Goal: Task Accomplishment & Management: Use online tool/utility

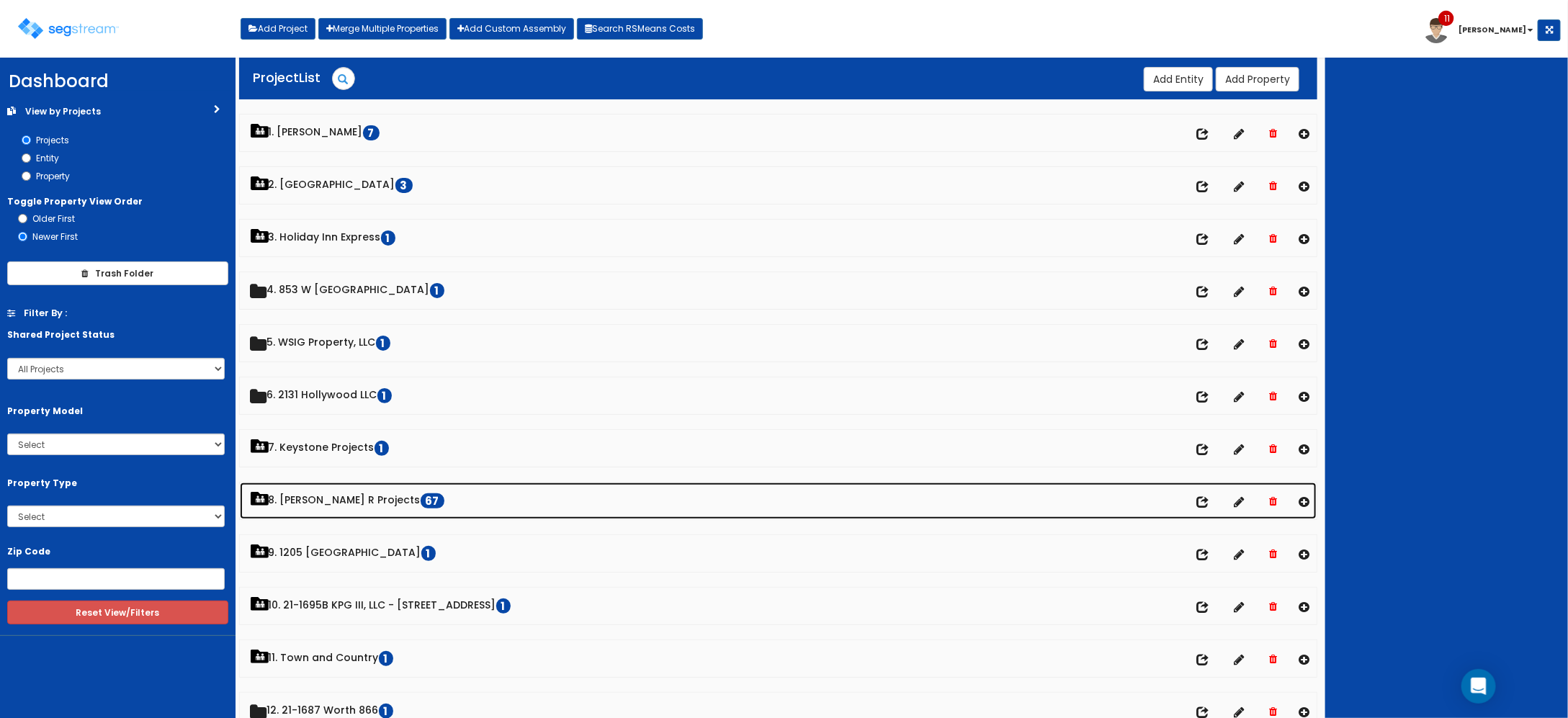
click at [332, 499] on link "8. Paul R Projects 67" at bounding box center [778, 501] width 1077 height 37
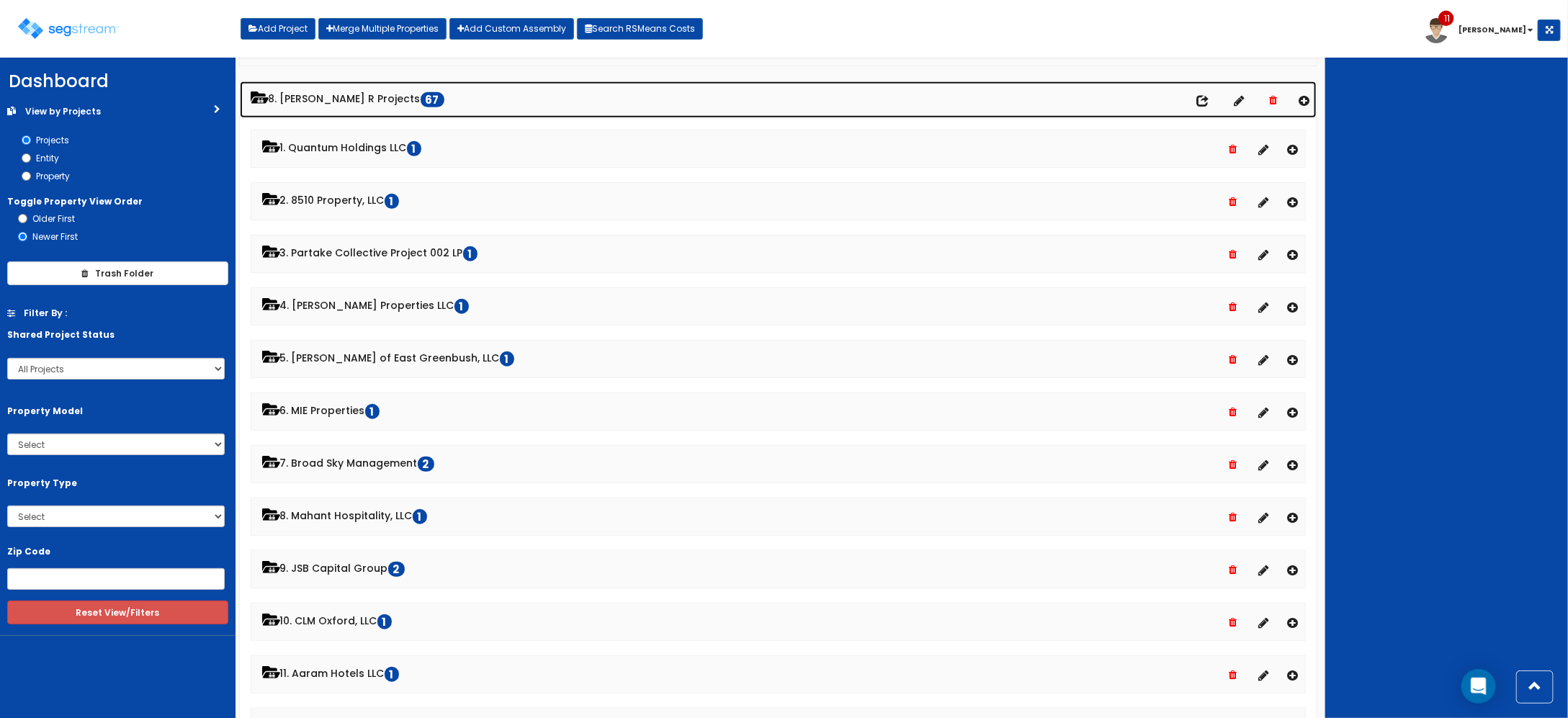
scroll to position [360, 0]
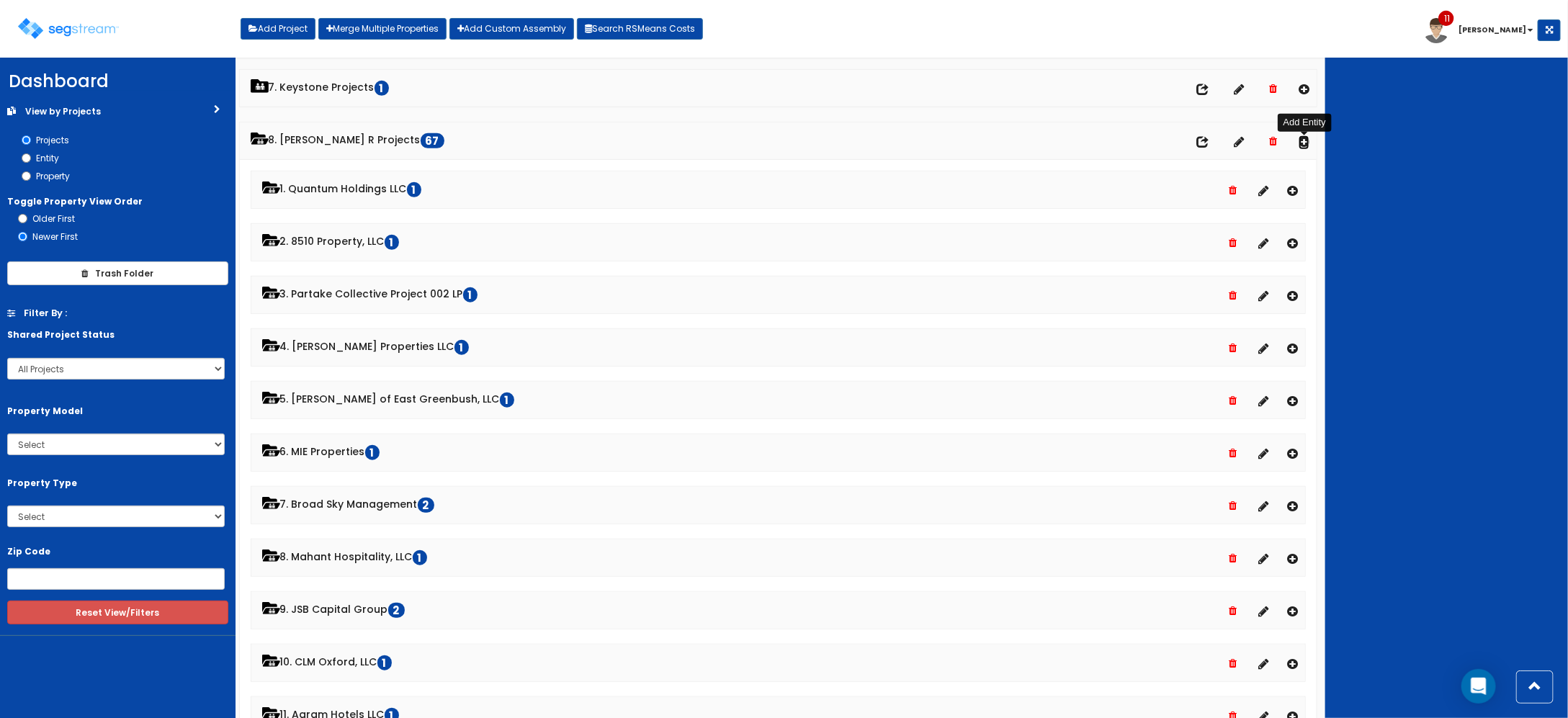
click at [1304, 144] on icon at bounding box center [1304, 141] width 11 height 12
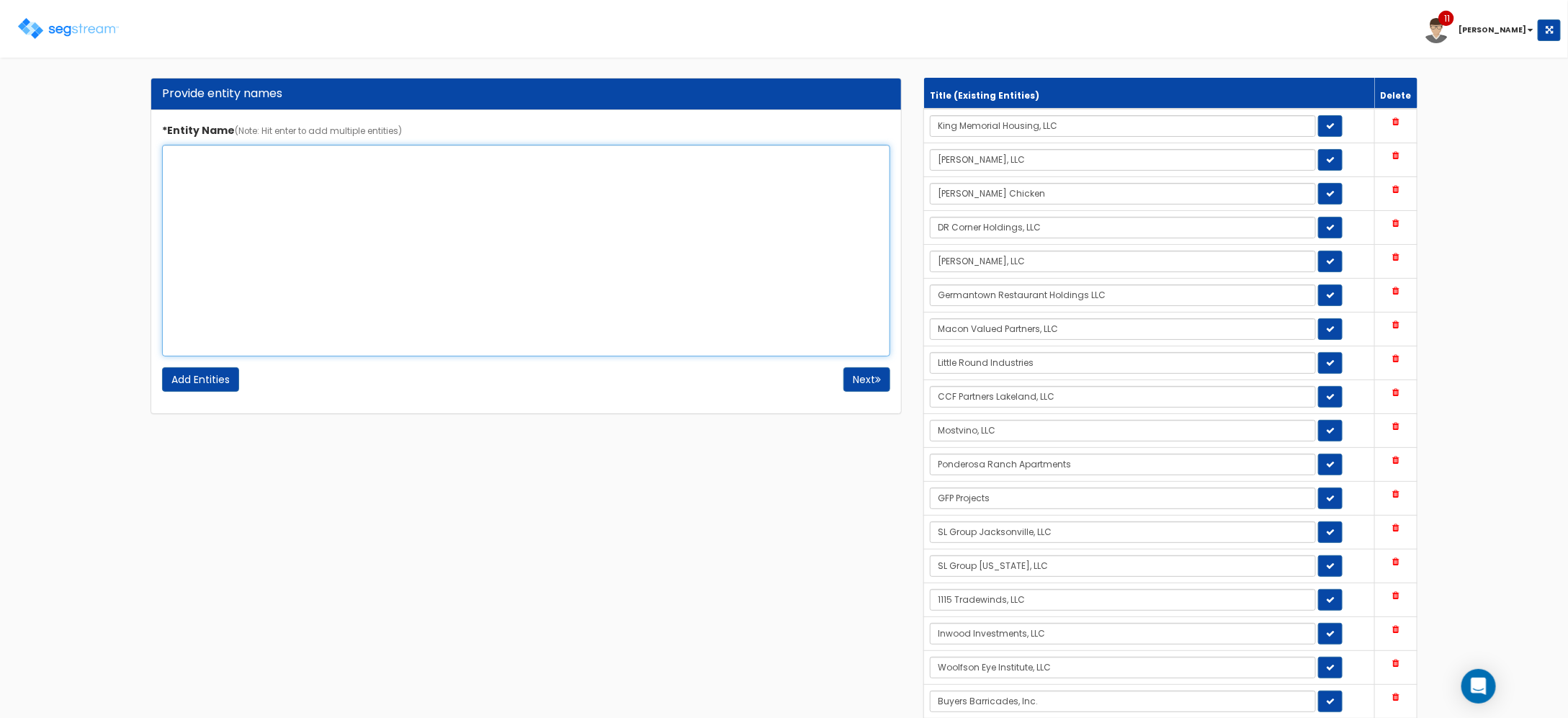
click at [380, 173] on textarea "*Entity Name (Note: Hit enter to add multiple entities)" at bounding box center [526, 250] width 729 height 212
click at [271, 197] on textarea "*Entity Name (Note: Hit enter to add multiple entities)" at bounding box center [526, 250] width 729 height 212
click at [361, 198] on textarea "Esquire Landscaping" at bounding box center [526, 250] width 729 height 212
type textarea "Esquire Landscaping, LLC"
click at [216, 379] on input "Add Entities" at bounding box center [201, 379] width 77 height 25
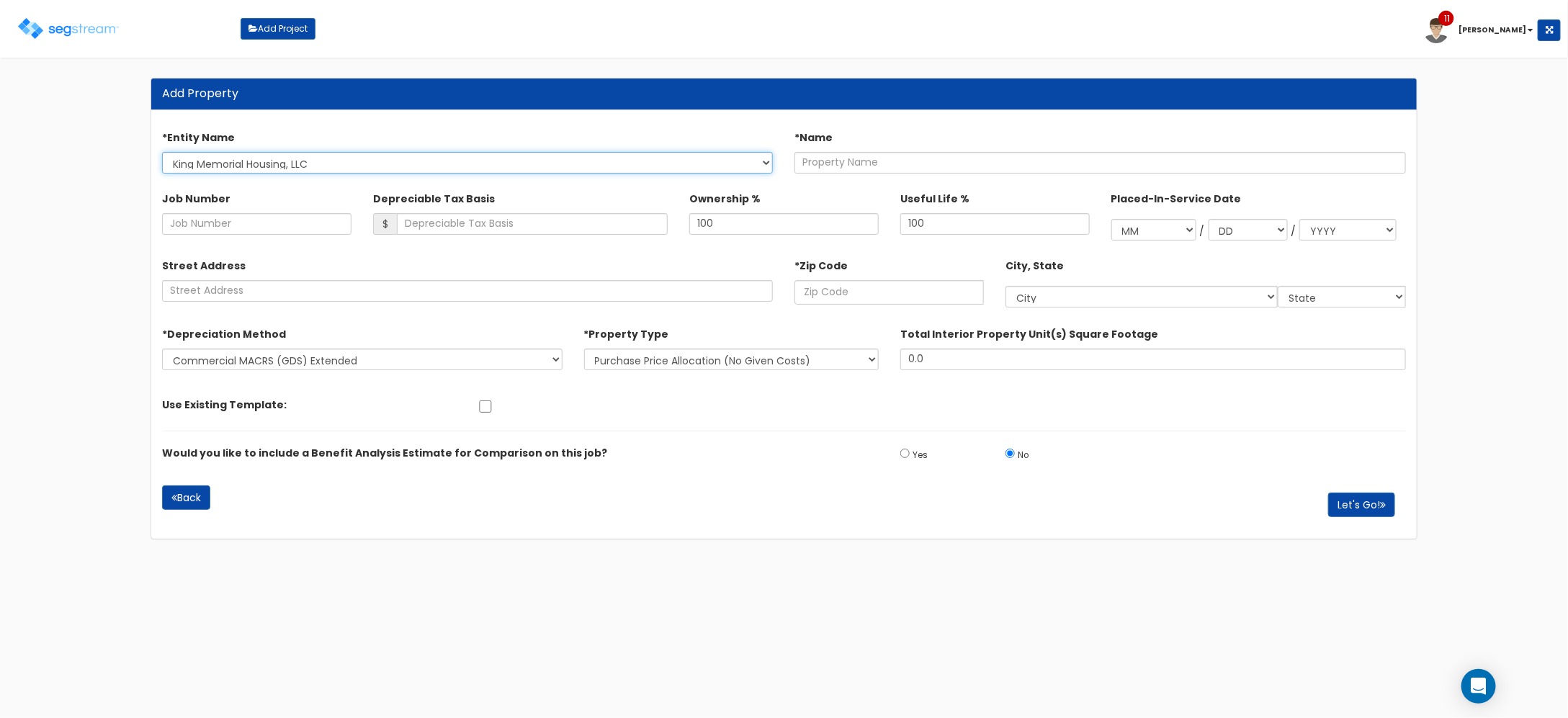
click at [376, 162] on select "King Memorial Housing, LLC RK Stuart, LLC Guthrie's Chicken DR Corner Holdings,…" at bounding box center [468, 163] width 612 height 22
select select "1706"
click at [162, 152] on select "King Memorial Housing, LLC RK Stuart, LLC Guthrie's Chicken DR Corner Holdings,…" at bounding box center [468, 163] width 612 height 22
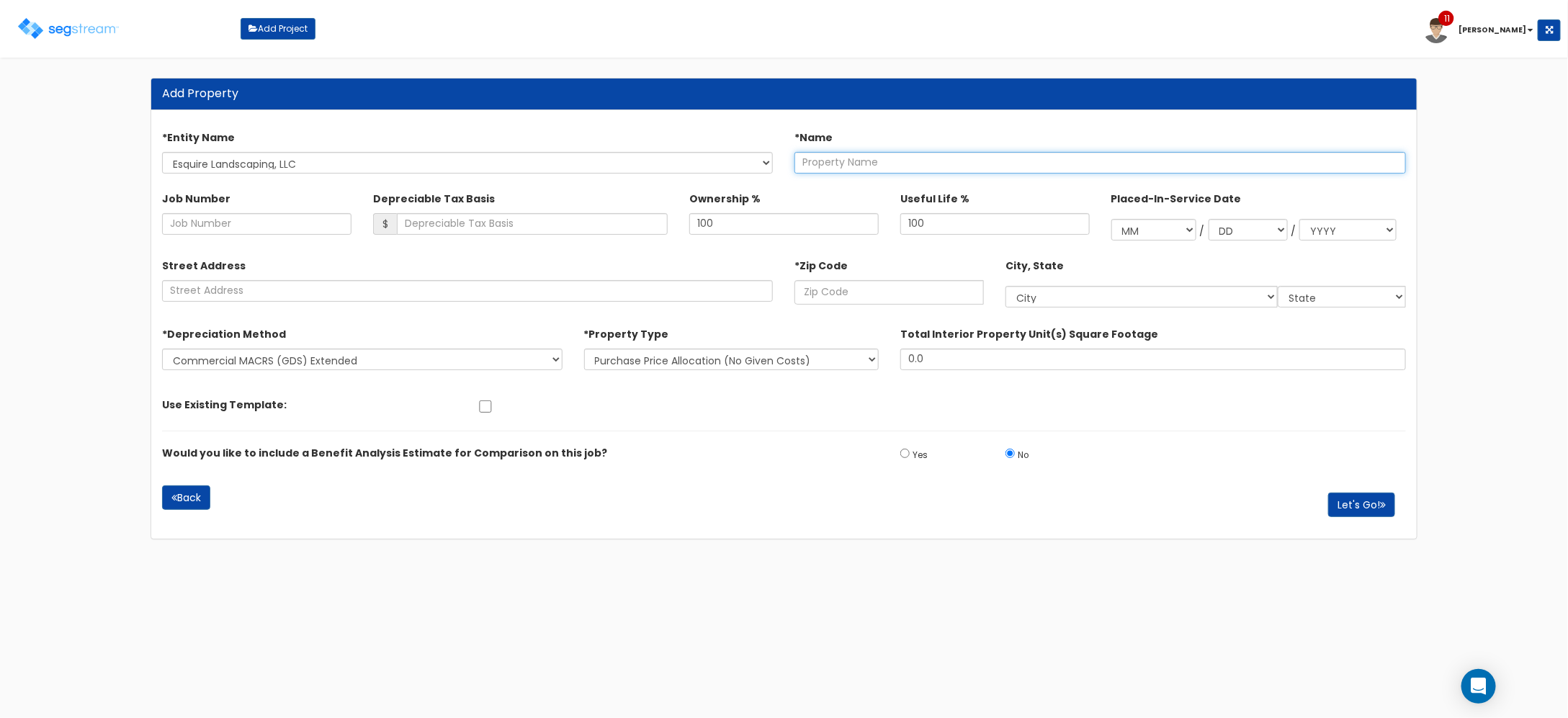
click at [1028, 171] on input "text" at bounding box center [1100, 163] width 612 height 22
type input "3912 Abel Dr."
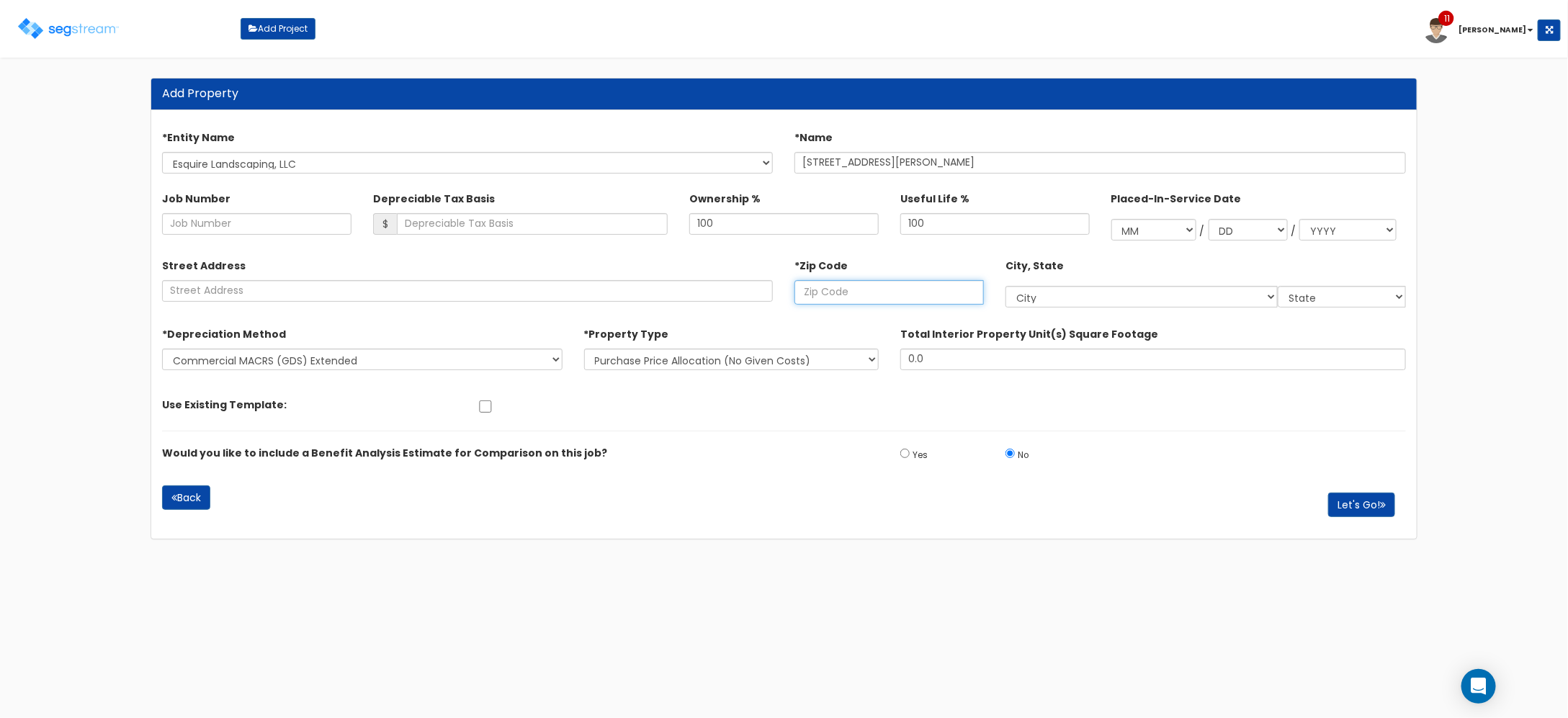
click at [886, 297] on input "text" at bounding box center [889, 292] width 190 height 25
click at [848, 294] on input "text" at bounding box center [889, 292] width 190 height 25
type input "17"
select select "PA"
type input "17512"
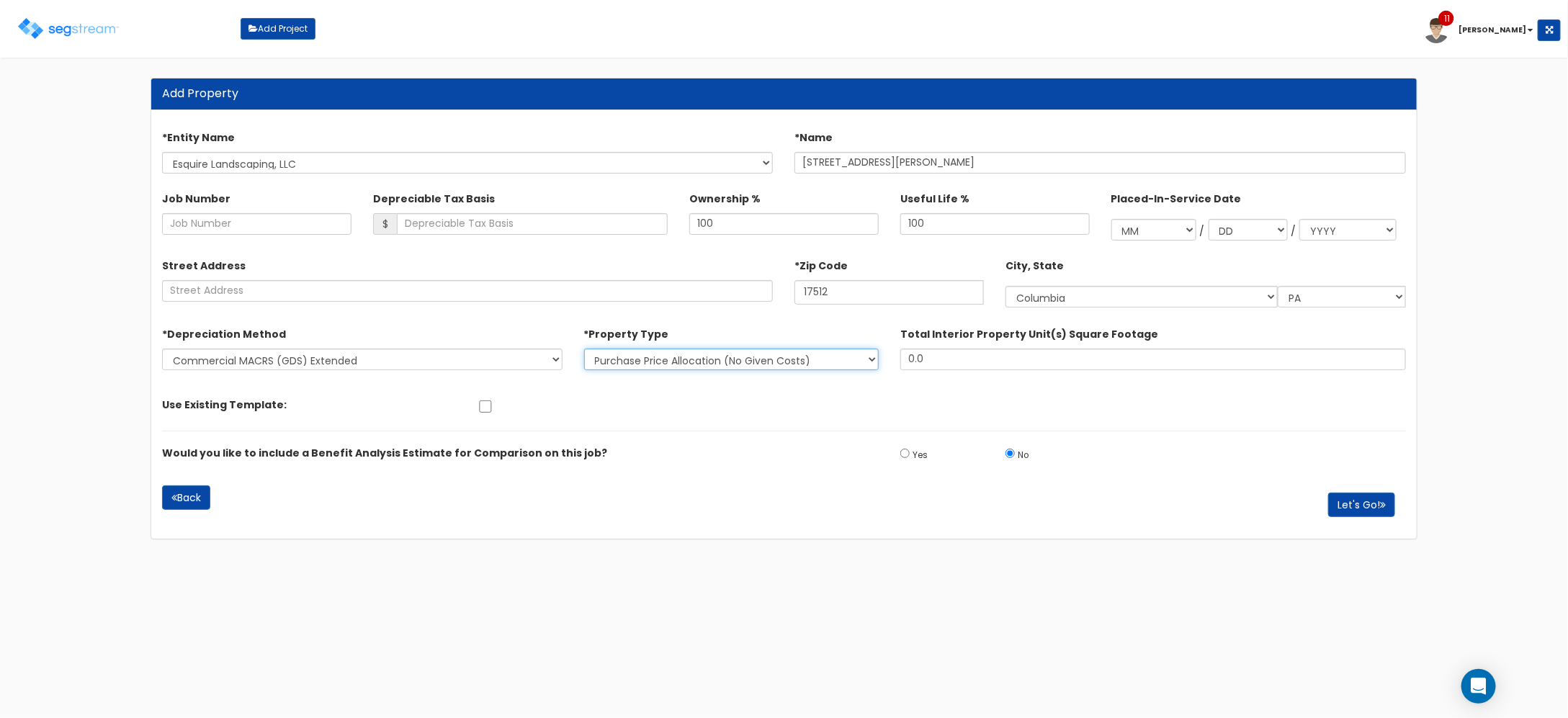
click at [776, 354] on select "New Construction / Reno / TI's (Given Costs) Purchase Price Allocation (No Give…" at bounding box center [731, 360] width 295 height 22
click at [744, 360] on select "New Construction / Reno / TI's (Given Costs) Purchase Price Allocation (No Give…" at bounding box center [731, 360] width 295 height 22
click at [773, 362] on select "New Construction / Reno / TI's (Given Costs) Purchase Price Allocation (No Give…" at bounding box center [731, 360] width 295 height 22
click at [770, 361] on select "New Construction / Reno / TI's (Given Costs) Purchase Price Allocation (No Give…" at bounding box center [731, 360] width 295 height 22
click at [1362, 504] on button "Let's Go!" at bounding box center [1362, 505] width 67 height 25
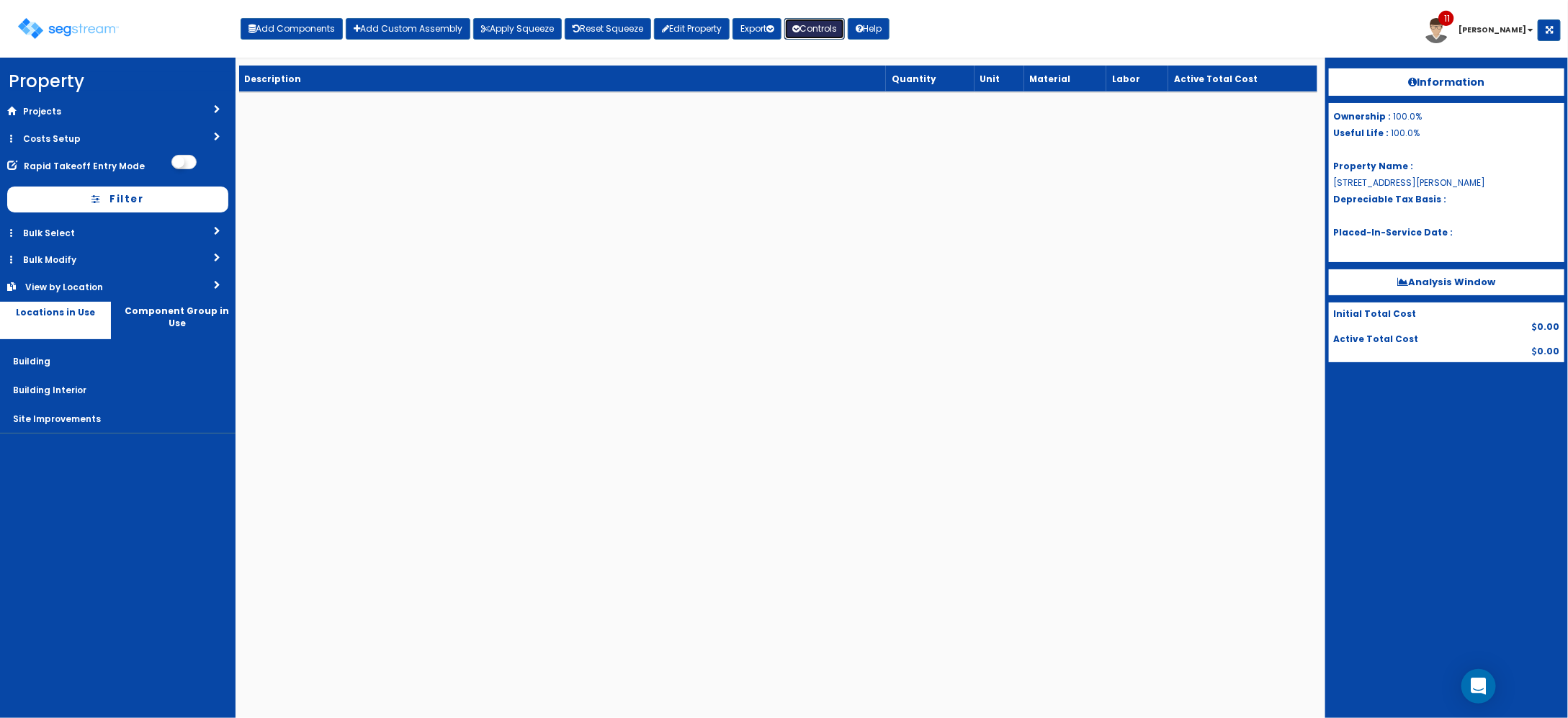
click at [825, 30] on button "Controls" at bounding box center [814, 29] width 61 height 22
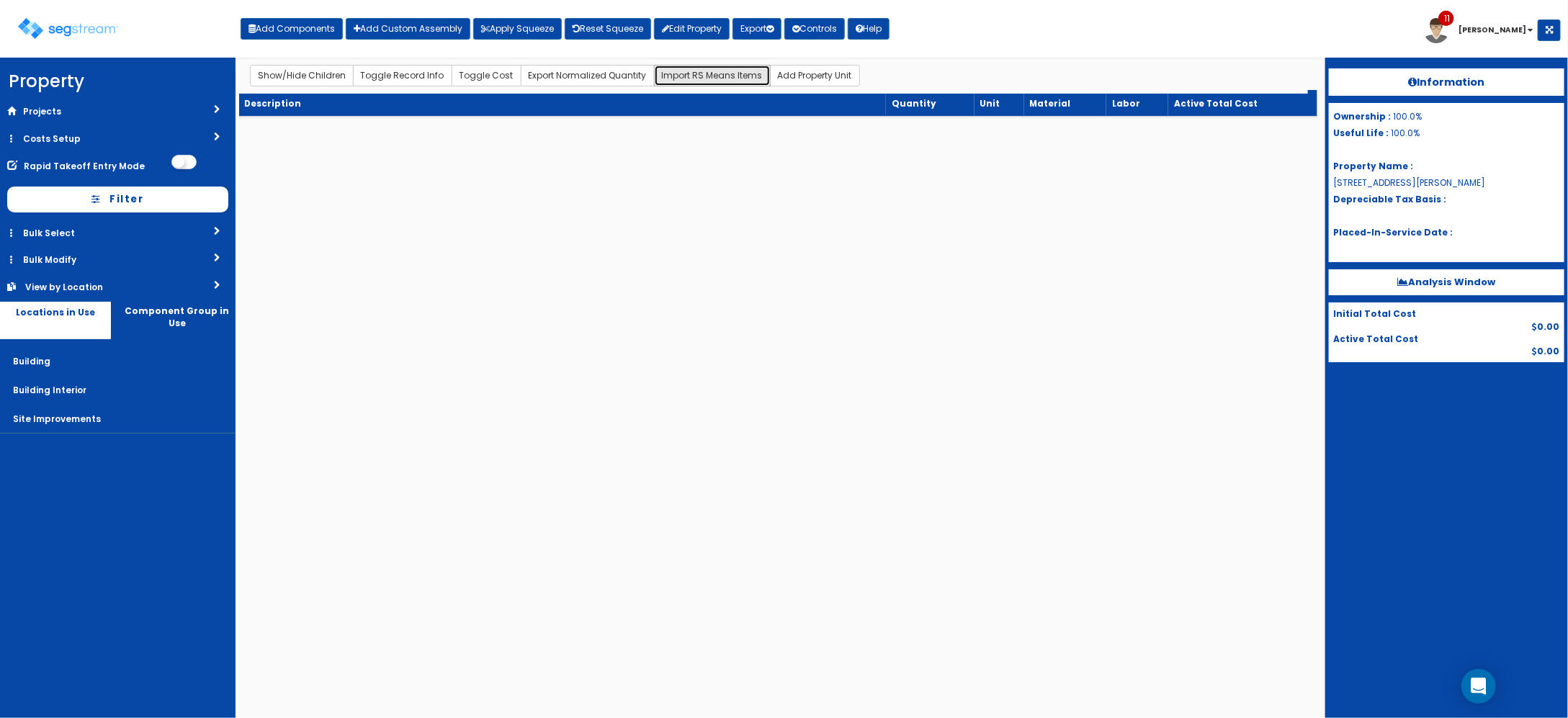
click at [701, 77] on button "Import RS Means Items" at bounding box center [712, 76] width 117 height 22
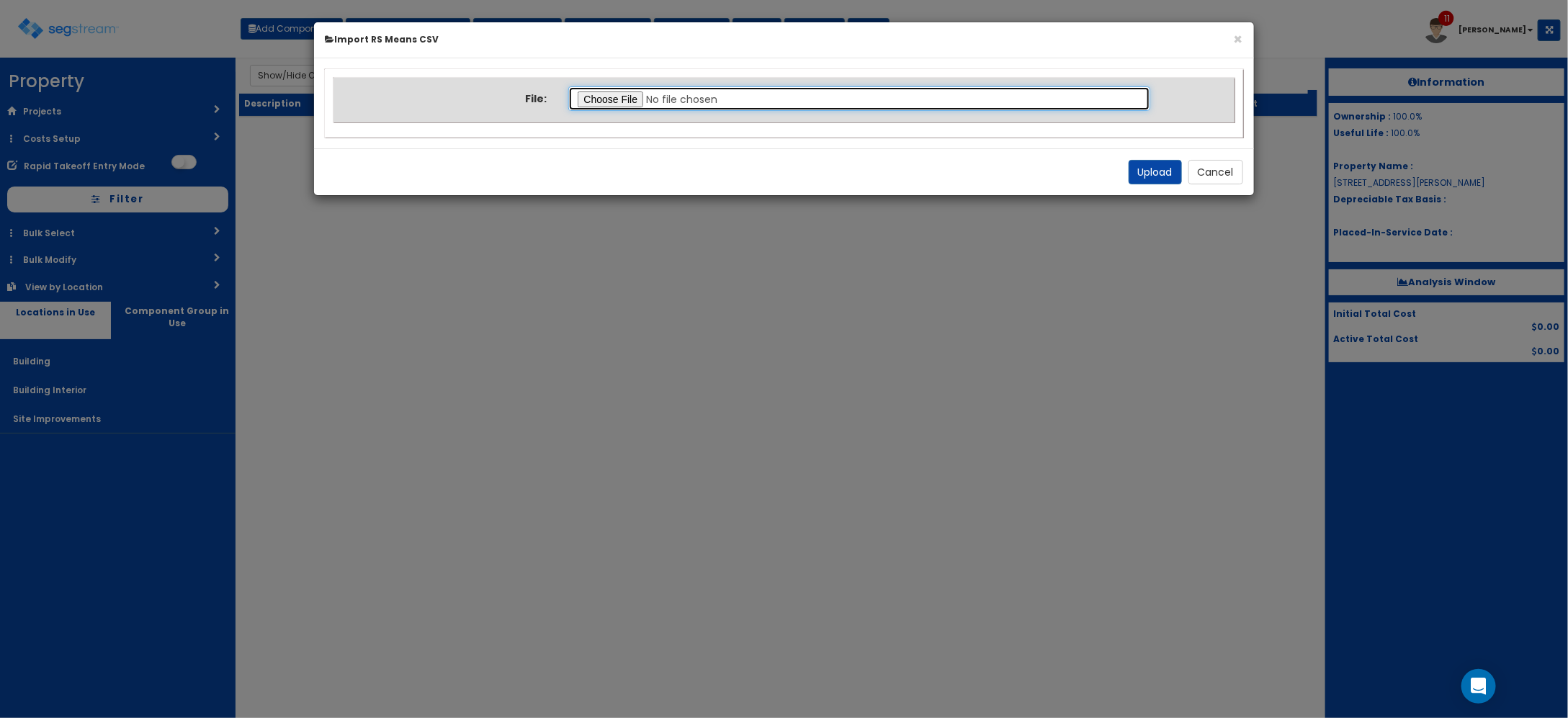
click at [588, 98] on input "file" at bounding box center [859, 98] width 581 height 25
type input "C:\fakepath\Final Takeoff Notes Building & Site.csv"
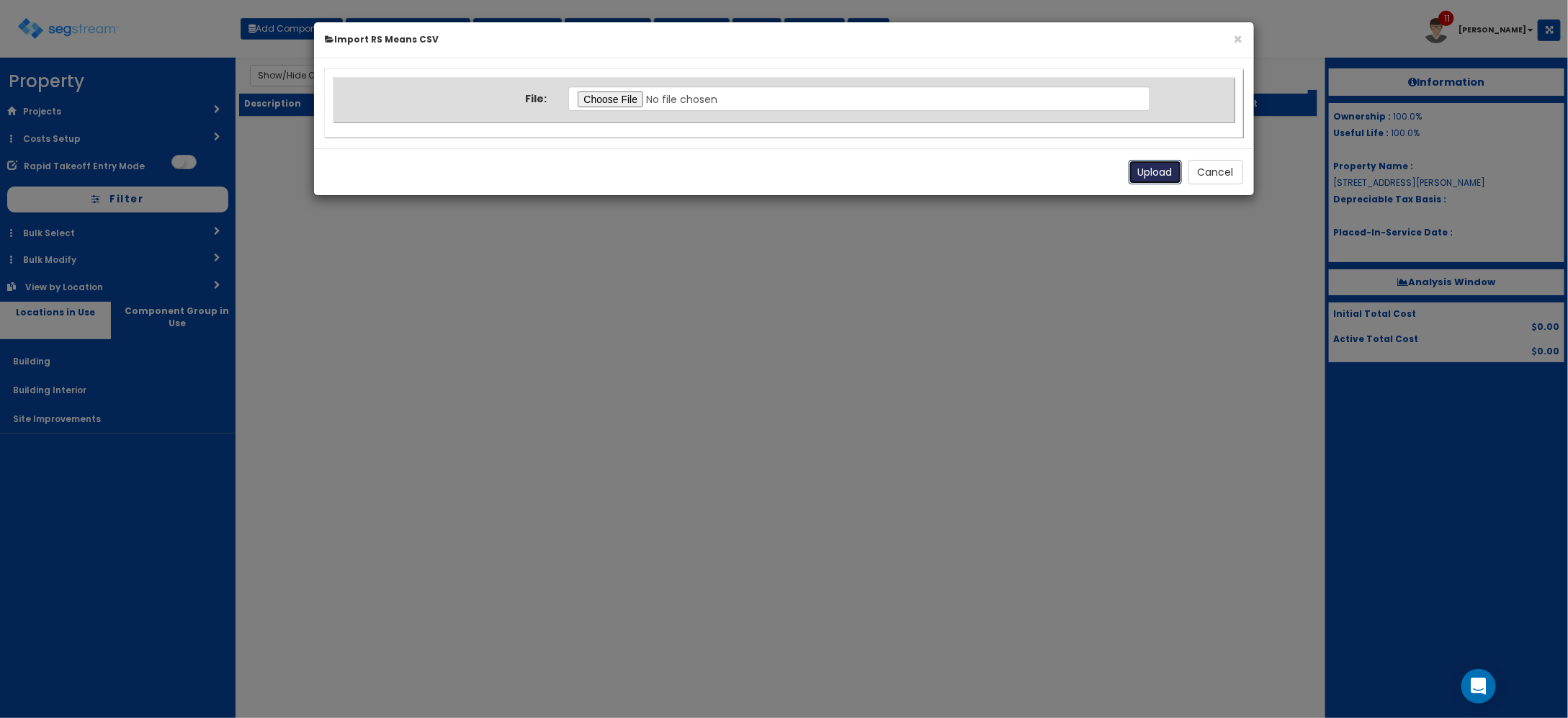
click at [1156, 169] on button "Upload" at bounding box center [1155, 172] width 54 height 25
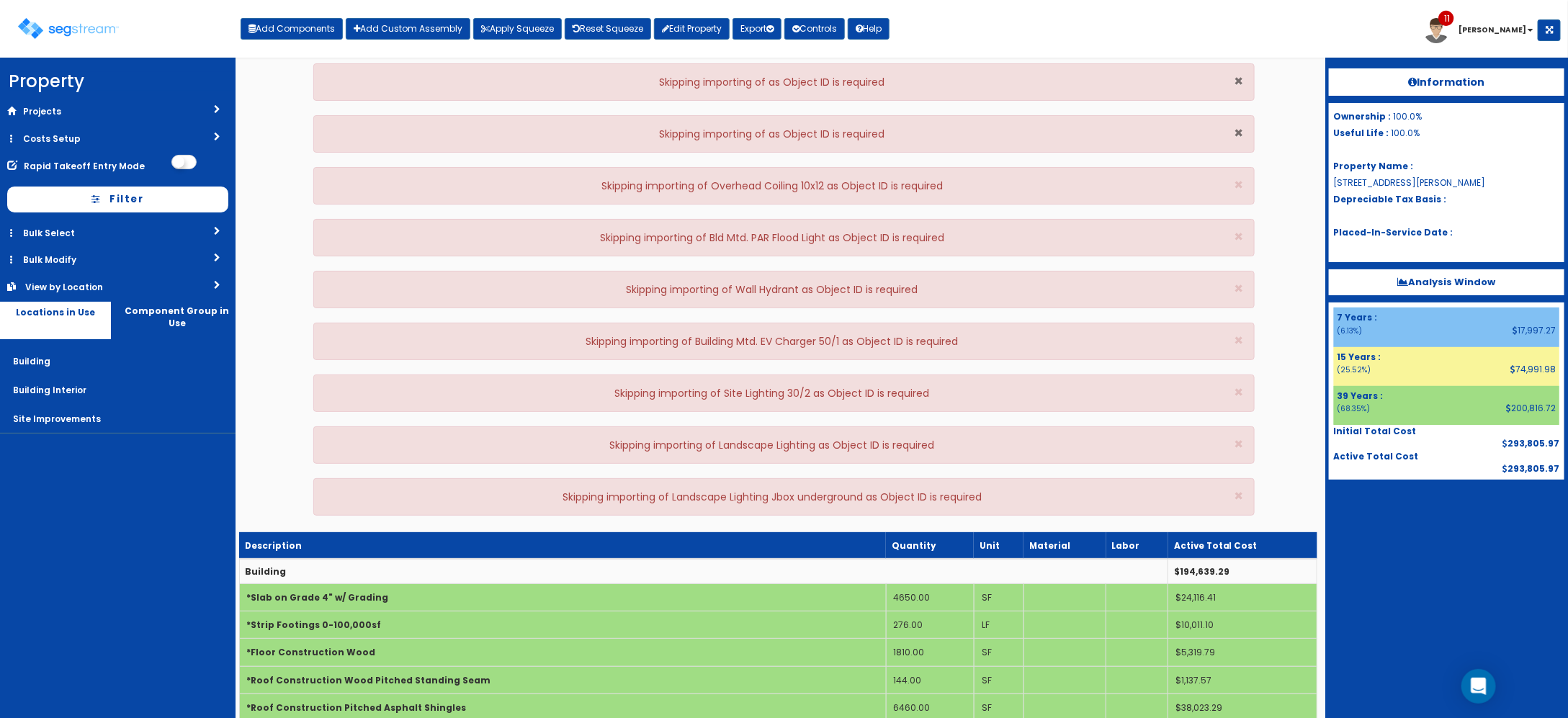
click at [1236, 77] on span "×" at bounding box center [1239, 81] width 9 height 21
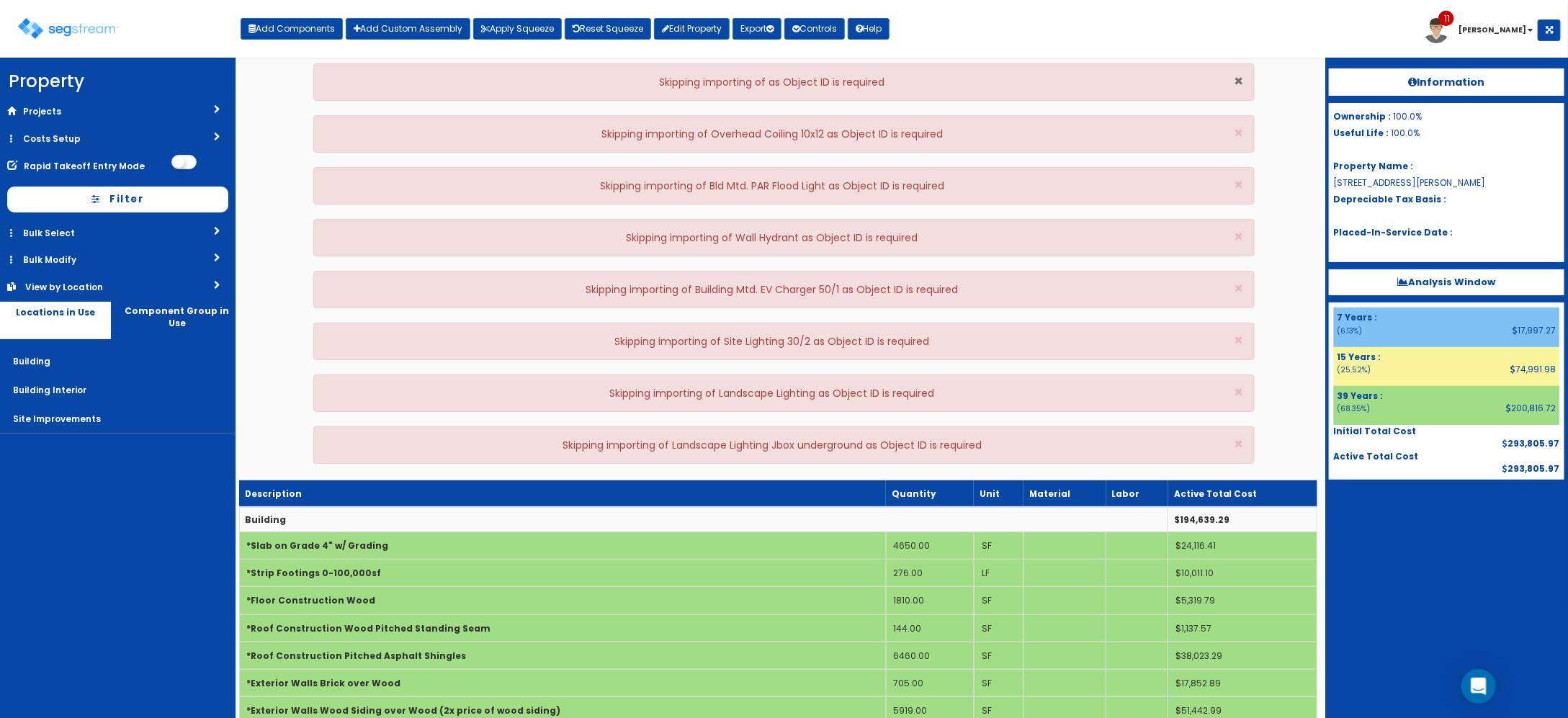
click at [1236, 77] on span "×" at bounding box center [1239, 81] width 9 height 21
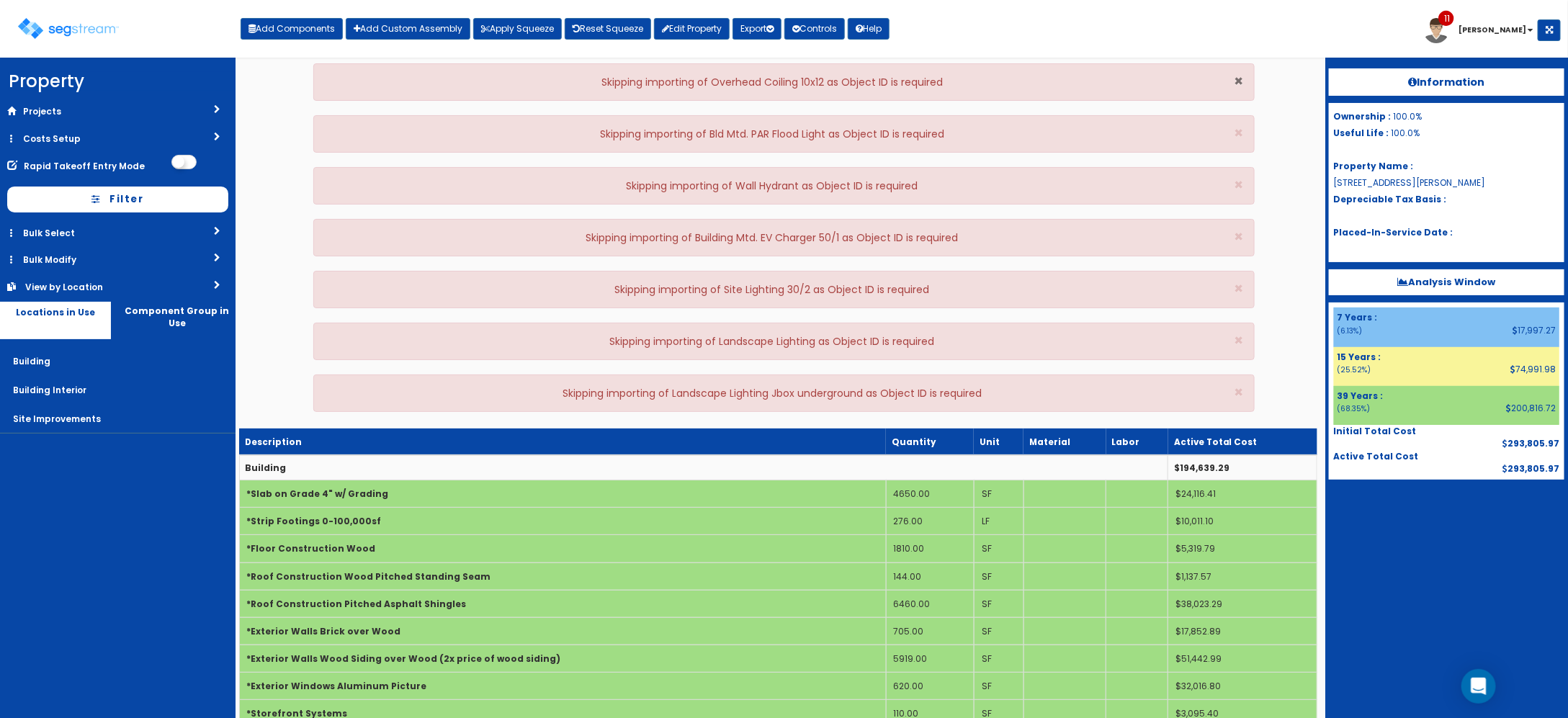
click at [1236, 77] on span "×" at bounding box center [1239, 81] width 9 height 21
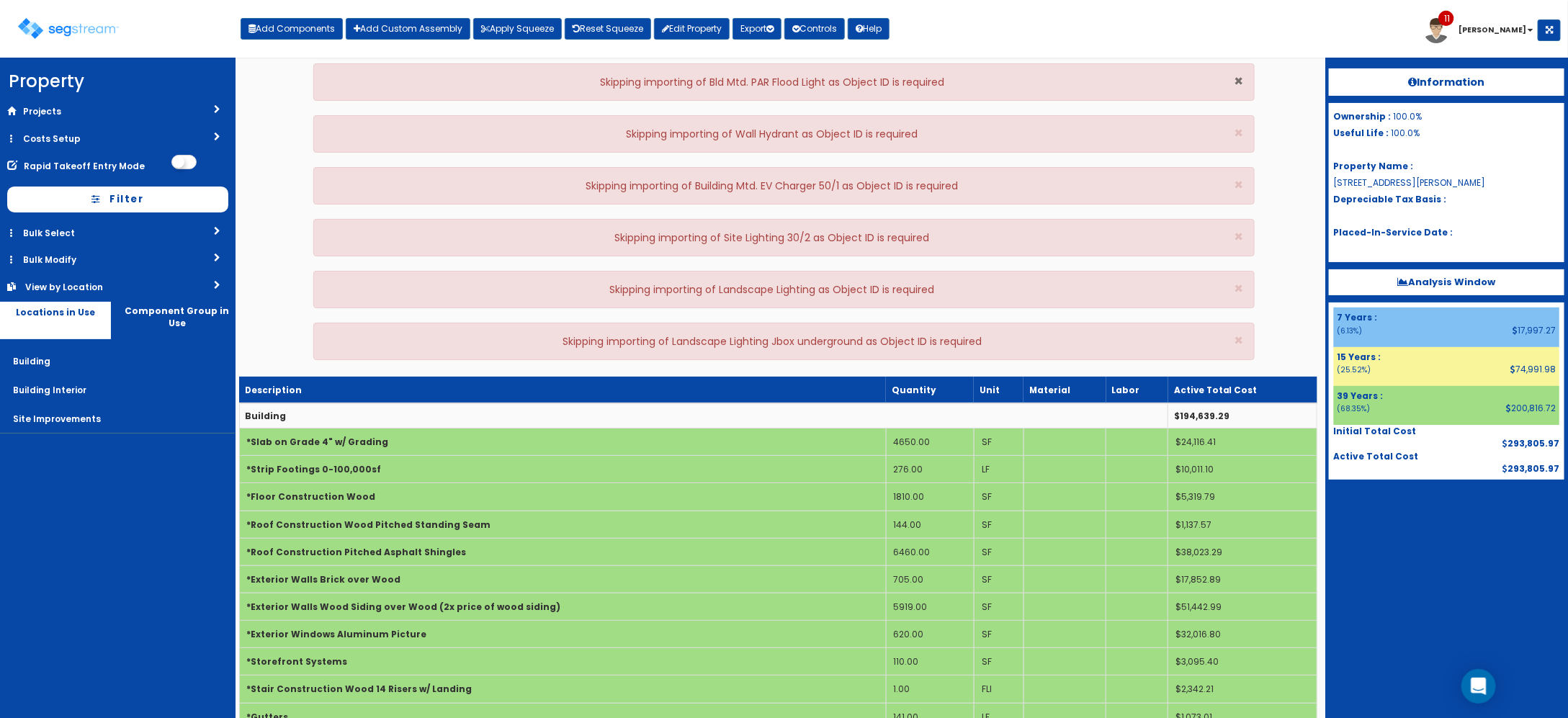
click at [1236, 77] on span "×" at bounding box center [1239, 81] width 9 height 21
click at [1236, 122] on span "×" at bounding box center [1239, 132] width 9 height 21
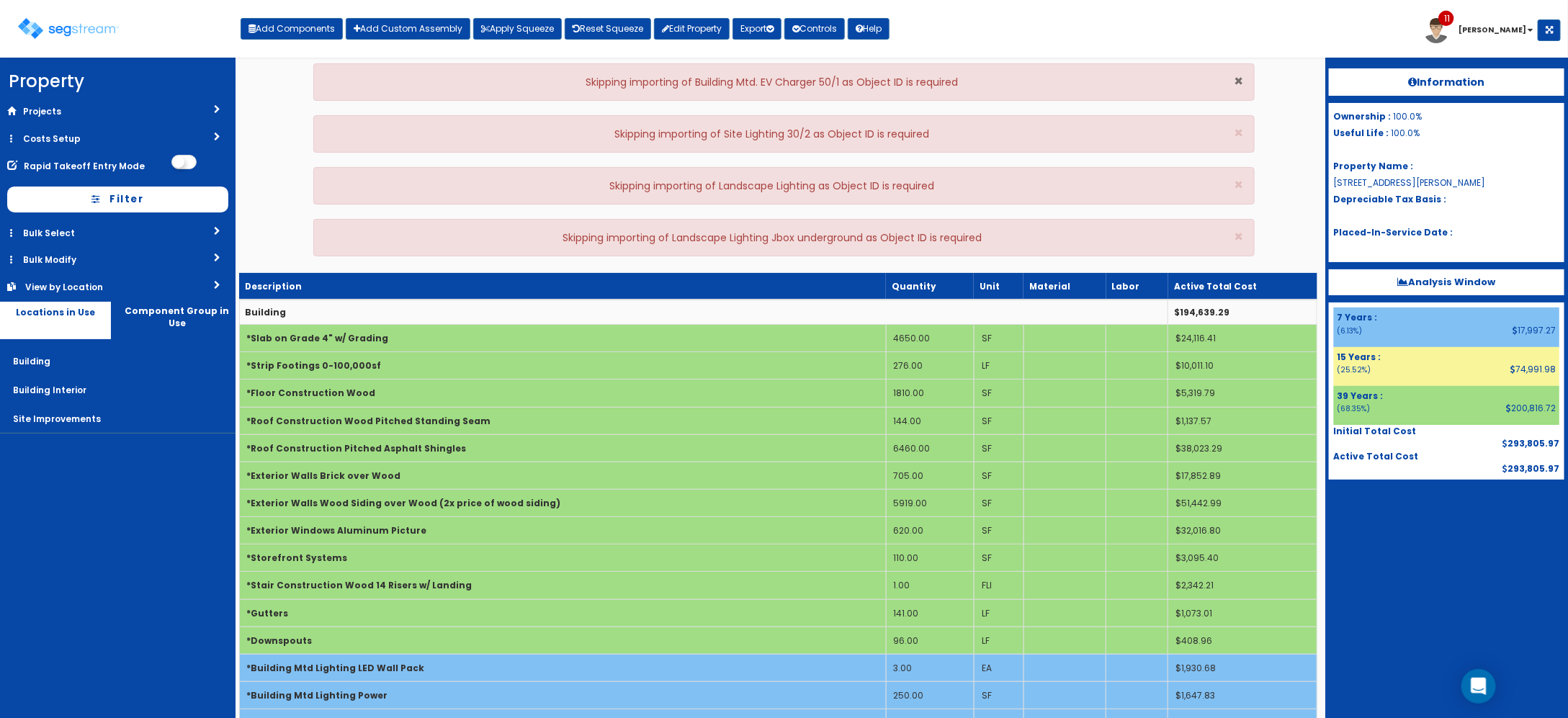
click at [1236, 77] on span "×" at bounding box center [1239, 81] width 9 height 21
click at [1236, 122] on span "×" at bounding box center [1239, 132] width 9 height 21
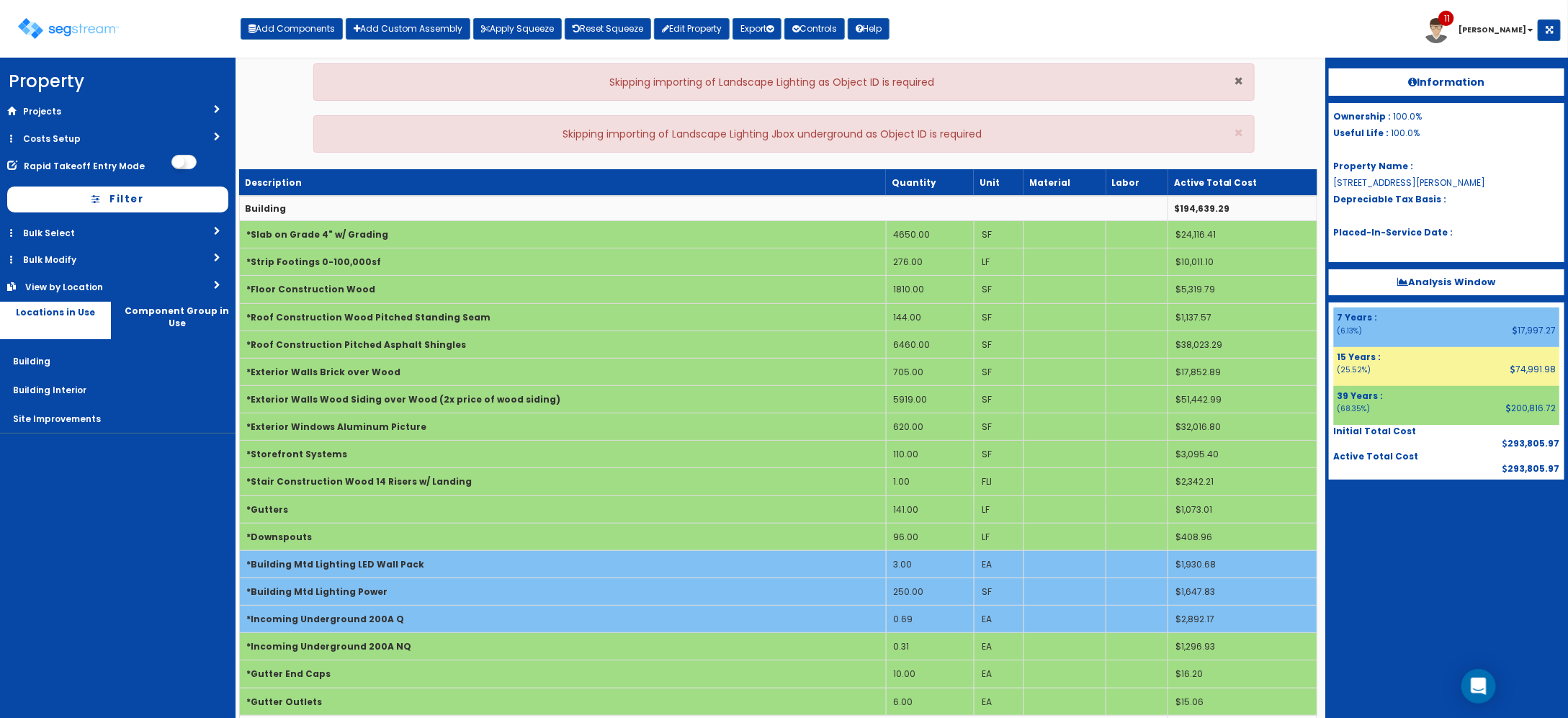
click at [1236, 77] on span "×" at bounding box center [1239, 81] width 9 height 21
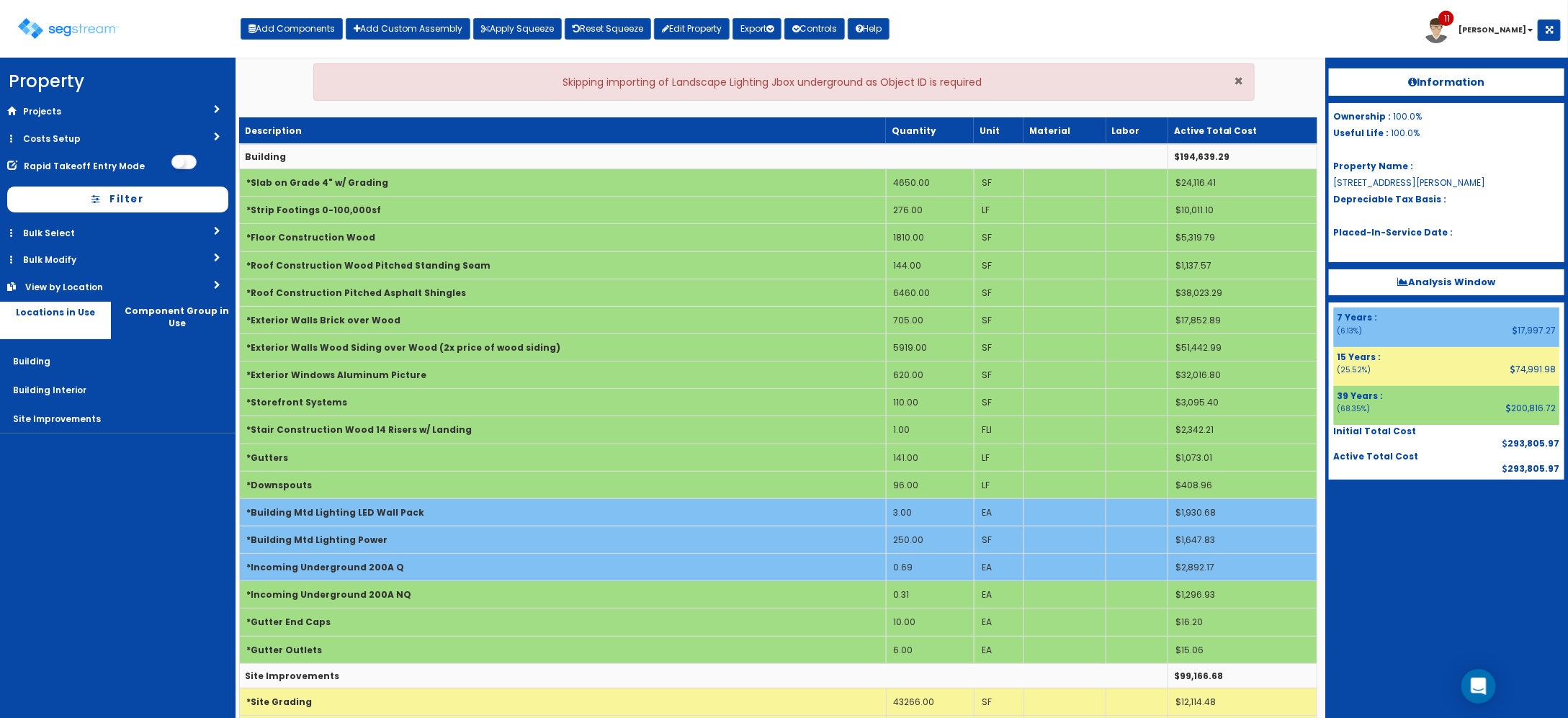
click at [1236, 77] on span "×" at bounding box center [1239, 81] width 9 height 21
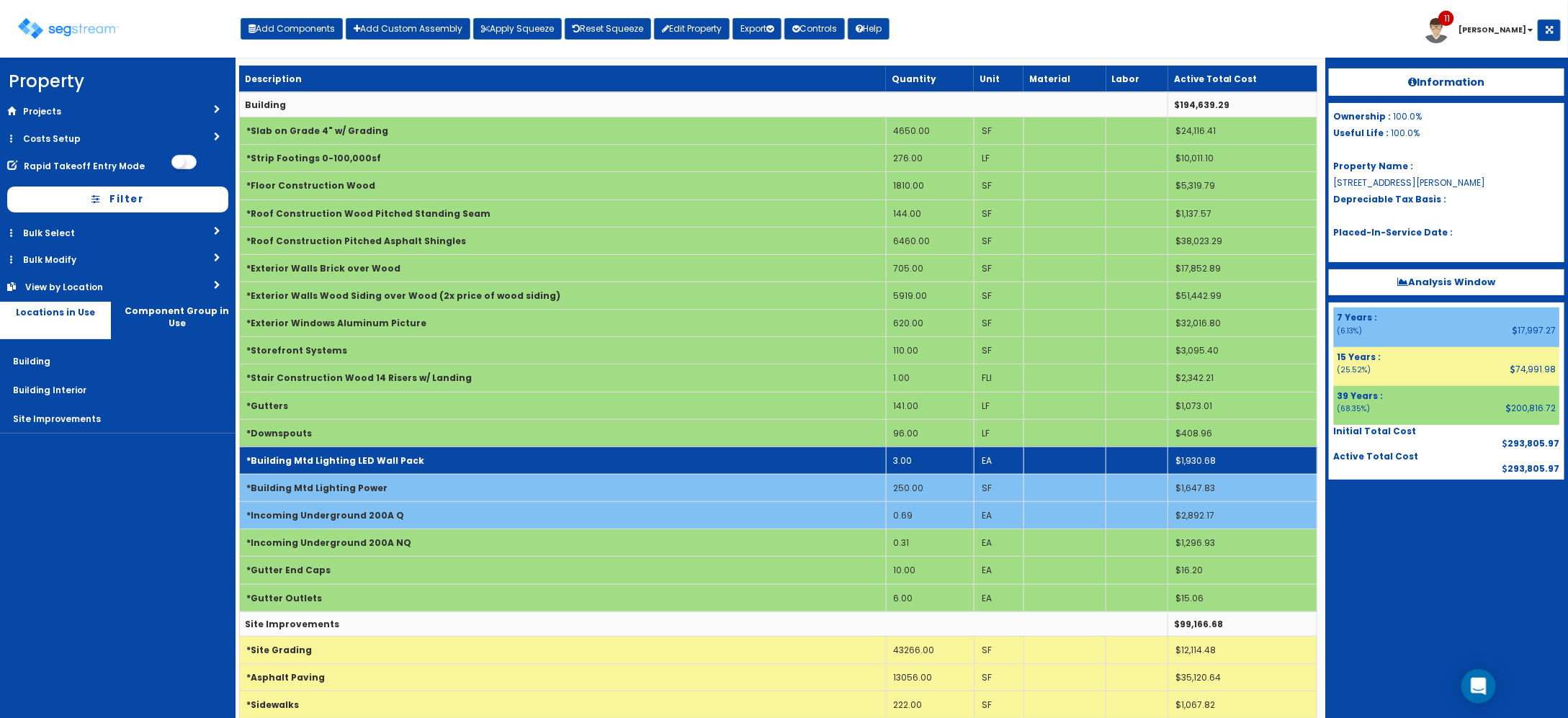
click at [454, 463] on td "*Building Mtd Lighting LED Wall Pack" at bounding box center [562, 460] width 646 height 28
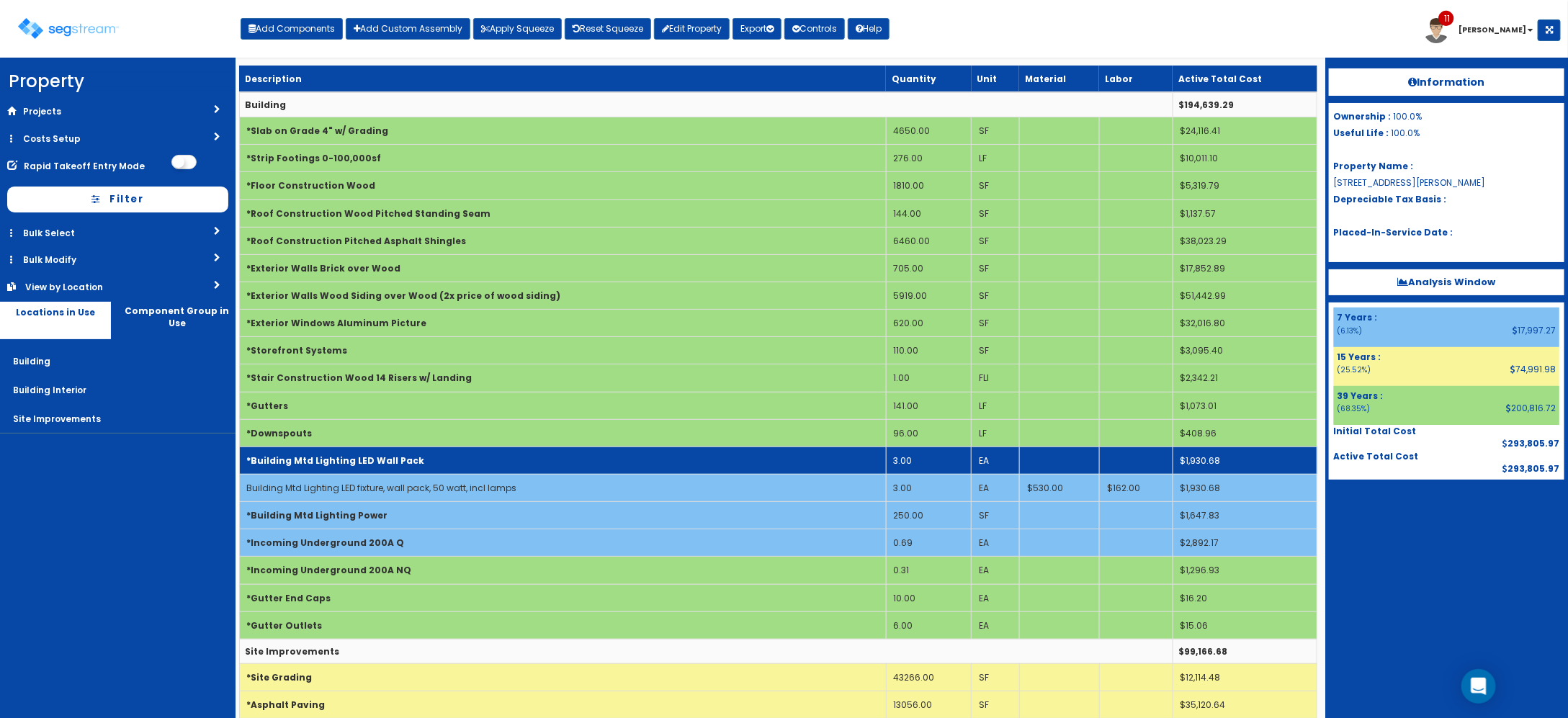
click at [449, 457] on td "*Building Mtd Lighting LED Wall Pack" at bounding box center [562, 460] width 646 height 28
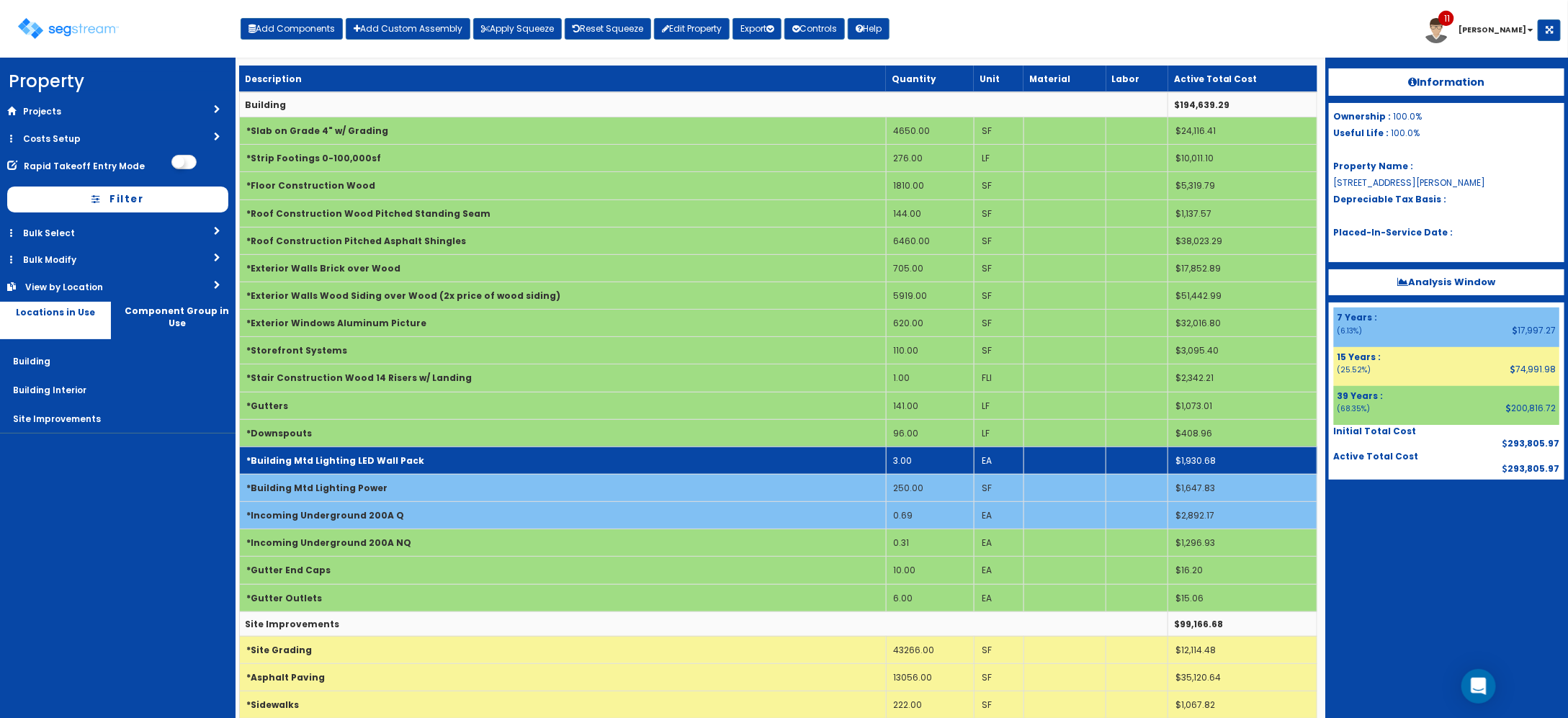
click at [449, 467] on td "*Building Mtd Lighting LED Wall Pack" at bounding box center [562, 460] width 646 height 28
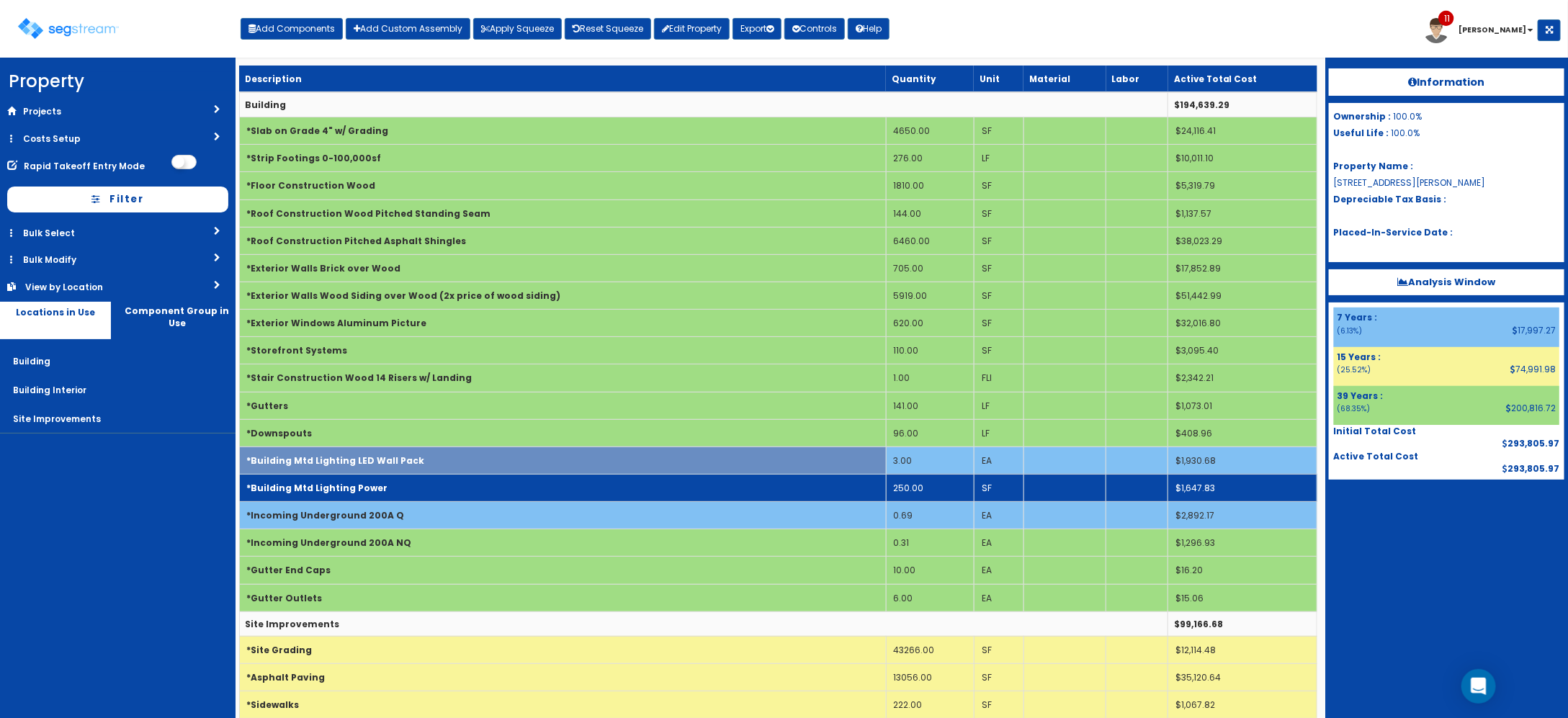
click at [443, 487] on td "*Building Mtd Lighting Power" at bounding box center [562, 488] width 646 height 28
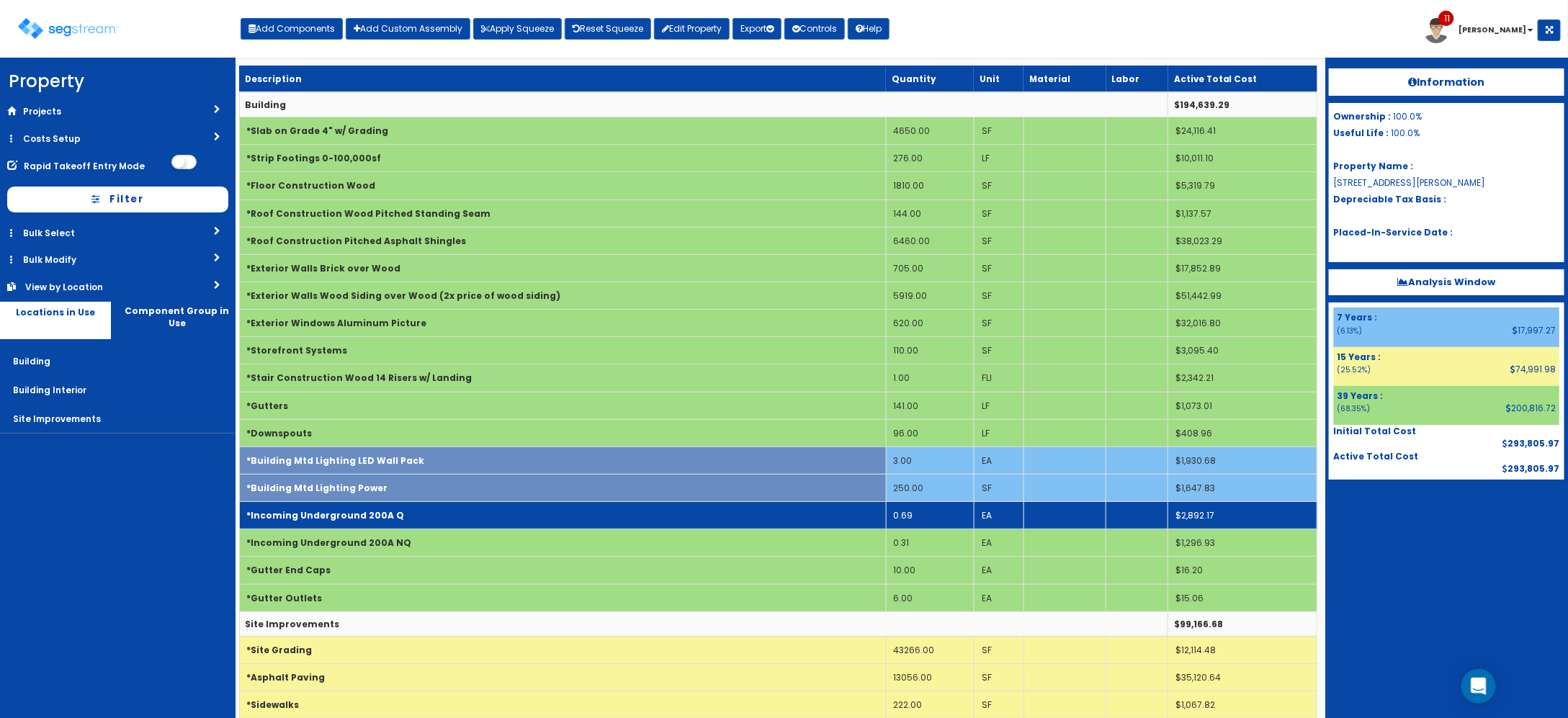
click at [436, 510] on td "*Incoming Underground 200A Q" at bounding box center [562, 515] width 646 height 28
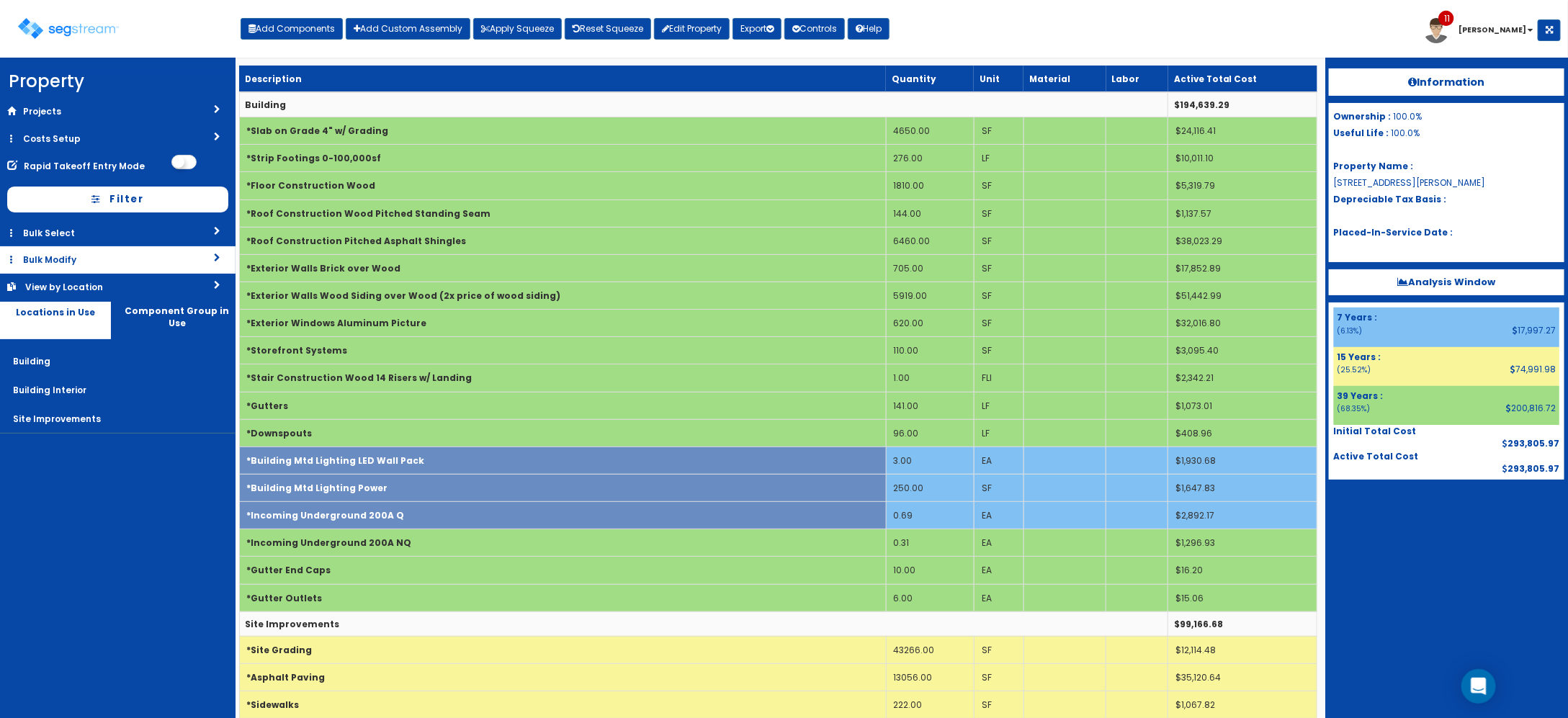
click at [114, 263] on link "Bulk Modify" at bounding box center [117, 259] width 235 height 27
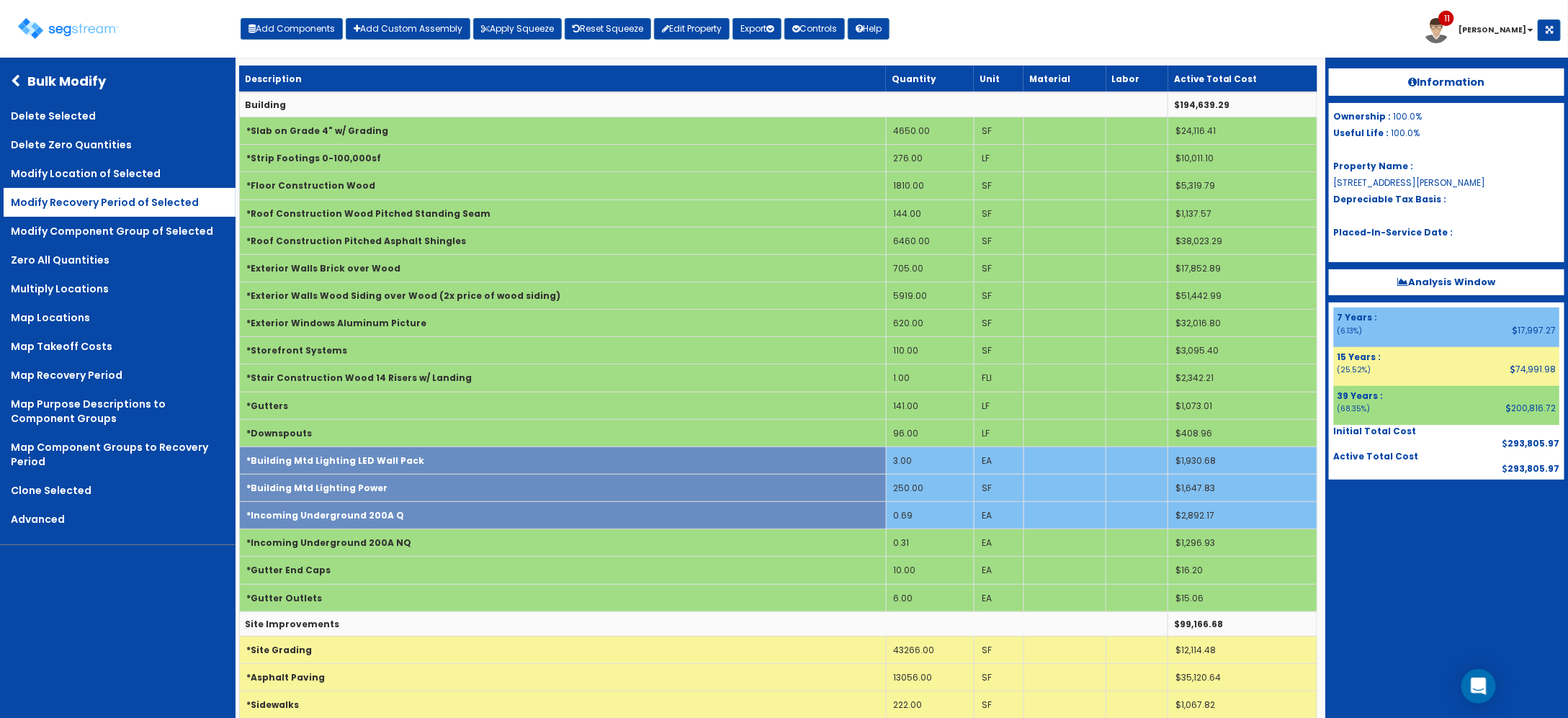
click at [155, 200] on link "Modify Recovery Period of Selected" at bounding box center [119, 203] width 232 height 29
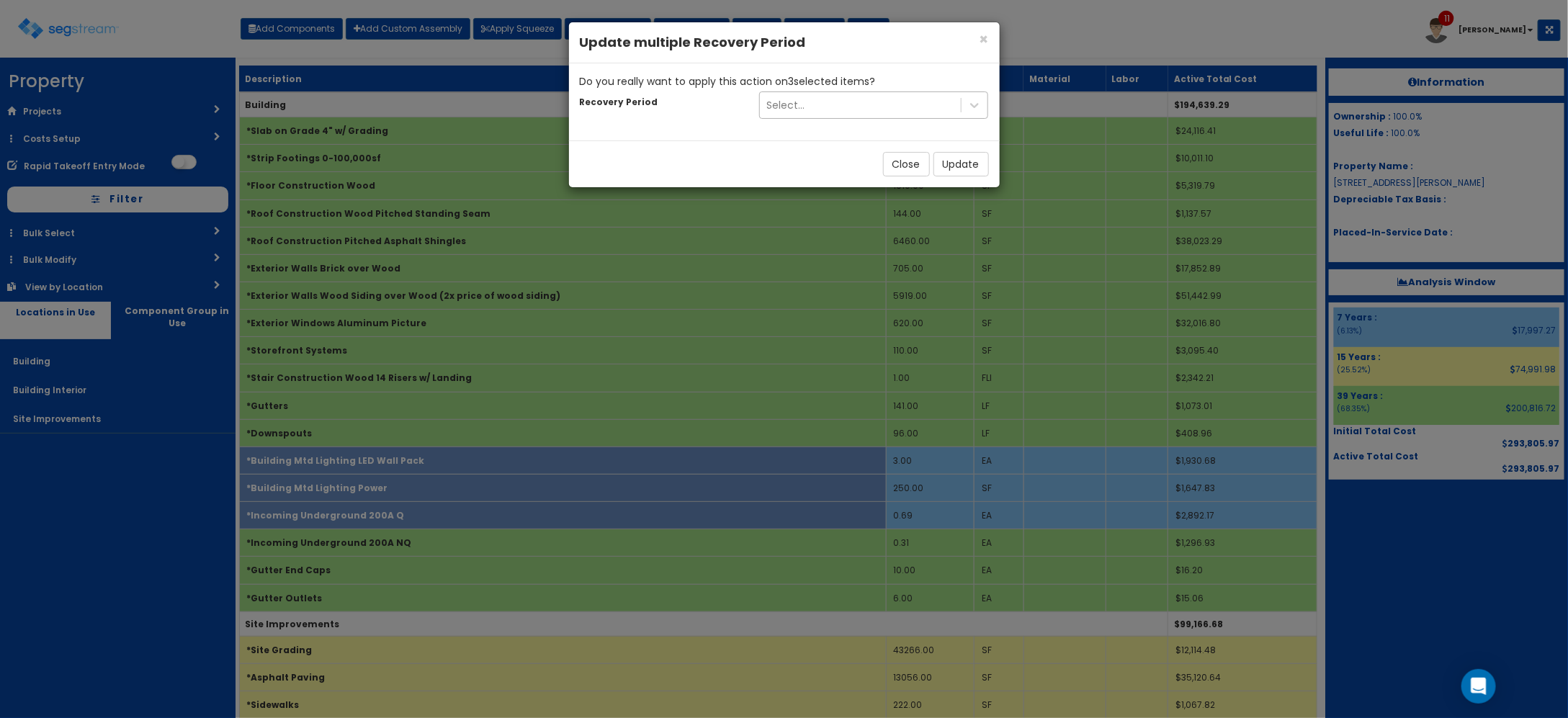
click at [785, 98] on div "Select..." at bounding box center [786, 105] width 38 height 14
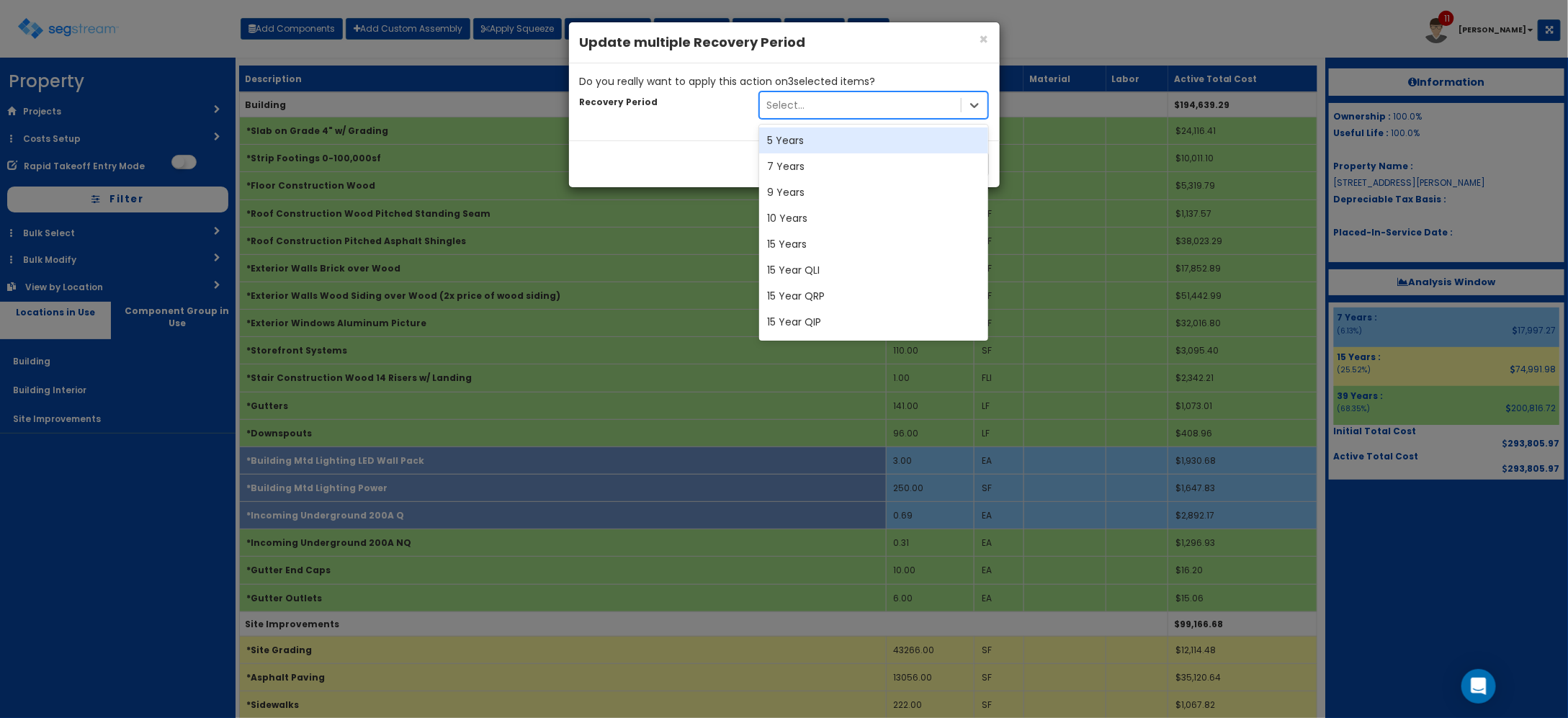
click at [803, 135] on div "5 Years" at bounding box center [874, 140] width 229 height 26
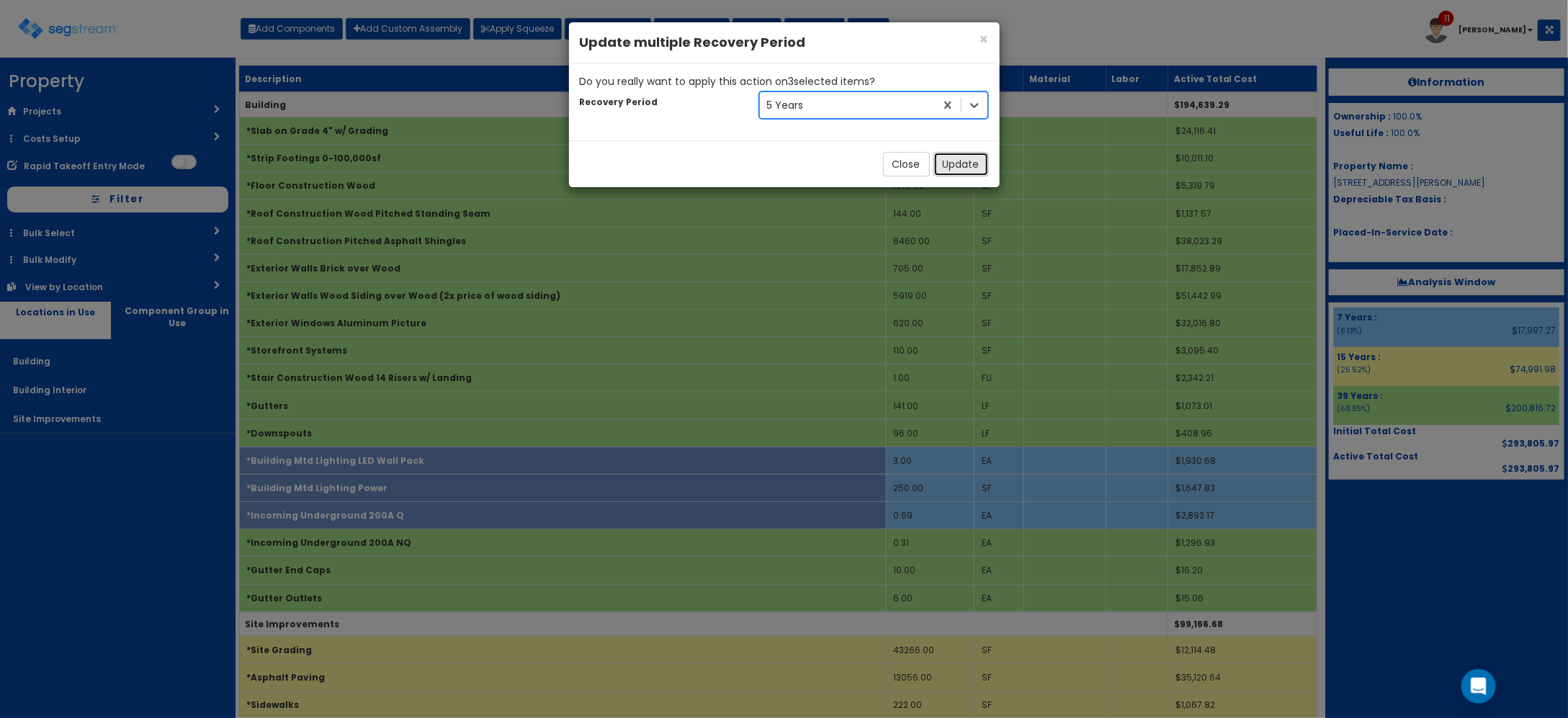
click at [980, 156] on button "Update" at bounding box center [961, 164] width 56 height 25
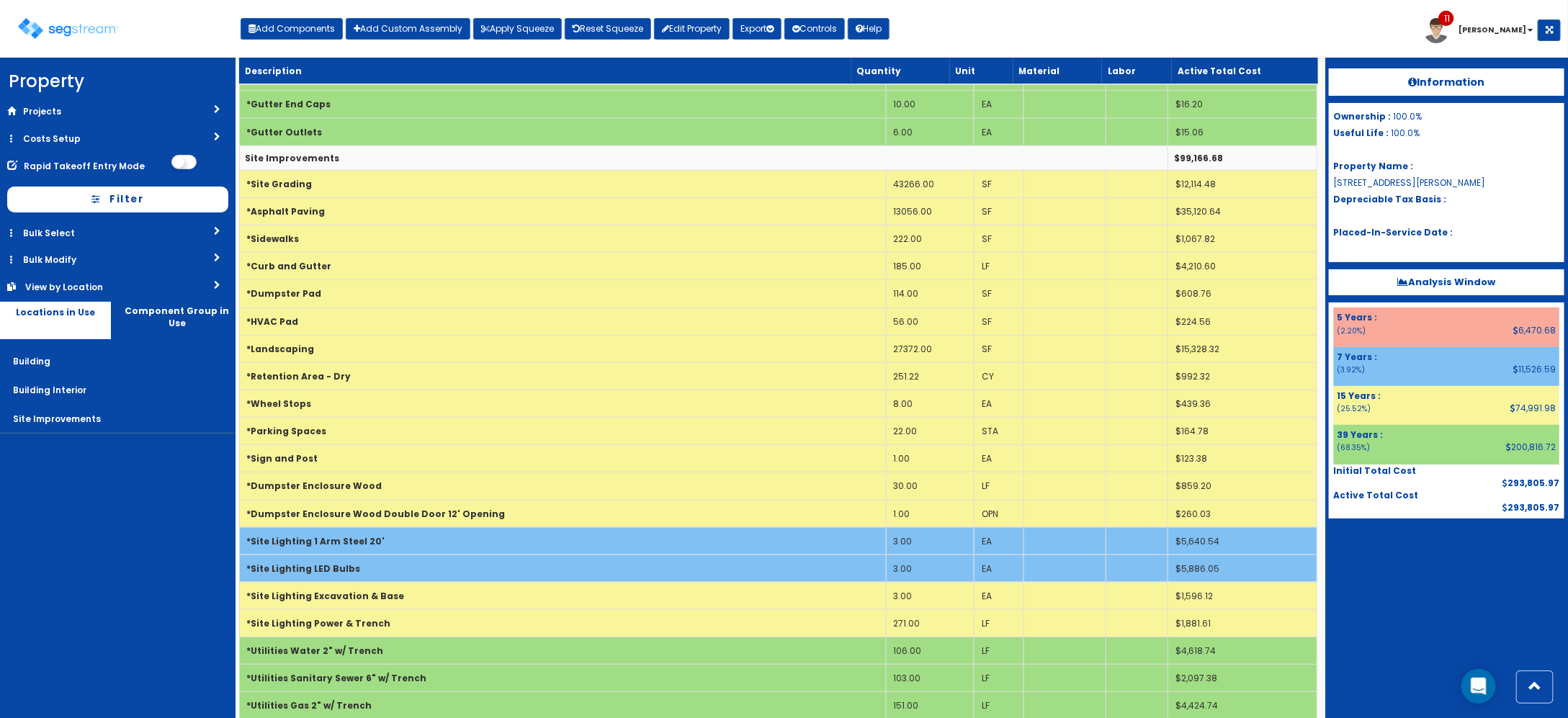
scroll to position [515, 0]
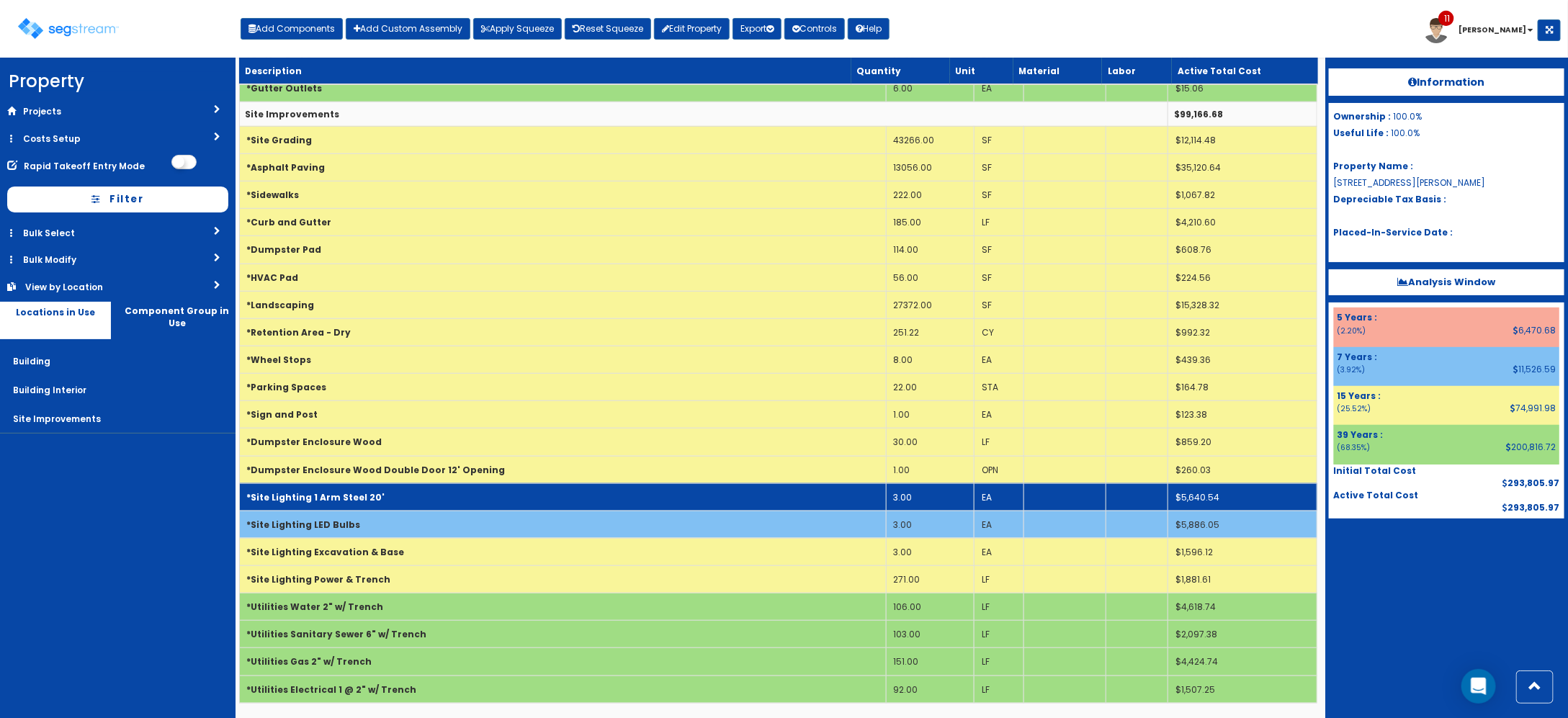
click at [323, 499] on b "*Site Lighting 1 Arm Steel 20'" at bounding box center [316, 497] width 138 height 12
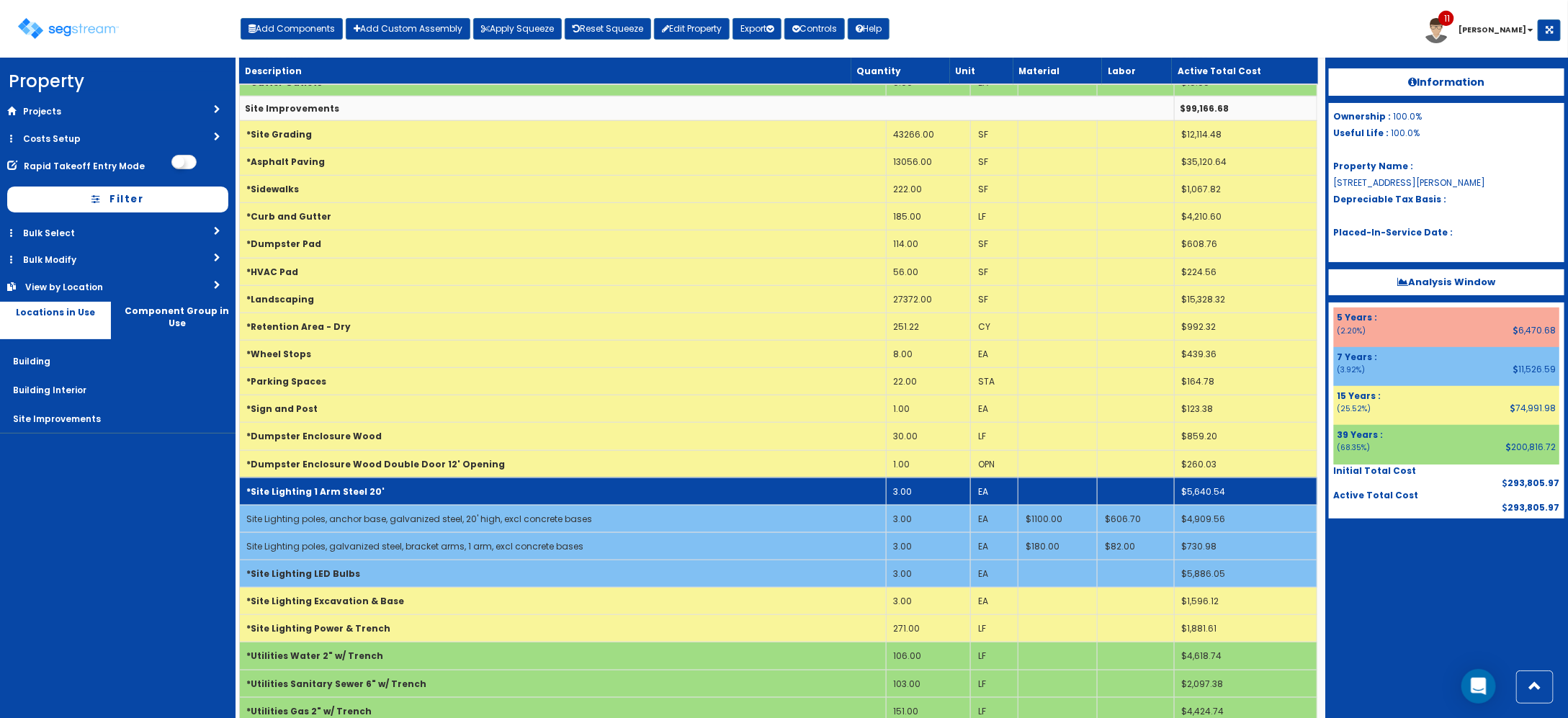
click at [329, 497] on b "*Site Lighting 1 Arm Steel 20'" at bounding box center [316, 491] width 138 height 12
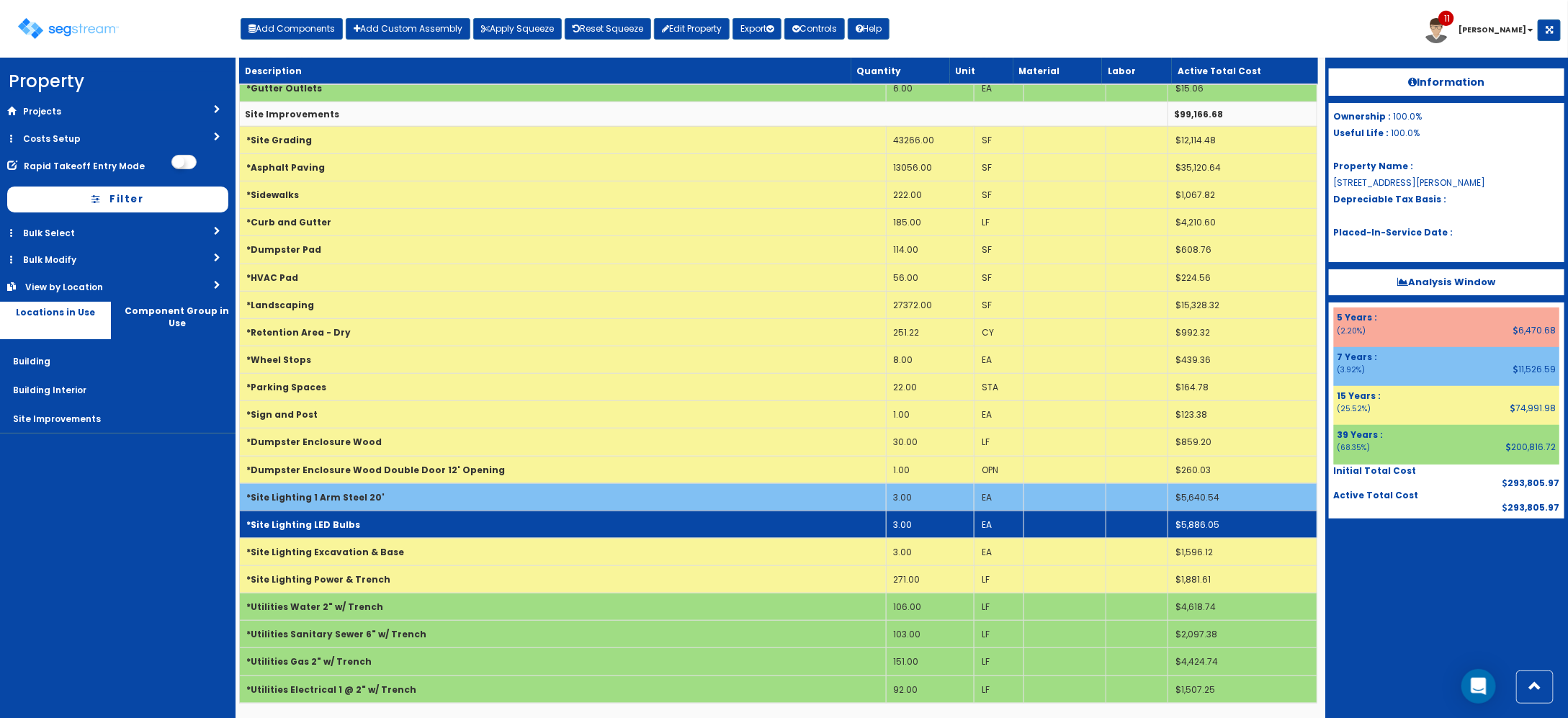
click at [329, 518] on b "*Site Lighting LED Bulbs" at bounding box center [303, 524] width 114 height 12
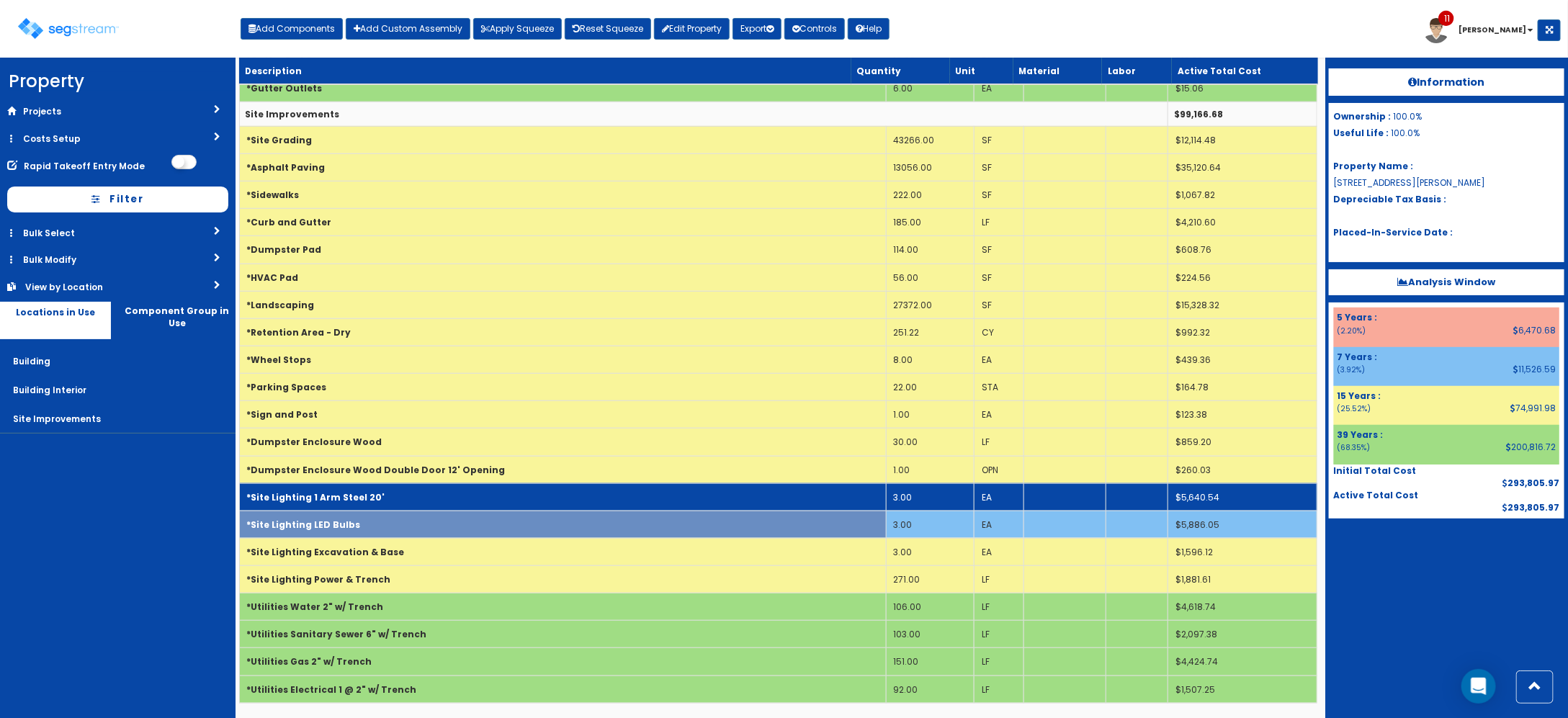
click at [332, 499] on b "*Site Lighting 1 Arm Steel 20'" at bounding box center [316, 497] width 138 height 12
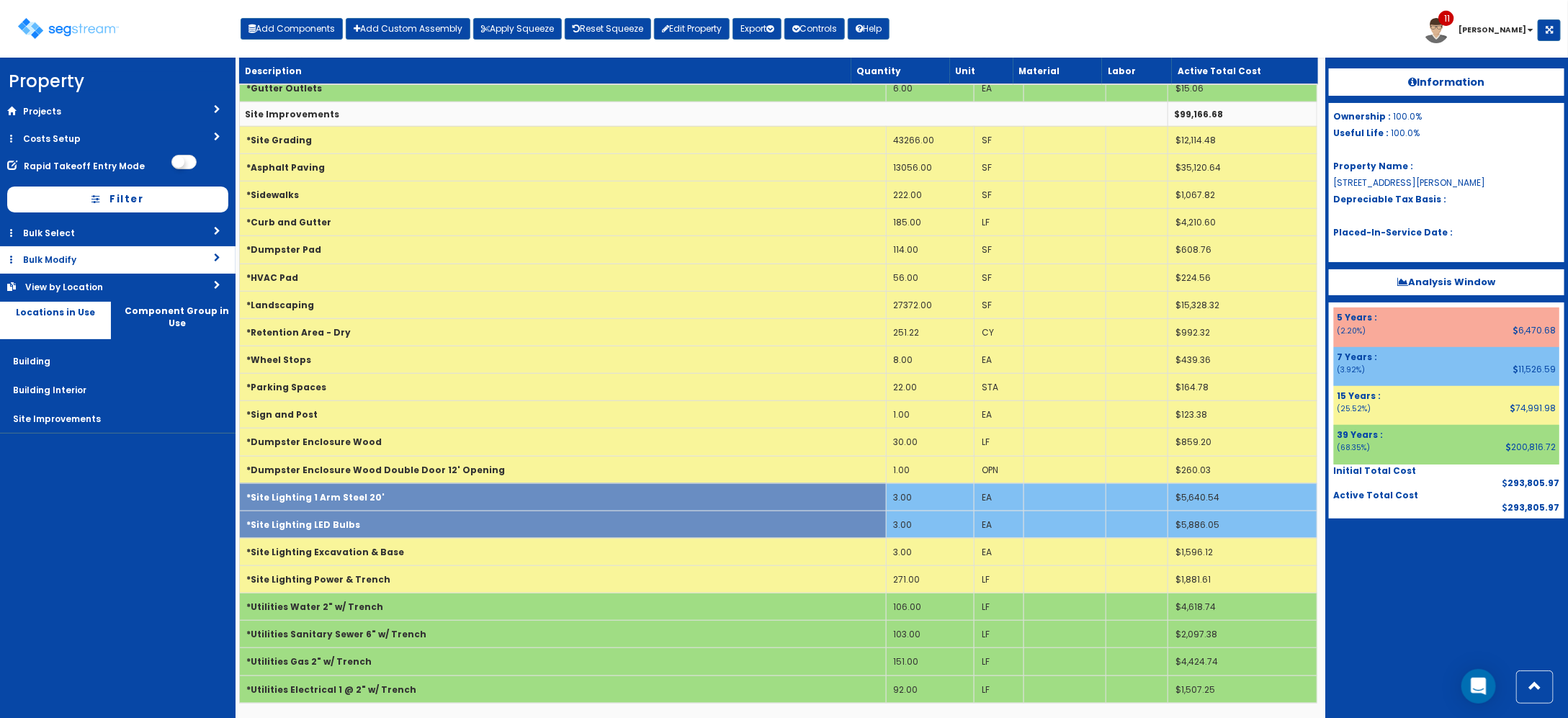
click at [94, 259] on link "Bulk Modify" at bounding box center [117, 259] width 235 height 27
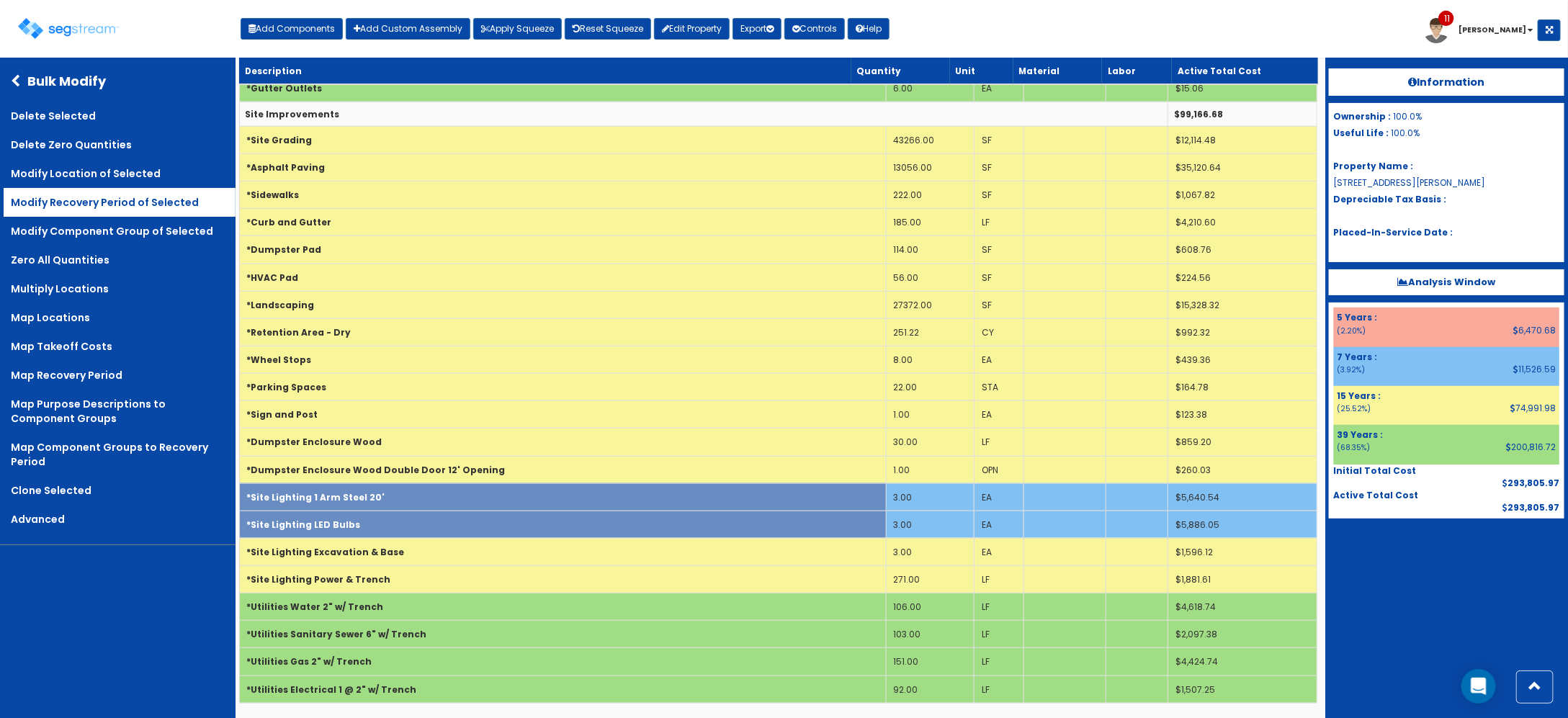
click at [106, 203] on link "Modify Recovery Period of Selected" at bounding box center [119, 203] width 232 height 29
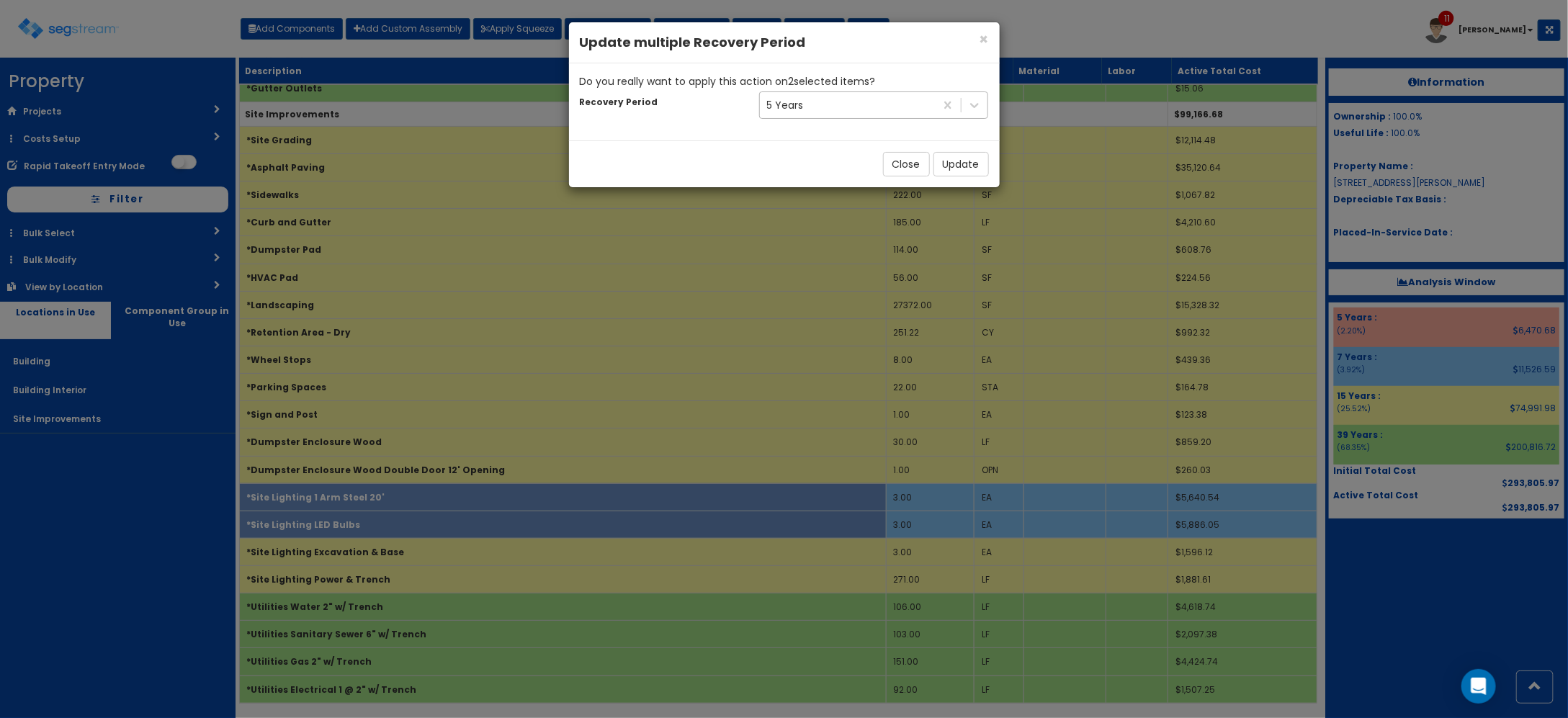
click at [898, 106] on div "5 Years" at bounding box center [848, 105] width 176 height 23
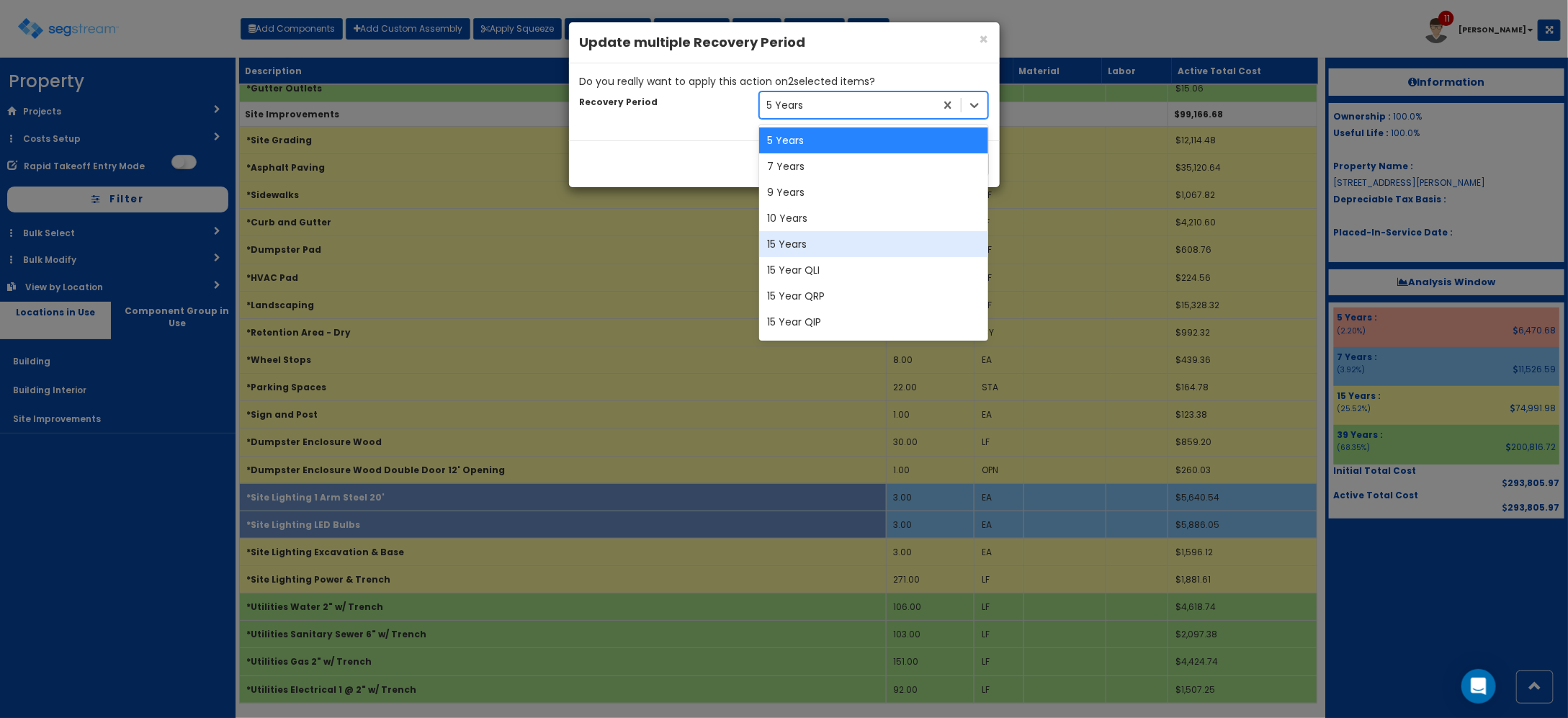
click at [822, 242] on div "15 Years" at bounding box center [874, 244] width 229 height 26
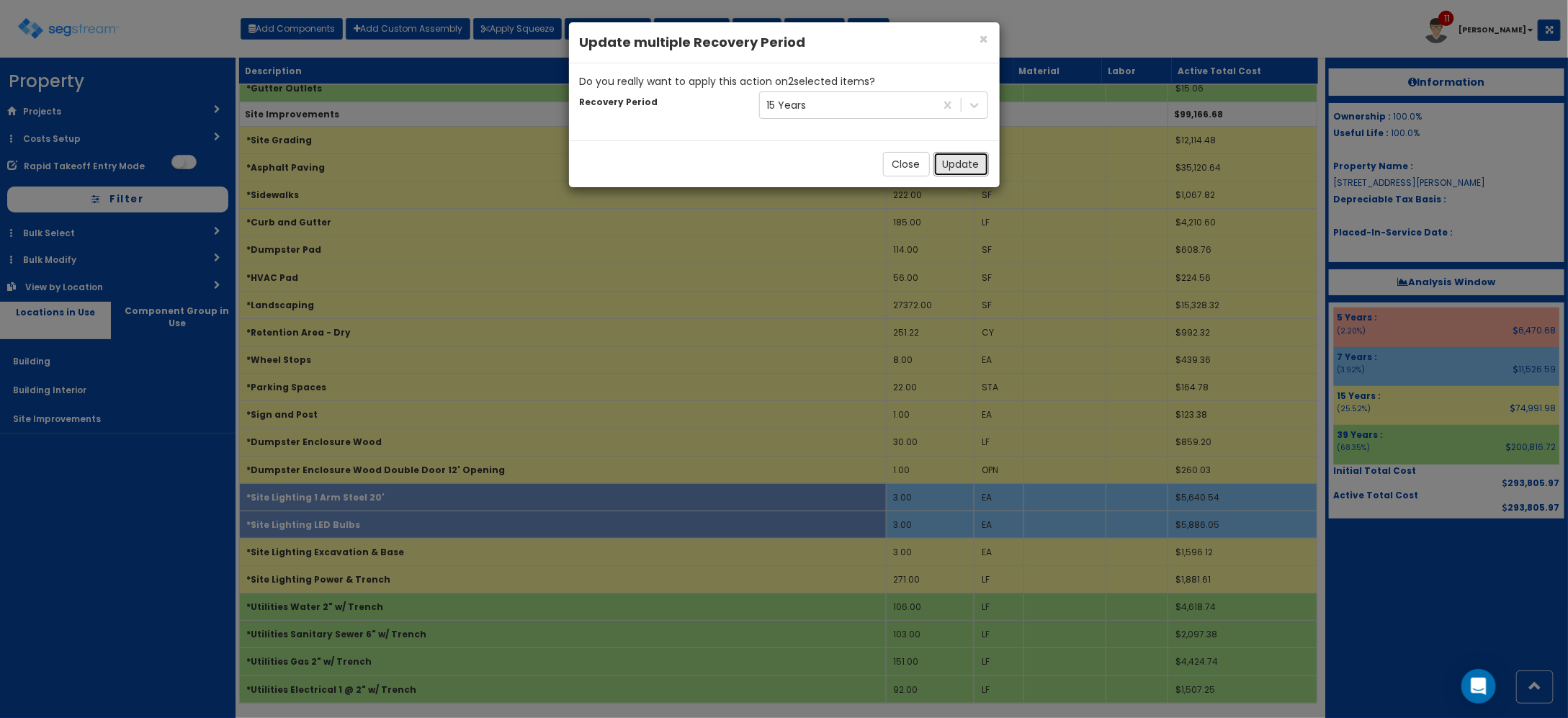
click at [945, 166] on button "Update" at bounding box center [961, 164] width 56 height 25
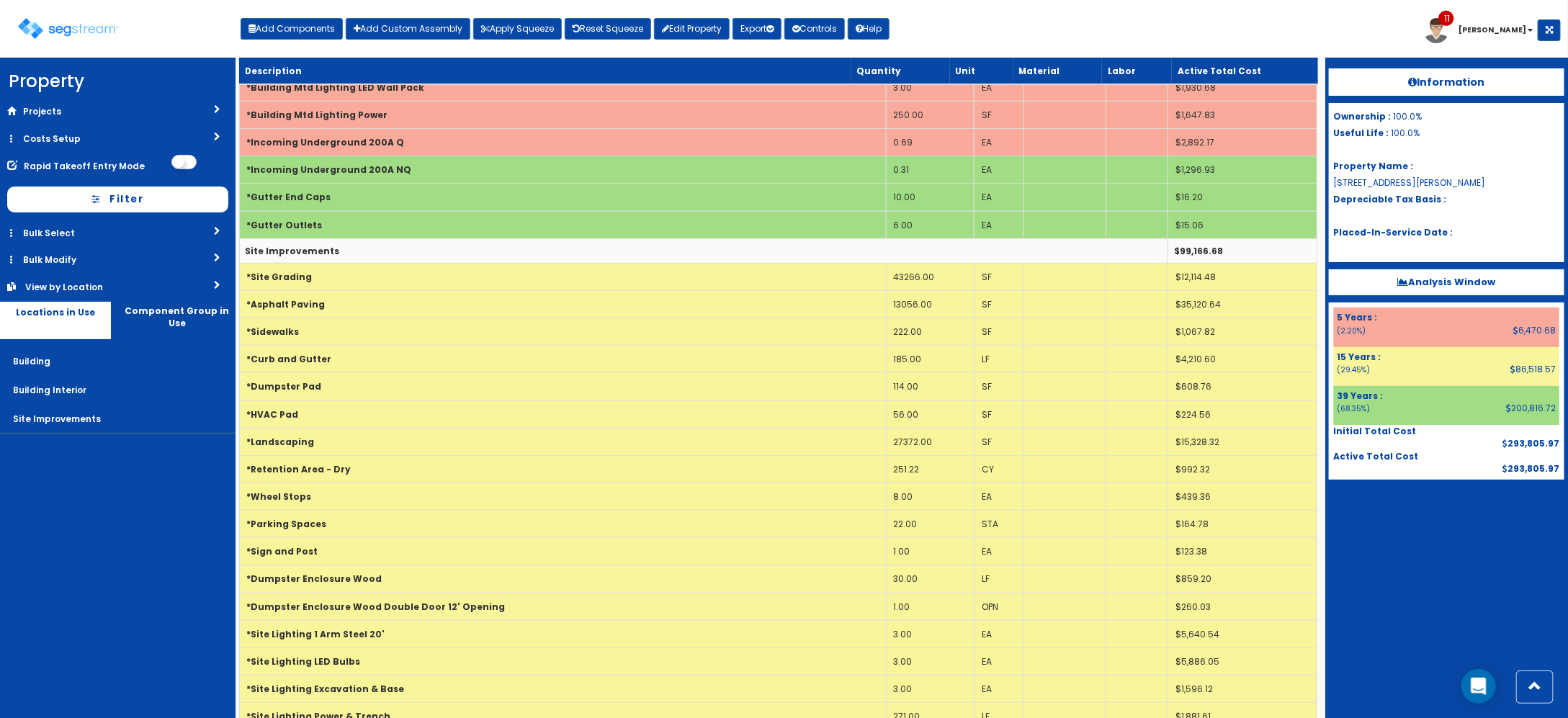
scroll to position [336, 0]
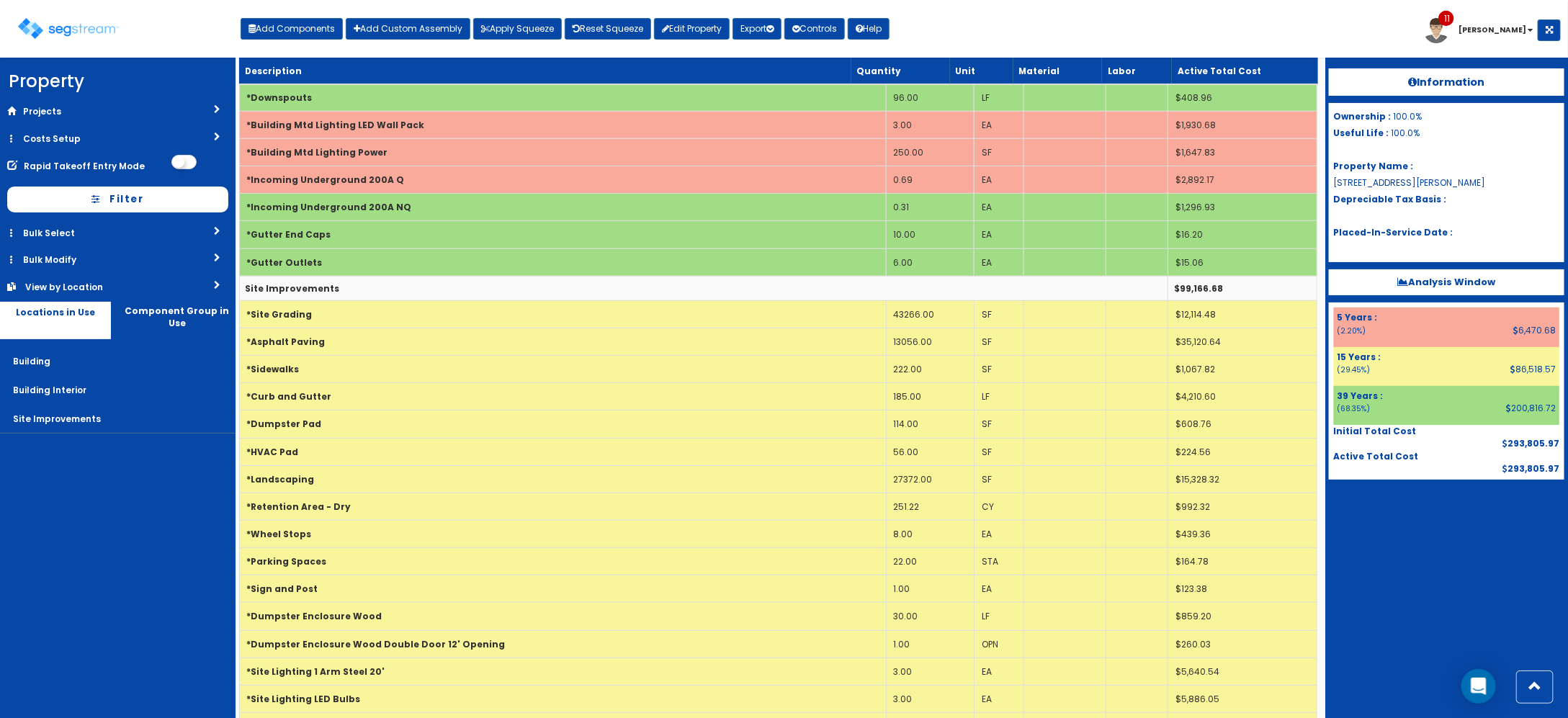
click at [300, 48] on div "Toggle navigation Add Components Add Custom Assembly Apply Squeeze Reset Squeez…" at bounding box center [784, 34] width 1554 height 47
click at [301, 38] on button "Add Components" at bounding box center [291, 29] width 102 height 22
select select "39Y"
select select "default"
select select "7"
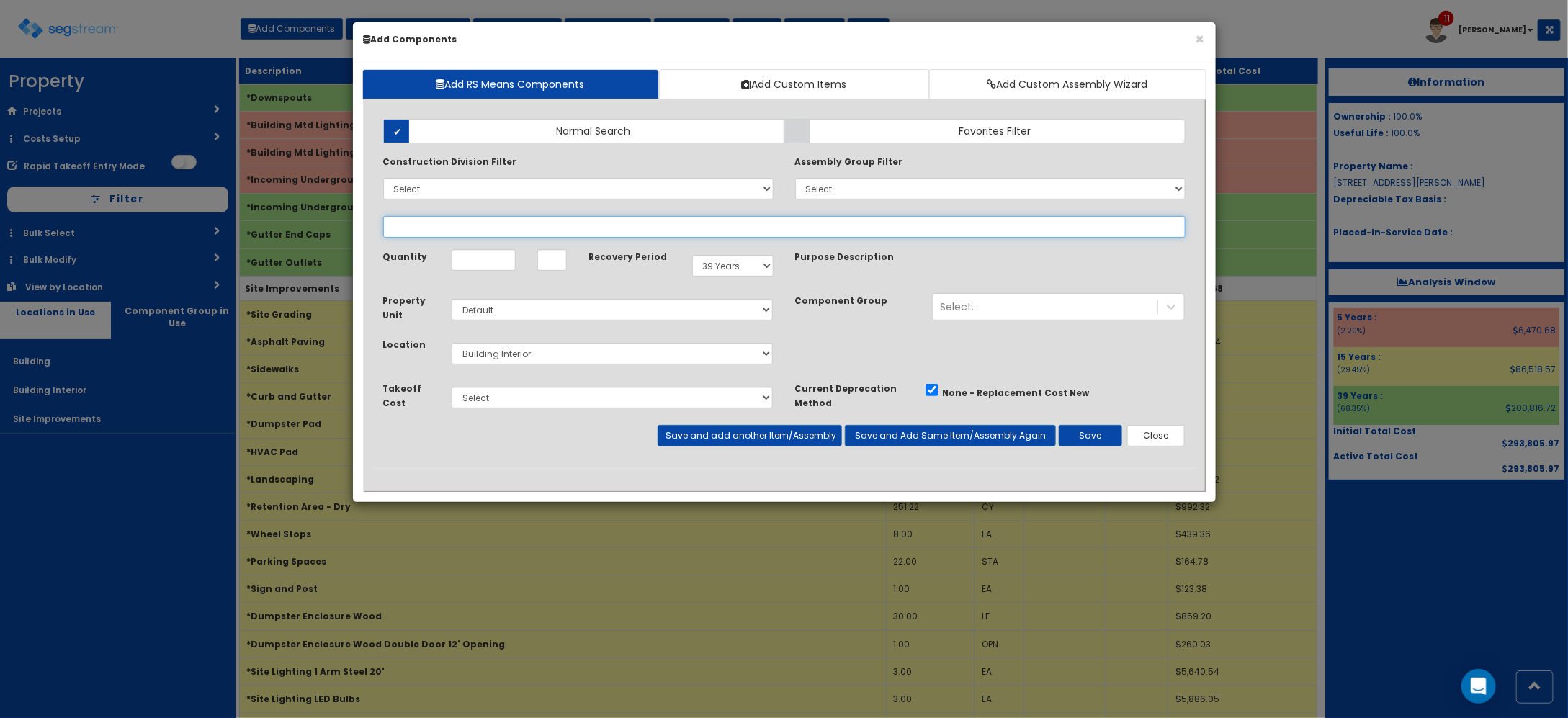
select select
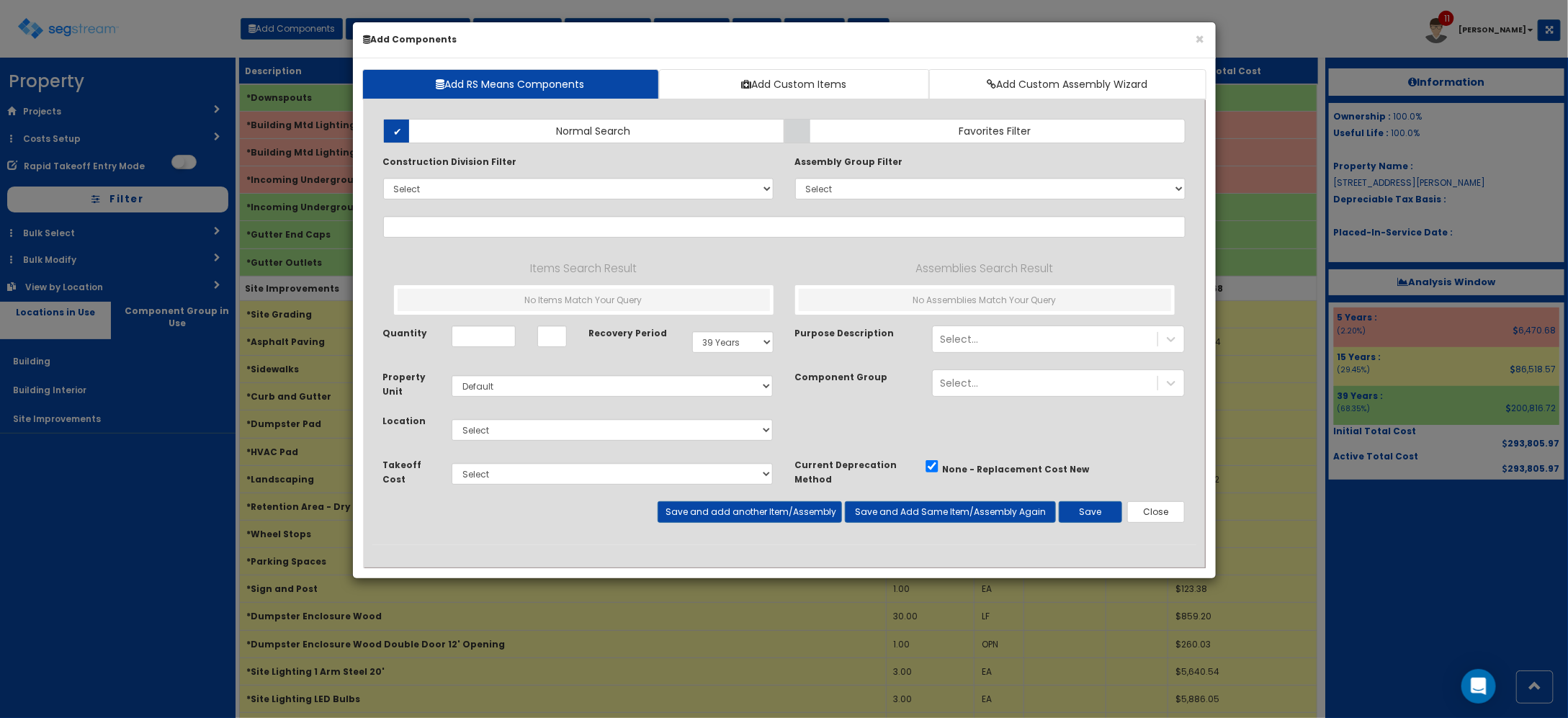
click at [515, 200] on div "Construction Division Filter Select 0. Custom Item 1. General Requirements 2. E…" at bounding box center [578, 180] width 412 height 51
click at [505, 193] on select "Select 0. Custom Item 1. General Requirements 2. Existing Conditions 3. Concret…" at bounding box center [578, 189] width 390 height 22
select select "8000000"
click at [383, 179] on select "Select 0. Custom Item 1. General Requirements 2. Existing Conditions 3. Concret…" at bounding box center [578, 189] width 390 height 22
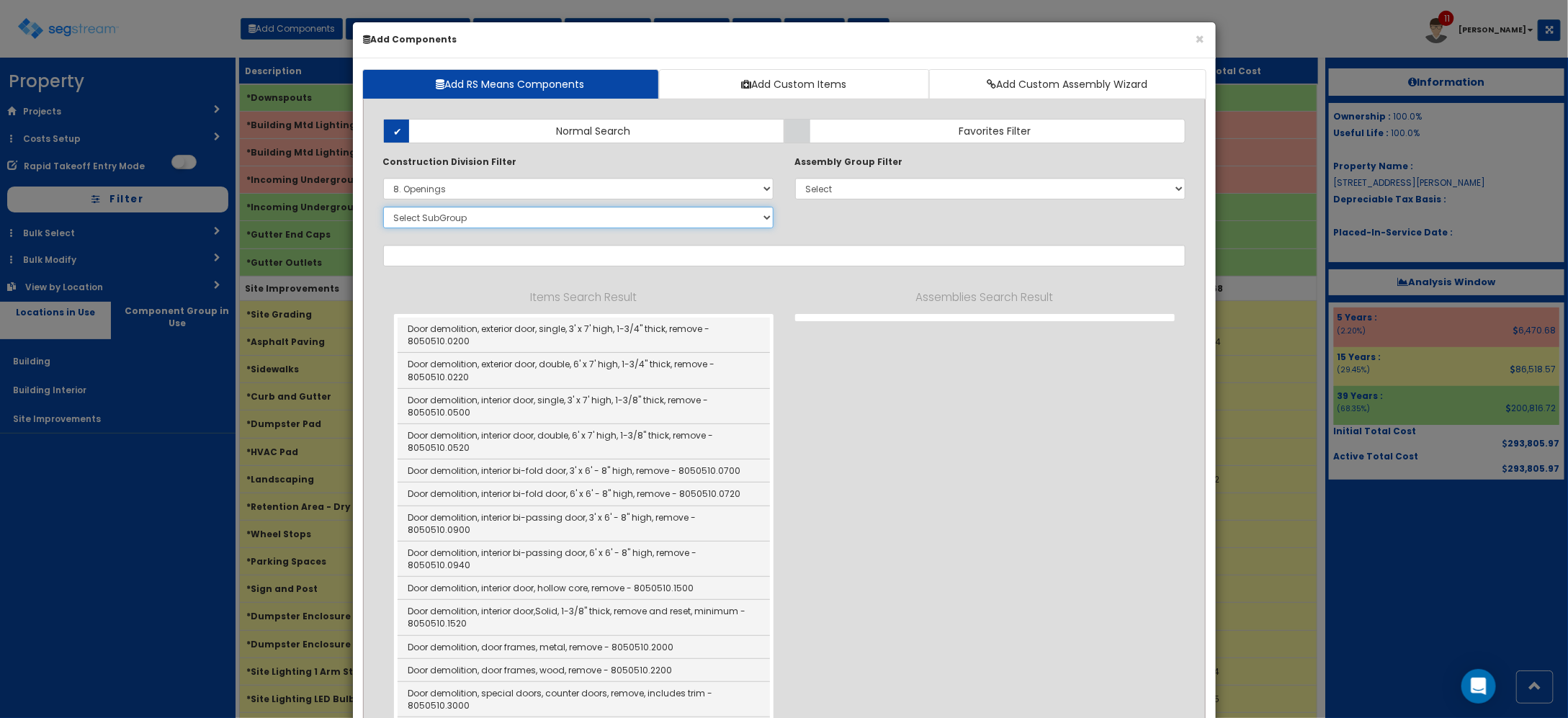
click at [516, 214] on select "Select SubGroup 1. Selective Demolition Doors (8050510) 2. Selective Demolition…" at bounding box center [578, 218] width 390 height 22
click at [383, 208] on select "Select SubGroup 1. Selective Demolition Doors (8050510) 2. Selective Demolition…" at bounding box center [578, 218] width 390 height 22
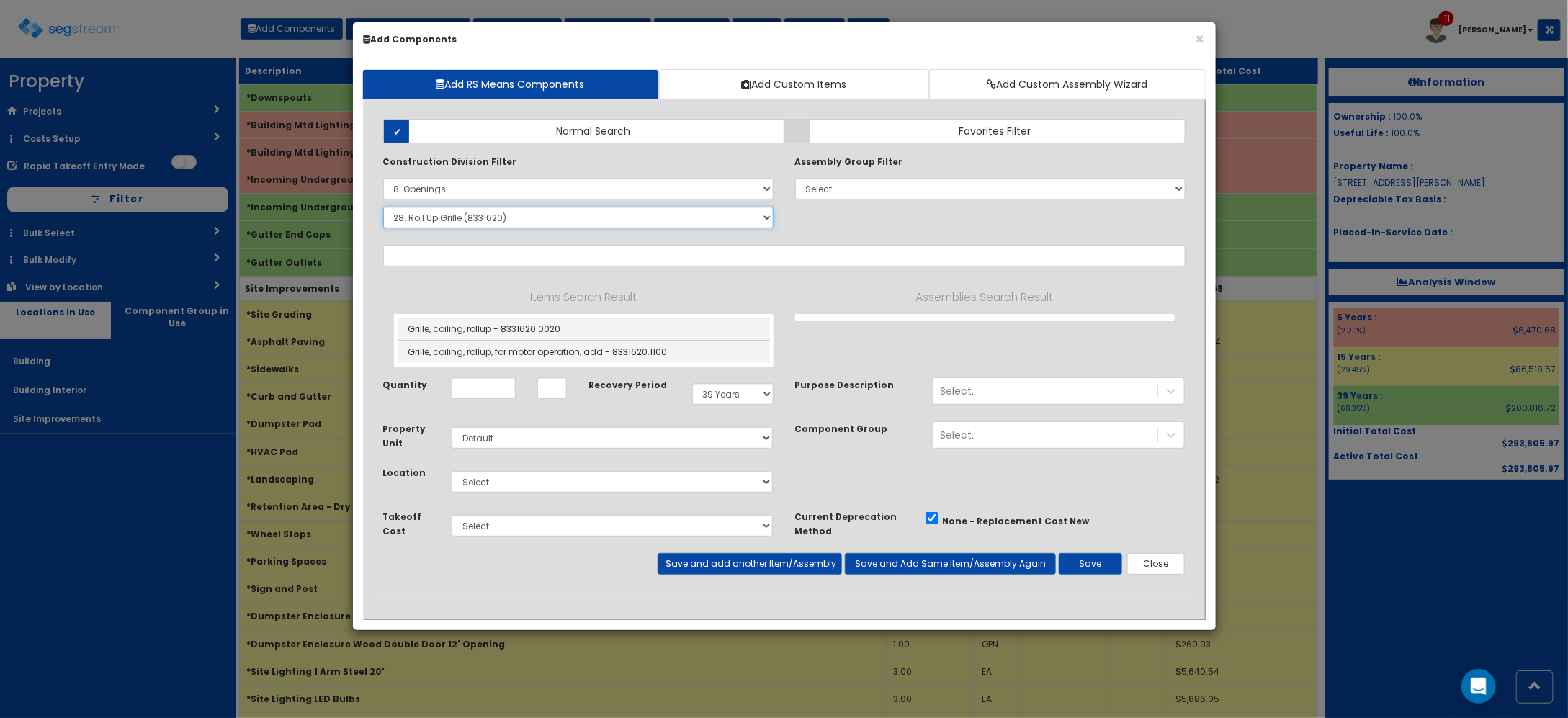
click at [481, 221] on select "Select SubGroup 1. Selective Demolition Doors (8050510) 2. Selective Demolition…" at bounding box center [578, 218] width 390 height 22
select select "8332310"
click at [383, 208] on select "Select SubGroup 1. Selective Demolition Doors (8050510) 2. Selective Demolition…" at bounding box center [578, 218] width 390 height 22
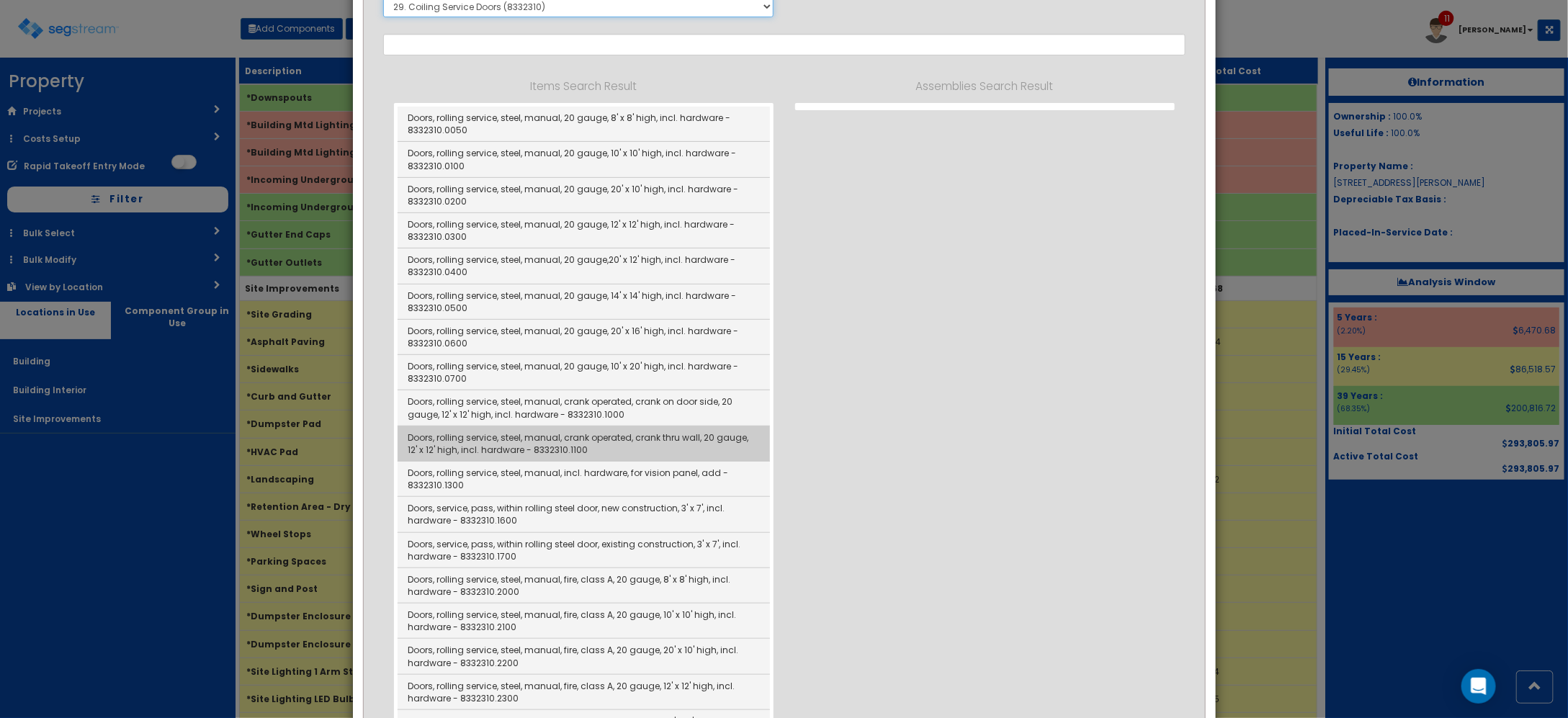
scroll to position [180, 0]
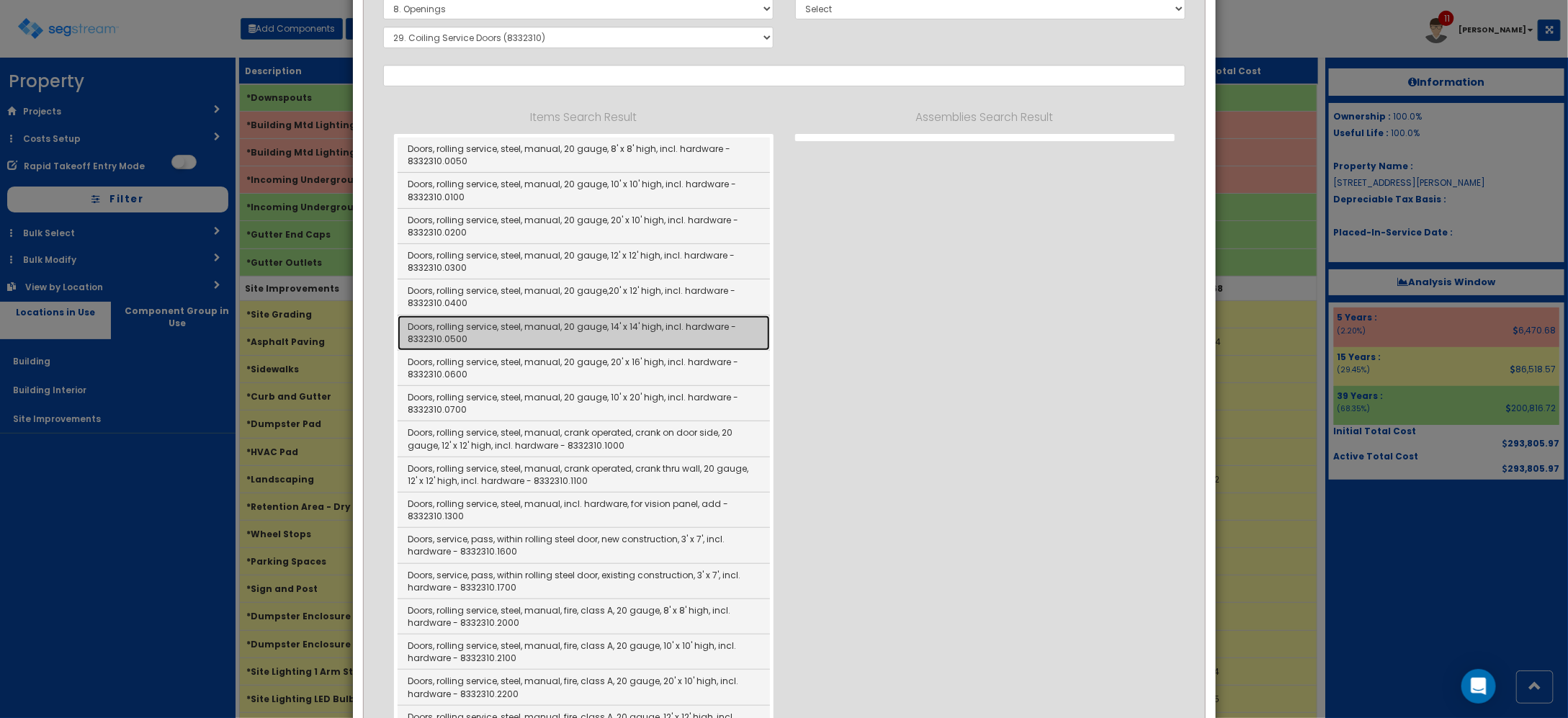
click at [645, 339] on link "Doors, rolling service, steel, manual, 20 gauge, 14' x 14' high, incl. hardware…" at bounding box center [583, 333] width 372 height 35
type input "Doors, rolling service, steel, manual, 20 gauge, 14' x 14' high, incl. hardware…"
checkbox input "false"
type input "EA"
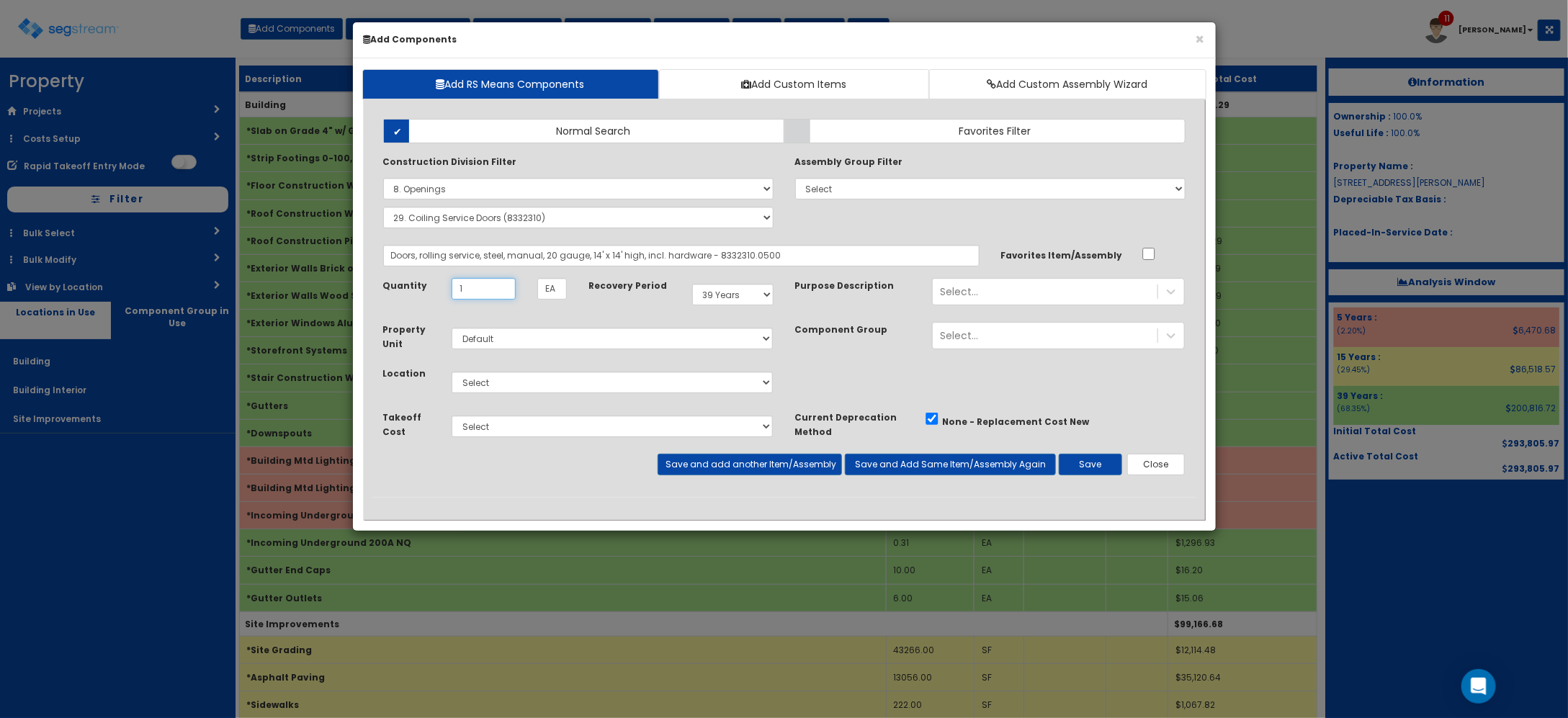
type input "1"
click at [581, 385] on select "Select Building Building Interior Site Improvements Add Additional Location" at bounding box center [612, 382] width 322 height 22
select select "6"
click at [452, 372] on select "Select Building Building Interior Site Improvements Add Additional Location" at bounding box center [612, 382] width 322 height 22
click at [944, 308] on div "Purpose Description true Select..." at bounding box center [990, 297] width 412 height 38
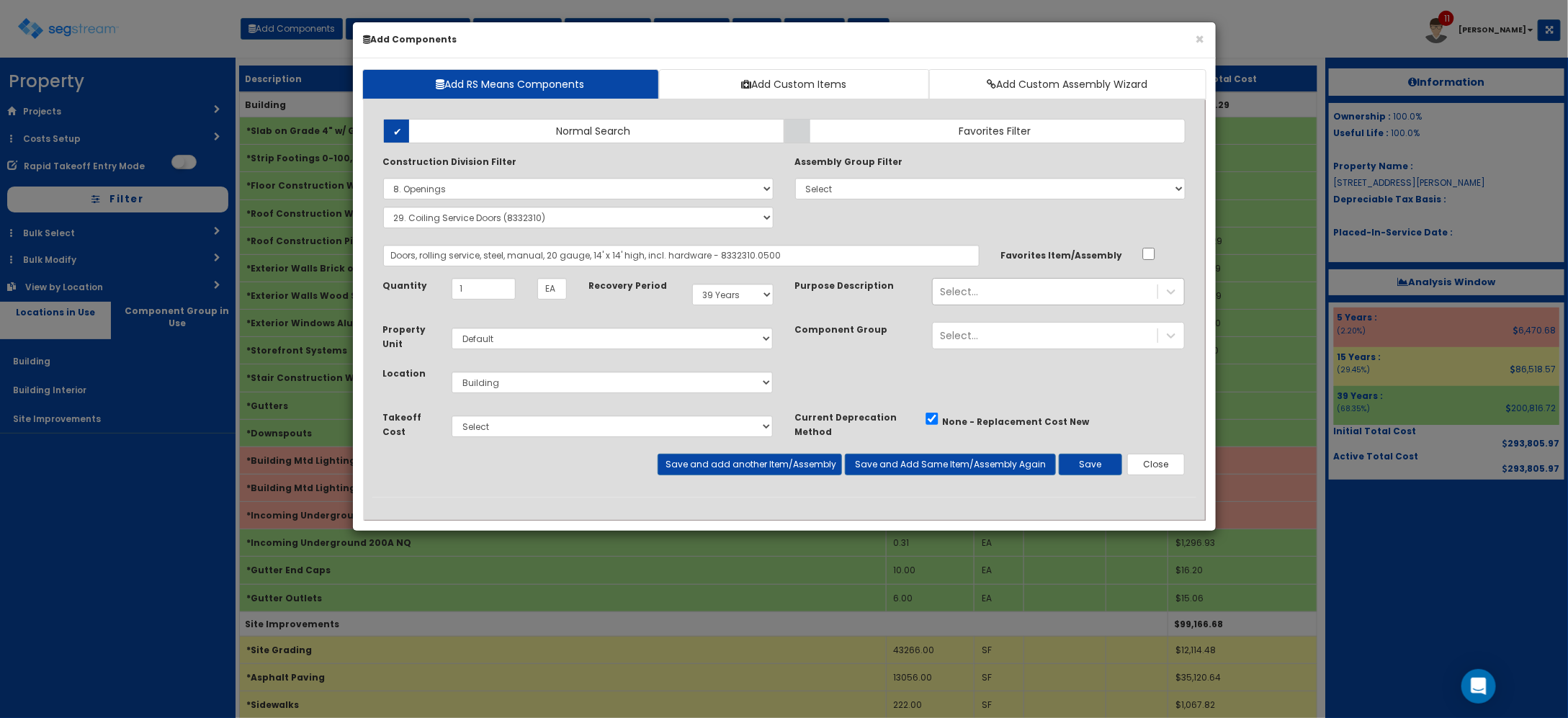
click at [958, 297] on div "Select..." at bounding box center [958, 292] width 38 height 14
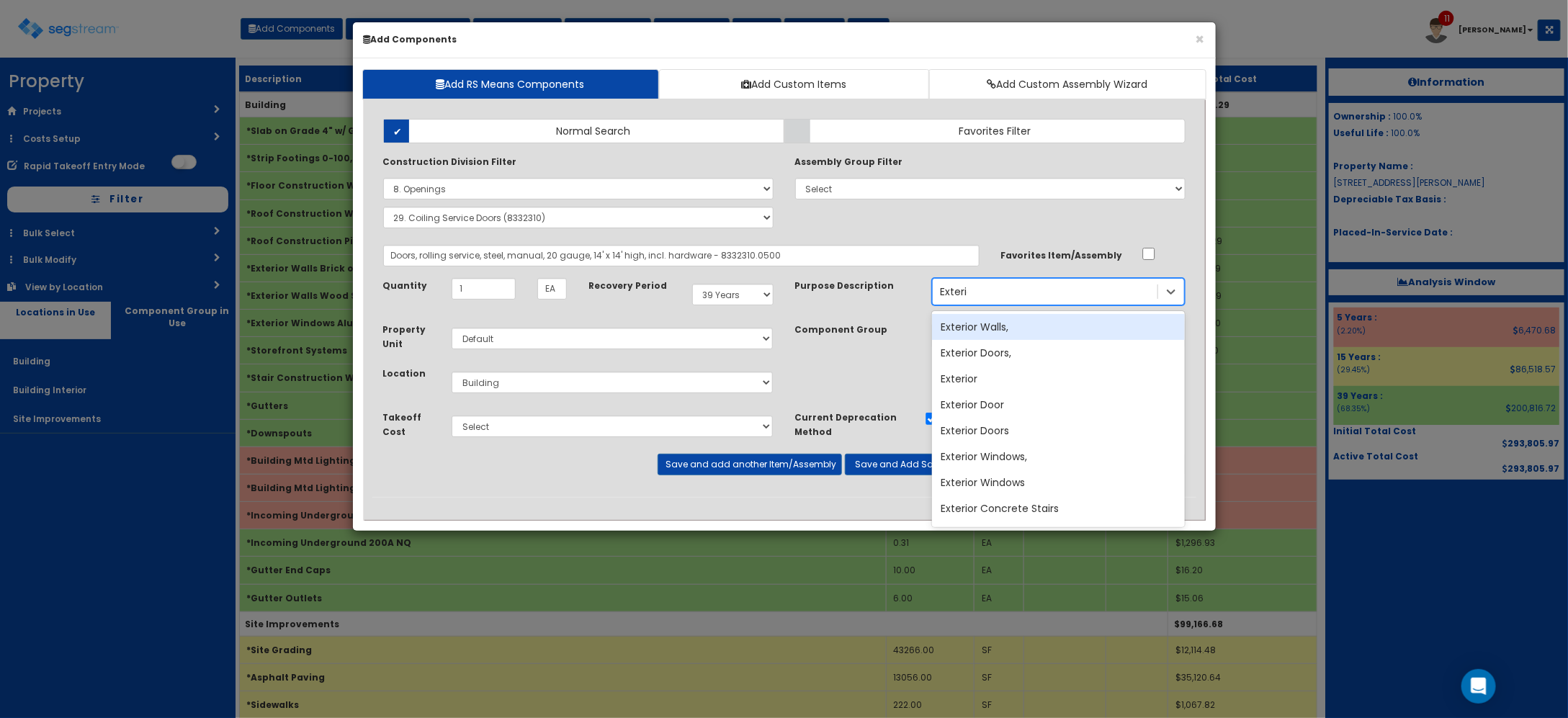
type input "Exterior"
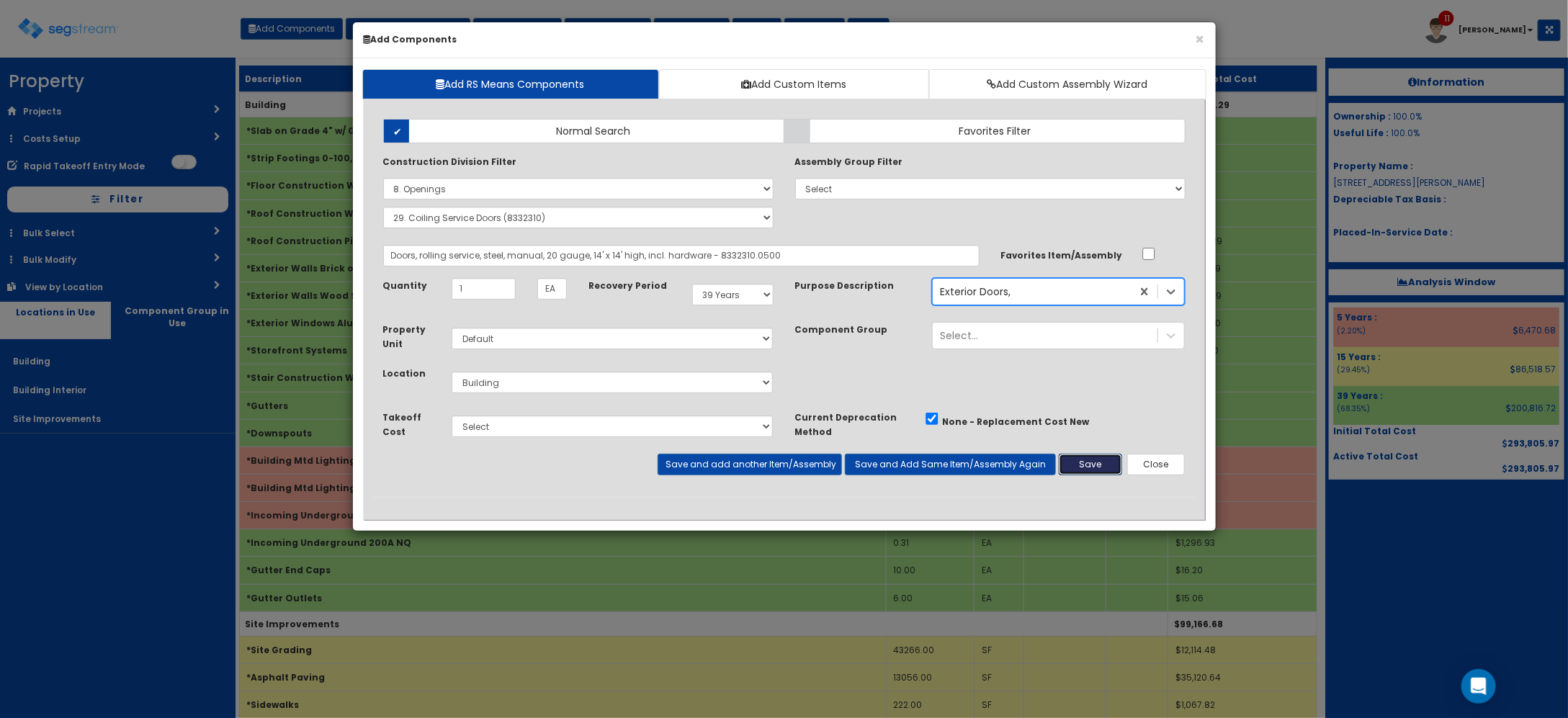
click at [1082, 466] on button "Save" at bounding box center [1091, 465] width 64 height 22
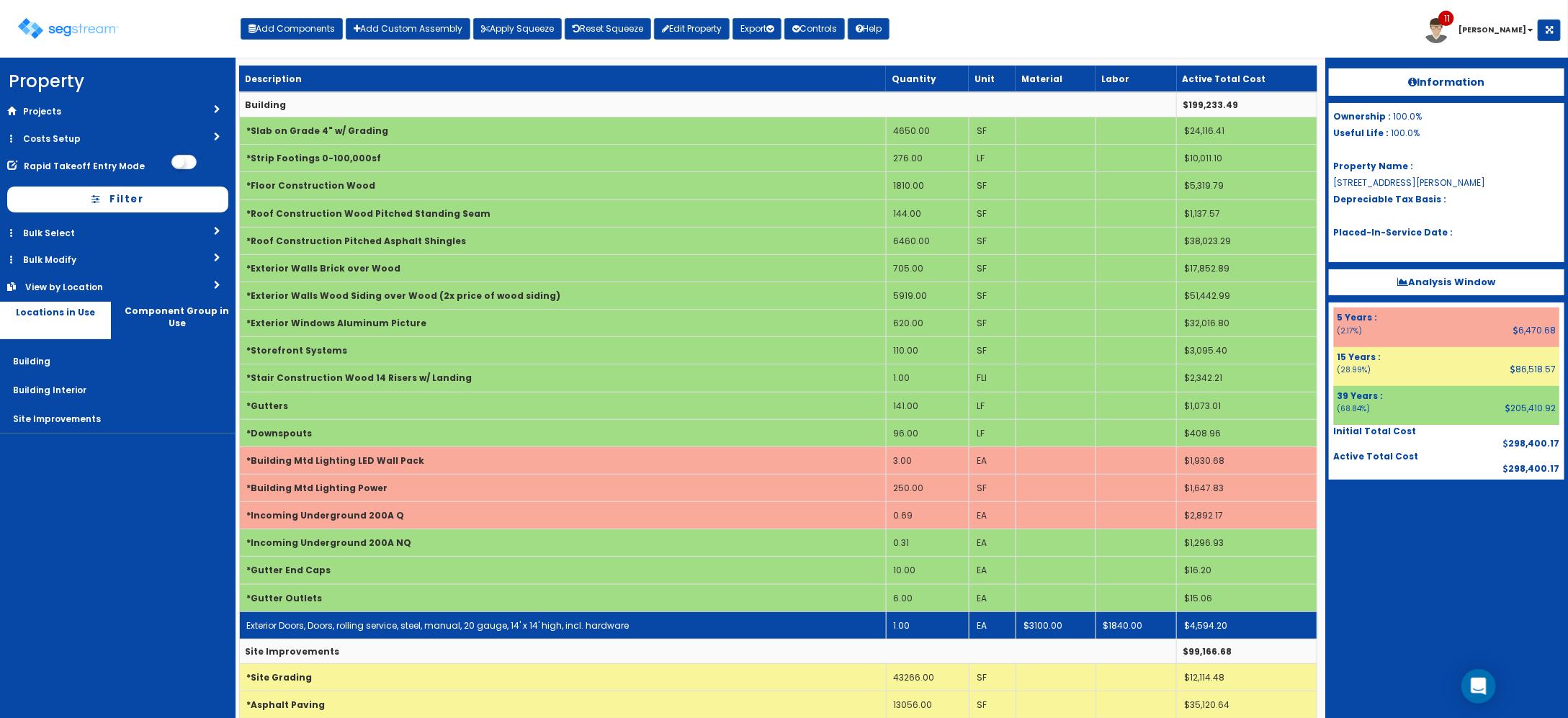
click at [455, 632] on link "Exterior Doors, Doors, rolling service, steel, manual, 20 gauge, 14' x 14' high…" at bounding box center [438, 625] width 382 height 12
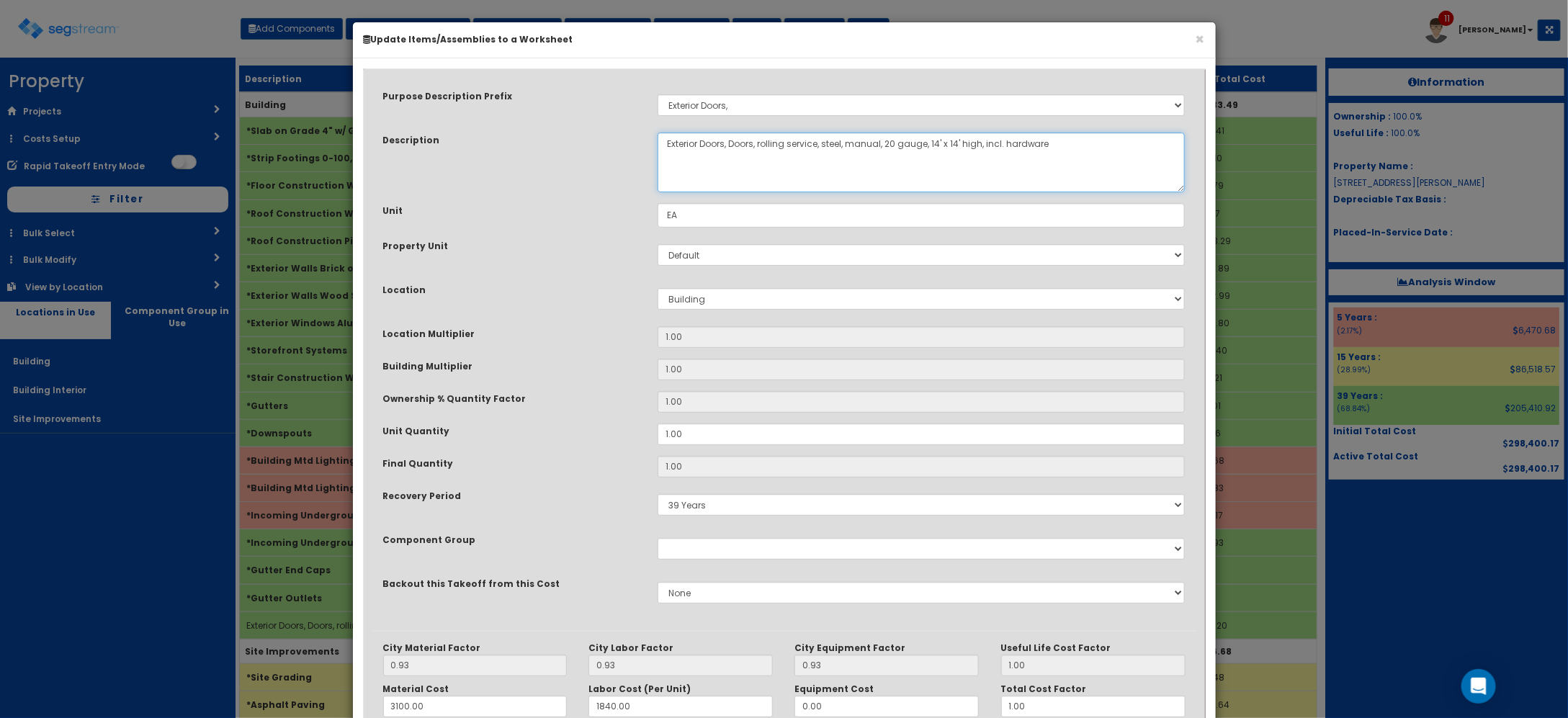
click at [732, 146] on textarea "Exterior Doors, Doors, rolling service, steel, manual, 20 gauge, 14' x 14' high…" at bounding box center [921, 162] width 528 height 60
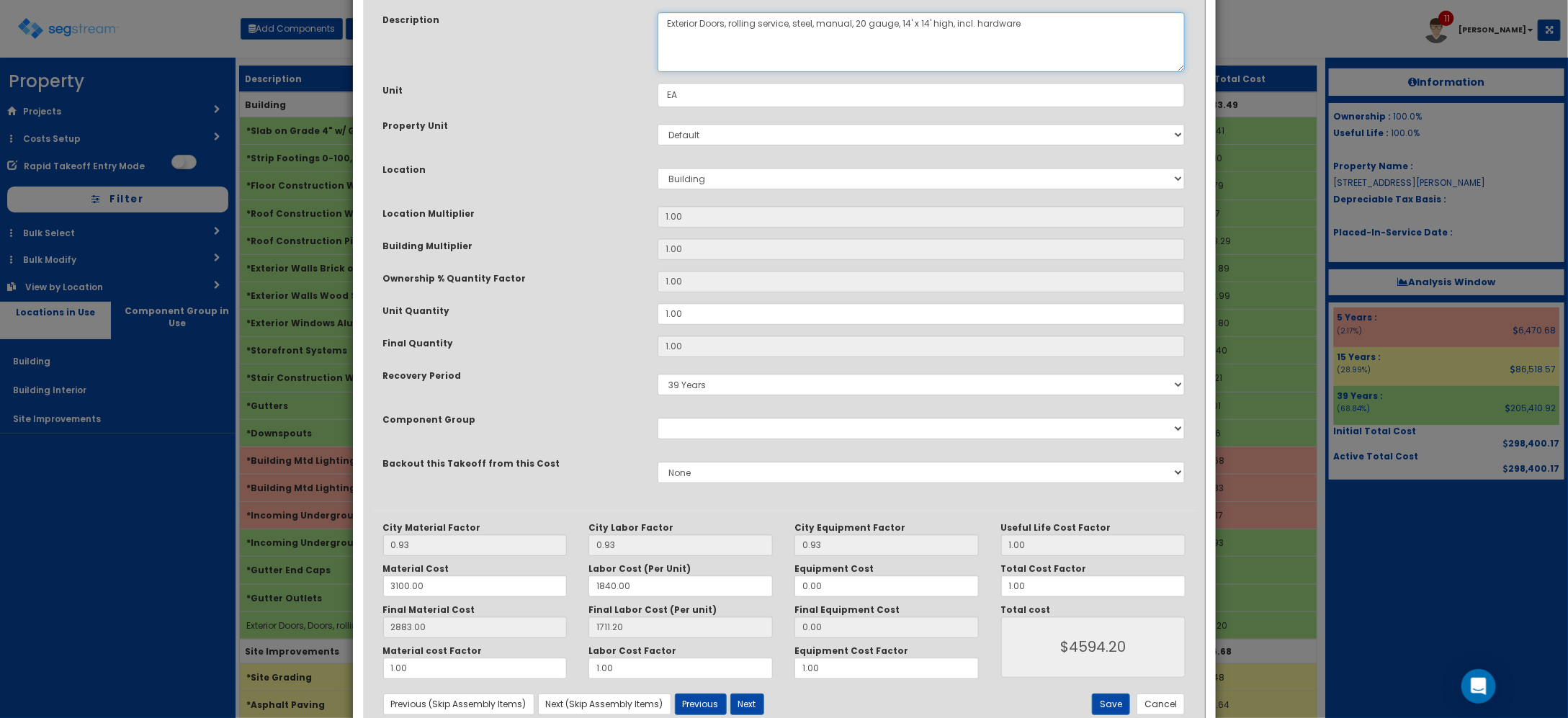
scroll to position [163, 0]
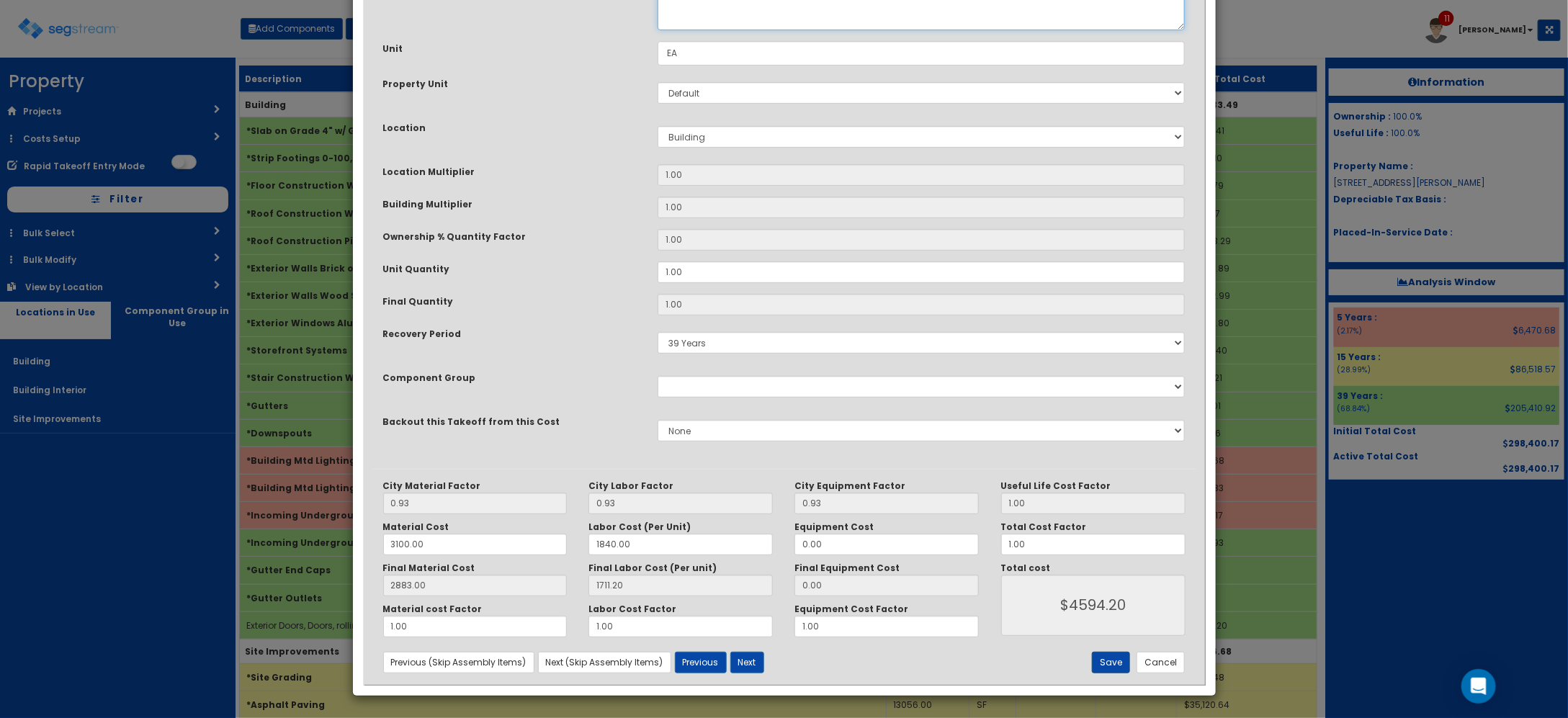
type textarea "Exterior Doors, rolling service, steel, manual, 20 gauge, 14' x 14' high, incl.…"
click at [1104, 656] on button "Save" at bounding box center [1110, 662] width 38 height 22
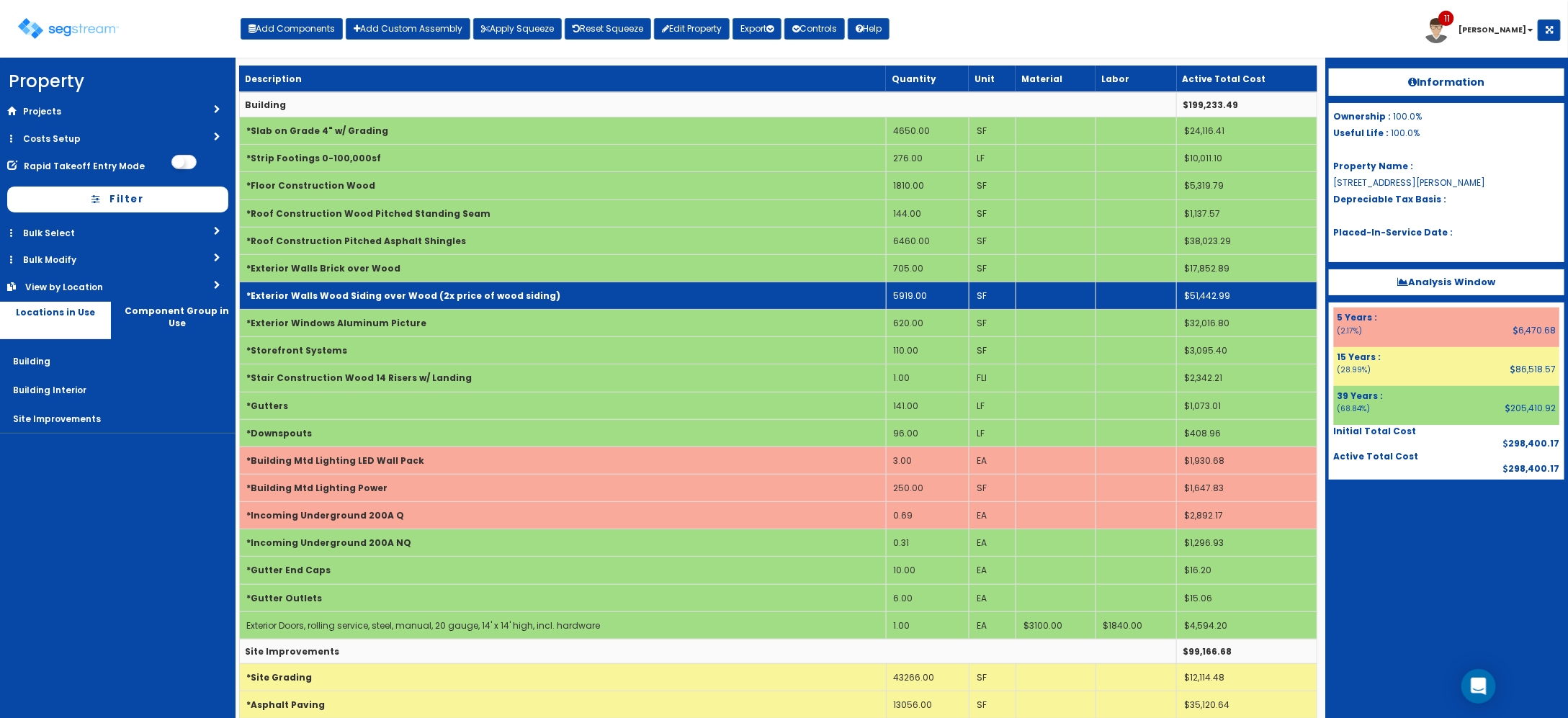
click at [389, 301] on b "*Exterior Walls Wood Siding over Wood (2x price of wood siding)" at bounding box center [404, 295] width 314 height 12
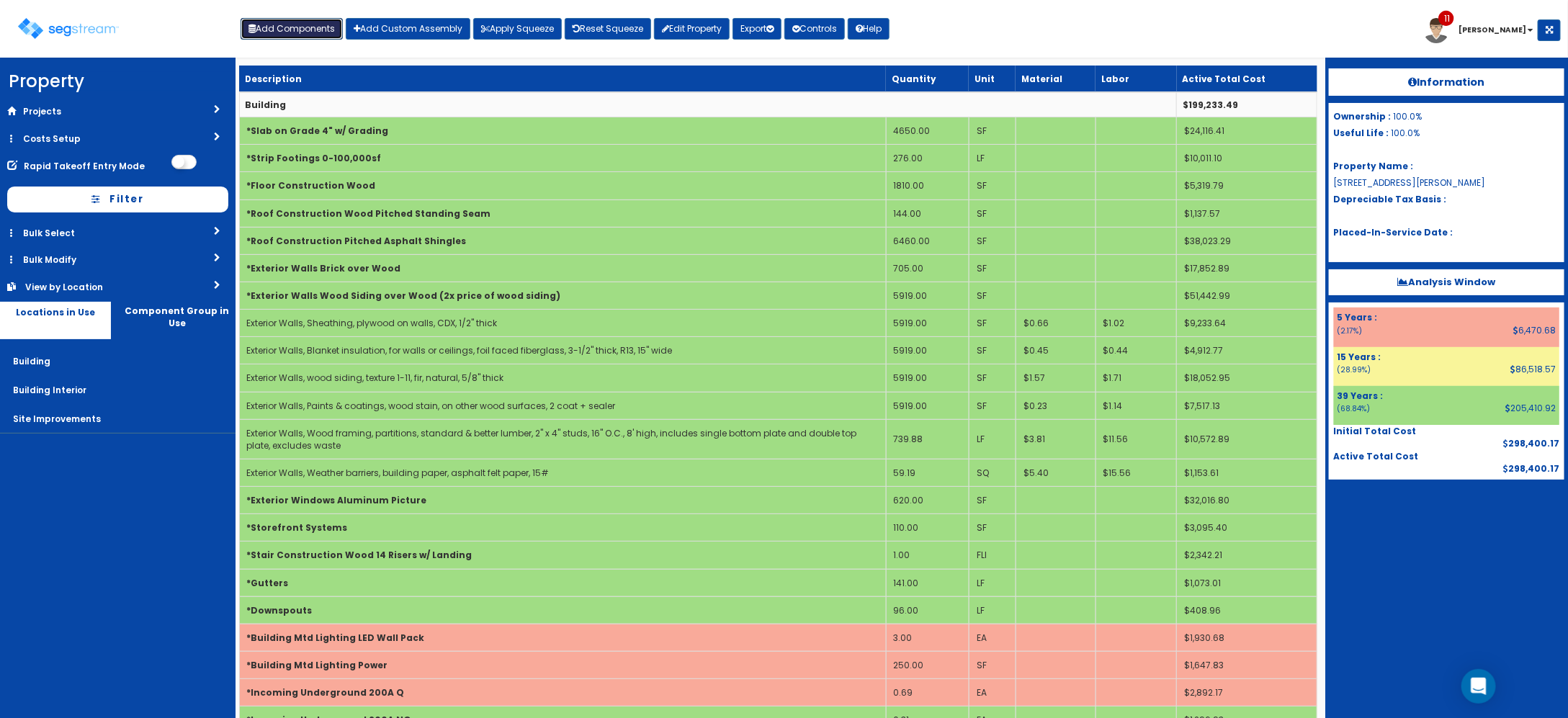
click at [308, 26] on button "Add Components" at bounding box center [291, 29] width 102 height 22
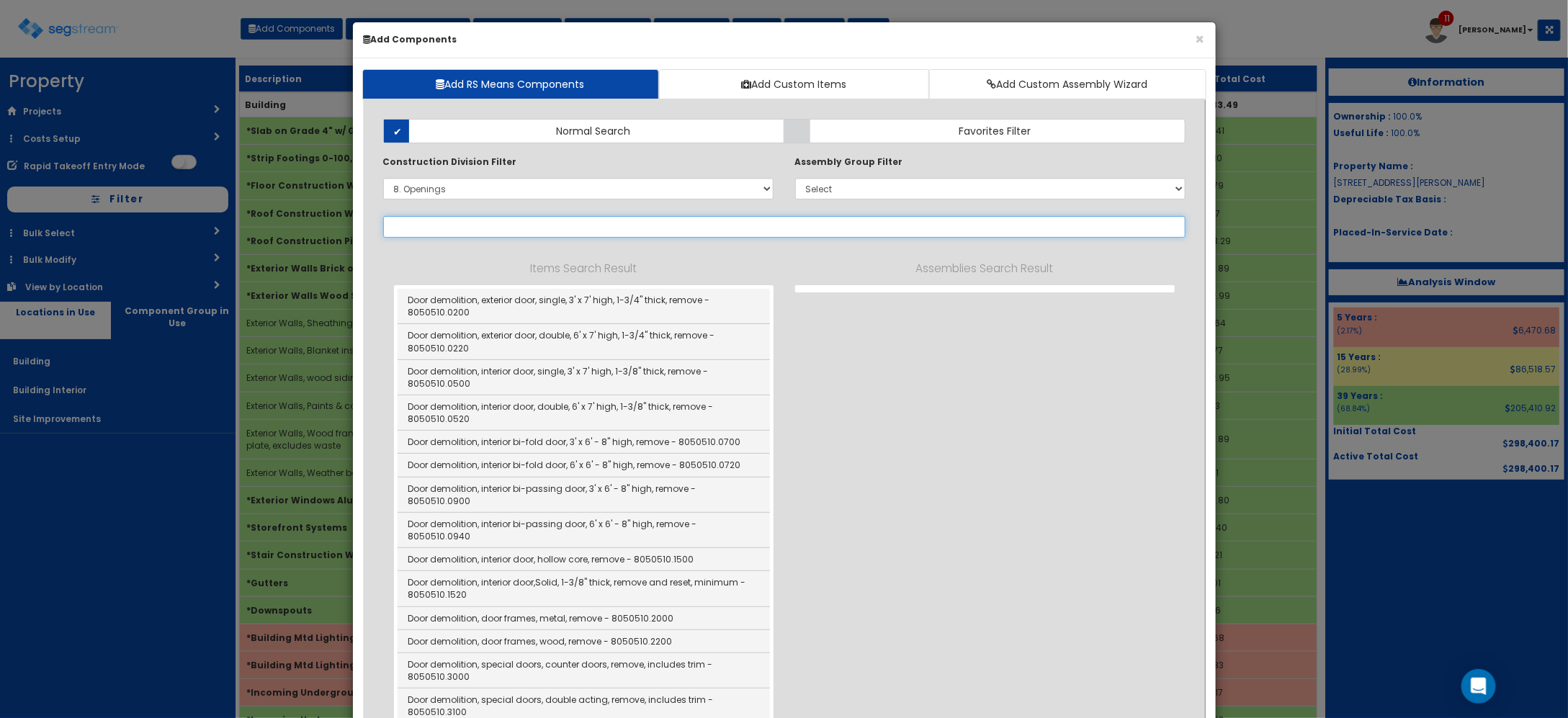
select select
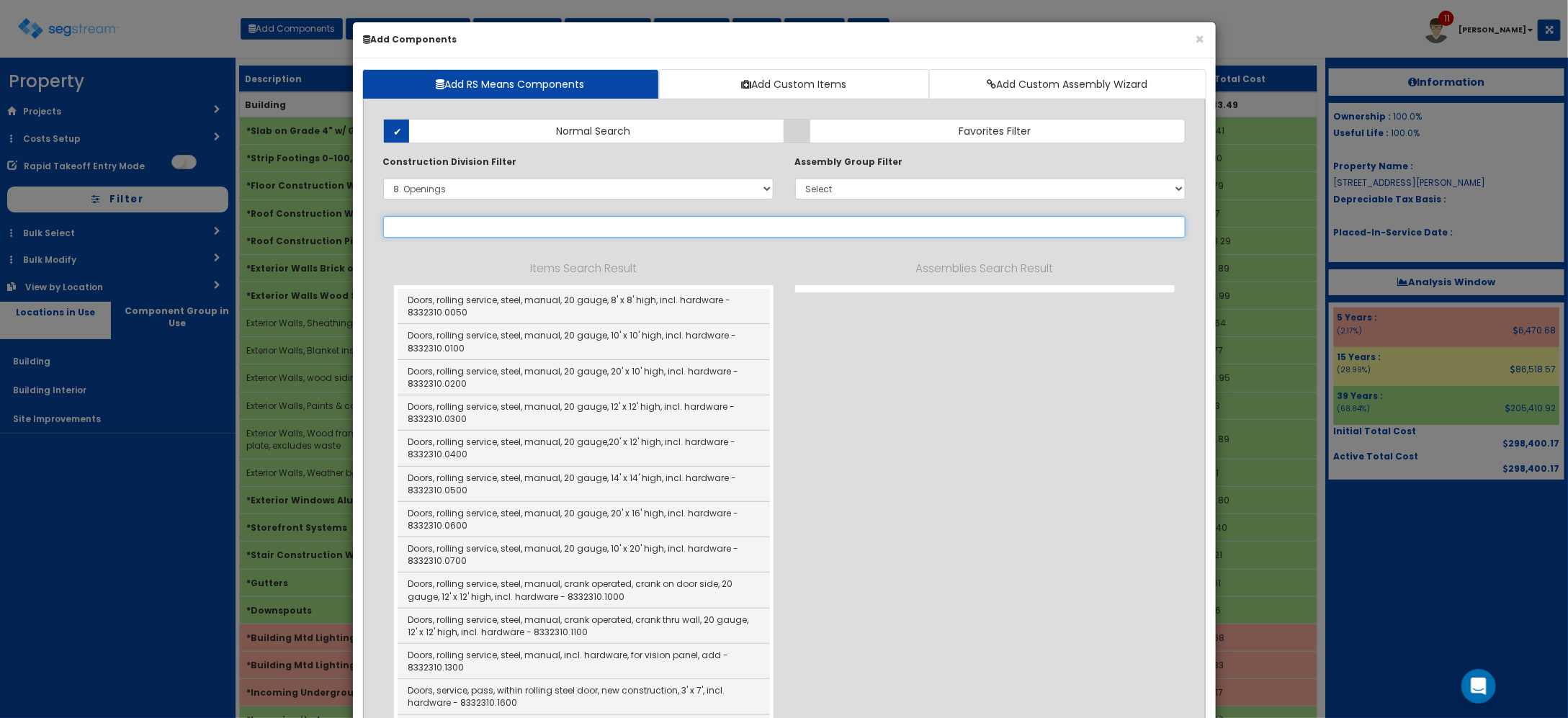
select select "8332310"
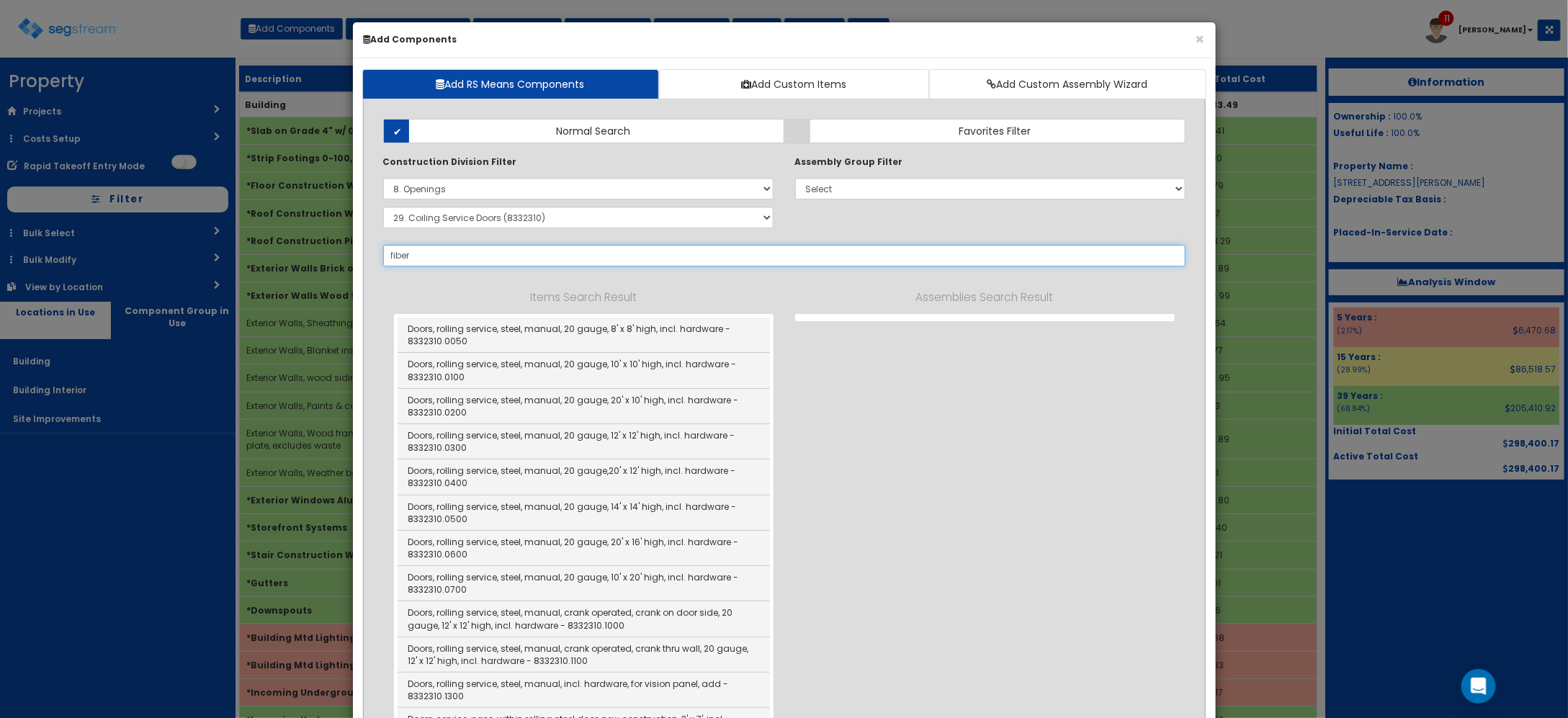
type input "fiber"
click at [426, 186] on select "Select 0. Custom Item 1. General Requirements 2. Existing Conditions 3. Concret…" at bounding box center [578, 189] width 390 height 22
select select
click at [383, 179] on select "Select 0. Custom Item 1. General Requirements 2. Existing Conditions 3. Concret…" at bounding box center [578, 189] width 390 height 22
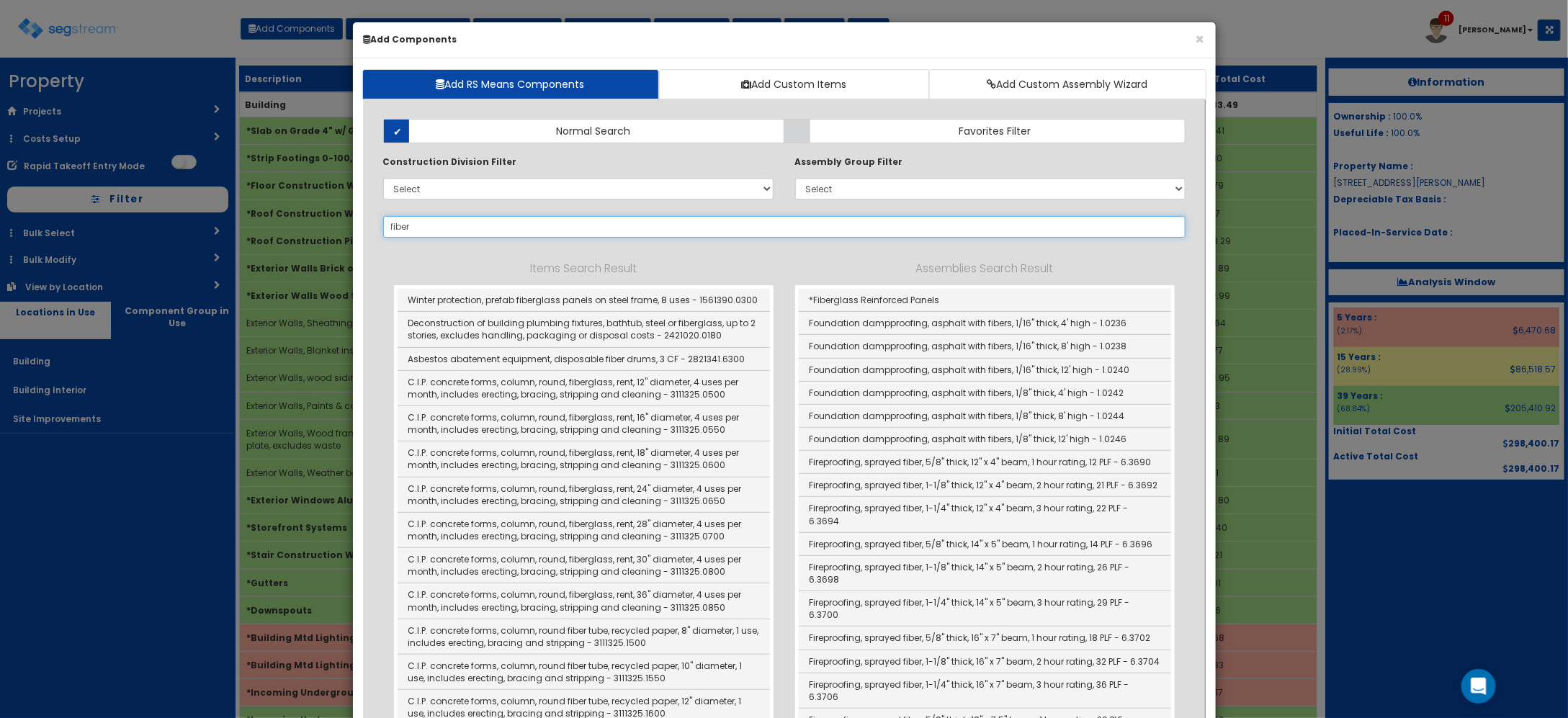
click at [469, 229] on input "fiber" at bounding box center [784, 227] width 802 height 22
type input "f"
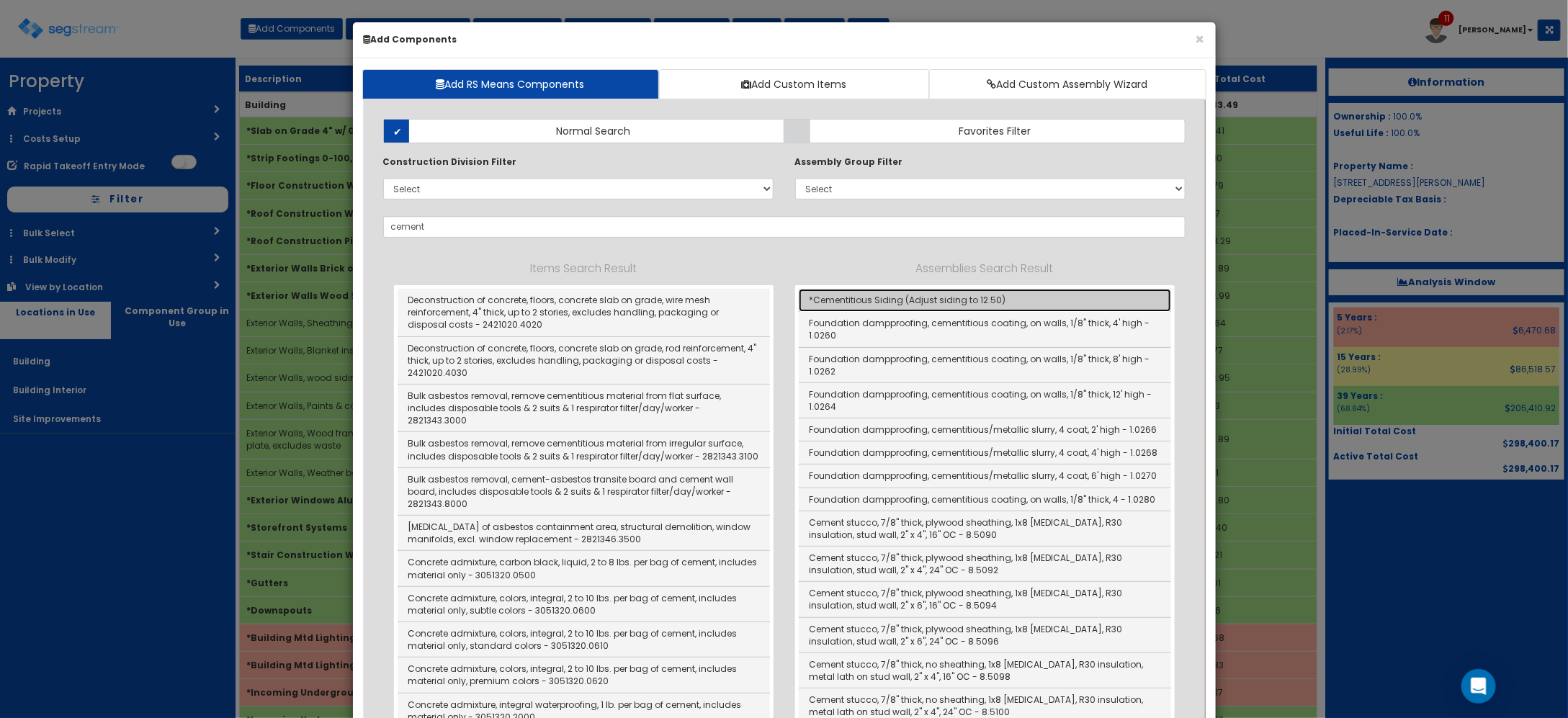
click at [990, 303] on link "*Cementitious Siding (Adjust siding to 12.50)" at bounding box center [985, 300] width 372 height 23
type input "*Cementitious Siding (Adjust siding to 12.50)"
checkbox input "true"
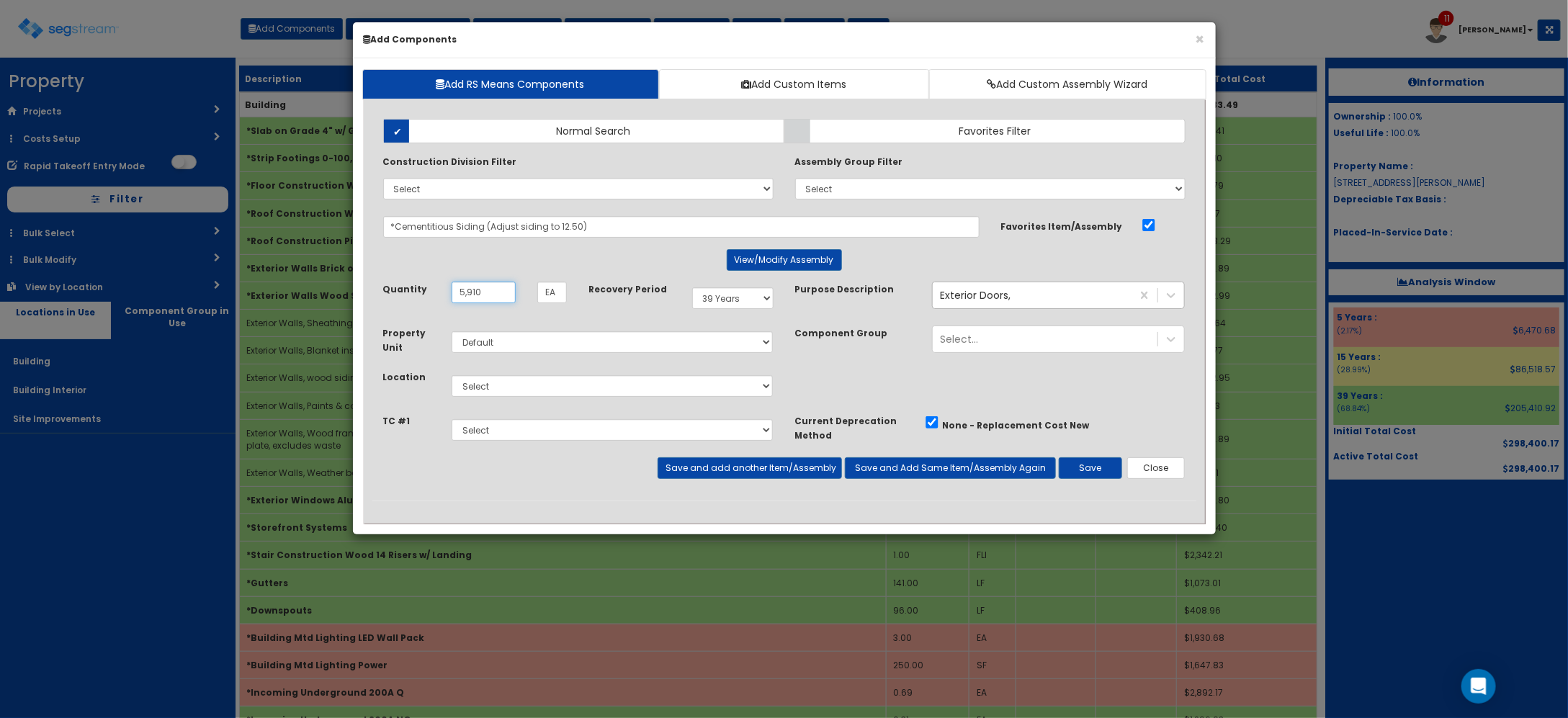
type input "5,910"
click at [551, 397] on select "Select Building Building Interior Site Improvements Add Additional Location" at bounding box center [612, 386] width 322 height 22
select select "6"
click at [452, 376] on select "Select Building Building Interior Site Improvements Add Additional Location" at bounding box center [612, 386] width 322 height 22
click at [739, 303] on select "Select 5 Years 7 Years 9 Years 10 Years 15 Years 15 Year QLI 15 Year QRP 15 Yea…" at bounding box center [733, 298] width 81 height 22
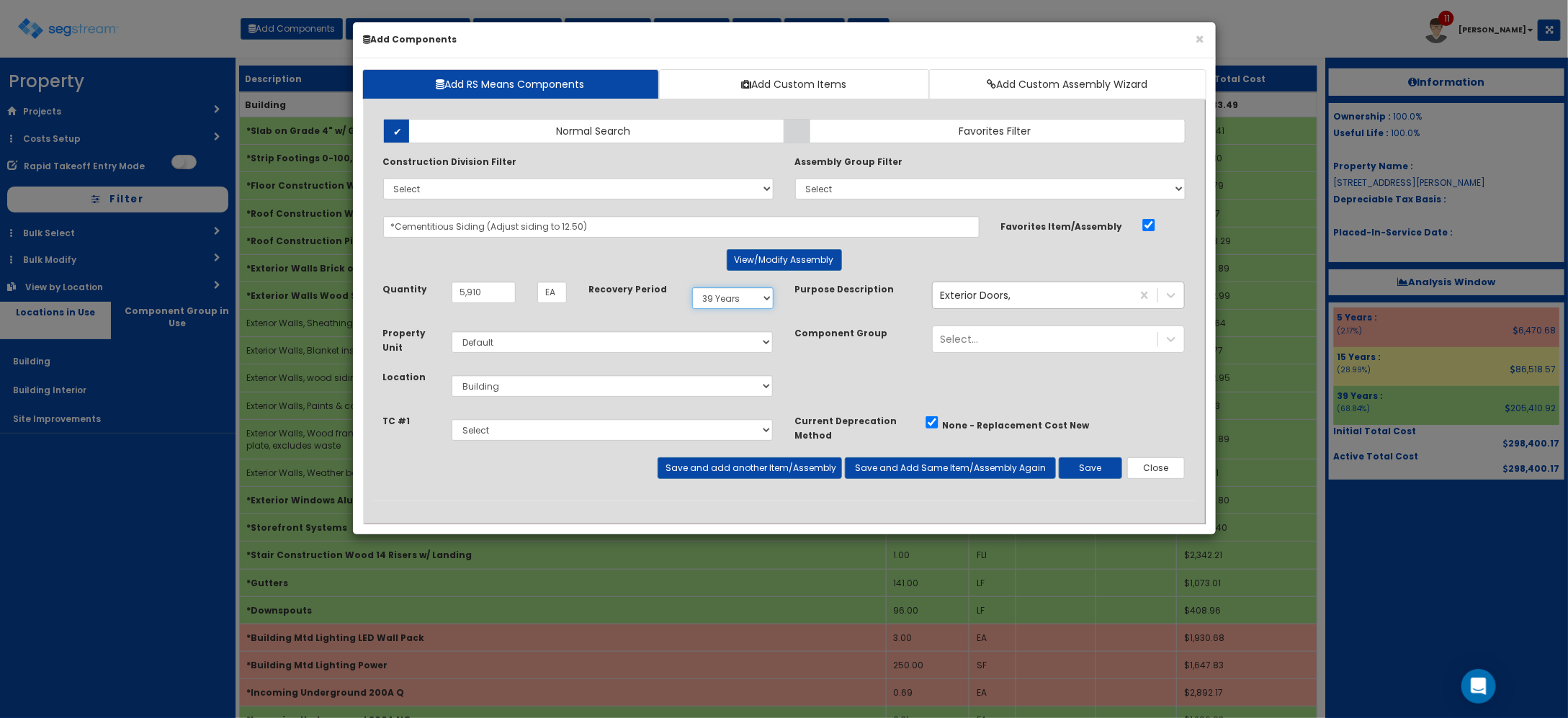
click at [740, 303] on select "Select 5 Years 7 Years 9 Years 10 Years 15 Years 15 Year QLI 15 Year QRP 15 Yea…" at bounding box center [733, 298] width 81 height 22
click at [1091, 459] on button "Save" at bounding box center [1091, 468] width 64 height 22
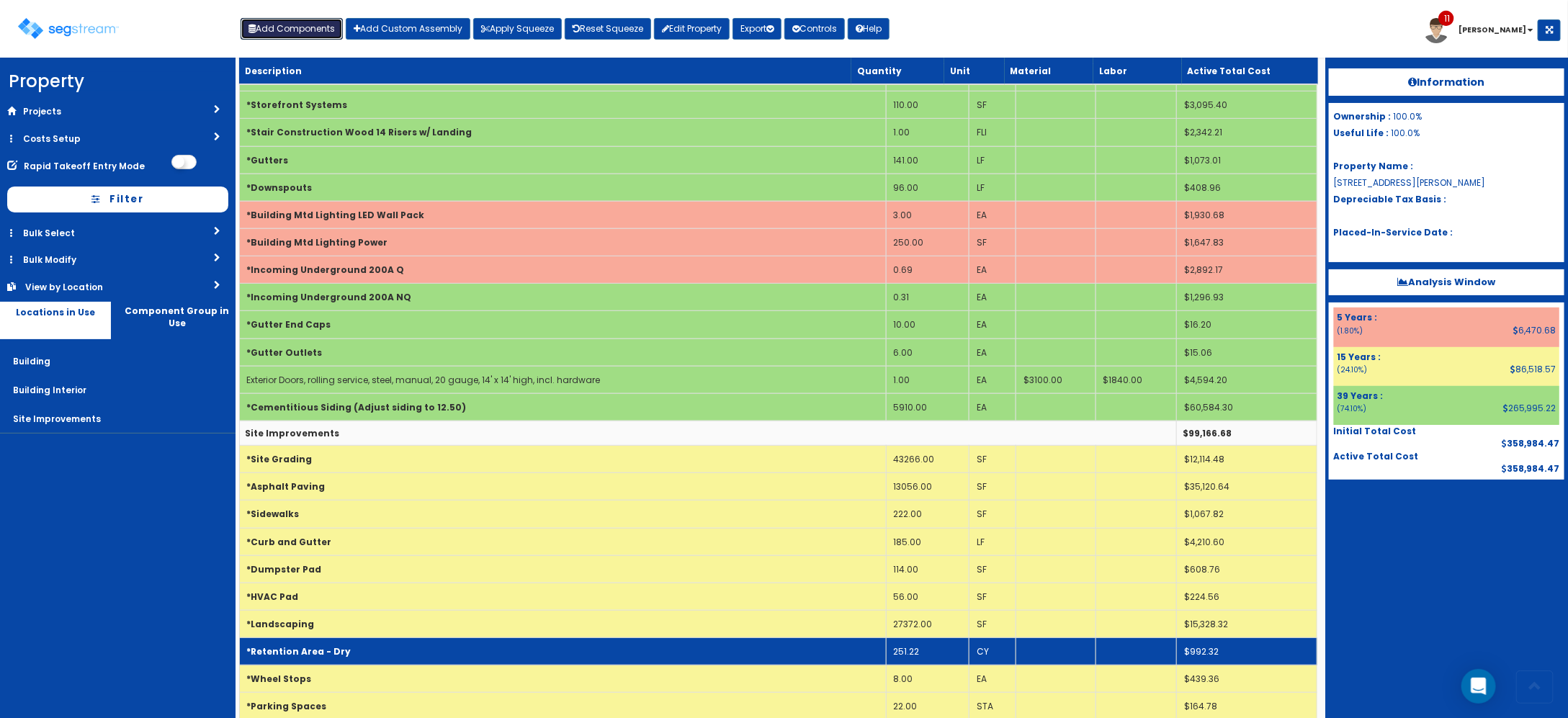
scroll to position [540, 0]
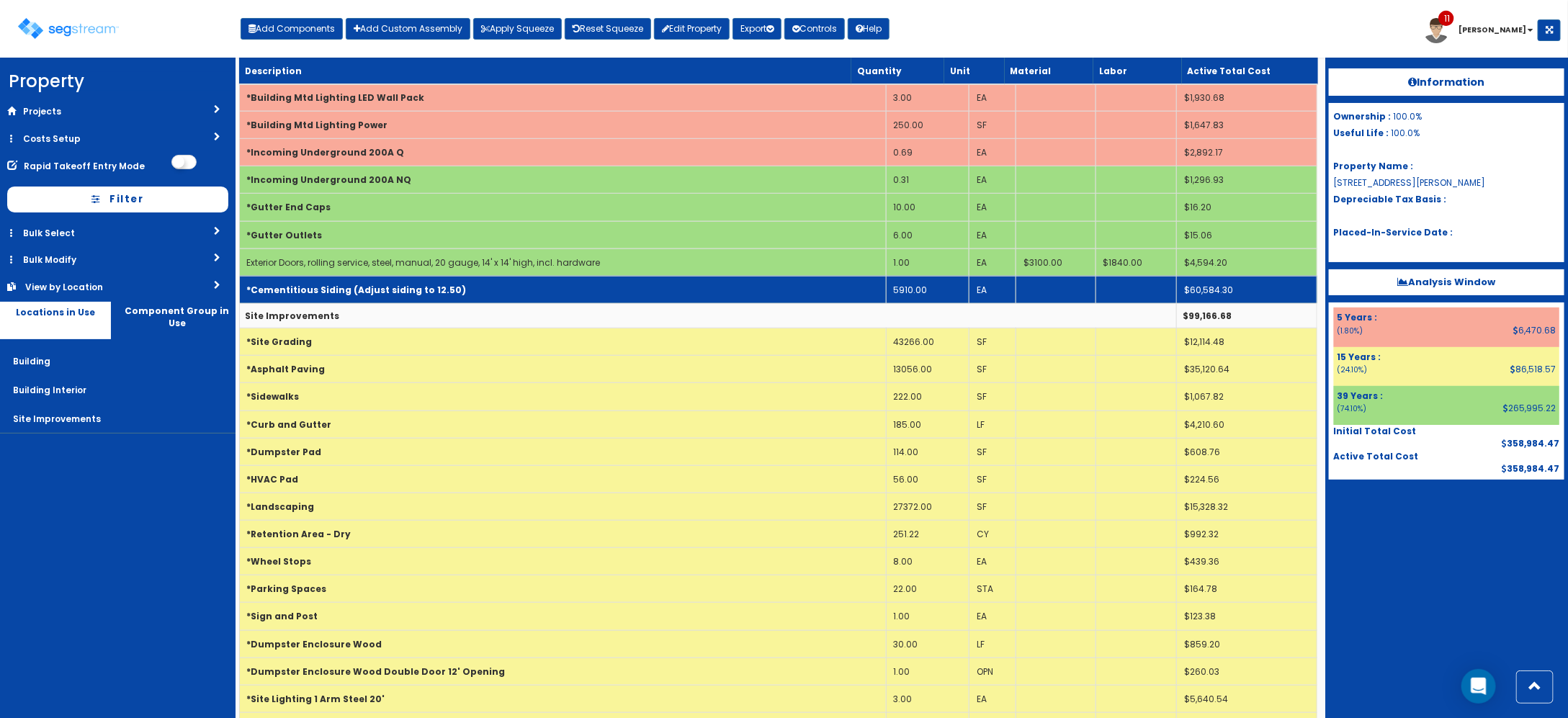
click at [530, 301] on td "*Cementitious Siding (Adjust siding to 12.50)" at bounding box center [562, 290] width 646 height 28
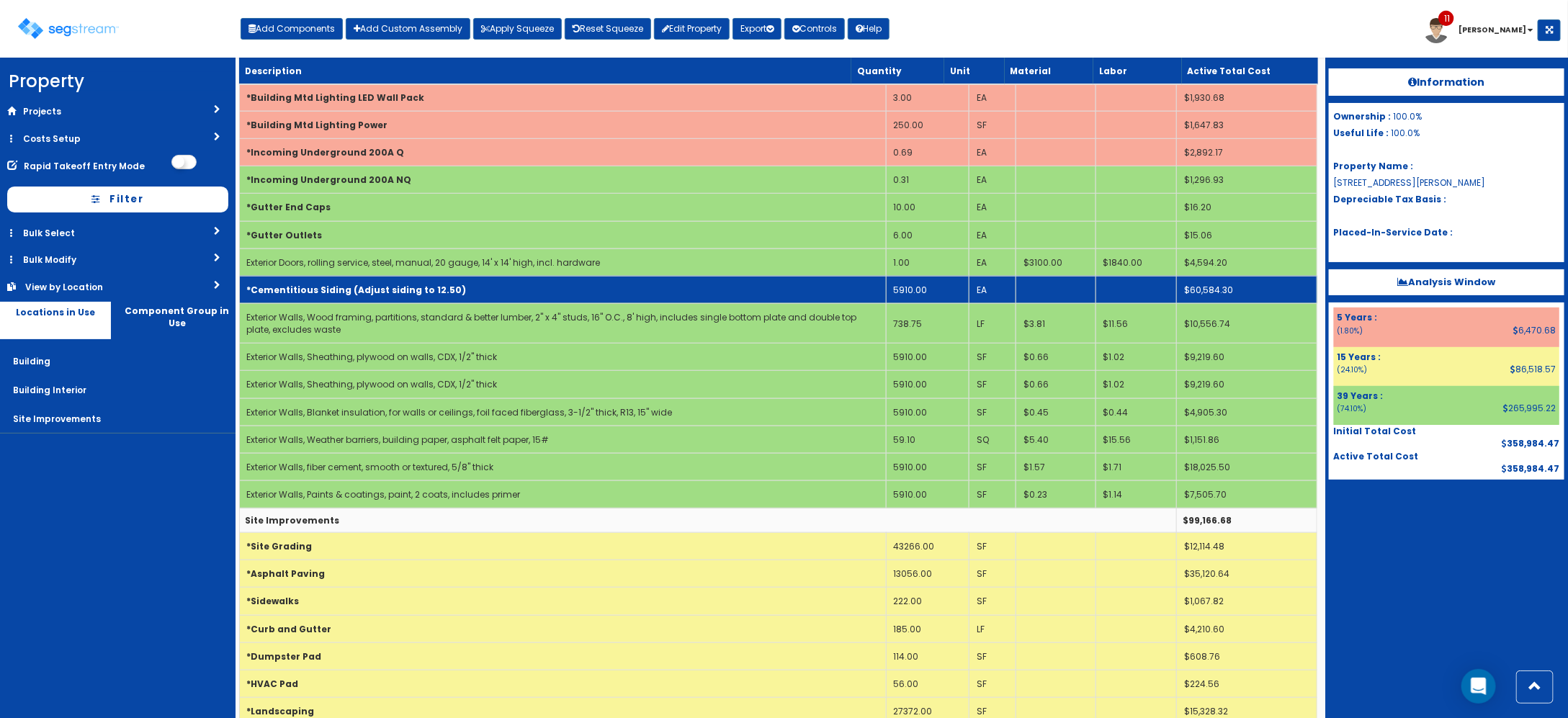
click at [919, 294] on td "5910.00" at bounding box center [927, 290] width 83 height 28
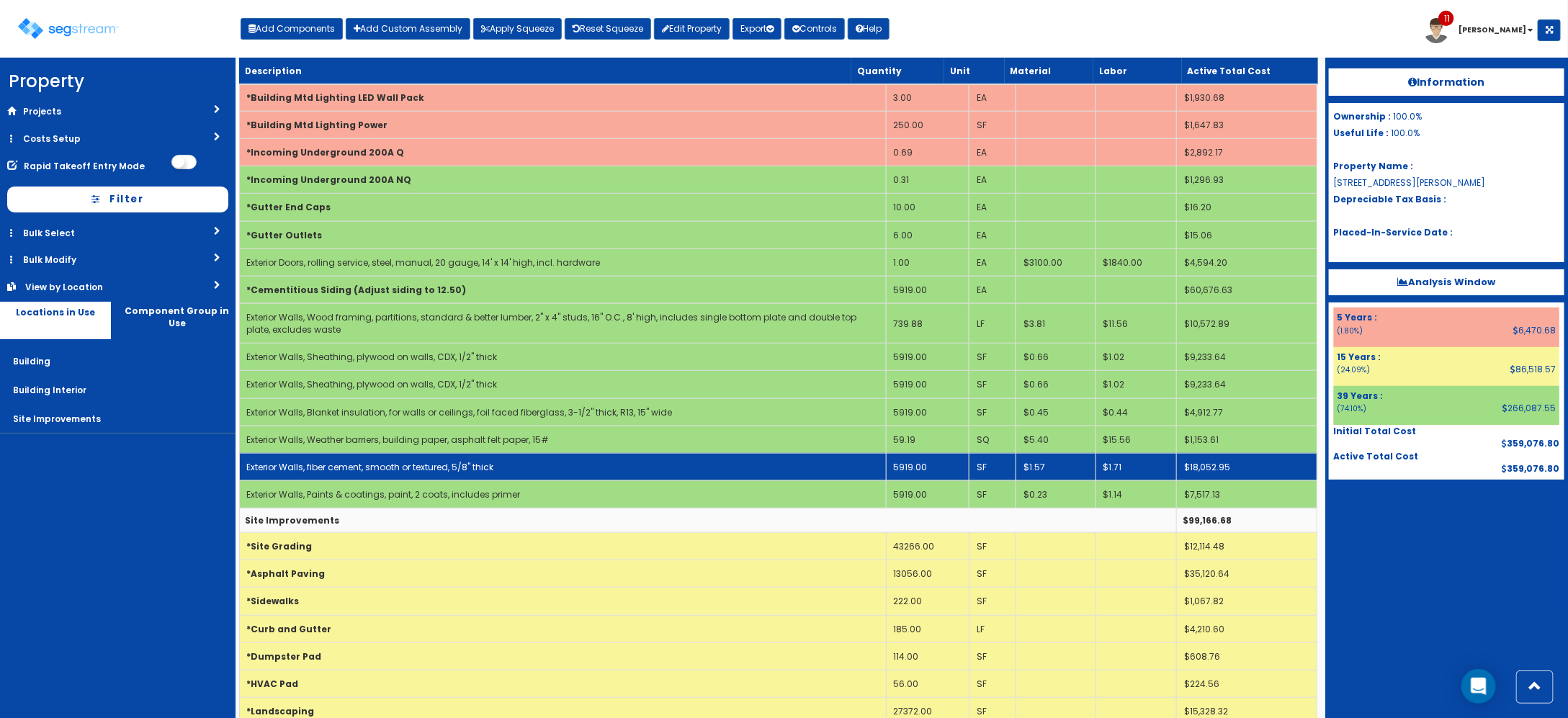
click at [1045, 476] on td "$1.57" at bounding box center [1055, 467] width 80 height 28
click at [872, 477] on td "Exterior Walls, fiber cement, smooth or textured, 5/8" thick" at bounding box center [562, 467] width 646 height 28
click at [872, 481] on td "Exterior Walls, fiber cement, smooth or textured, 5/8" thick" at bounding box center [562, 467] width 646 height 28
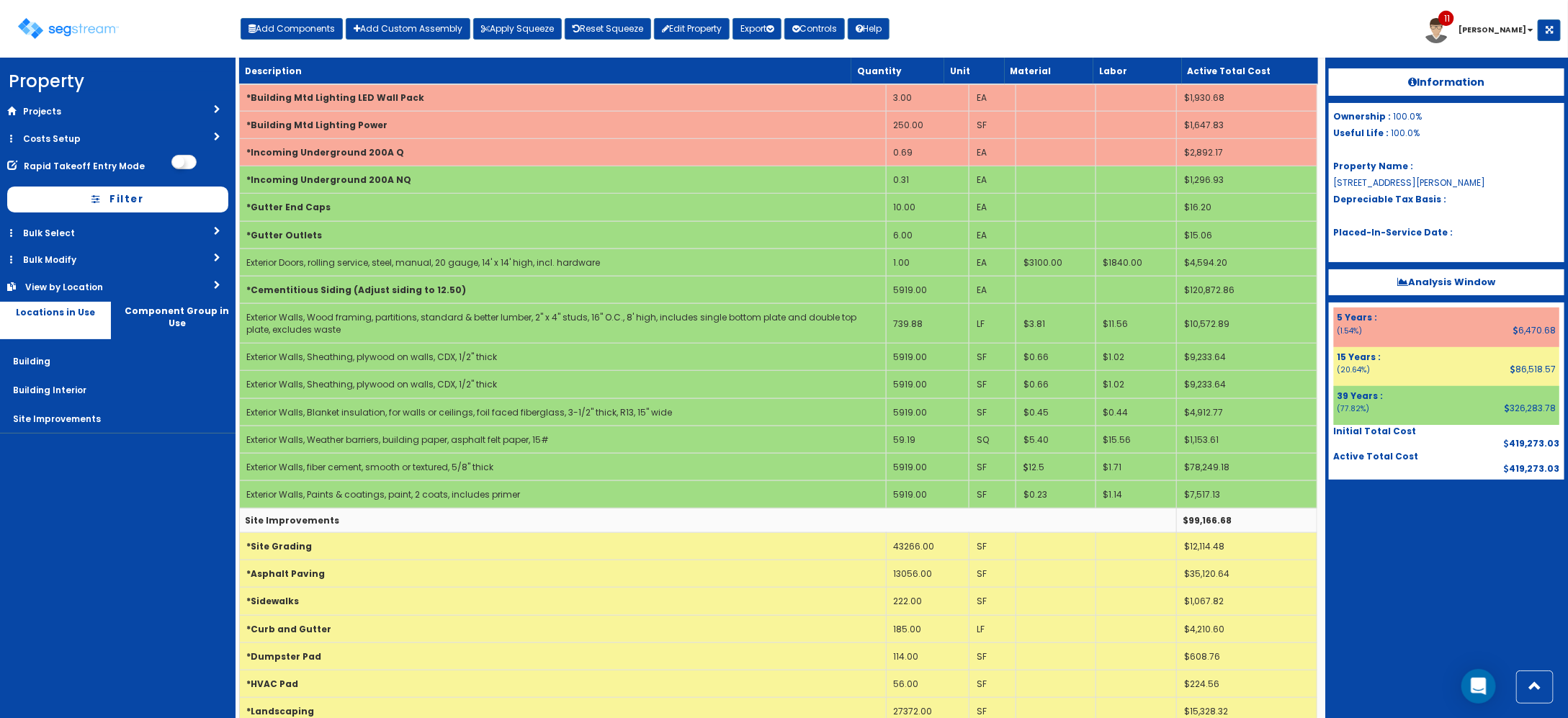
click at [1530, 563] on div "Information Ownership : 100.0% Useful Life : 100.0% Property Name : 3912 Abel D…" at bounding box center [1446, 388] width 243 height 660
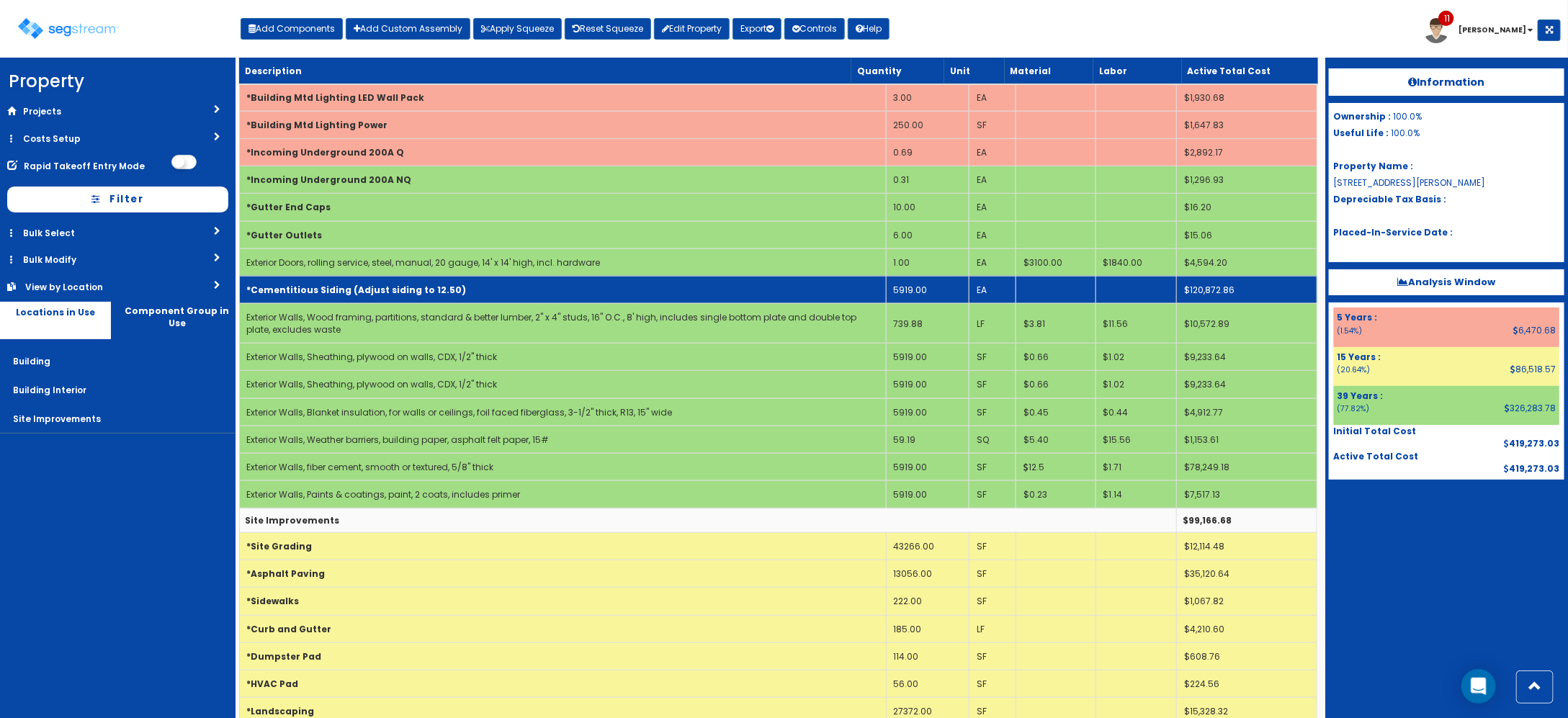
click at [448, 300] on td "*Cementitious Siding (Adjust siding to 12.50)" at bounding box center [562, 290] width 646 height 28
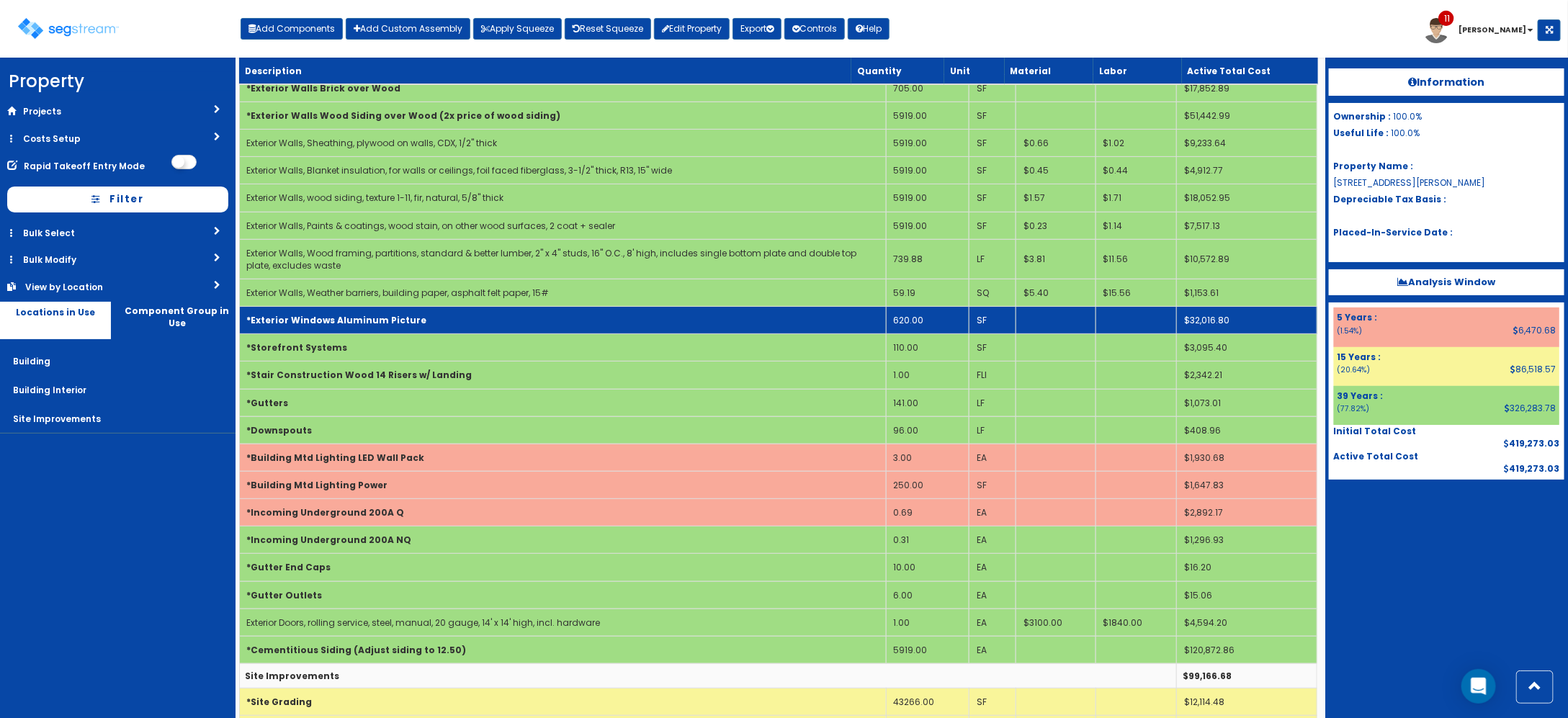
scroll to position [90, 0]
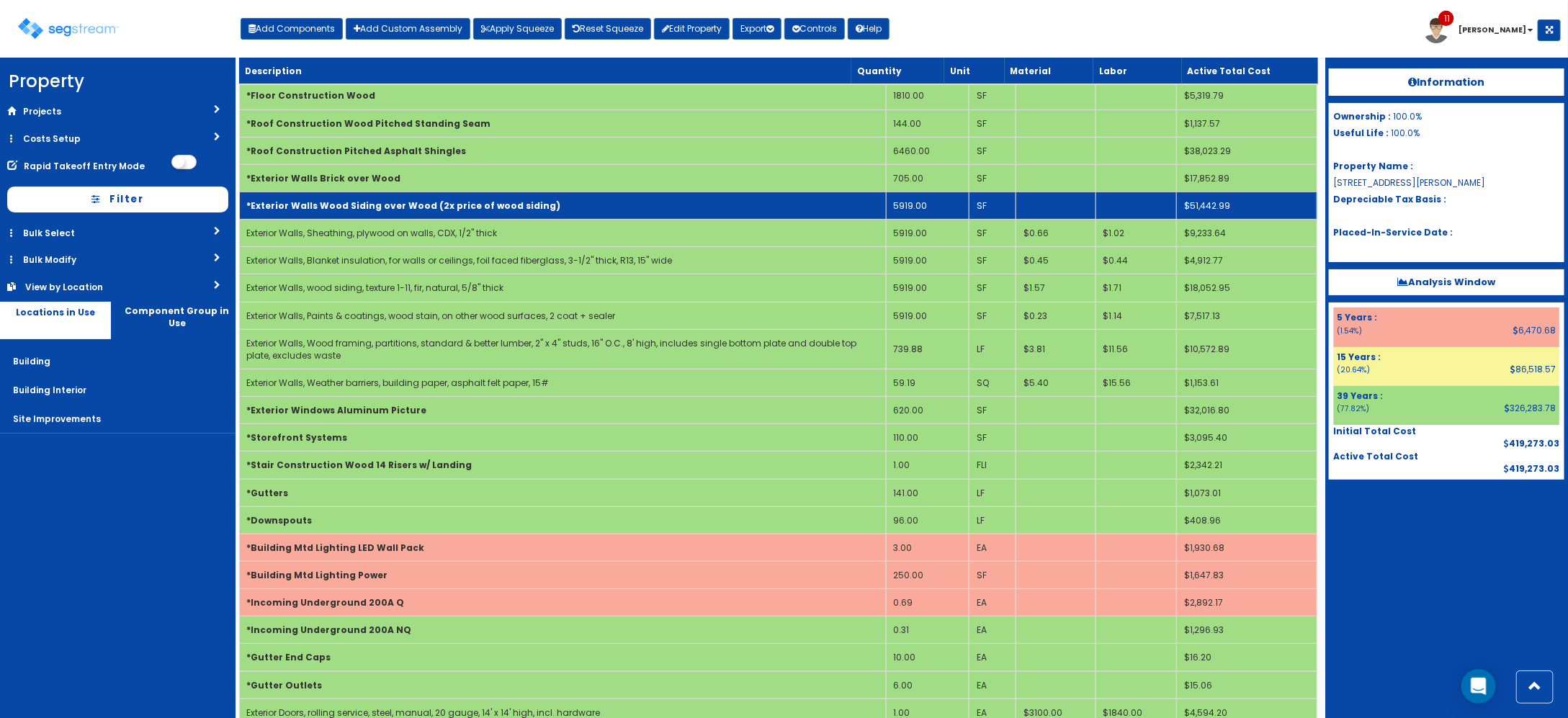
click at [916, 204] on td "5919.00" at bounding box center [927, 206] width 83 height 28
click at [742, 210] on td "*Exterior Walls Wood Siding over Wood (2x price of wood siding)" at bounding box center [562, 206] width 646 height 28
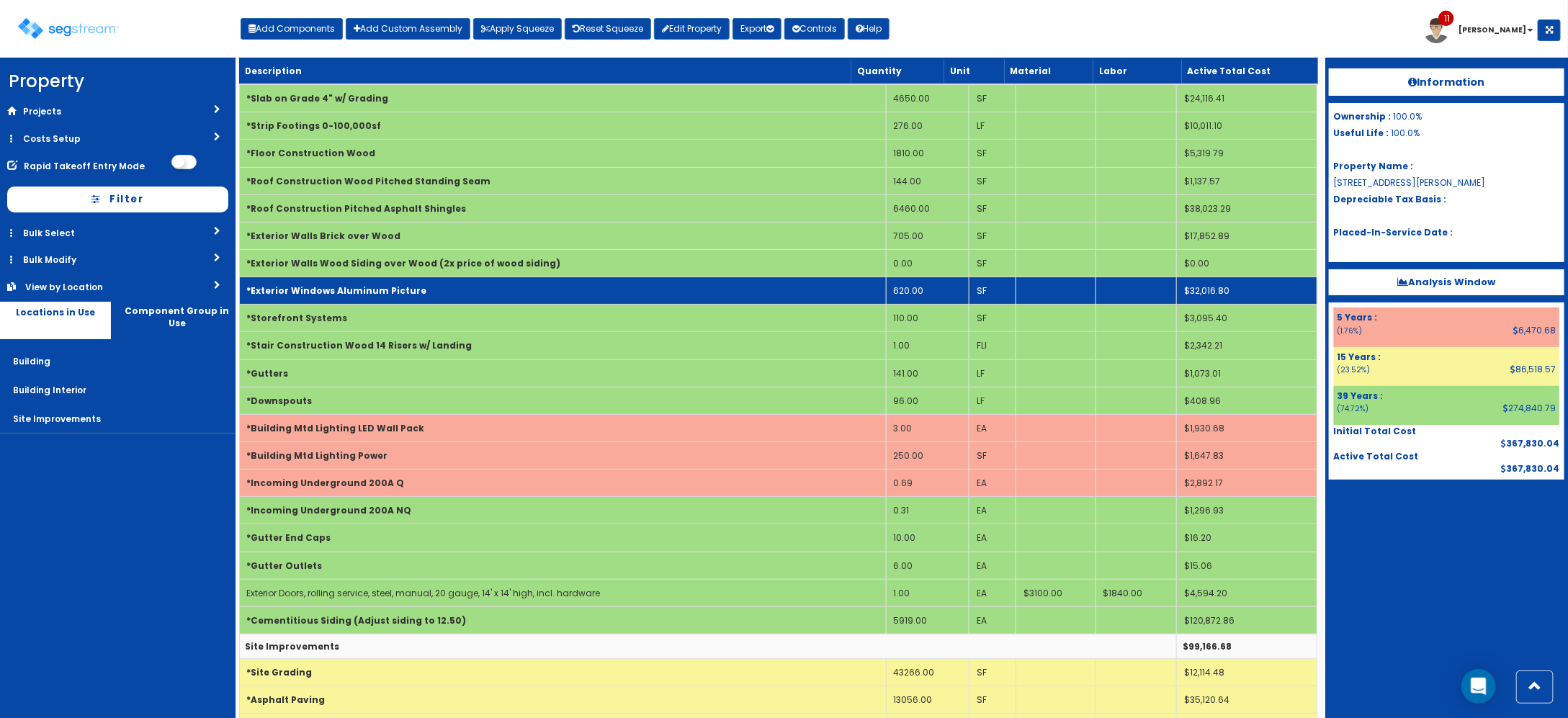
scroll to position [0, 0]
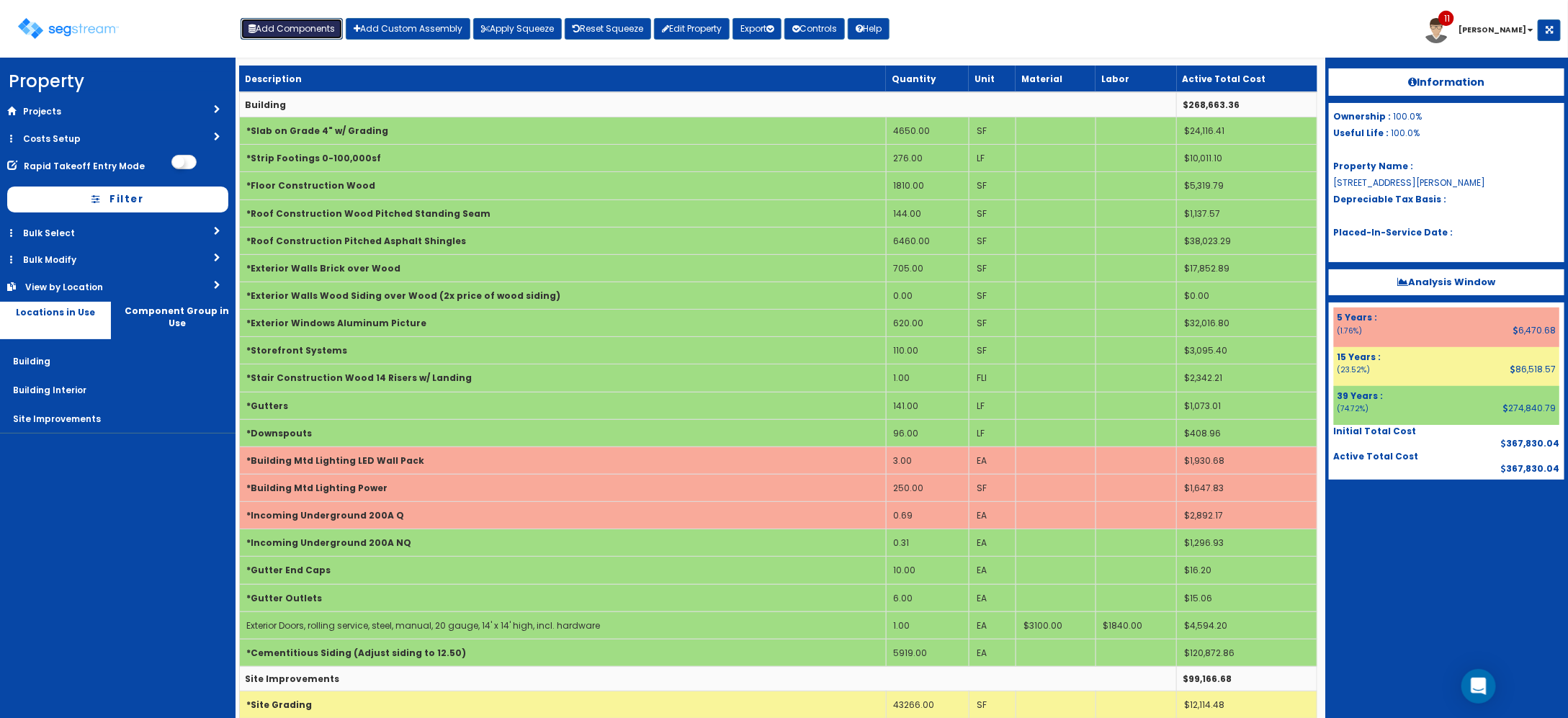
click at [332, 25] on button "Add Components" at bounding box center [291, 29] width 102 height 22
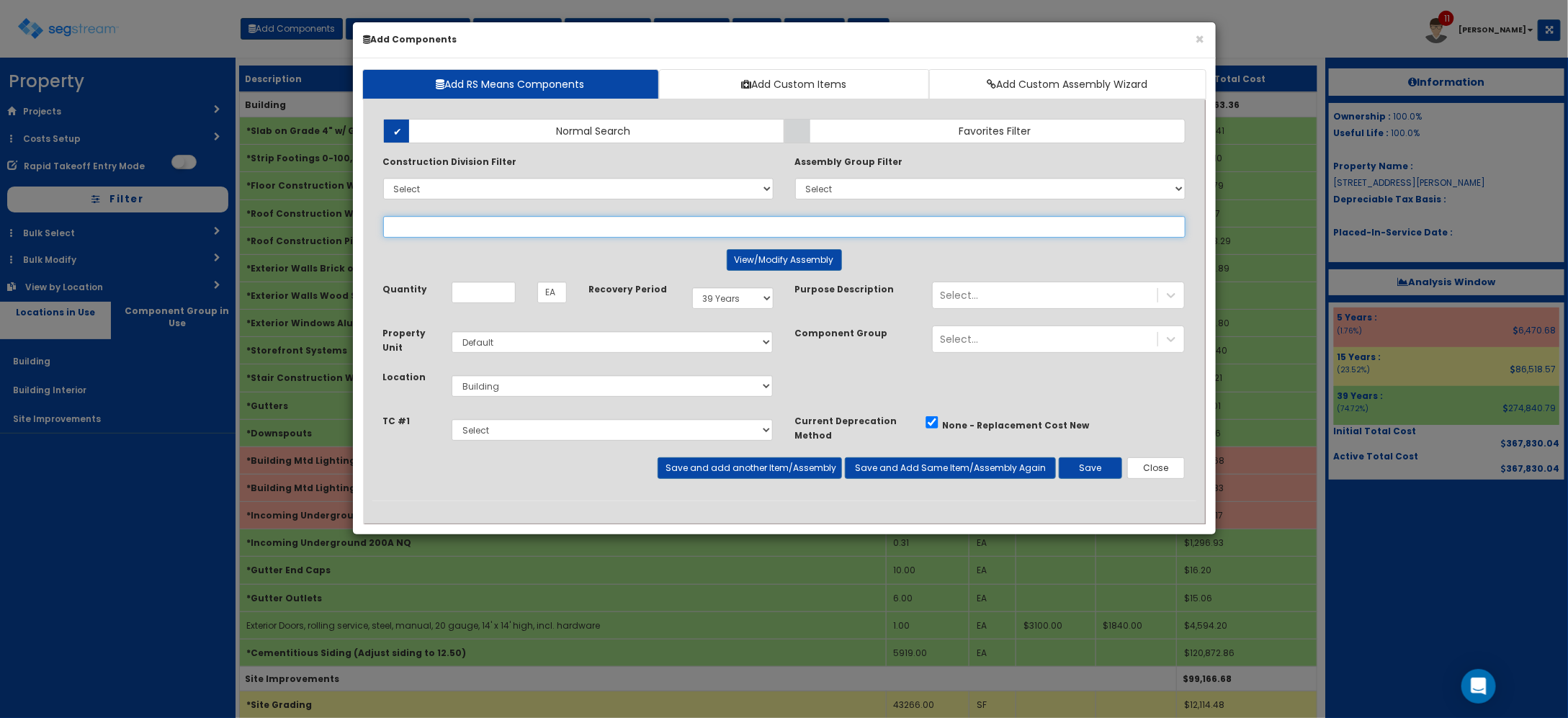
select select
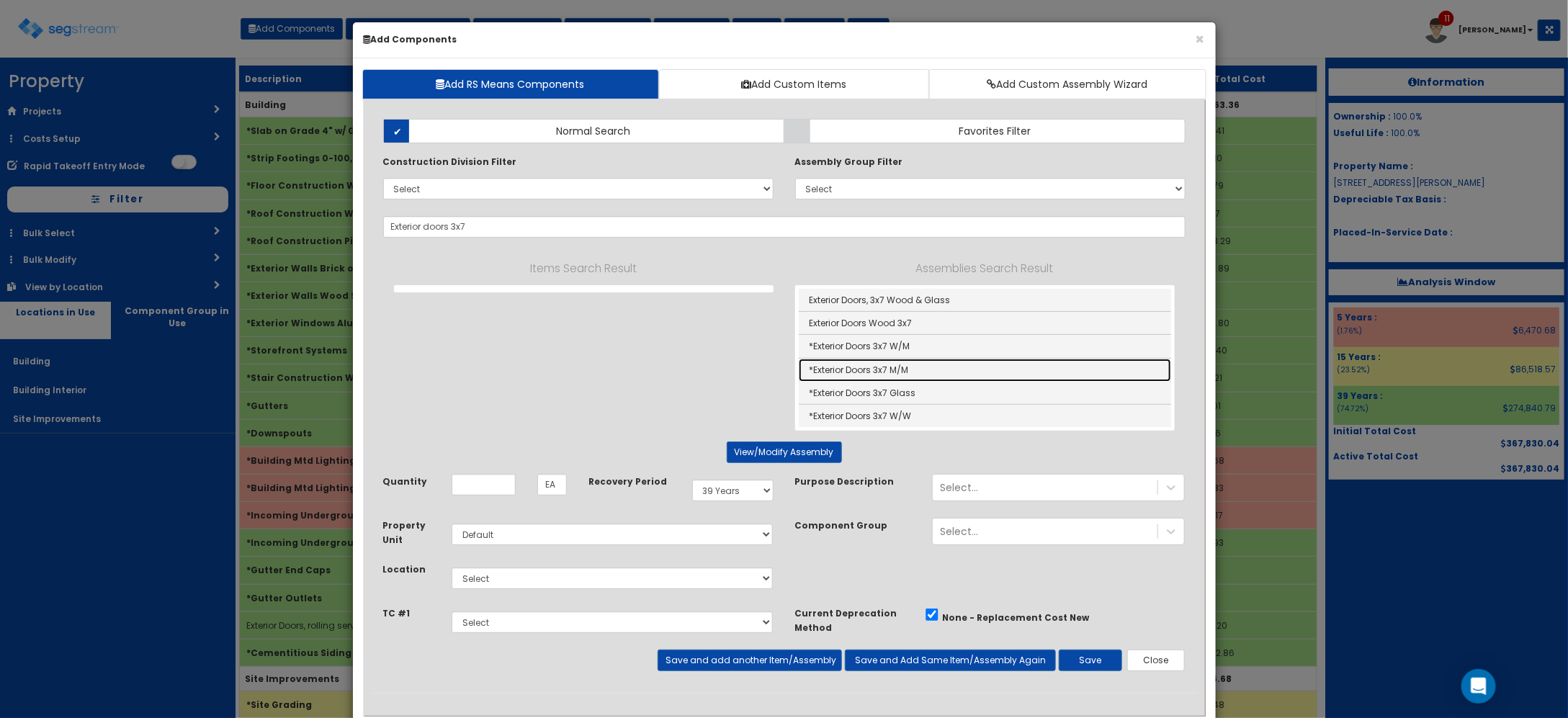
click at [930, 367] on link "*Exterior Doors 3x7 M/M" at bounding box center [985, 370] width 372 height 23
type input "*Exterior Doors 3x7 M/M"
type input "SF"
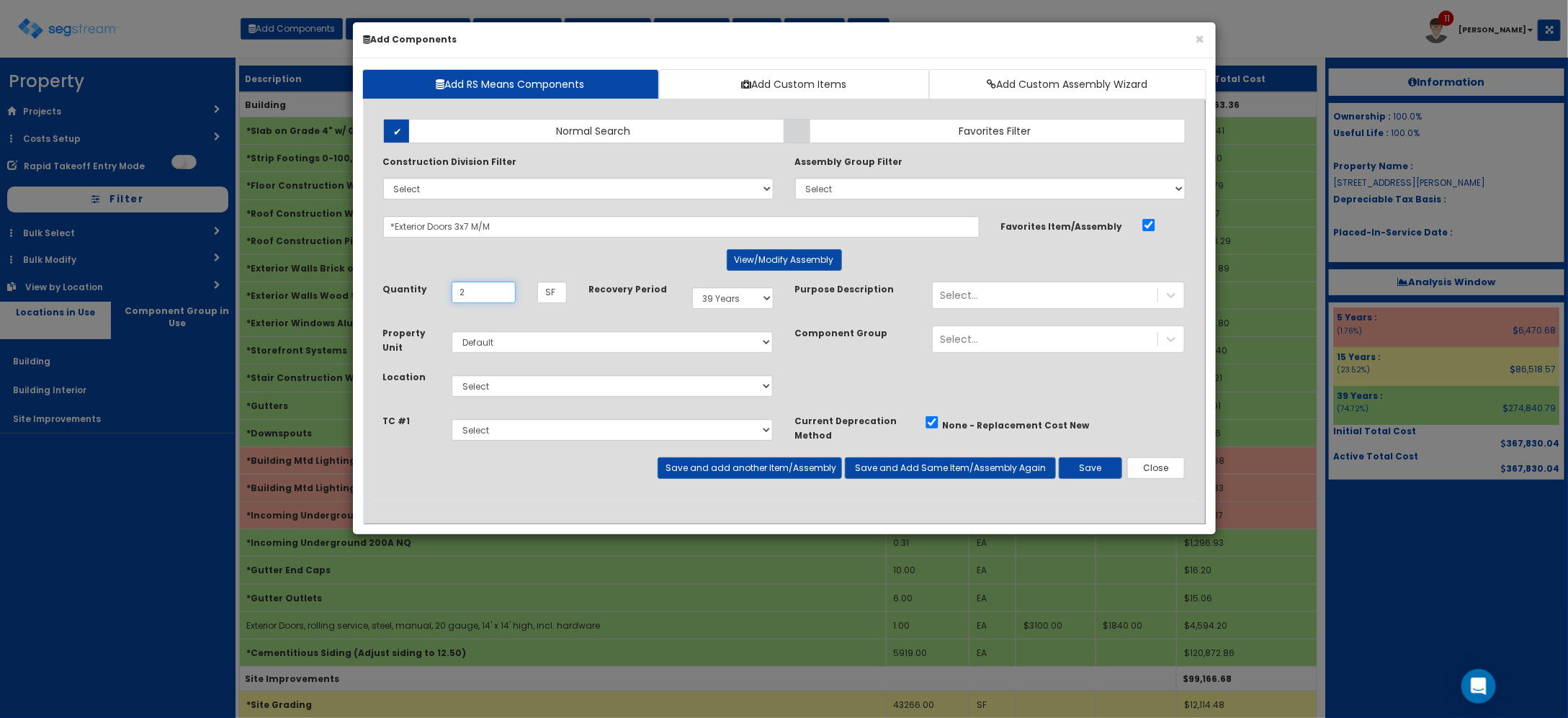
type input "2"
click at [682, 391] on select "Select Building Building Interior Site Improvements Add Additional Location" at bounding box center [612, 386] width 322 height 22
select select "6"
click at [452, 376] on select "Select Building Building Interior Site Improvements Add Additional Location" at bounding box center [612, 386] width 322 height 22
click at [592, 433] on select "Select" at bounding box center [612, 430] width 322 height 22
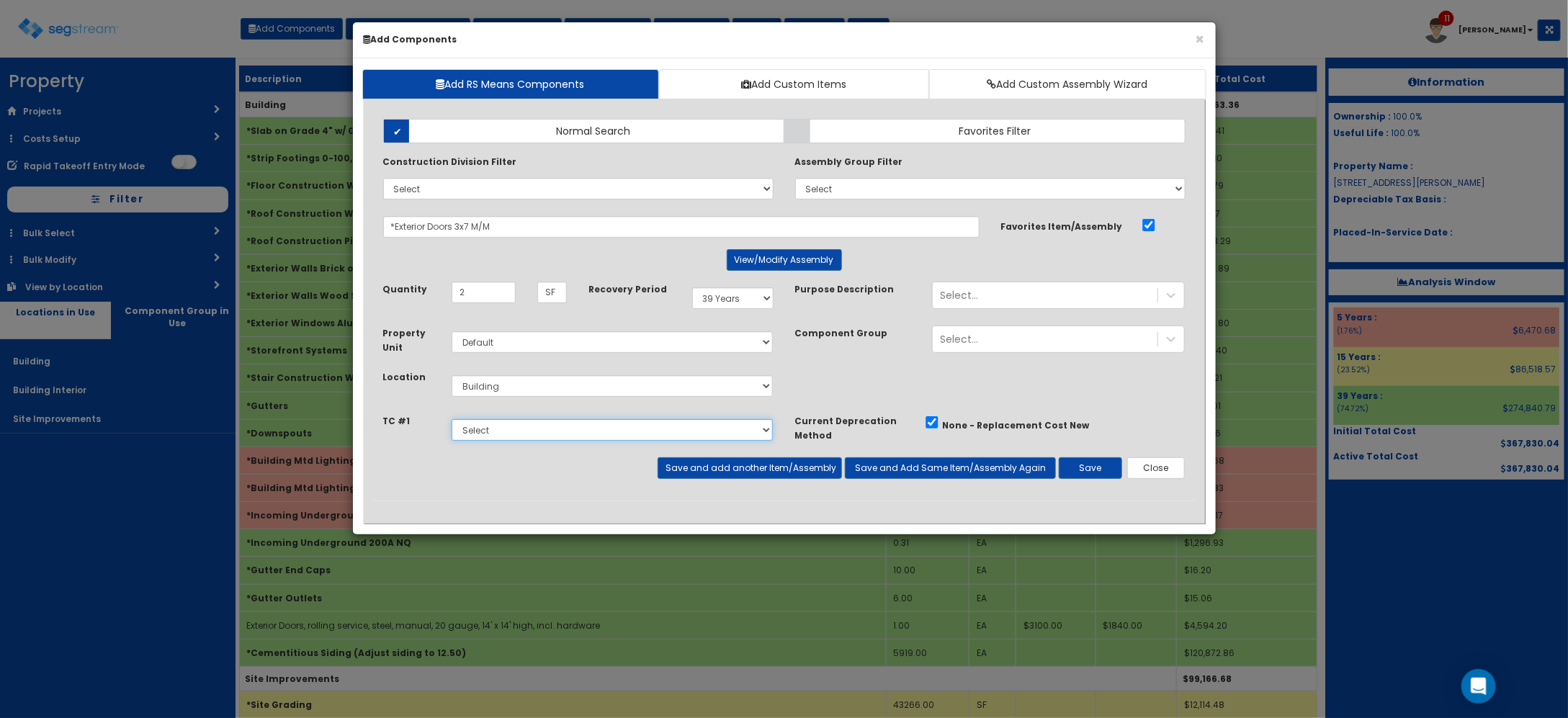
click at [592, 433] on select "Select" at bounding box center [612, 430] width 322 height 22
click at [764, 470] on button "Save and add another Item/Assembly" at bounding box center [749, 468] width 185 height 22
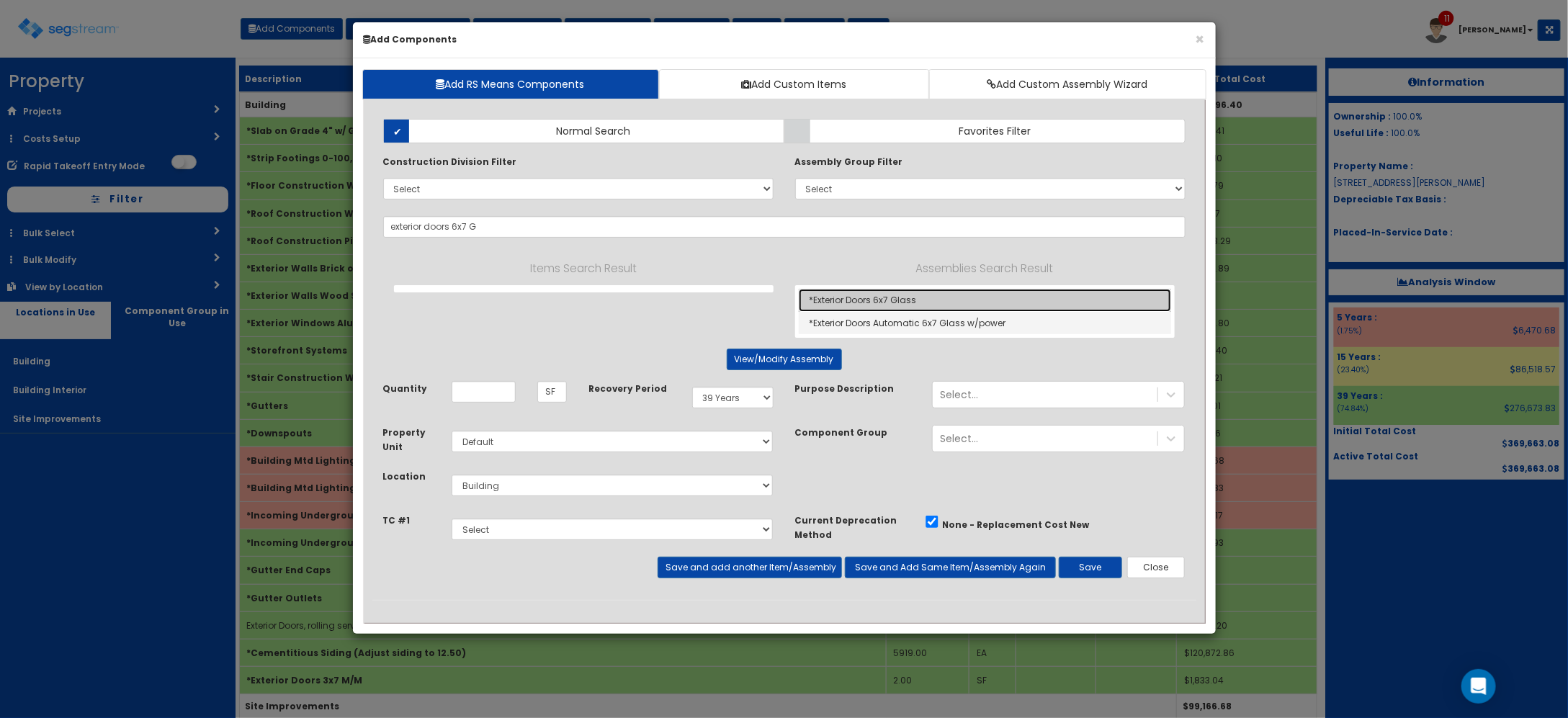
click at [967, 305] on link "*Exterior Doors 6x7 Glass" at bounding box center [985, 300] width 372 height 23
type input "*Exterior Doors 6x7 Glass"
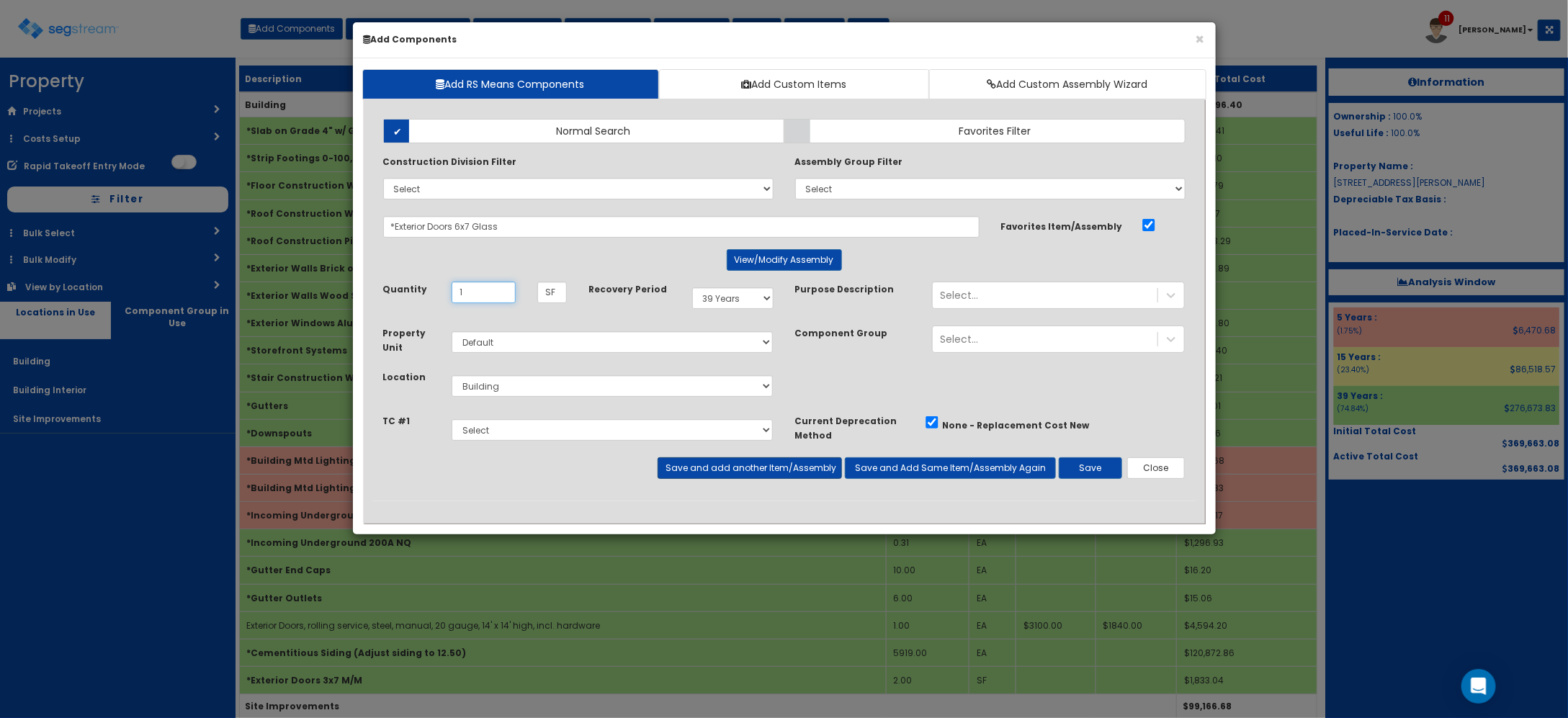
type input "1"
click at [797, 469] on button "Save and add another Item/Assembly" at bounding box center [749, 468] width 185 height 22
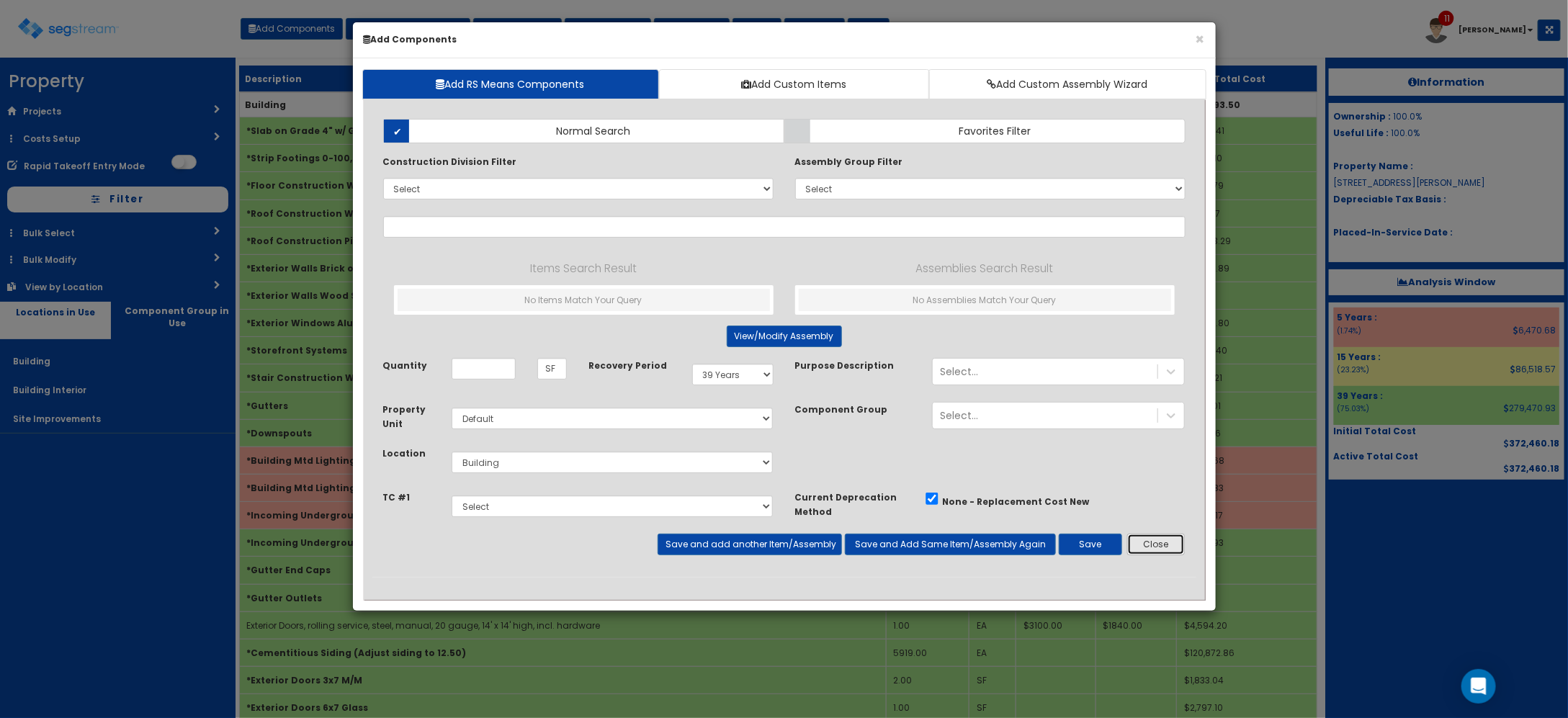
click at [1171, 552] on button "Close" at bounding box center [1156, 544] width 59 height 22
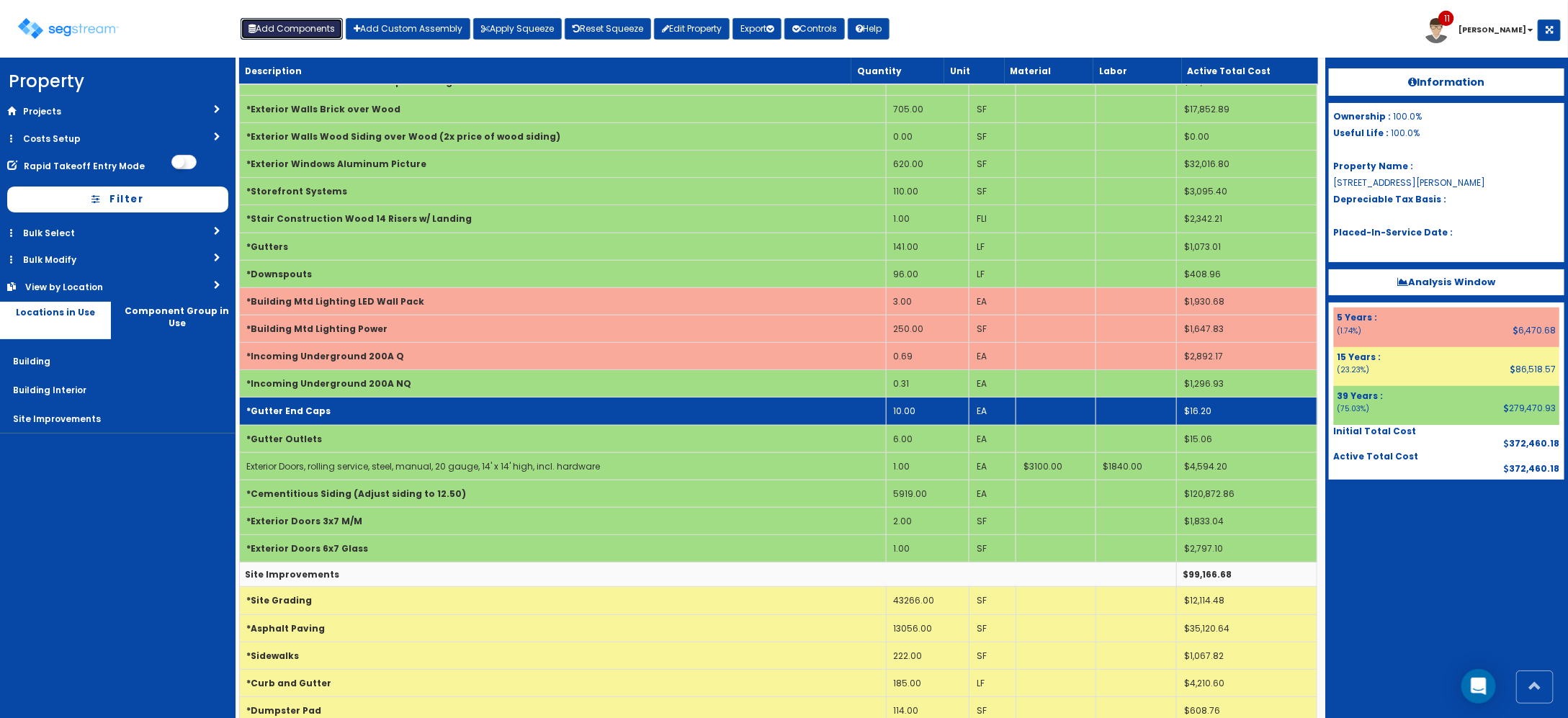
scroll to position [180, 0]
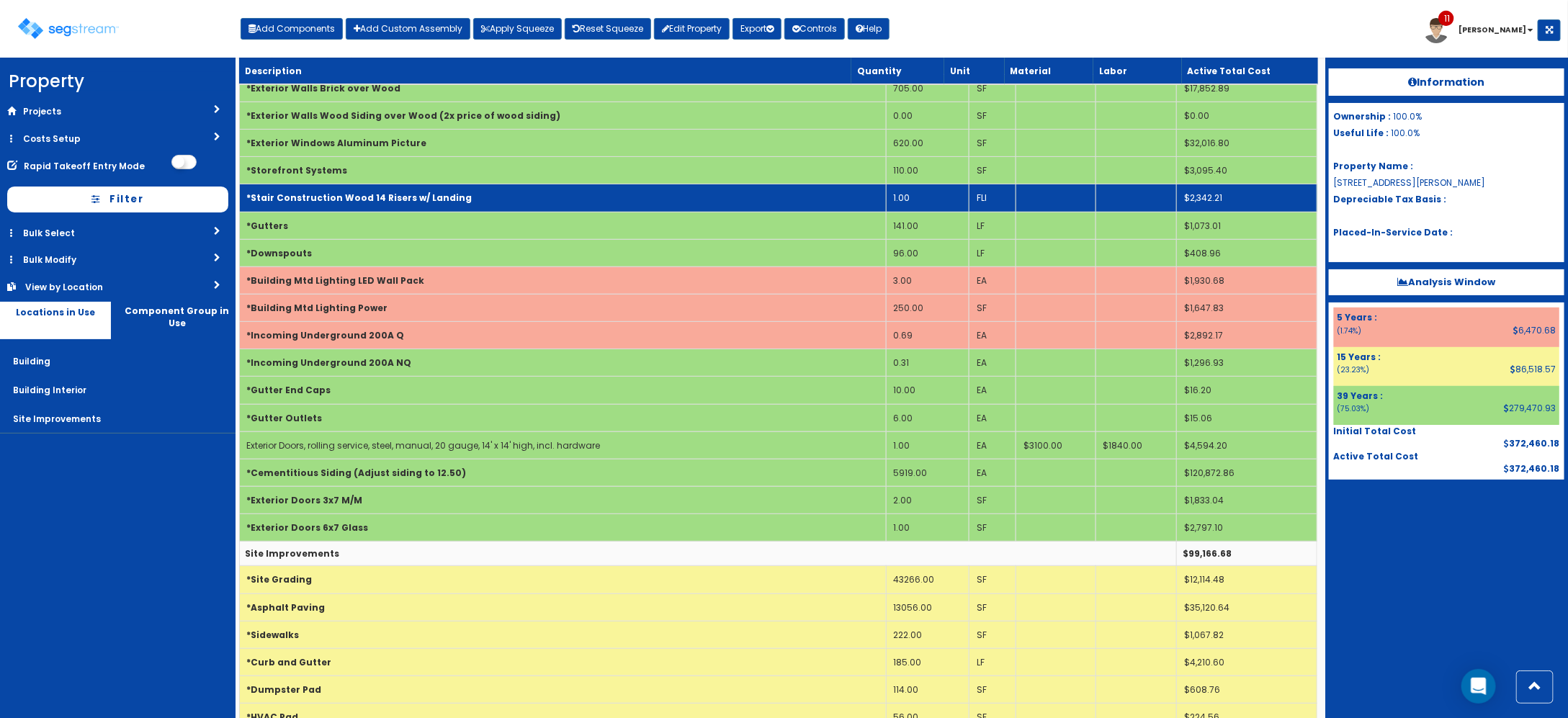
click at [479, 193] on td "*Stair Construction Wood 14 Risers w/ Landing" at bounding box center [562, 198] width 646 height 28
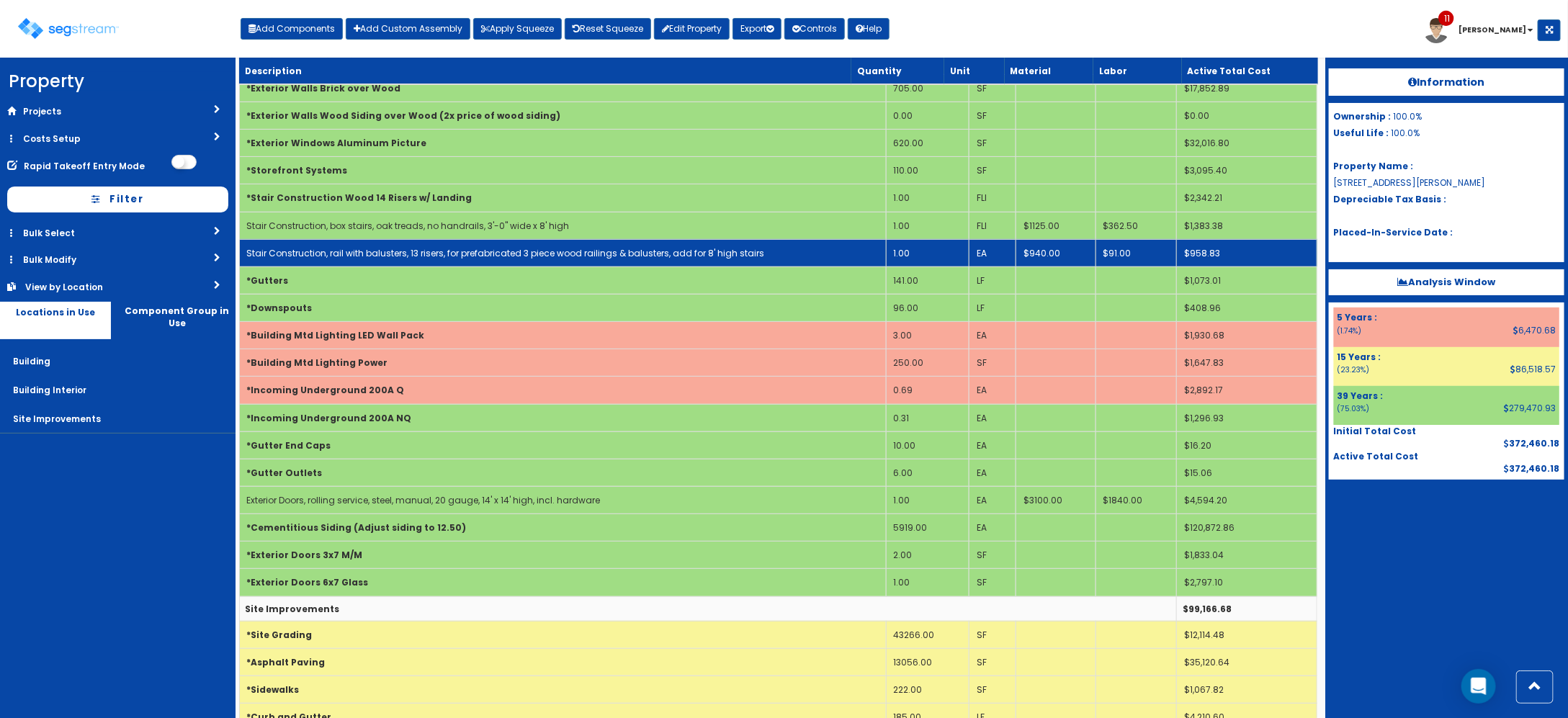
click at [1047, 257] on td "$940.00" at bounding box center [1055, 253] width 80 height 28
click at [721, 254] on link "Stair Construction, rail with balusters, 13 risers, for prefabricated 3 piece w…" at bounding box center [505, 253] width 518 height 12
click at [416, 257] on link "Stair Construction, rail with balusters, 13 risers, for prefabricated 3 piece w…" at bounding box center [505, 253] width 518 height 12
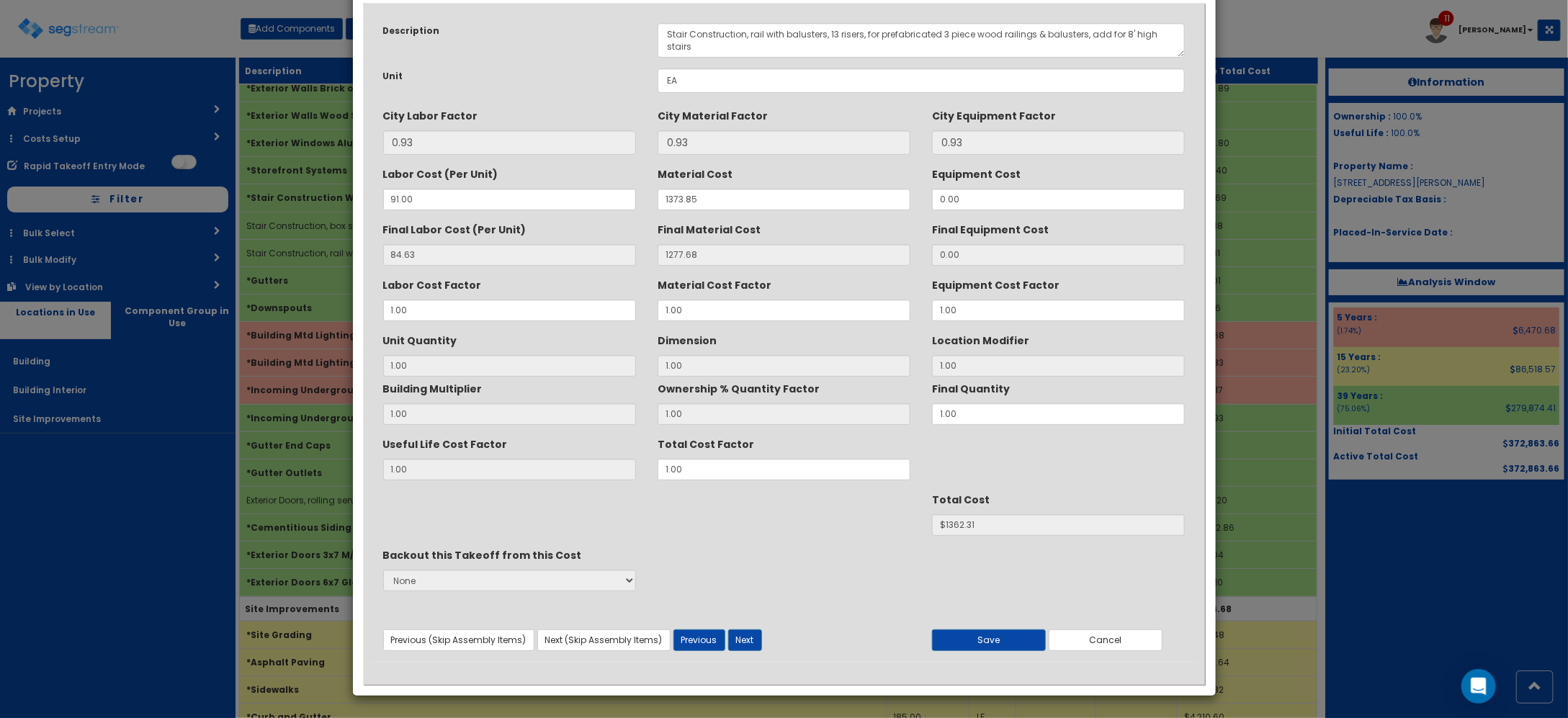
scroll to position [0, 0]
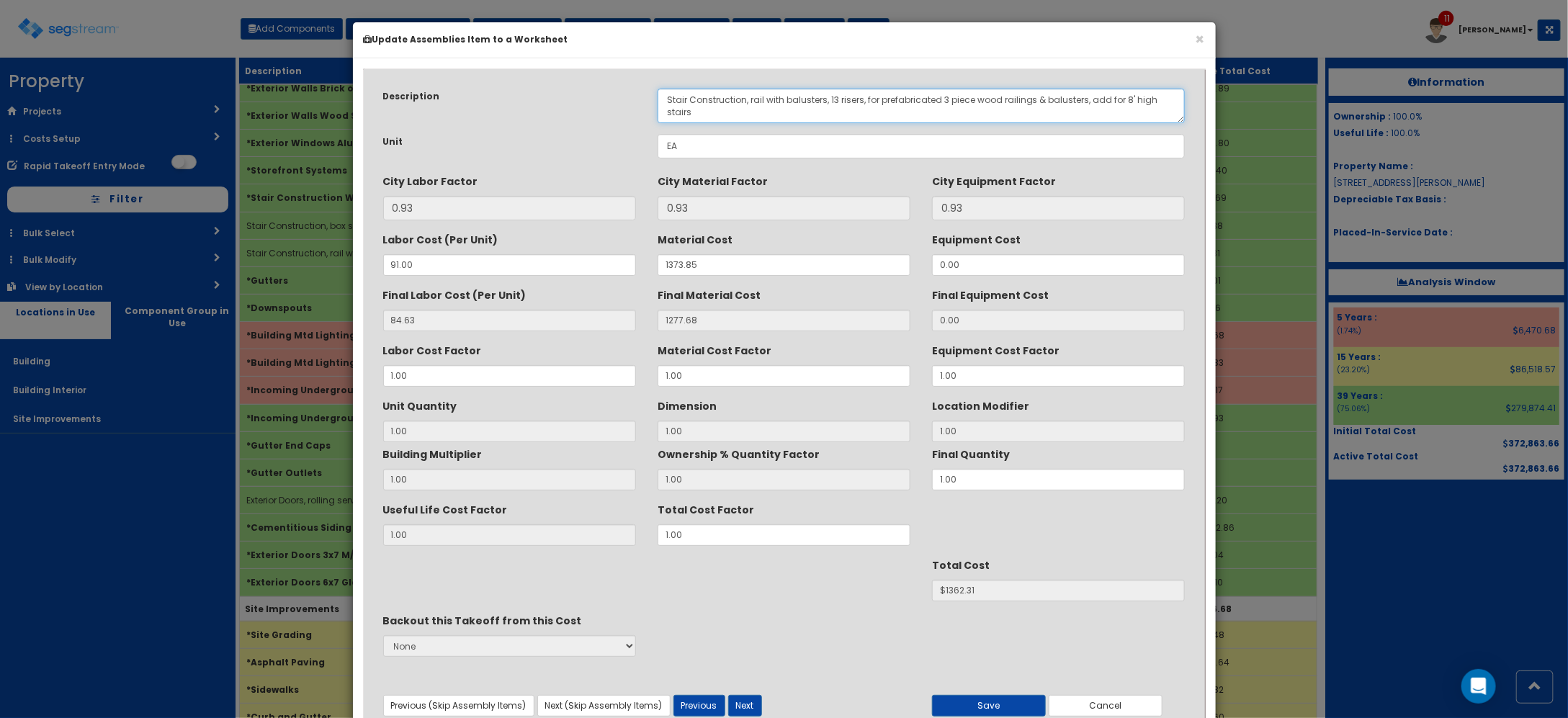
drag, startPoint x: 827, startPoint y: 103, endPoint x: 859, endPoint y: 103, distance: 32.0
click at [859, 103] on textarea "Stair Construction, rail with balusters, 13 risers, for prefabricated 3 piece w…" at bounding box center [921, 106] width 528 height 35
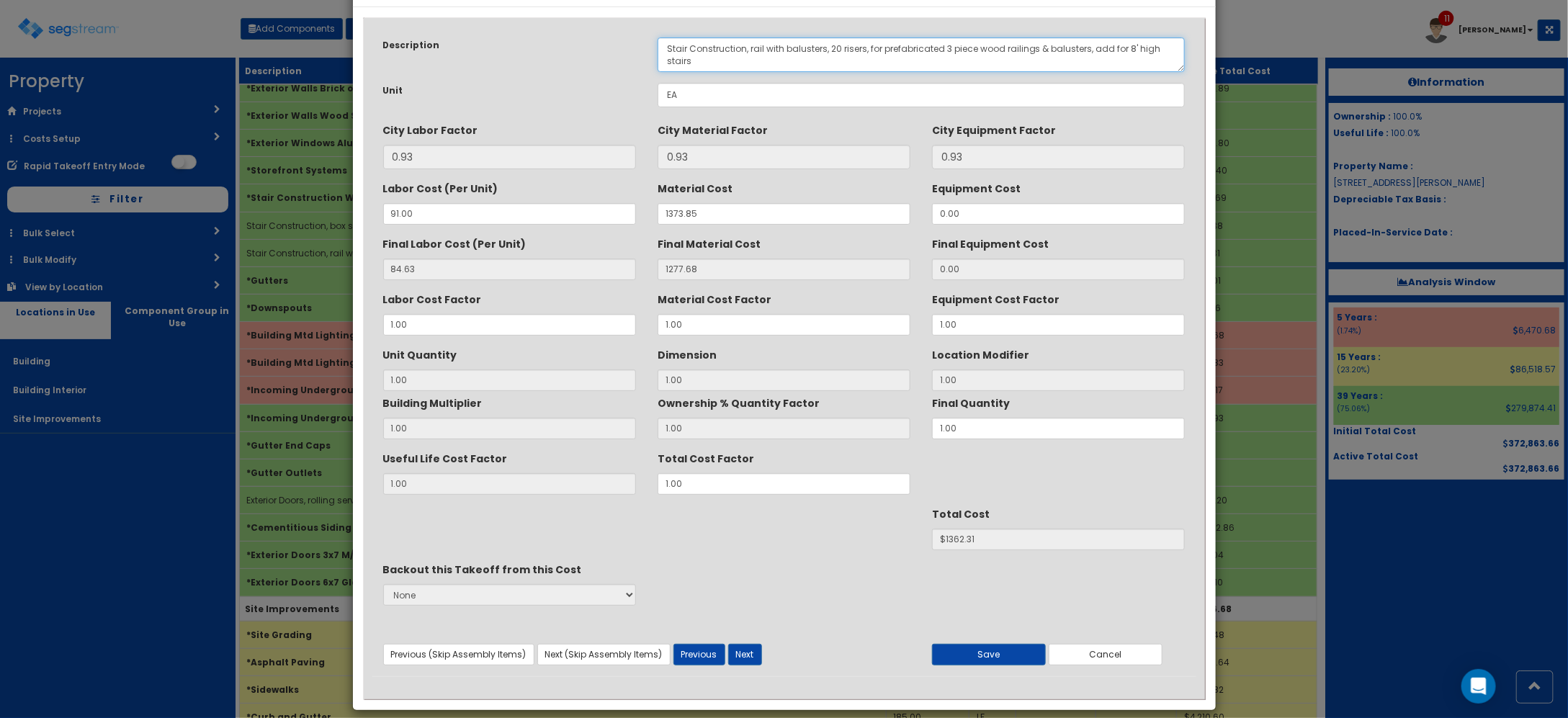
scroll to position [67, 0]
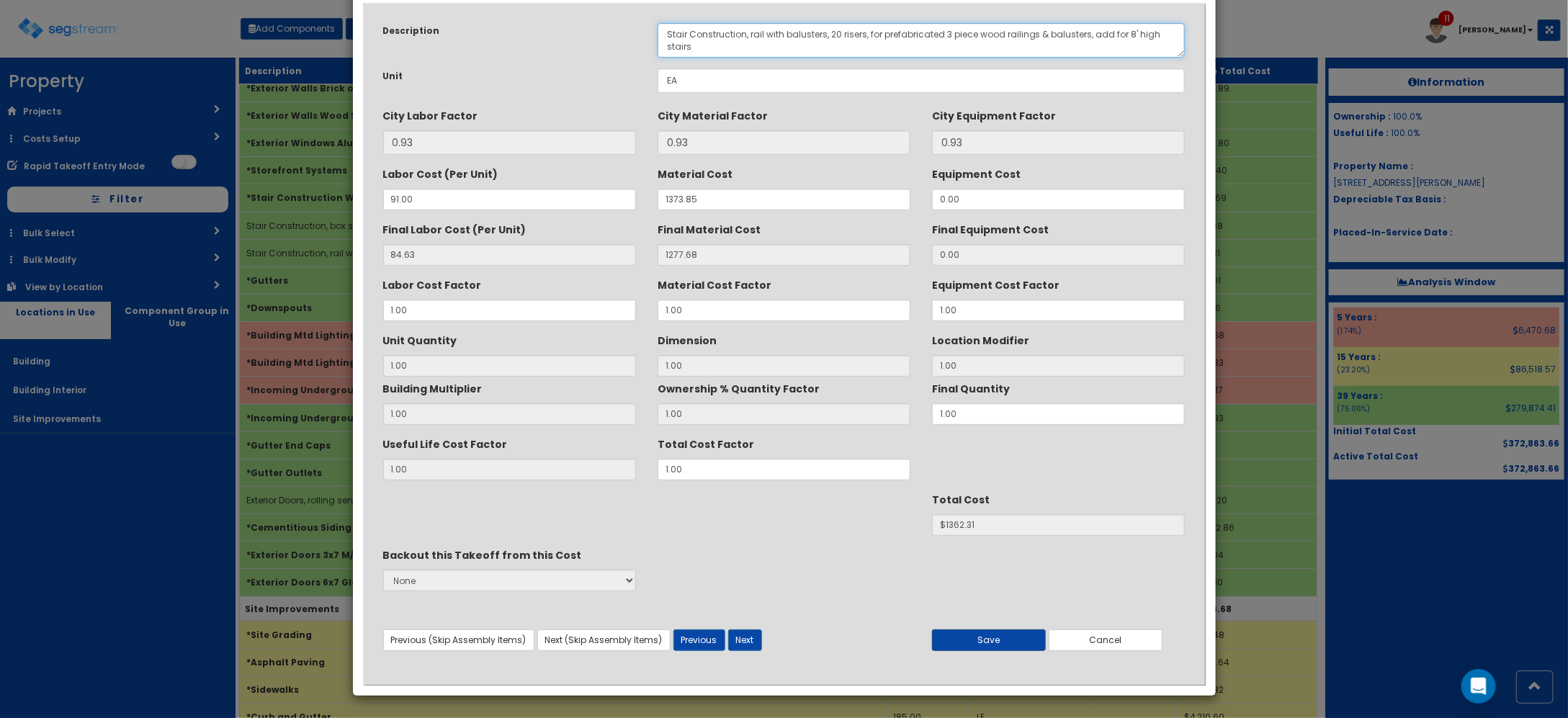
type textarea "Stair Construction, rail with balusters, 20 risers, for prefabricated 3 piece w…"
click at [992, 642] on button "Save" at bounding box center [988, 641] width 114 height 22
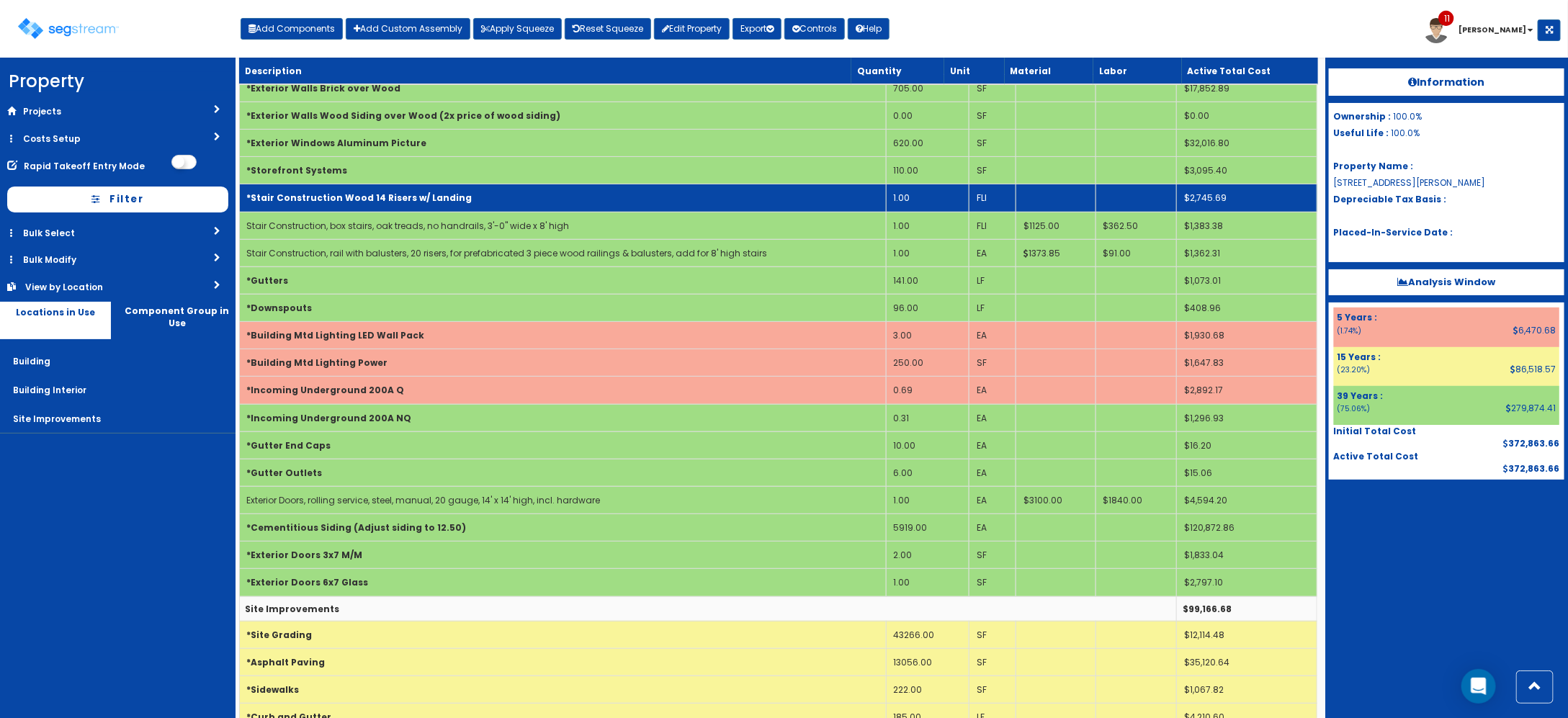
click at [431, 195] on b "*Stair Construction Wood 14 Risers w/ Landing" at bounding box center [359, 198] width 225 height 12
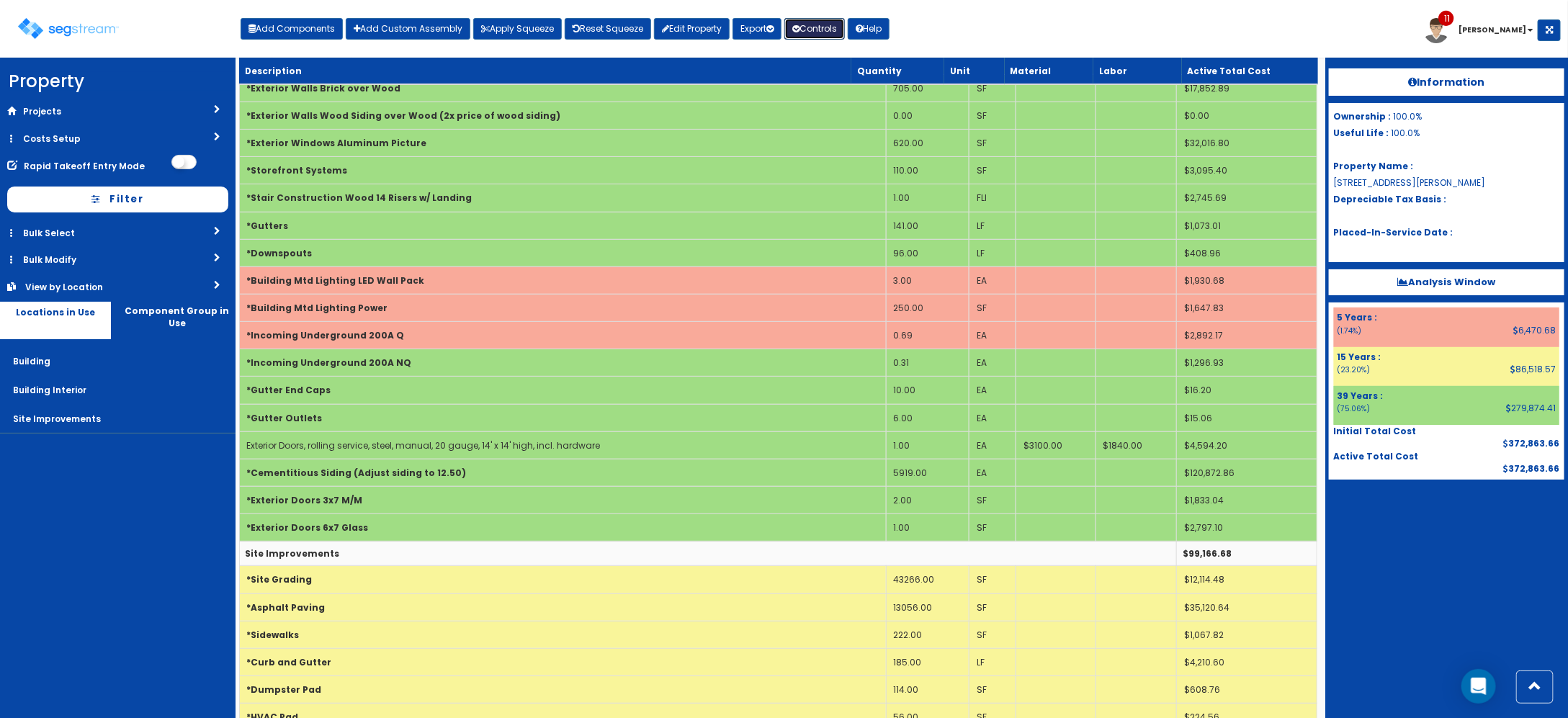
click at [836, 30] on button "Controls" at bounding box center [814, 29] width 61 height 22
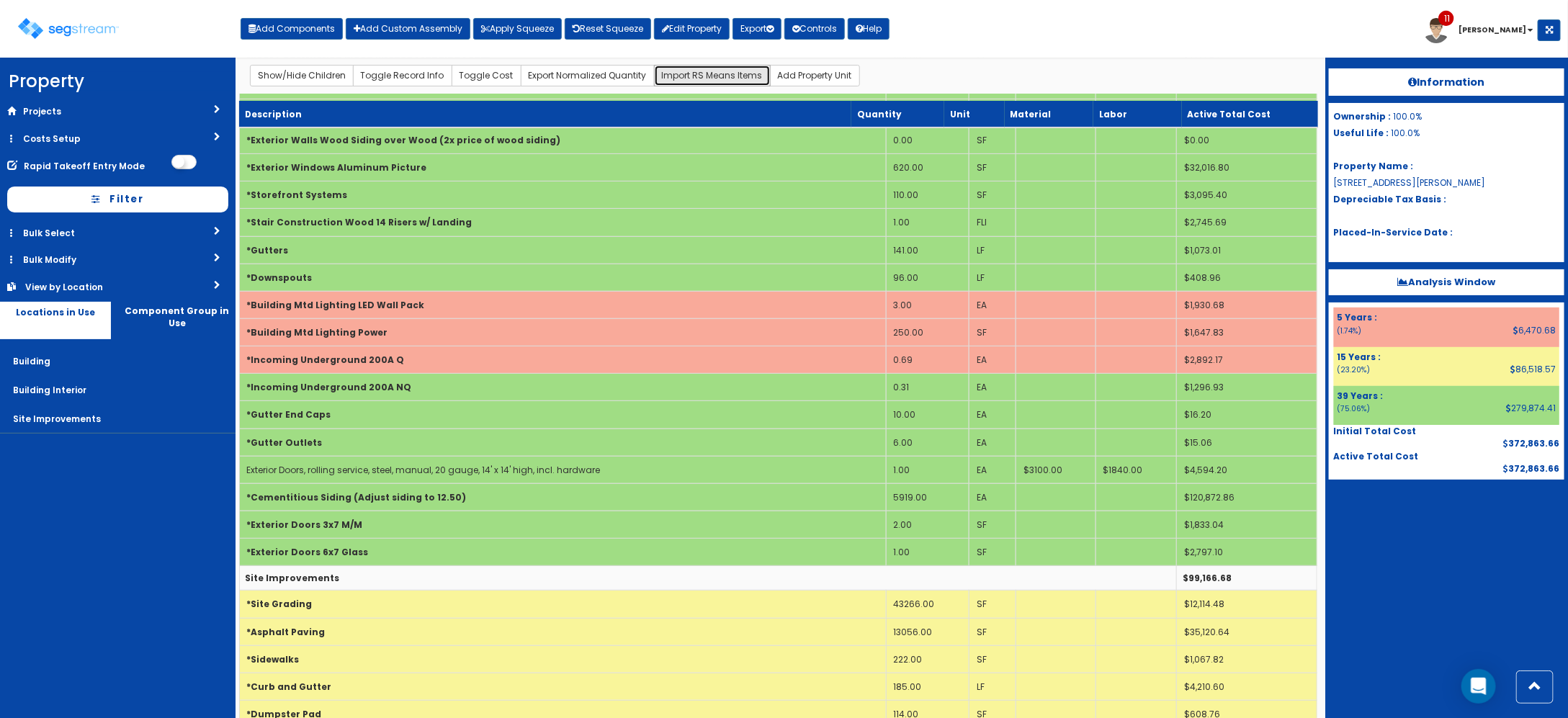
click at [715, 71] on button "Import RS Means Items" at bounding box center [712, 76] width 117 height 22
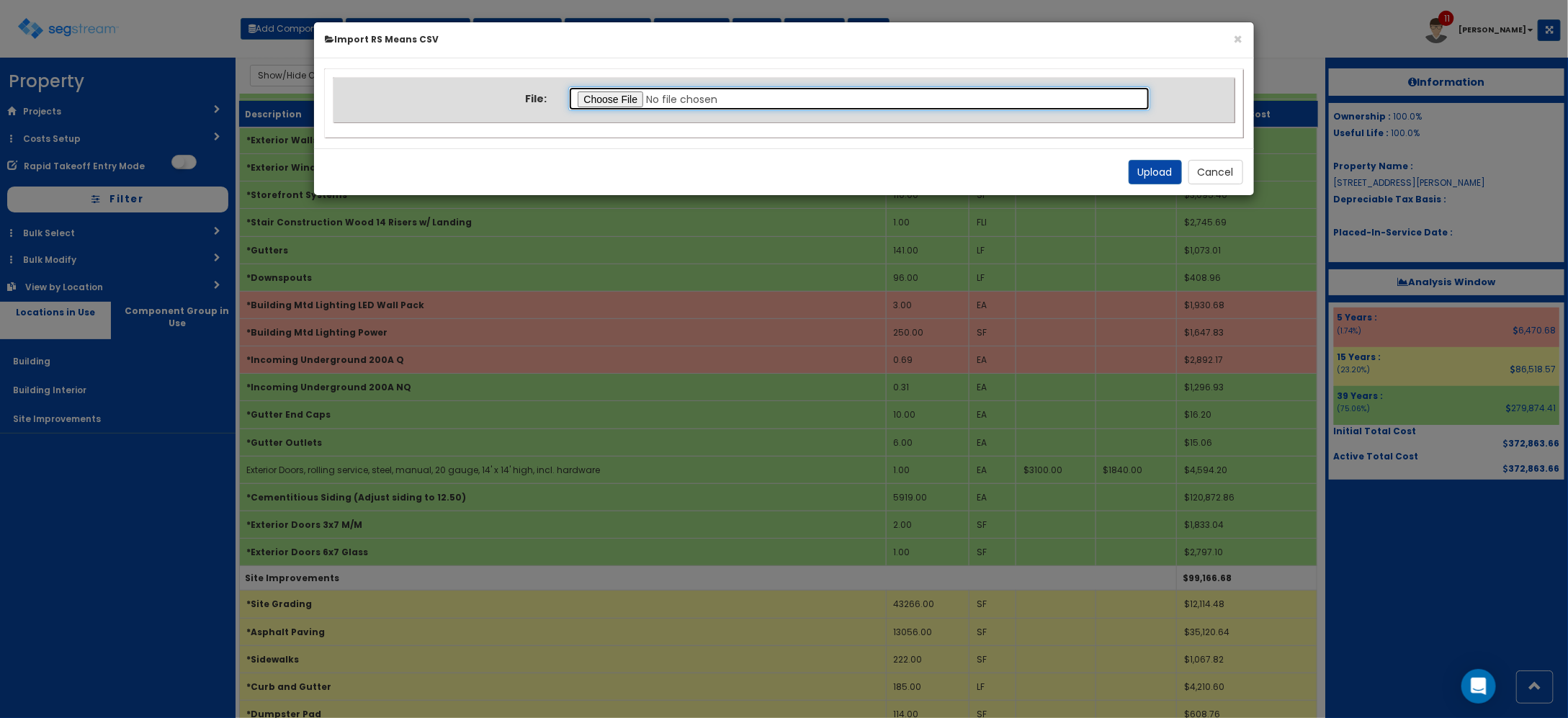
click at [610, 99] on input "file" at bounding box center [859, 98] width 581 height 25
type input "C:\fakepath\Final Takeoff Notes Building Interior.csv"
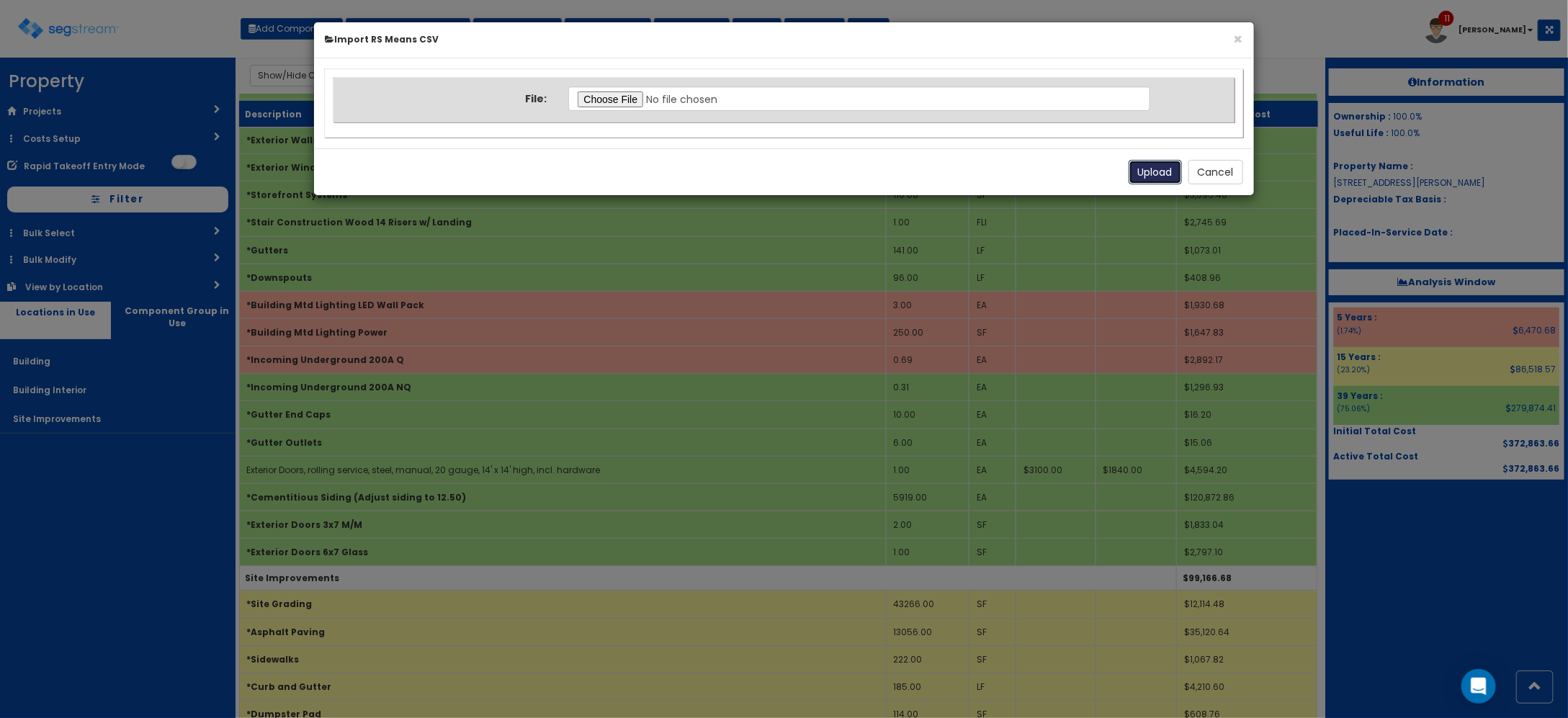
click at [1129, 177] on button "Upload" at bounding box center [1155, 172] width 54 height 25
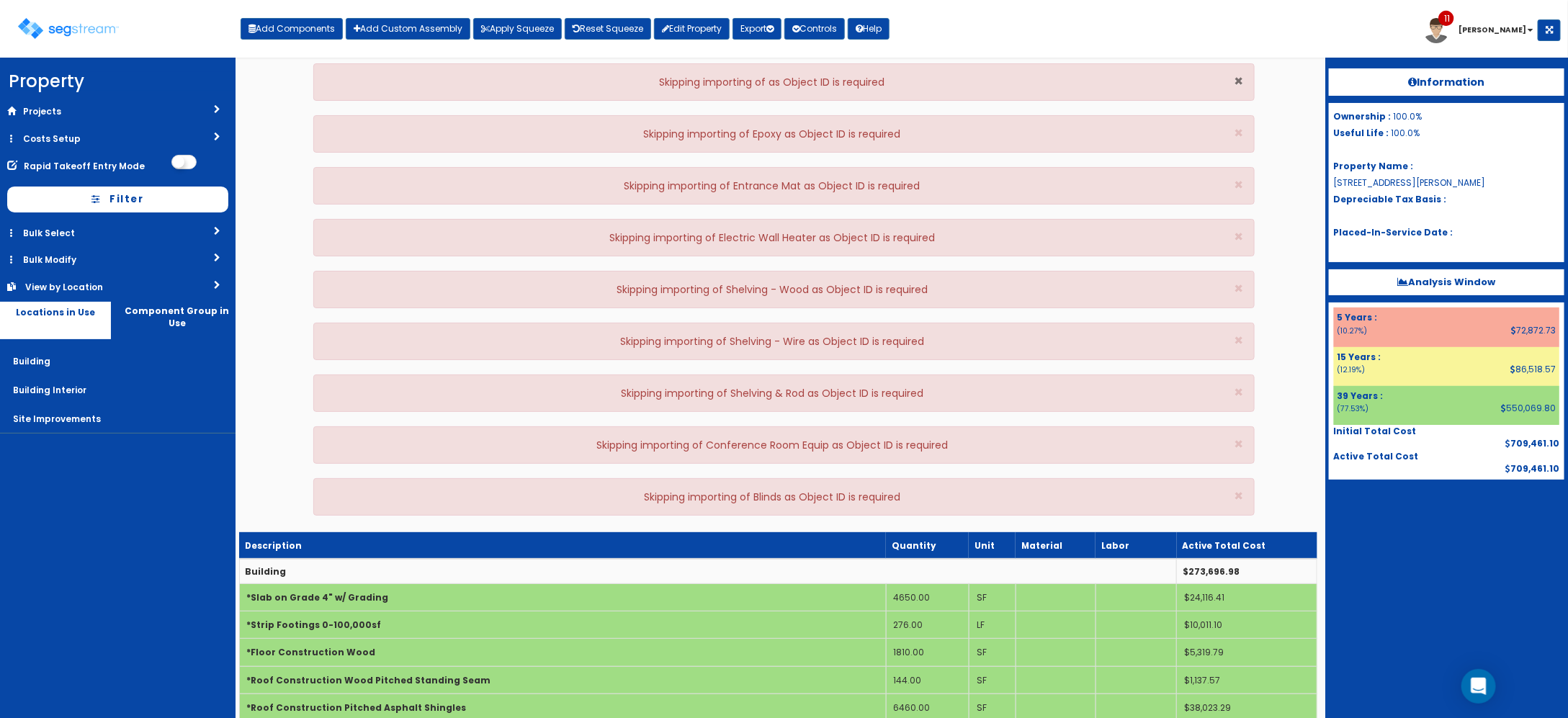
click at [1236, 77] on span "×" at bounding box center [1239, 81] width 9 height 21
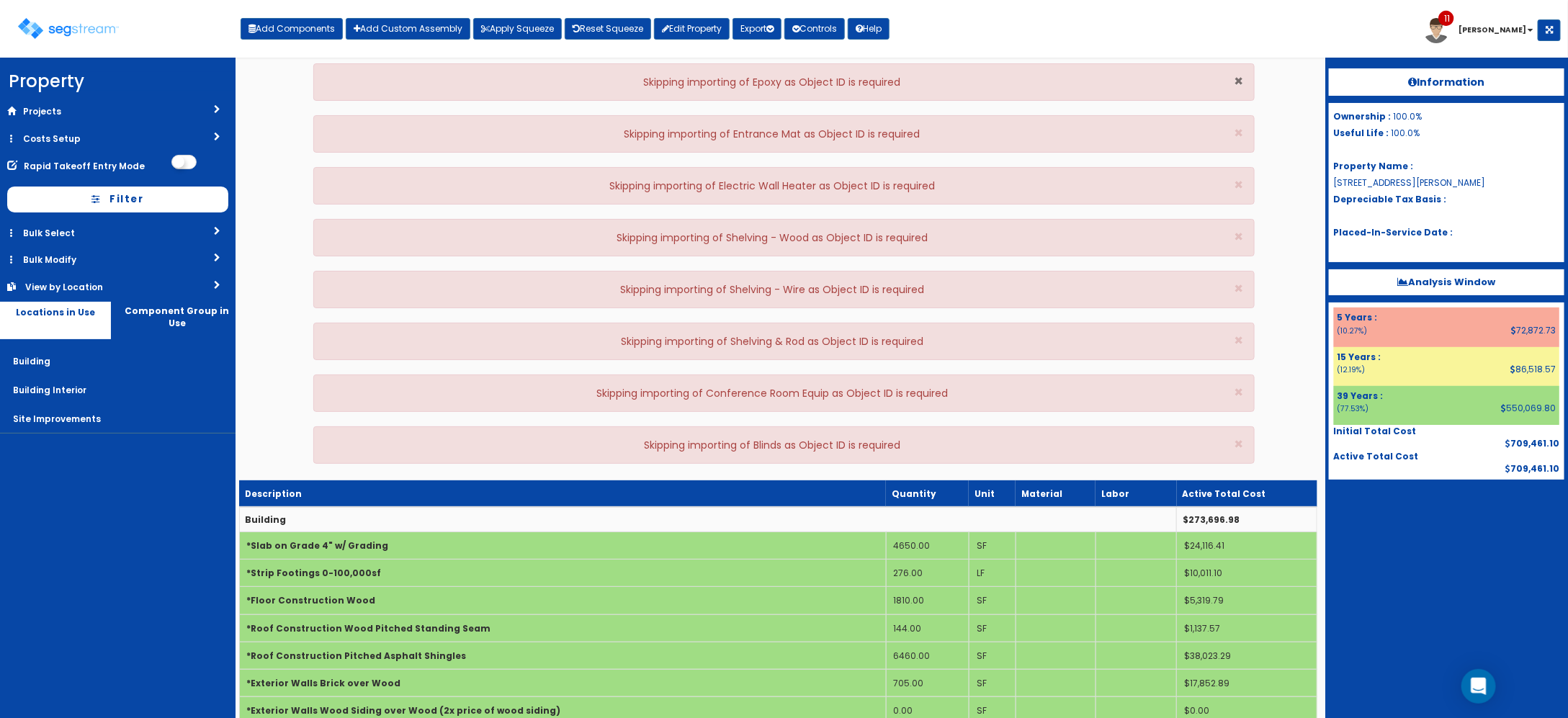
click at [1236, 77] on span "×" at bounding box center [1239, 81] width 9 height 21
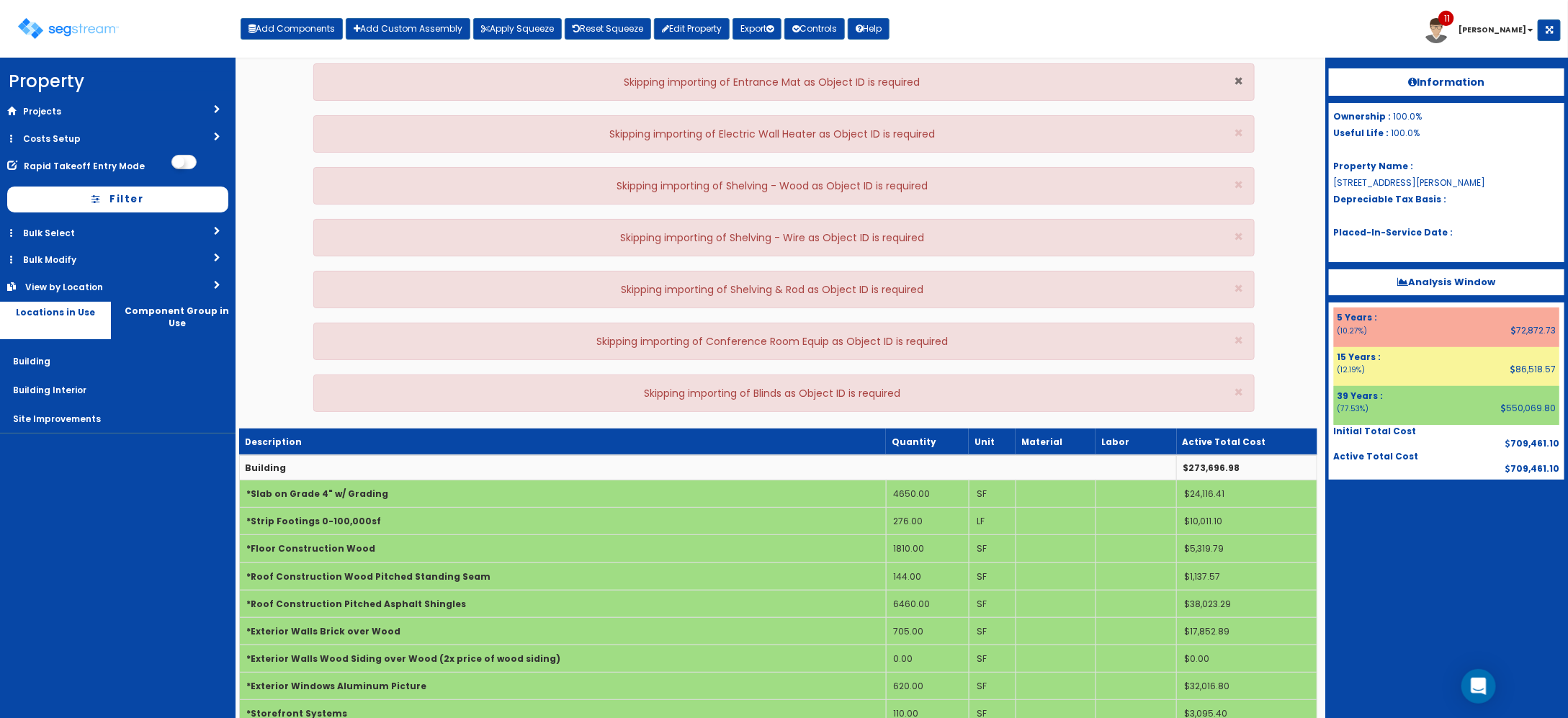
click at [1236, 77] on span "×" at bounding box center [1239, 81] width 9 height 21
click at [1236, 122] on span "×" at bounding box center [1239, 132] width 9 height 21
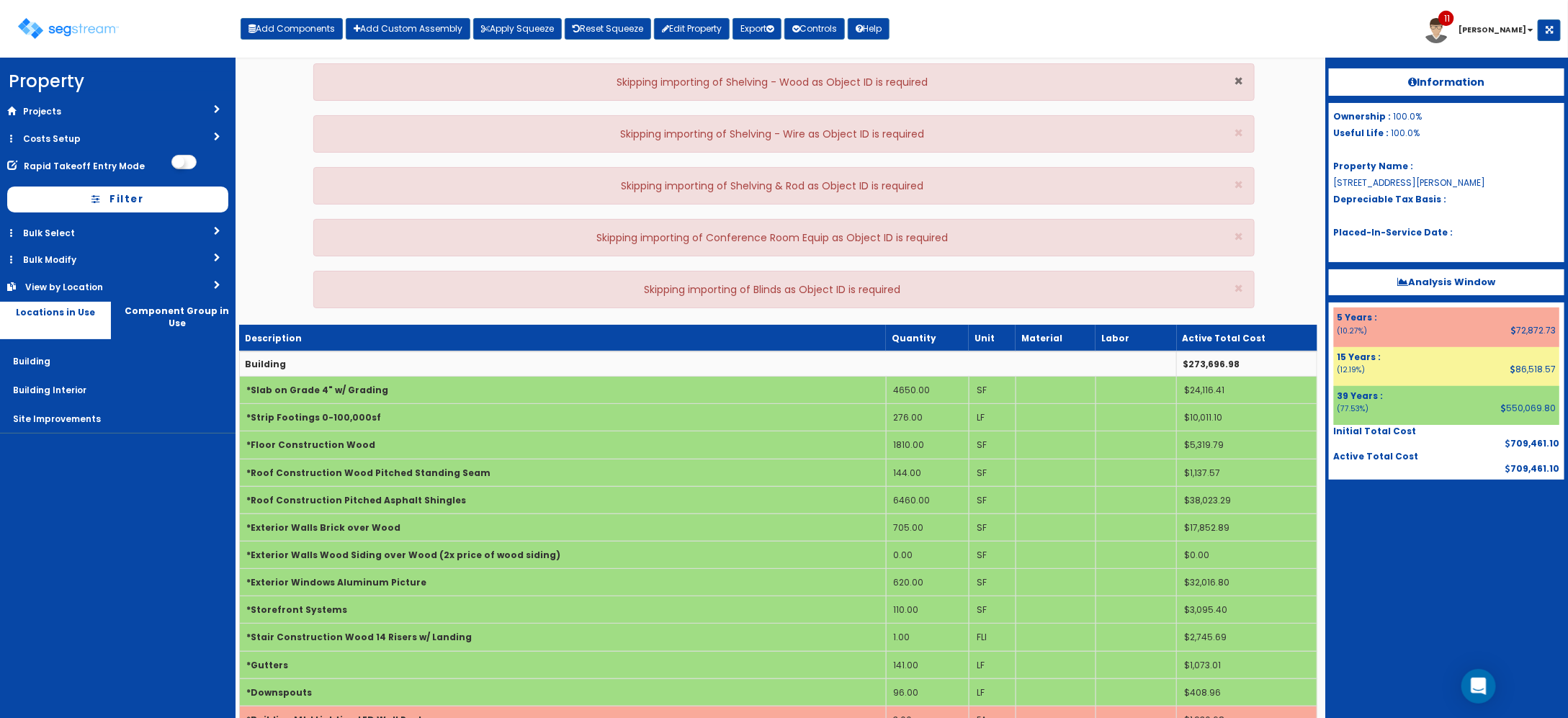
click at [1236, 77] on span "×" at bounding box center [1239, 81] width 9 height 21
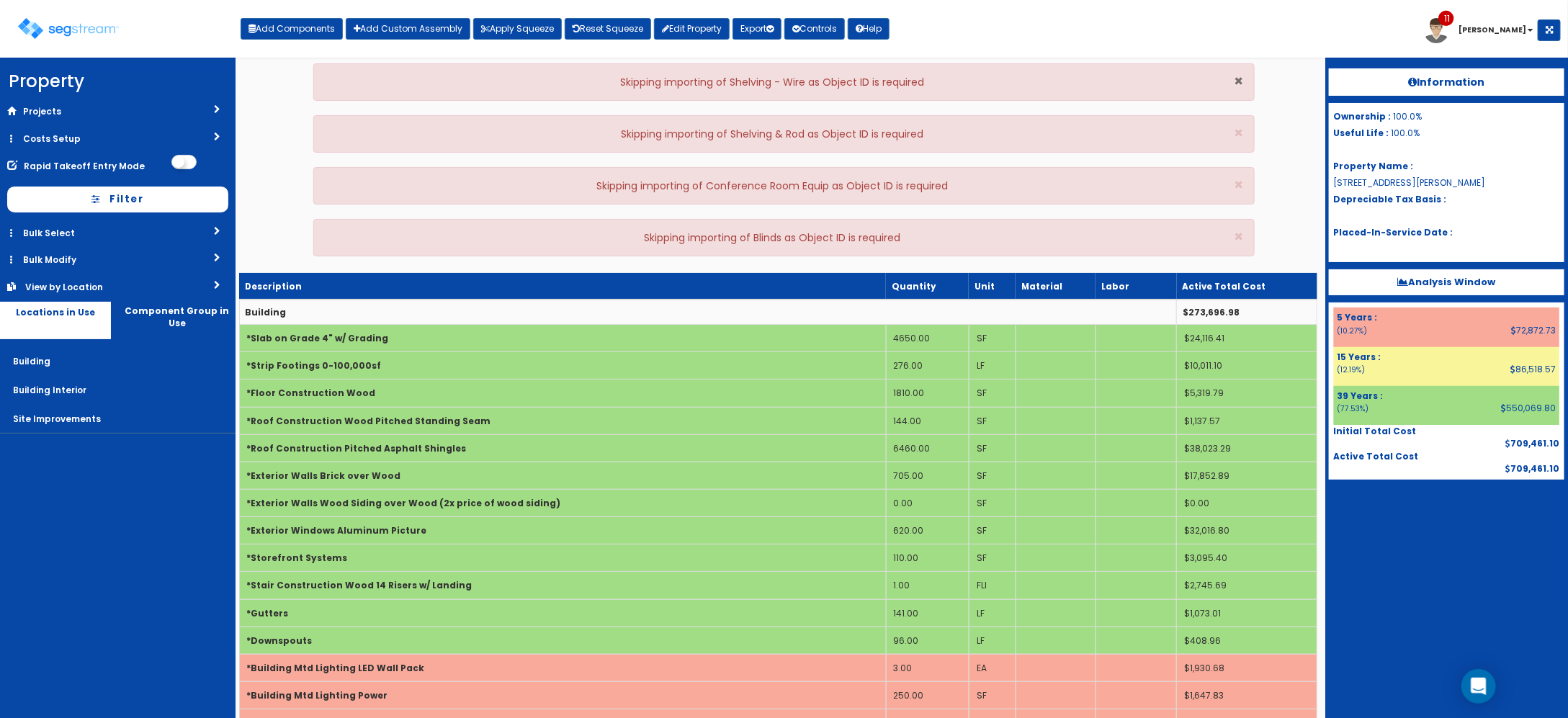
click at [1236, 77] on span "×" at bounding box center [1239, 81] width 9 height 21
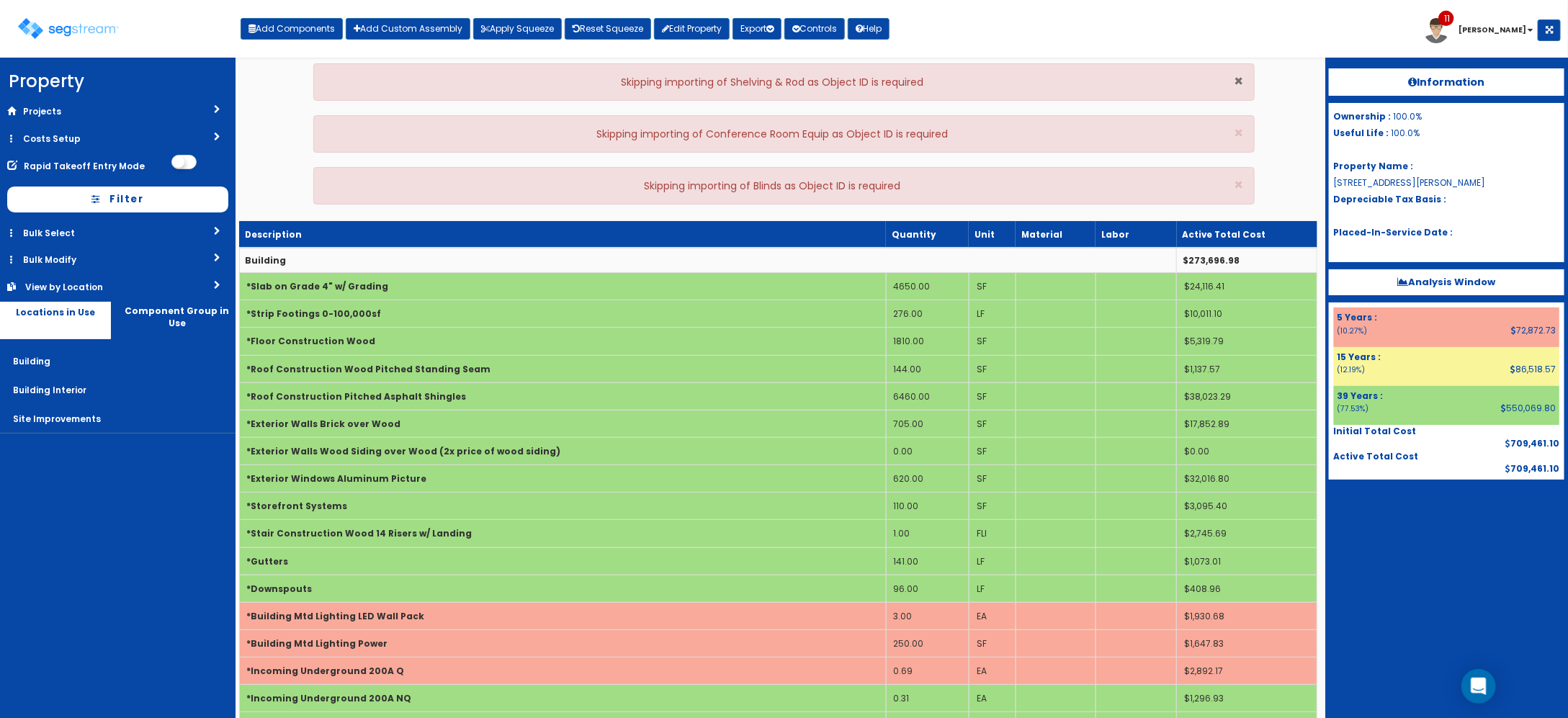
click at [1236, 77] on span "×" at bounding box center [1239, 81] width 9 height 21
click at [1236, 122] on span "×" at bounding box center [1239, 132] width 9 height 21
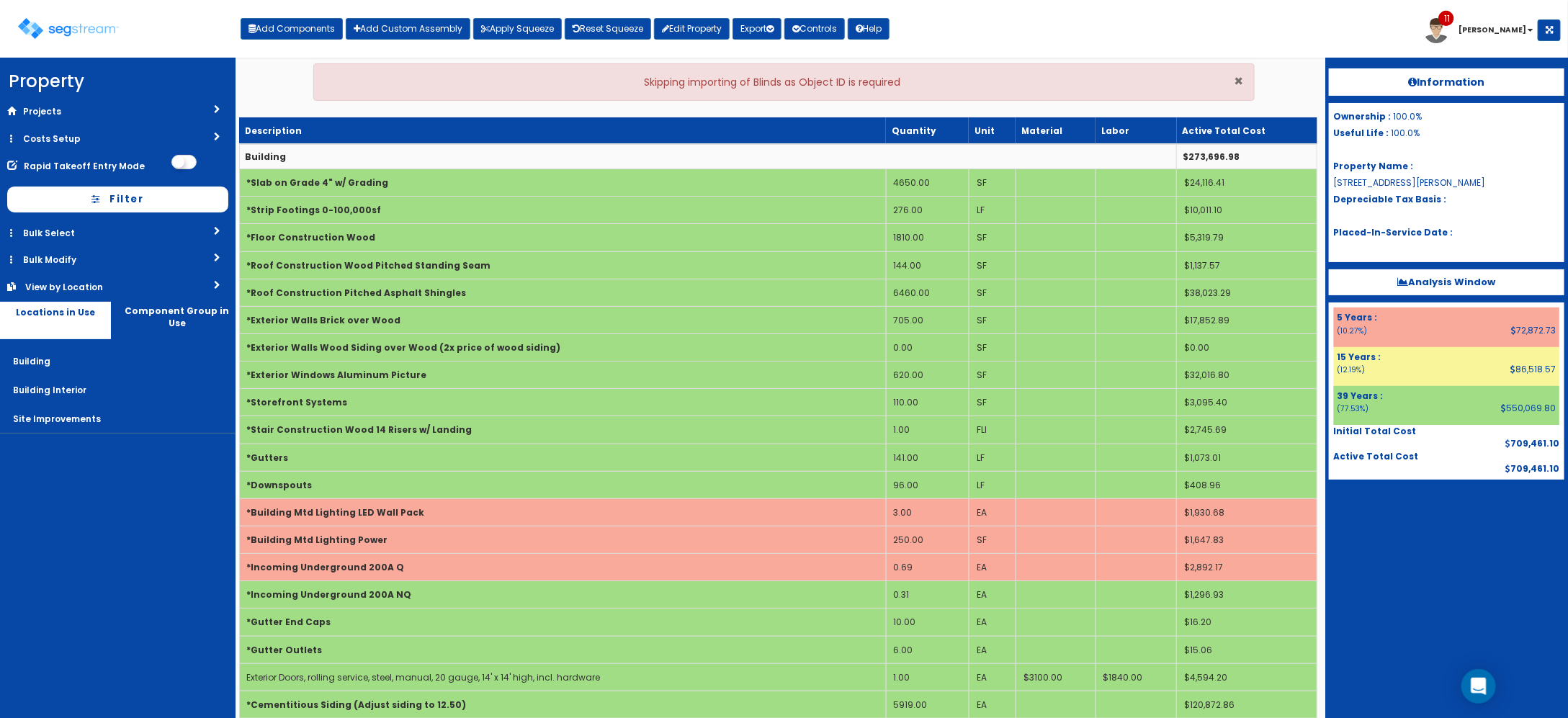
click at [1236, 77] on span "×" at bounding box center [1239, 81] width 9 height 21
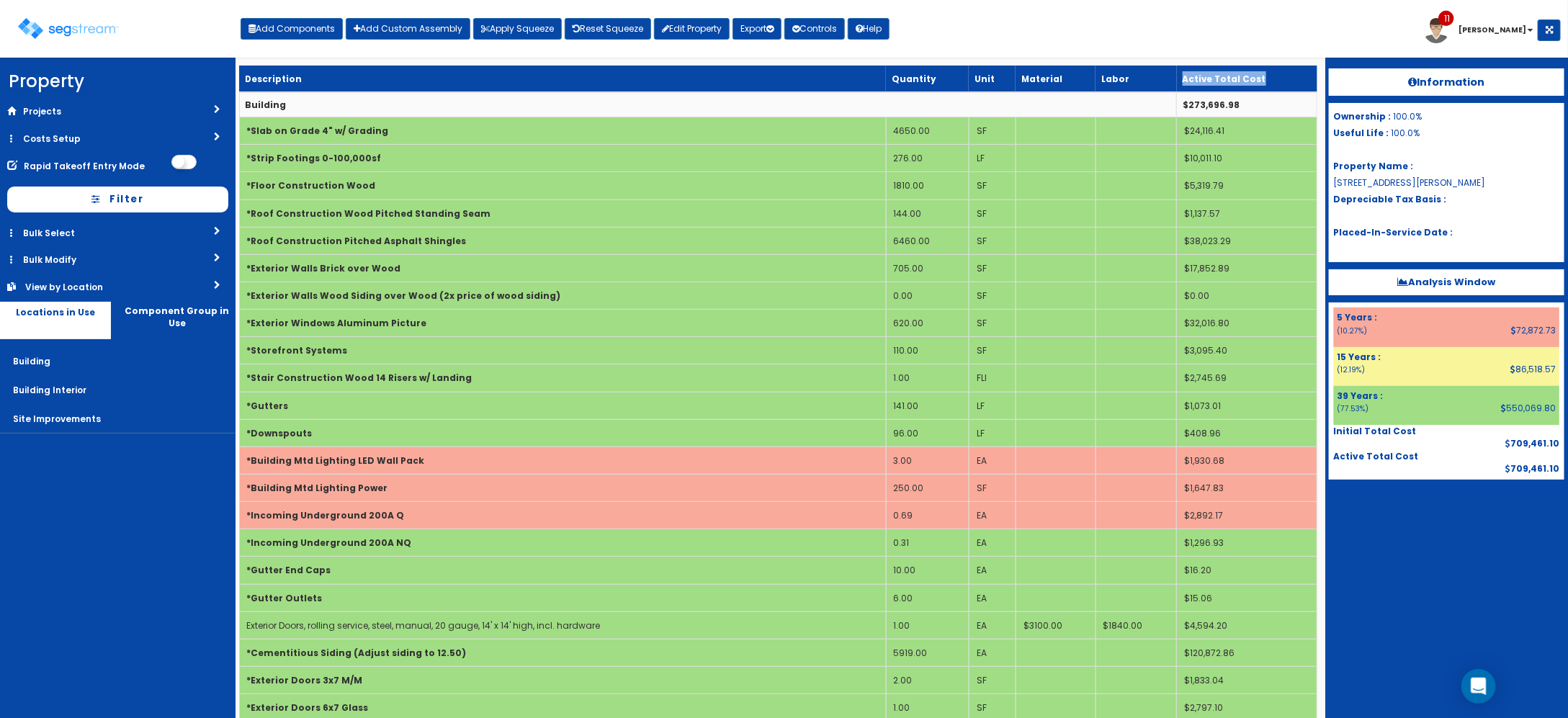
click at [1236, 77] on small "Active Total Cost" at bounding box center [1224, 79] width 83 height 12
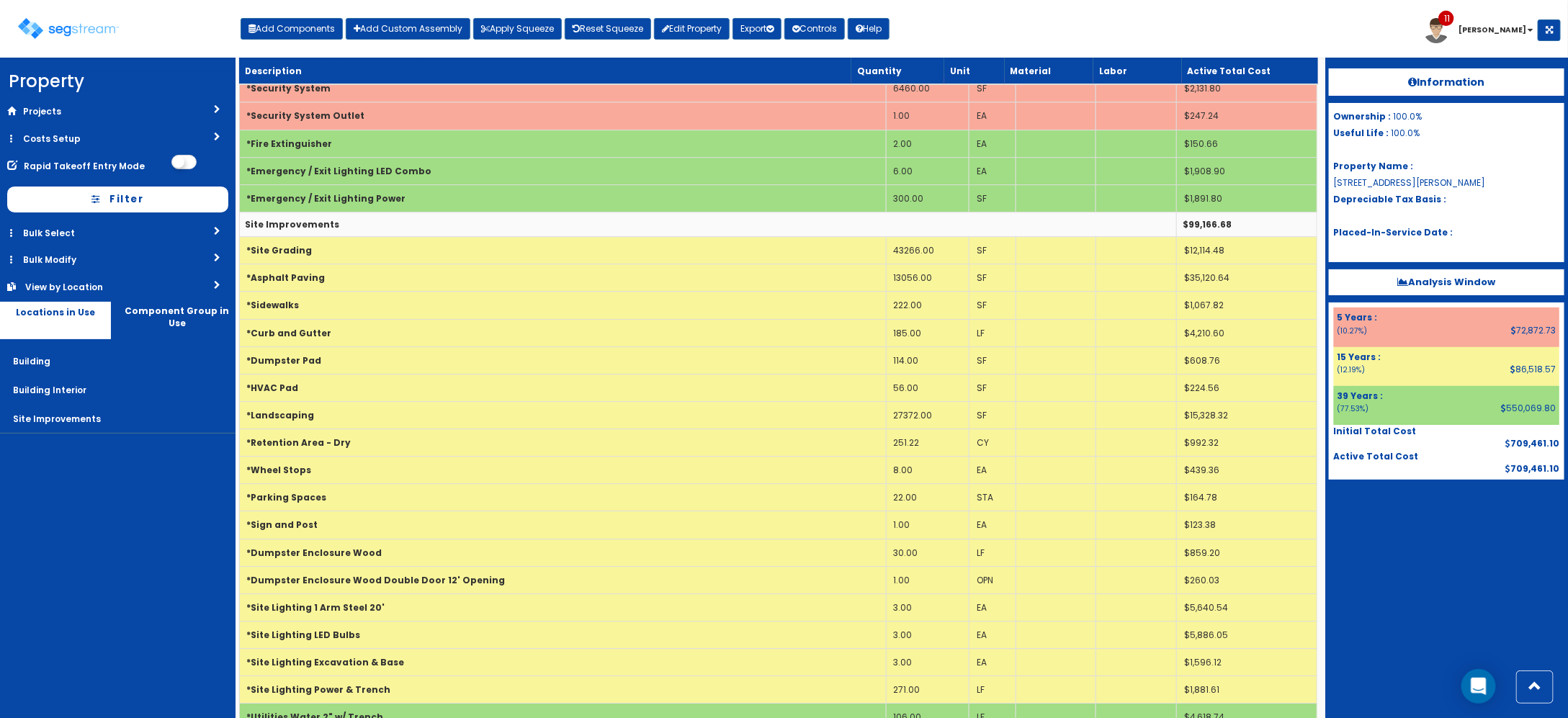
scroll to position [2430, 0]
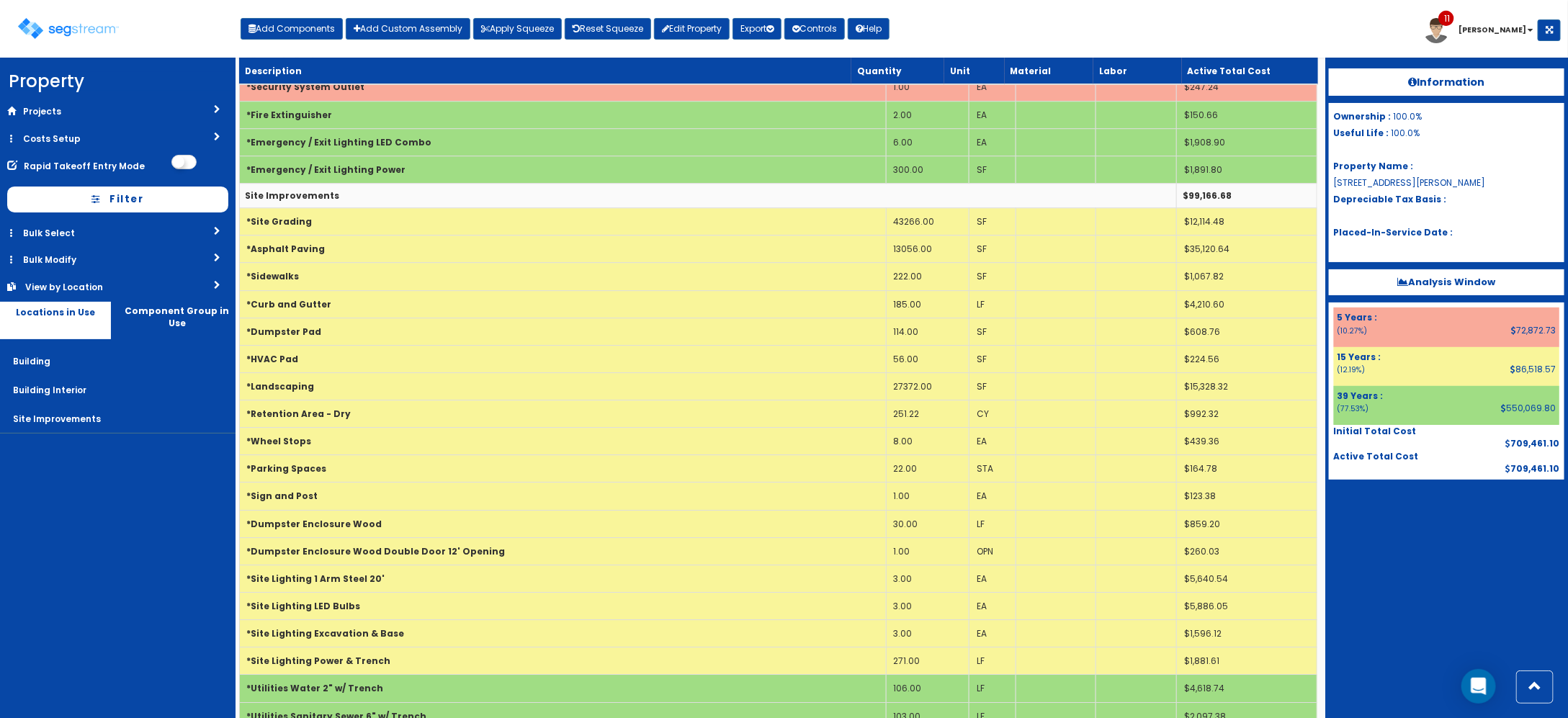
click at [288, 11] on div "Add Components Add Custom Assembly Apply Squeeze Reset Squeeze Edit Property Ex…" at bounding box center [565, 25] width 649 height 29
click at [294, 27] on button "Add Components" at bounding box center [291, 29] width 102 height 22
select select "39Y"
select select "default"
select select "6"
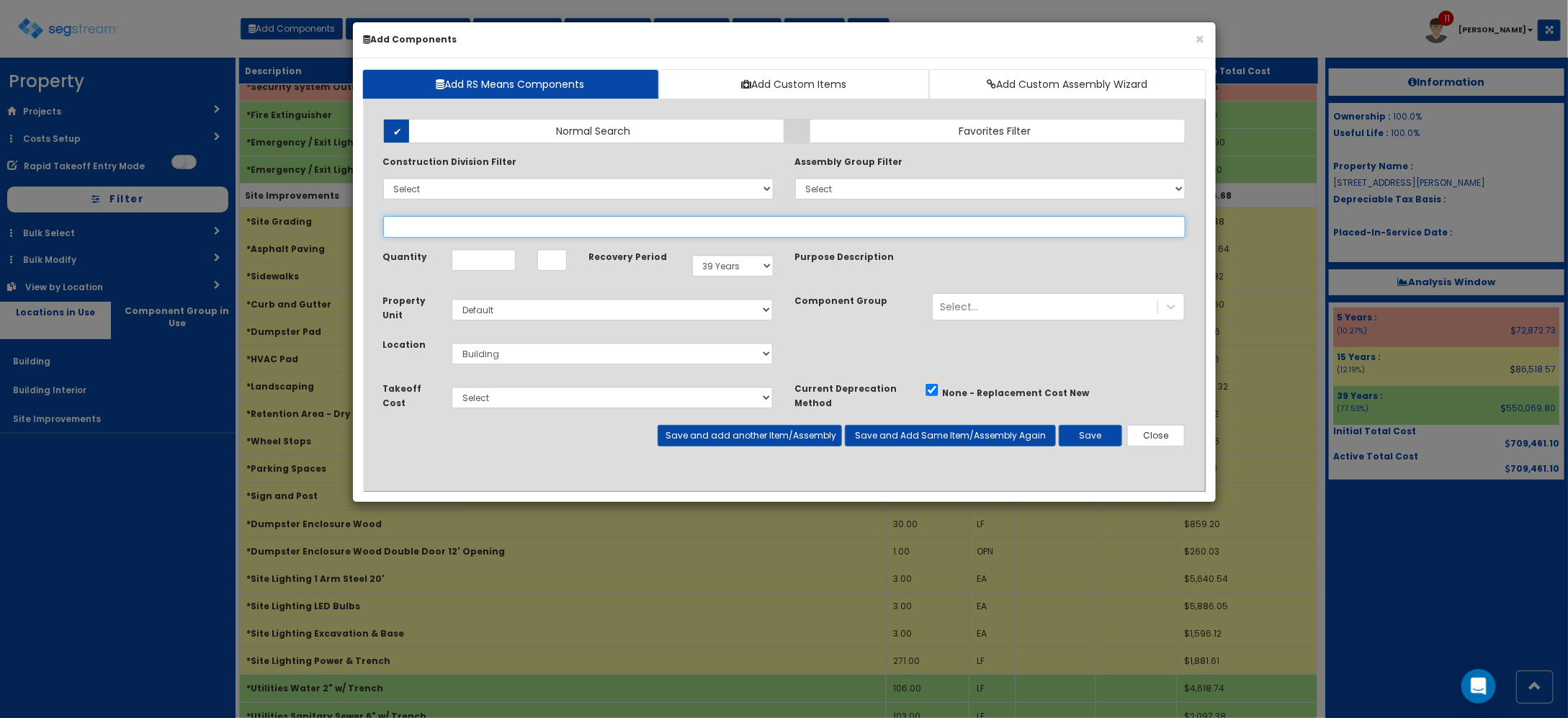
select select
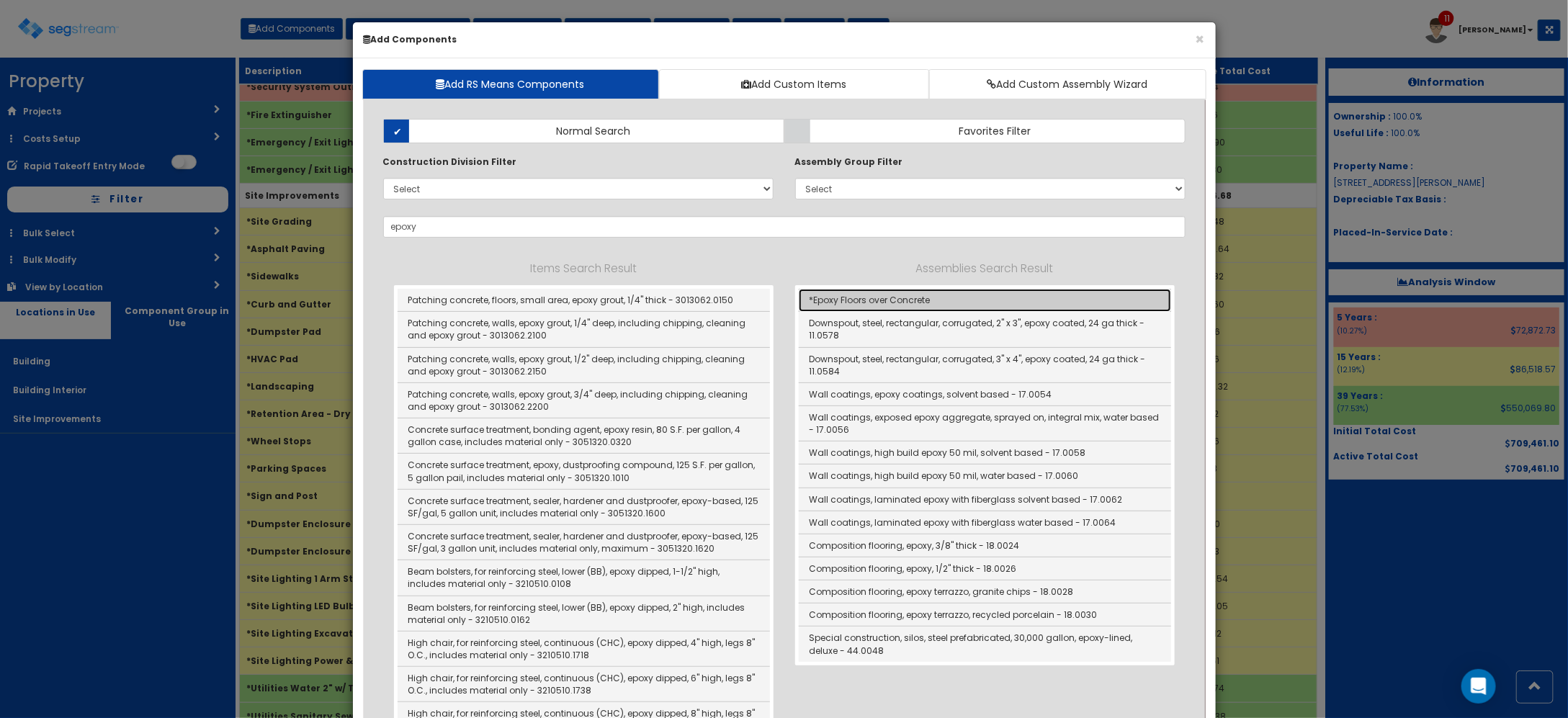
click at [917, 299] on link "*Epoxy Floors over Concrete" at bounding box center [985, 300] width 372 height 23
type input "*Epoxy Floors over Concrete"
type input "SF"
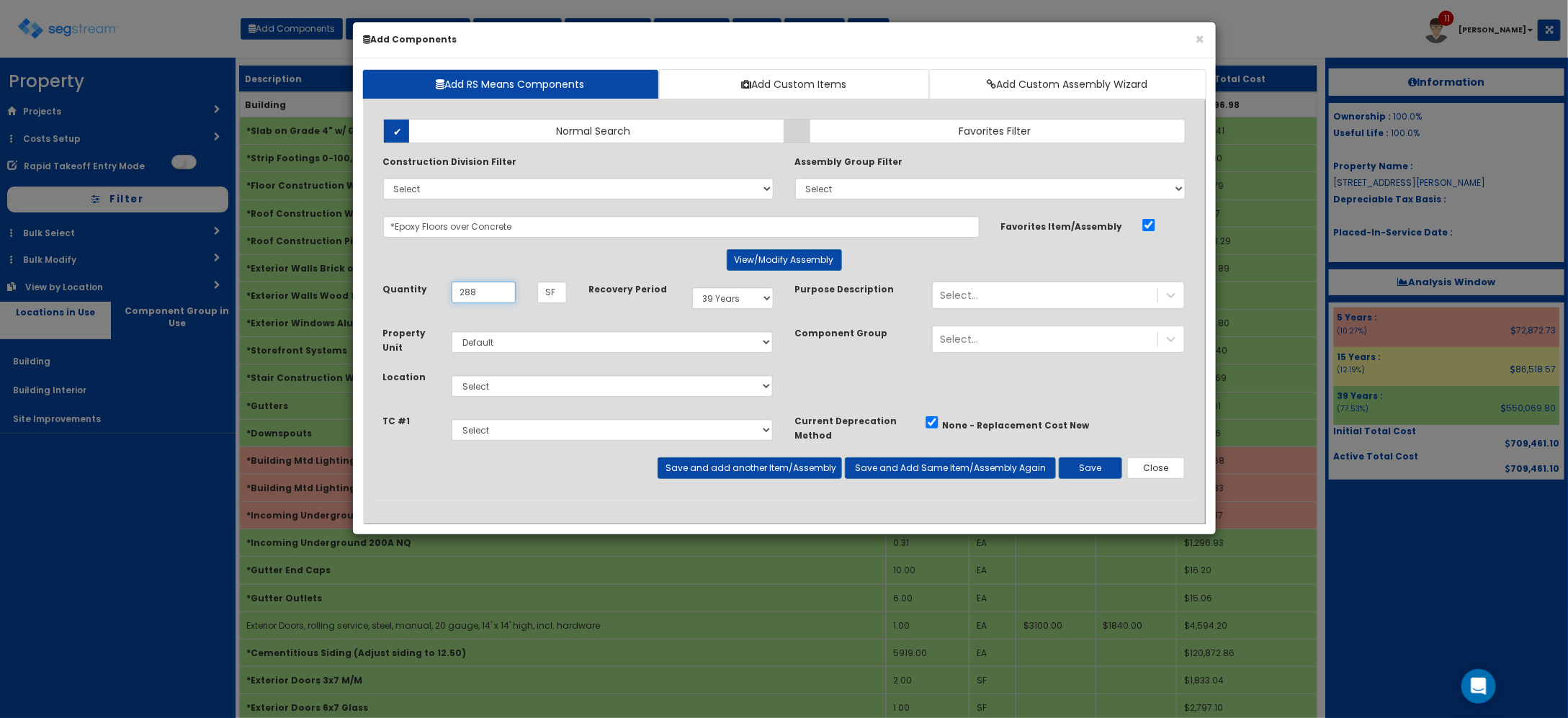
type input "288"
click at [602, 390] on select "Select Building Building Interior Site Improvements Add Additional Location" at bounding box center [612, 386] width 322 height 22
select select "7"
click at [452, 376] on select "Select Building Building Interior Site Improvements Add Additional Location" at bounding box center [612, 386] width 322 height 22
click at [743, 473] on button "Save and add another Item/Assembly" at bounding box center [749, 468] width 185 height 22
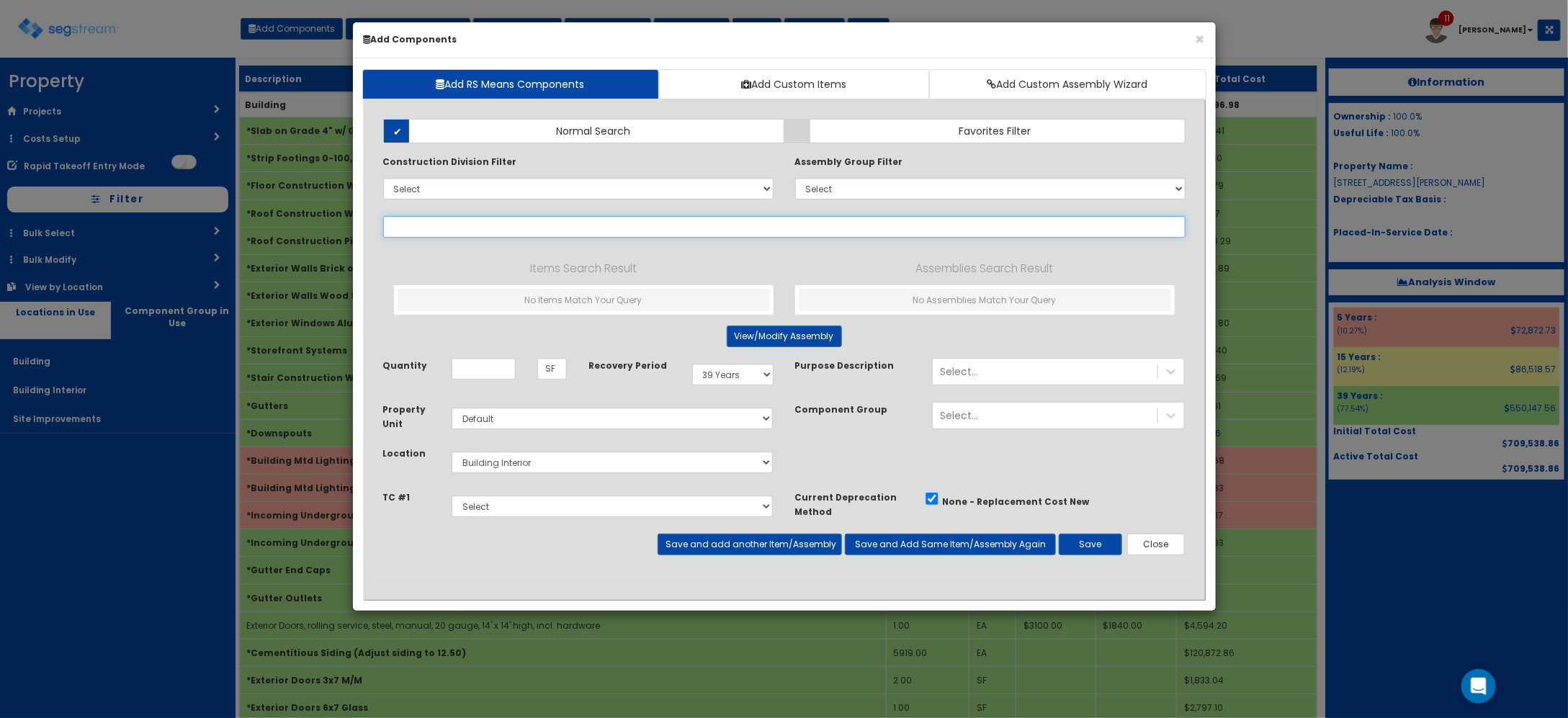
click at [492, 230] on input "text" at bounding box center [784, 227] width 802 height 22
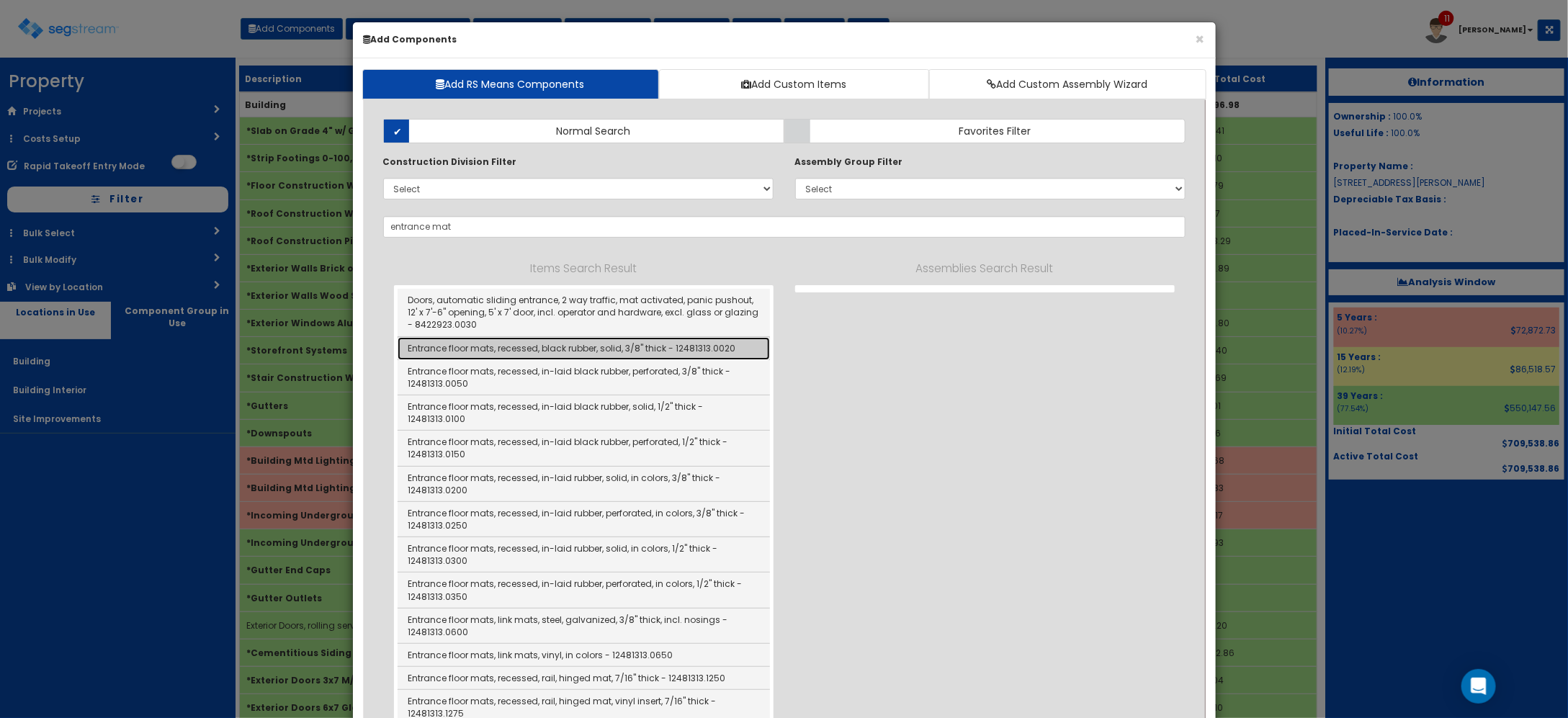
click at [529, 355] on link "Entrance floor mats, recessed, black rubber, solid, 3/8" thick - 12481313.0020" at bounding box center [583, 349] width 372 height 23
type input "Entrance floor mats, recessed, black rubber, solid, 3/8" thick - 12481313.0020"
checkbox input "false"
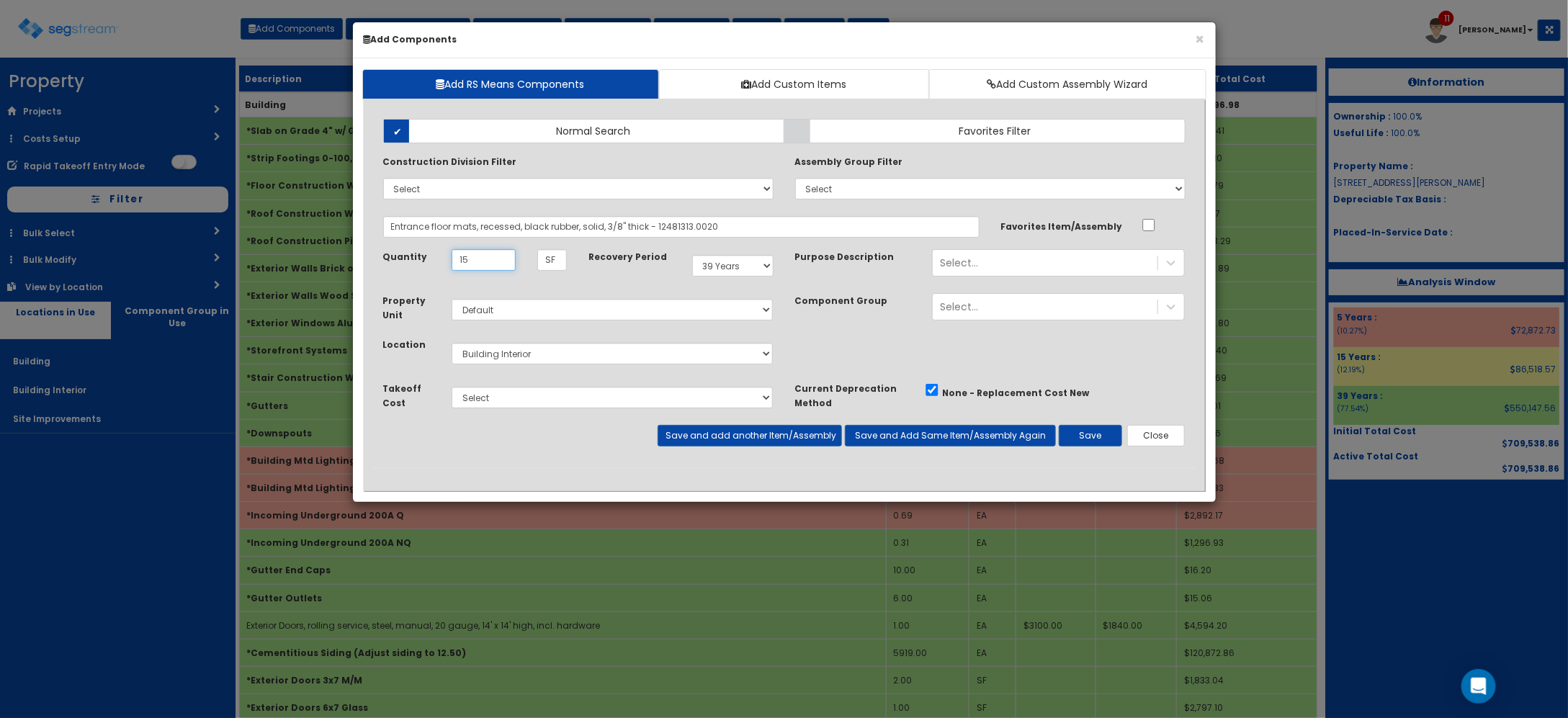
type input "15"
click at [729, 265] on select "Select 5 Years 7 Years 9 Years 10 Years 15 Years 15 Year QLI 15 Year QRP 15 Yea…" at bounding box center [733, 266] width 81 height 22
select select "5Y"
click at [692, 255] on select "Select 5 Years 7 Years 9 Years 10 Years 15 Years 15 Year QLI 15 Year QRP 15 Yea…" at bounding box center [733, 266] width 81 height 22
click at [792, 441] on button "Save and add another Item/Assembly" at bounding box center [749, 436] width 185 height 22
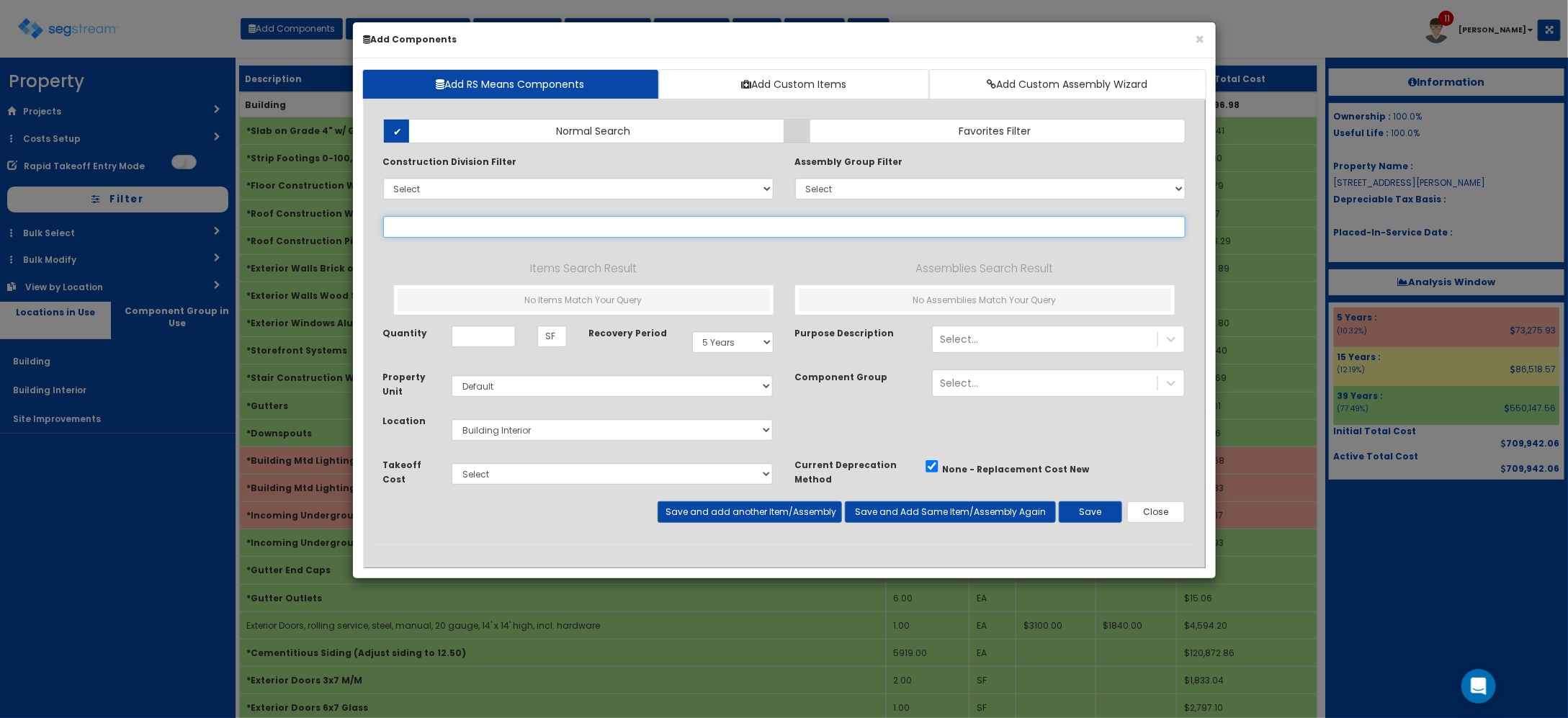
click at [481, 228] on input "text" at bounding box center [784, 227] width 802 height 22
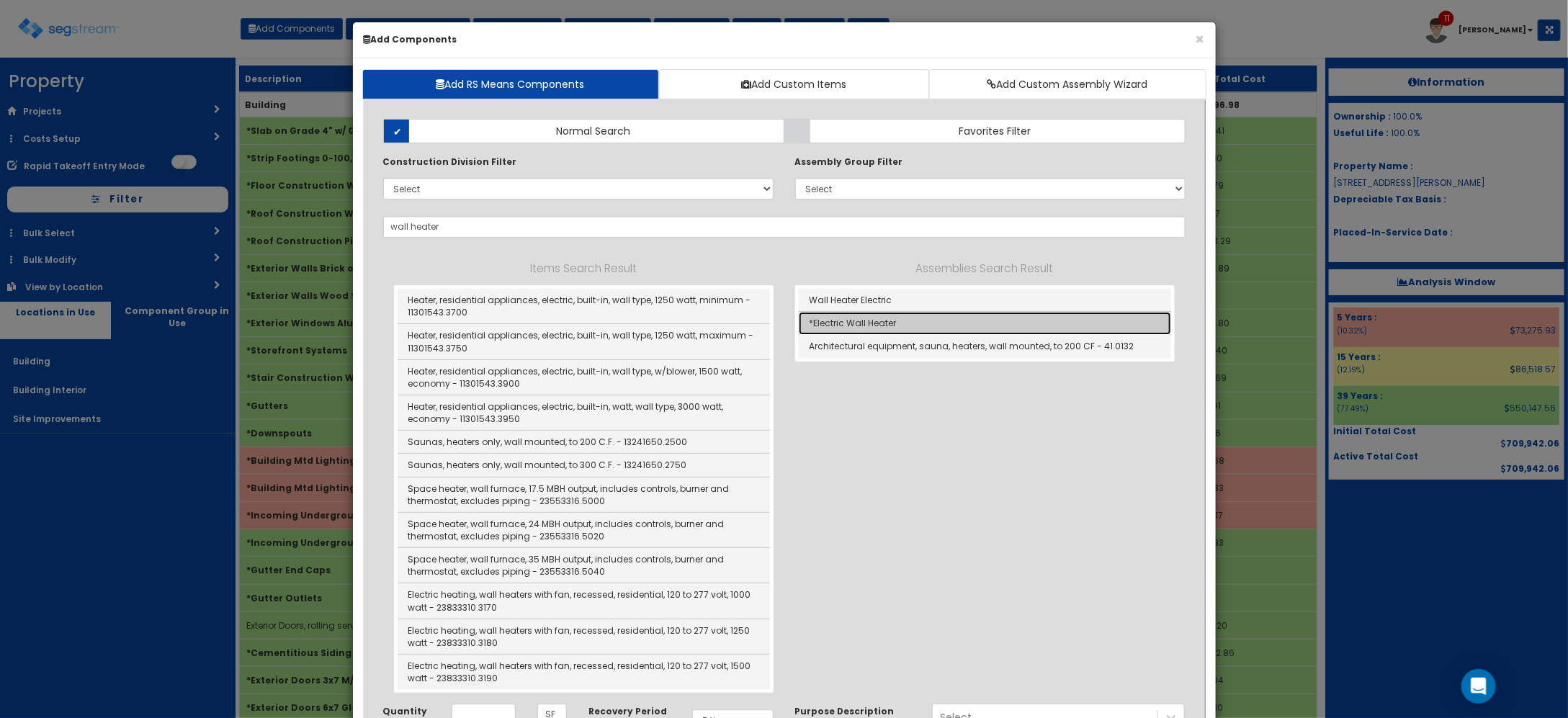
click at [890, 329] on link "*Electric Wall Heater" at bounding box center [985, 324] width 372 height 23
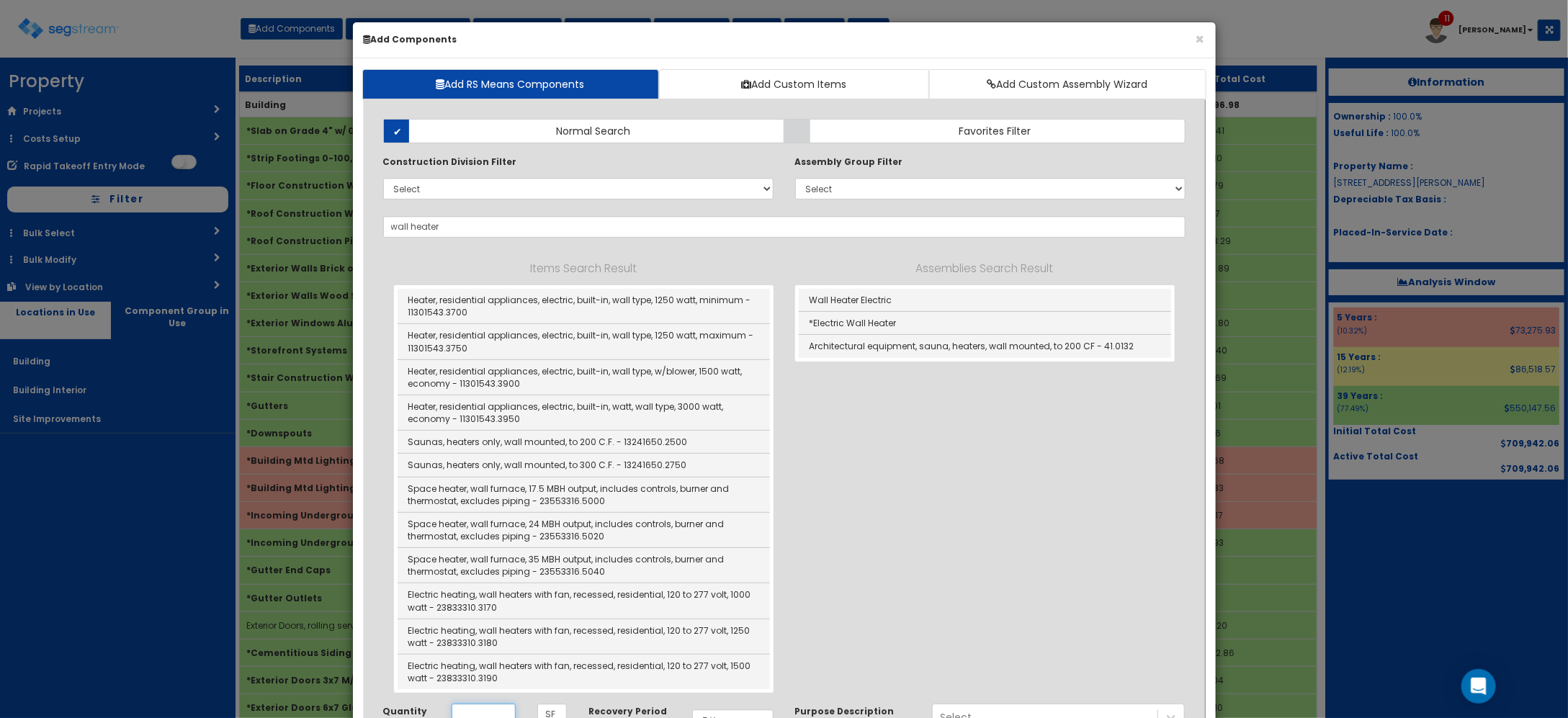
type input "*Electric Wall Heater"
checkbox input "true"
type input "EA"
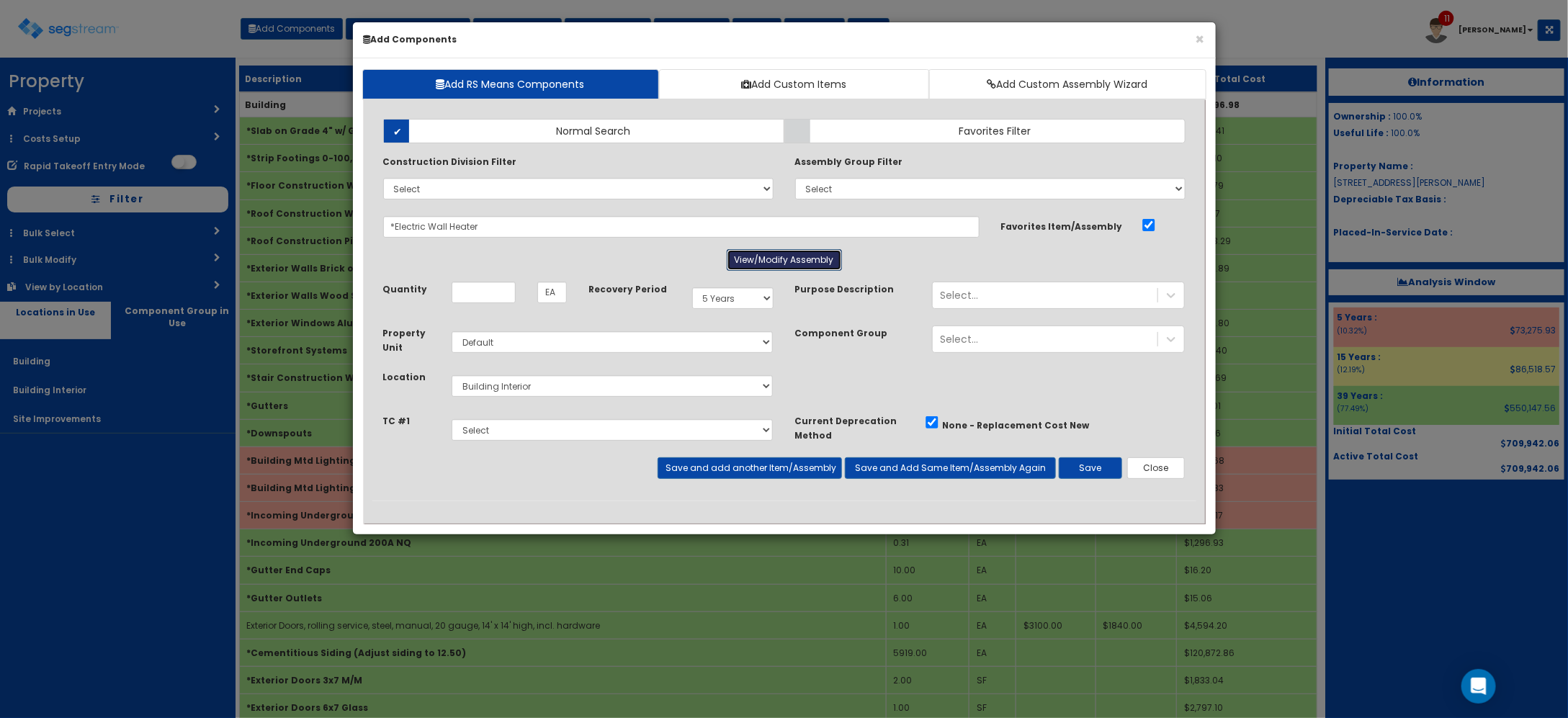
click at [737, 260] on button "View/Modify Assembly" at bounding box center [784, 260] width 115 height 22
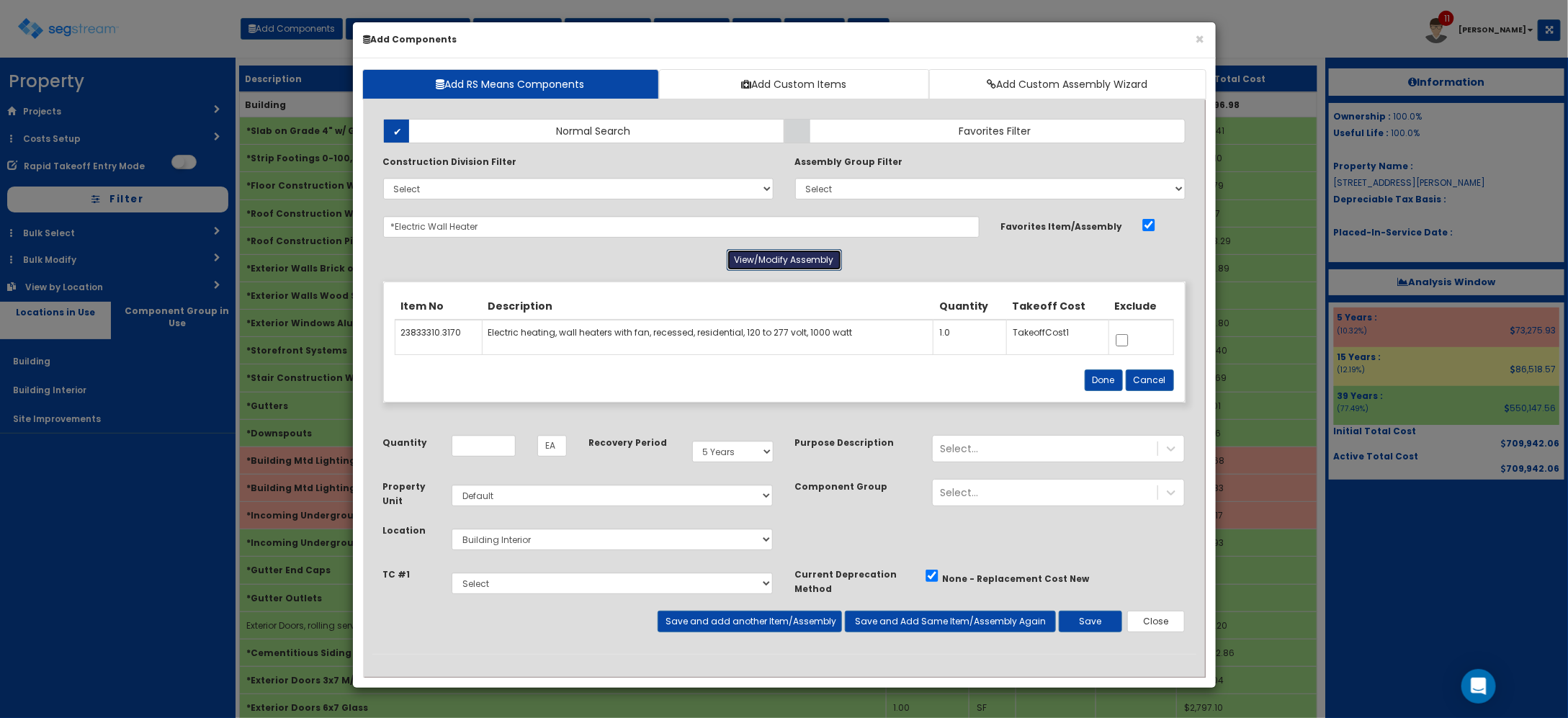
click at [746, 261] on button "View/Modify Assembly" at bounding box center [784, 260] width 115 height 22
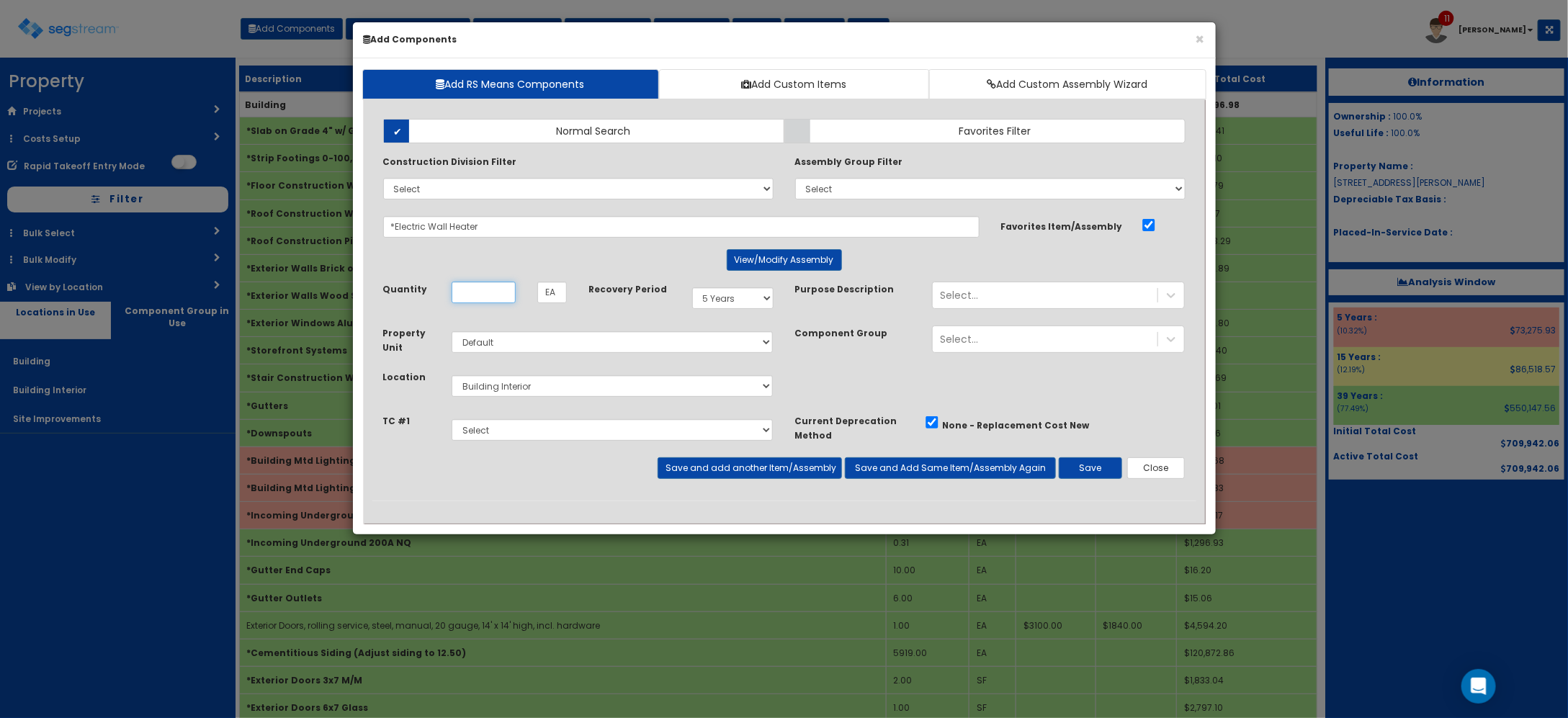
click at [474, 300] on input "Quantity" at bounding box center [484, 292] width 64 height 22
type input "1"
click at [762, 303] on select "Select 5 Years 7 Years 9 Years 10 Years 15 Years 15 Year QLI 15 Year QRP 15 Yea…" at bounding box center [733, 298] width 81 height 22
select select "39Y"
click at [692, 288] on select "Select 5 Years 7 Years 9 Years 10 Years 15 Years 15 Year QLI 15 Year QRP 15 Yea…" at bounding box center [733, 298] width 81 height 22
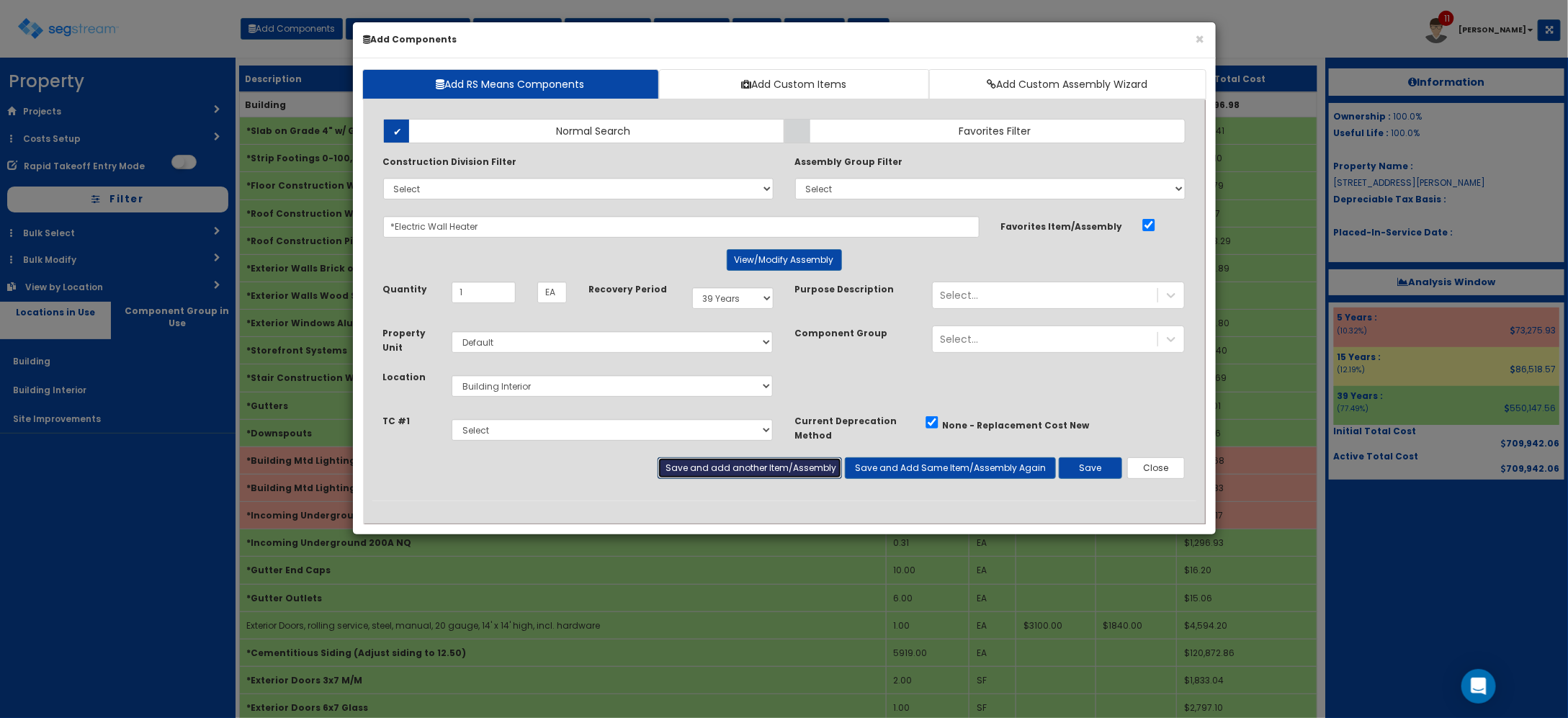
click at [755, 476] on button "Save and add another Item/Assembly" at bounding box center [749, 468] width 185 height 22
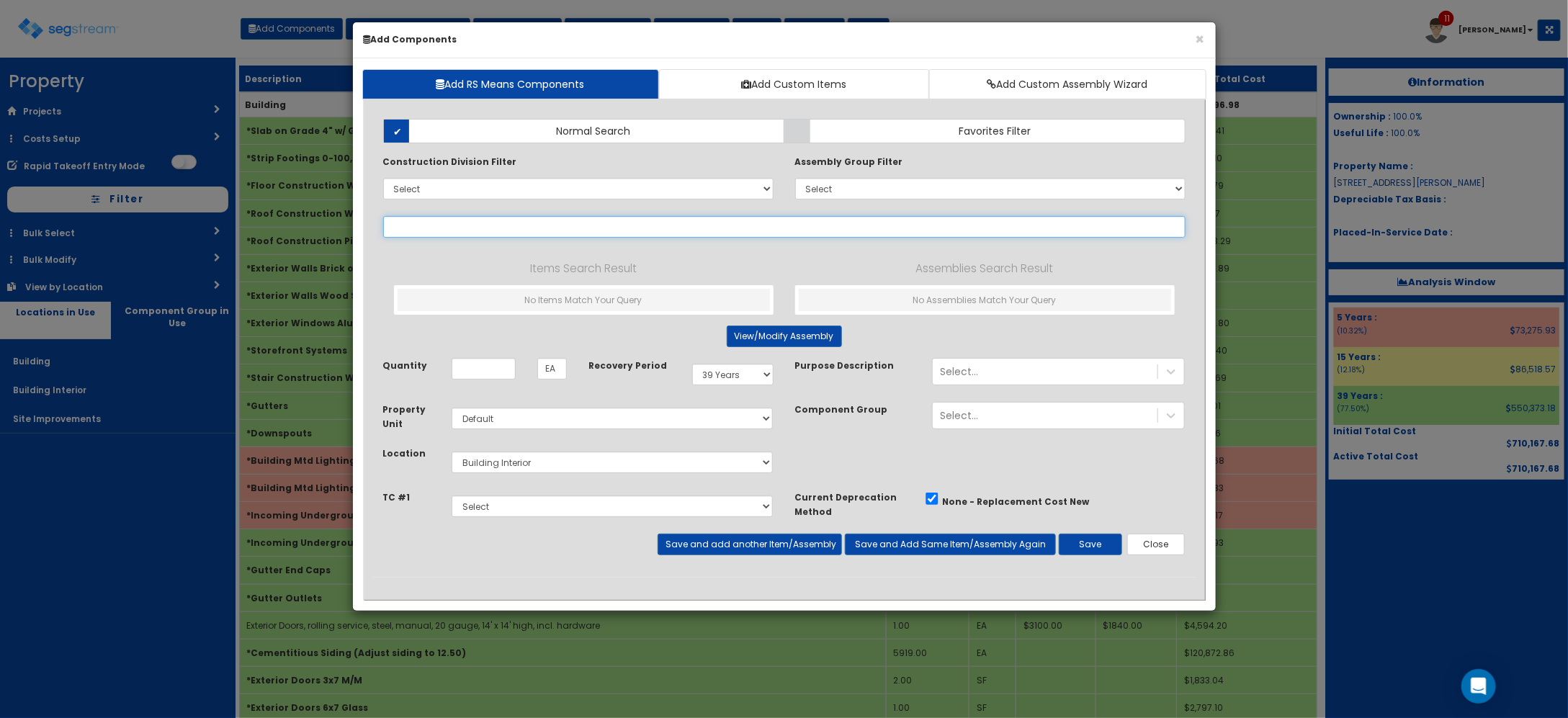
click at [438, 237] on input "text" at bounding box center [784, 227] width 802 height 22
type input "d"
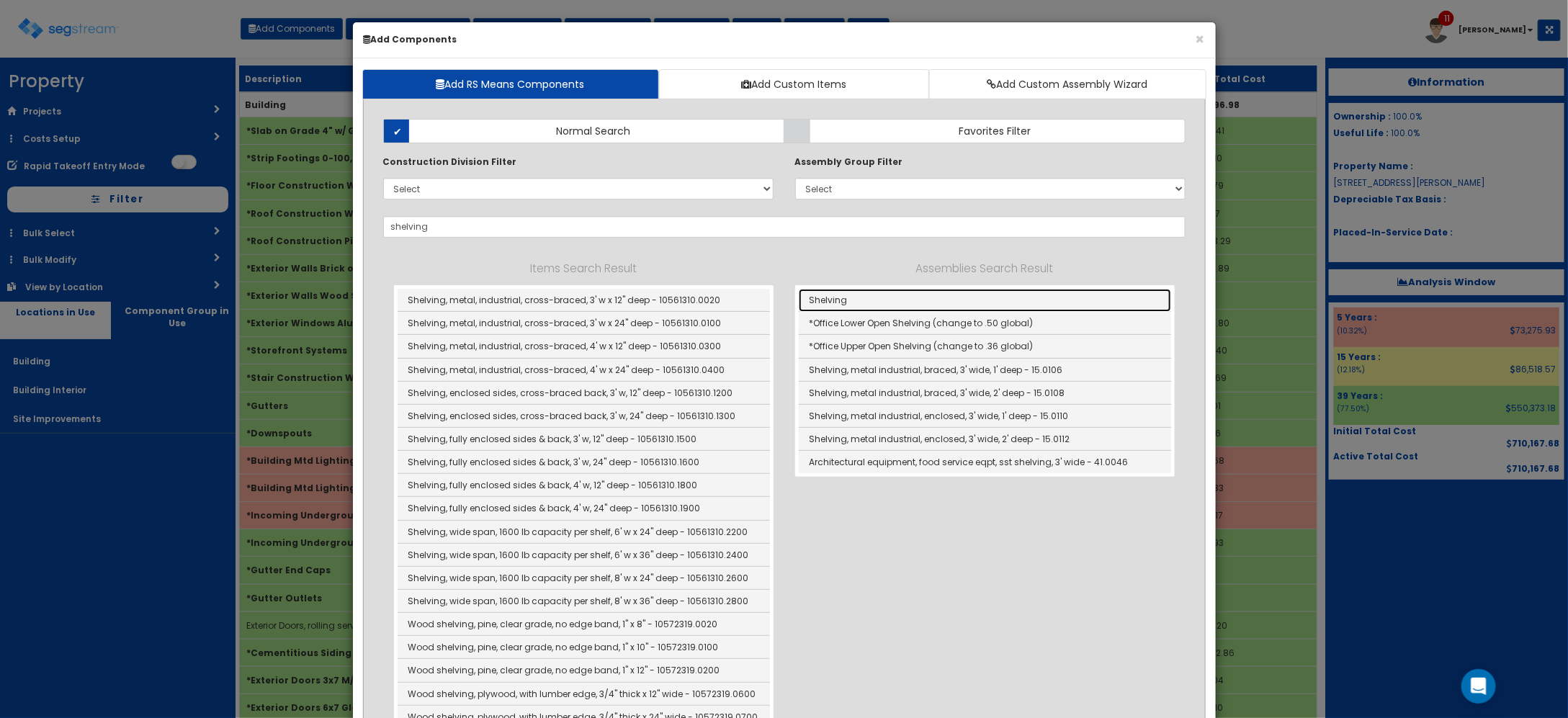
click at [858, 297] on link "Shelving" at bounding box center [985, 300] width 372 height 23
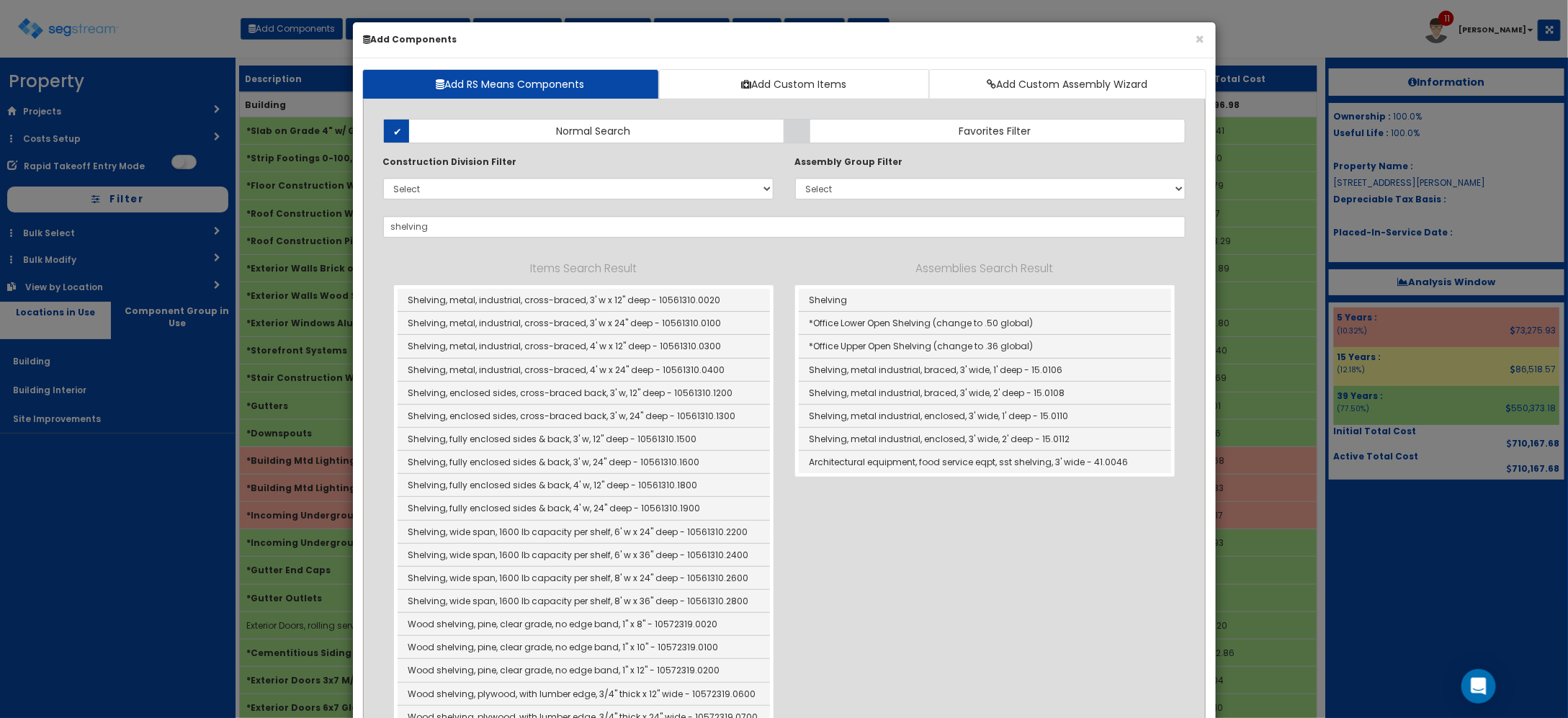
type input "Shelving"
type input "LF"
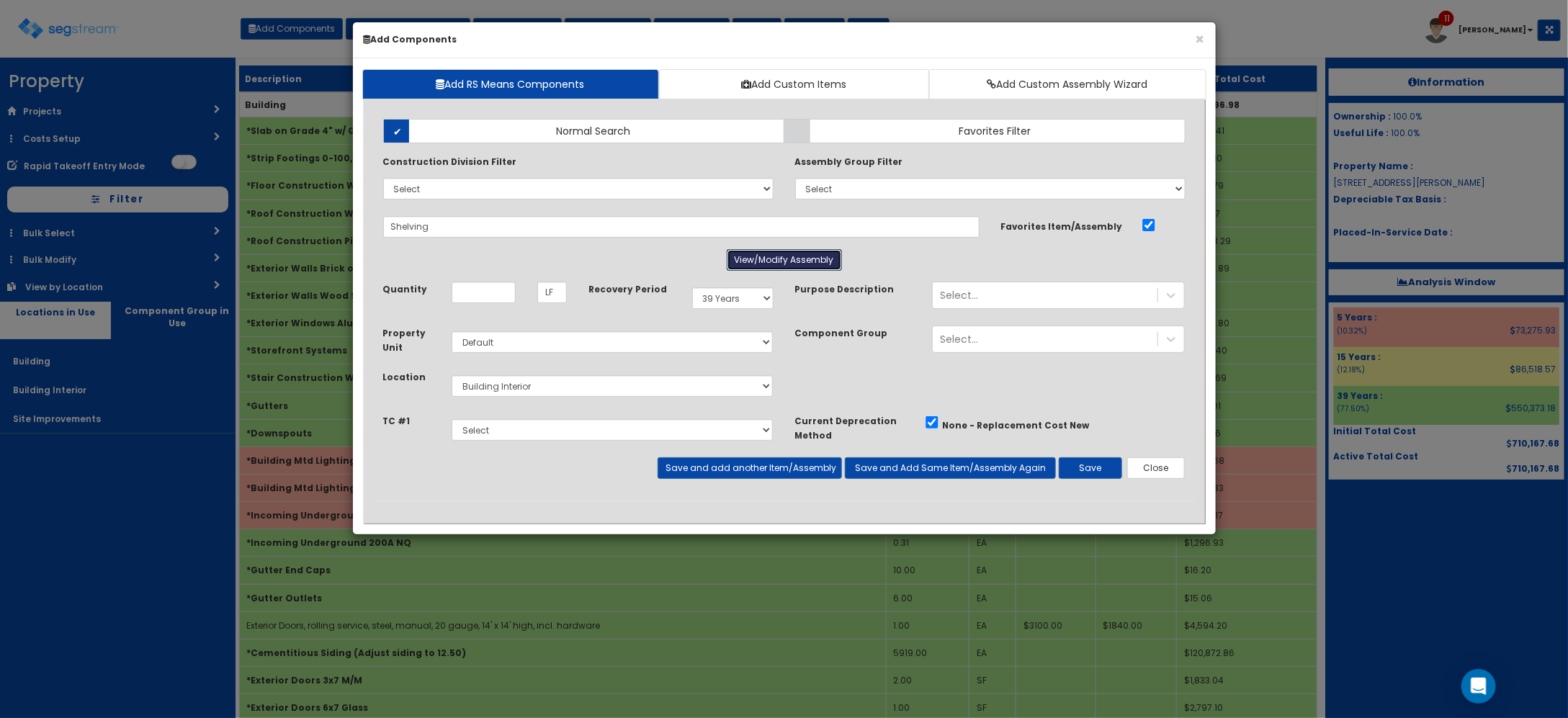
click at [770, 269] on button "View/Modify Assembly" at bounding box center [784, 260] width 115 height 22
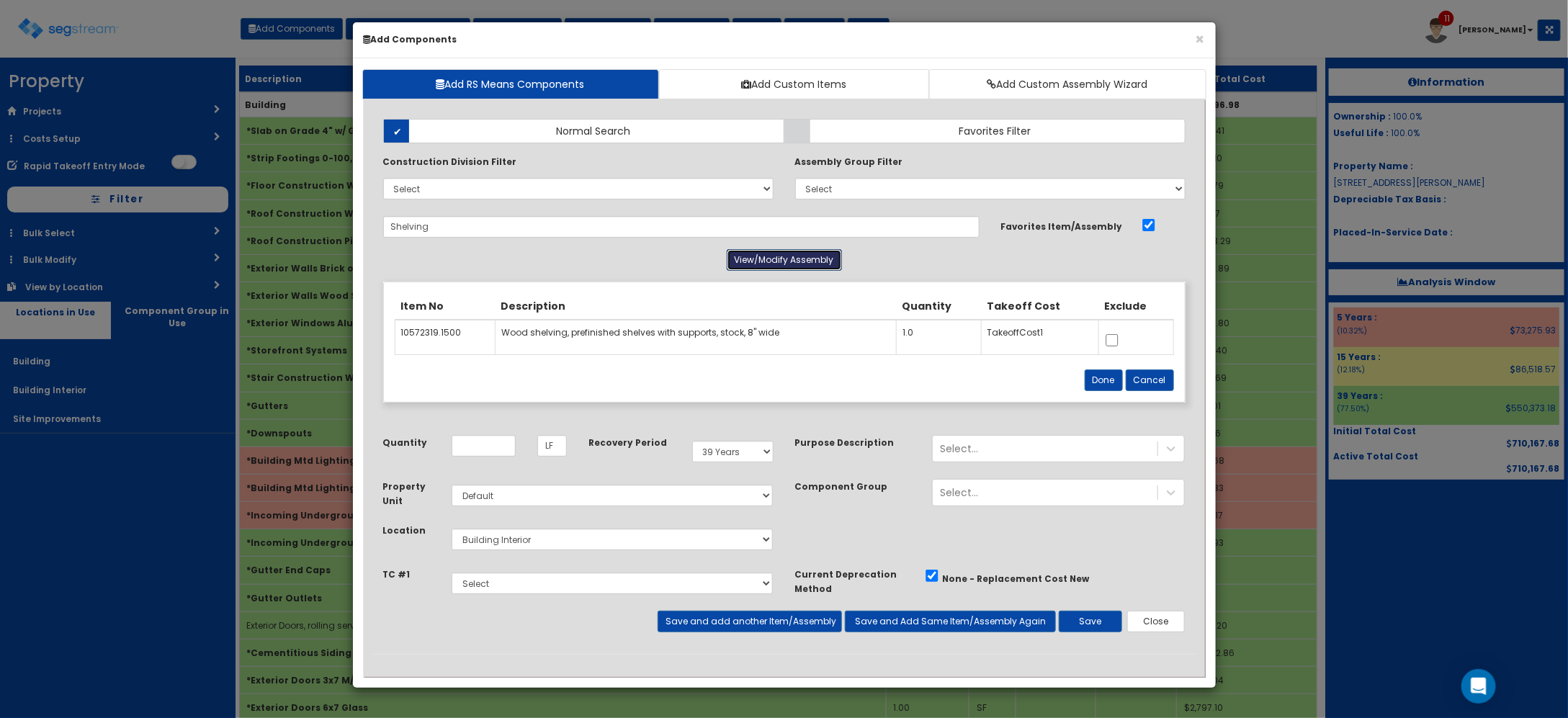
click at [767, 261] on button "View/Modify Assembly" at bounding box center [784, 260] width 115 height 22
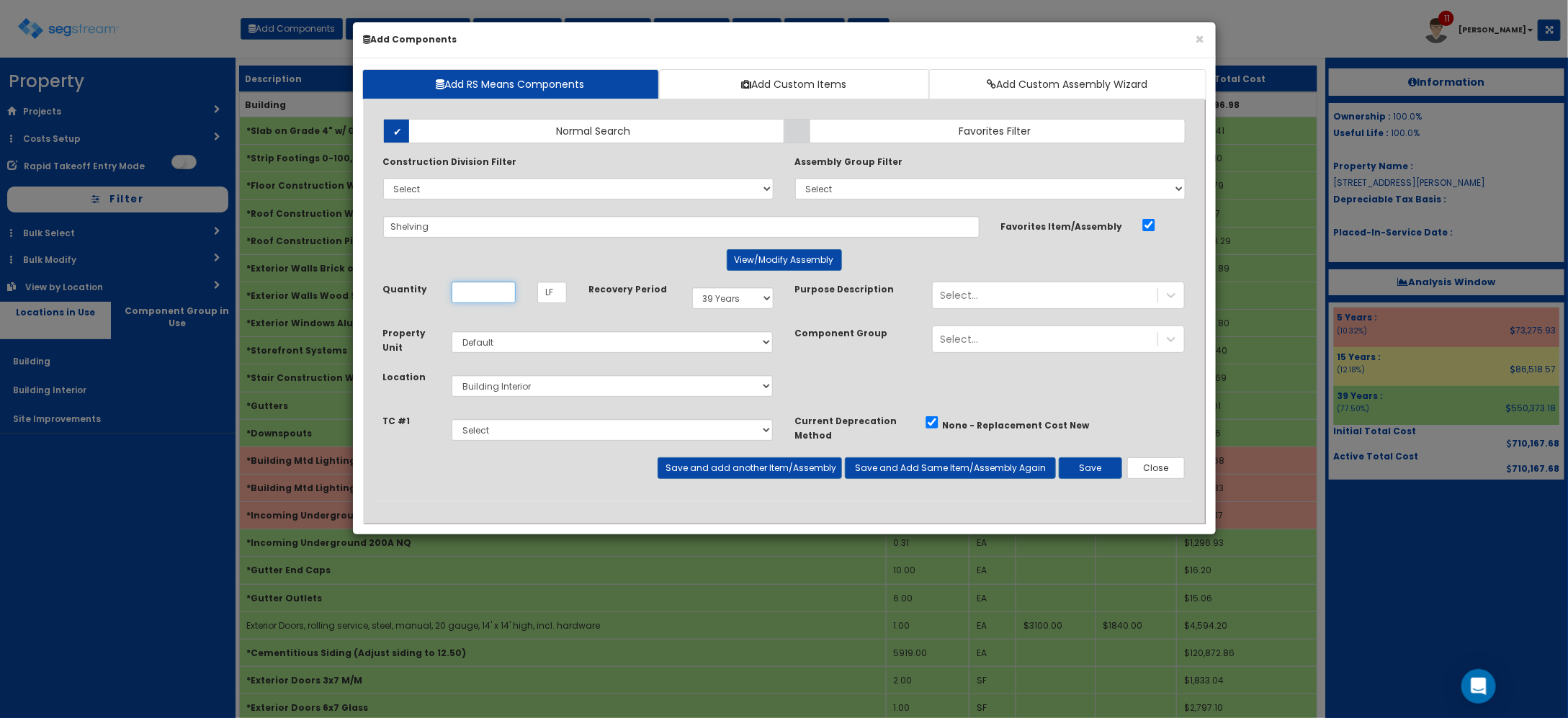
click at [461, 293] on input "Quantity" at bounding box center [484, 292] width 64 height 22
type input "10"
click at [754, 304] on select "Select 5 Years 7 Years 9 Years 10 Years 15 Years 15 Year QLI 15 Year QRP 15 Yea…" at bounding box center [733, 298] width 81 height 22
select select "5Y"
click at [692, 288] on select "Select 5 Years 7 Years 9 Years 10 Years 15 Years 15 Year QLI 15 Year QRP 15 Yea…" at bounding box center [733, 298] width 81 height 22
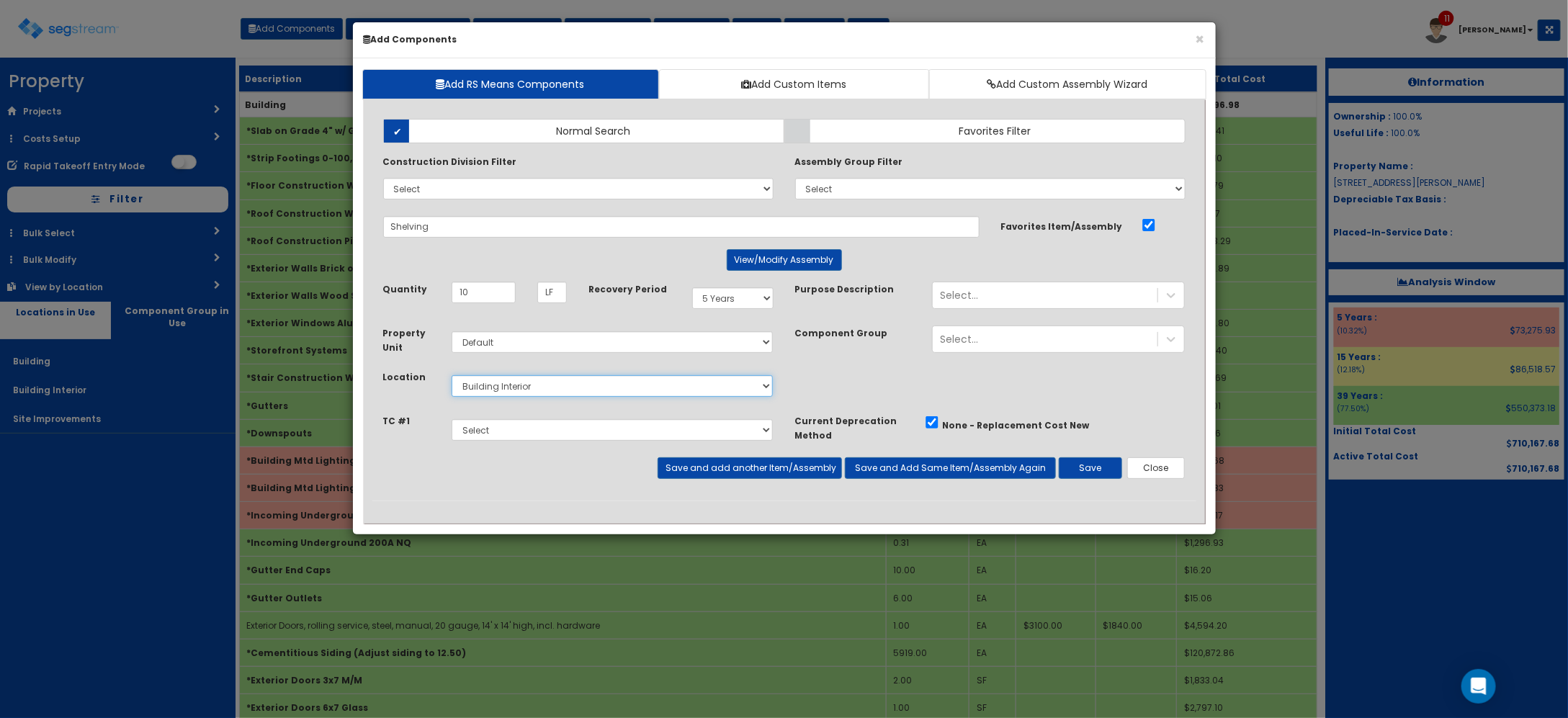
click at [519, 397] on select "Select Building Building Interior Site Improvements Add Additional Location" at bounding box center [612, 386] width 322 height 22
click at [531, 393] on select "Select Building Building Interior Site Improvements Add Additional Location" at bounding box center [612, 386] width 322 height 22
click at [772, 470] on button "Save and add another Item/Assembly" at bounding box center [749, 468] width 185 height 22
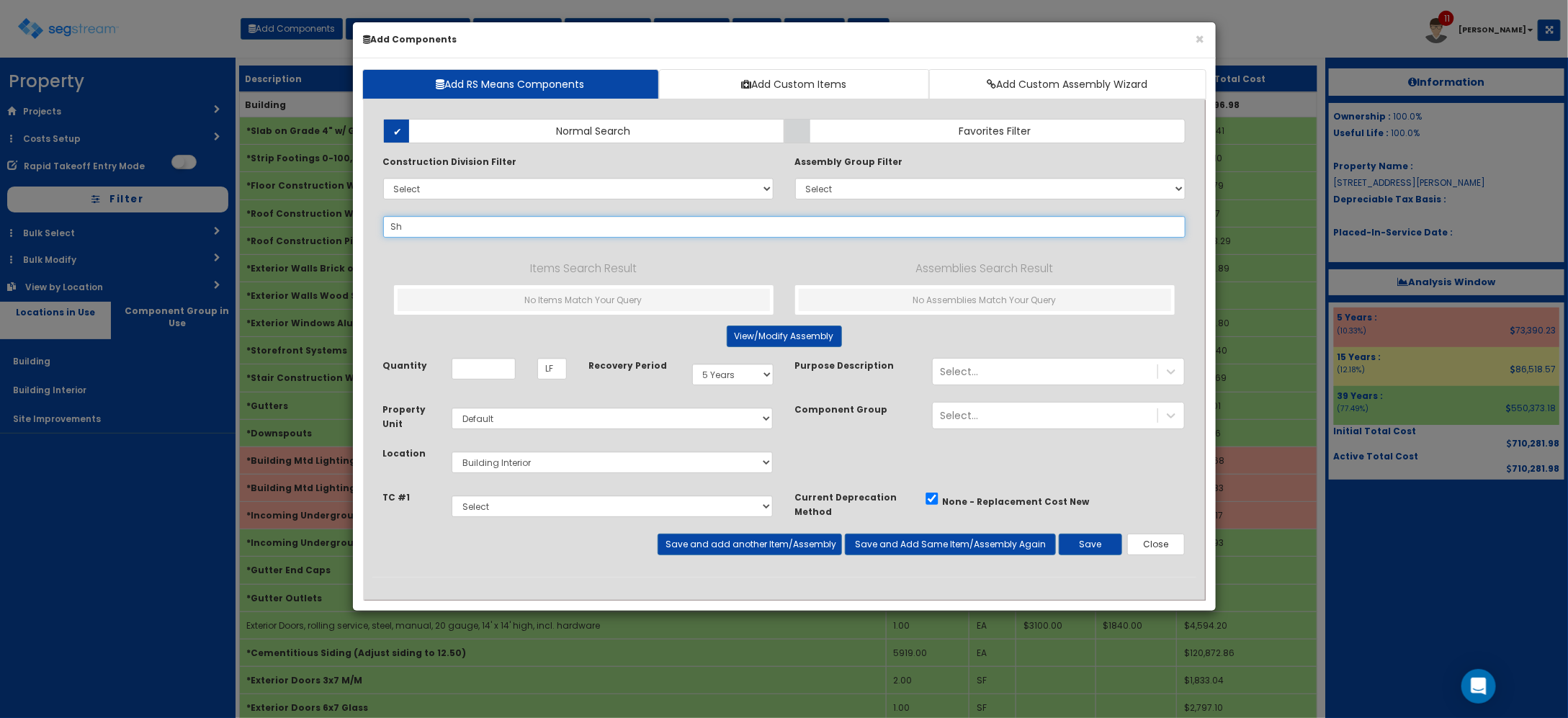
type input "S"
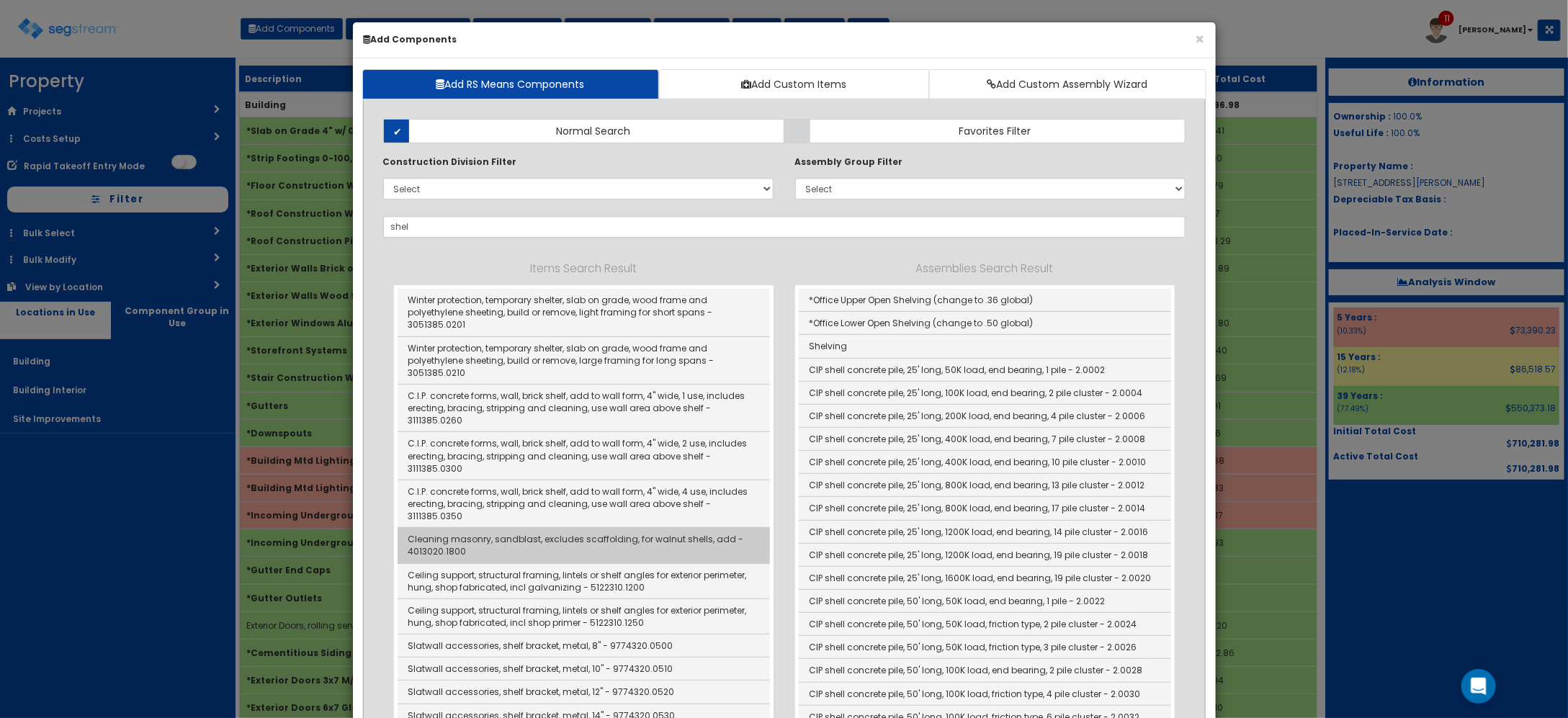
scroll to position [90, 0]
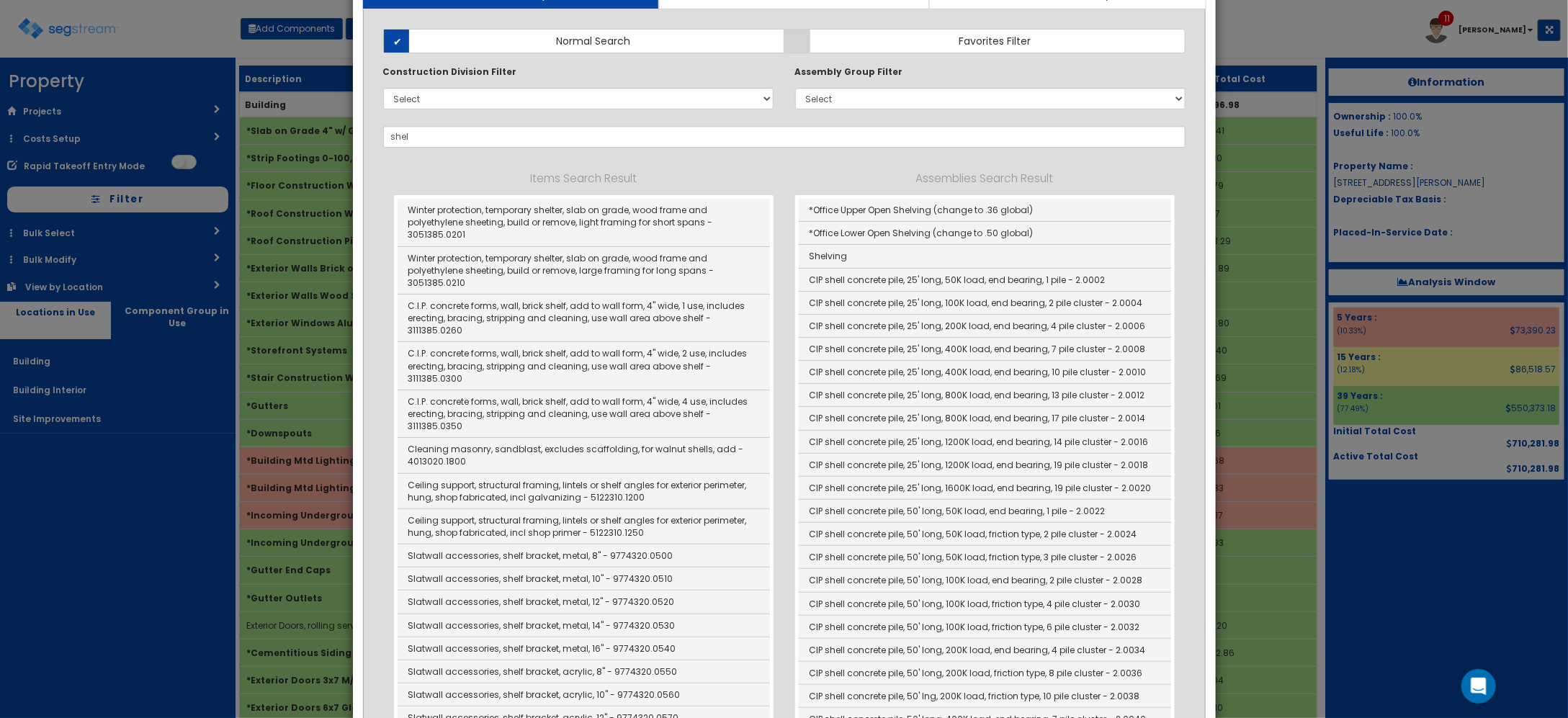
click at [473, 135] on input "shel" at bounding box center [784, 137] width 802 height 22
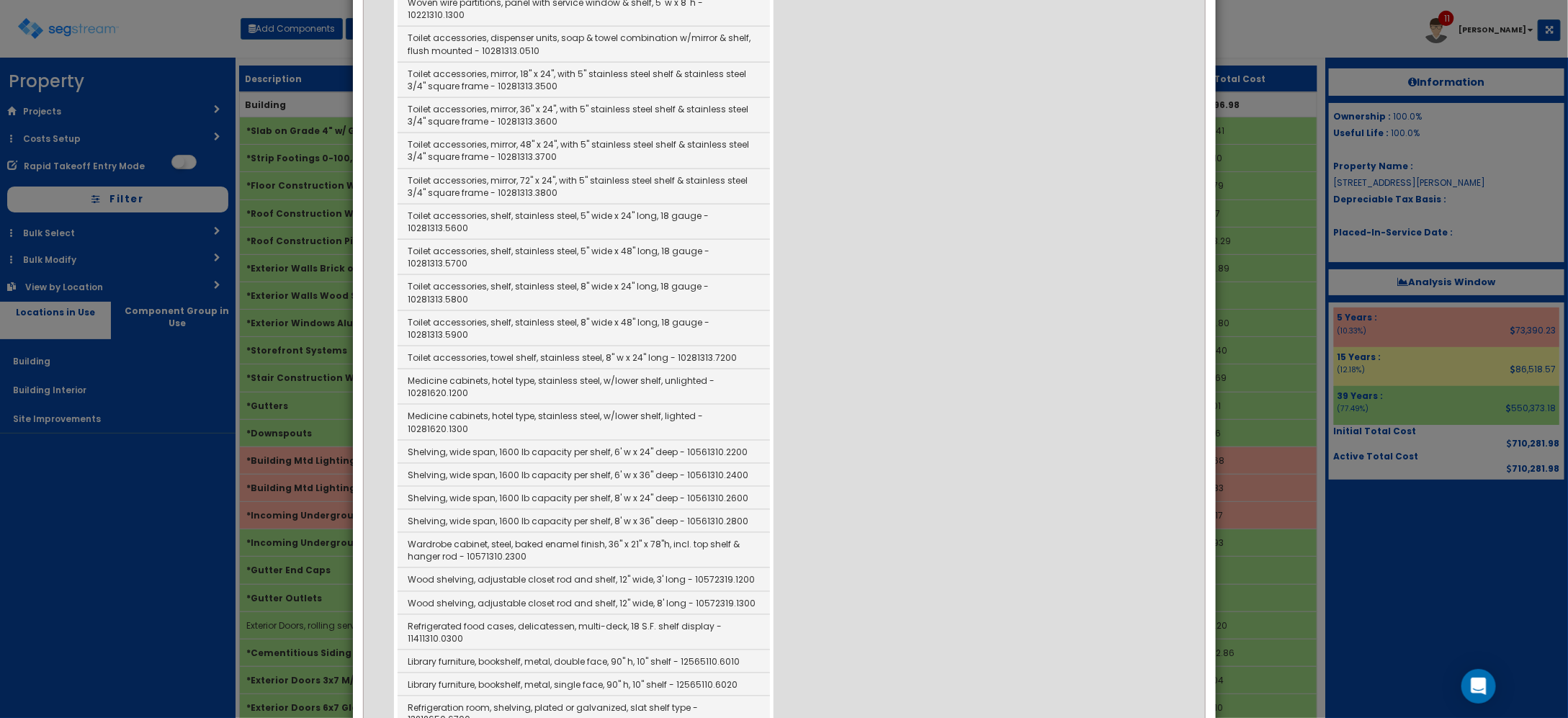
scroll to position [810, 0]
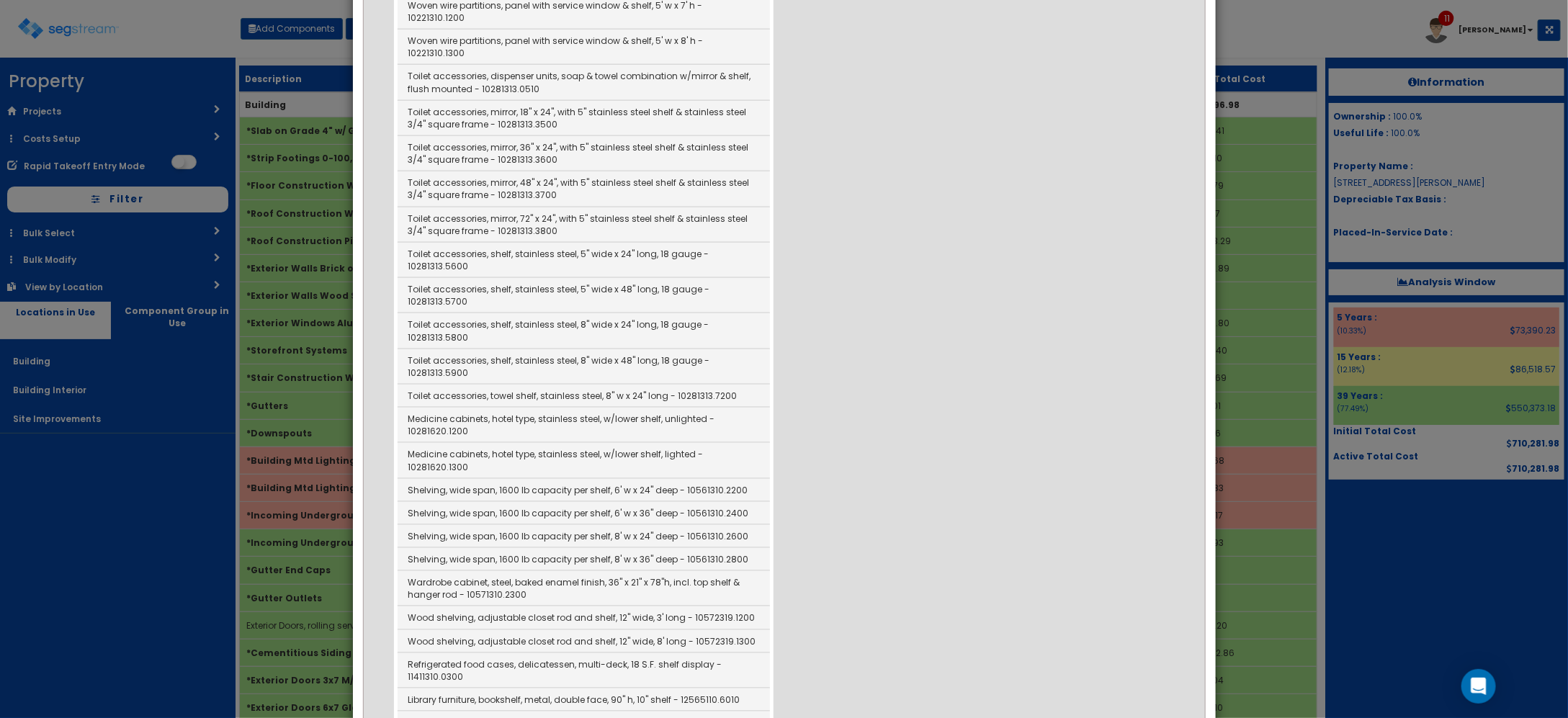
type input "shelf"
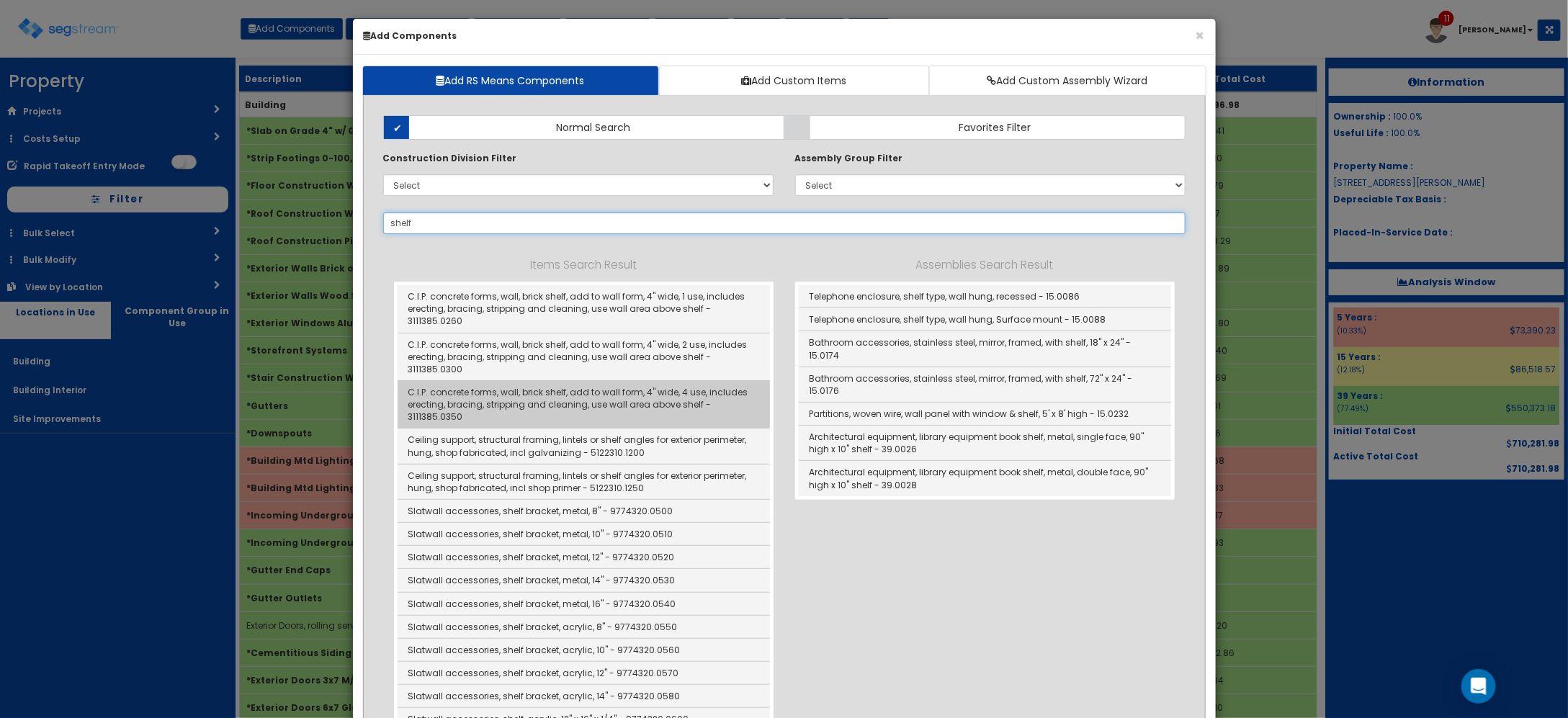
scroll to position [0, 0]
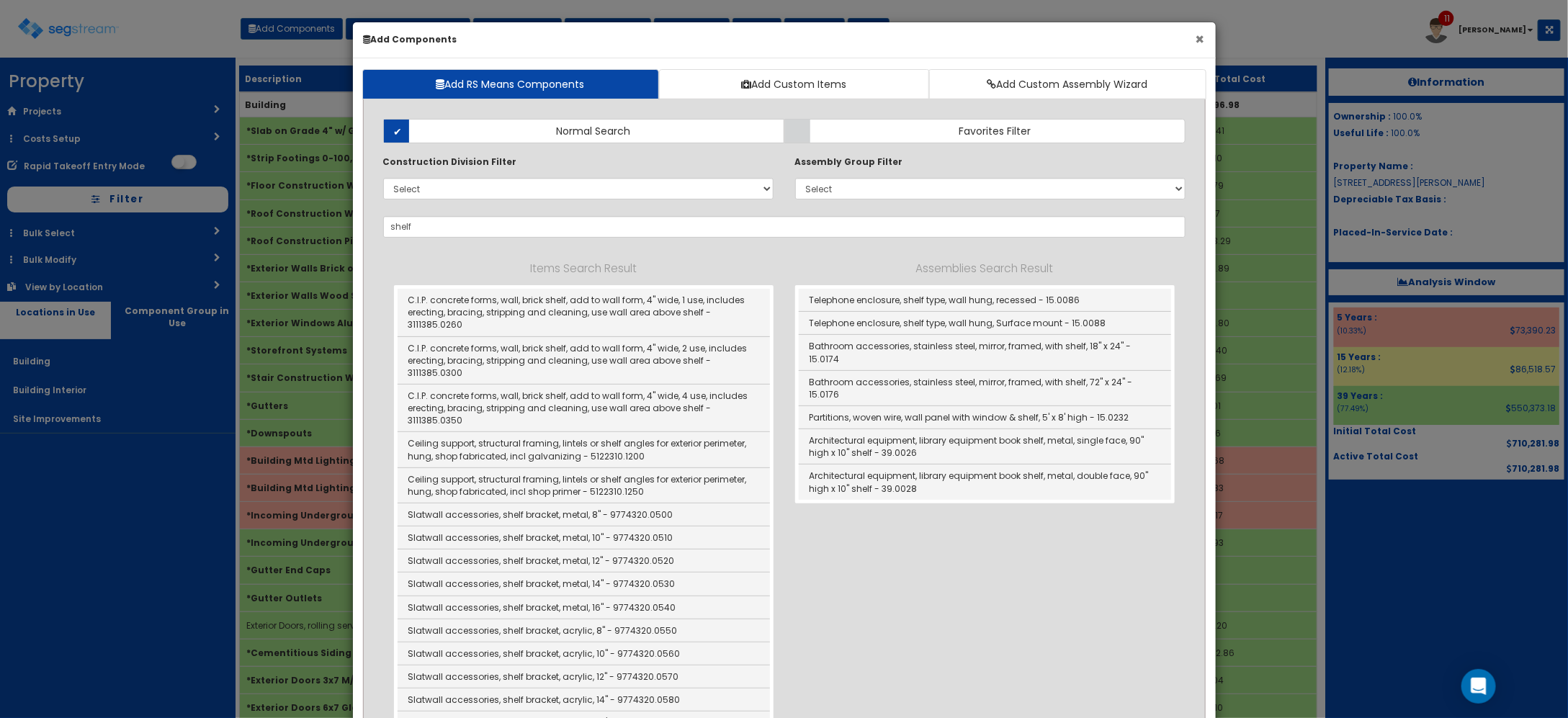
click at [1203, 44] on button "×" at bounding box center [1200, 39] width 9 height 15
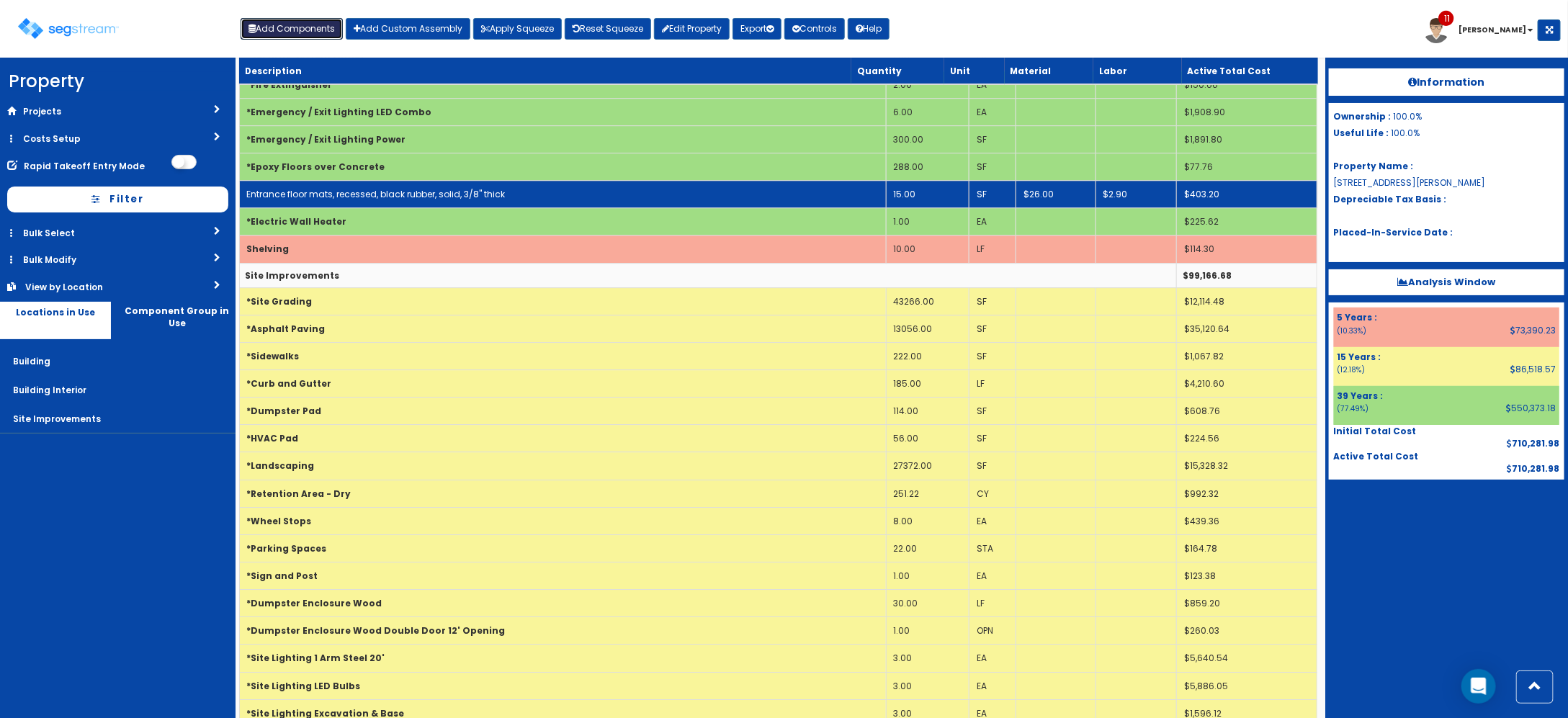
scroll to position [2281, 0]
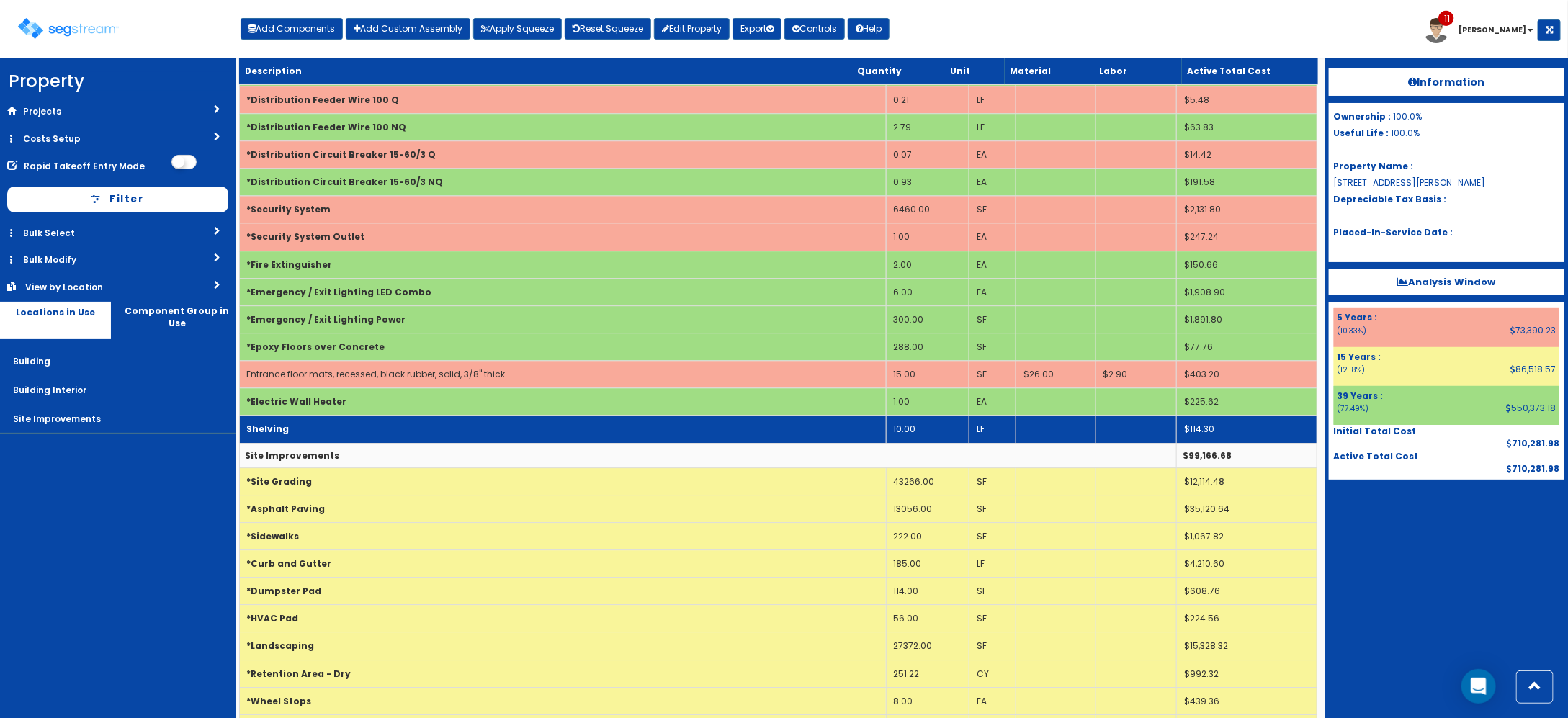
click at [367, 443] on td "Shelving" at bounding box center [562, 429] width 646 height 28
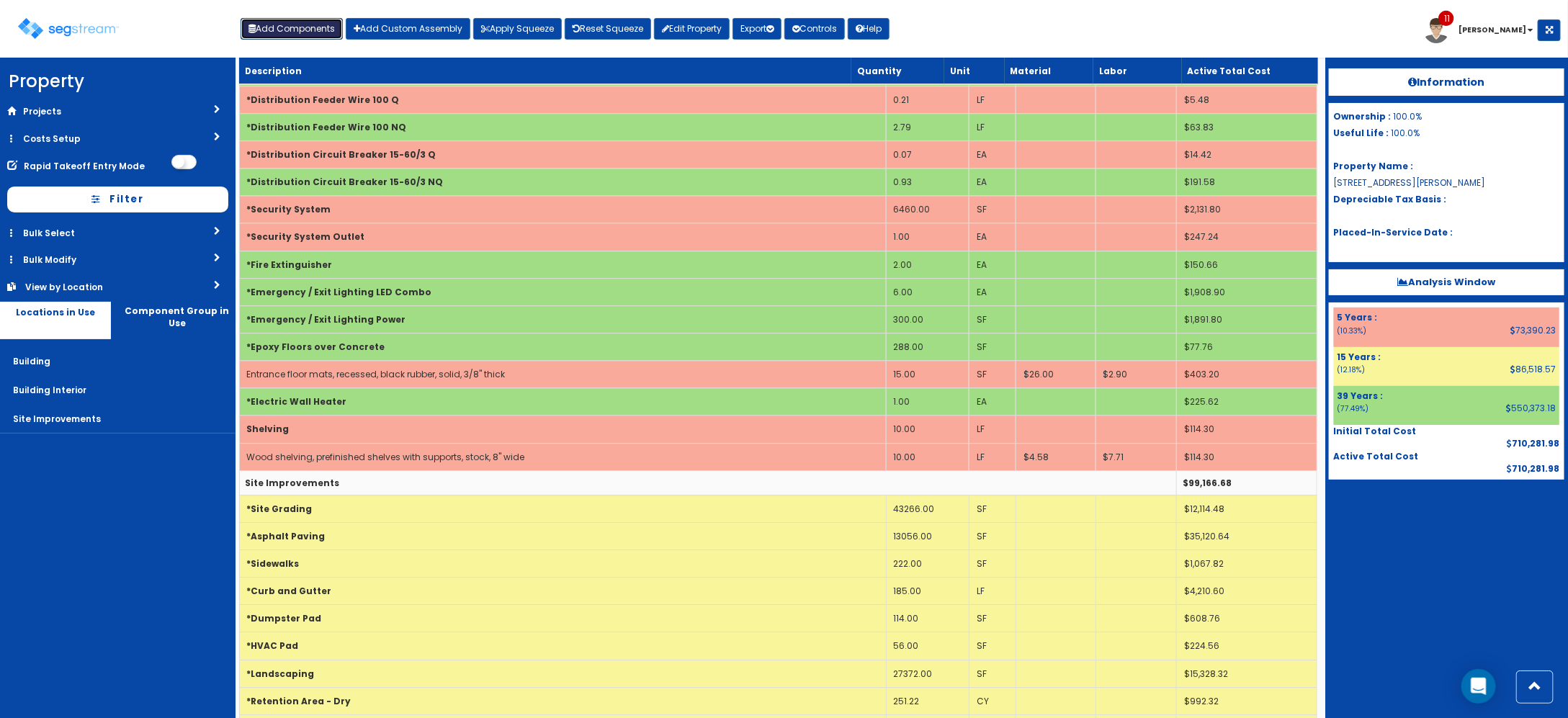
click at [308, 34] on button "Add Components" at bounding box center [291, 29] width 102 height 22
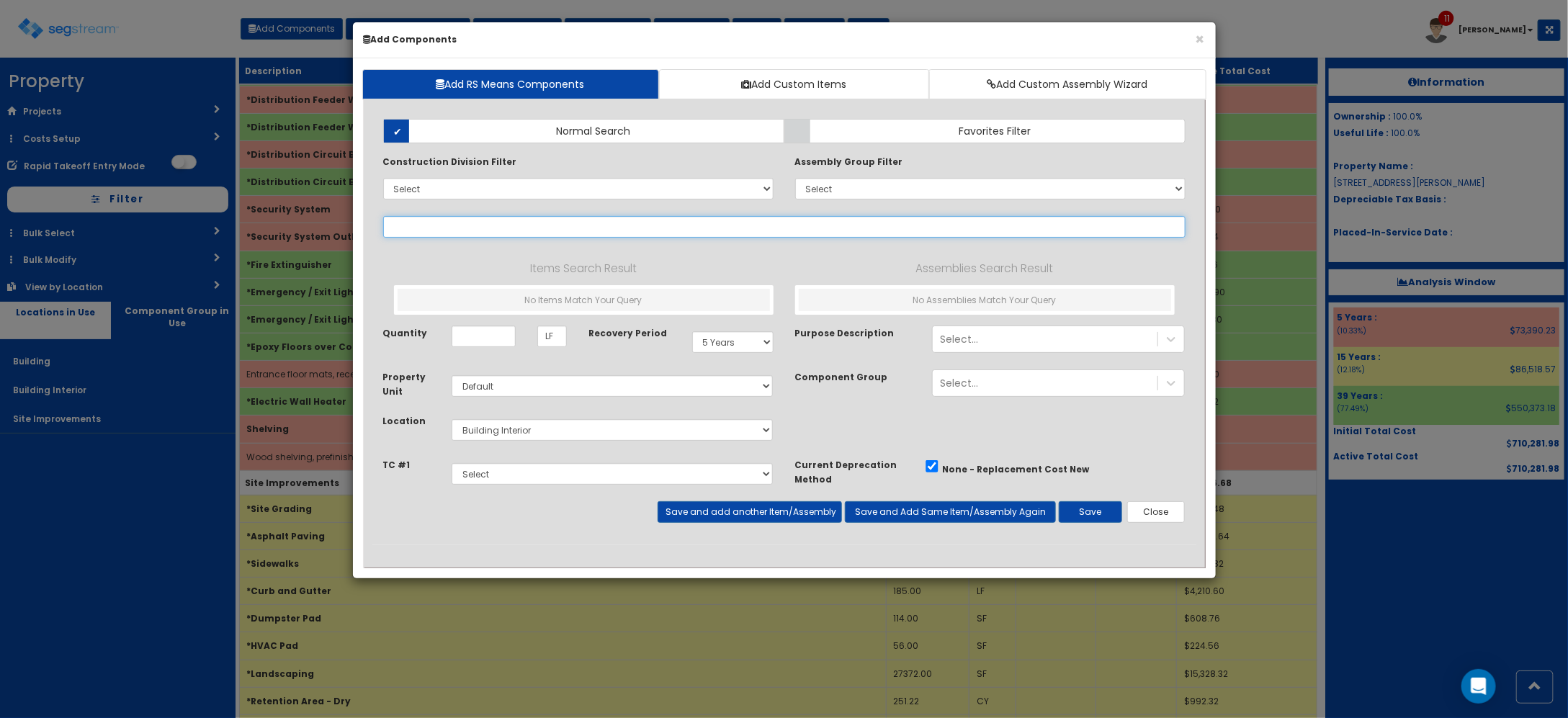
select select
type input "h"
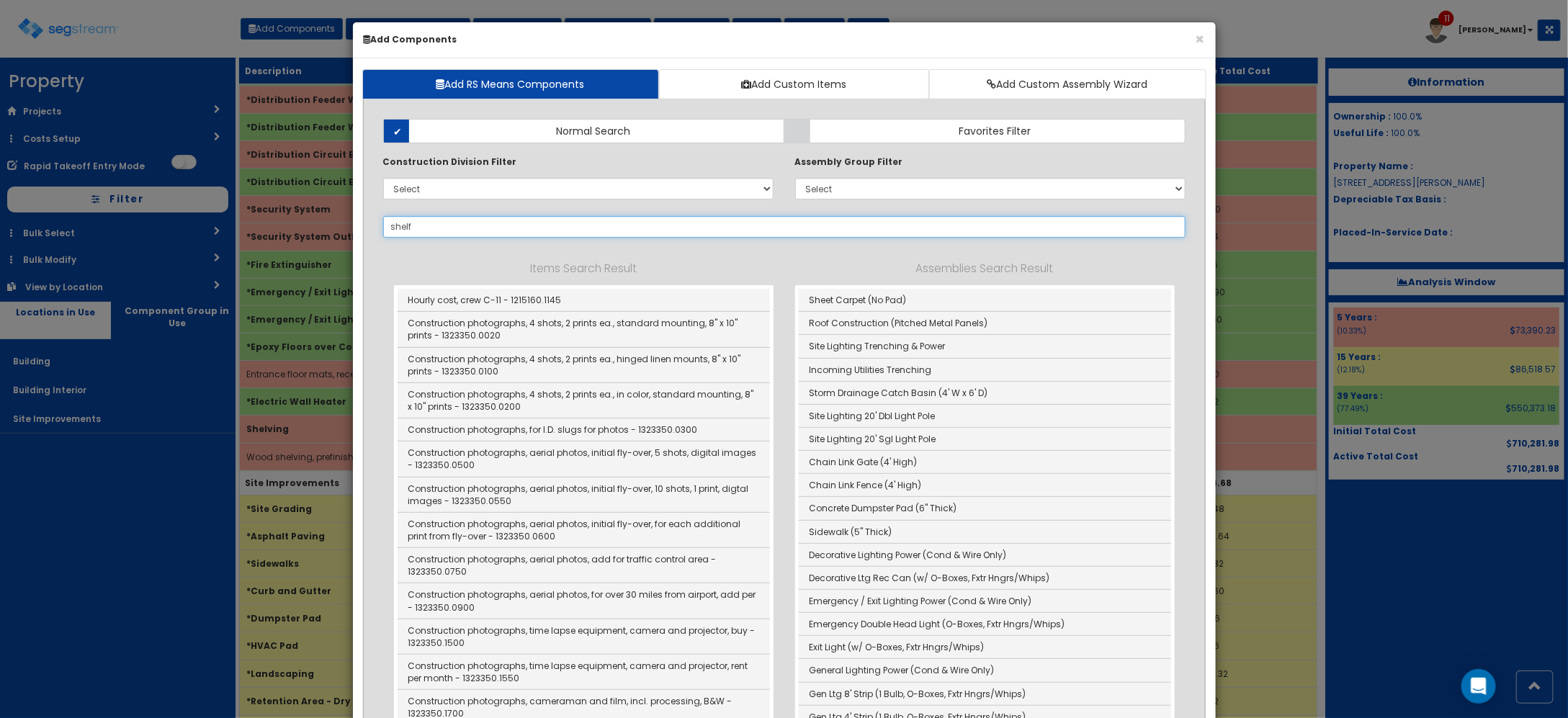
drag, startPoint x: 468, startPoint y: 231, endPoint x: 366, endPoint y: 238, distance: 102.2
click at [376, 237] on div "shelf 241928" at bounding box center [784, 227] width 824 height 22
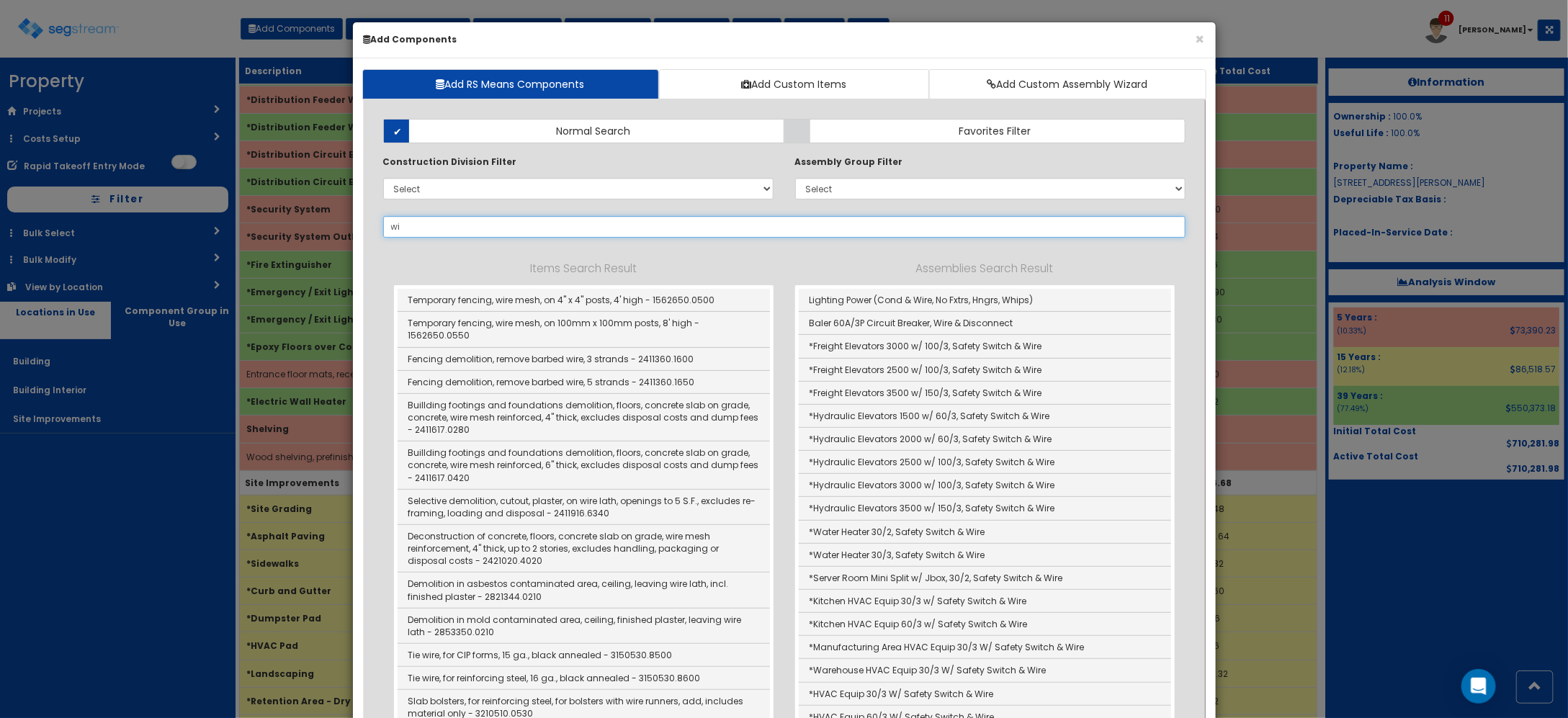
type input "w"
click at [426, 190] on select "Select 0. Custom Item 1. General Requirements 2. Existing Conditions 3. Concret…" at bounding box center [578, 189] width 390 height 22
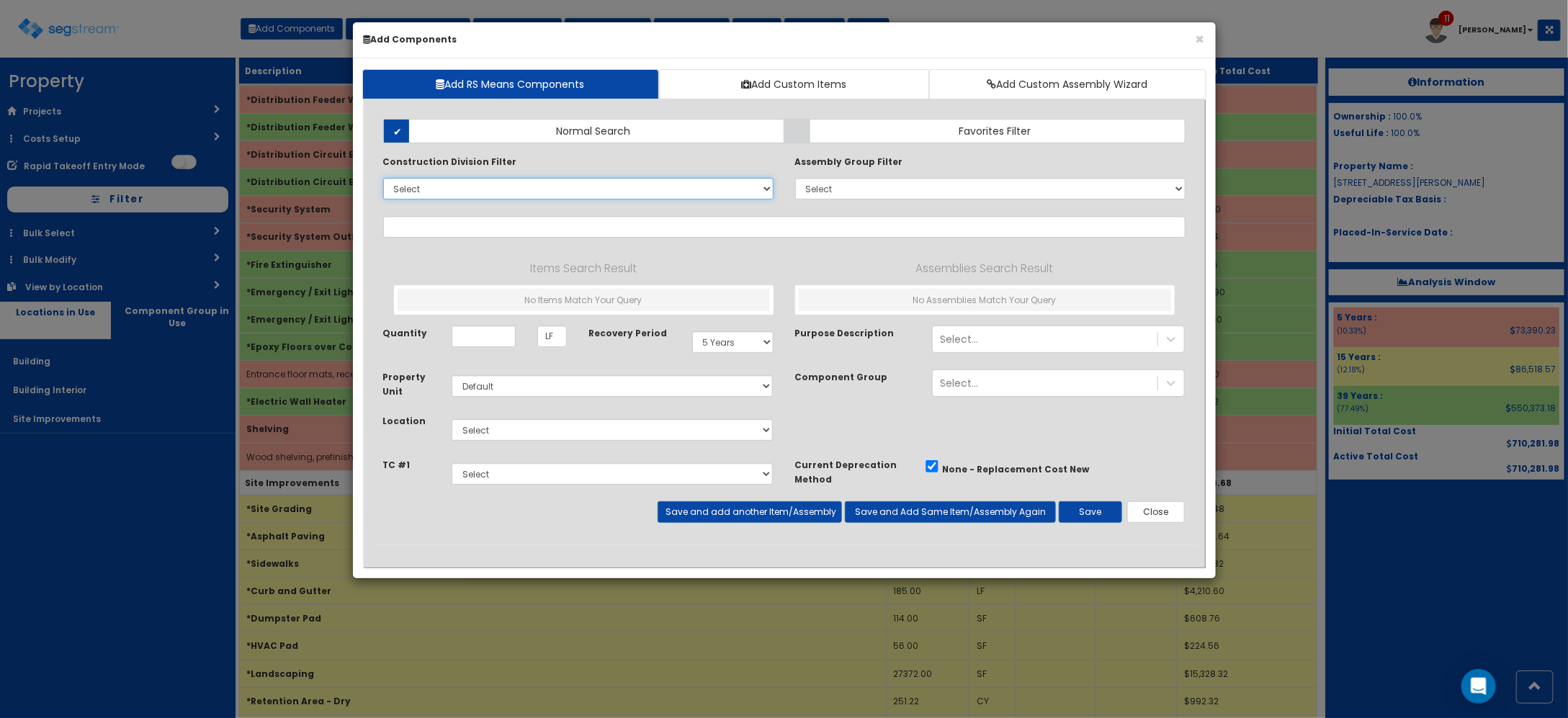
select select "10000000"
click at [383, 179] on select "Select 0. Custom Item 1. General Requirements 2. Existing Conditions 3. Concret…" at bounding box center [578, 189] width 390 height 22
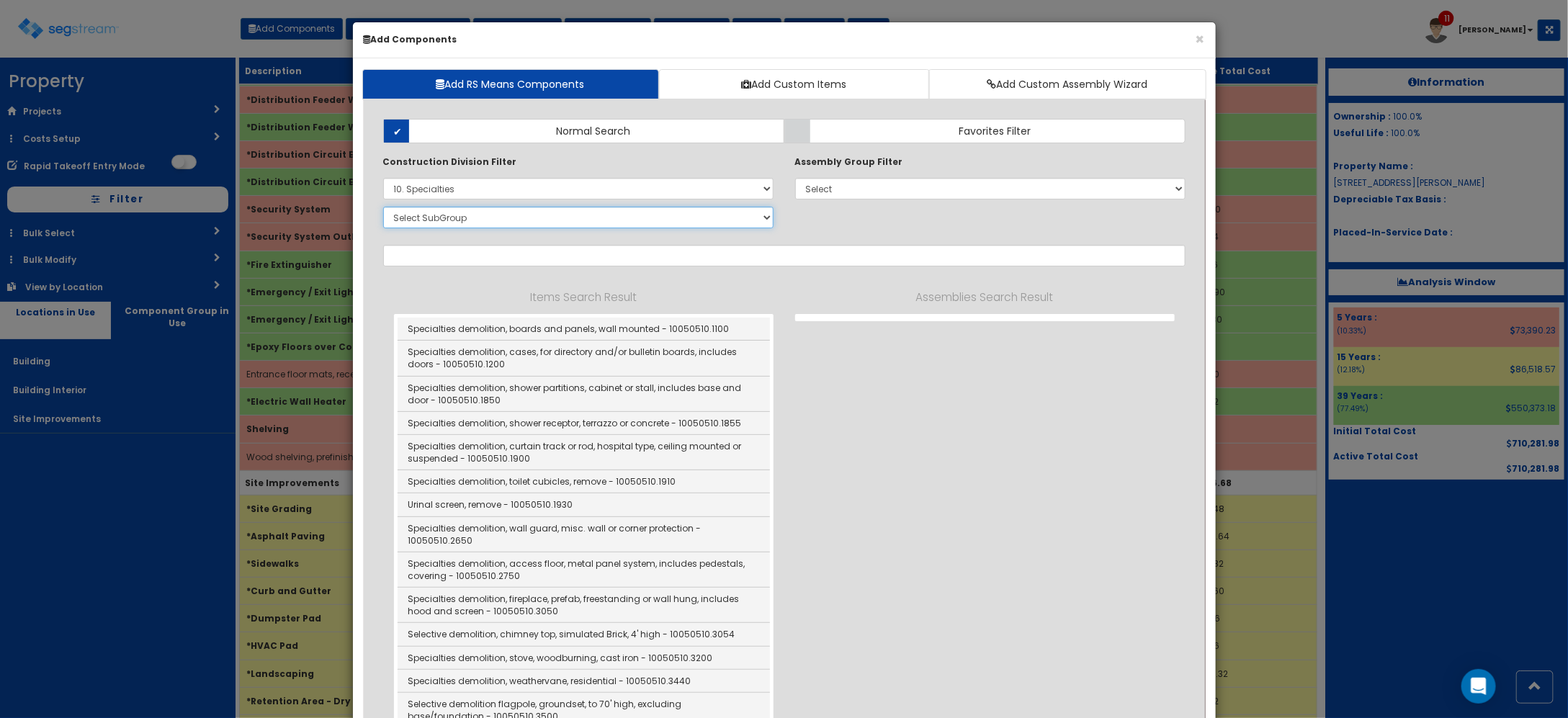
click at [467, 214] on select "Select SubGroup 1. Selective Demolition, Specialties (10050510) 2. Fixed Chalkb…" at bounding box center [578, 218] width 390 height 22
select select "10561310"
click at [383, 208] on select "Select SubGroup 1. Selective Demolition, Specialties (10050510) 2. Fixed Chalkb…" at bounding box center [578, 218] width 390 height 22
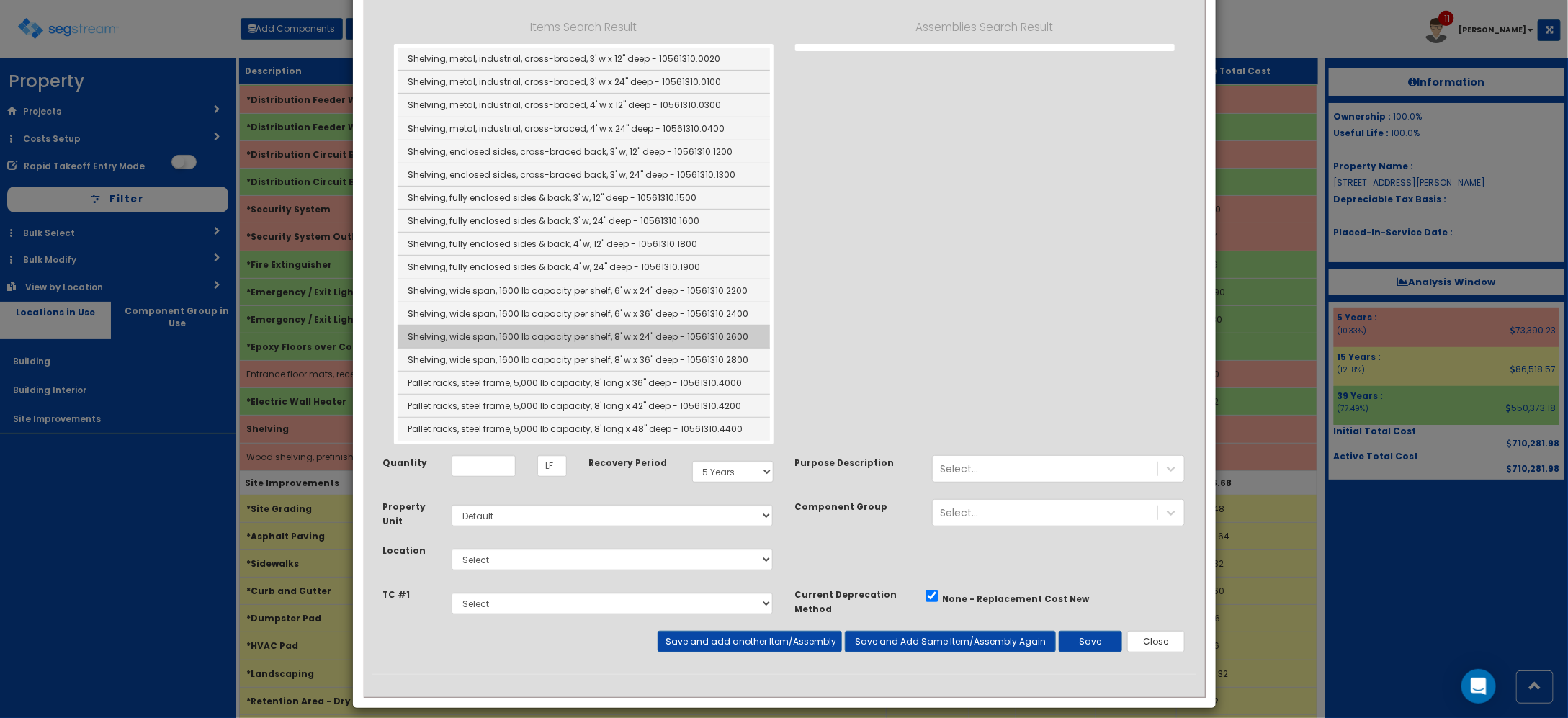
scroll to position [0, 0]
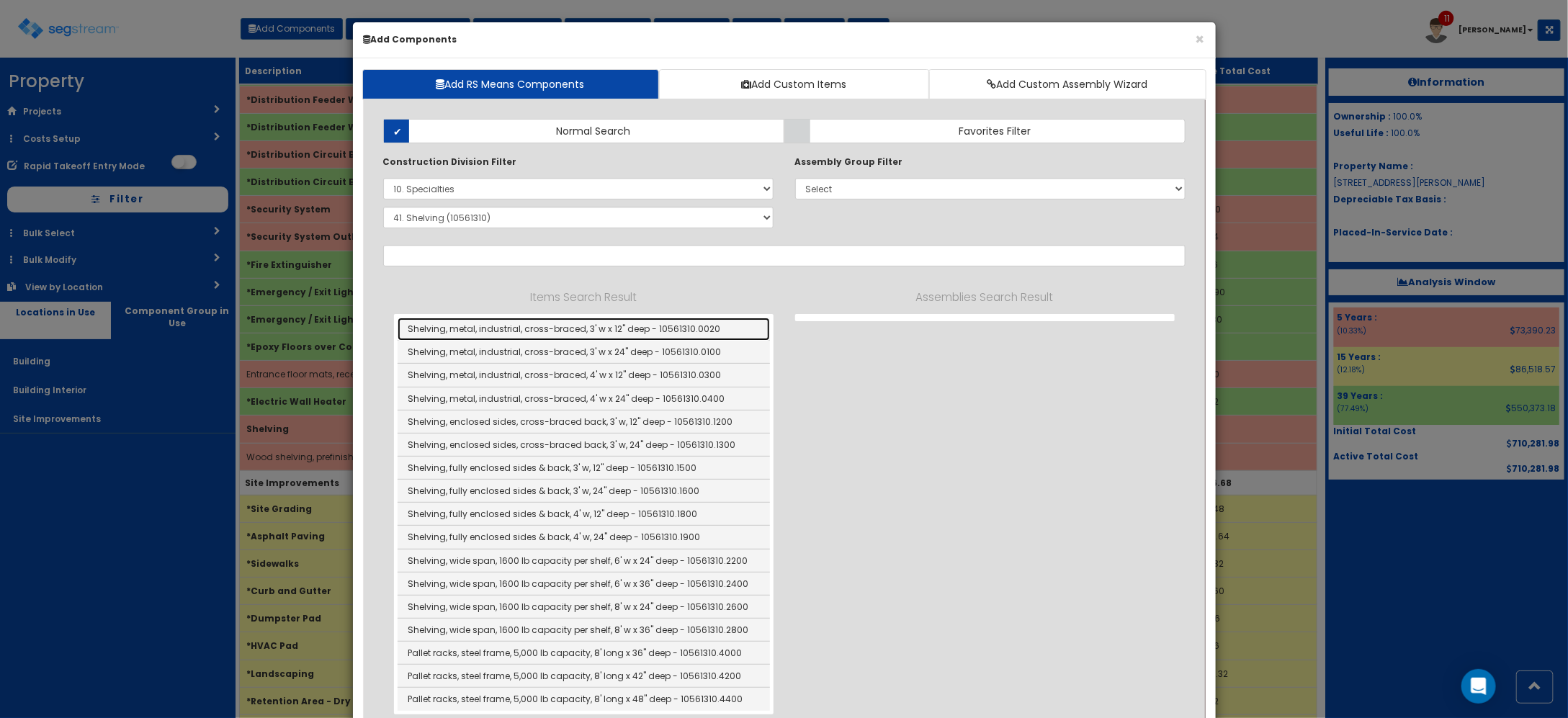
click at [516, 331] on link "Shelving, metal, industrial, cross-braced, 3' w x 12" deep - 10561310.0020" at bounding box center [583, 329] width 372 height 23
type input "Shelving, metal, industrial, cross-braced, 3' w x 12" deep - 10561310.0020"
checkbox input "false"
type input "SFS"
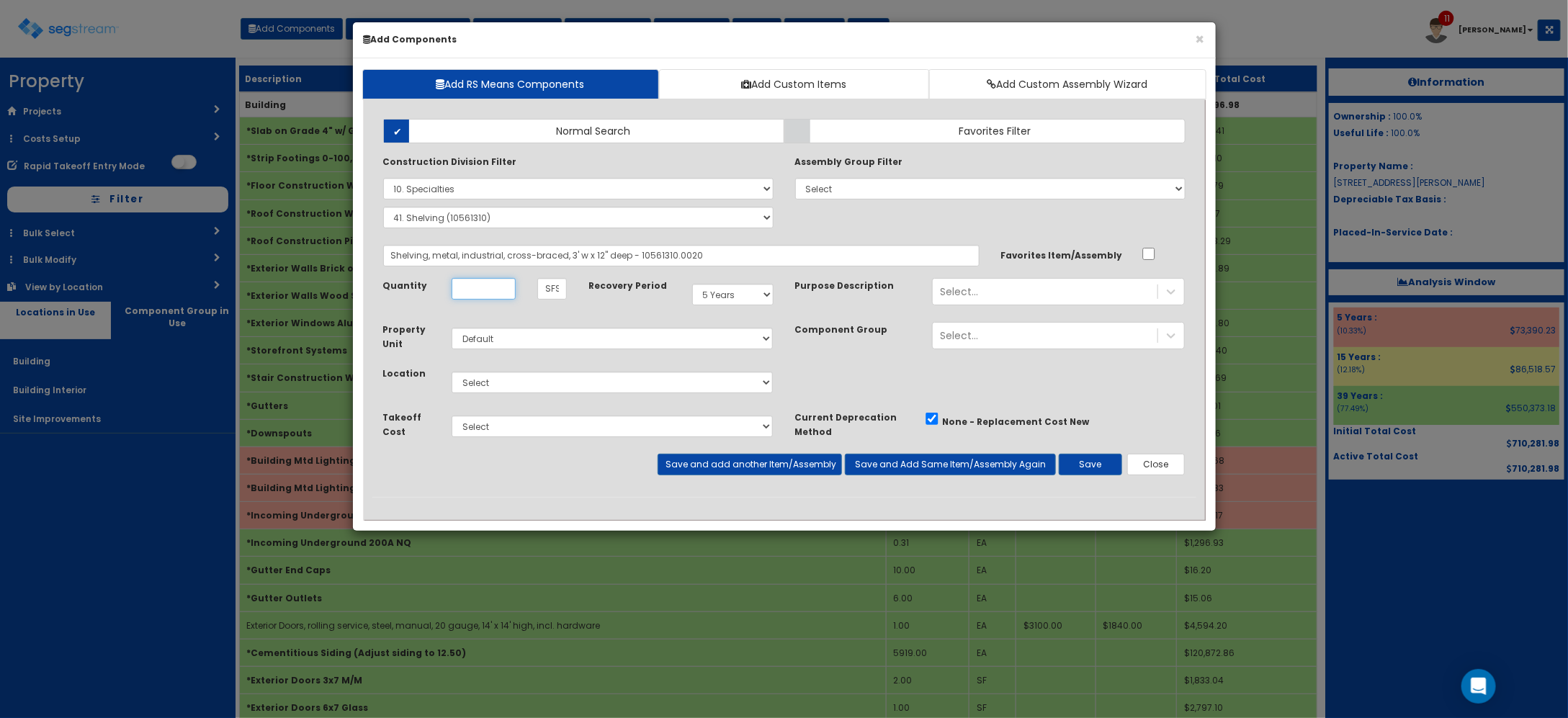
click at [492, 294] on input "Quantity" at bounding box center [484, 289] width 64 height 22
type input "54"
click at [488, 387] on select "Select Building Building Interior Site Improvements Add Additional Location" at bounding box center [612, 382] width 322 height 22
select select "7"
click at [452, 372] on select "Select Building Building Interior Site Improvements Add Additional Location" at bounding box center [612, 382] width 322 height 22
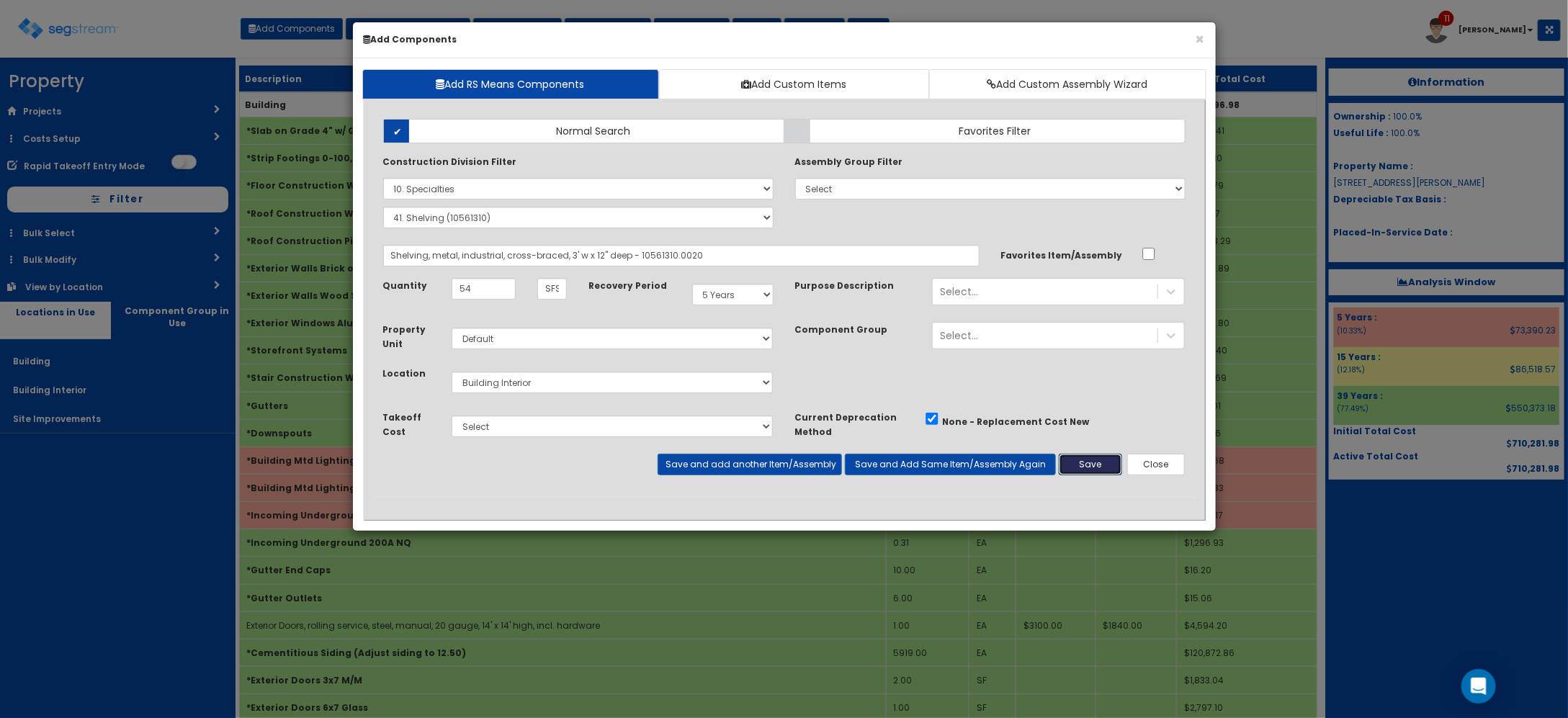
click at [1082, 466] on button "Save" at bounding box center [1091, 465] width 64 height 22
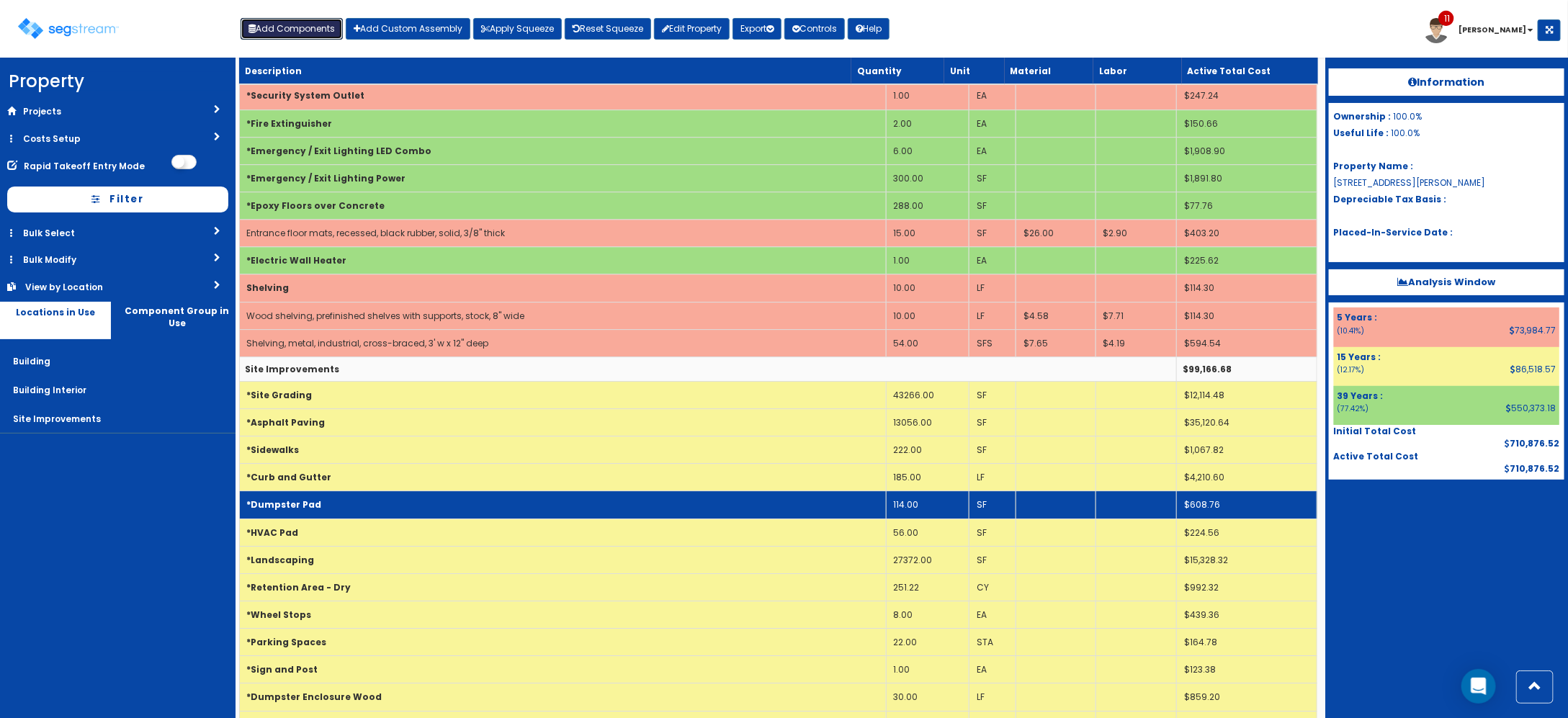
scroll to position [2341, 0]
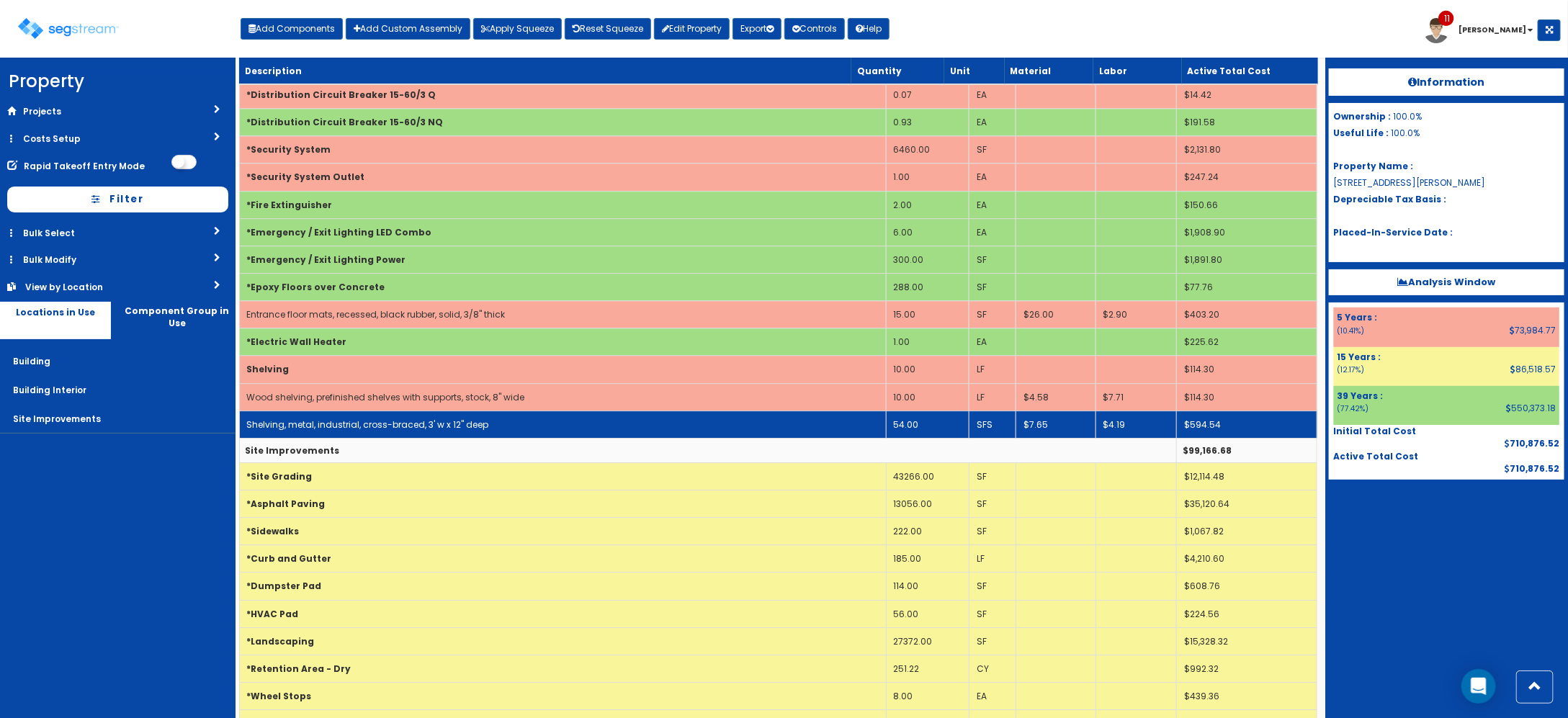
click at [358, 431] on link "Shelving, metal, industrial, cross-braced, 3' w x 12" deep" at bounding box center [368, 424] width 242 height 12
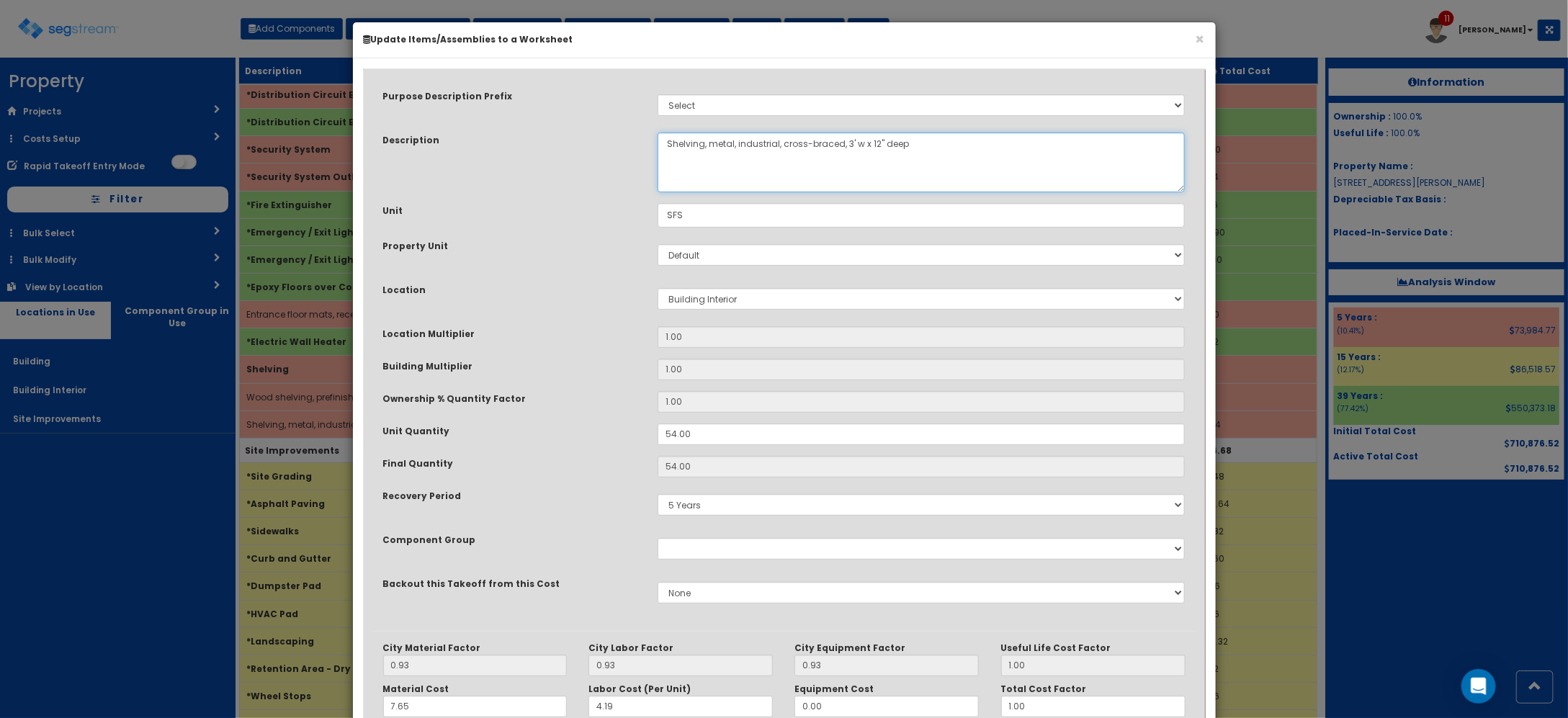
click at [744, 141] on textarea "Shelving, metal, industrial, cross-braced, 3' w x 12" deep" at bounding box center [921, 162] width 528 height 60
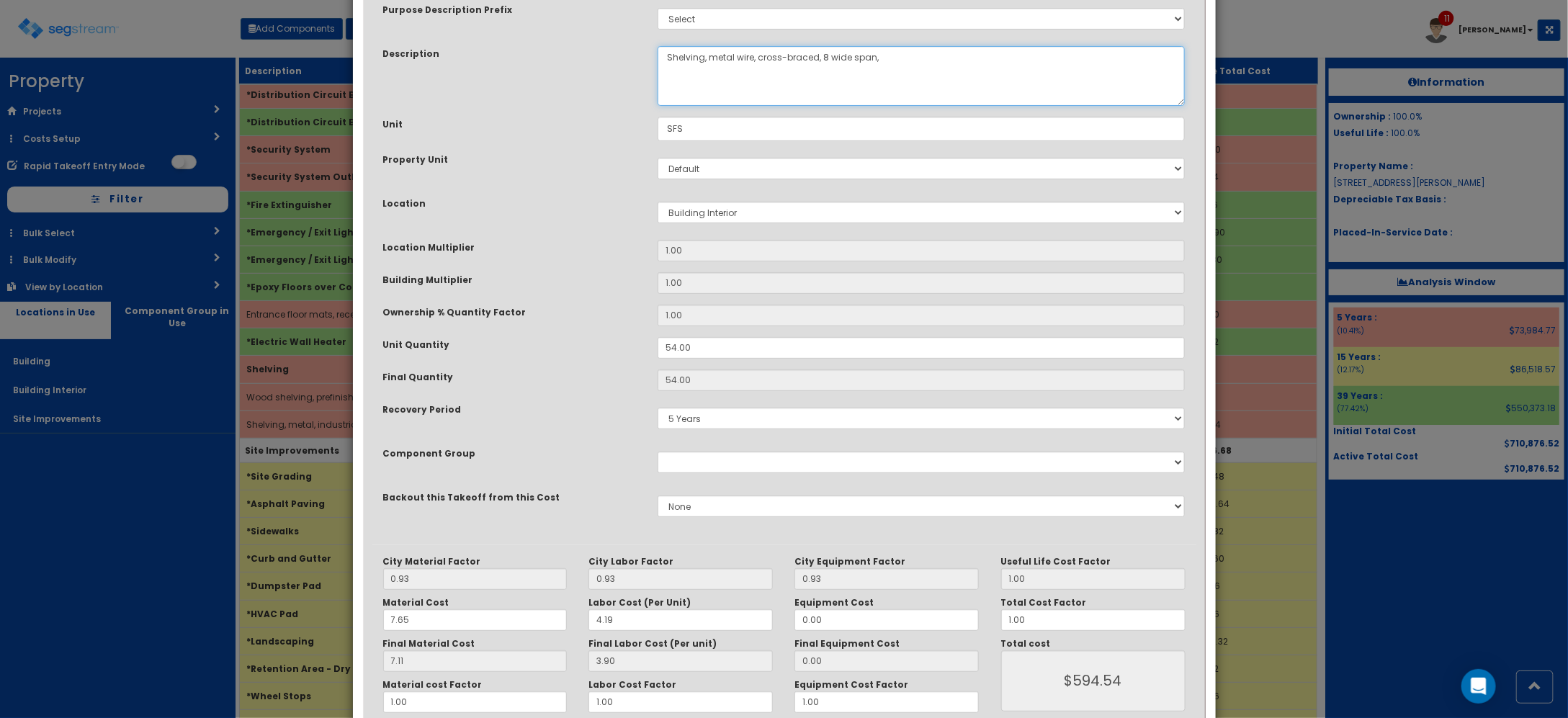
scroll to position [163, 0]
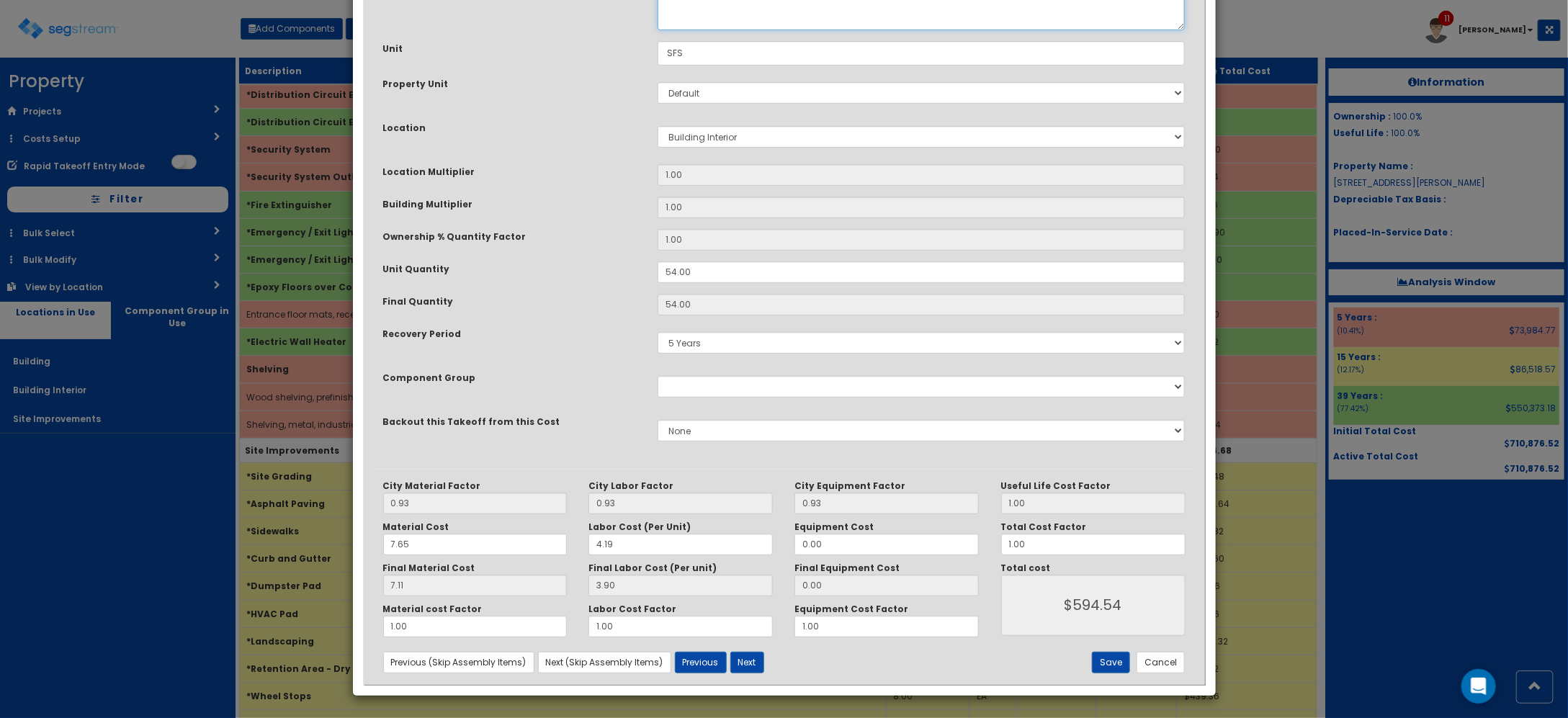
type textarea "Shelving, metal wire, cross-braced, 8 wide span,"
click at [1120, 670] on button "Save" at bounding box center [1110, 662] width 38 height 22
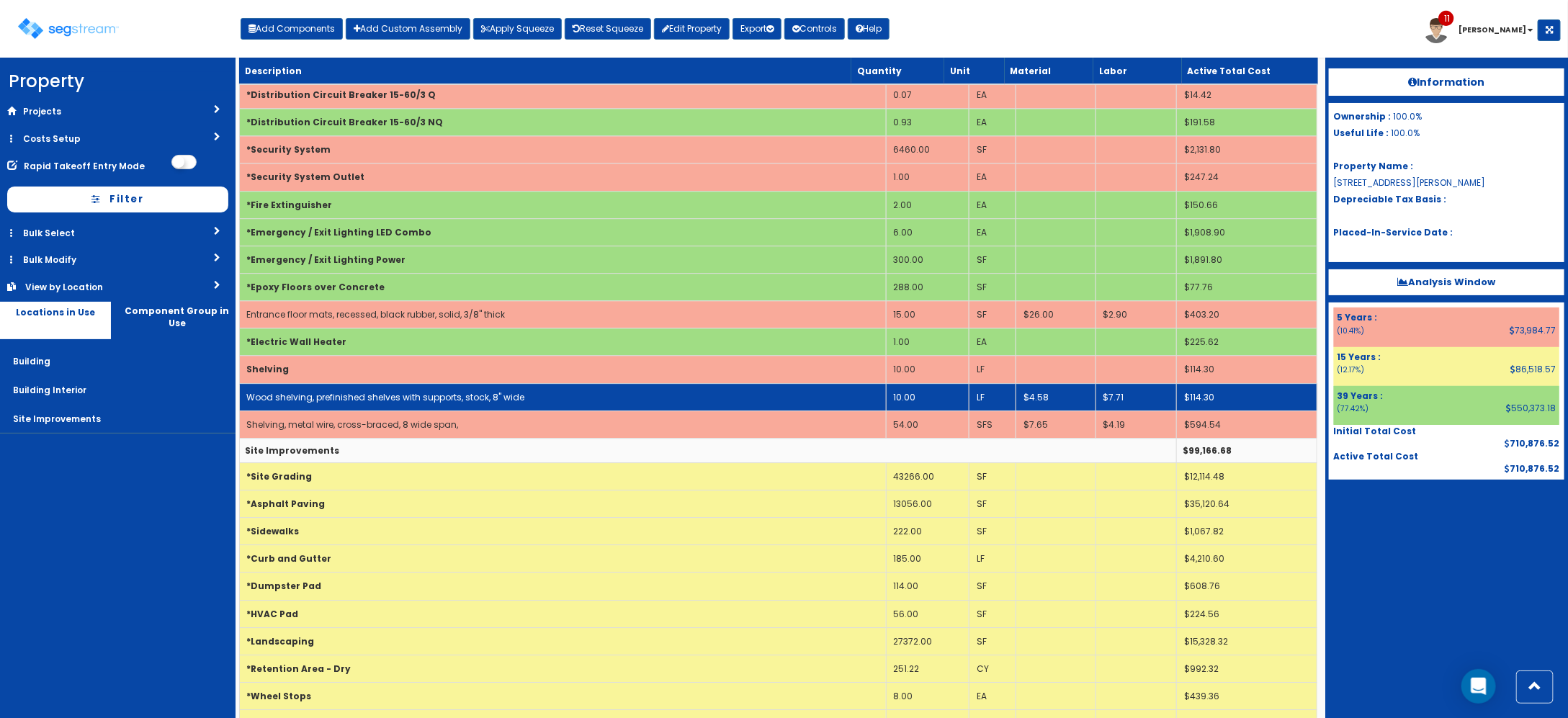
click at [505, 403] on link "Wood shelving, prefinished shelves with supports, stock, 8" wide" at bounding box center [386, 397] width 278 height 12
click at [505, 403] on link "Wood shelving, prefinished shelves with supports, stock, 8" wide" at bounding box center [386, 397] width 278 height 12
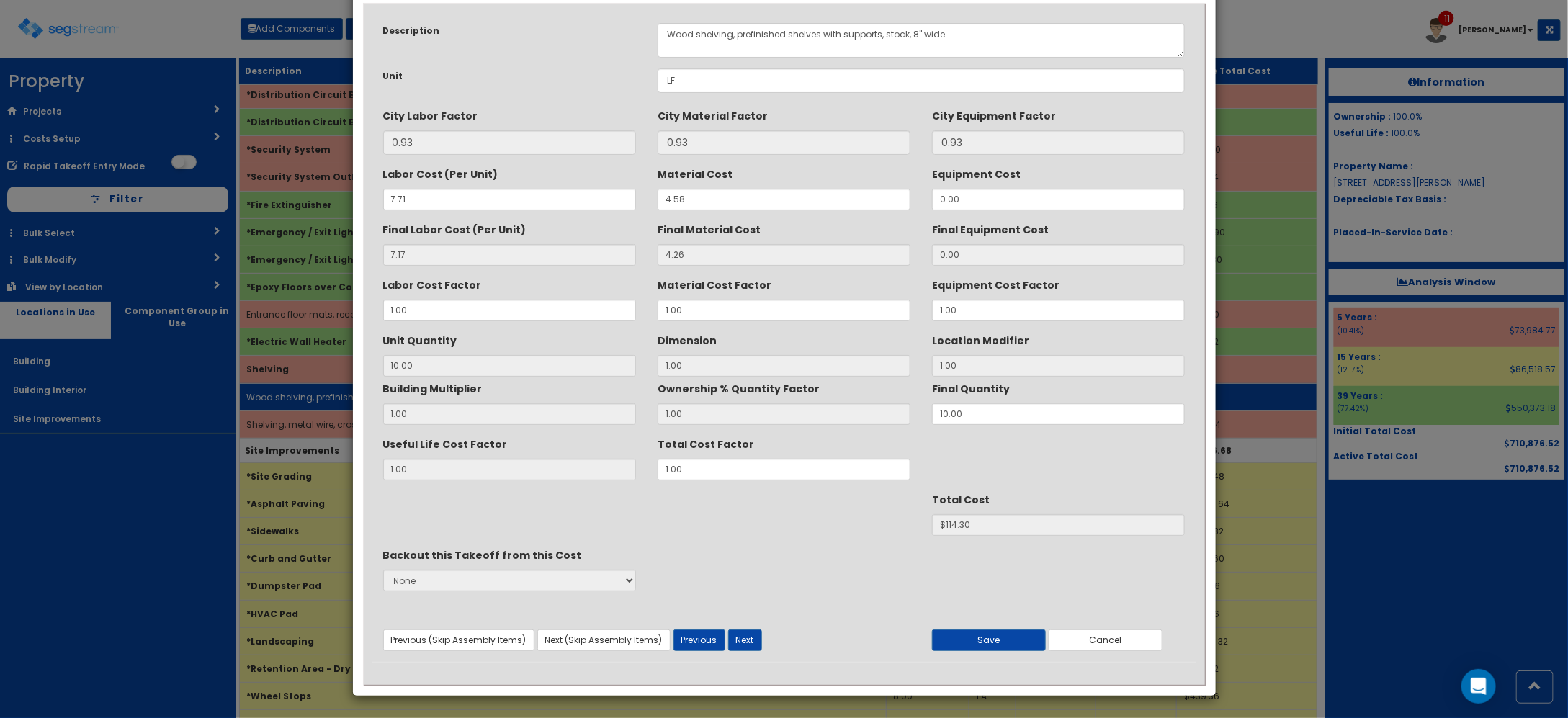
scroll to position [0, 0]
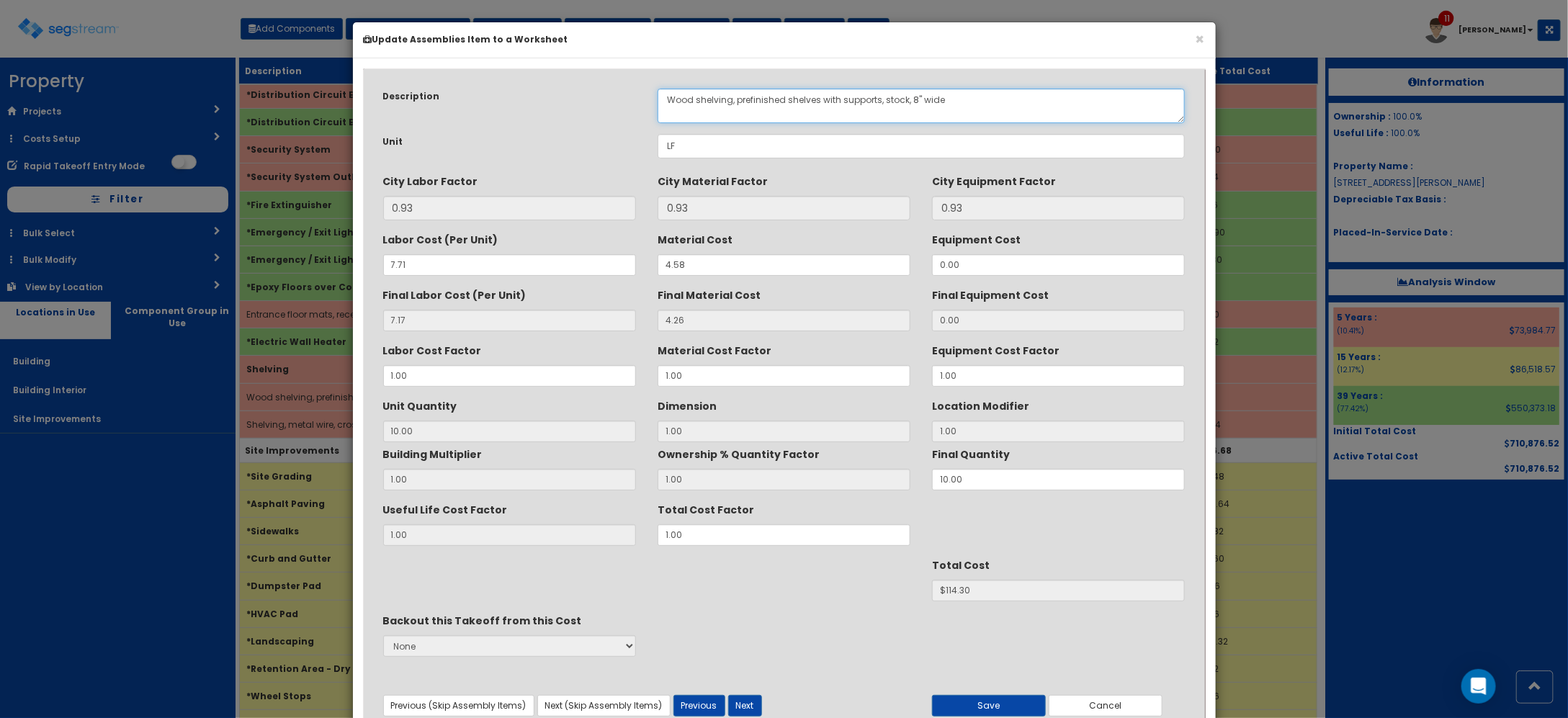
drag, startPoint x: 971, startPoint y: 99, endPoint x: 819, endPoint y: 117, distance: 153.1
click at [819, 117] on textarea "Wood shelving, prefinished shelves with supports, stock, 8" wide" at bounding box center [921, 106] width 528 height 35
click at [1129, 704] on button "Cancel" at bounding box center [1105, 706] width 114 height 22
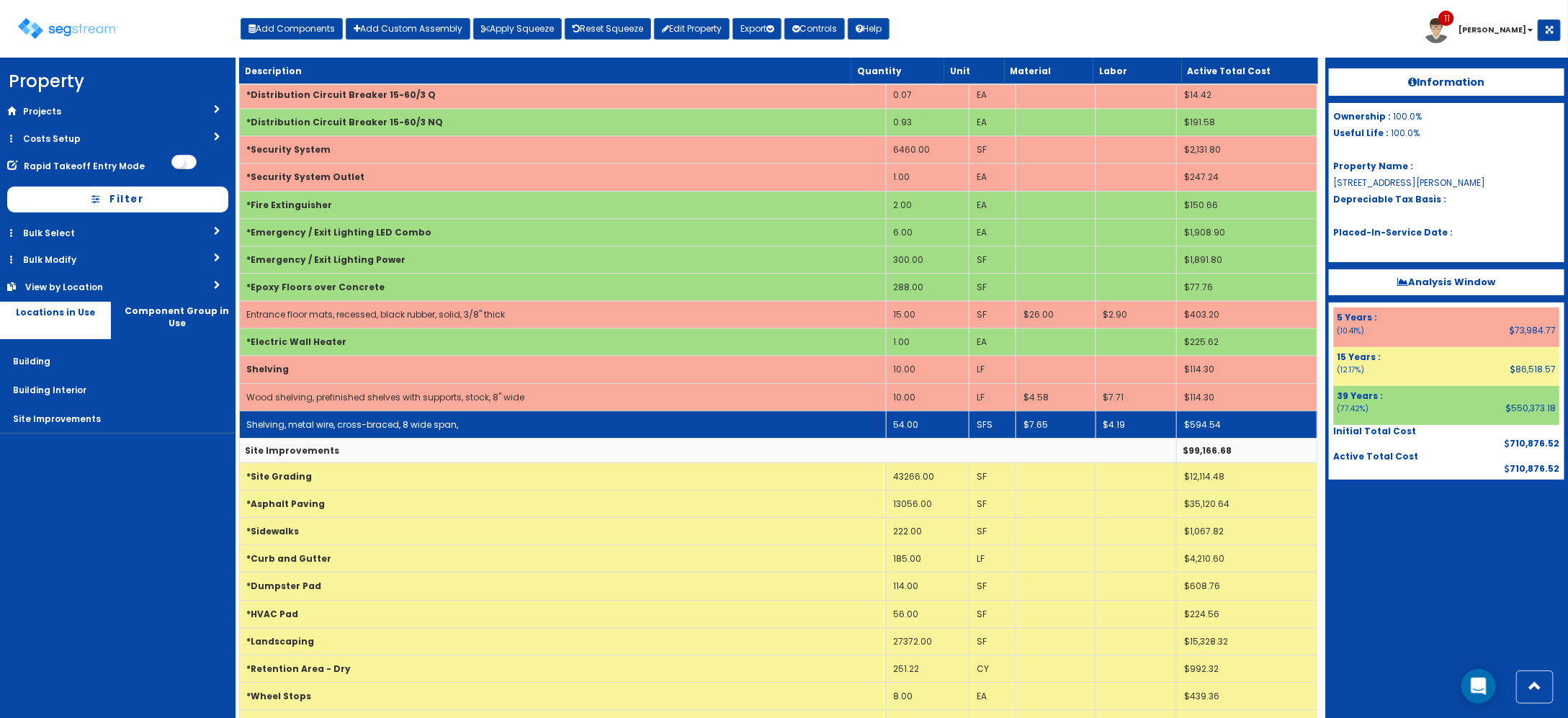
click at [628, 438] on td "Shelving, metal wire, cross-braced, 8 wide span," at bounding box center [562, 424] width 646 height 28
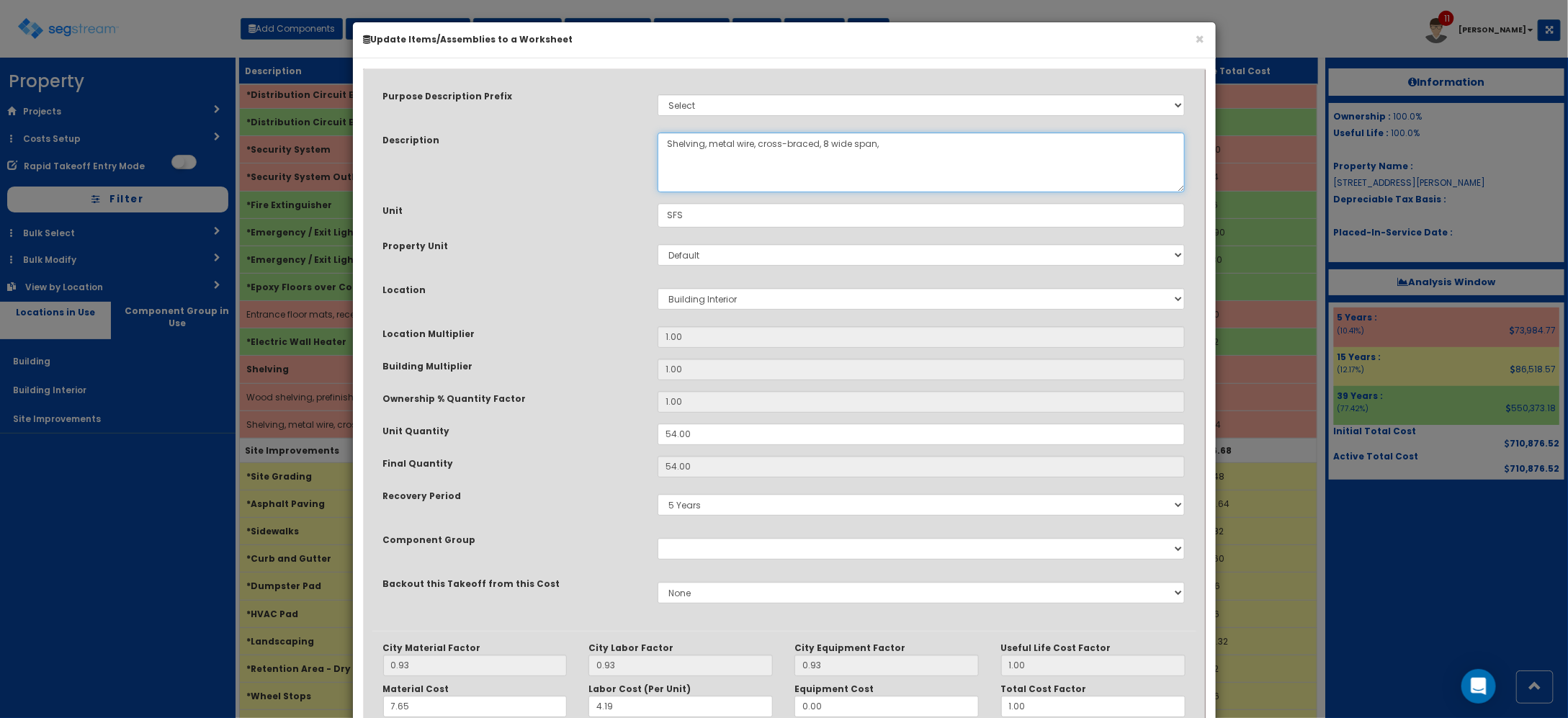
click at [905, 153] on textarea "Shelving, metal wire, cross-braced, 8 wide span," at bounding box center [921, 162] width 528 height 60
drag, startPoint x: 901, startPoint y: 151, endPoint x: 822, endPoint y: 157, distance: 79.2
click at [822, 157] on textarea "Shelving, metal wire, cross-braced, 8 wide span," at bounding box center [921, 162] width 528 height 60
paste textarea "with supports, stock, 8" wide"
click at [1000, 148] on textarea "Shelving, metal wire, cross-braced, 8 wide span," at bounding box center [921, 162] width 528 height 60
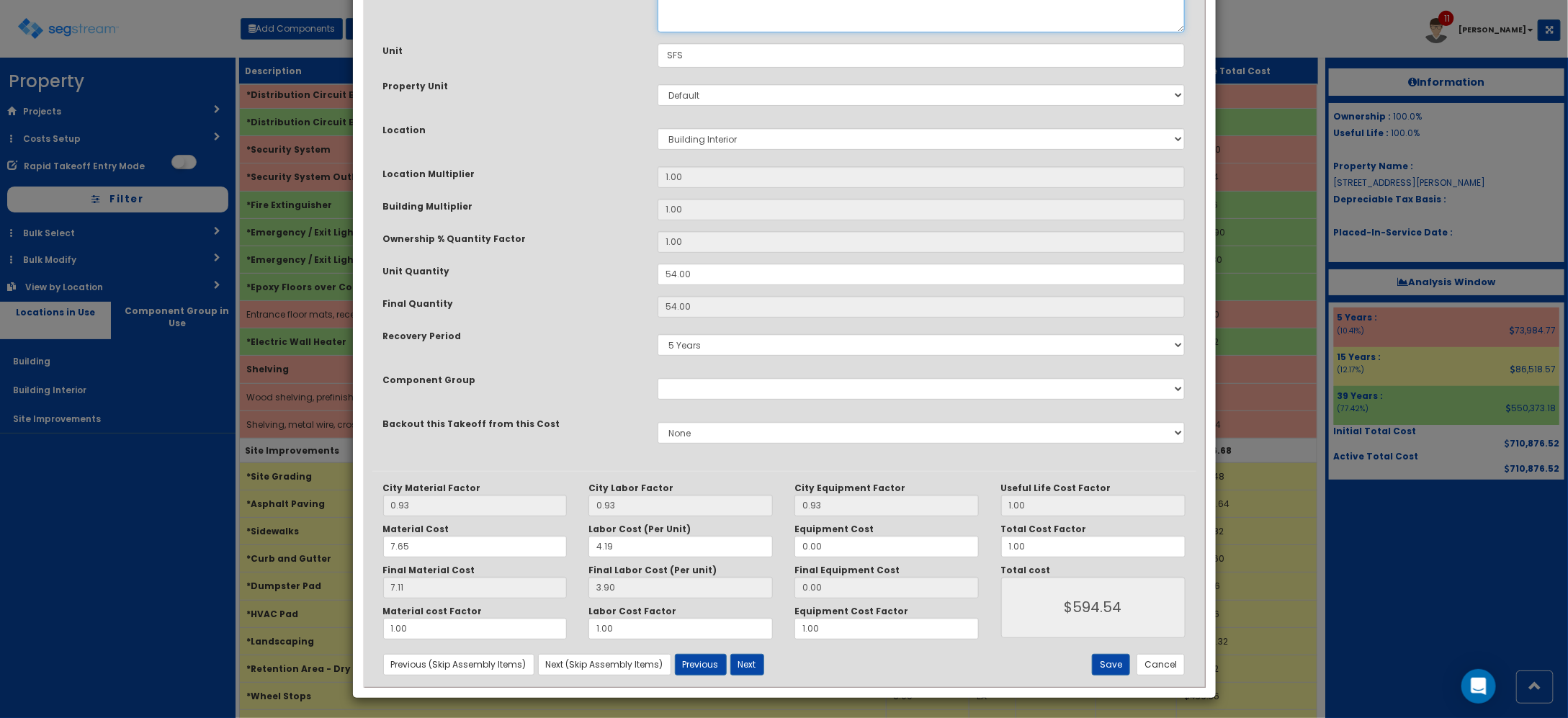
scroll to position [163, 0]
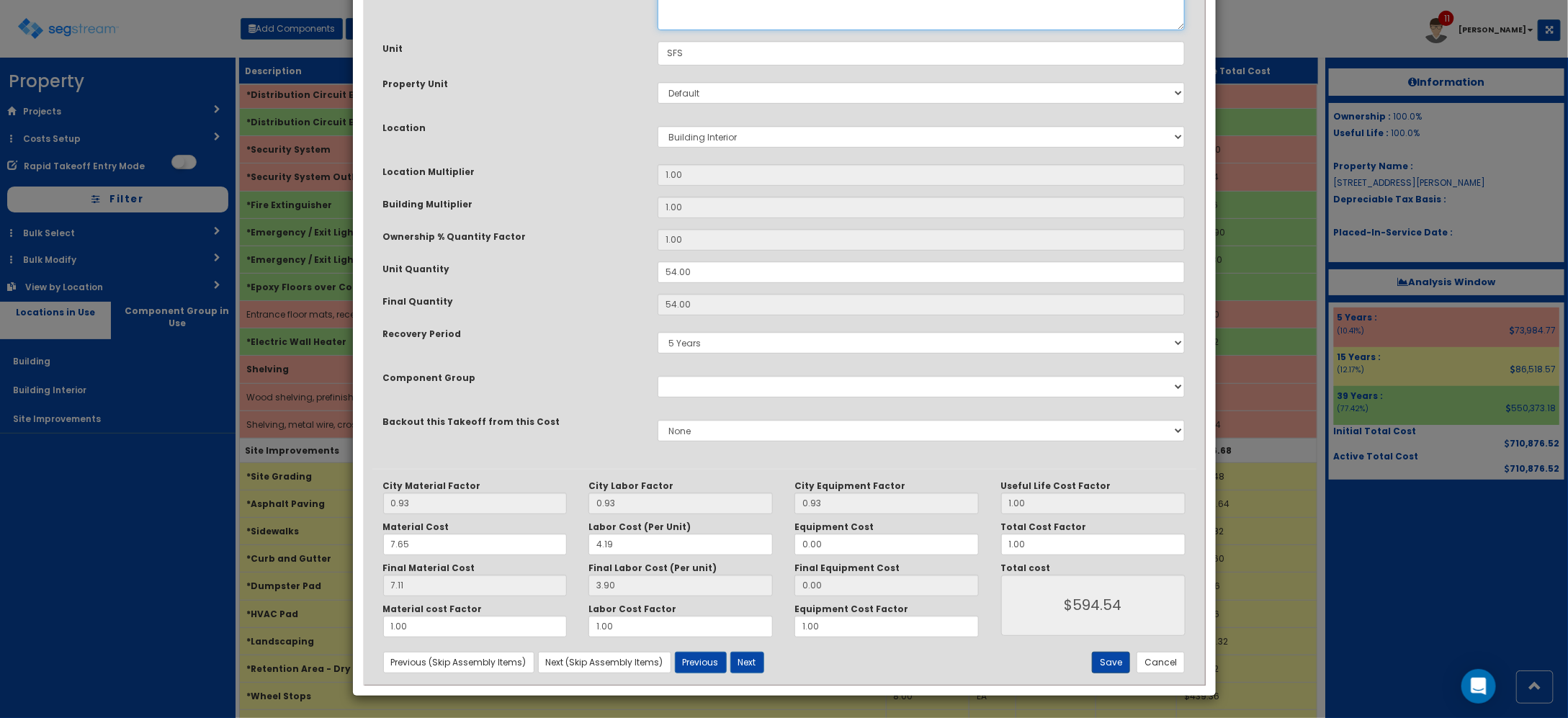
type textarea "Shelving, metal wire, cross-braced, with supports, stock, 8" wide"
click at [1102, 671] on button "Save" at bounding box center [1110, 662] width 38 height 22
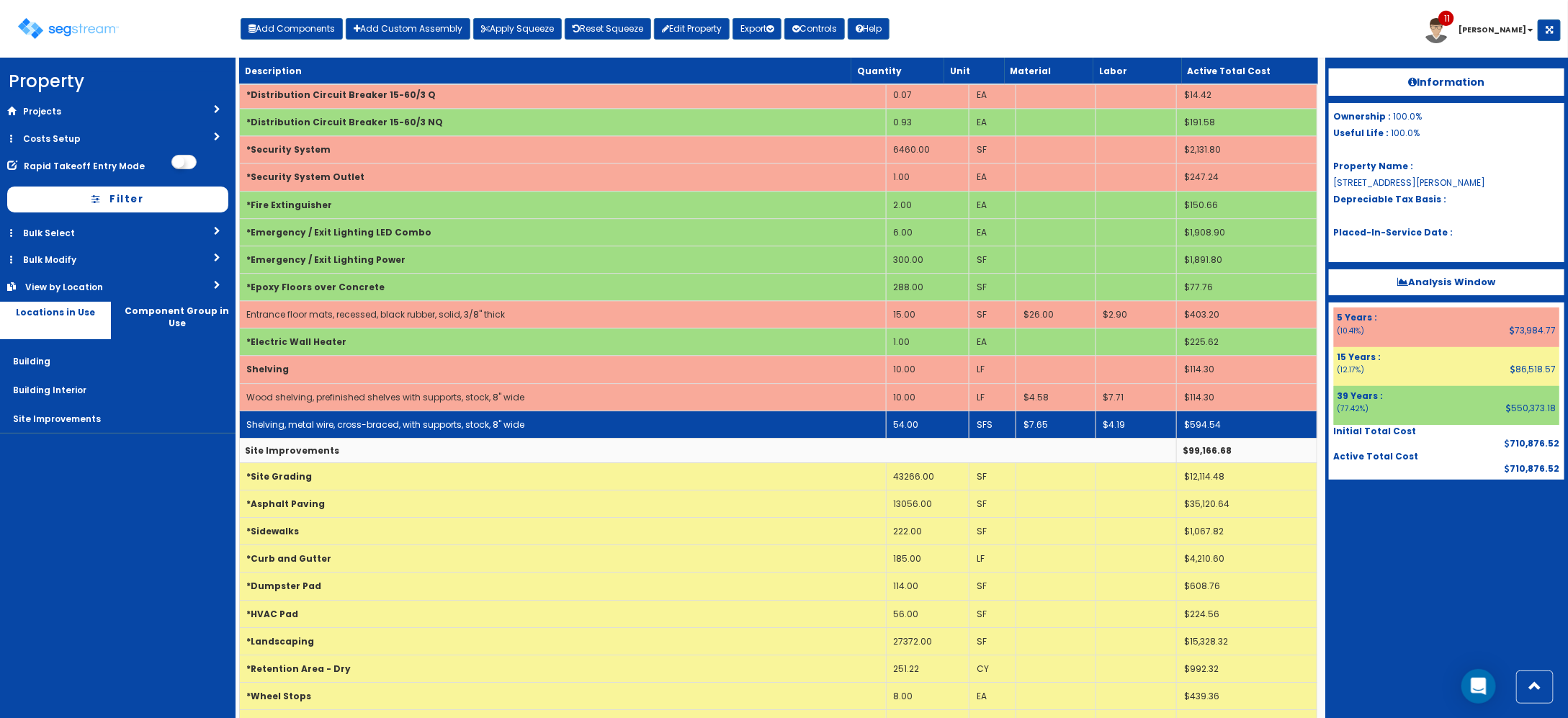
click at [1050, 438] on td "$7.65" at bounding box center [1055, 424] width 80 height 28
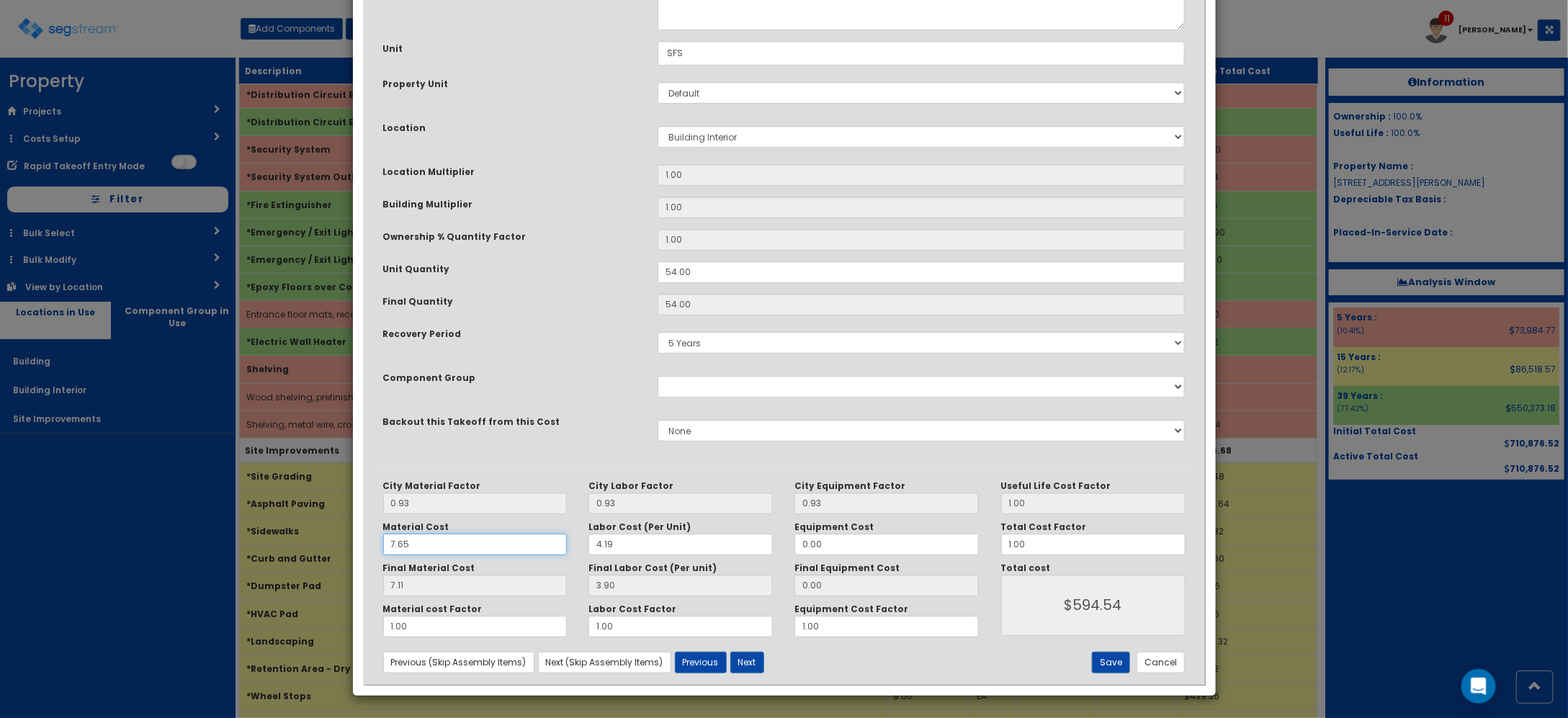
drag, startPoint x: 439, startPoint y: 544, endPoint x: 271, endPoint y: 533, distance: 168.4
click at [286, 536] on div "× Update Items/Assemblies to a Worksheet Purpose Description Prefix Select Stai…" at bounding box center [784, 359] width 1568 height 718
type input "."
type input "NaN"
type input "$NaN"
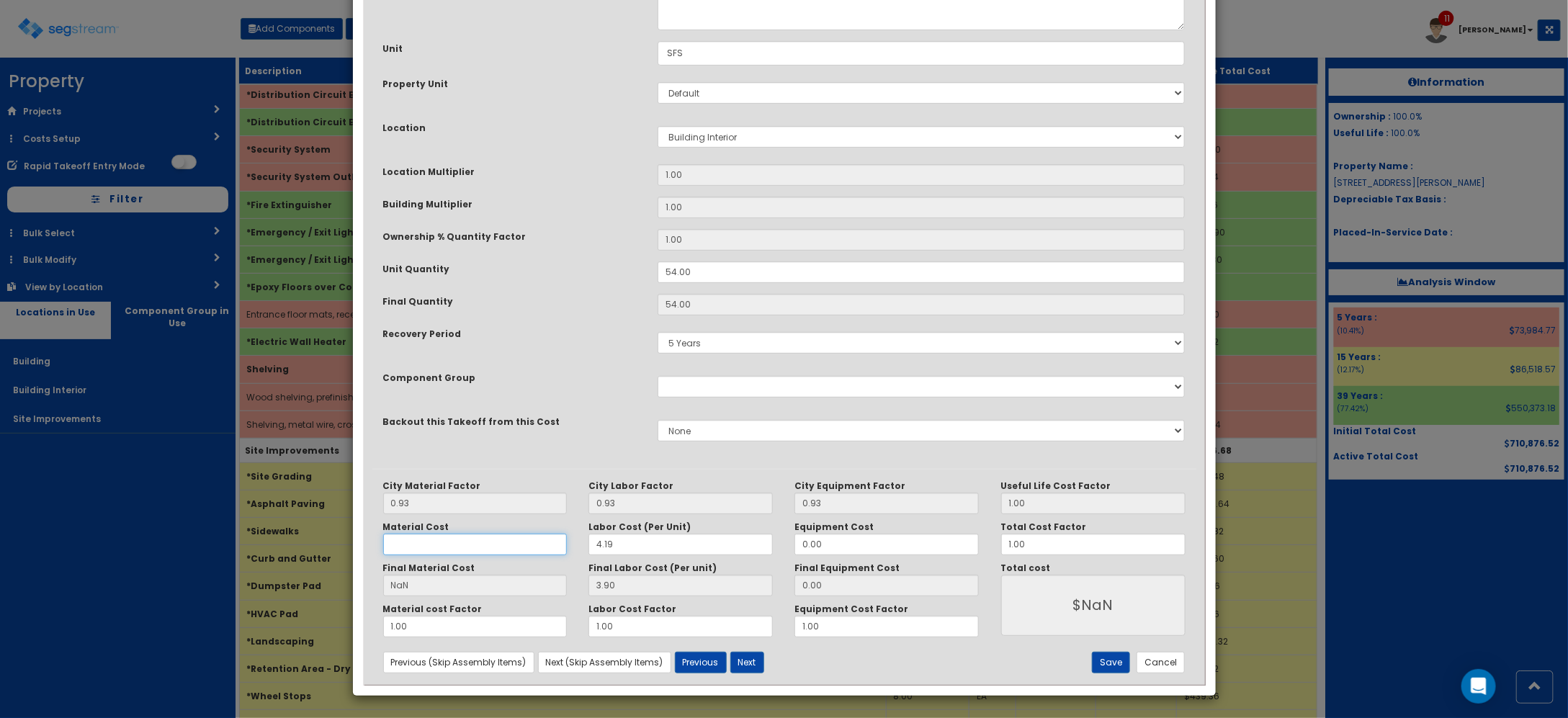
type input "3"
type input "2.79"
type input "$361.26"
type input "3.5"
type input "3.26"
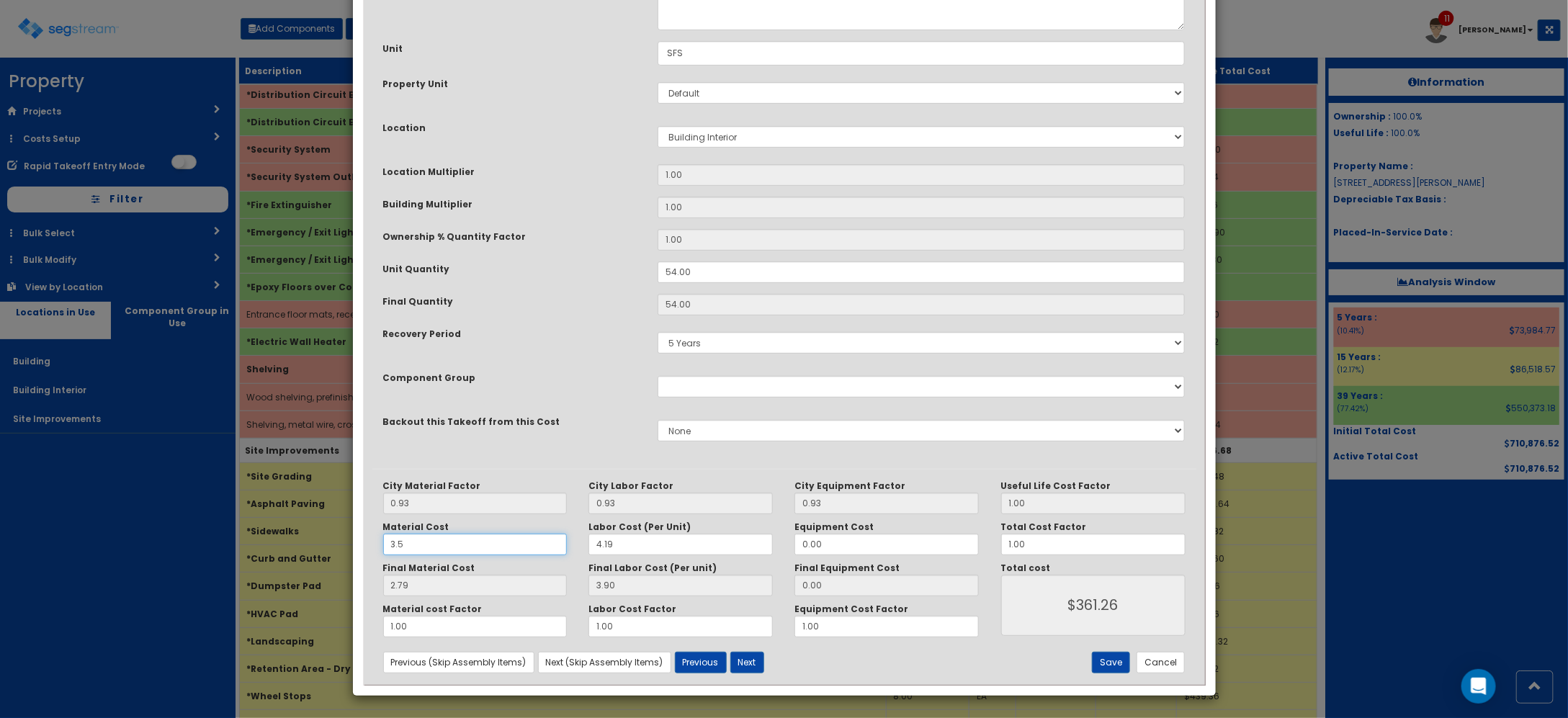
type input "$386.64"
type input "3.5"
click at [1109, 659] on button "Save" at bounding box center [1110, 662] width 38 height 22
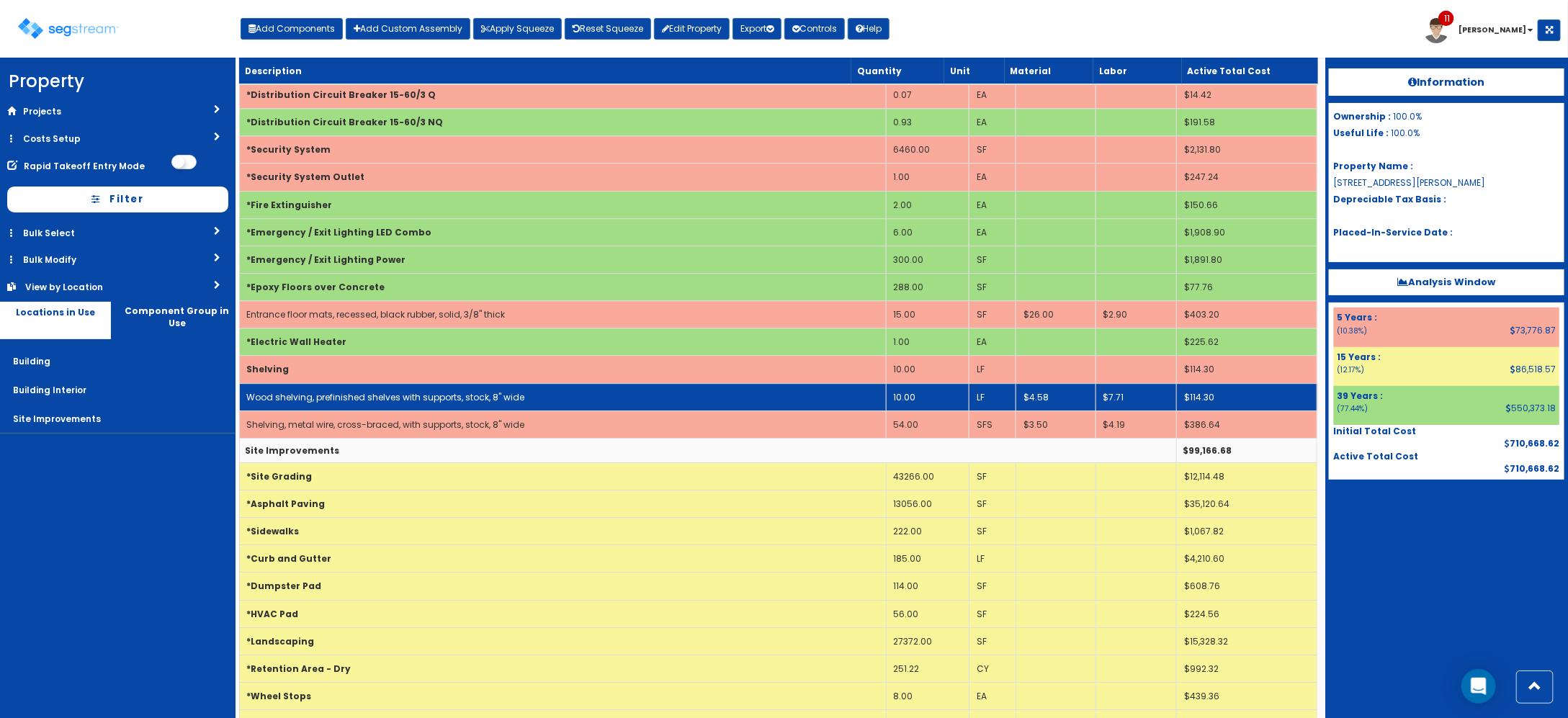
click at [328, 410] on td "Wood shelving, prefinished shelves with supports, stock, 8" wide" at bounding box center [562, 397] width 646 height 28
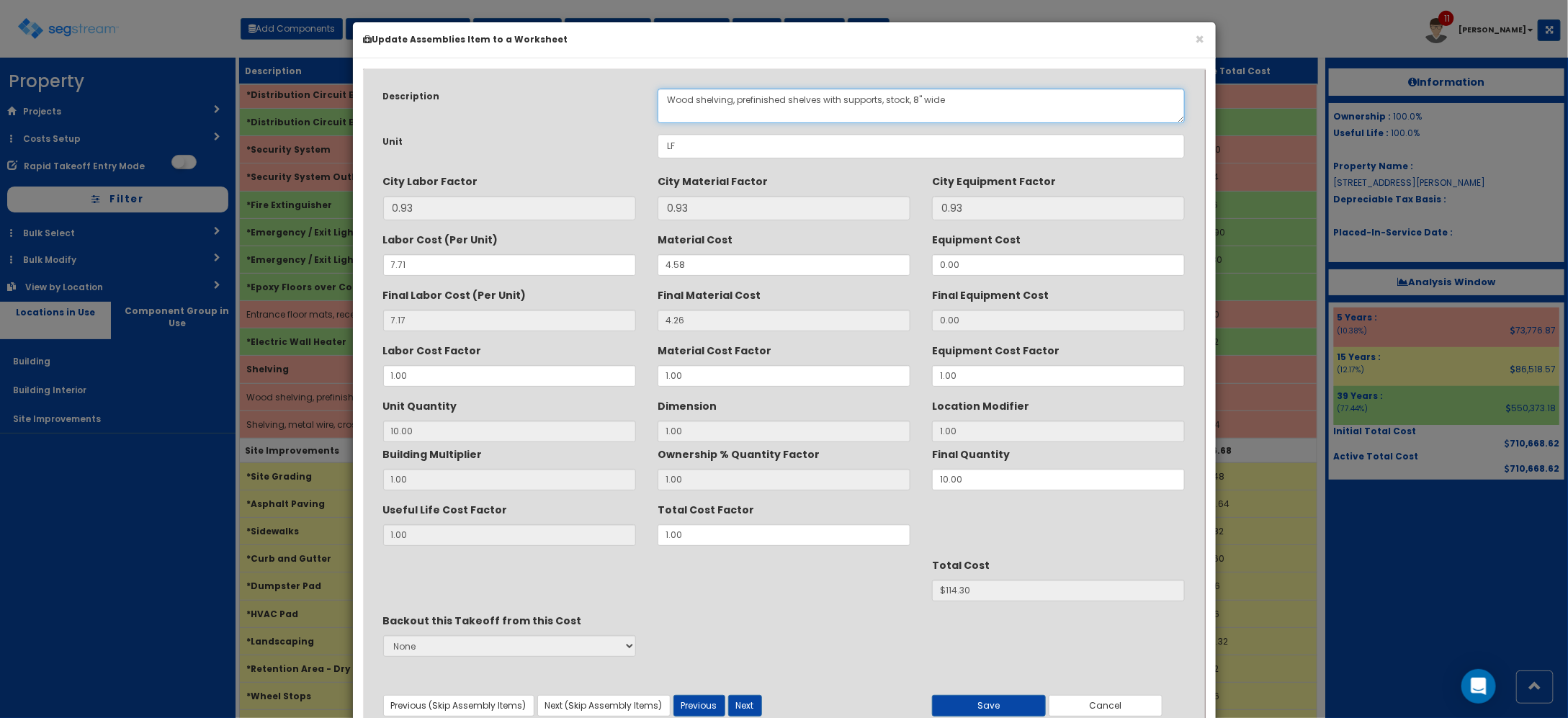
drag, startPoint x: 701, startPoint y: 101, endPoint x: 412, endPoint y: 119, distance: 289.6
click at [423, 116] on div "Description Wood shelving, prefinished shelves with supports, stock, 8" wide" at bounding box center [784, 106] width 824 height 35
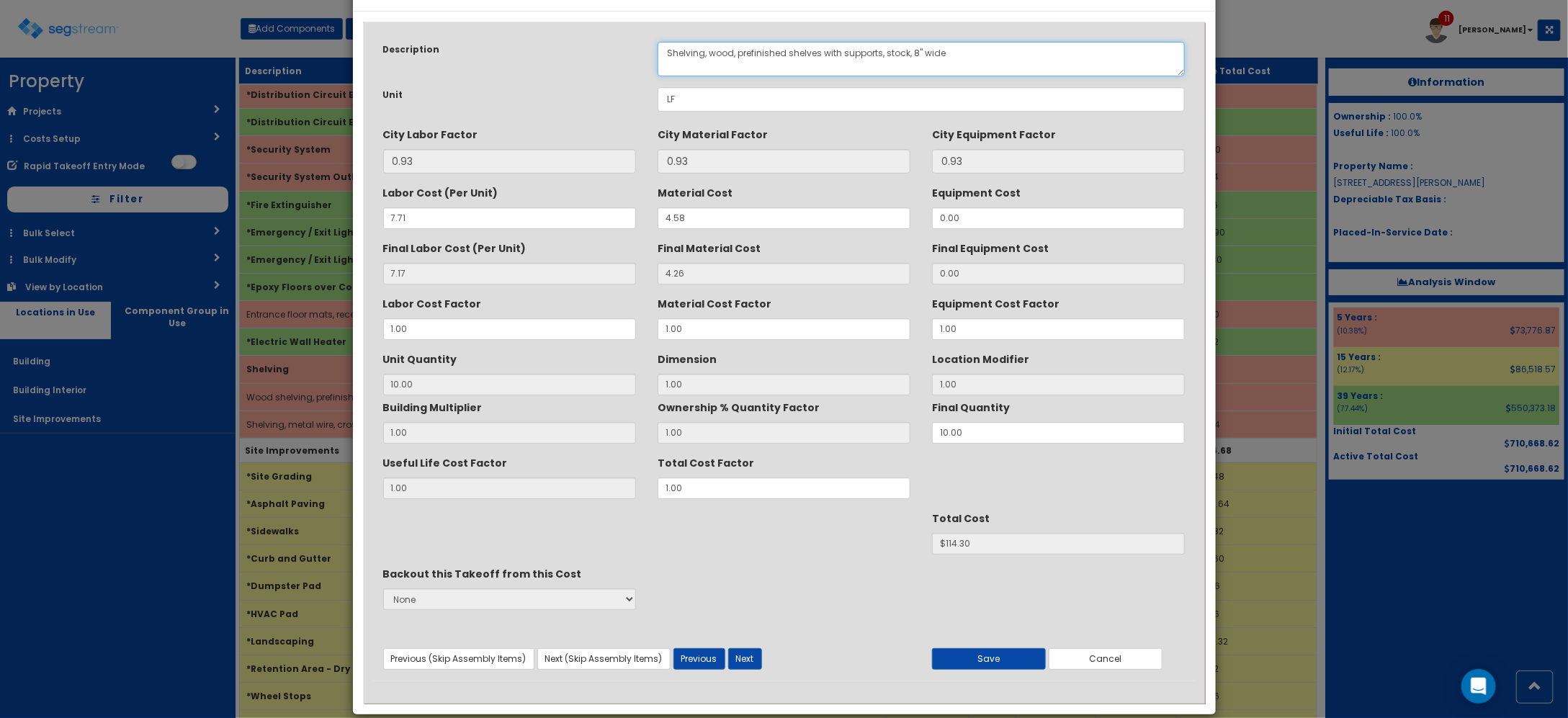
scroll to position [67, 0]
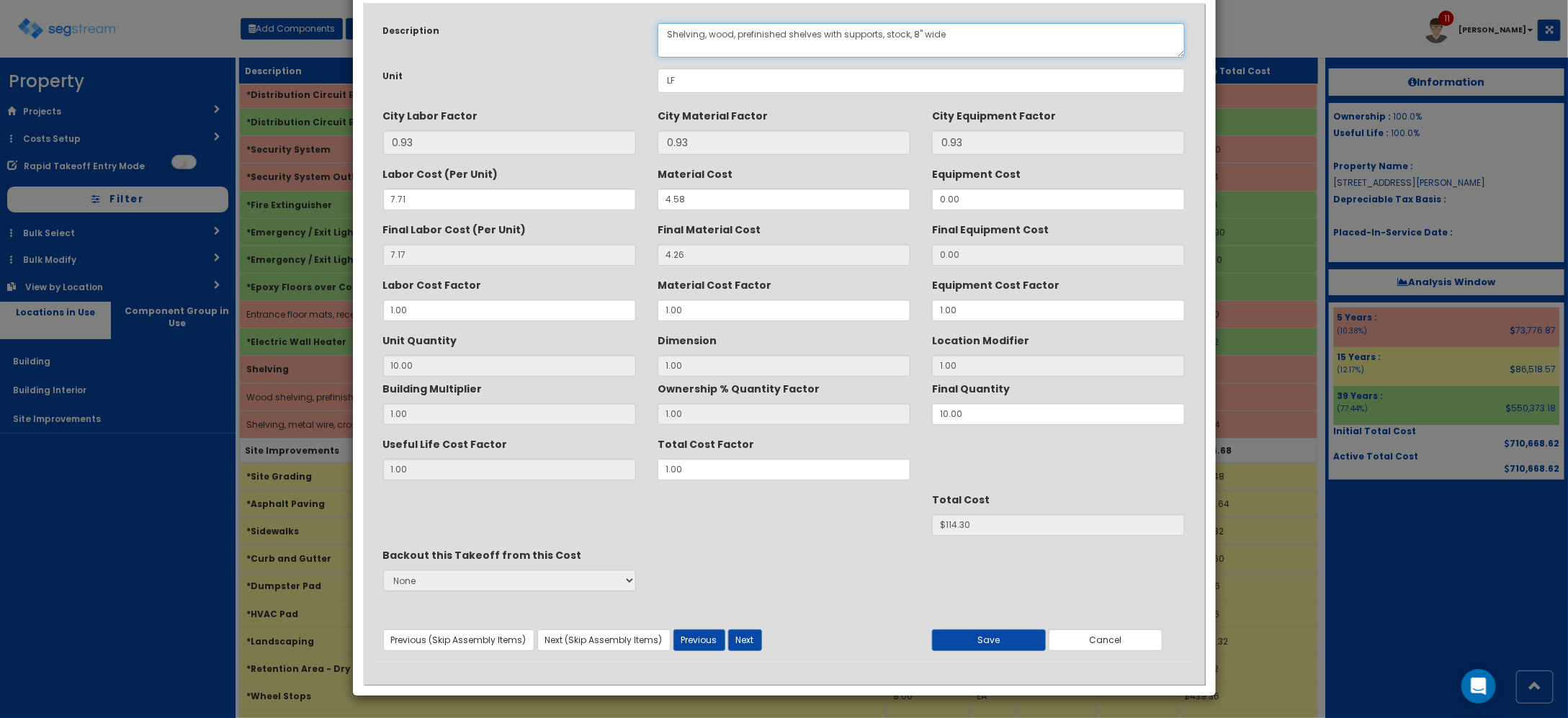
type textarea "Shelving, wood, prefinished shelves with supports, stock, 8" wide"
click at [999, 628] on div "Previous (Skip Assembly Items) Next (Skip Assembly Items) Previous Next Save Ca…" at bounding box center [784, 628] width 824 height 47
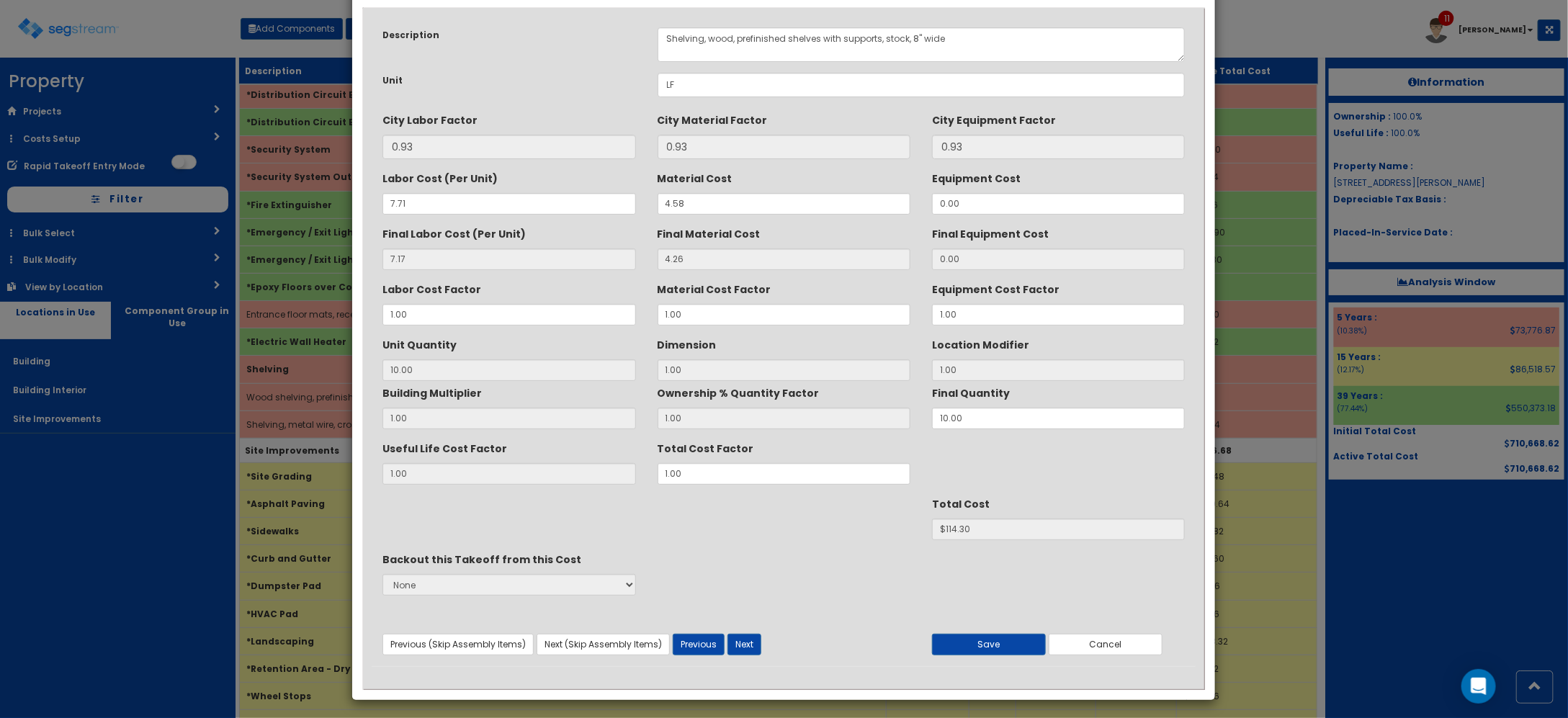
click at [992, 628] on div "Previous (Skip Assembly Items) Next (Skip Assembly Items) Previous Next Save Ca…" at bounding box center [783, 632] width 824 height 47
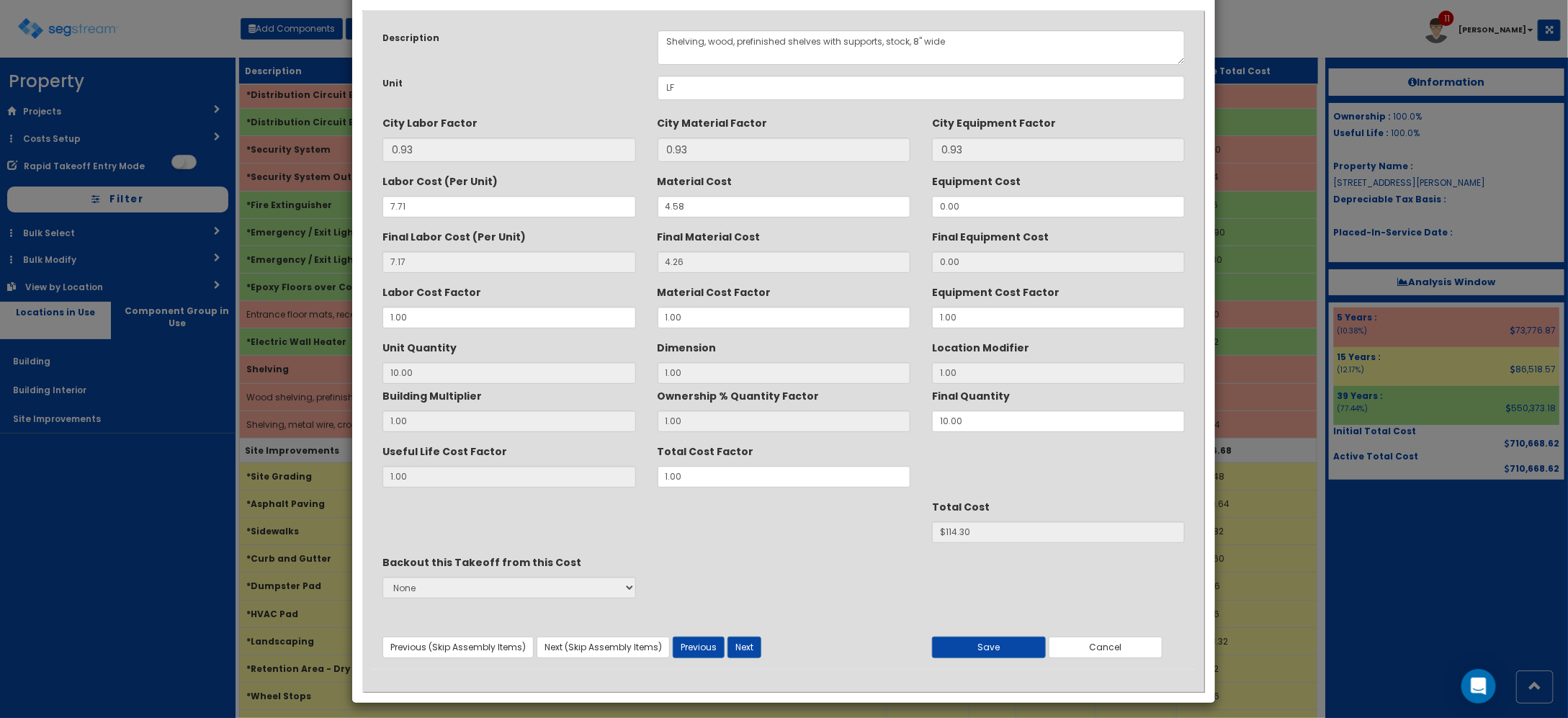
click at [988, 628] on div "Previous (Skip Assembly Items) Next (Skip Assembly Items) Previous Next Save Ca…" at bounding box center [783, 635] width 824 height 47
click at [988, 646] on button "Save" at bounding box center [988, 648] width 114 height 22
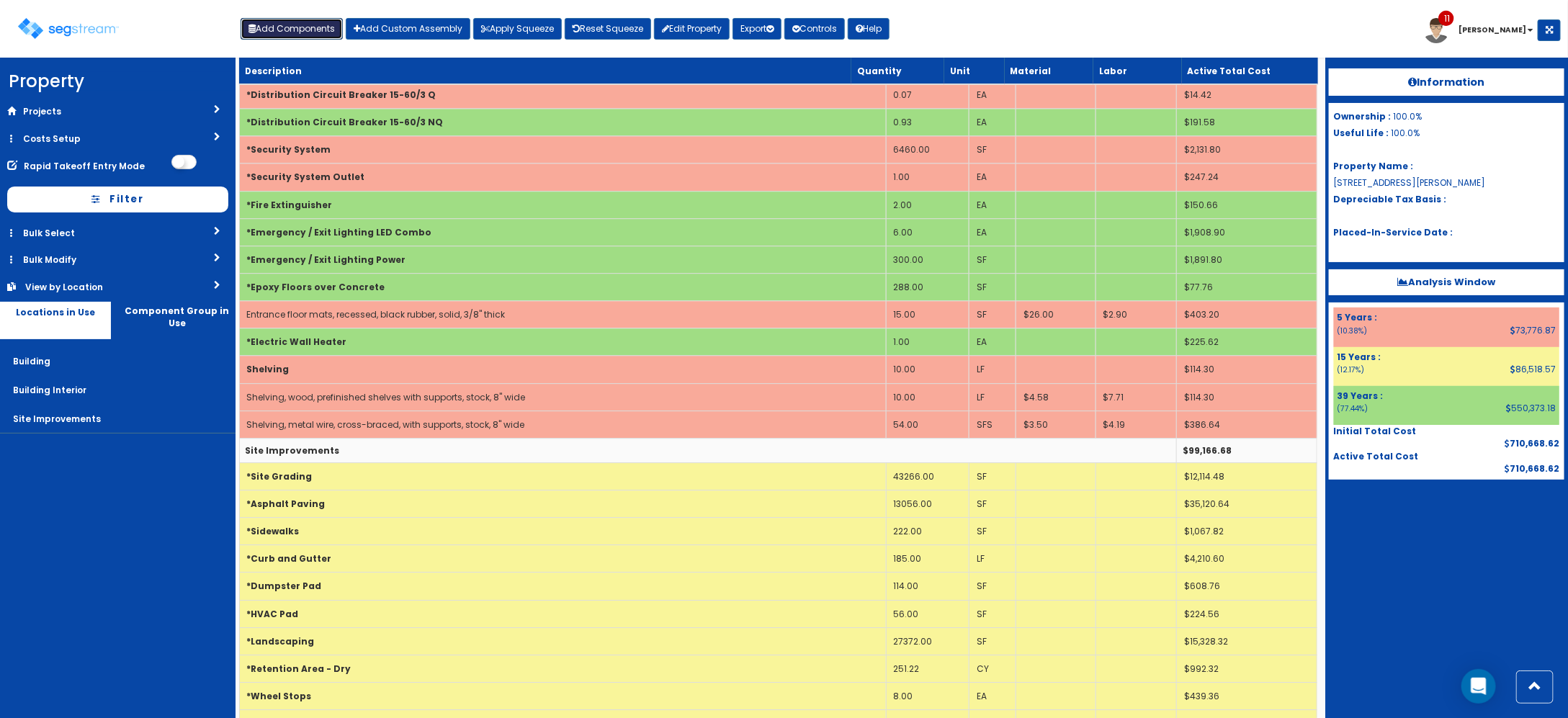
click at [293, 27] on button "Add Components" at bounding box center [291, 29] width 102 height 22
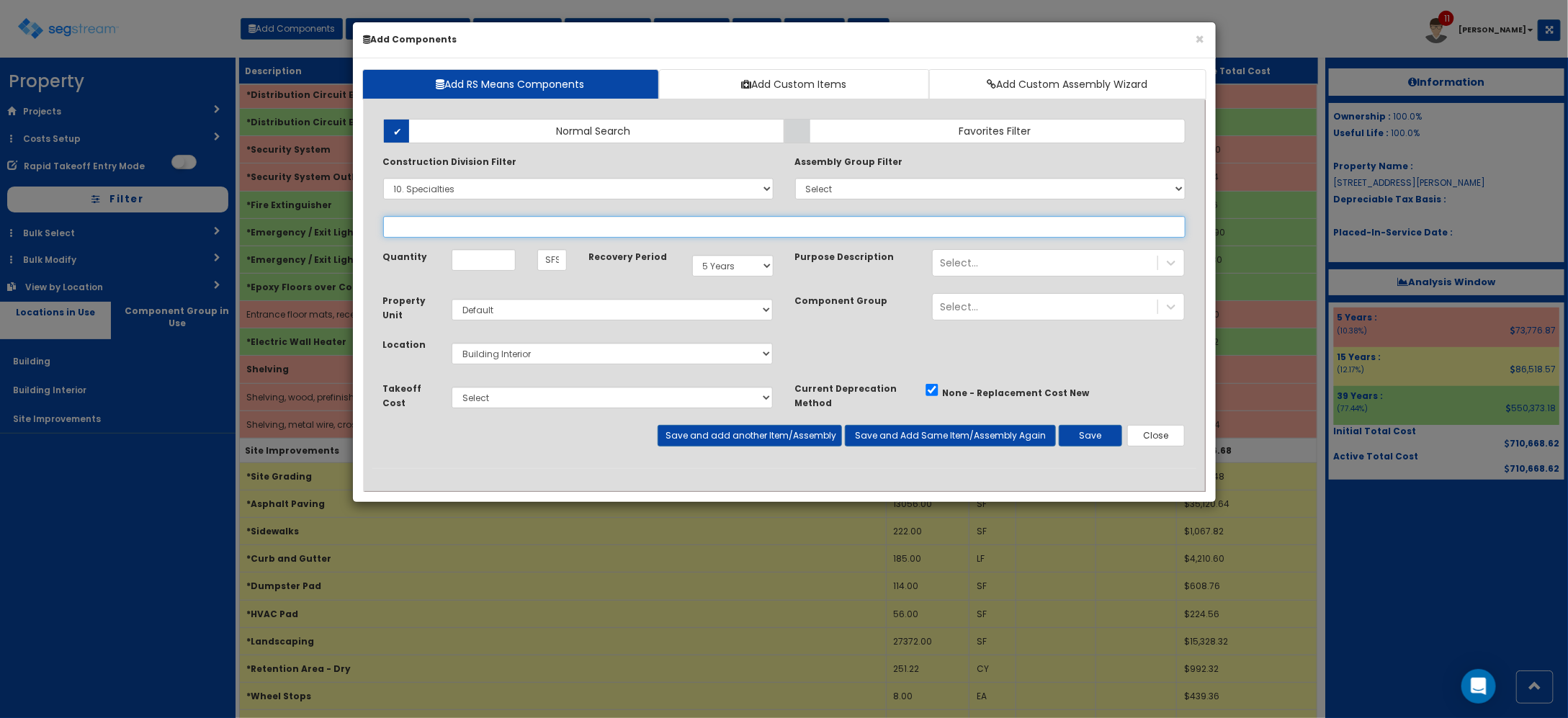
select select
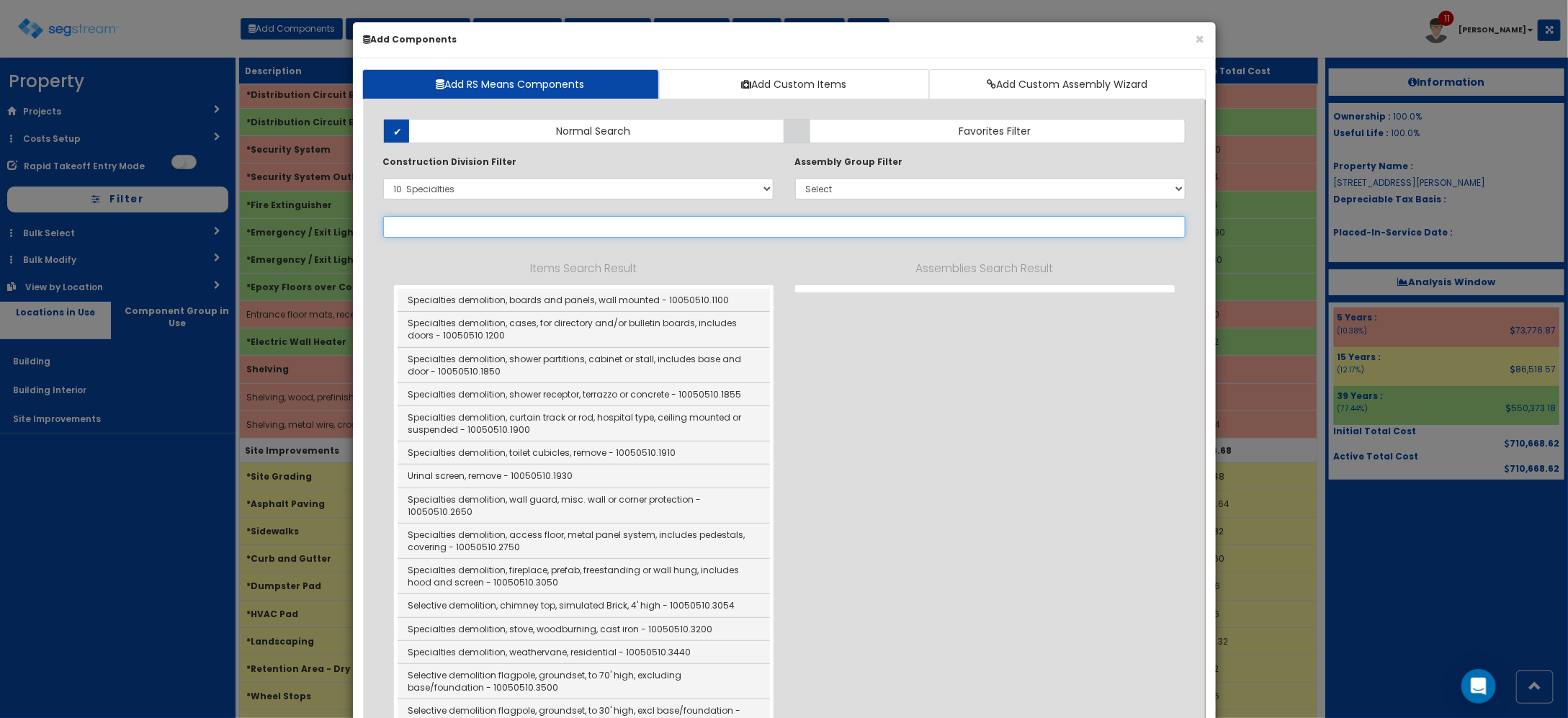
select select "10561310"
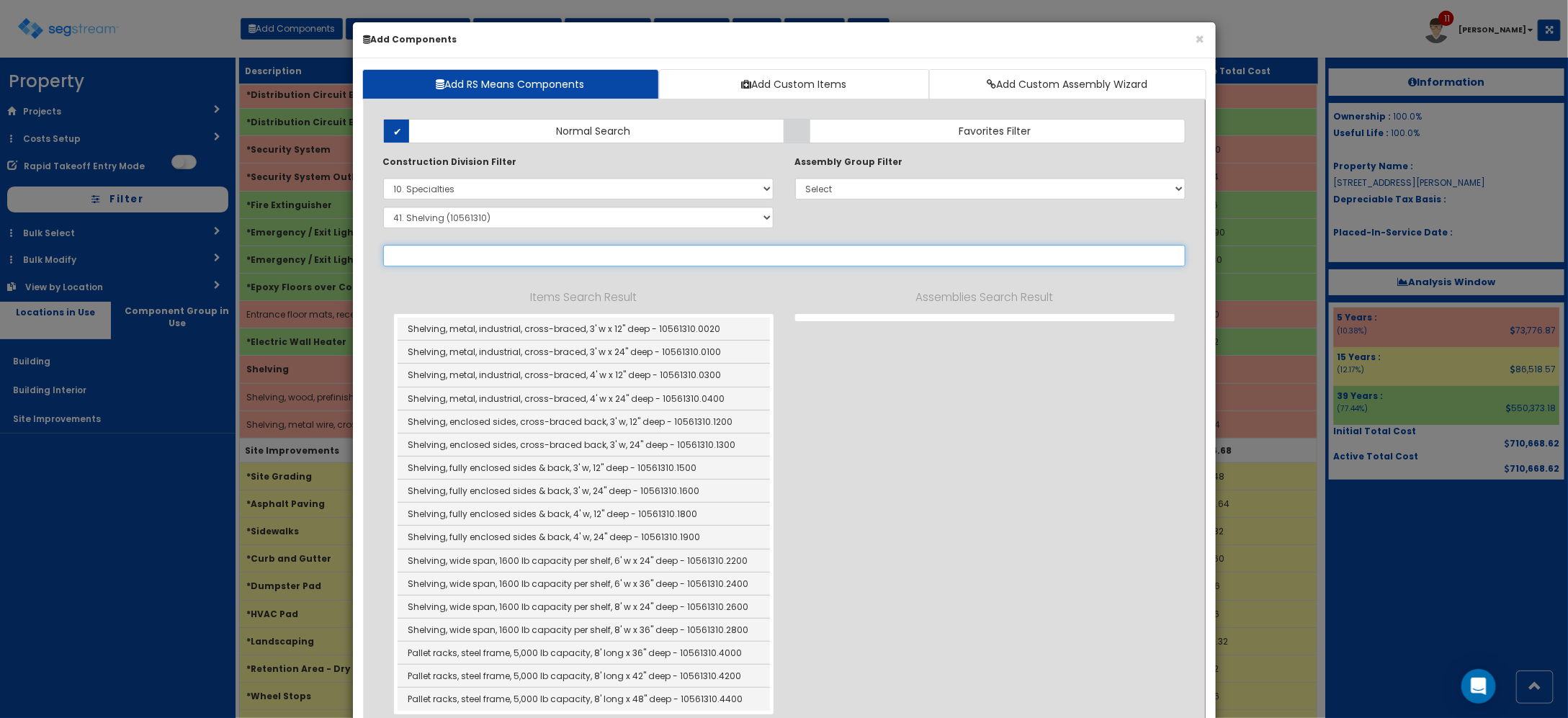
select select "10561310"
click at [497, 192] on select "Select 0. Custom Item 1. General Requirements 2. Existing Conditions 3. Concret…" at bounding box center [578, 189] width 390 height 22
select select
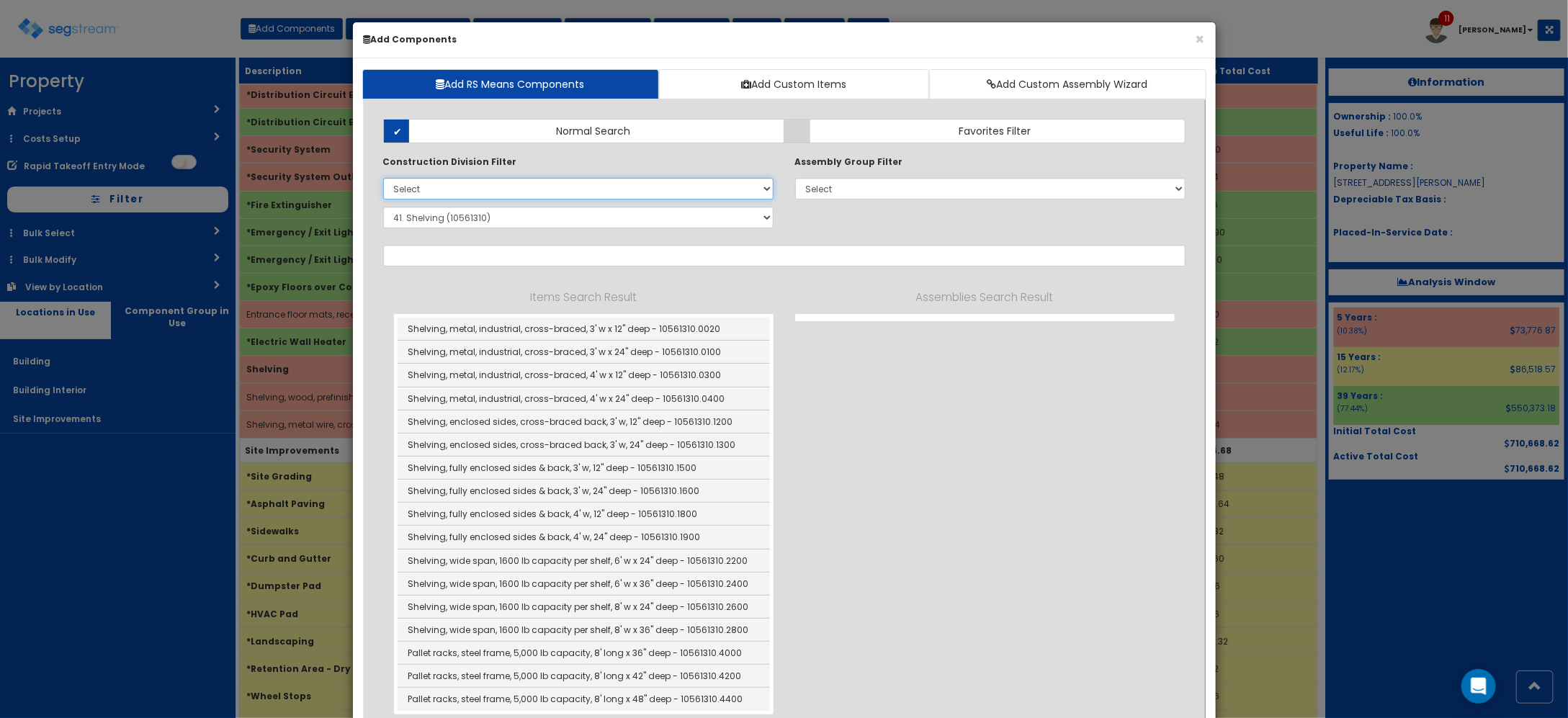
click at [383, 179] on select "Select 0. Custom Item 1. General Requirements 2. Existing Conditions 3. Concret…" at bounding box center [578, 189] width 390 height 22
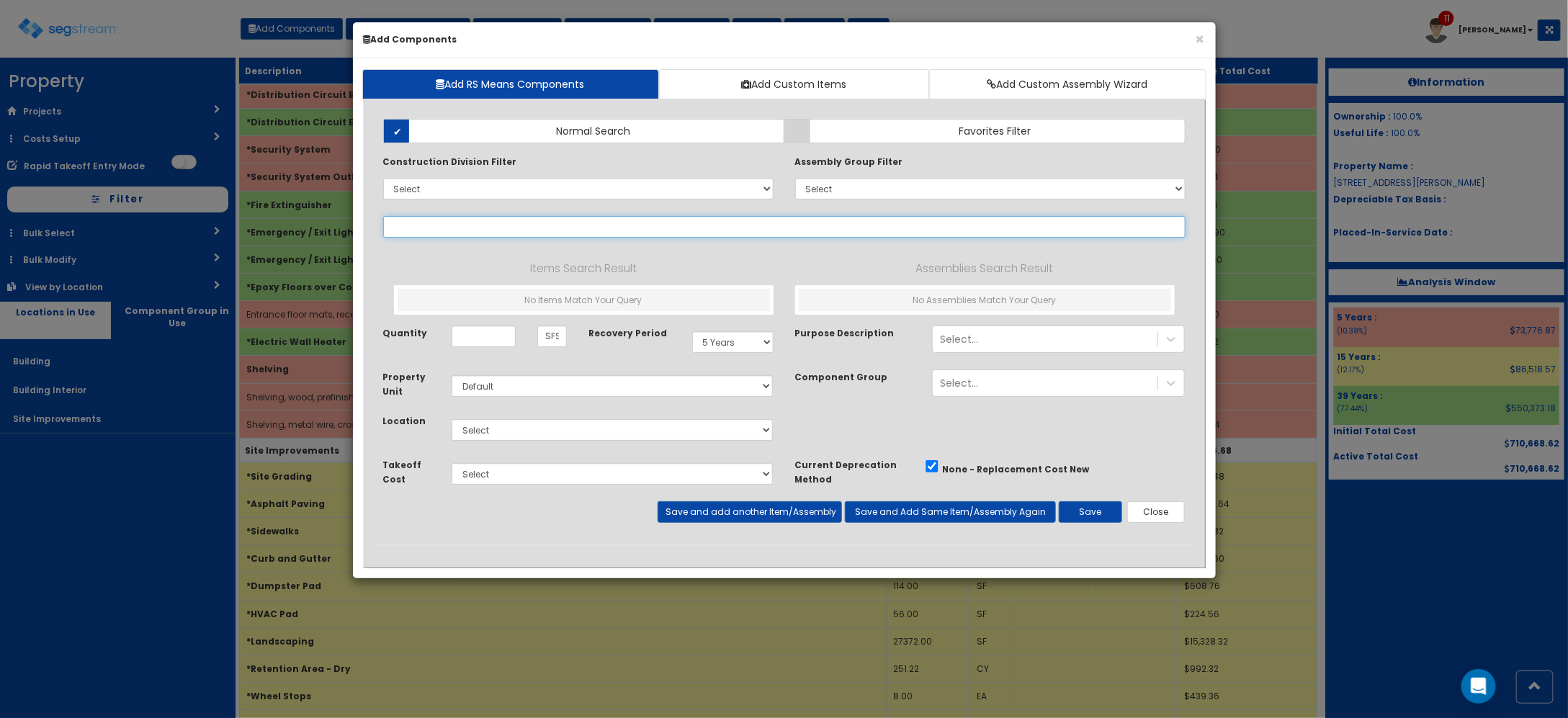
click at [494, 216] on input "text" at bounding box center [784, 227] width 802 height 22
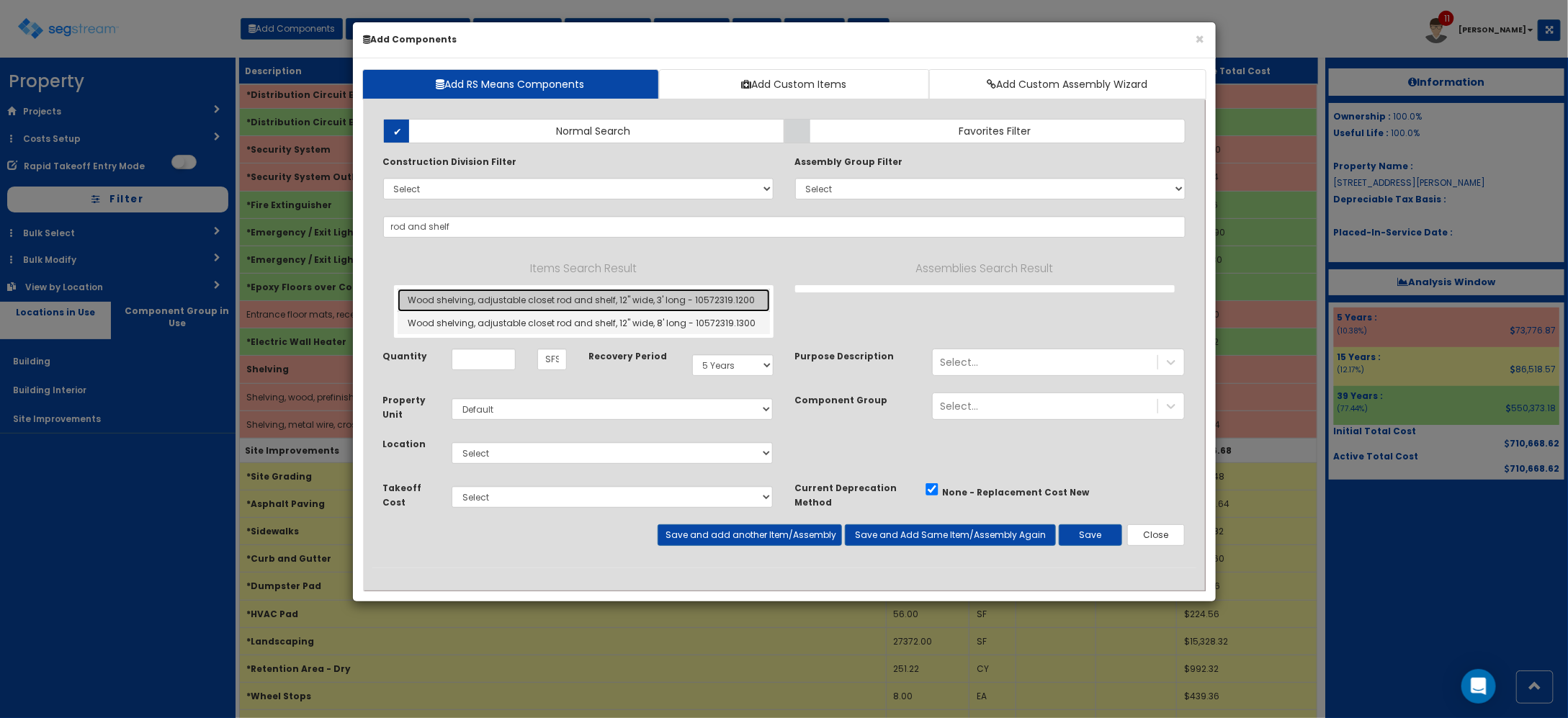
click at [576, 301] on link "Wood shelving, adjustable closet rod and shelf, 12" wide, 3' long - 10572319.12…" at bounding box center [583, 300] width 372 height 23
type input "Wood shelving, adjustable closet rod and shelf, 12" wide, 3' long - 10572319.12…"
checkbox input "true"
type input "EA"
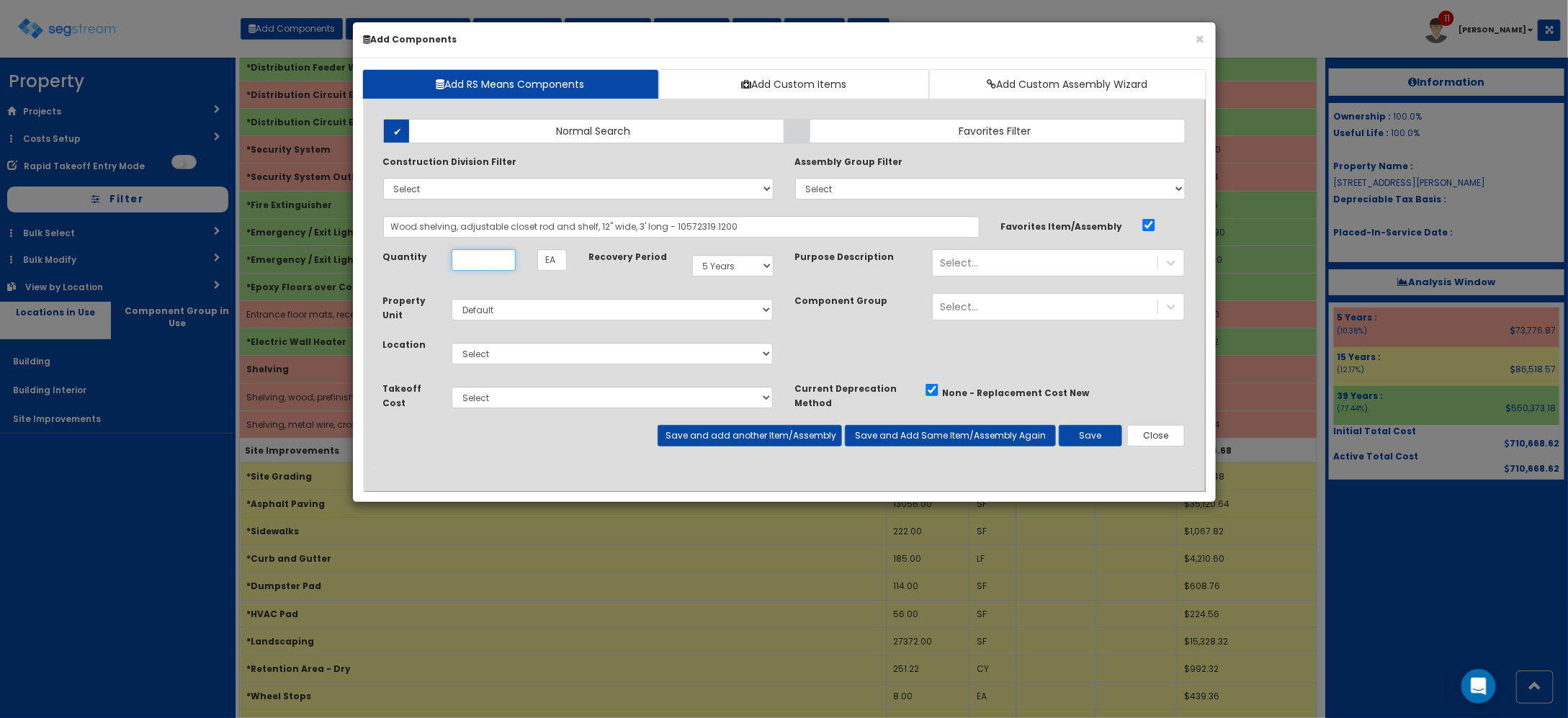
scroll to position [0, 0]
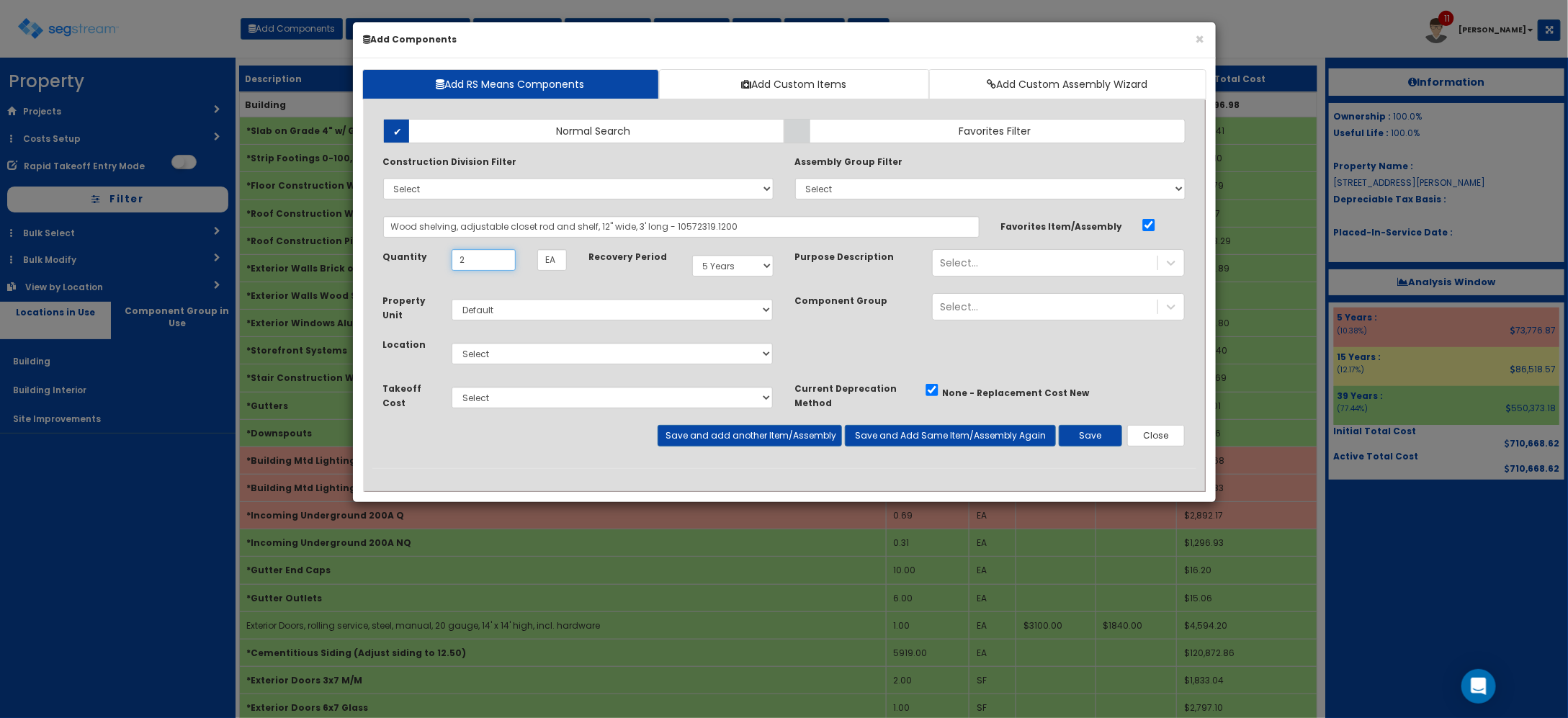
type input "2"
click at [566, 355] on select "Select Building Building Interior Site Improvements Add Additional Location" at bounding box center [612, 354] width 322 height 22
select select "7"
click at [452, 344] on select "Select Building Building Interior Site Improvements Add Additional Location" at bounding box center [612, 354] width 322 height 22
click at [1082, 430] on button "Save" at bounding box center [1091, 436] width 64 height 22
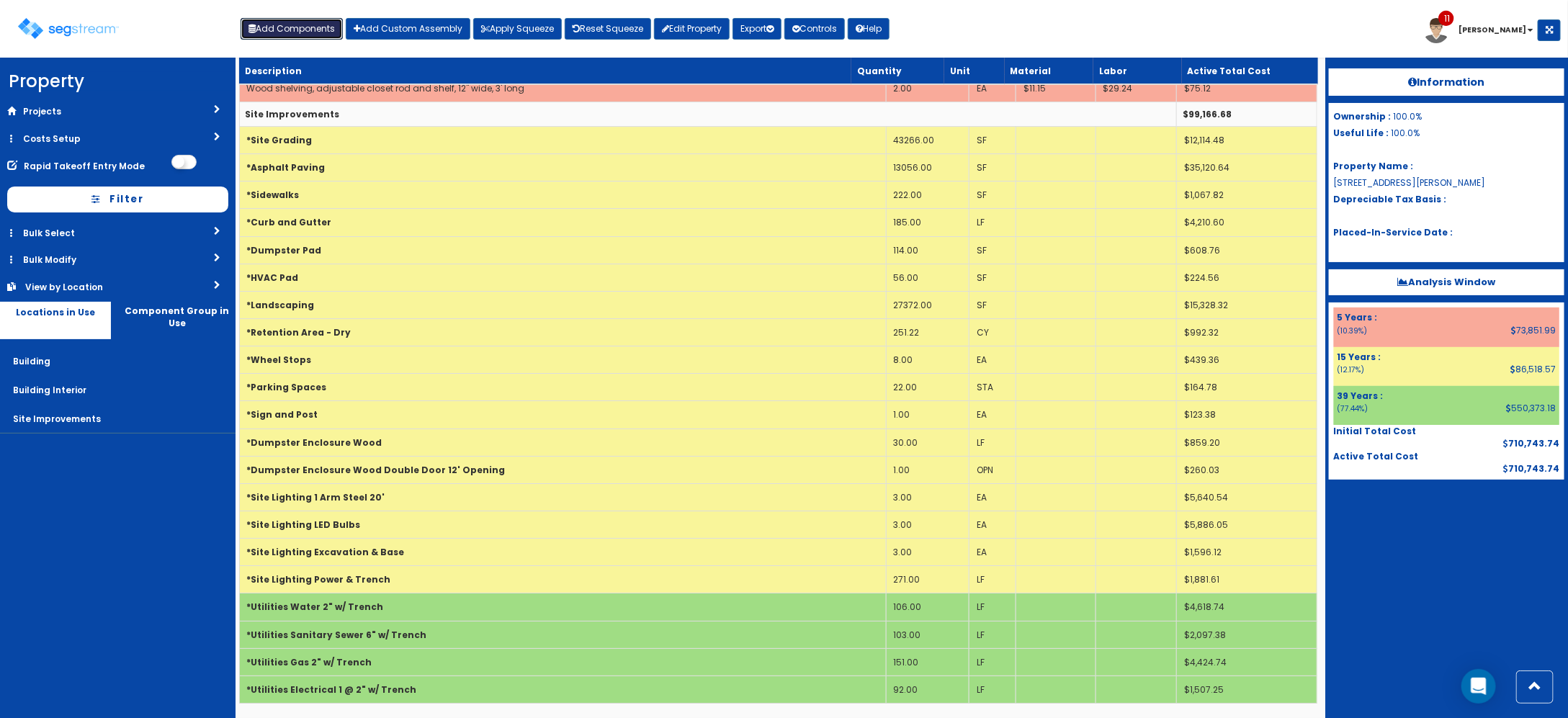
scroll to position [2363, 0]
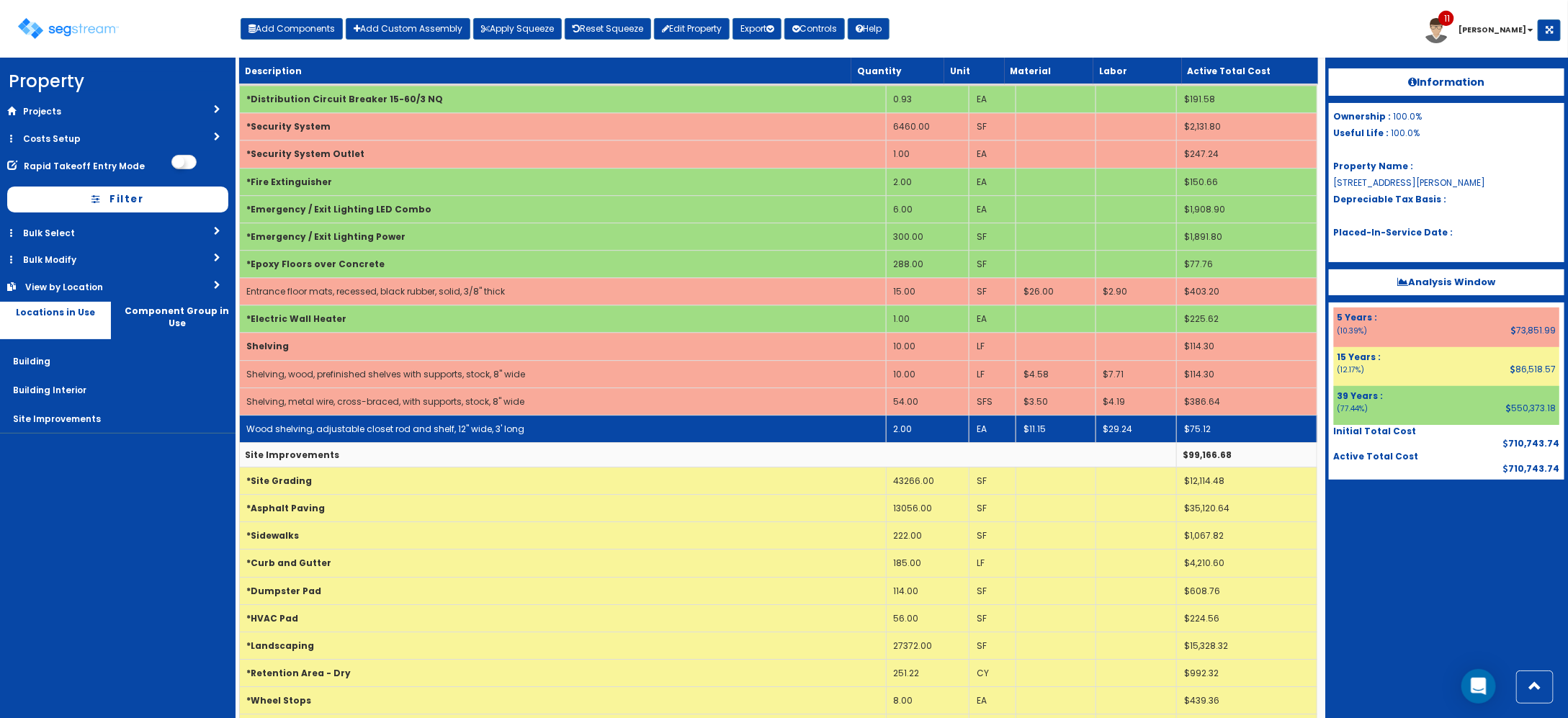
click at [284, 435] on link "Wood shelving, adjustable closet rod and shelf, 12" wide, 3' long" at bounding box center [386, 428] width 278 height 12
click at [285, 435] on link "Wood shelving, adjustable closet rod and shelf, 12" wide, 3' long" at bounding box center [386, 428] width 278 height 12
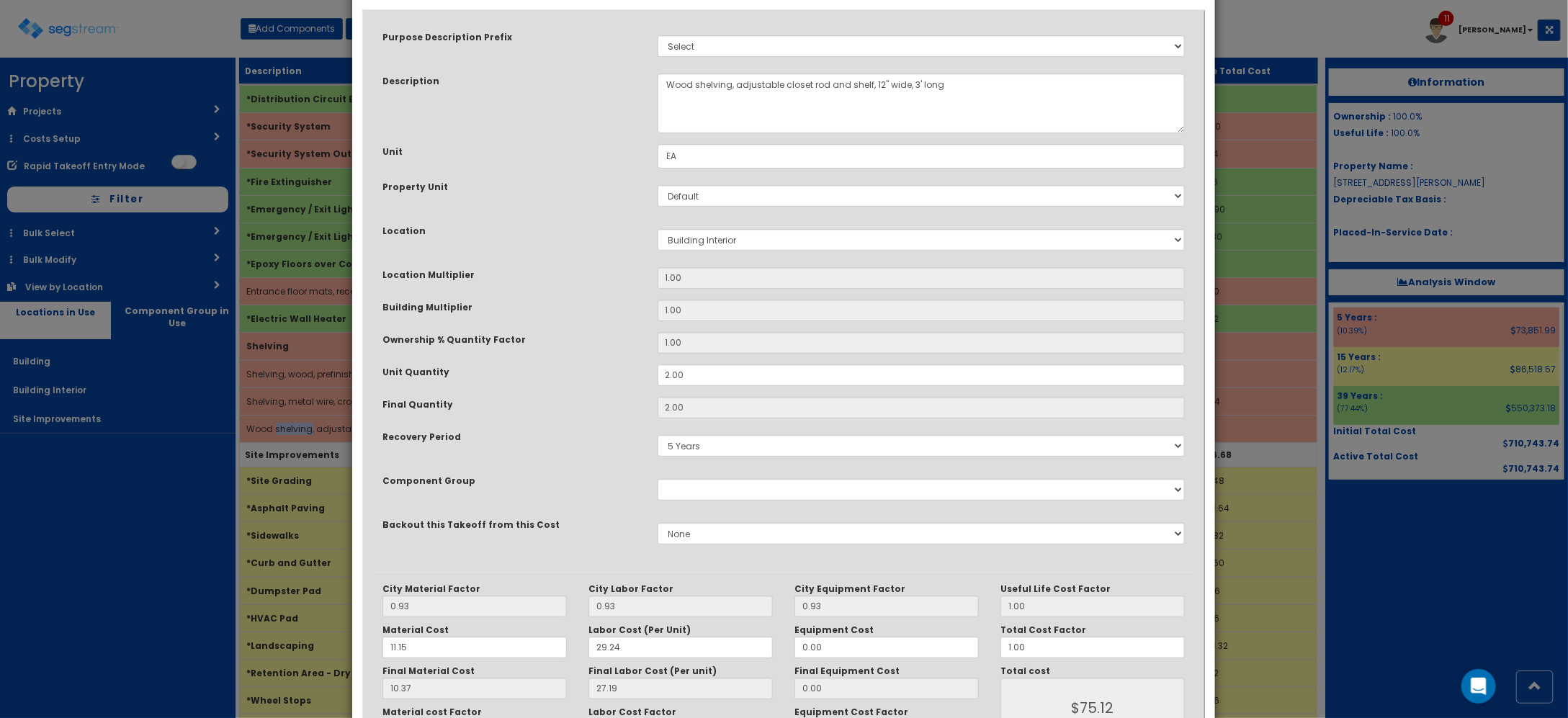
scroll to position [0, 0]
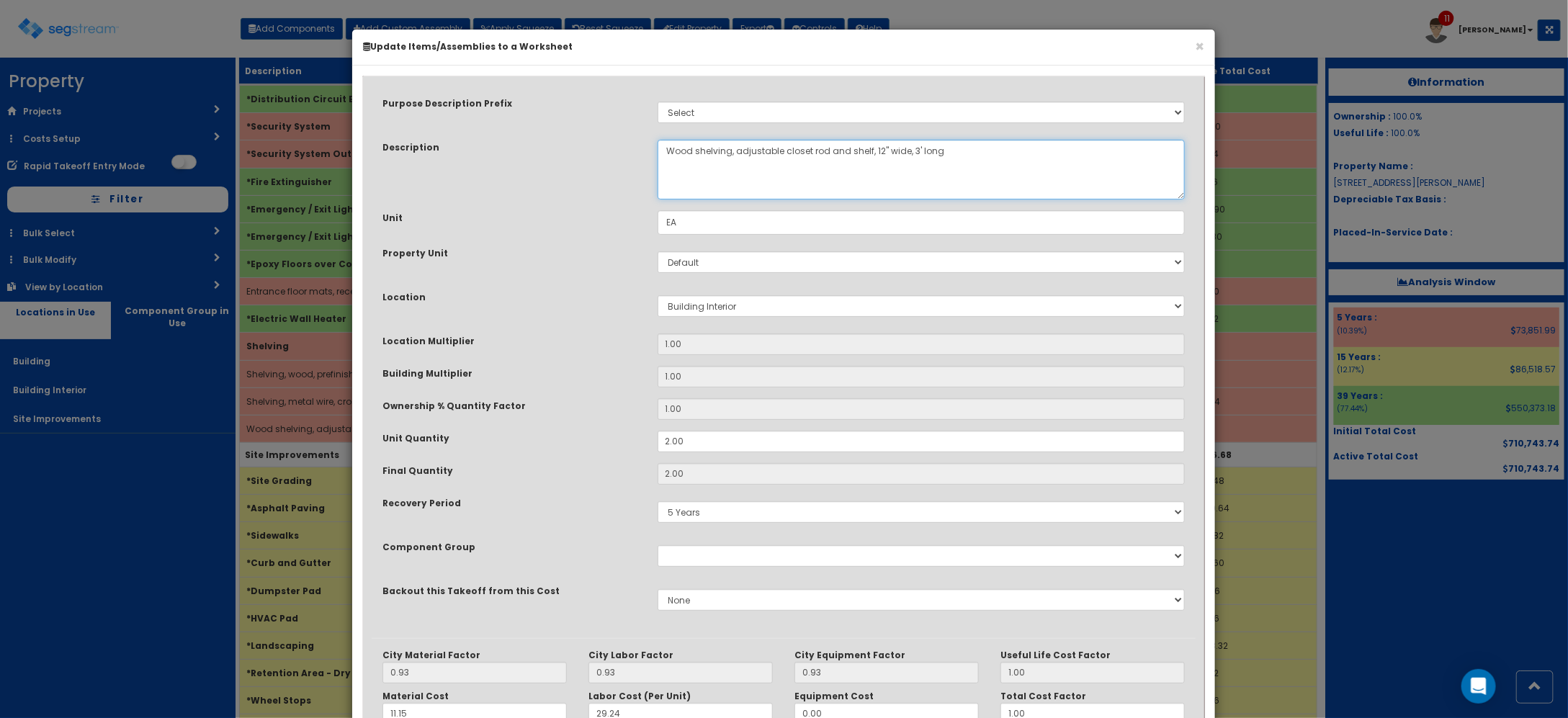
drag, startPoint x: 729, startPoint y: 153, endPoint x: 245, endPoint y: 134, distance: 484.4
click at [275, 135] on div "× Update Items/Assemblies to a Worksheet Purpose Description Prefix Select Stai…" at bounding box center [784, 359] width 1568 height 718
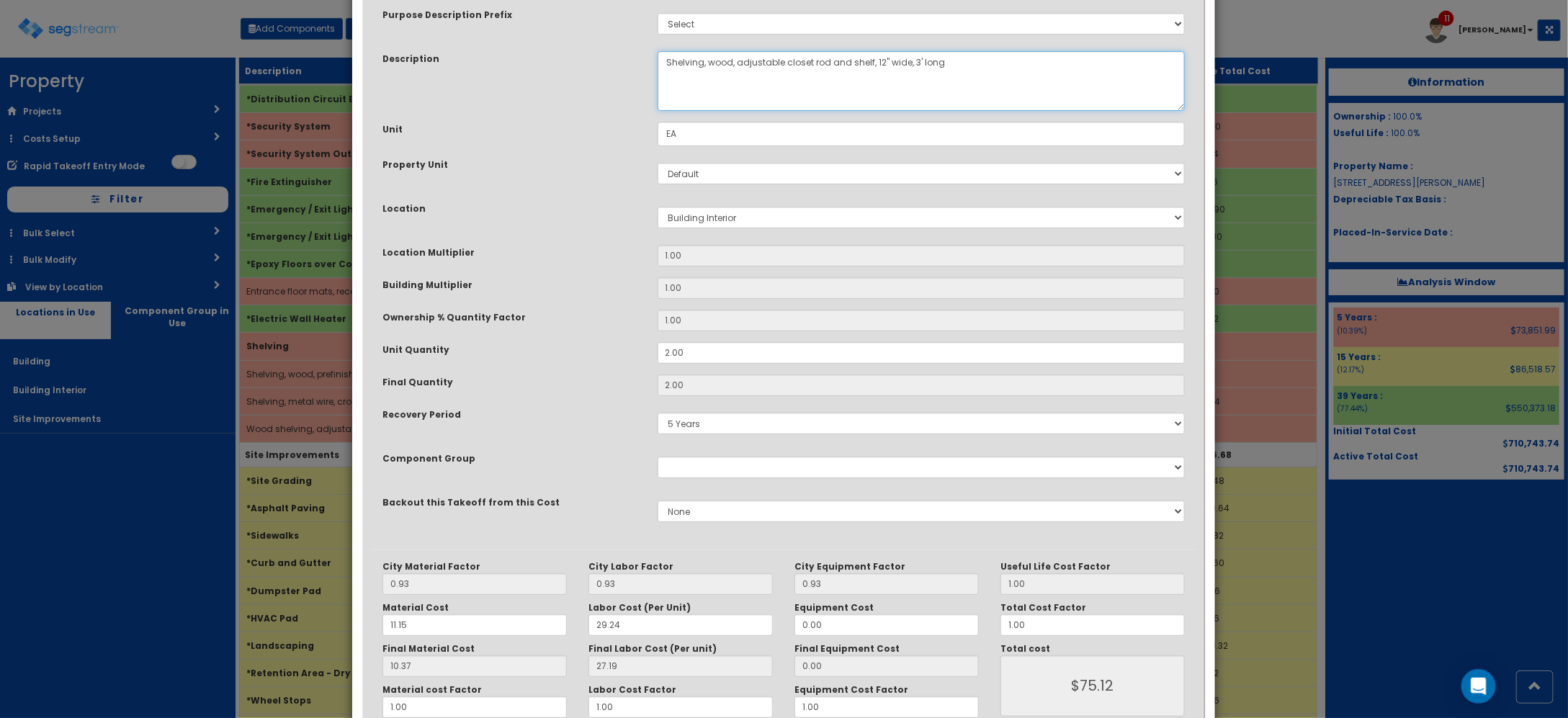
scroll to position [163, 0]
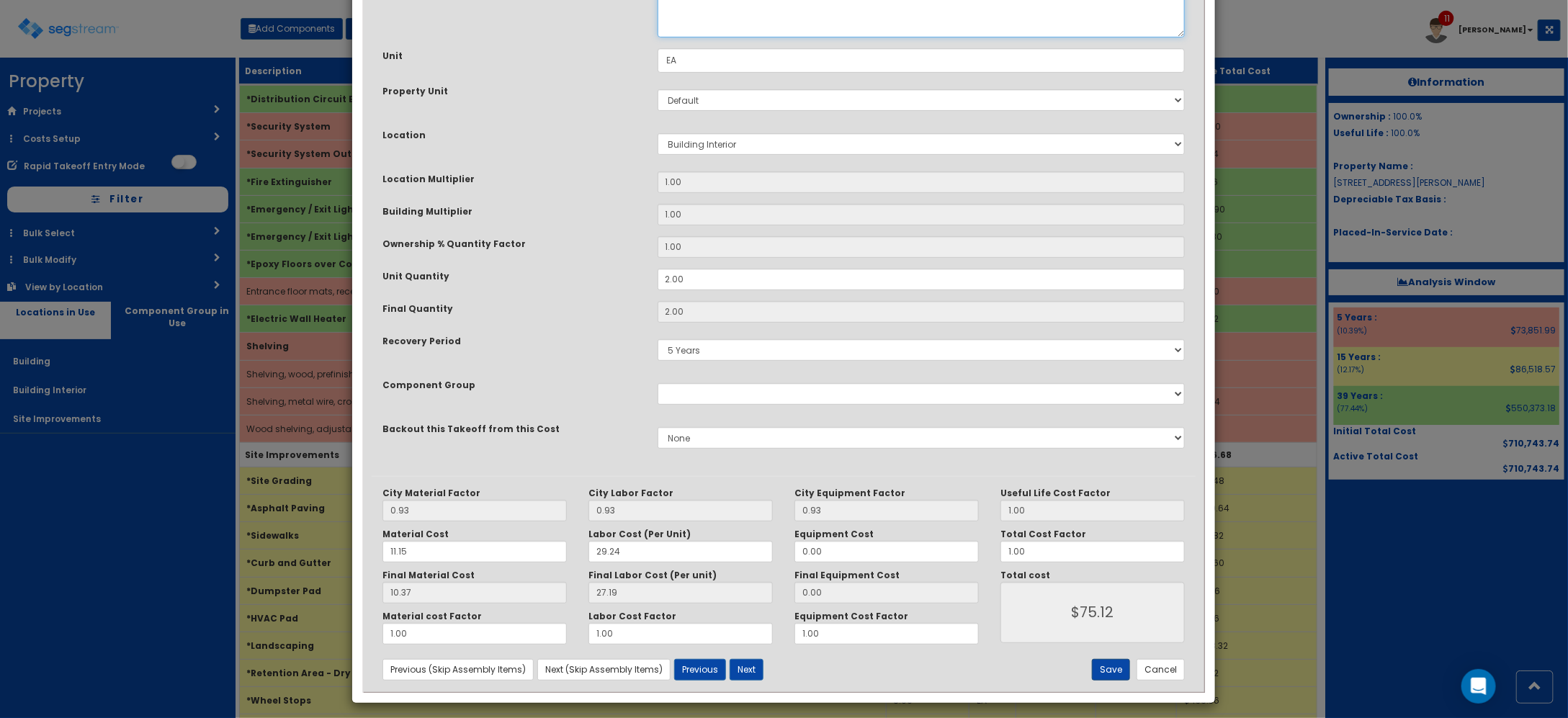
type textarea "Shelving, wood, adjustable closet rod and shelf, 12" wide, 3' long"
click at [1113, 679] on button "Save" at bounding box center [1110, 670] width 38 height 22
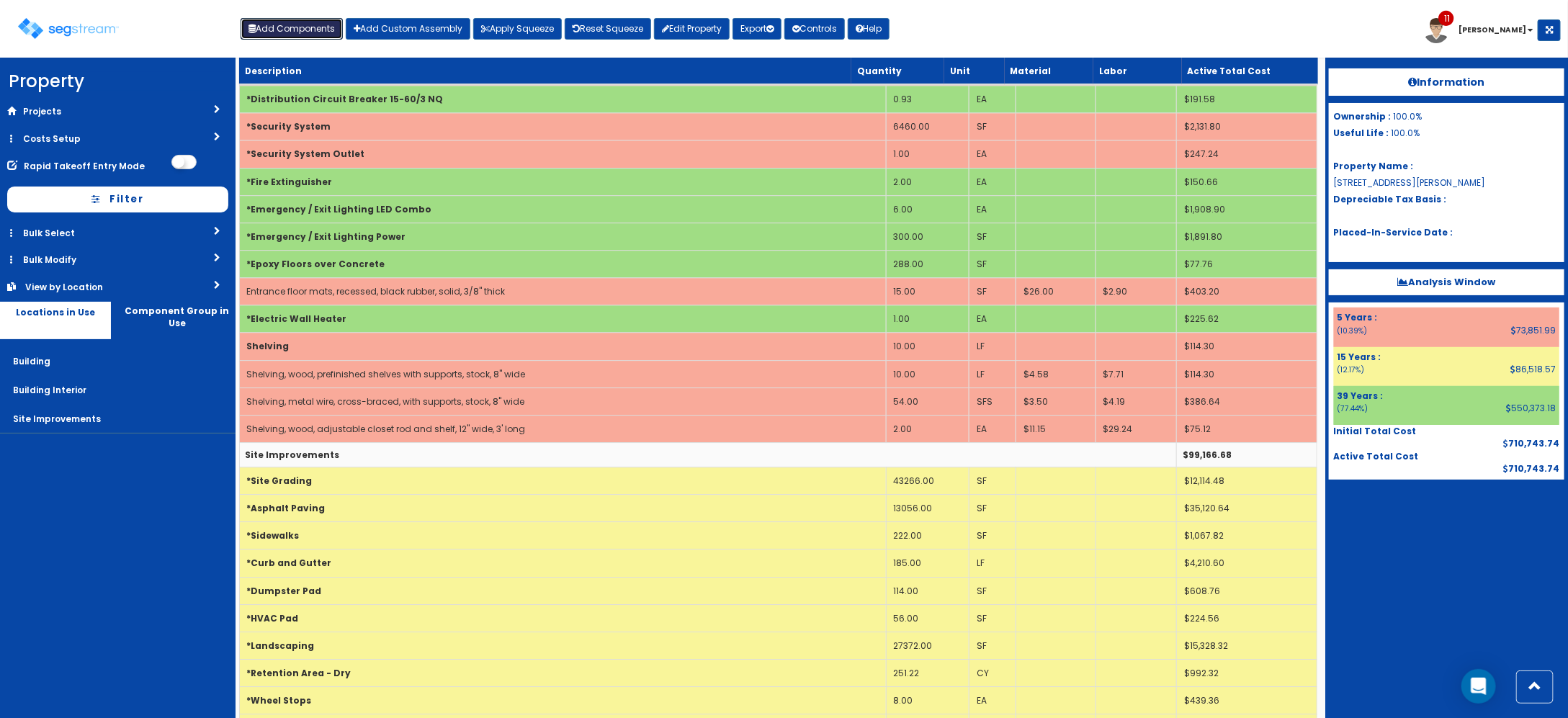
click at [314, 31] on button "Add Components" at bounding box center [291, 29] width 102 height 22
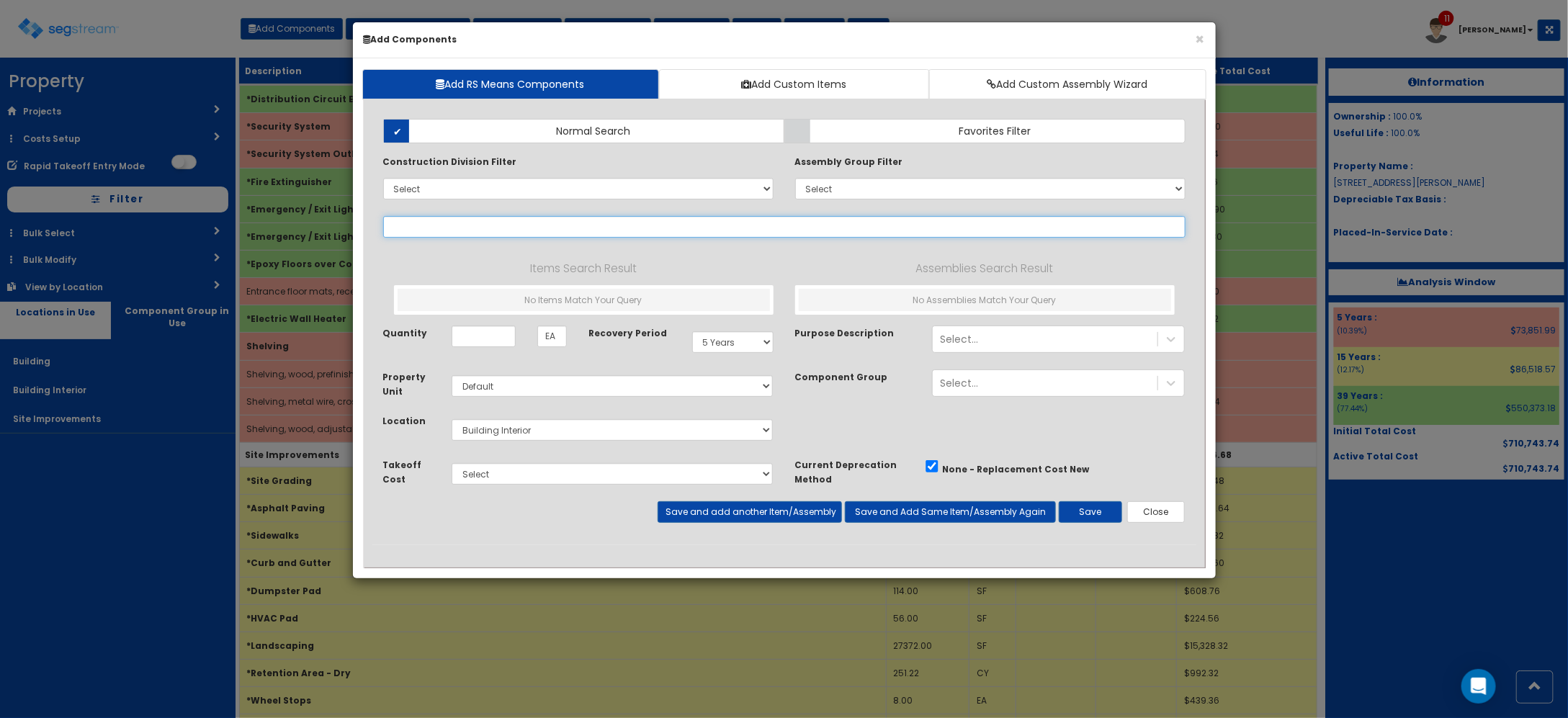
select select
type input "outlet"
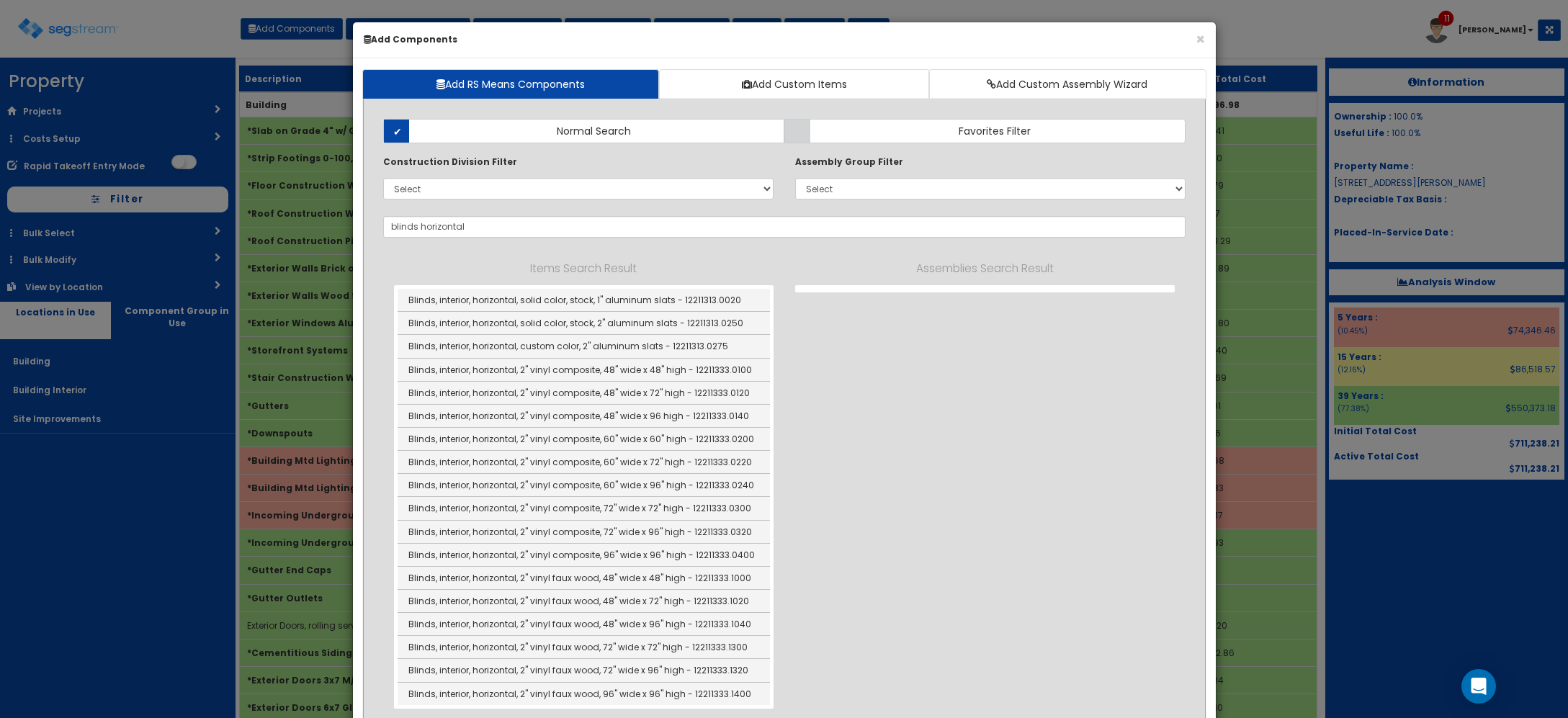
select select "5Y"
select select "default"
select select "7"
type input "620"
click at [977, 375] on div "Items Search Result Blinds, interior, horizontal, solid color, stock, 1" alumin…" at bounding box center [784, 483] width 802 height 449
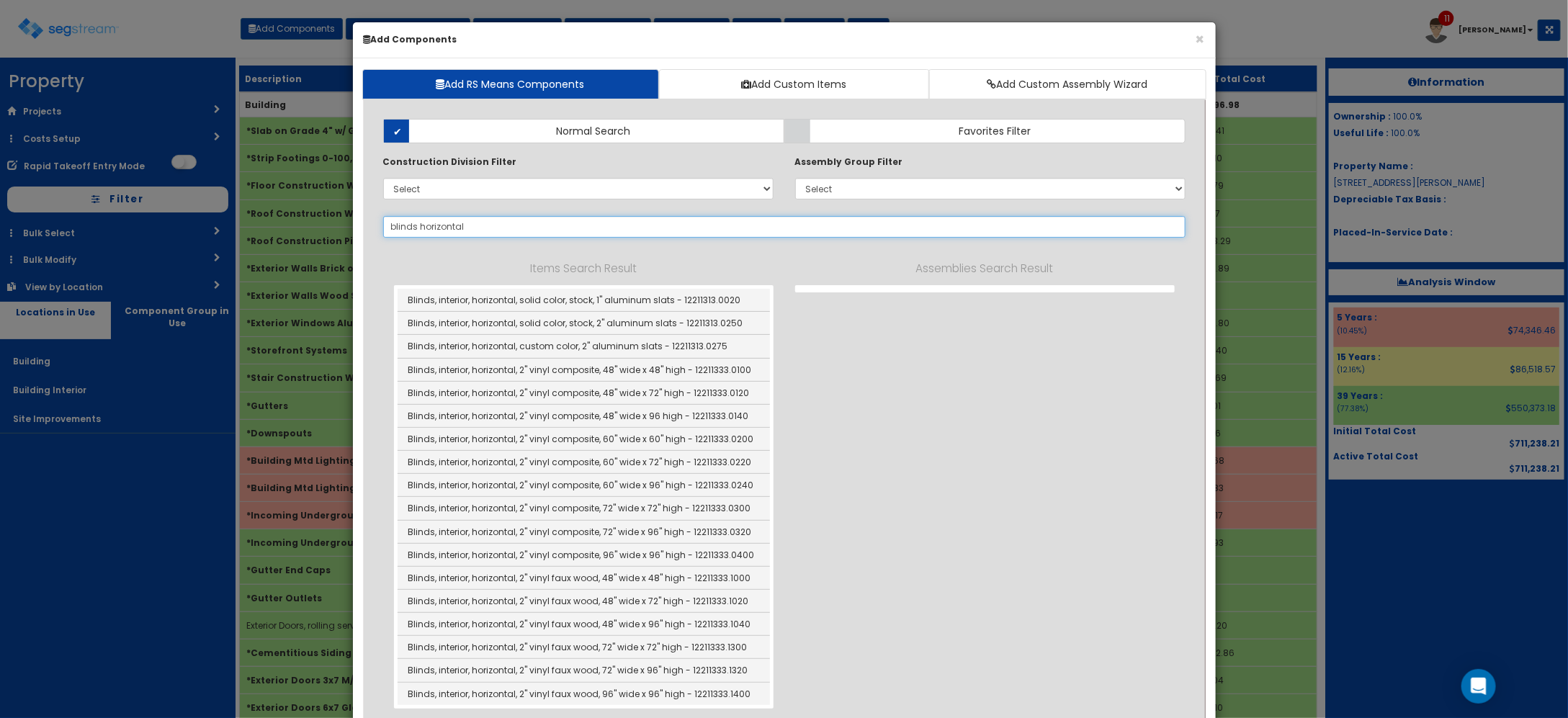
click at [492, 227] on input "blinds horizontal" at bounding box center [784, 227] width 802 height 22
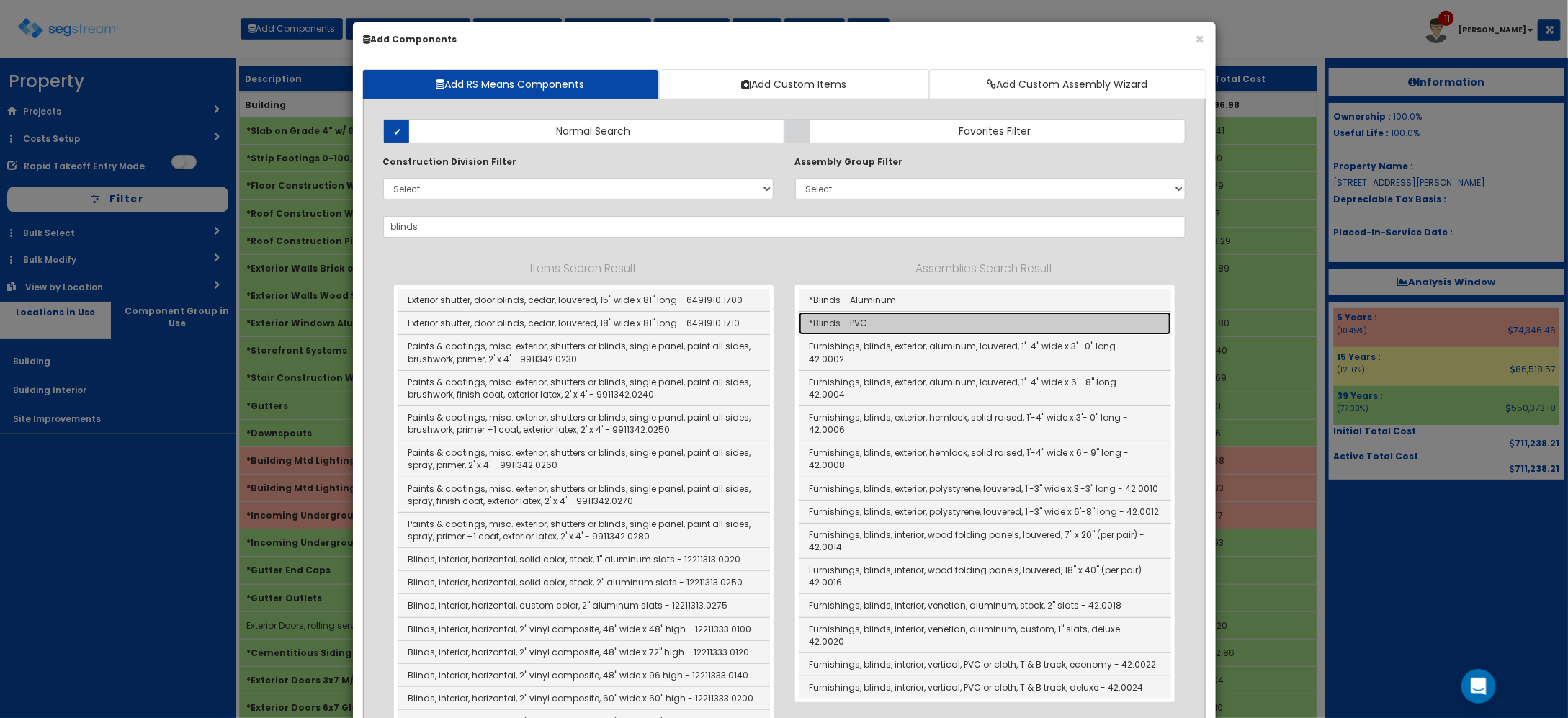
click at [912, 318] on link "*Blinds - PVC" at bounding box center [985, 324] width 372 height 23
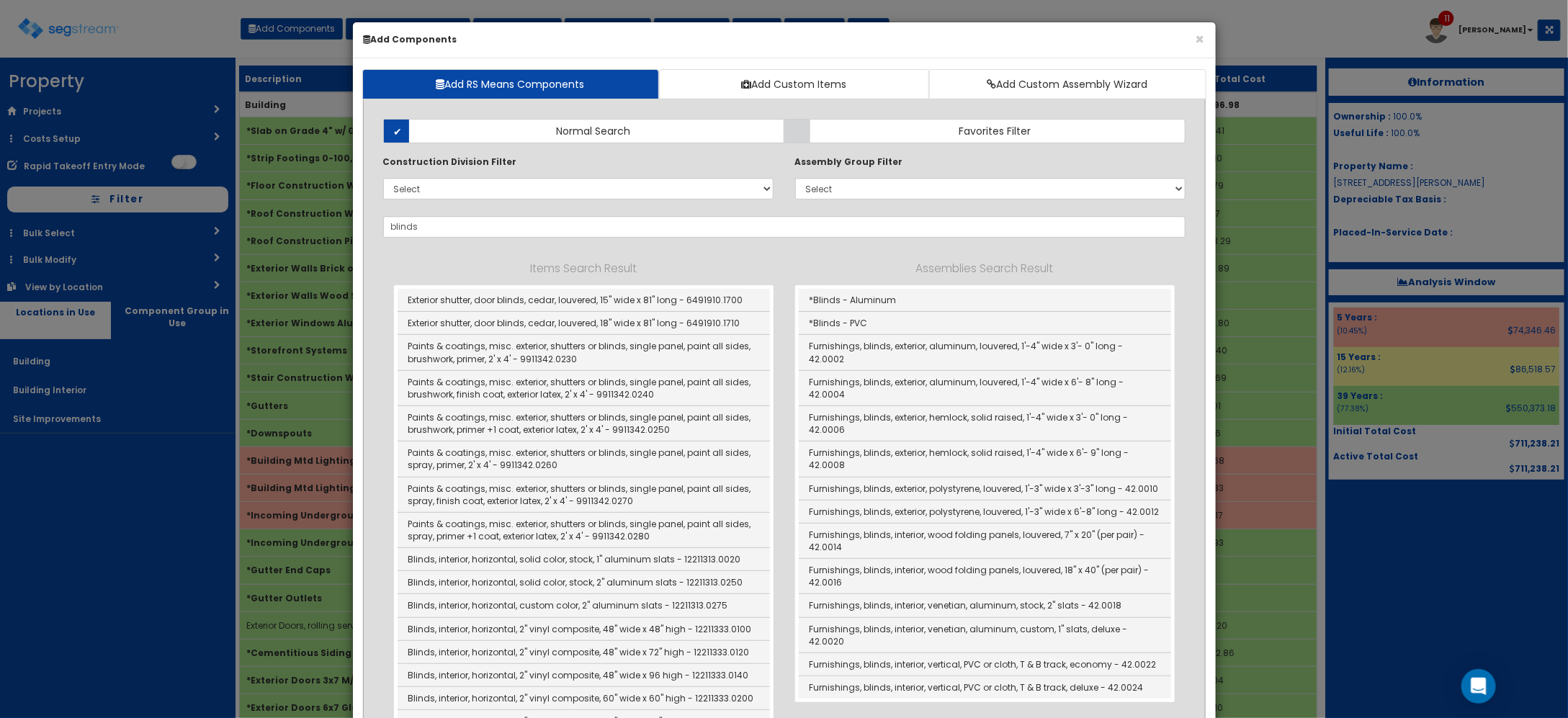
type input "*Blinds - PVC"
type input "SF"
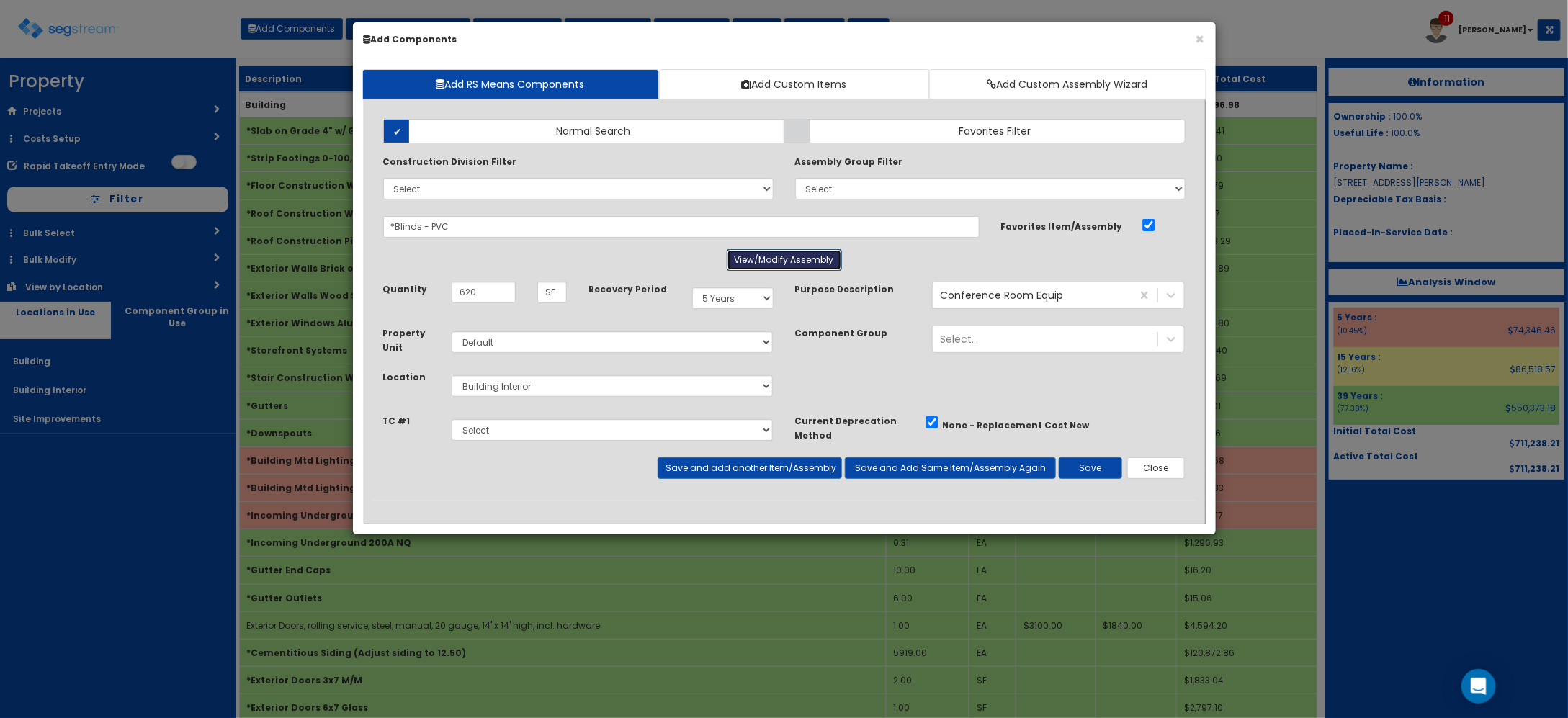
click at [815, 259] on button "View/Modify Assembly" at bounding box center [784, 260] width 115 height 22
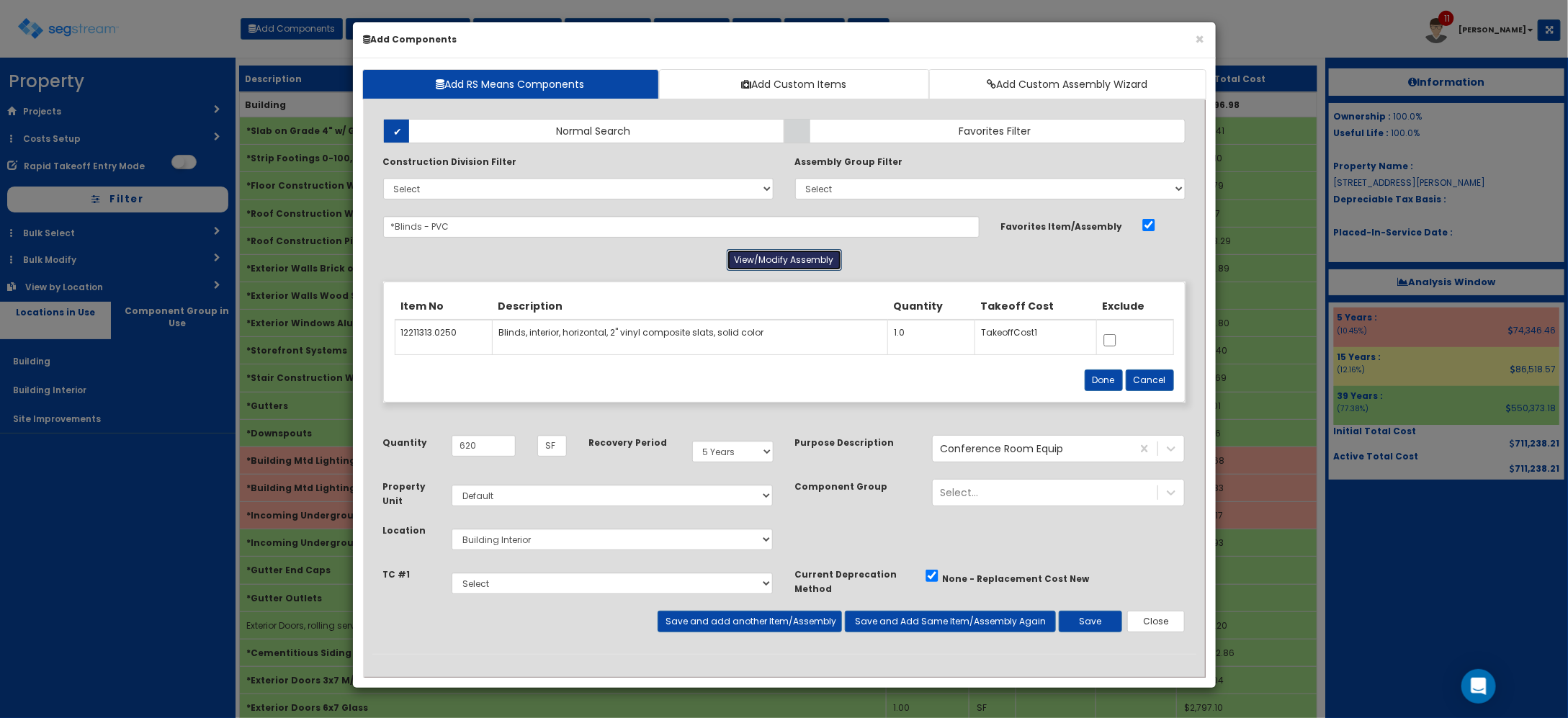
click at [815, 259] on button "View/Modify Assembly" at bounding box center [784, 260] width 115 height 22
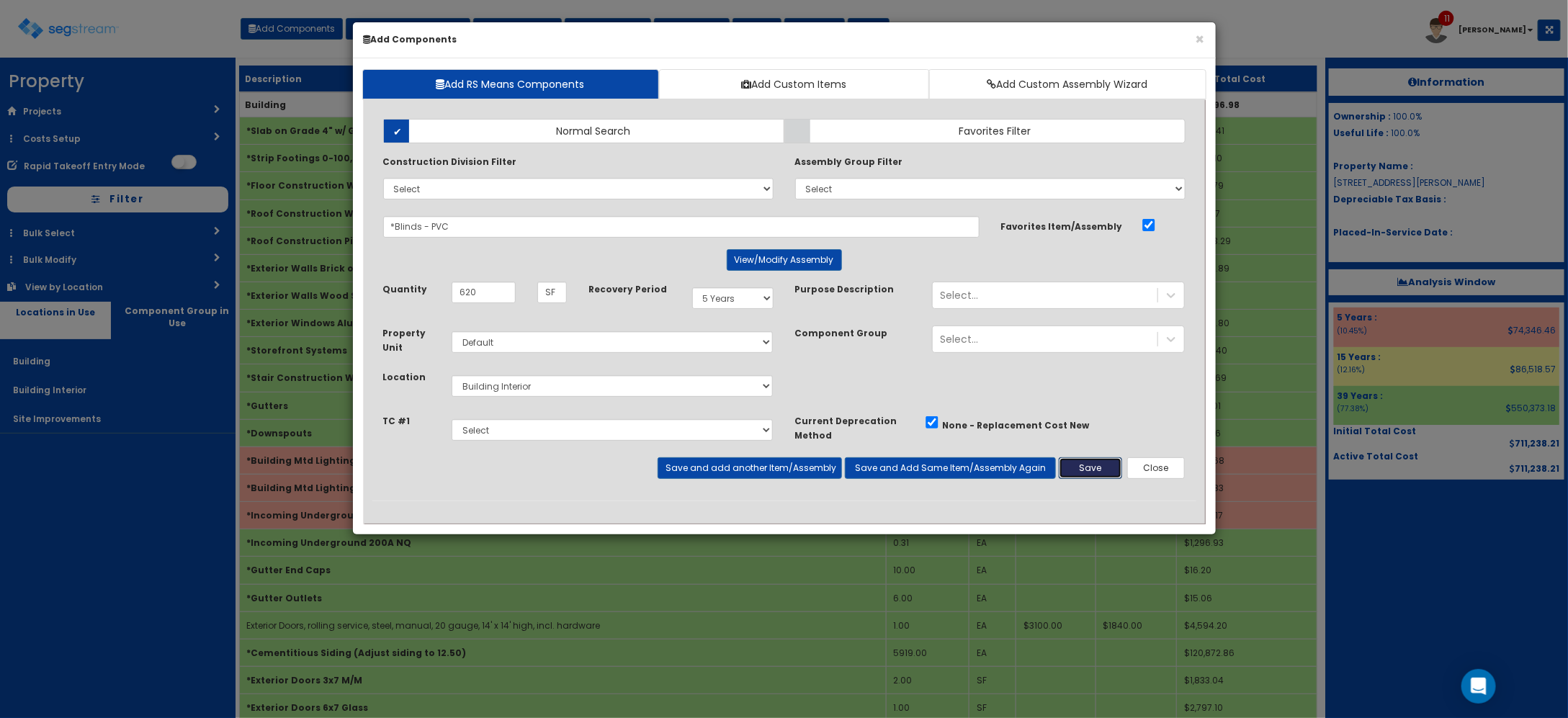
click at [1077, 479] on button "Save" at bounding box center [1091, 468] width 64 height 22
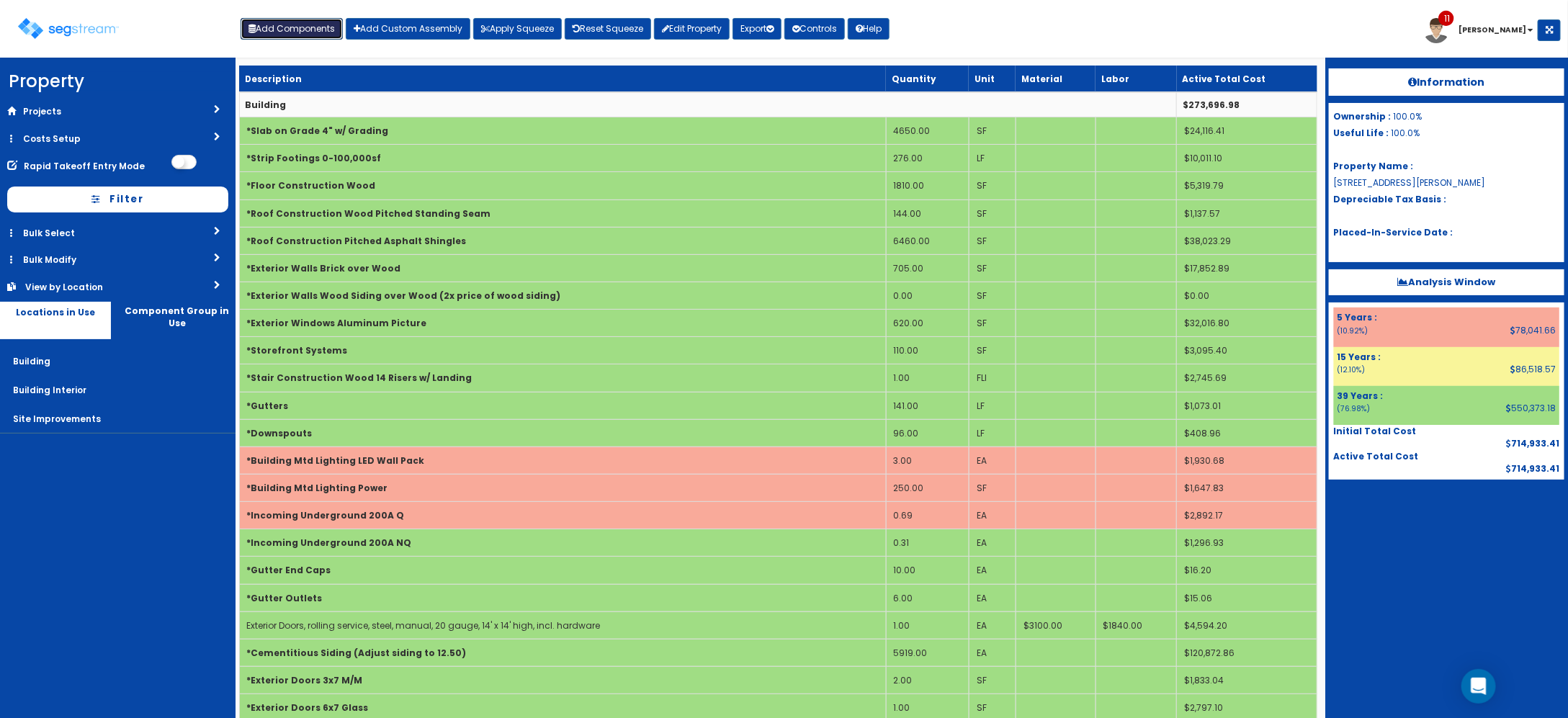
click at [313, 22] on button "Add Components" at bounding box center [291, 29] width 102 height 22
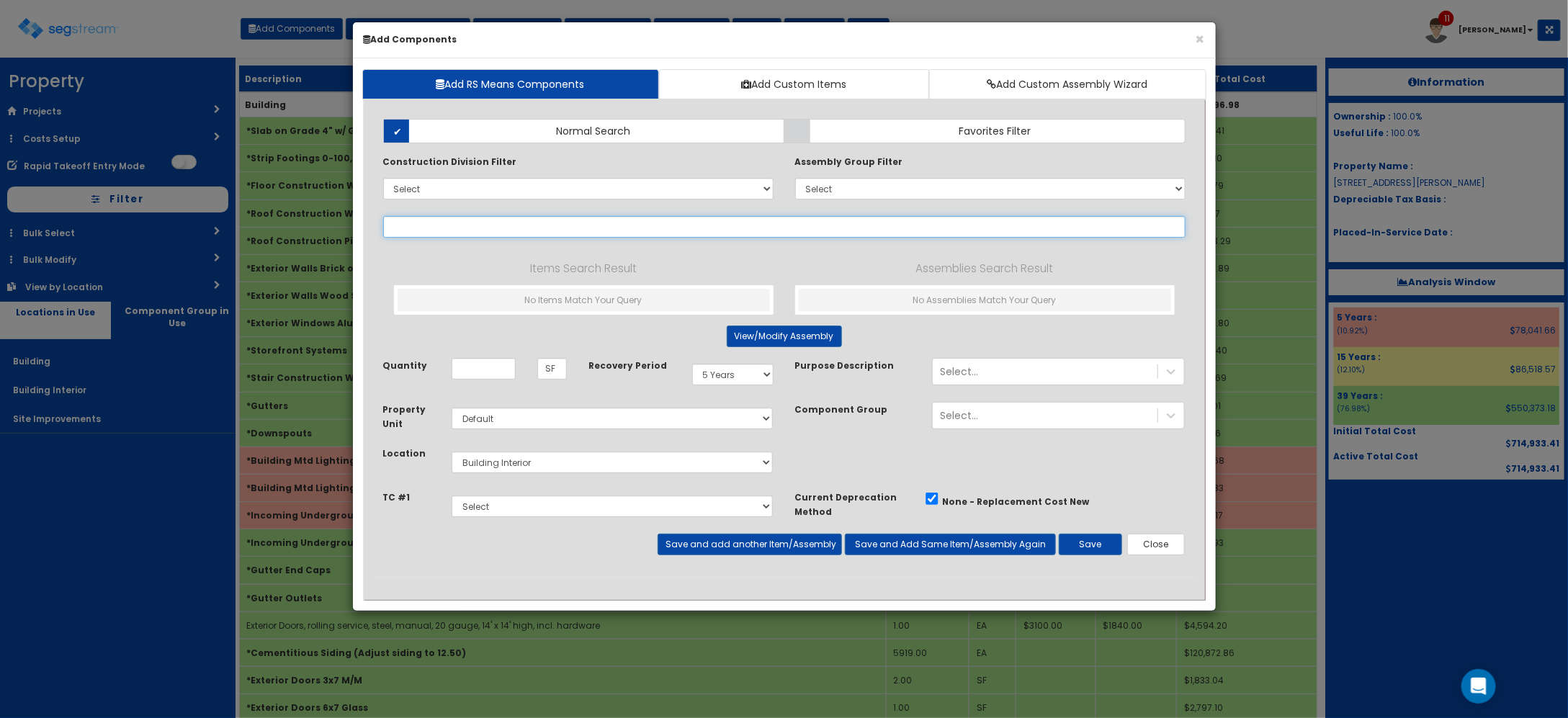
select select
type input "b"
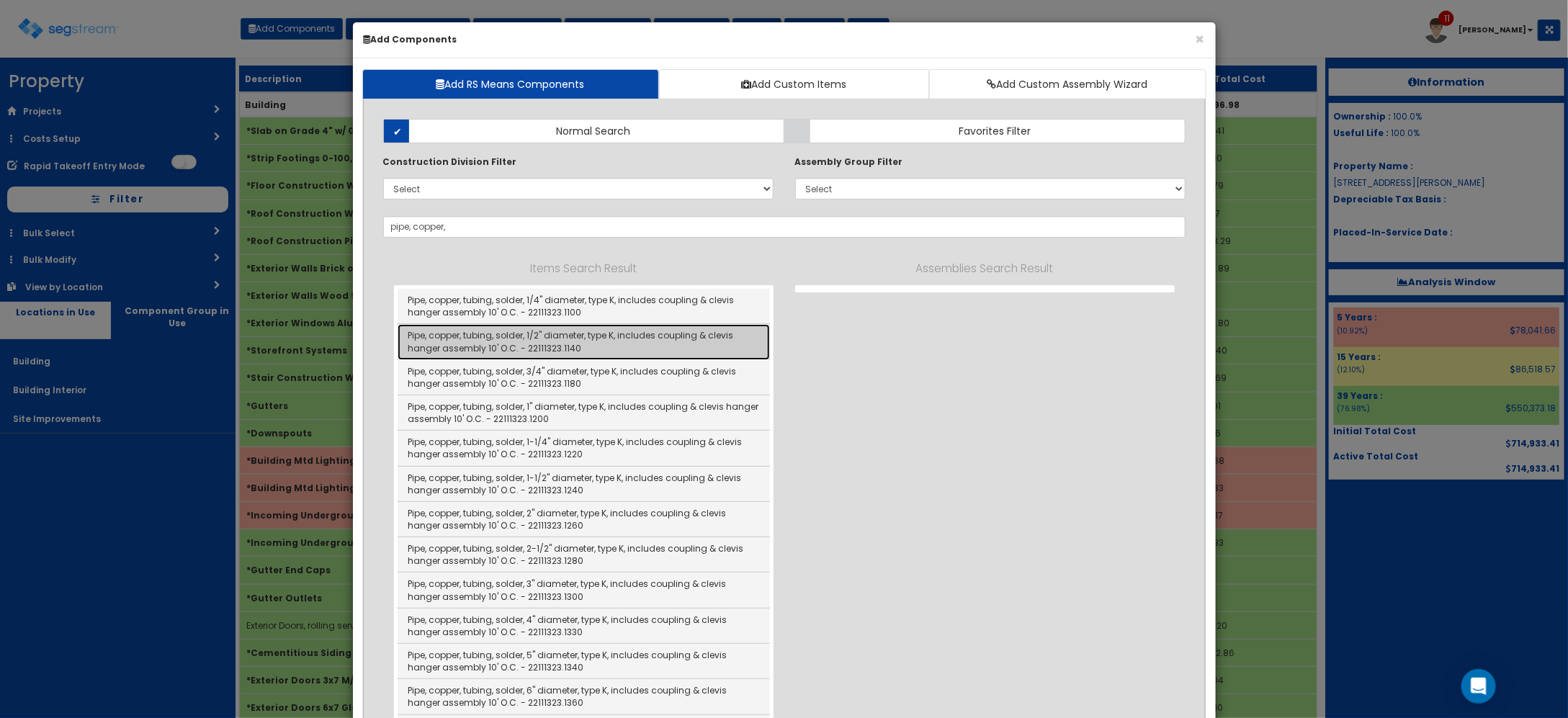
click at [557, 347] on link "Pipe, copper, tubing, solder, 1/2" diameter, type K, includes coupling & clevis…" at bounding box center [583, 342] width 372 height 35
type input "Pipe, copper, tubing, solder, 1/2" diameter, type K, includes coupling & clevis…"
type input "LF"
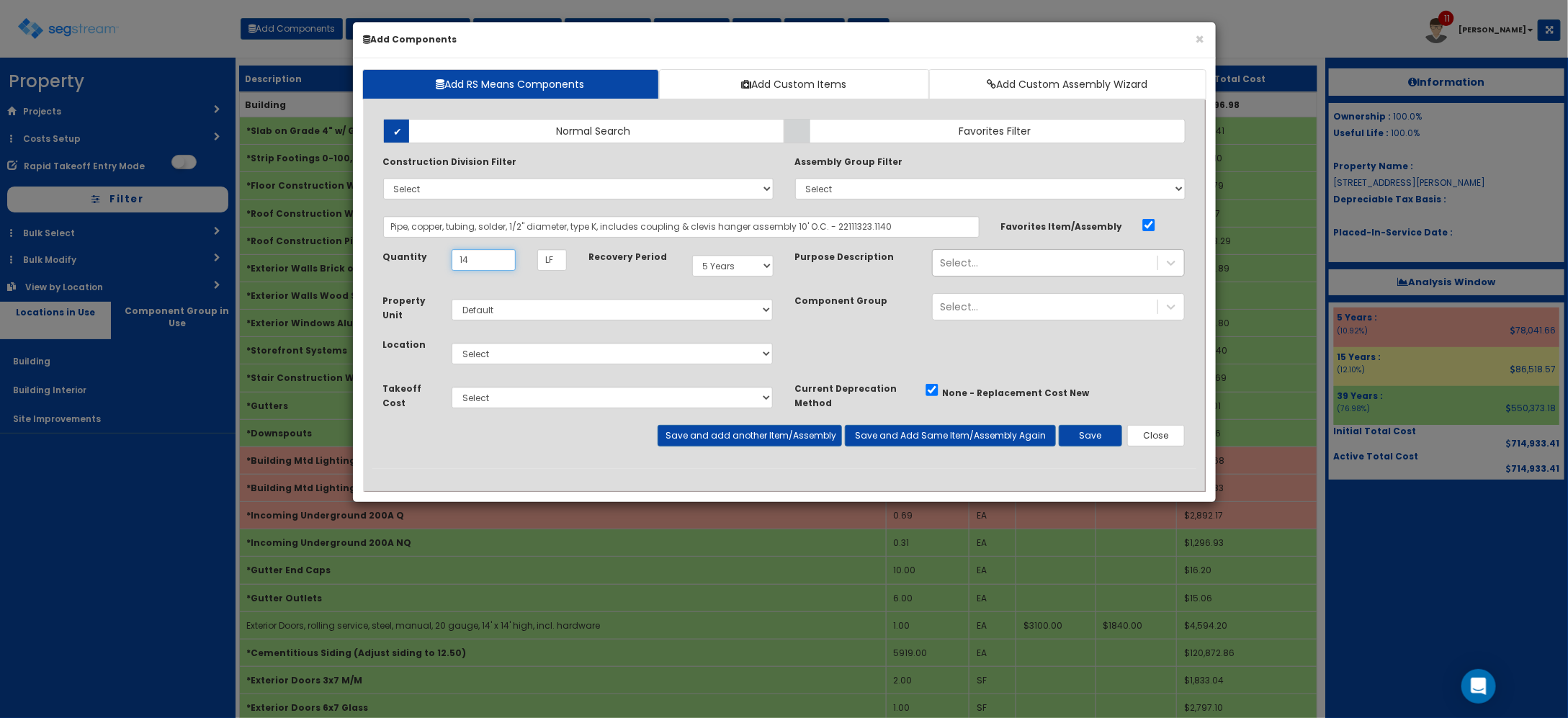
type input "14"
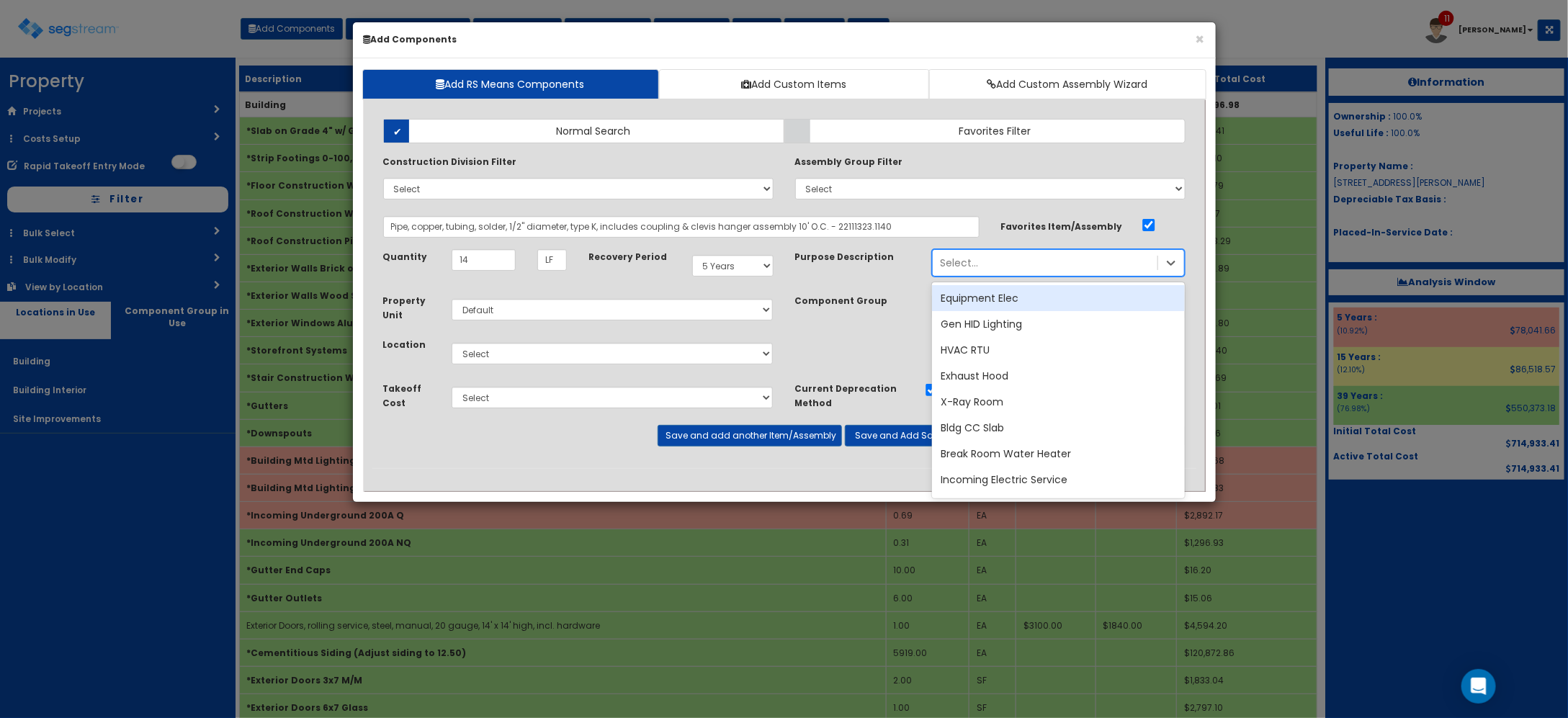
click at [987, 265] on div "Select..." at bounding box center [1045, 263] width 224 height 23
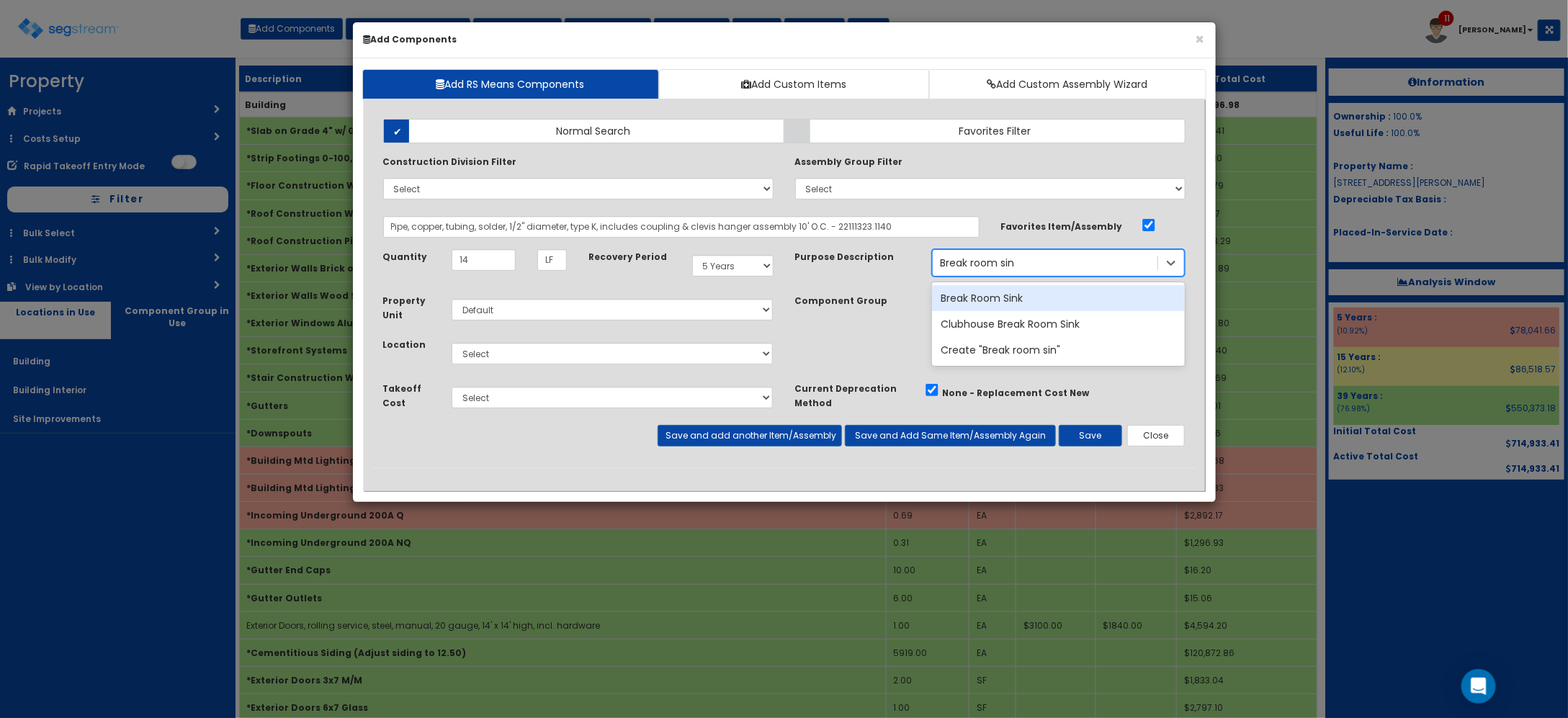
type input "Break room sink"
click at [995, 294] on div "Break Room Sink" at bounding box center [1058, 298] width 253 height 26
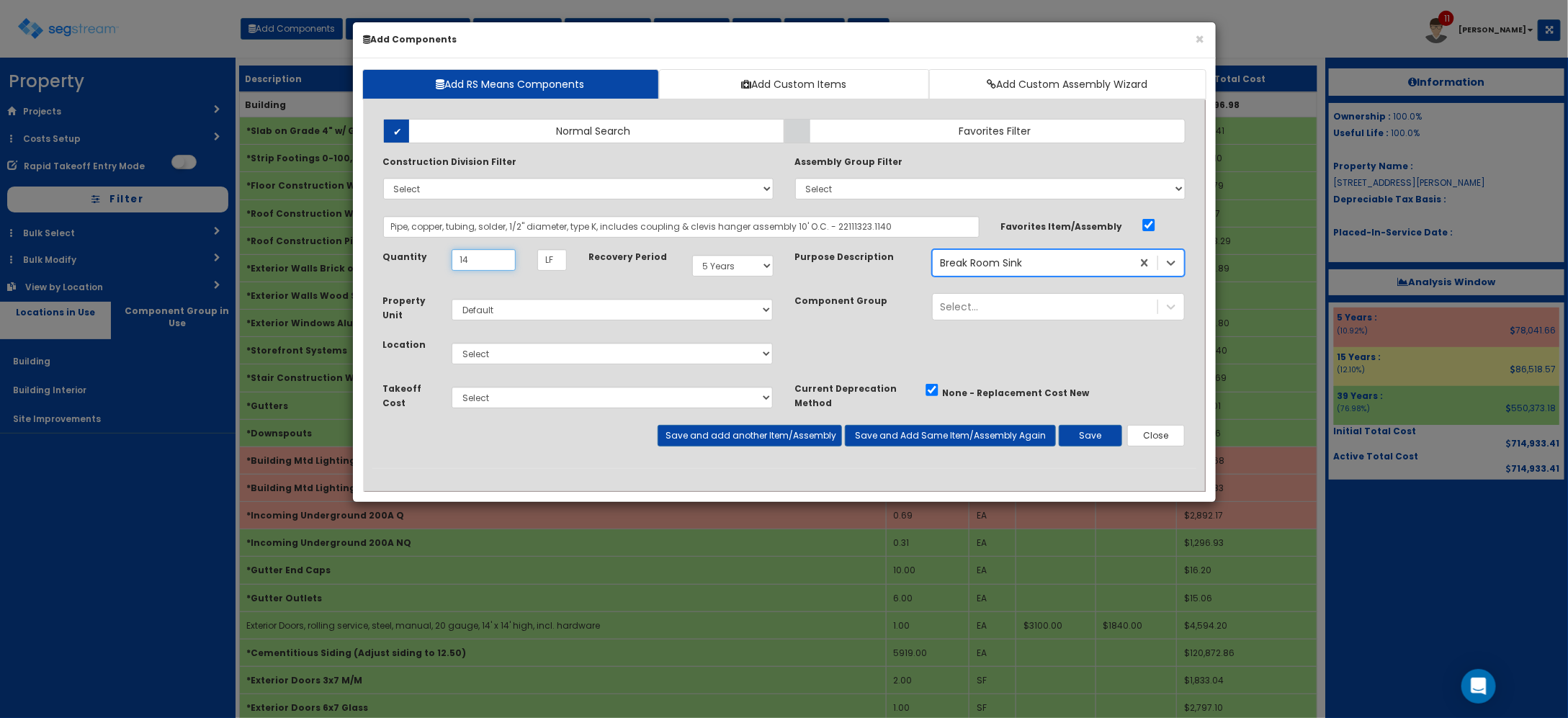
click at [515, 263] on input "14" at bounding box center [484, 260] width 64 height 22
type input "17"
click at [544, 365] on div "Select Building Building Interior Site Improvements Add Additional Location" at bounding box center [612, 354] width 344 height 33
click at [544, 363] on select "Select Building Building Interior Site Improvements Add Additional Location" at bounding box center [612, 354] width 322 height 22
select select "7"
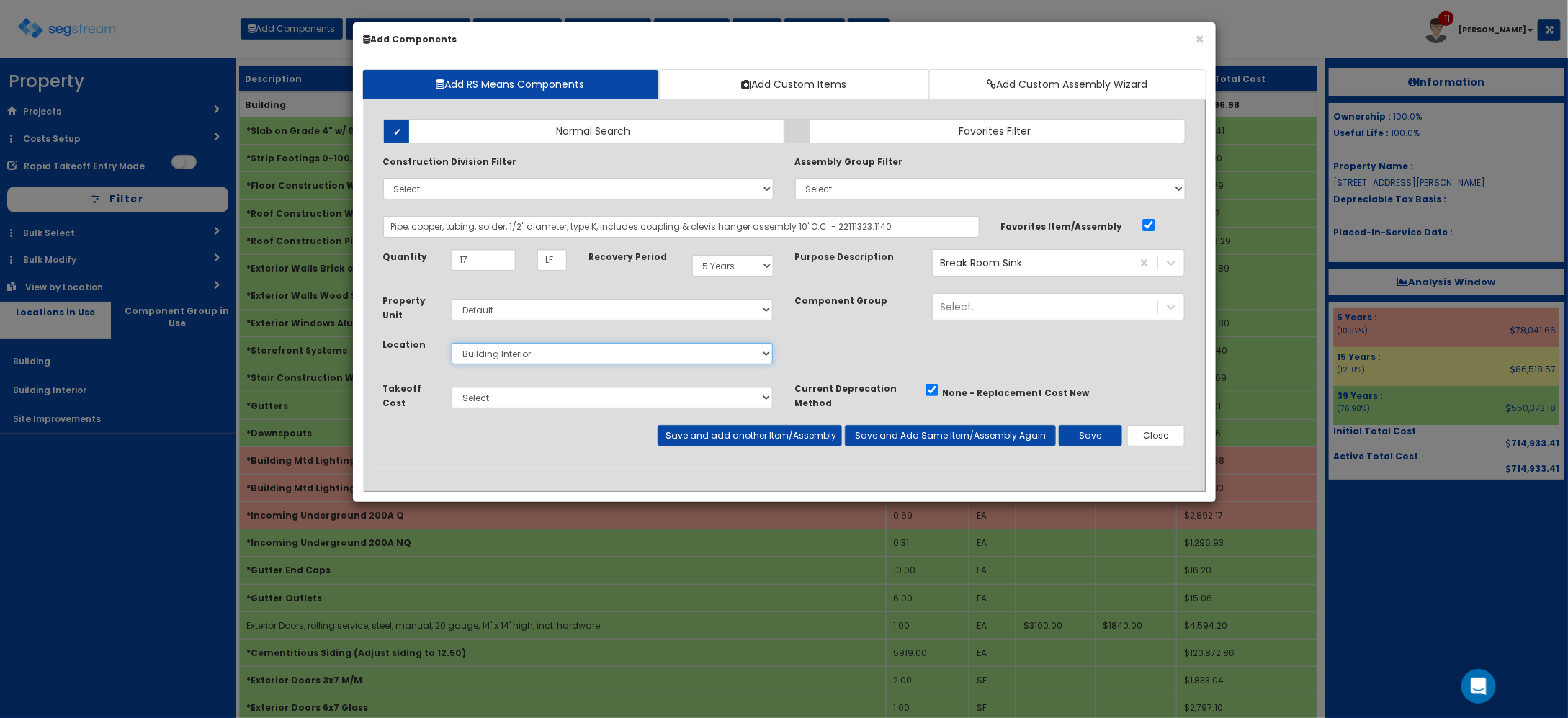
click at [452, 344] on select "Select Building Building Interior Site Improvements Add Additional Location" at bounding box center [612, 354] width 322 height 22
click at [955, 441] on button "Save and Add Same Item/Assembly Again" at bounding box center [951, 436] width 211 height 22
drag, startPoint x: 418, startPoint y: 224, endPoint x: 1691, endPoint y: 182, distance: 1273.7
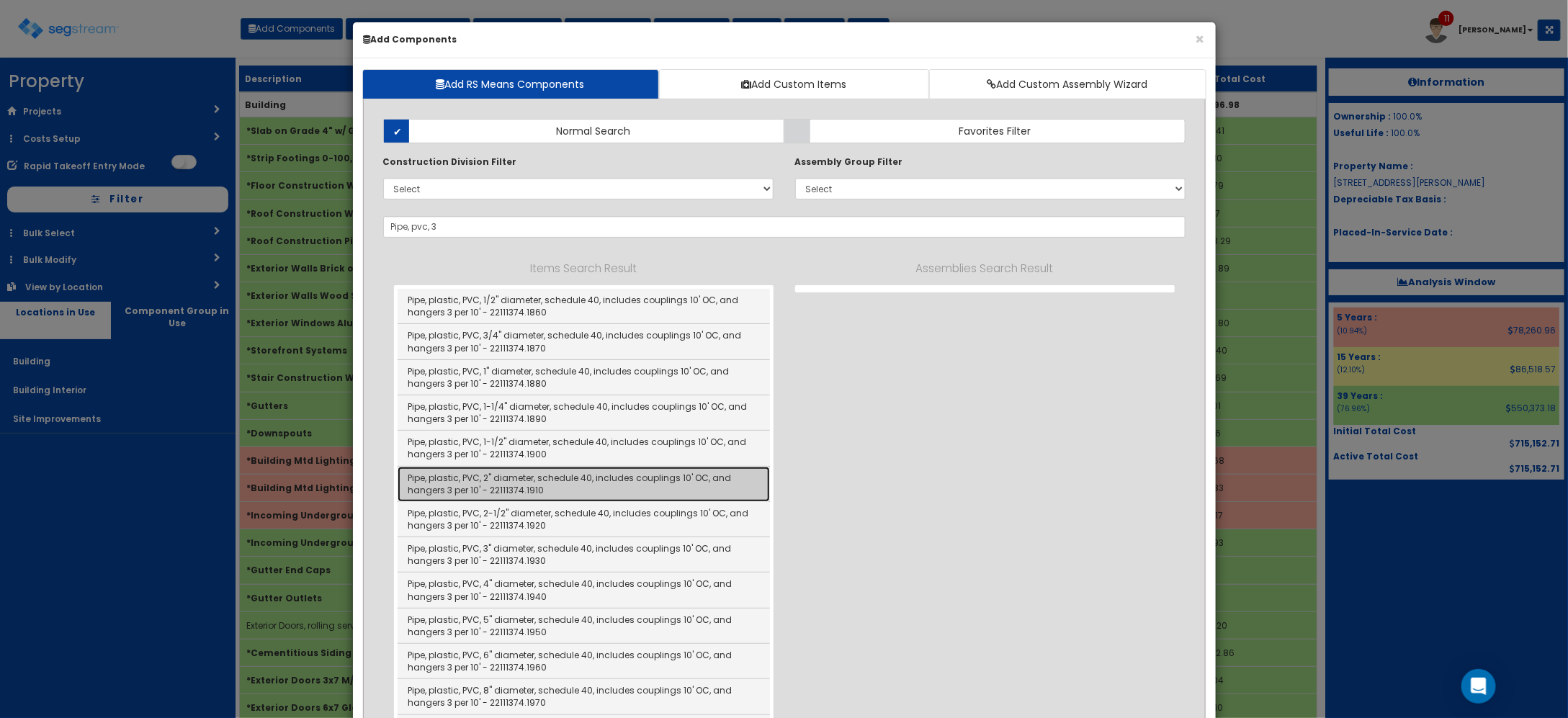
click at [563, 483] on link "Pipe, plastic, PVC, 2" diameter, schedule 40, includes couplings 10' OC, and ha…" at bounding box center [583, 484] width 372 height 35
type input "Pipe, plastic, PVC, 2" diameter, schedule 40, includes couplings 10' OC, and ha…"
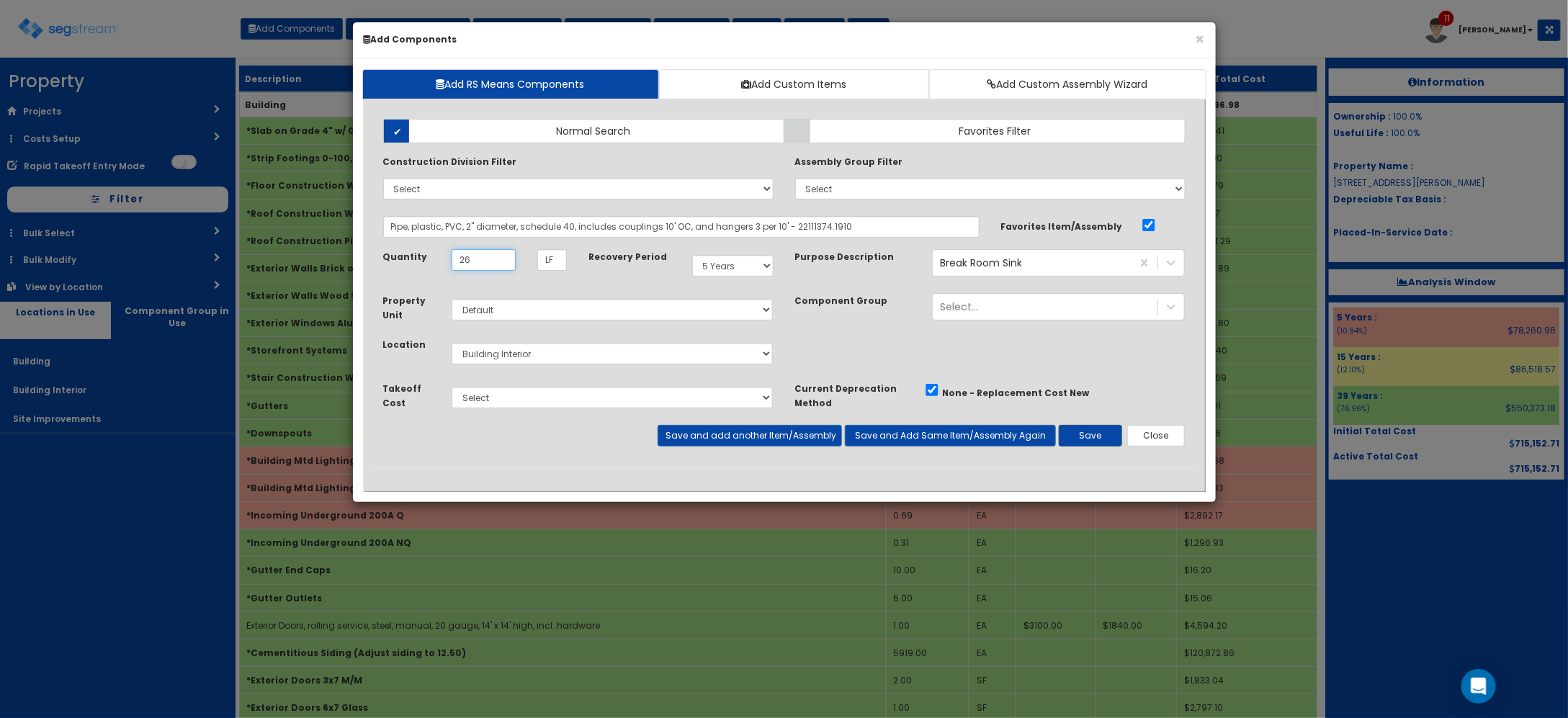
type input "26"
click at [1084, 434] on button "Save" at bounding box center [1091, 436] width 64 height 22
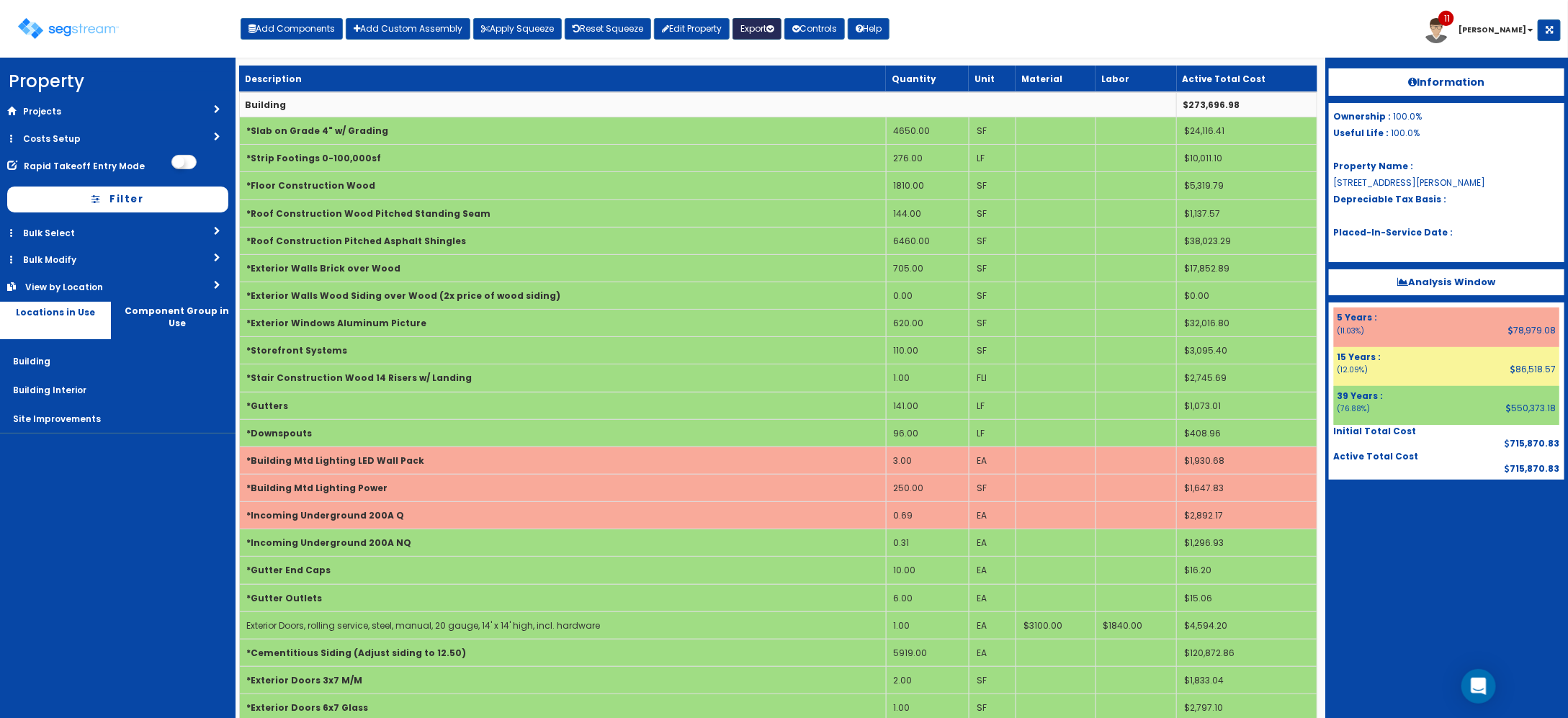
click at [765, 27] on button "Export" at bounding box center [757, 29] width 49 height 22
click at [780, 56] on link "Engineering Report(xlsx)" at bounding box center [804, 60] width 143 height 29
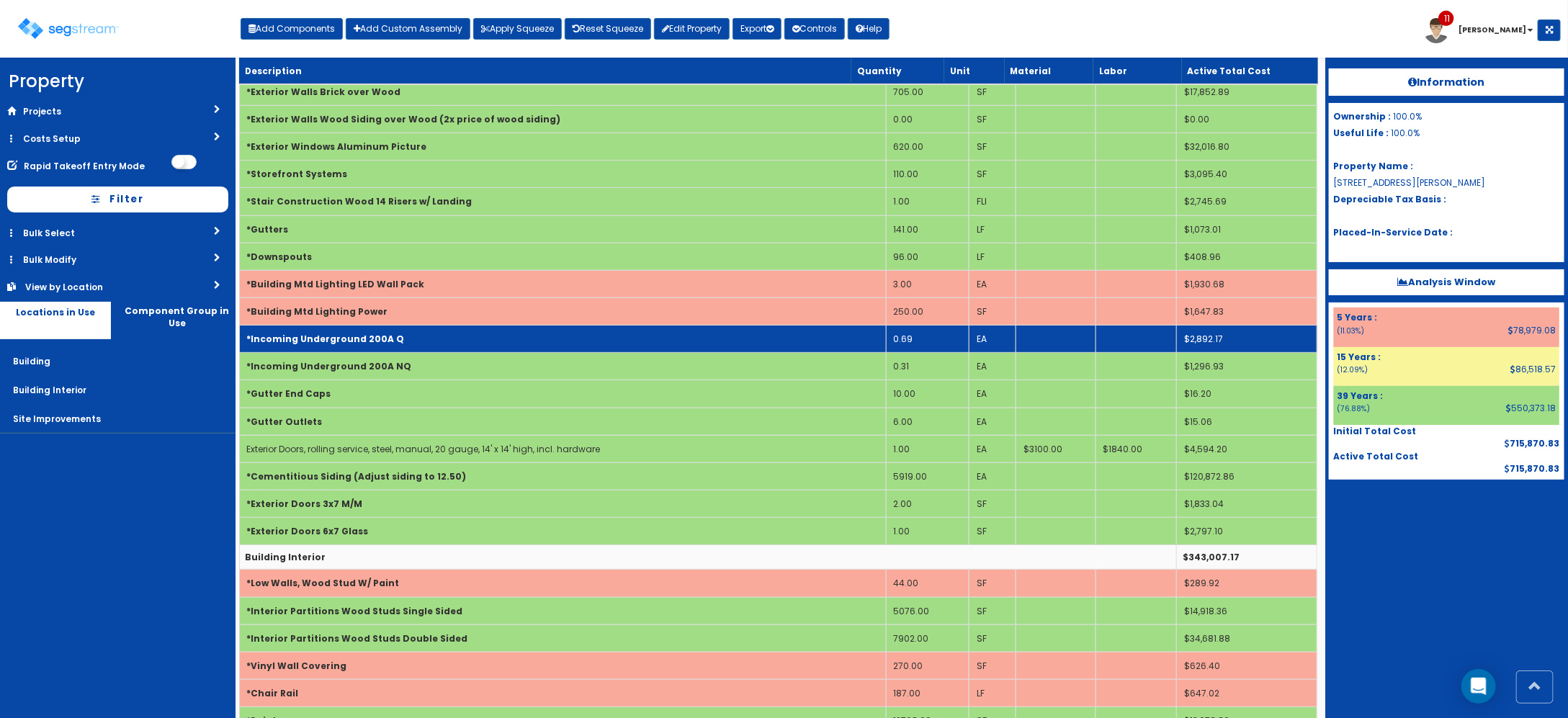
scroll to position [180, 0]
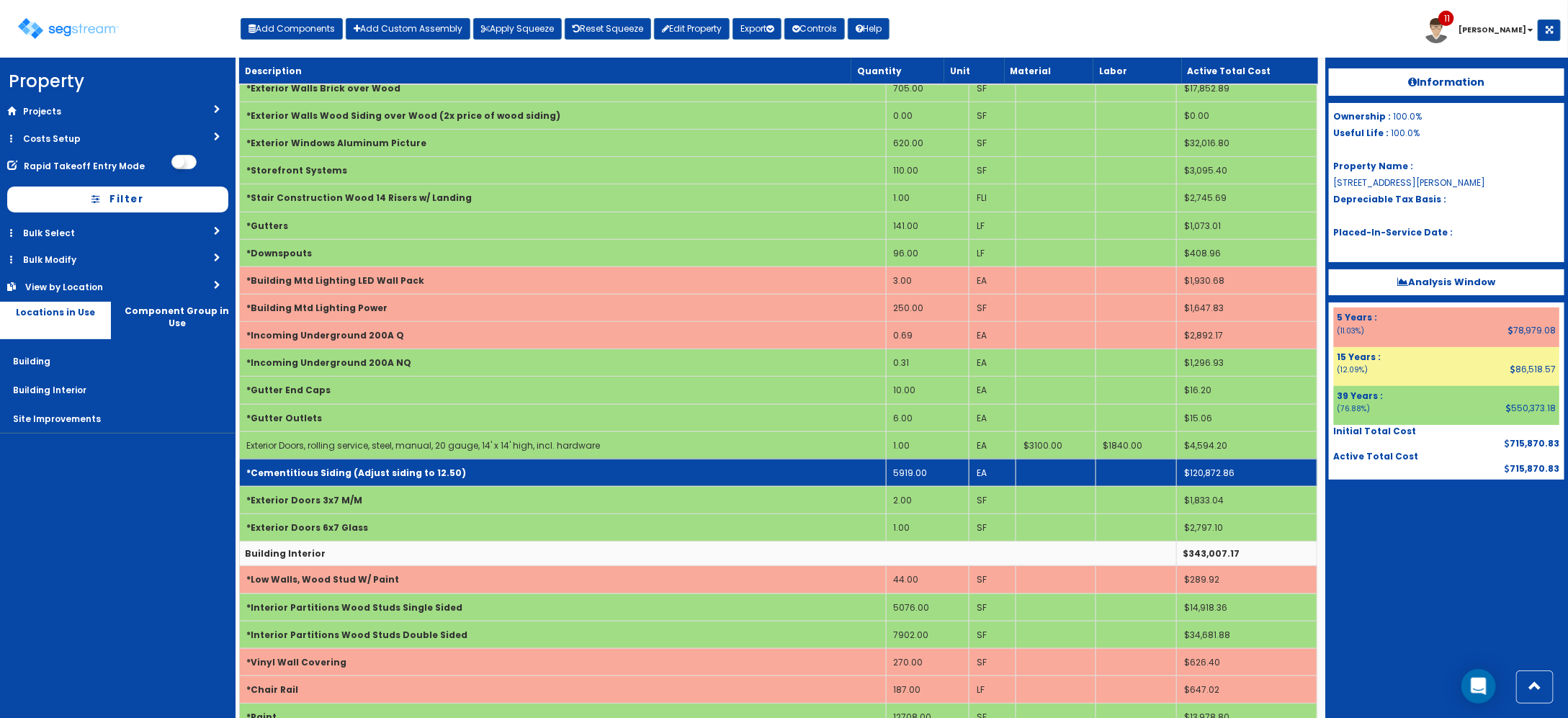
click at [495, 476] on td "*Cementitious Siding (Adjust siding to 12.50)" at bounding box center [562, 473] width 646 height 28
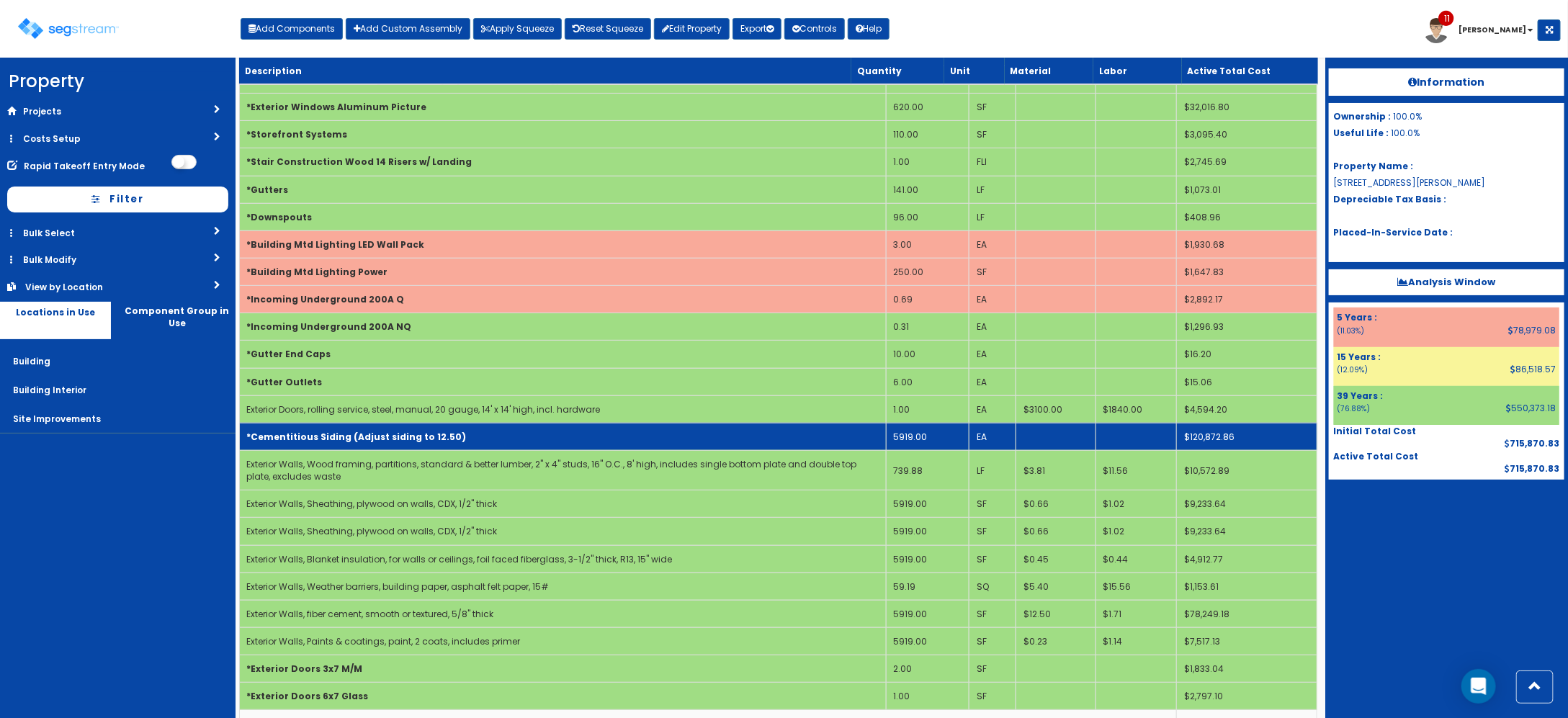
scroll to position [270, 0]
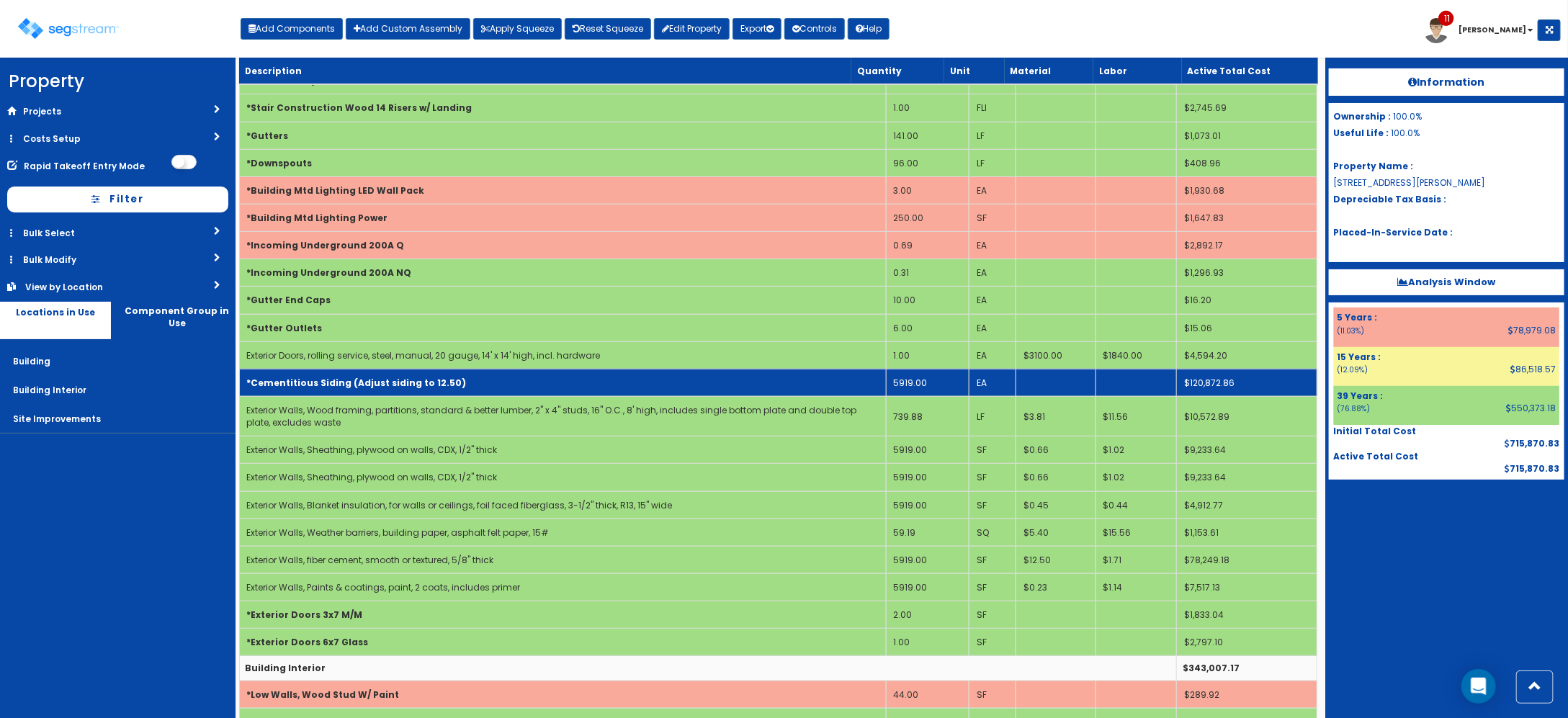
click at [488, 387] on td "*Cementitious Siding (Adjust siding to 12.50)" at bounding box center [562, 382] width 646 height 28
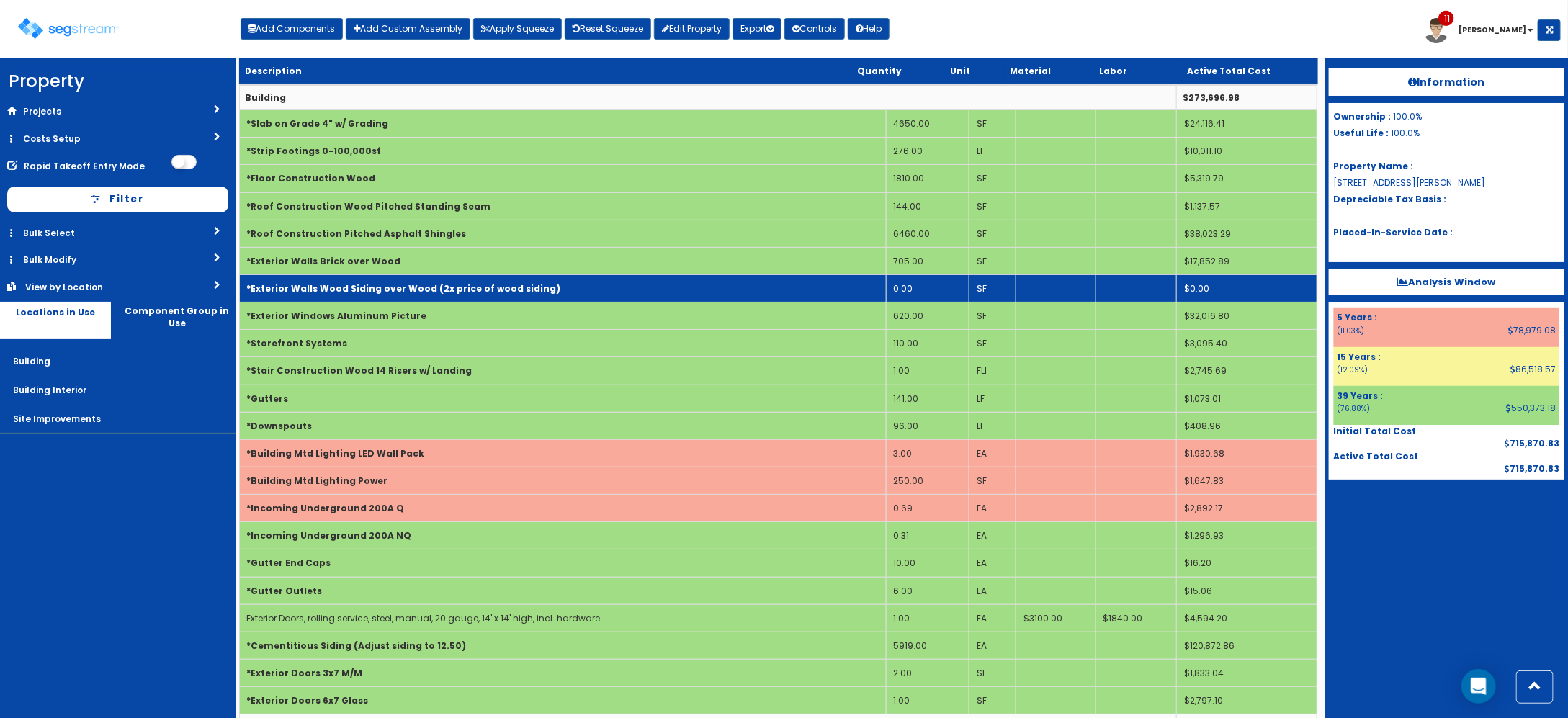
scroll to position [0, 0]
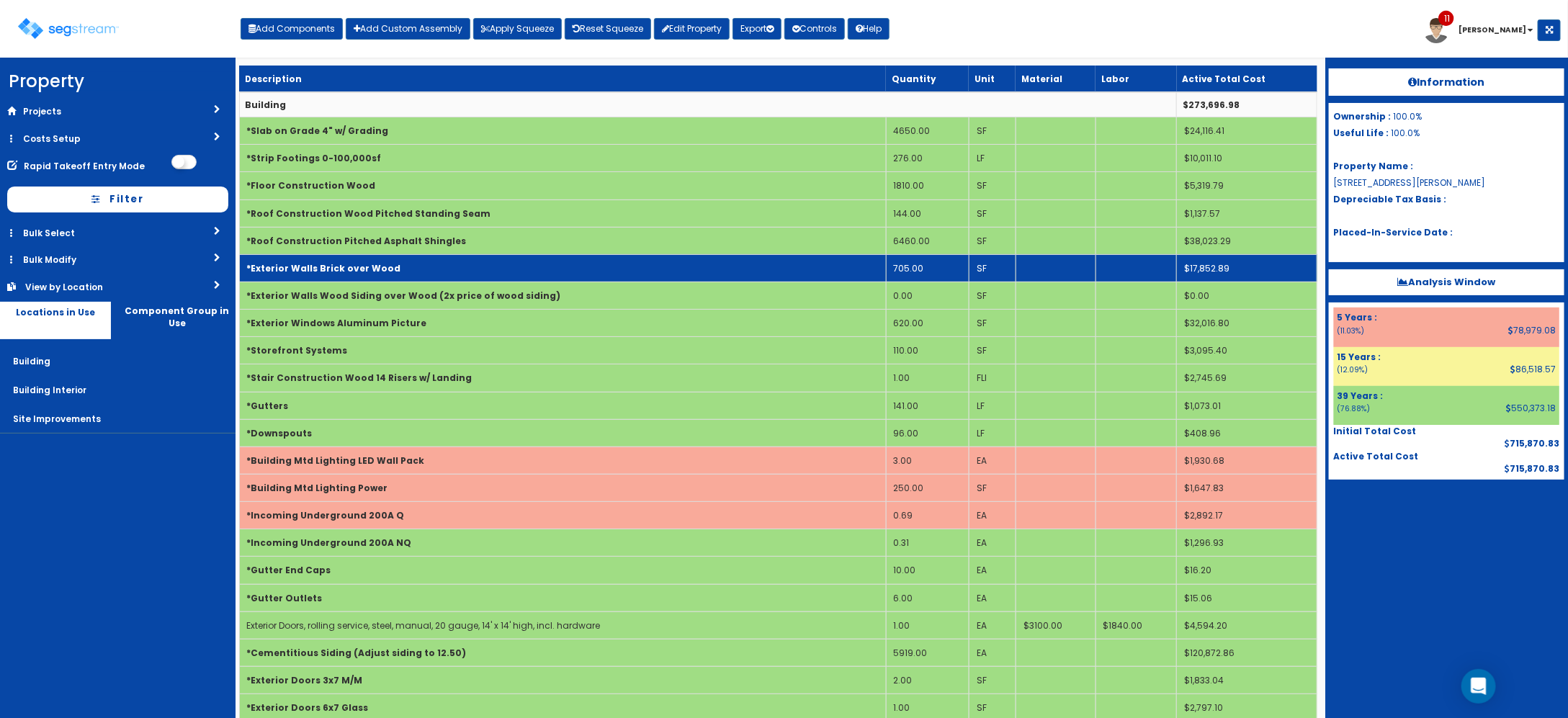
click at [447, 277] on td "*Exterior Walls Brick over Wood" at bounding box center [562, 268] width 646 height 28
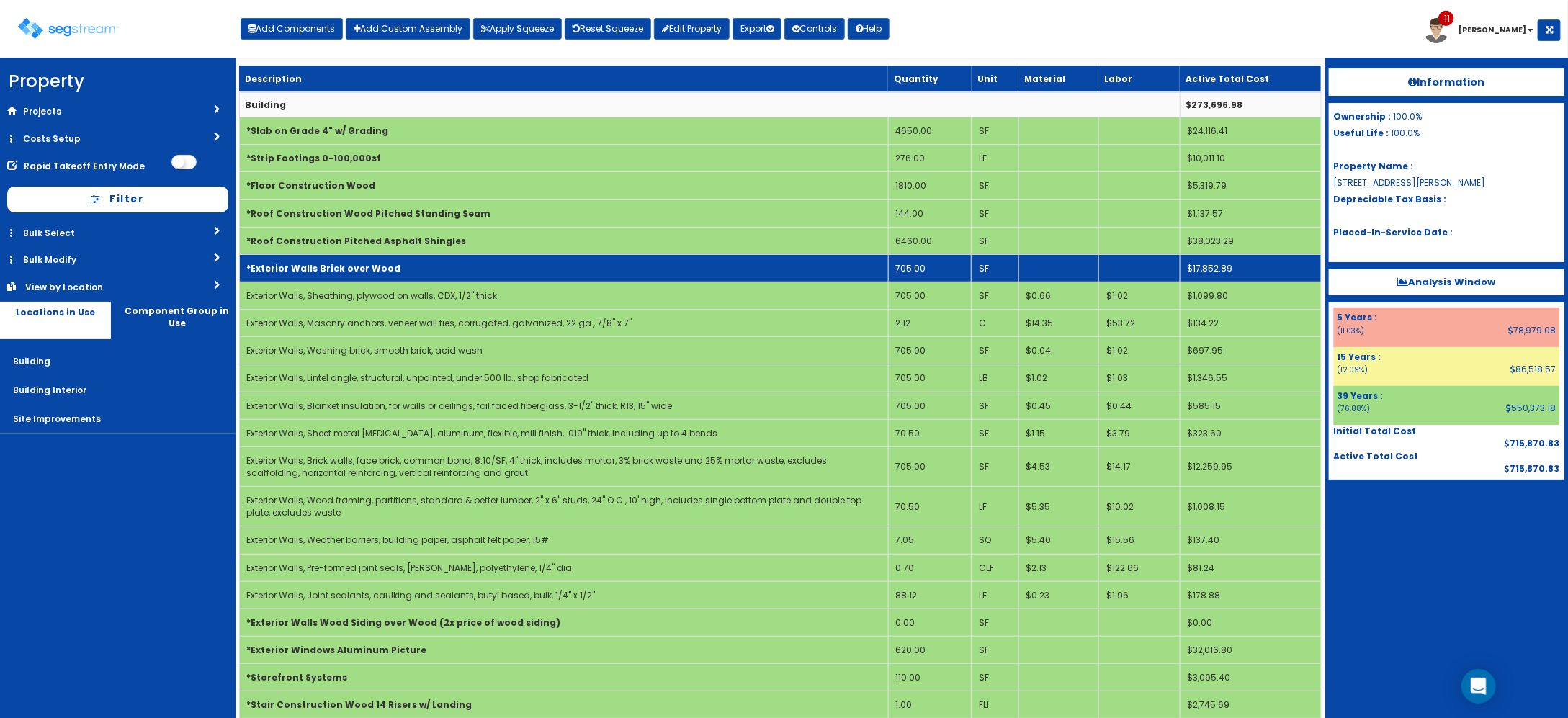
click at [447, 277] on td "*Exterior Walls Brick over Wood" at bounding box center [563, 268] width 649 height 28
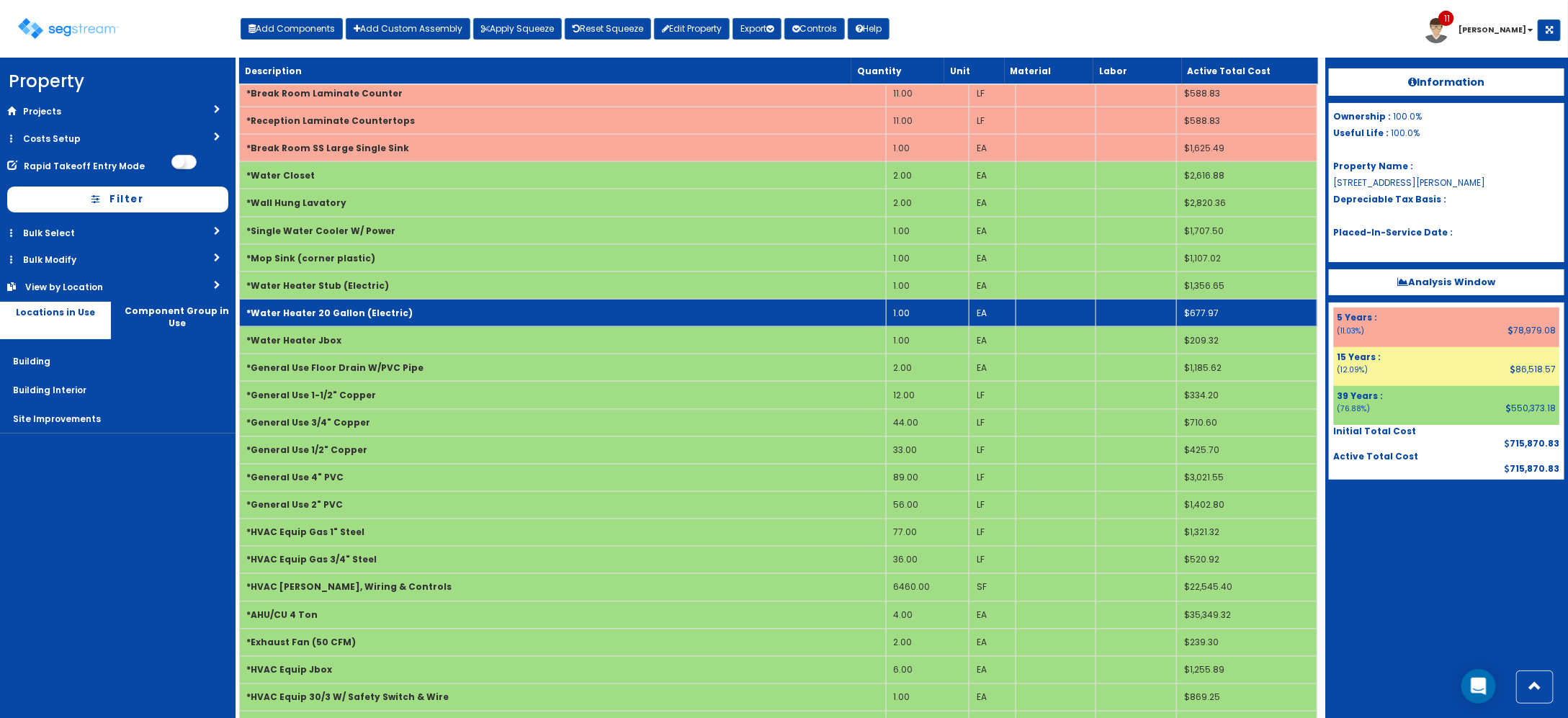
scroll to position [1351, 0]
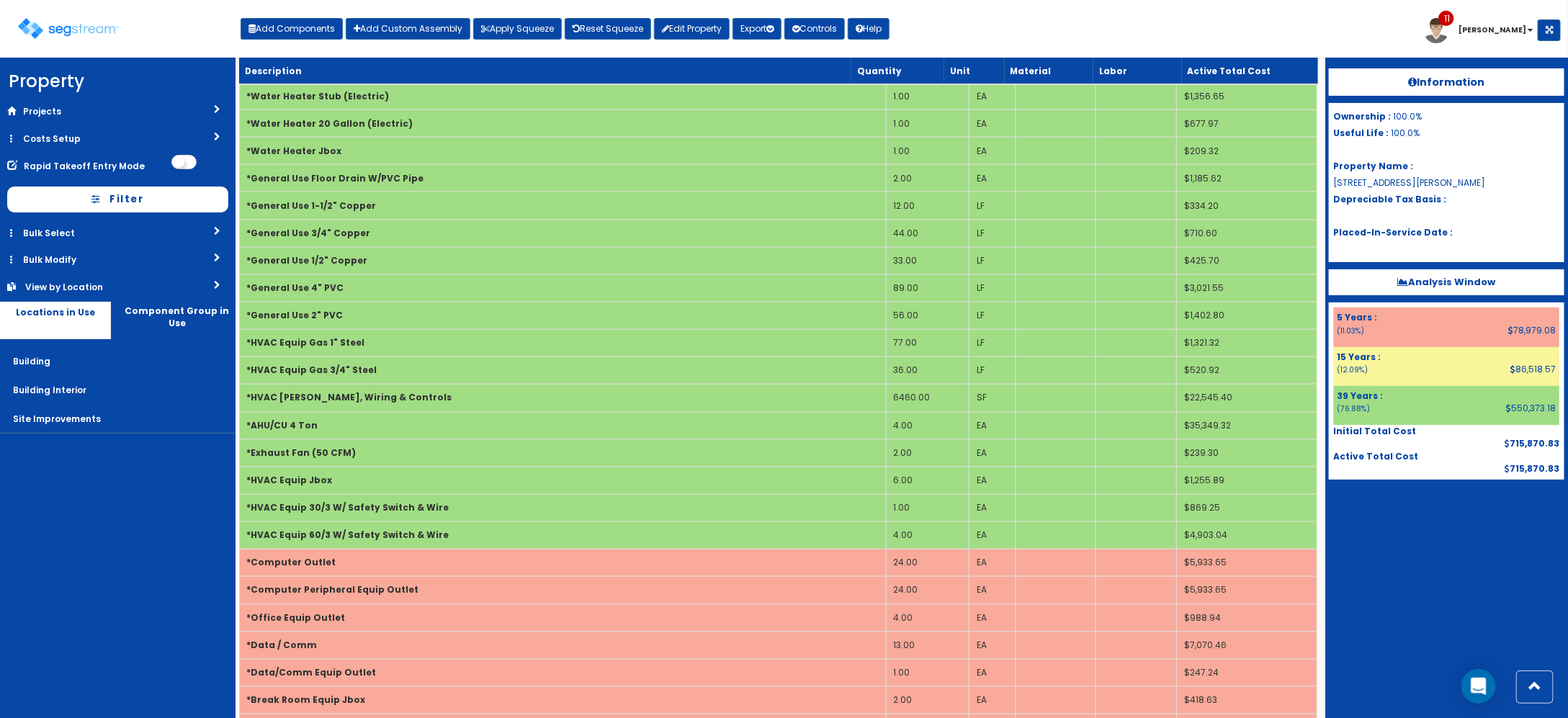
click at [1457, 274] on p "Analysis Window" at bounding box center [1446, 282] width 235 height 26
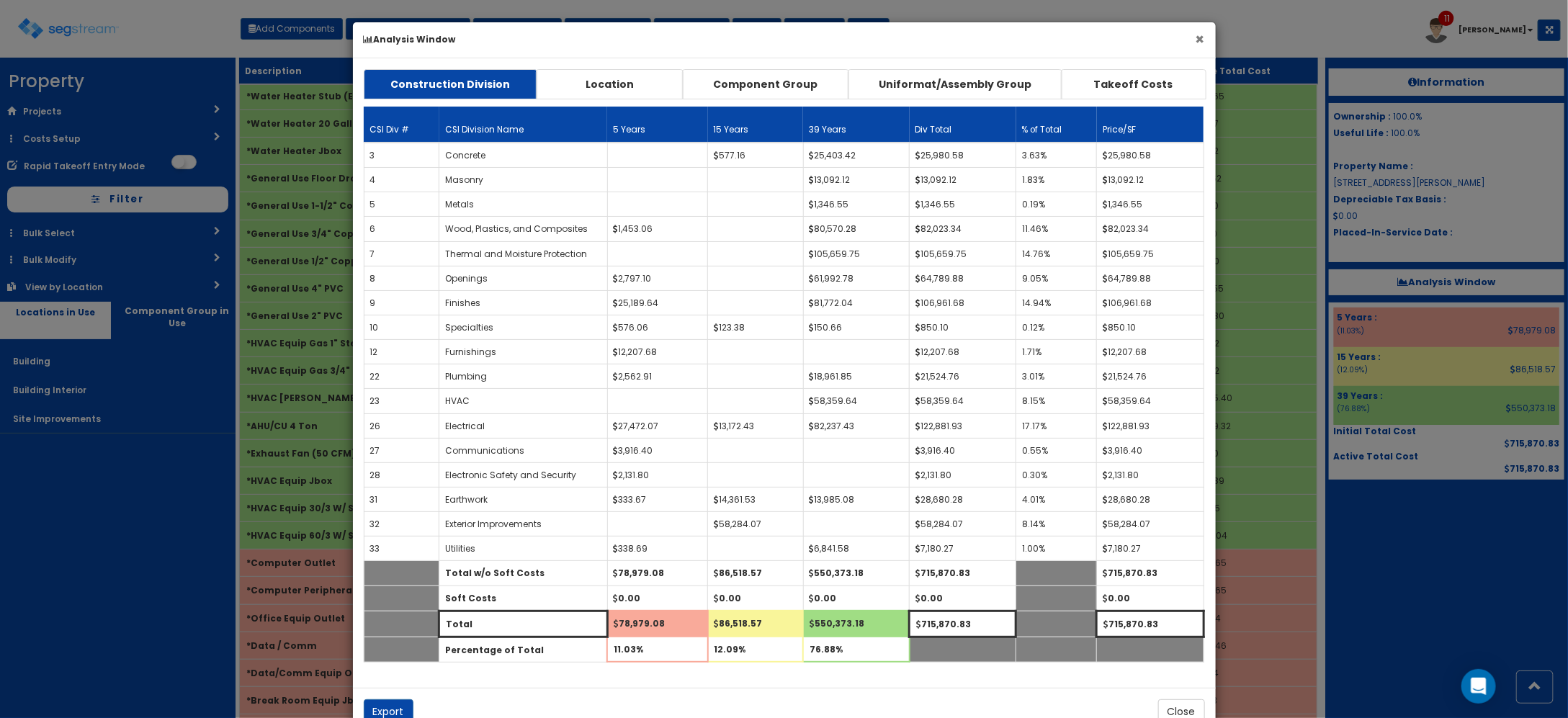
click at [1197, 41] on button "×" at bounding box center [1200, 39] width 9 height 15
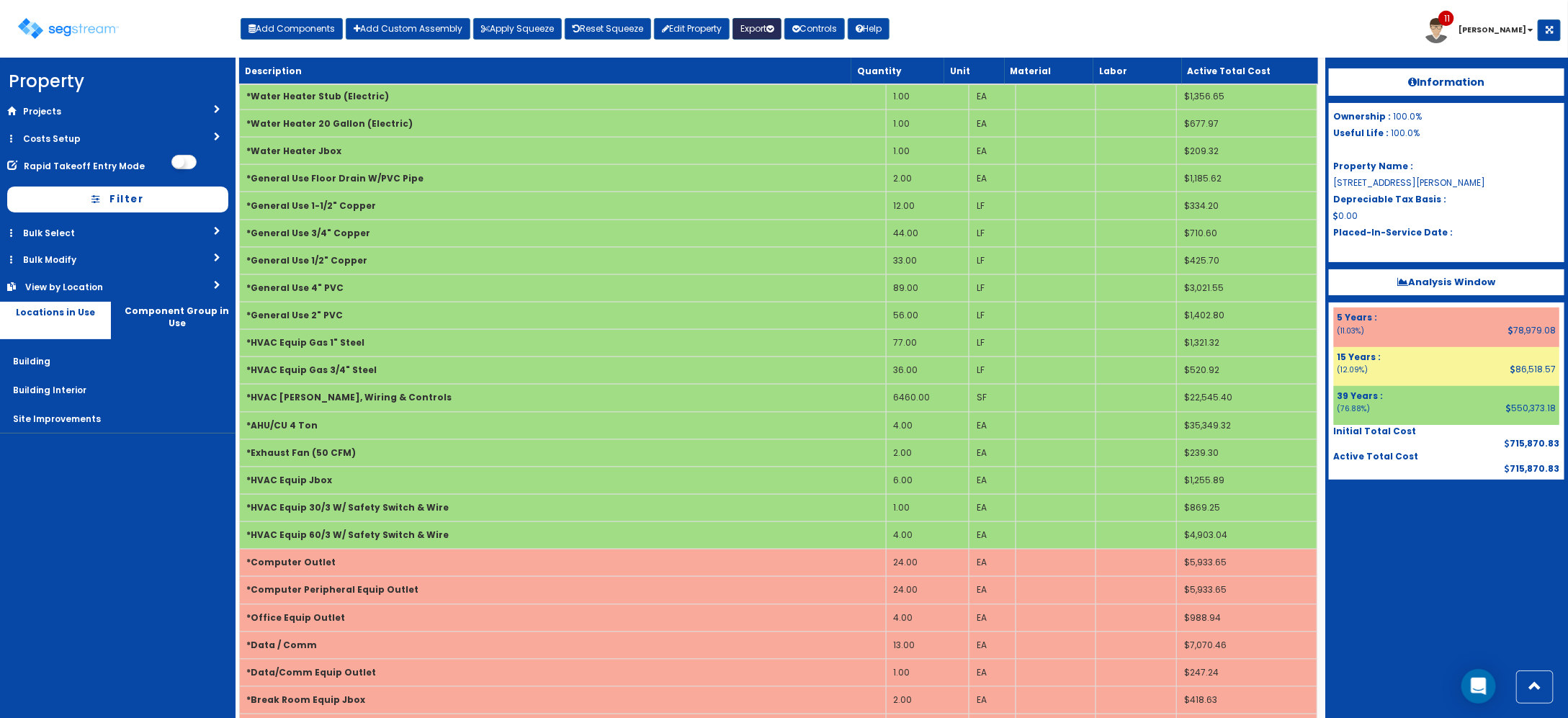
click at [762, 30] on button "Export" at bounding box center [757, 29] width 49 height 22
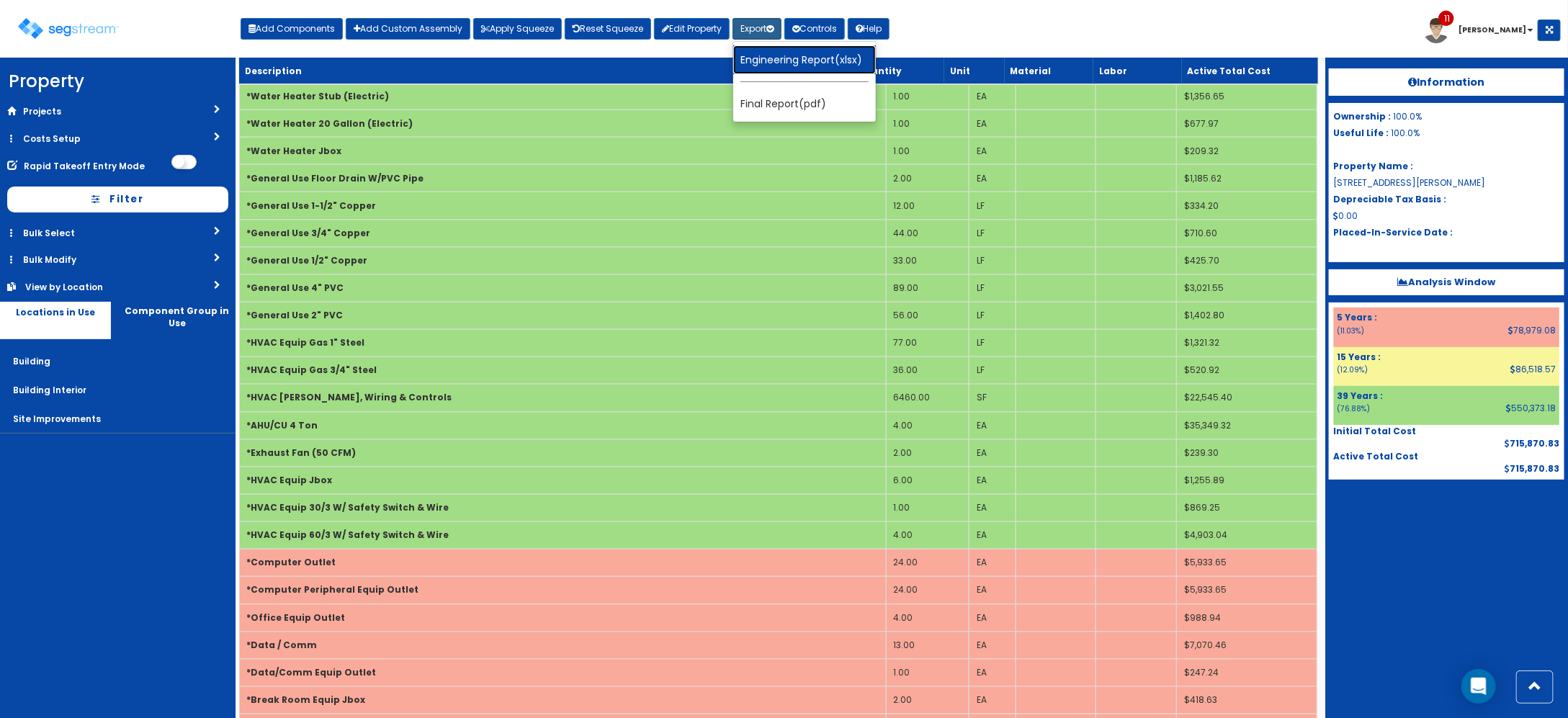
click at [840, 62] on link "Engineering Report(xlsx)" at bounding box center [804, 60] width 143 height 29
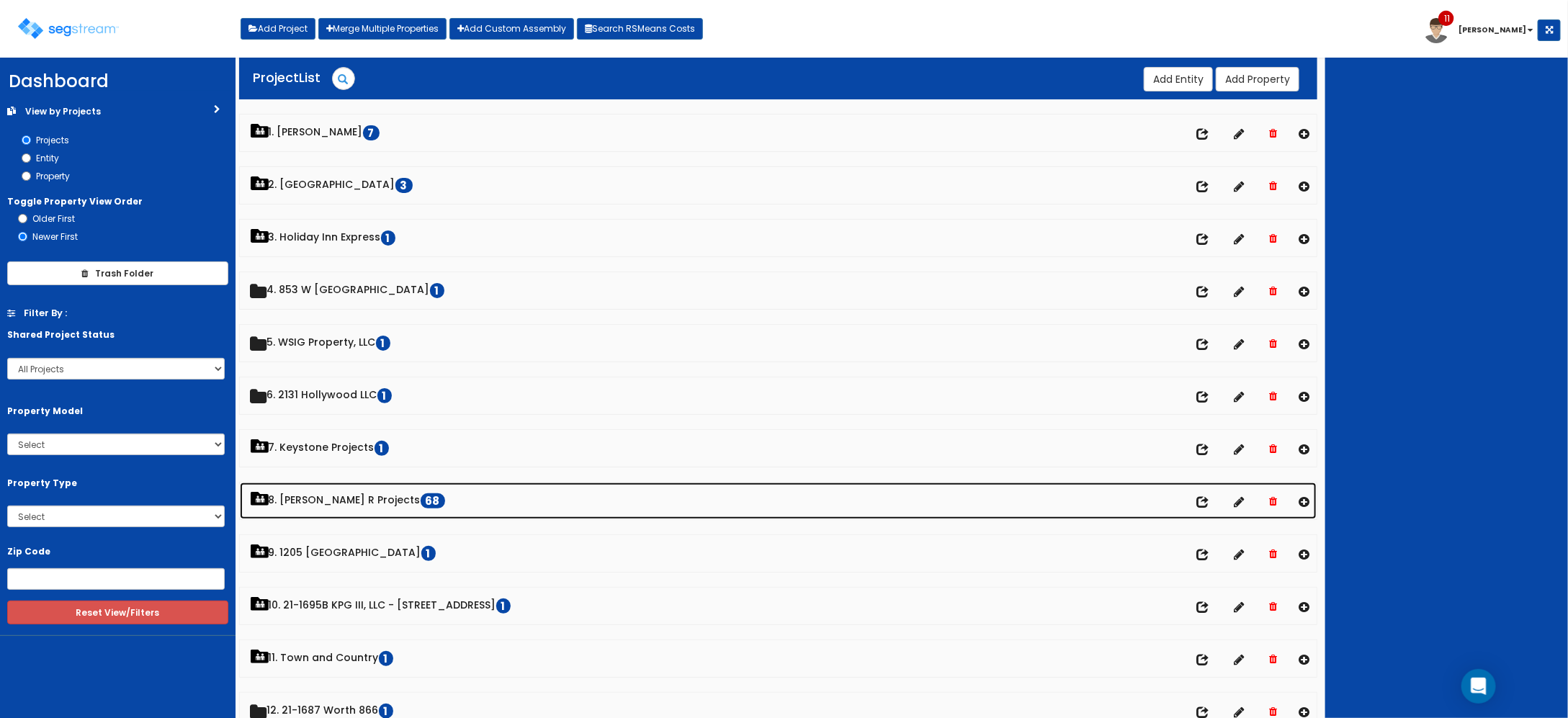
click at [342, 489] on link "8. [PERSON_NAME] R Projects 68" at bounding box center [778, 501] width 1077 height 37
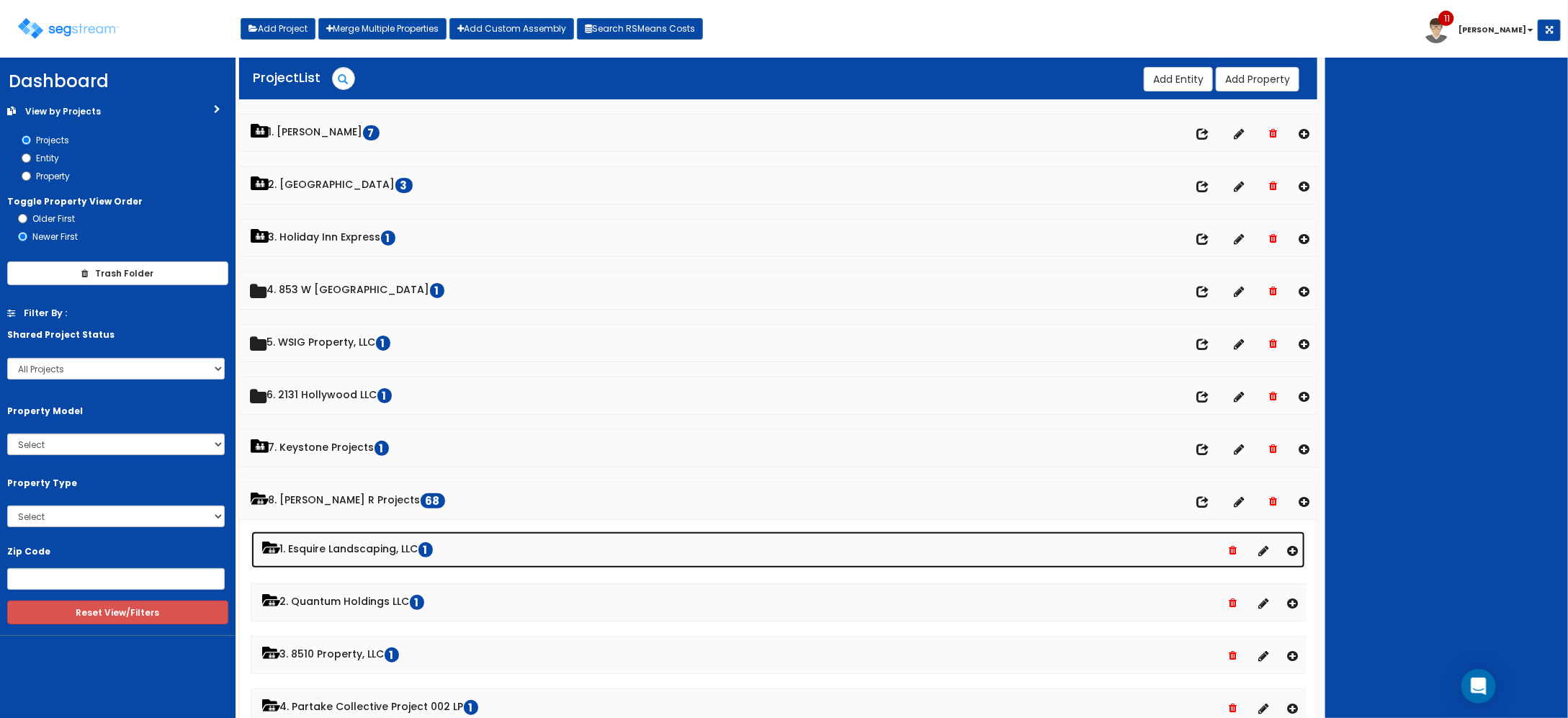
click at [358, 558] on link "1. Esquire Landscaping, LLC 1" at bounding box center [778, 549] width 1055 height 37
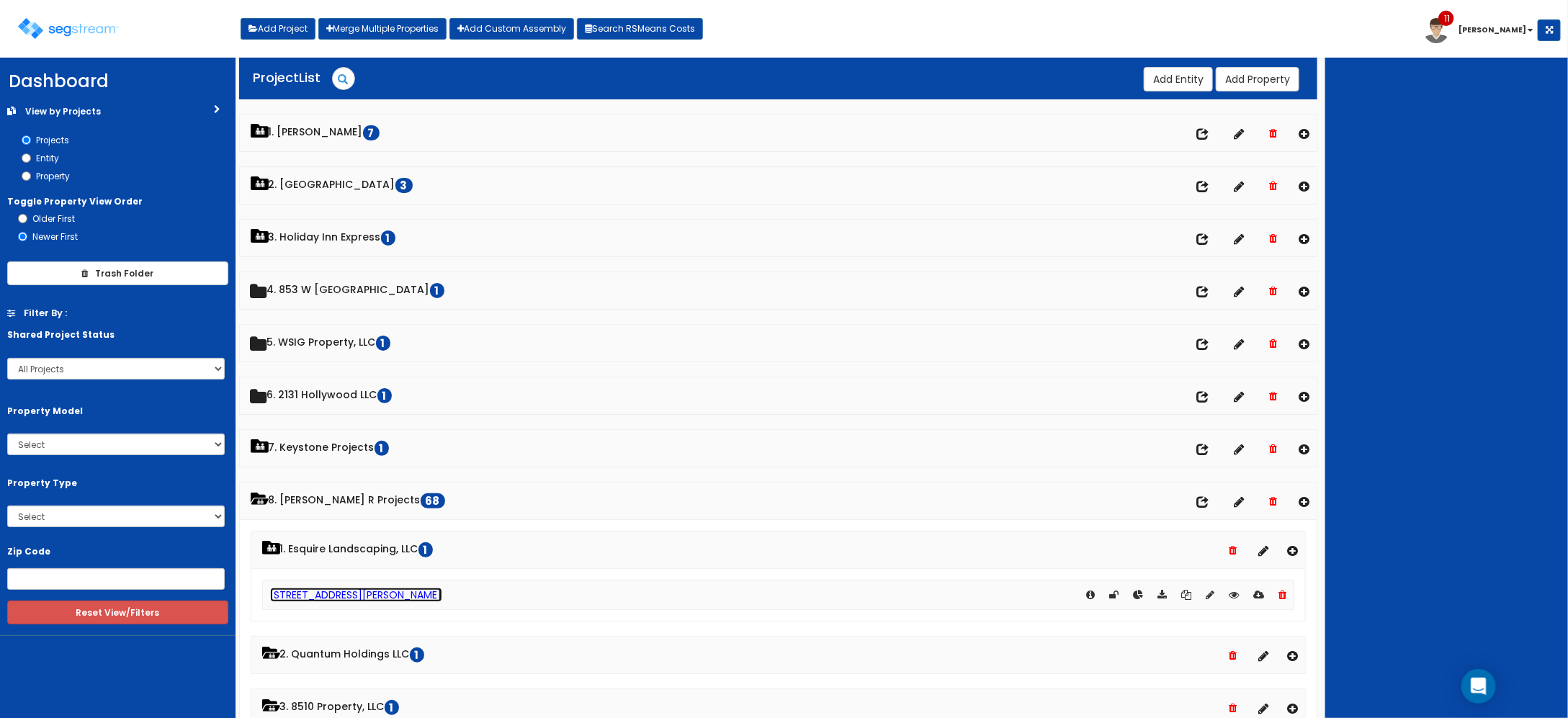
click at [316, 600] on link "[STREET_ADDRESS][PERSON_NAME]" at bounding box center [356, 595] width 172 height 14
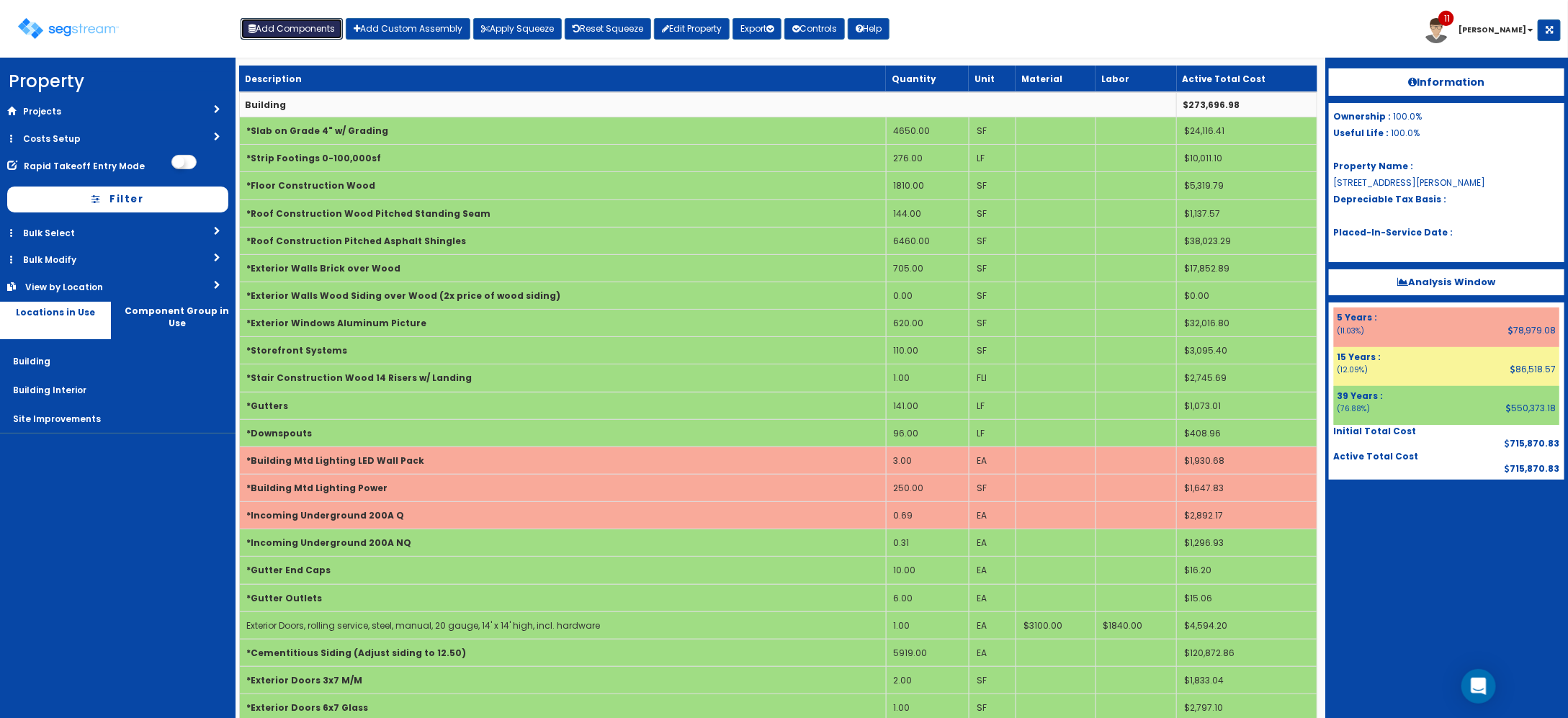
click at [307, 29] on button "Add Components" at bounding box center [291, 29] width 102 height 22
select select "5Y"
select select "default"
select select "7"
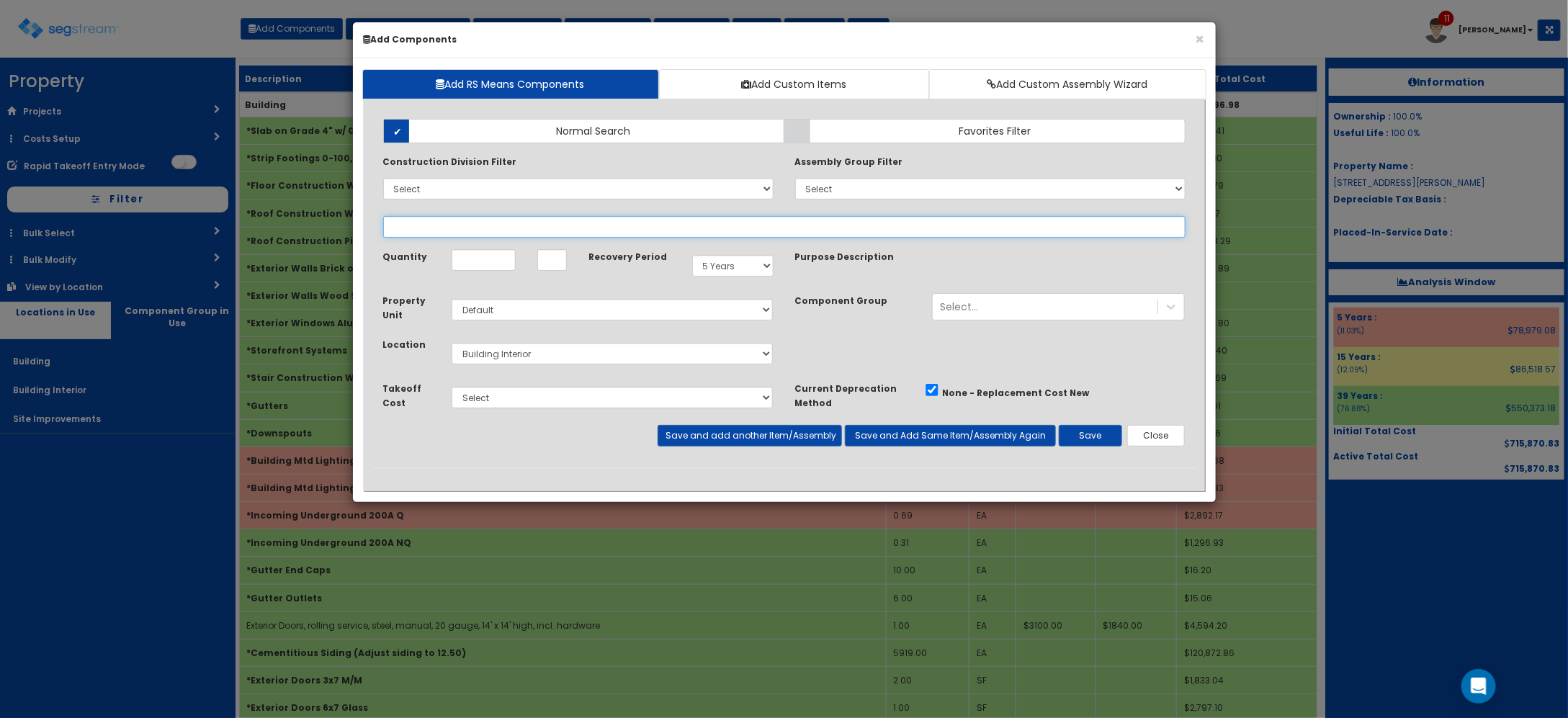
select select
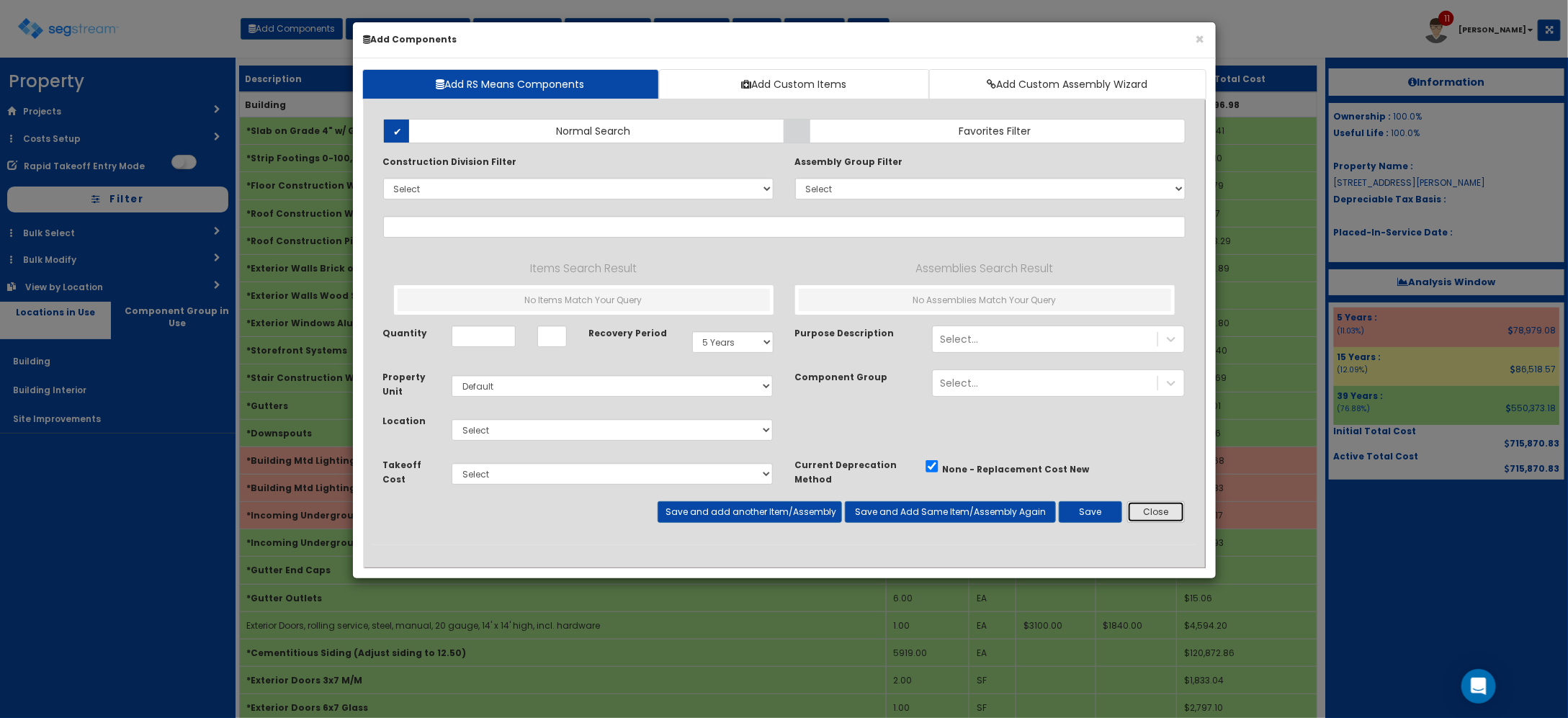
click at [1160, 520] on button "Close" at bounding box center [1156, 512] width 59 height 22
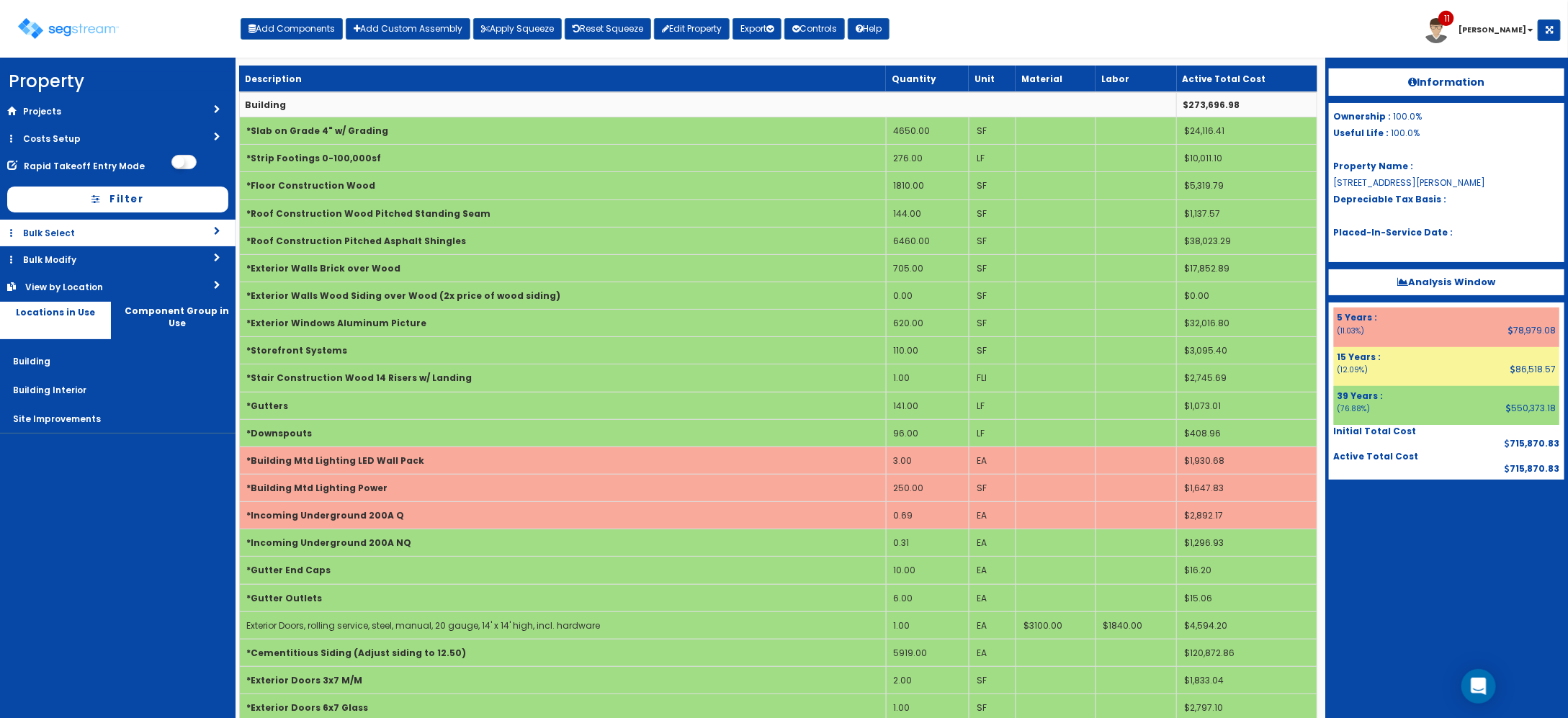
click at [112, 241] on link "Bulk Select" at bounding box center [117, 232] width 235 height 27
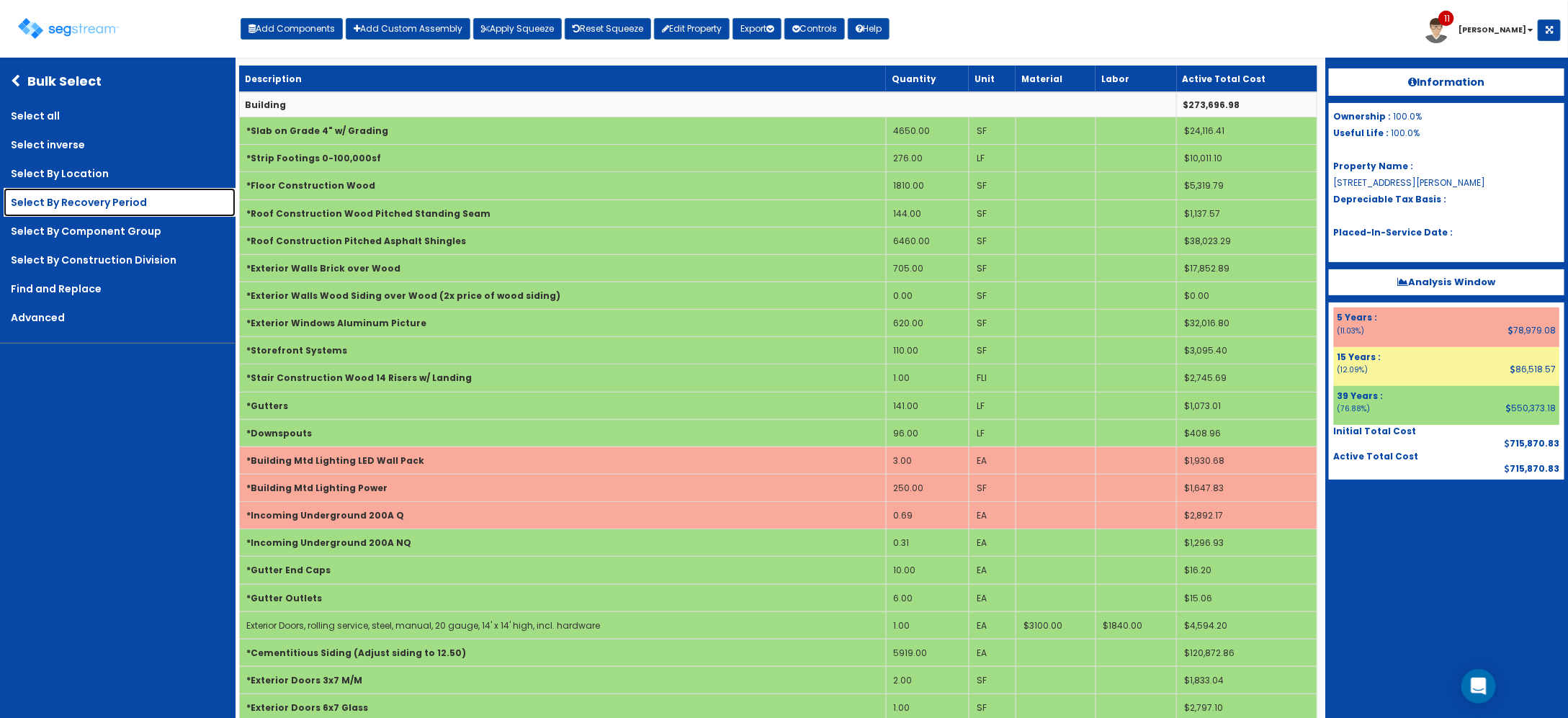
click at [117, 208] on link "Select By Recovery Period" at bounding box center [119, 203] width 232 height 29
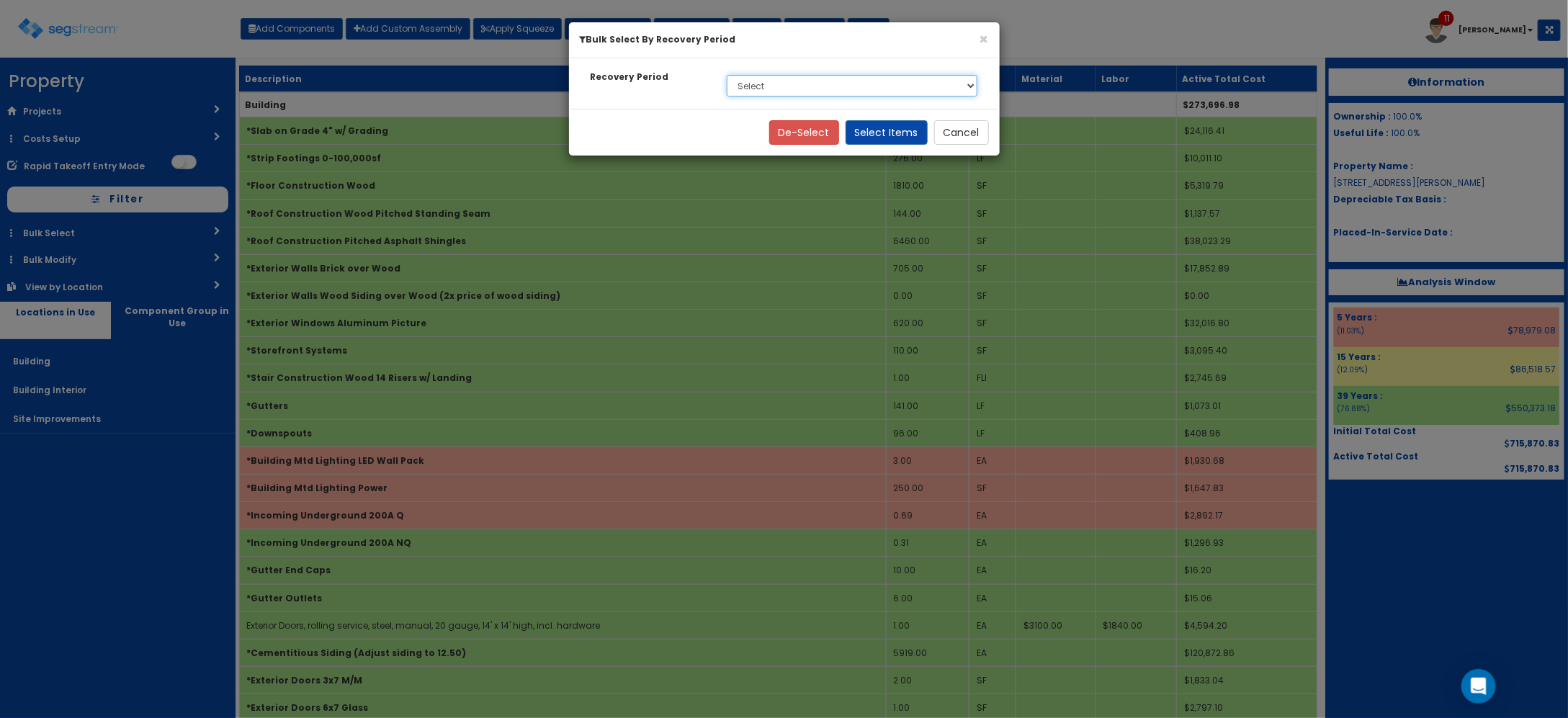
click at [866, 77] on select "Select 5 Years 15 Years 39 Years" at bounding box center [852, 85] width 251 height 22
select select "5Y"
click at [727, 75] on select "Select 5 Years 15 Years 39 Years" at bounding box center [852, 85] width 251 height 22
click at [906, 128] on button "Select Items" at bounding box center [886, 132] width 82 height 25
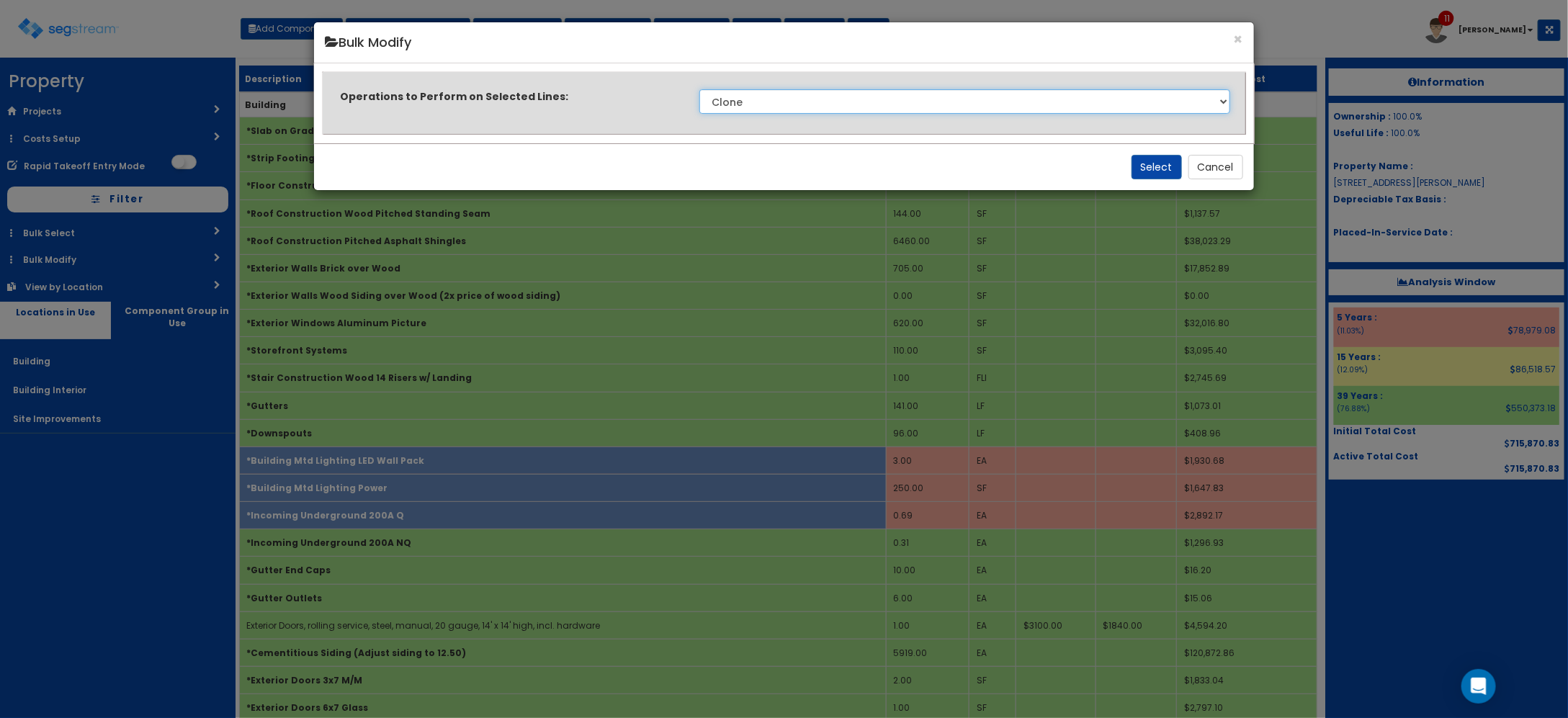
click at [808, 104] on select "Clone Delete Delete Zero Quantities Modify Component Group Modify Cost Sources …" at bounding box center [964, 101] width 530 height 25
select select "modifyRecoveryPeriod"
click at [699, 89] on select "Clone Delete Delete Zero Quantities Modify Component Group Modify Cost Sources …" at bounding box center [964, 101] width 530 height 25
click at [1146, 167] on button "Select" at bounding box center [1157, 167] width 51 height 25
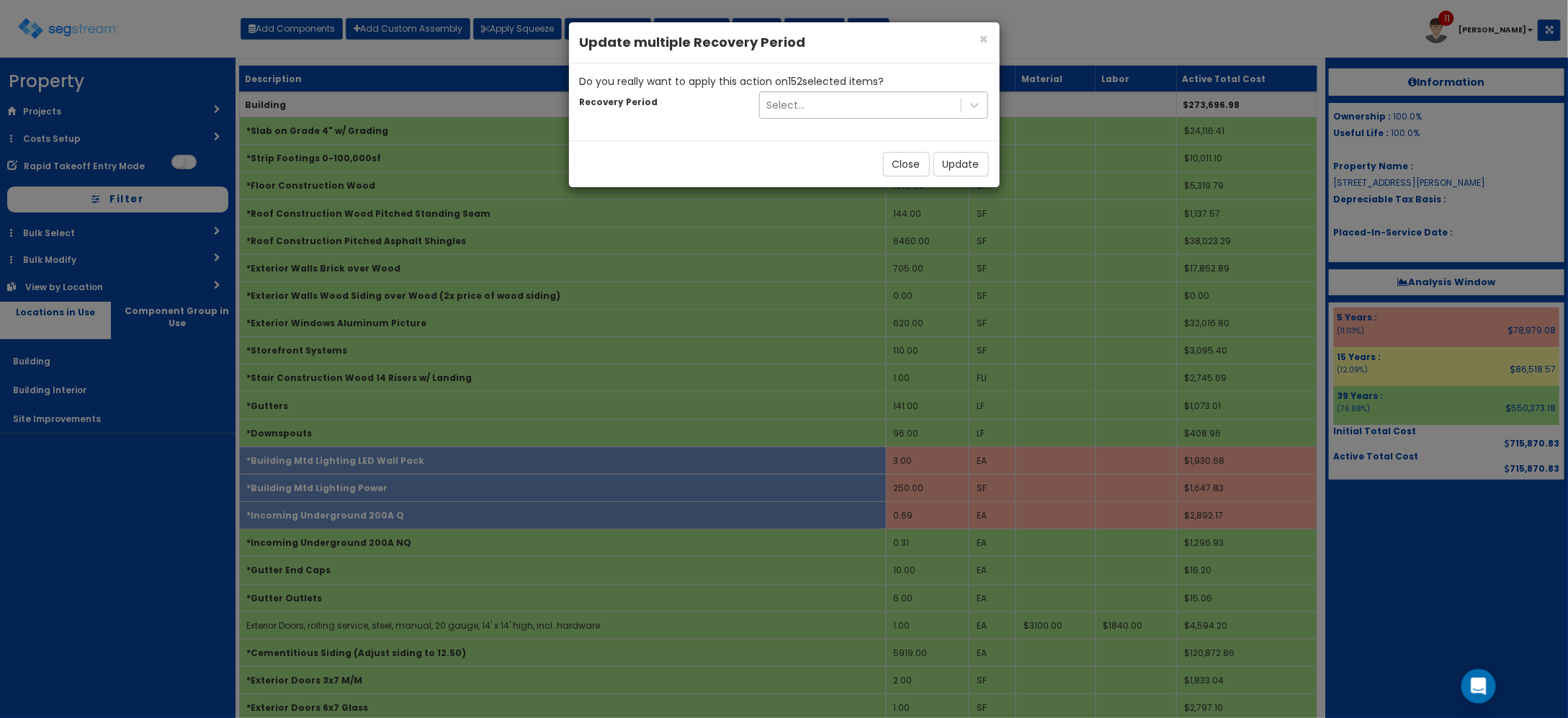
click at [826, 115] on div "Select..." at bounding box center [861, 105] width 202 height 23
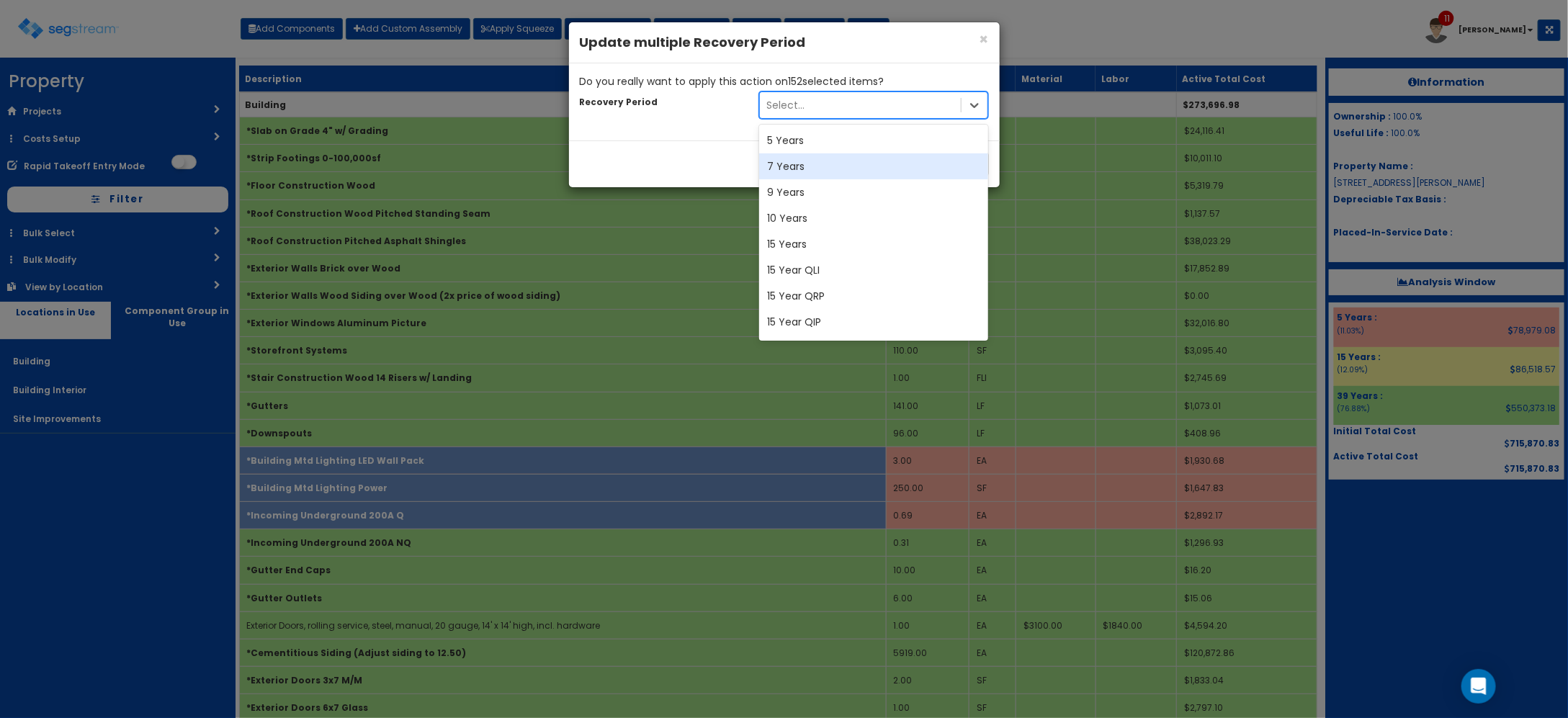
click at [826, 164] on div "7 Years" at bounding box center [874, 166] width 229 height 26
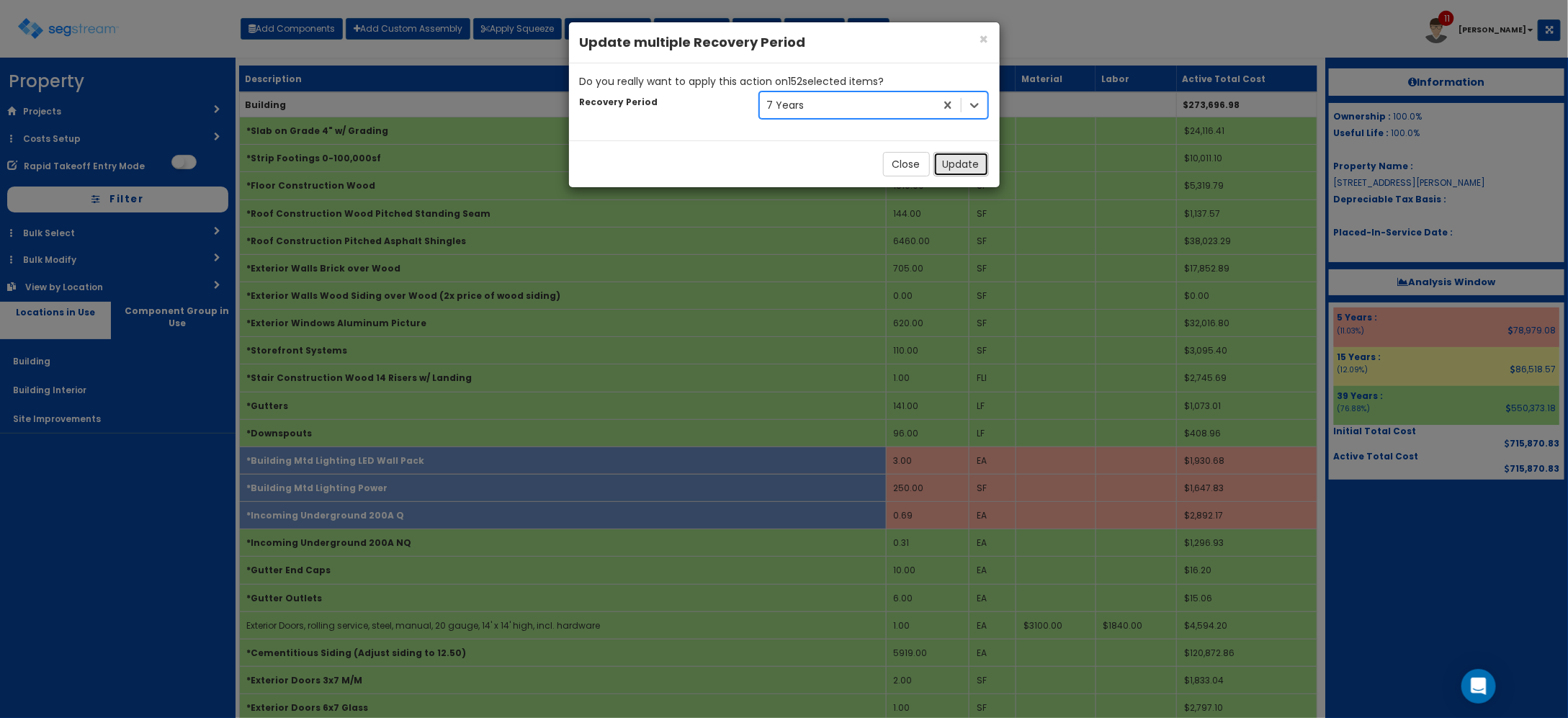
click at [969, 169] on button "Update" at bounding box center [961, 164] width 56 height 25
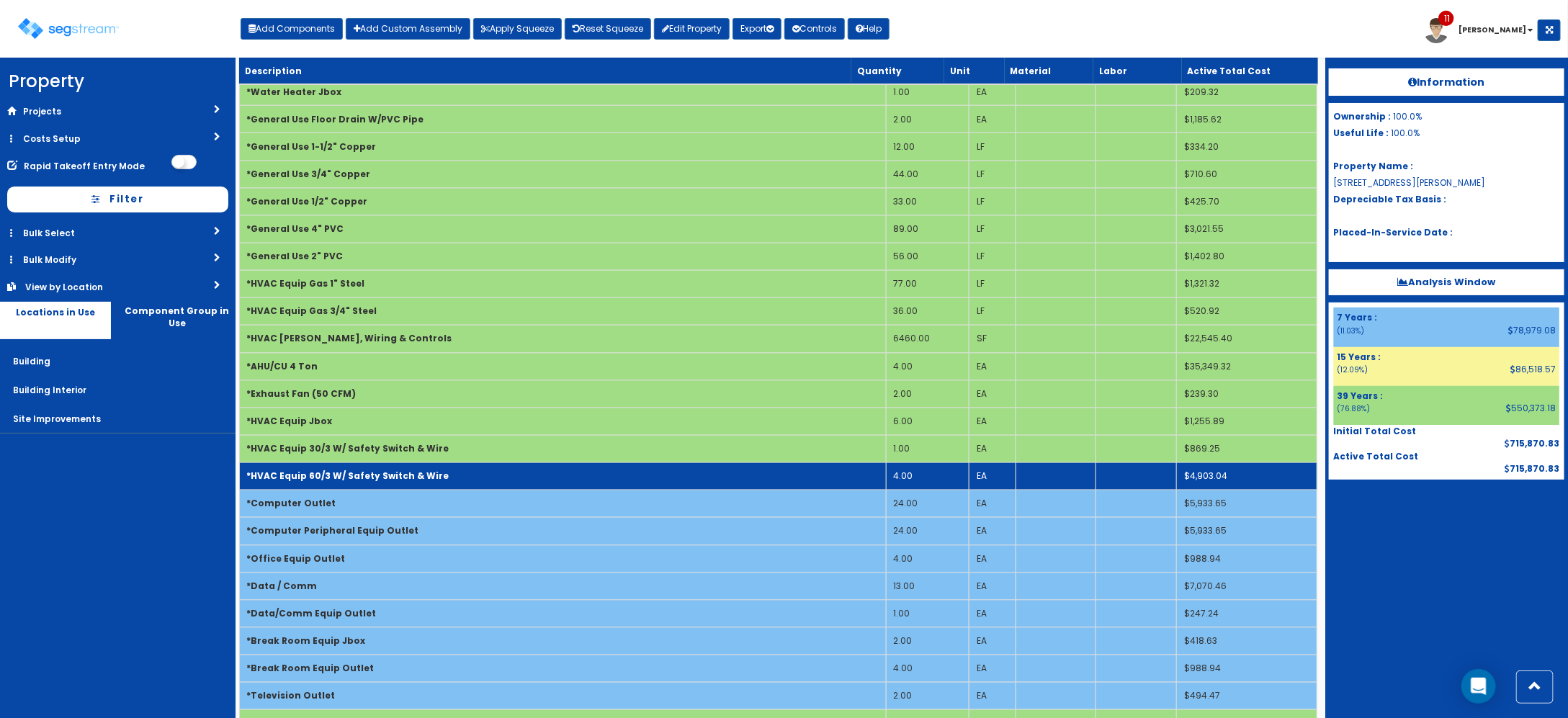
scroll to position [1621, 0]
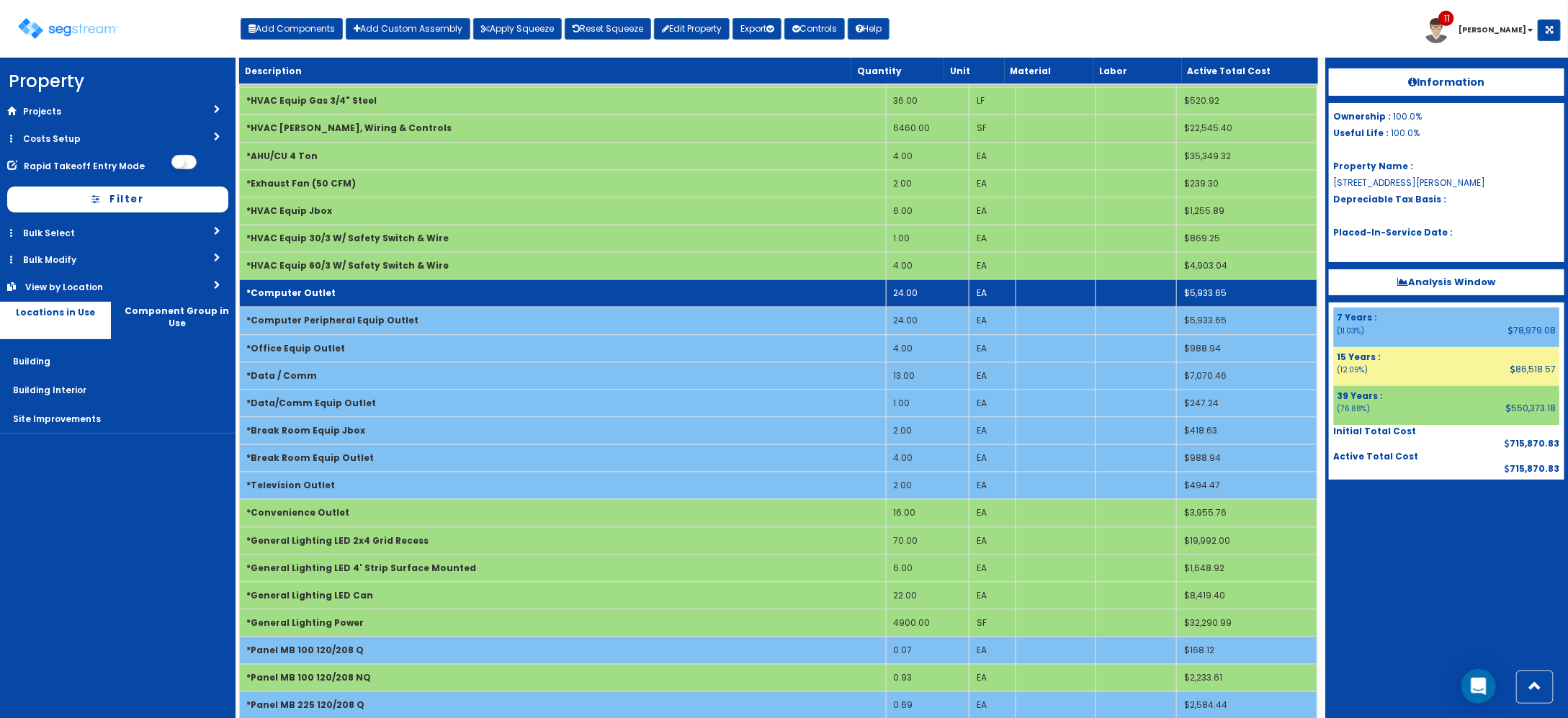
click at [437, 307] on td "*Computer Outlet" at bounding box center [562, 293] width 646 height 28
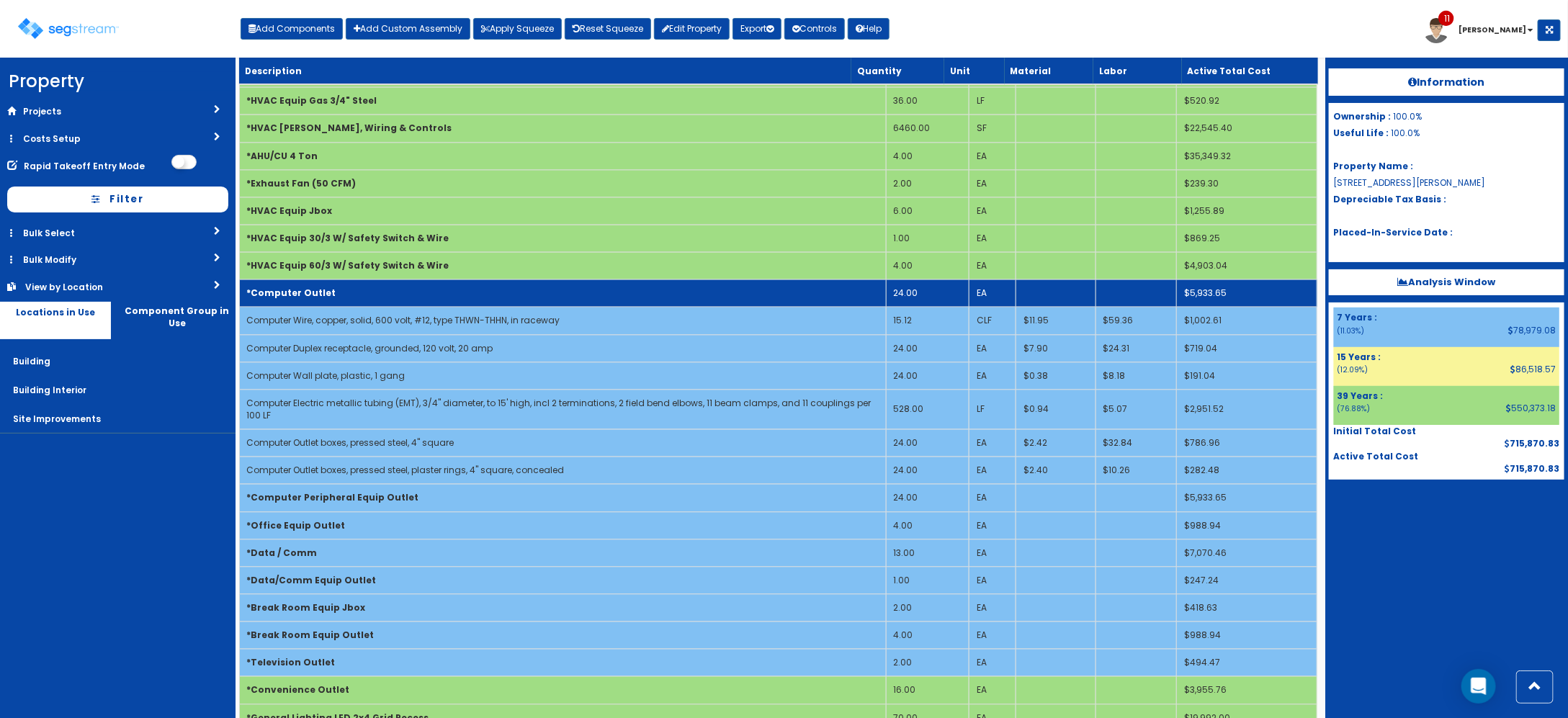
click at [437, 307] on td "*Computer Outlet" at bounding box center [562, 293] width 646 height 28
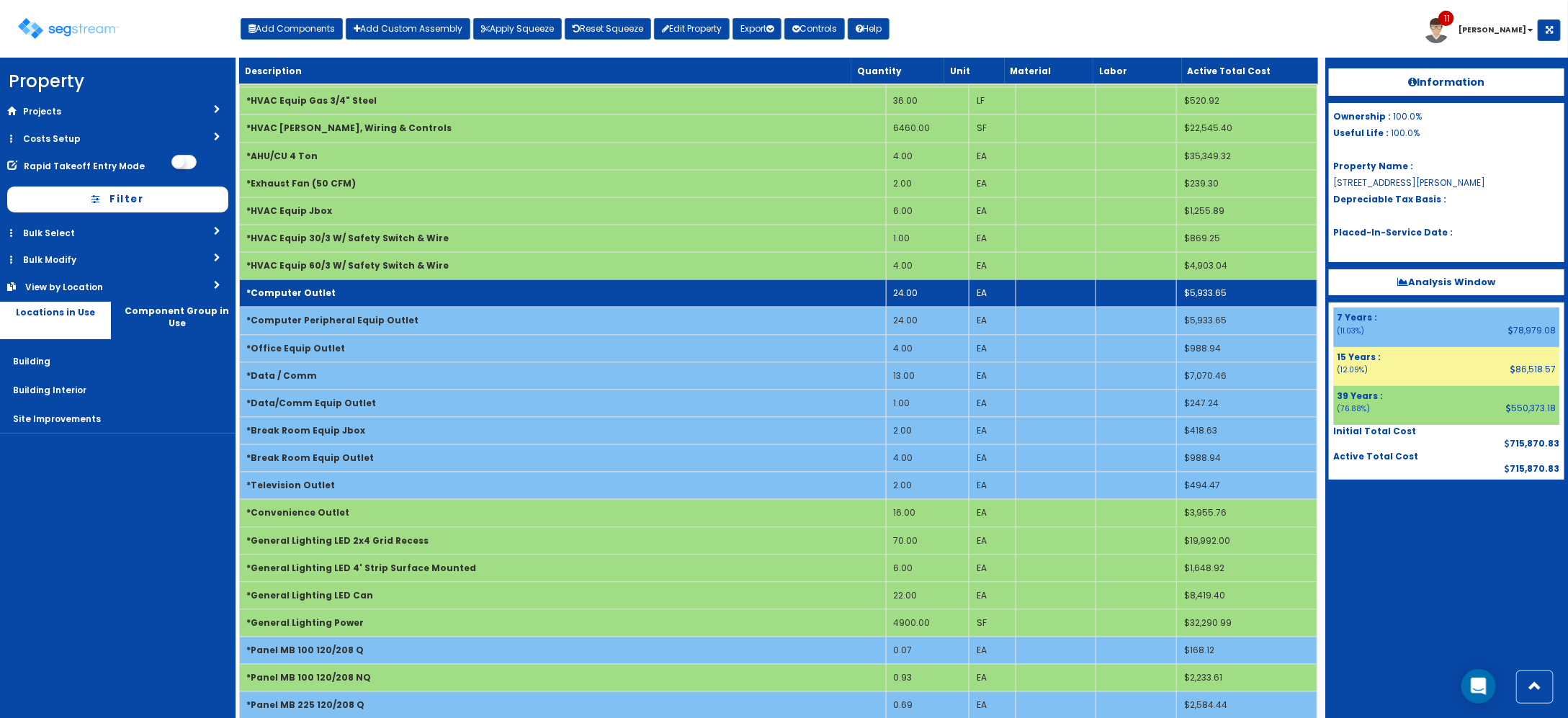
click at [423, 307] on td "*Computer Outlet" at bounding box center [562, 293] width 646 height 28
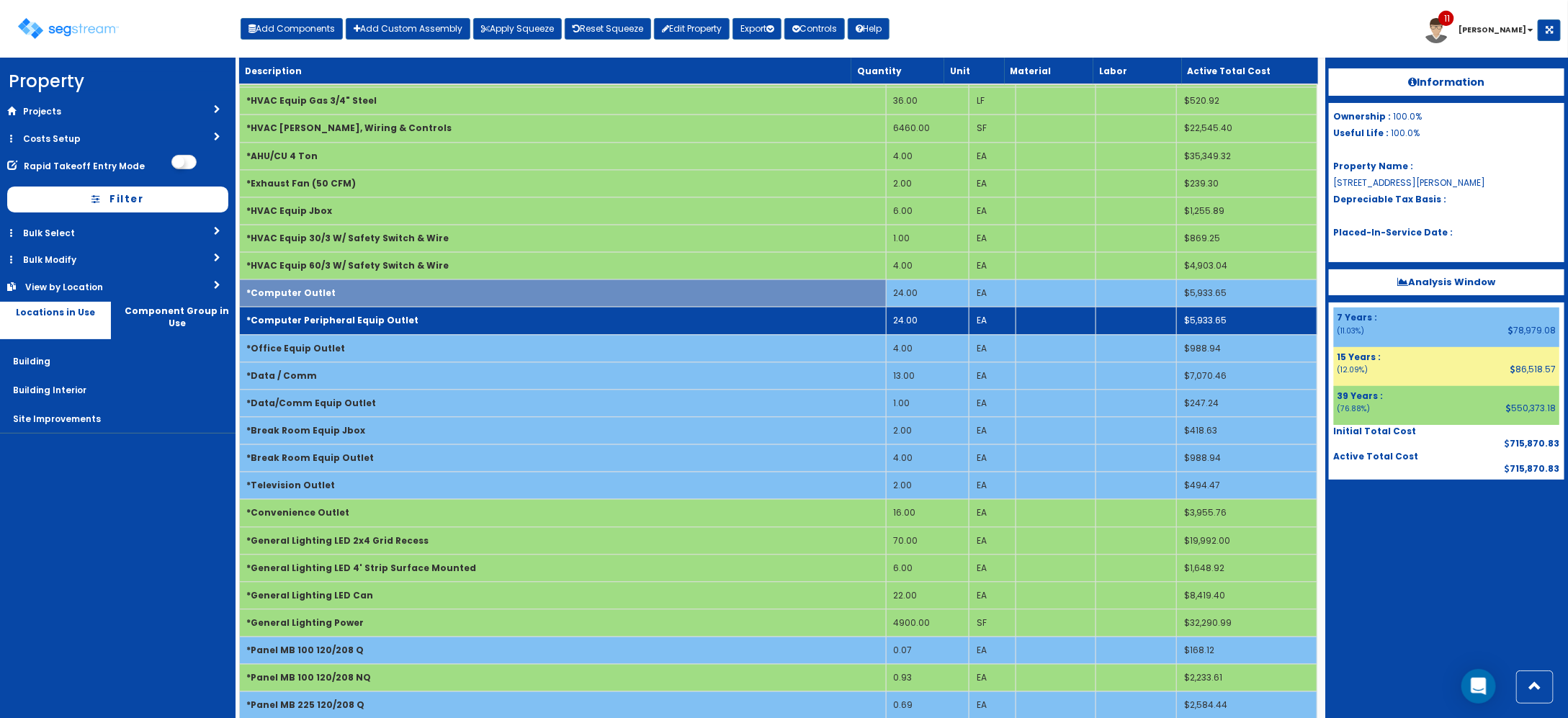
click at [409, 334] on td "*Computer Peripheral Equip Outlet" at bounding box center [562, 321] width 646 height 28
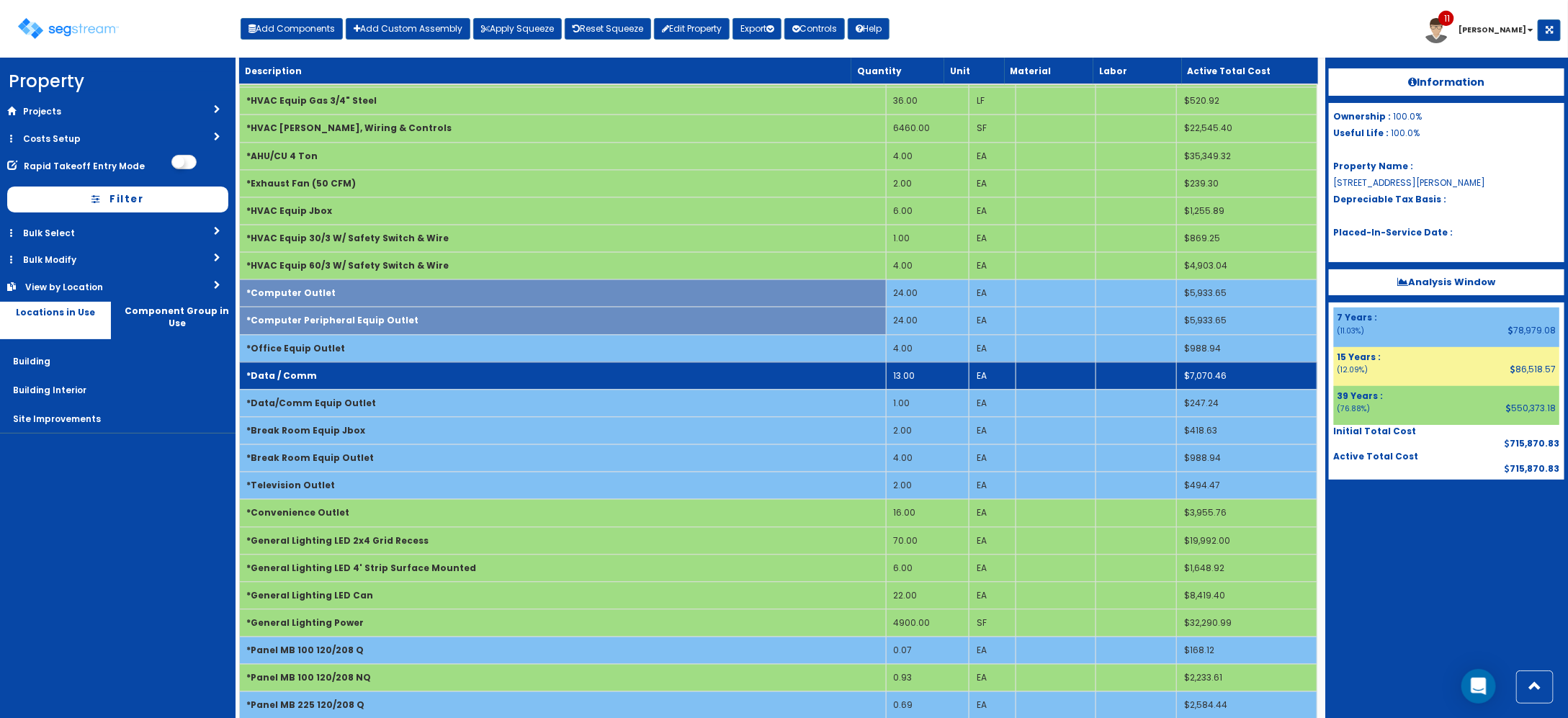
click at [404, 389] on td "*Data / Comm" at bounding box center [562, 375] width 646 height 28
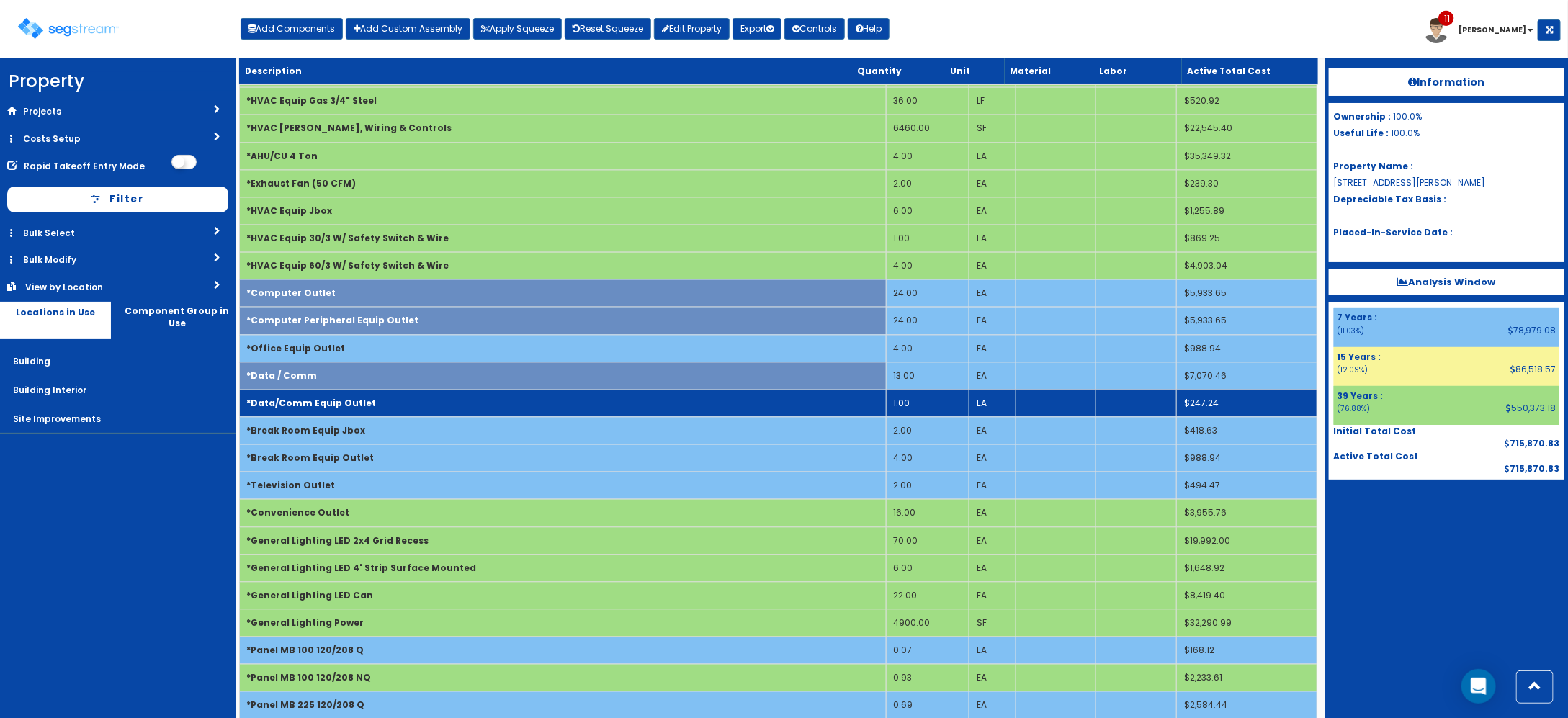
click at [405, 416] on td "*Data/Comm Equip Outlet" at bounding box center [562, 402] width 646 height 28
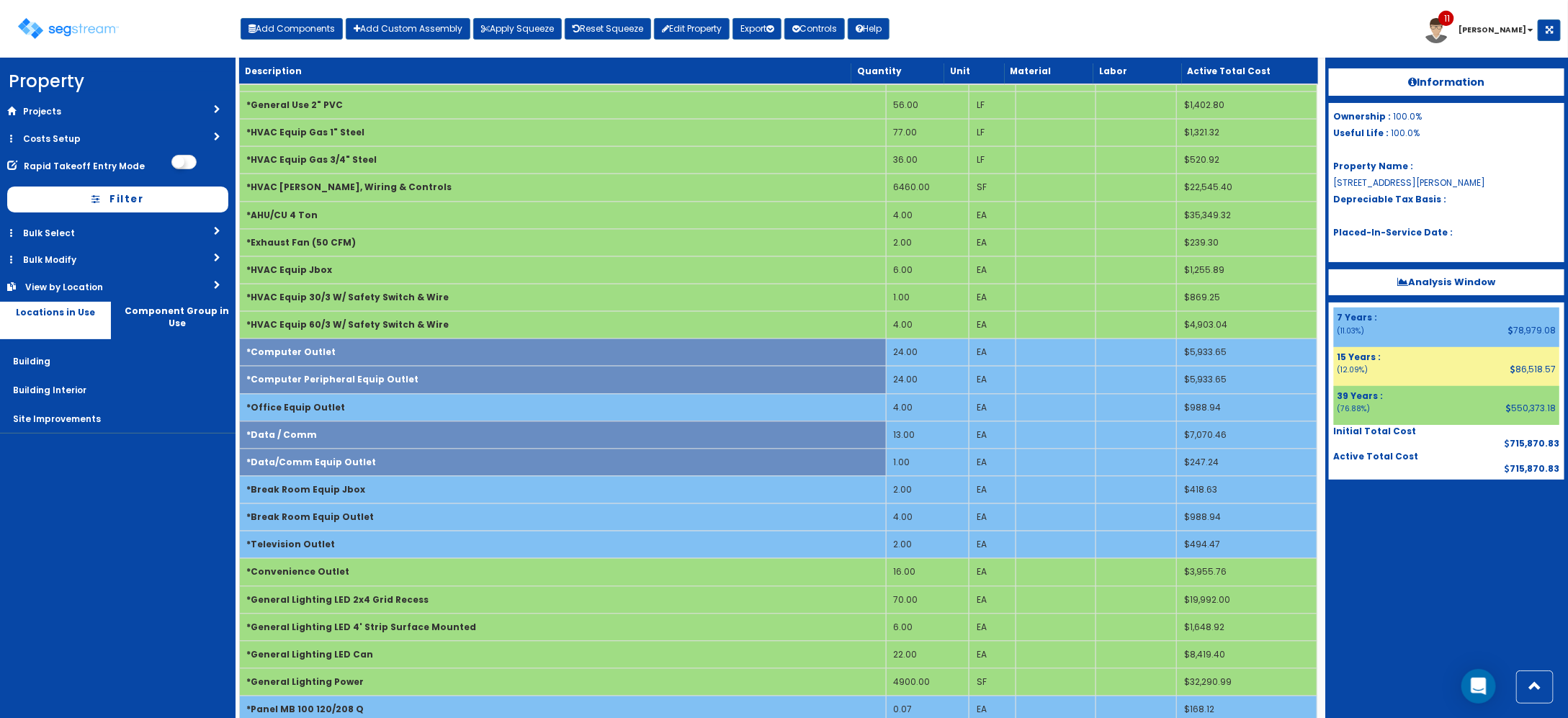
scroll to position [1530, 0]
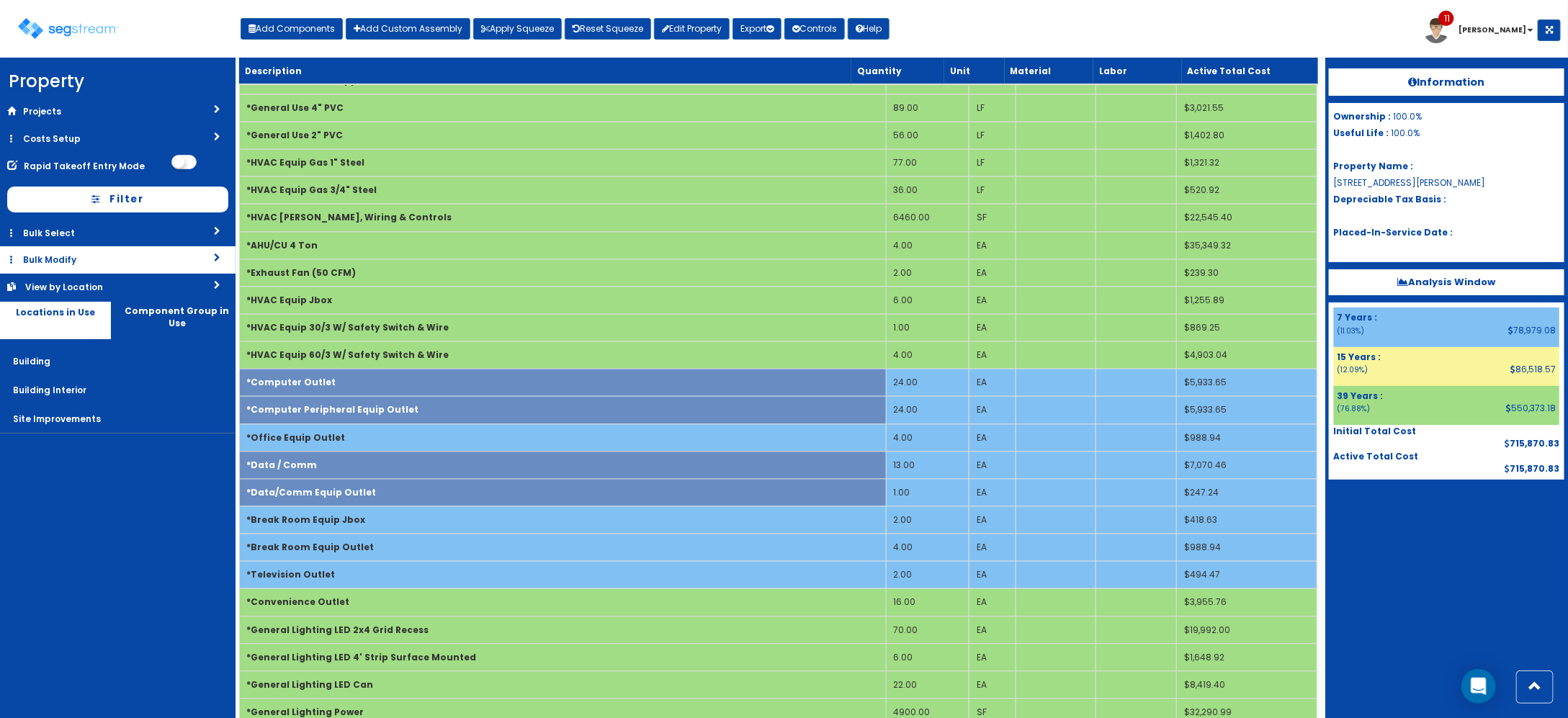
click at [95, 261] on link "Bulk Modify" at bounding box center [117, 259] width 235 height 27
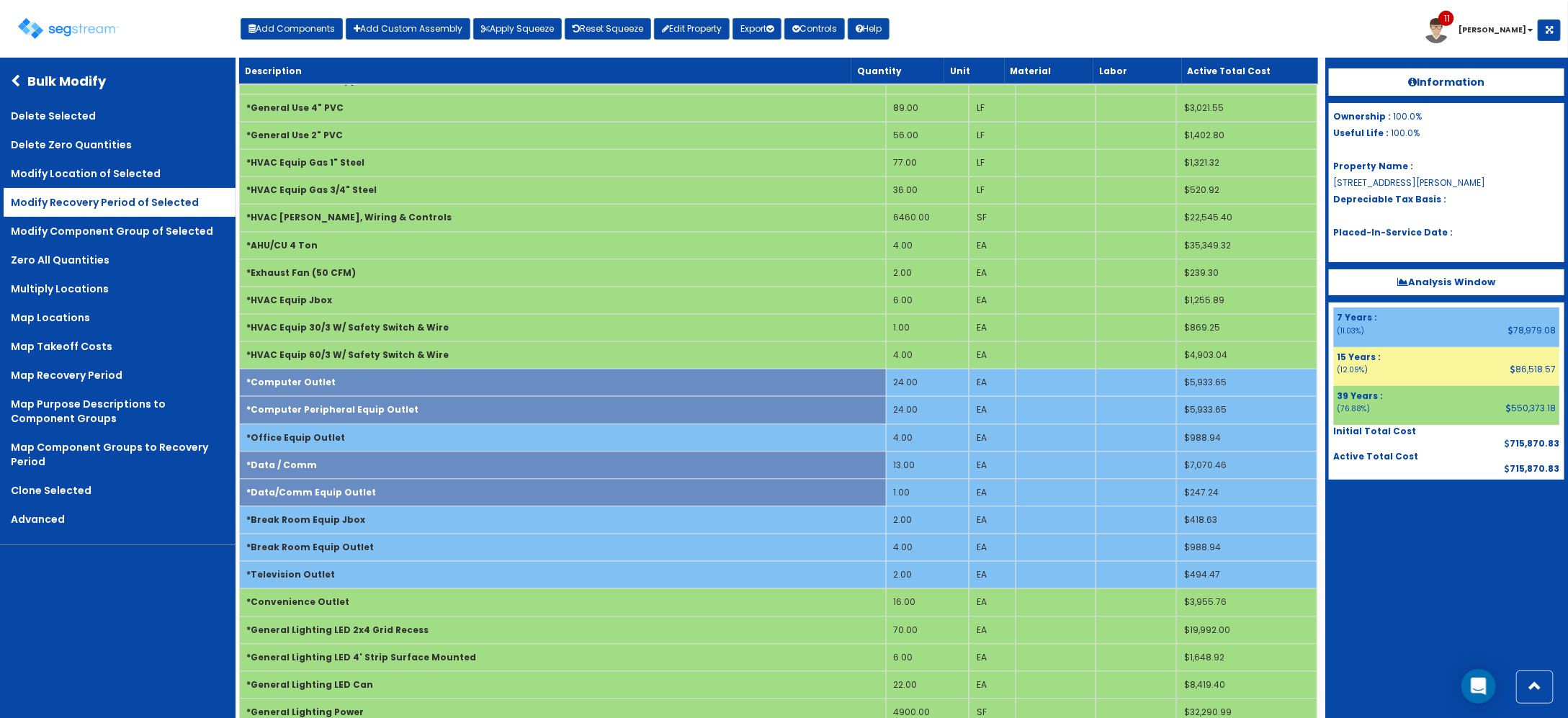
click at [143, 206] on link "Modify Recovery Period of Selected" at bounding box center [119, 203] width 232 height 29
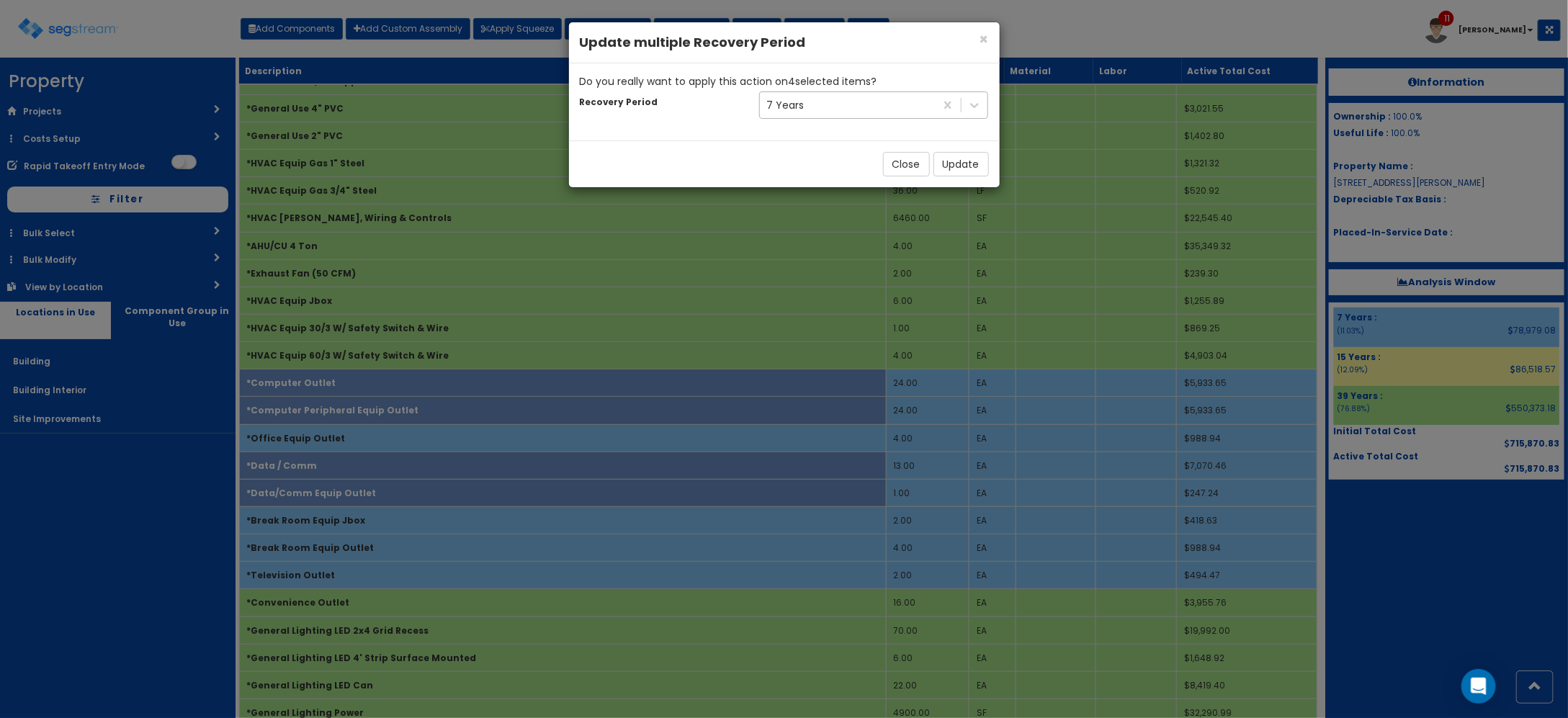
click at [799, 106] on div "7 Years" at bounding box center [786, 105] width 38 height 14
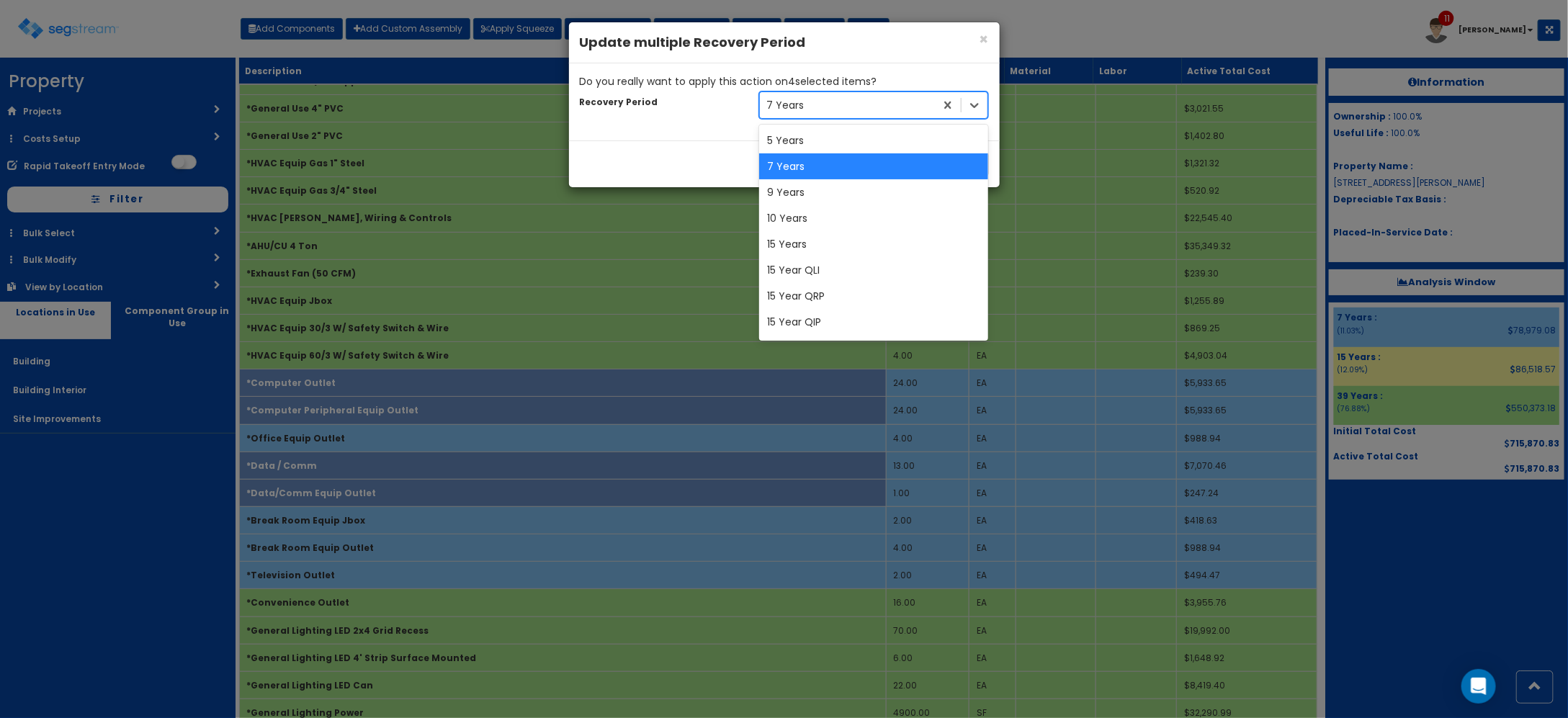
click at [799, 134] on div "5 Years" at bounding box center [874, 140] width 229 height 26
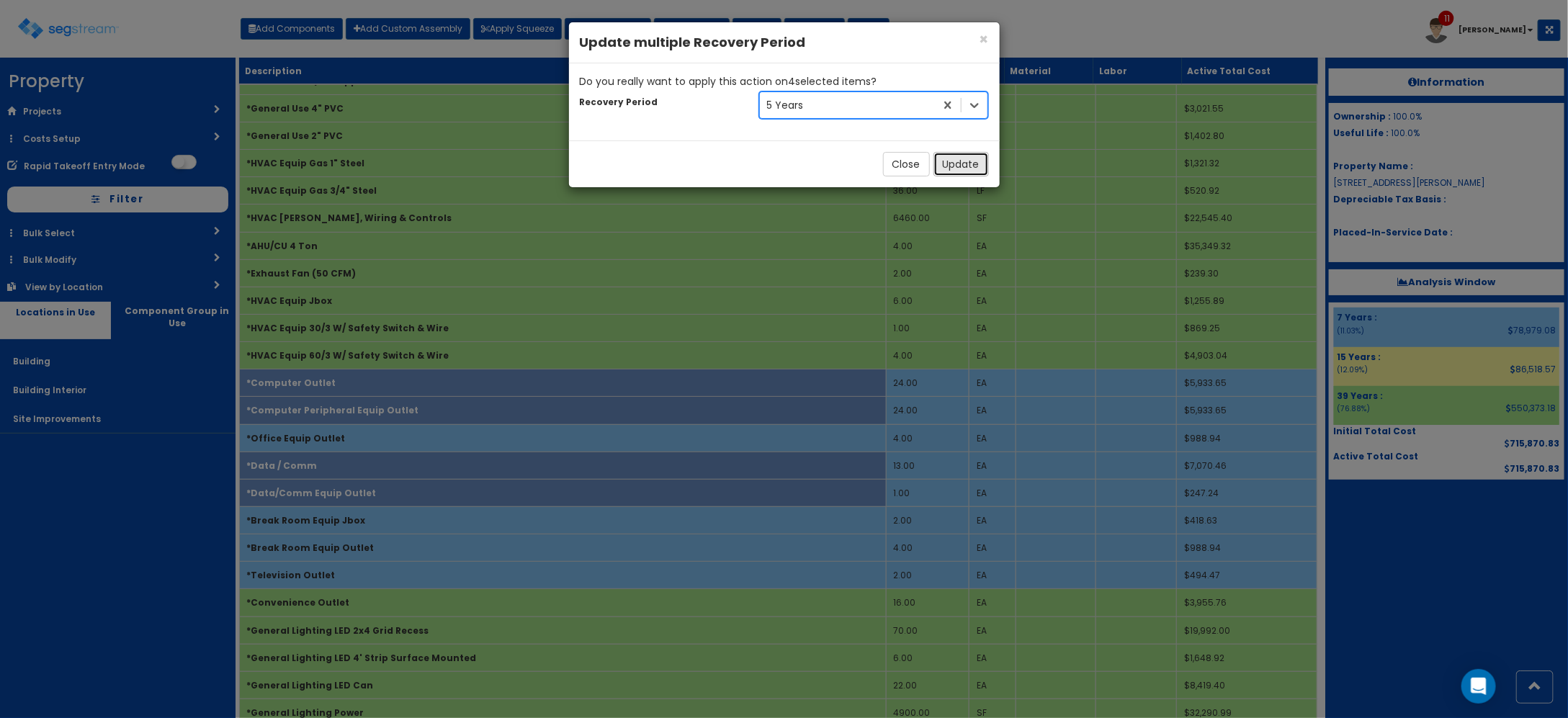
click at [963, 159] on button "Update" at bounding box center [961, 164] width 56 height 25
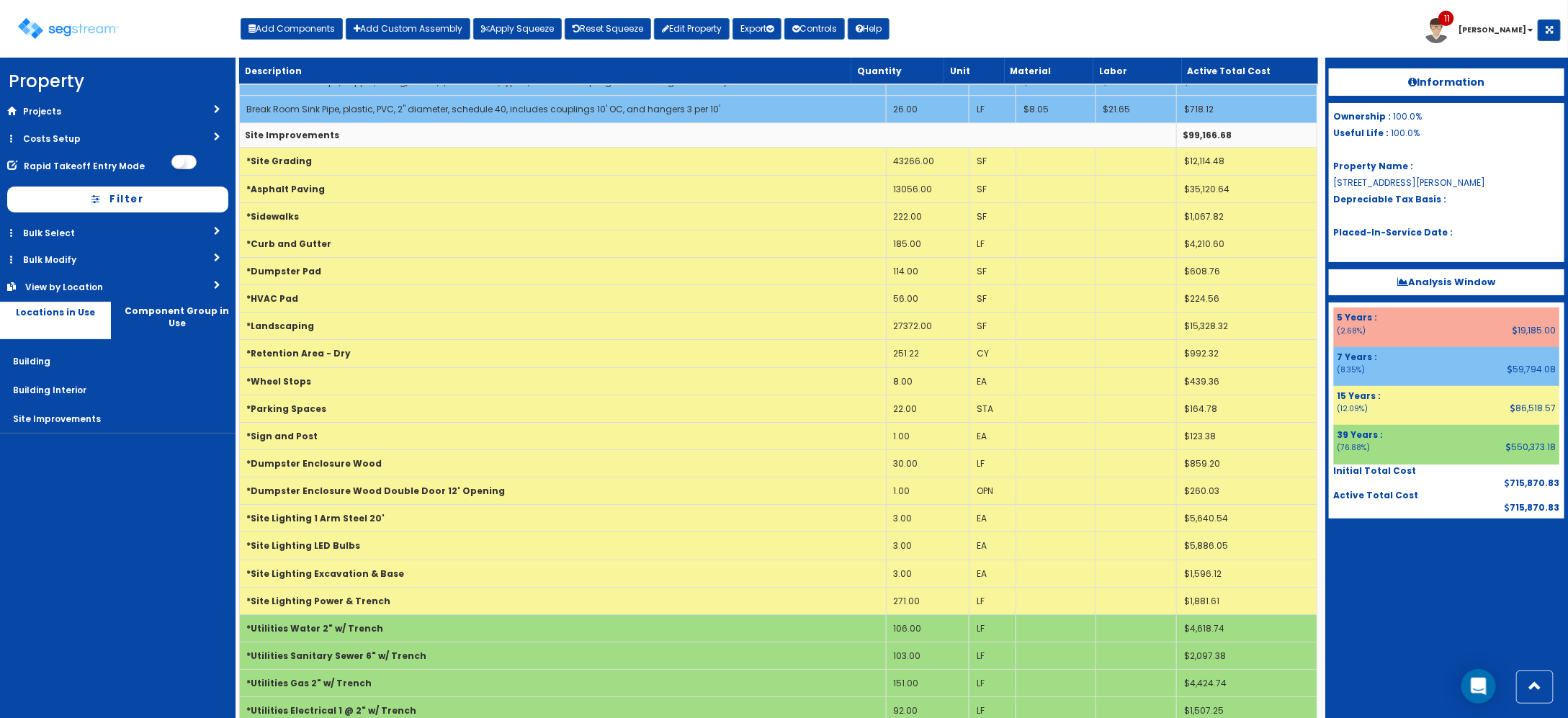
scroll to position [2806, 0]
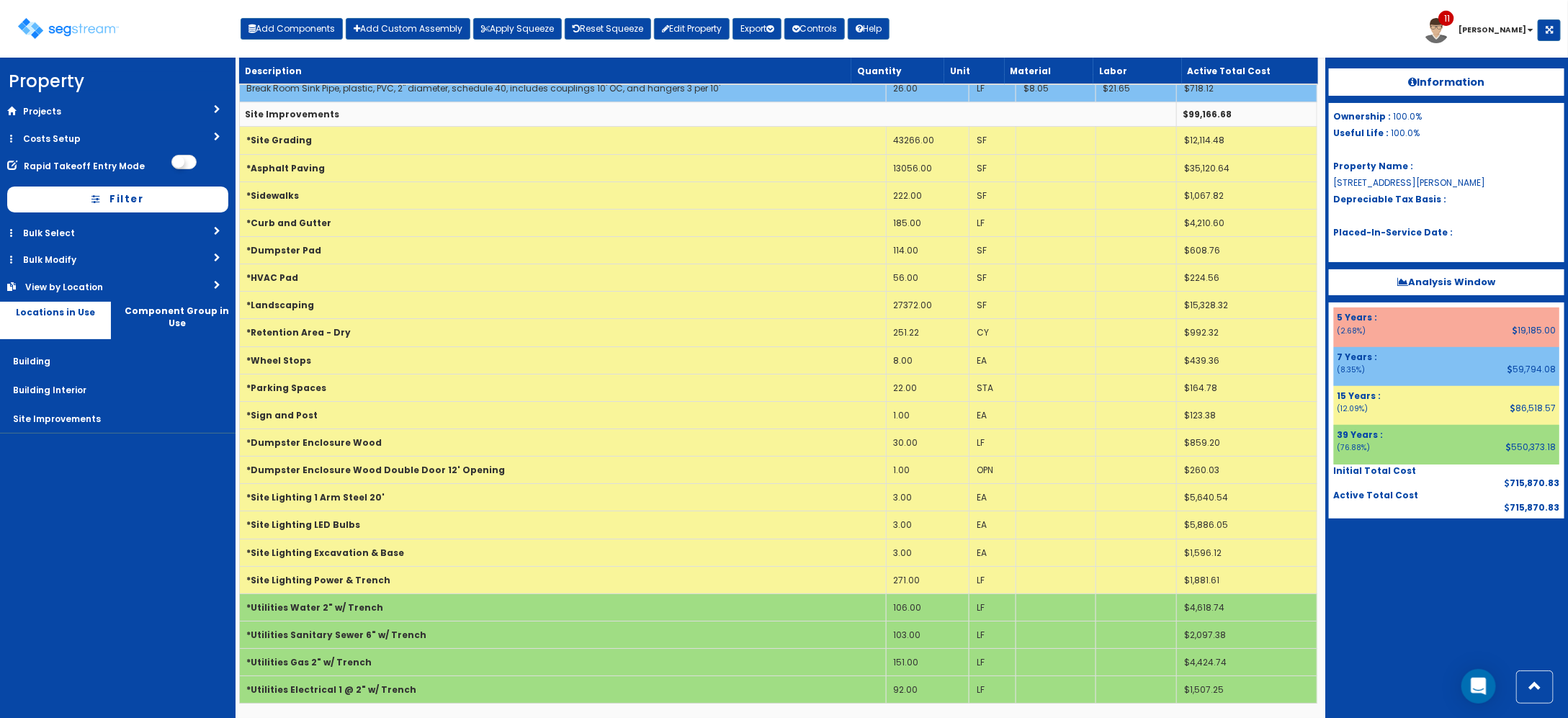
click at [177, 583] on nav "Property DB Projects Recent Properties [STREET_ADDRESS][PERSON_NAME] [STREET_AD…" at bounding box center [117, 388] width 235 height 660
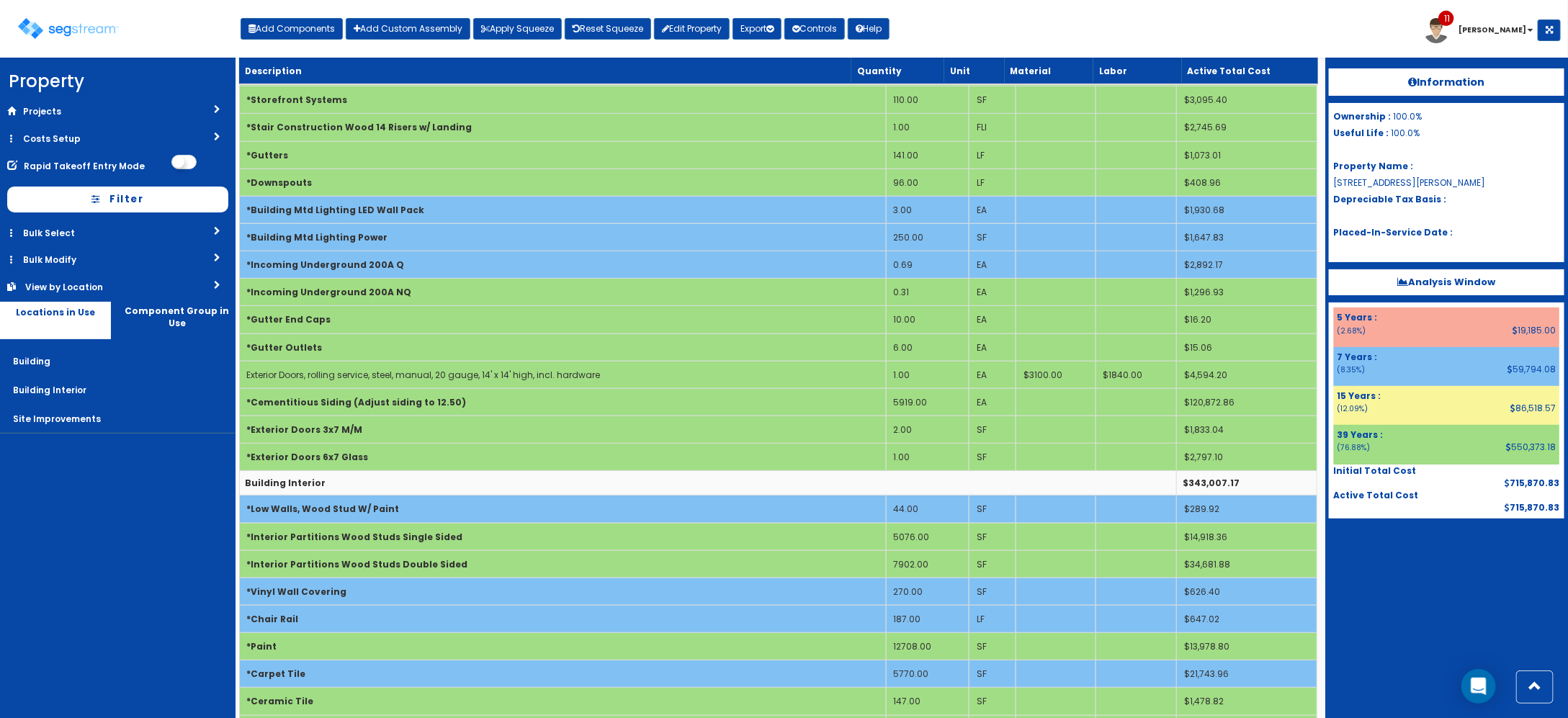
scroll to position [0, 0]
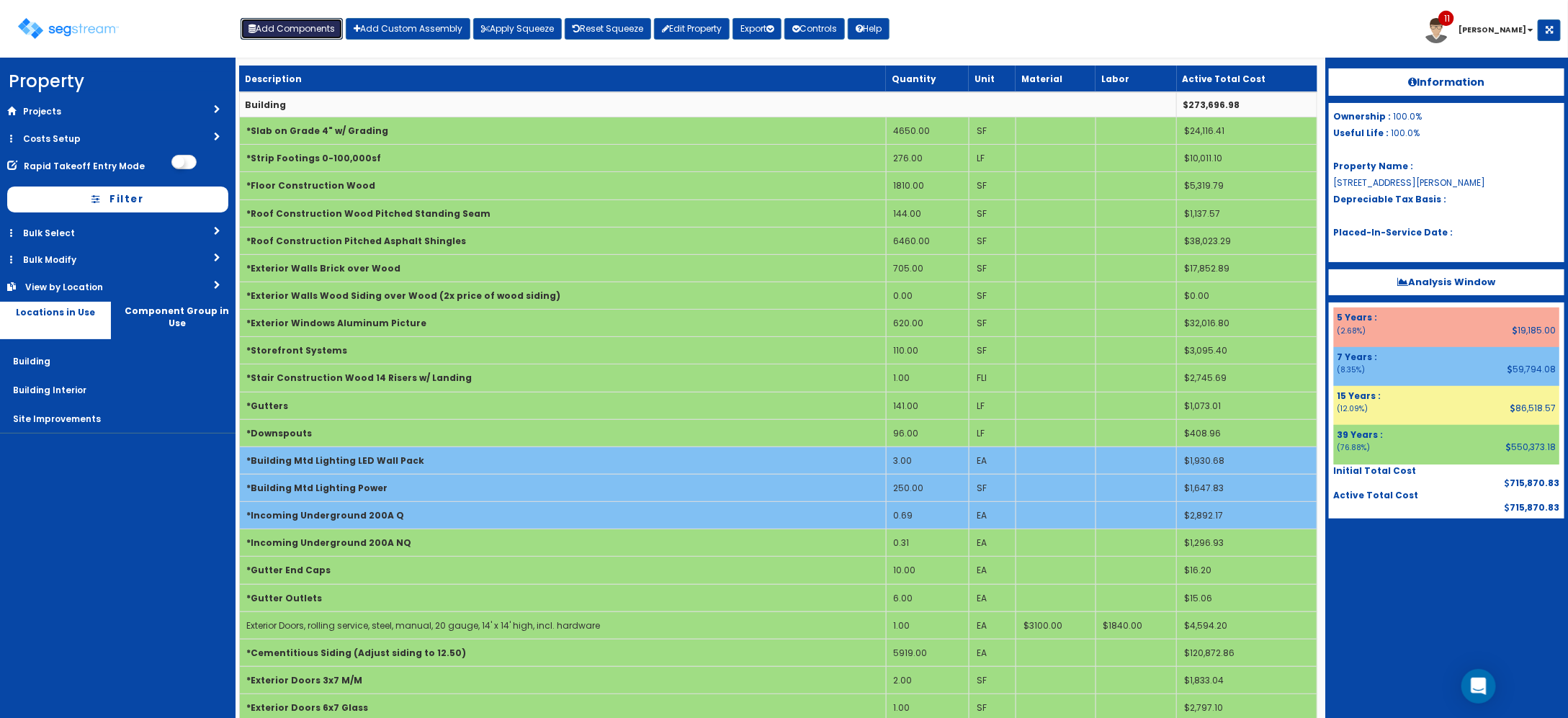
click at [324, 28] on button "Add Components" at bounding box center [291, 29] width 102 height 22
select select "7"
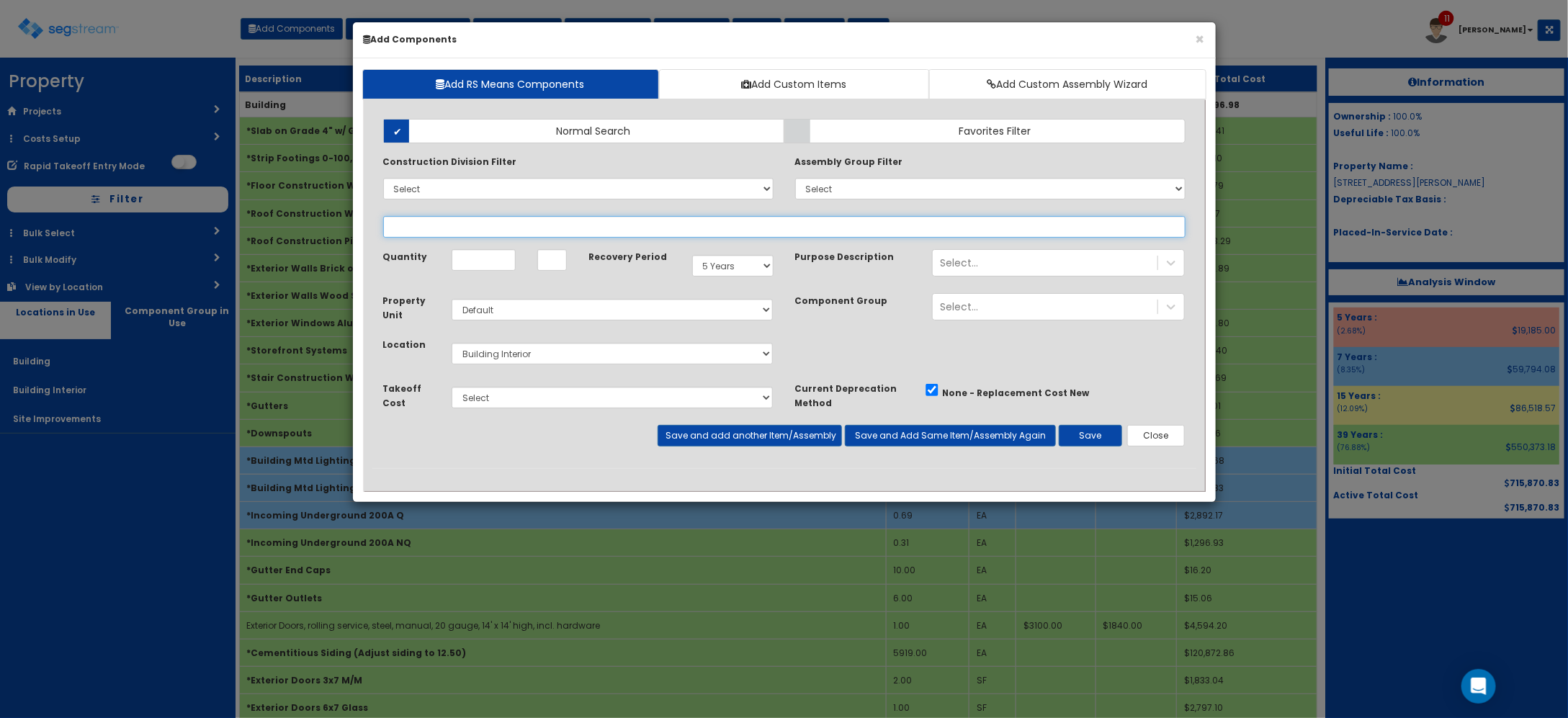
select select
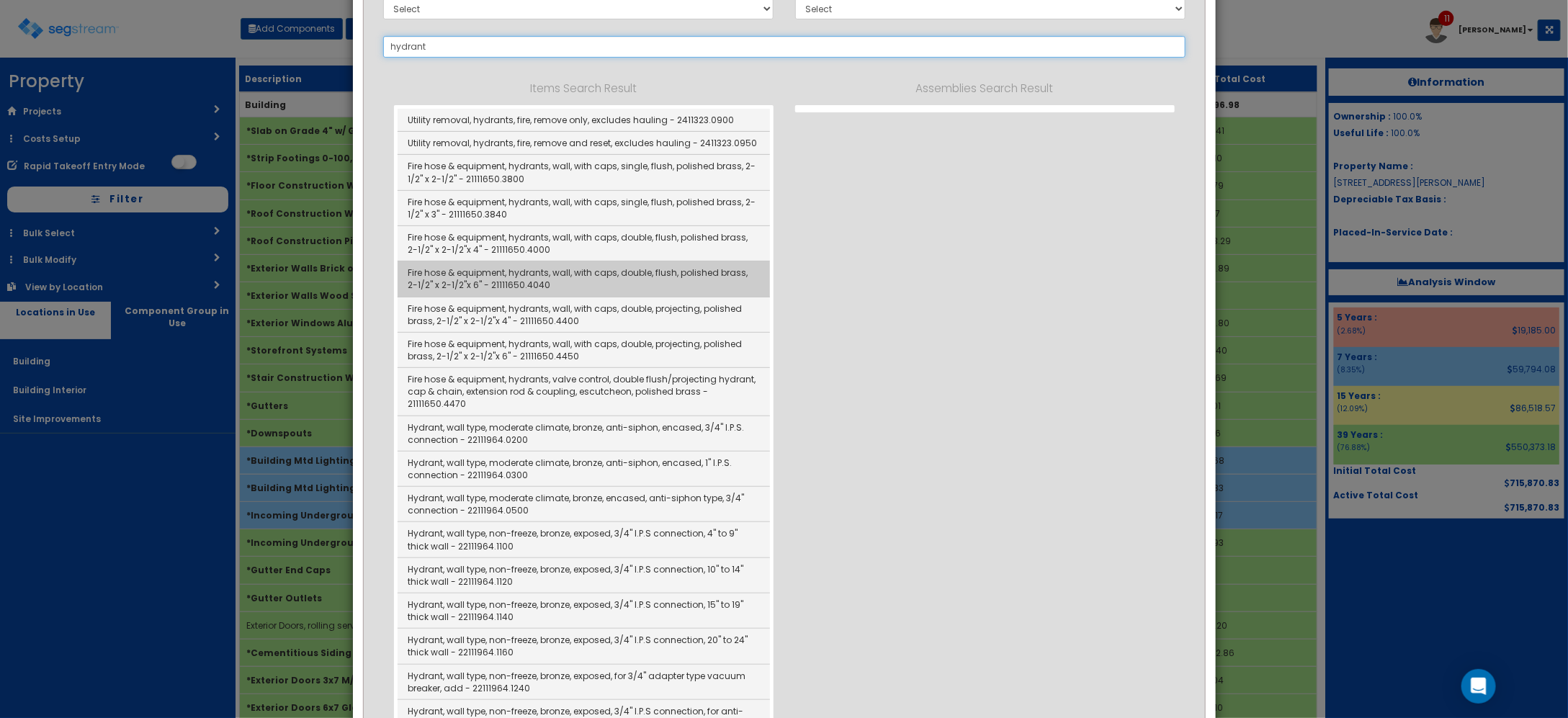
scroll to position [270, 0]
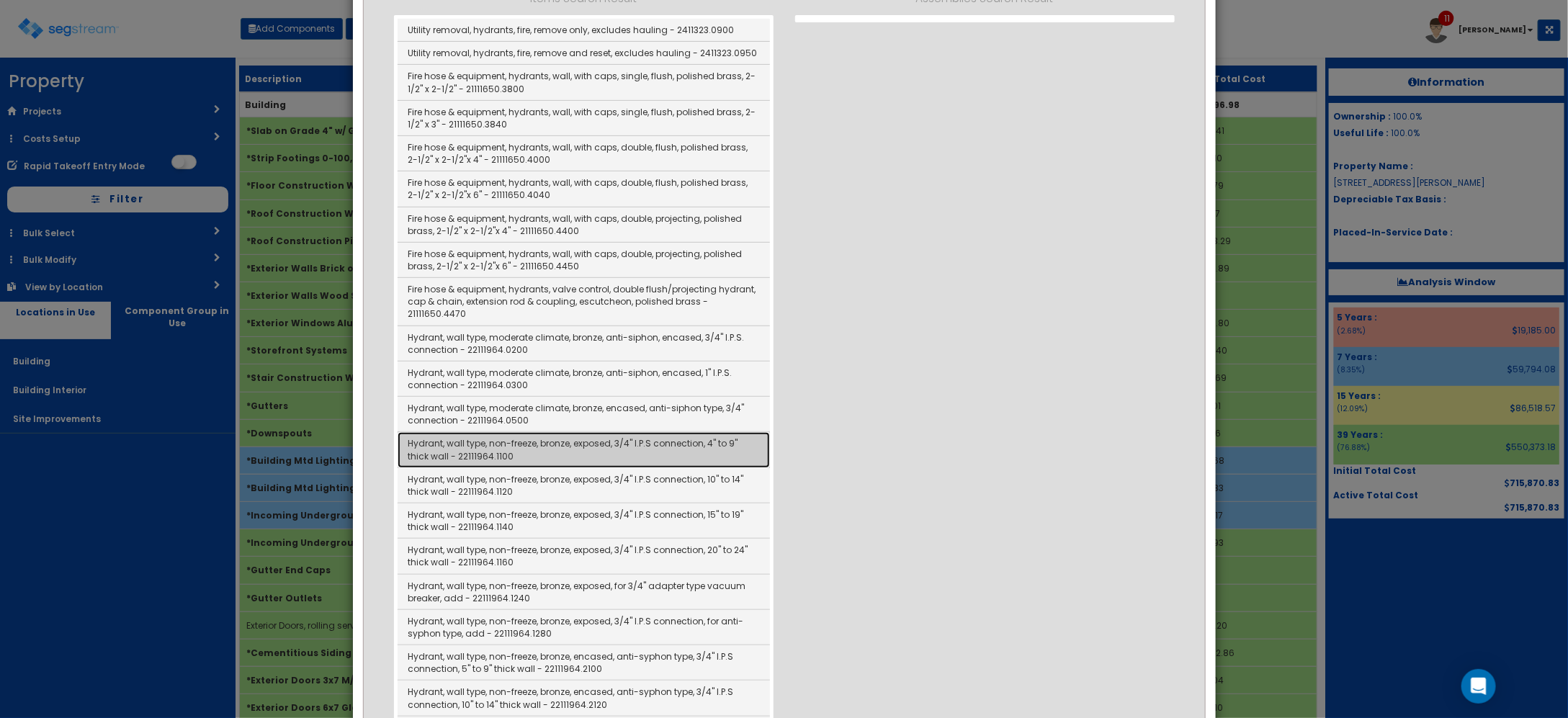
click at [604, 444] on link "Hydrant, wall type, non-freeze, bronze, exposed, 3/4" I.P.S connection, 4" to 9…" at bounding box center [583, 449] width 372 height 35
type input "Hydrant, wall type, non-freeze, bronze, exposed, 3/4" I.P.S connection, 4" to 9…"
checkbox input "false"
type input "EA"
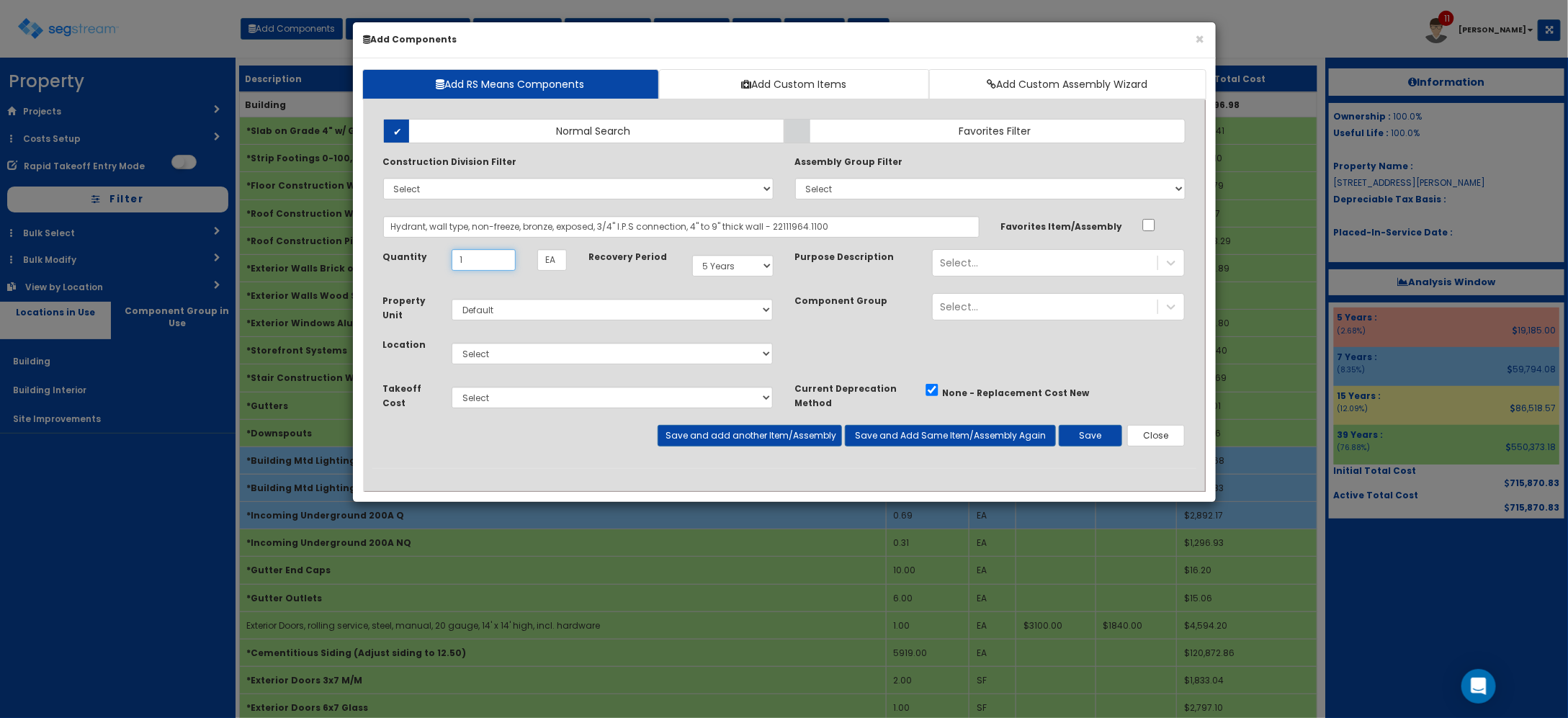
type input "1"
click at [732, 259] on select "Select 5 Years 7 Years 9 Years 10 Years 15 Years 15 Year QLI 15 Year QRP 15 Yea…" at bounding box center [733, 266] width 81 height 22
select select "39Y"
click at [692, 255] on select "Select 5 Years 7 Years 9 Years 10 Years 15 Years 15 Year QLI 15 Year QRP 15 Yea…" at bounding box center [733, 266] width 81 height 22
click at [578, 368] on div "Select Building Building Interior Site Improvements Add Additional Location" at bounding box center [612, 354] width 344 height 33
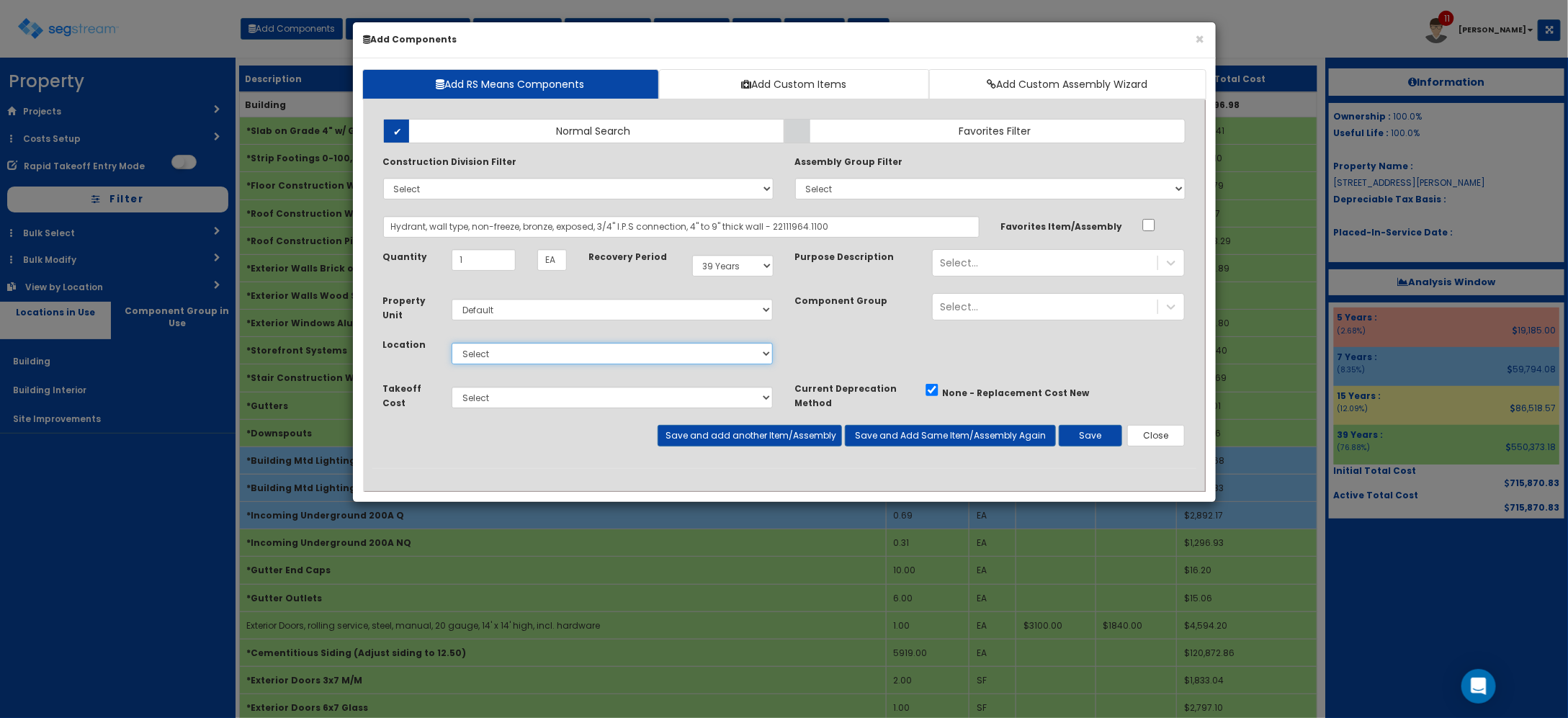
click at [578, 355] on select "Select Building Building Interior Site Improvements Add Additional Location" at bounding box center [612, 354] width 322 height 22
select select "6"
click at [452, 344] on select "Select Building Building Interior Site Improvements Add Additional Location" at bounding box center [612, 354] width 322 height 22
click at [783, 433] on button "Save and add another Item/Assembly" at bounding box center [749, 436] width 185 height 22
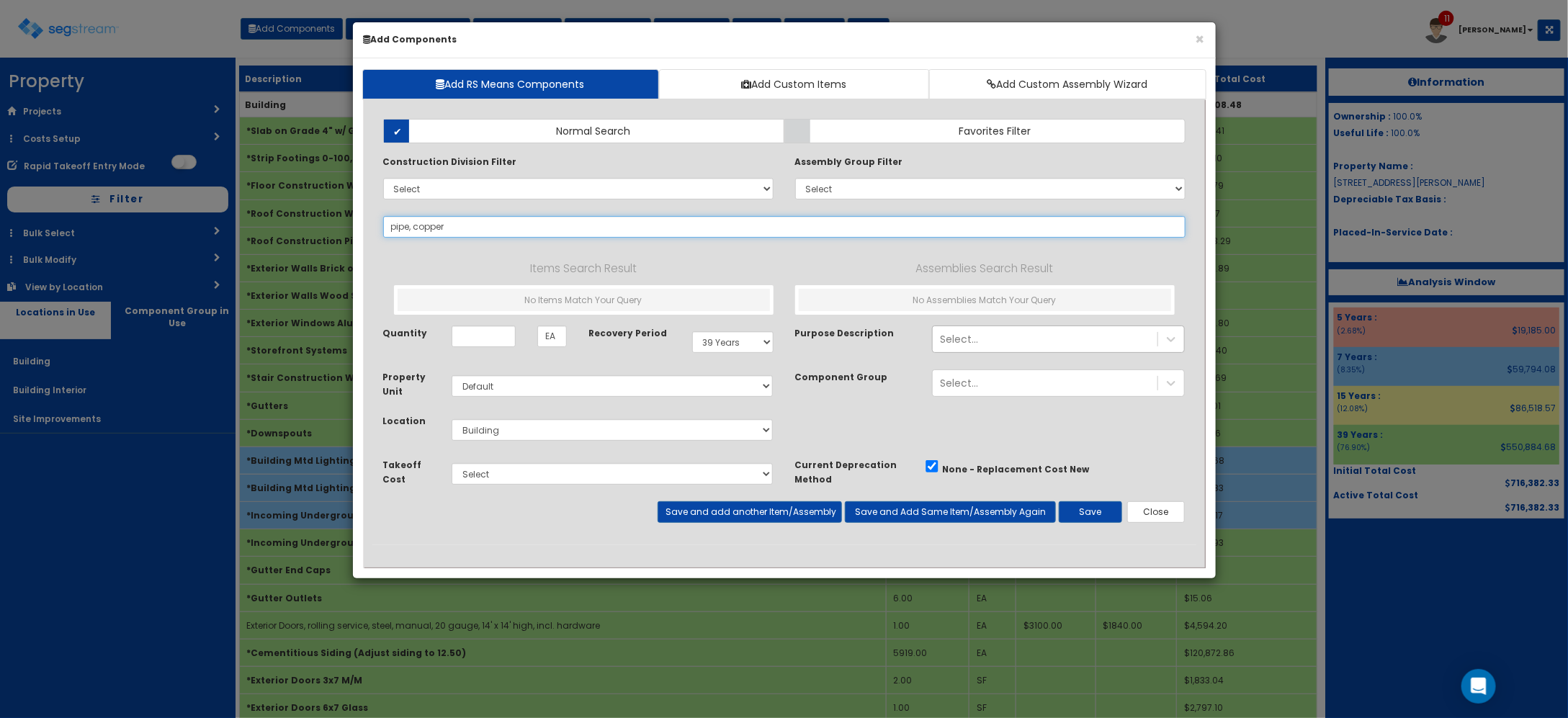
type input "pipe, copper"
click at [1024, 334] on div "Select..." at bounding box center [1045, 339] width 224 height 23
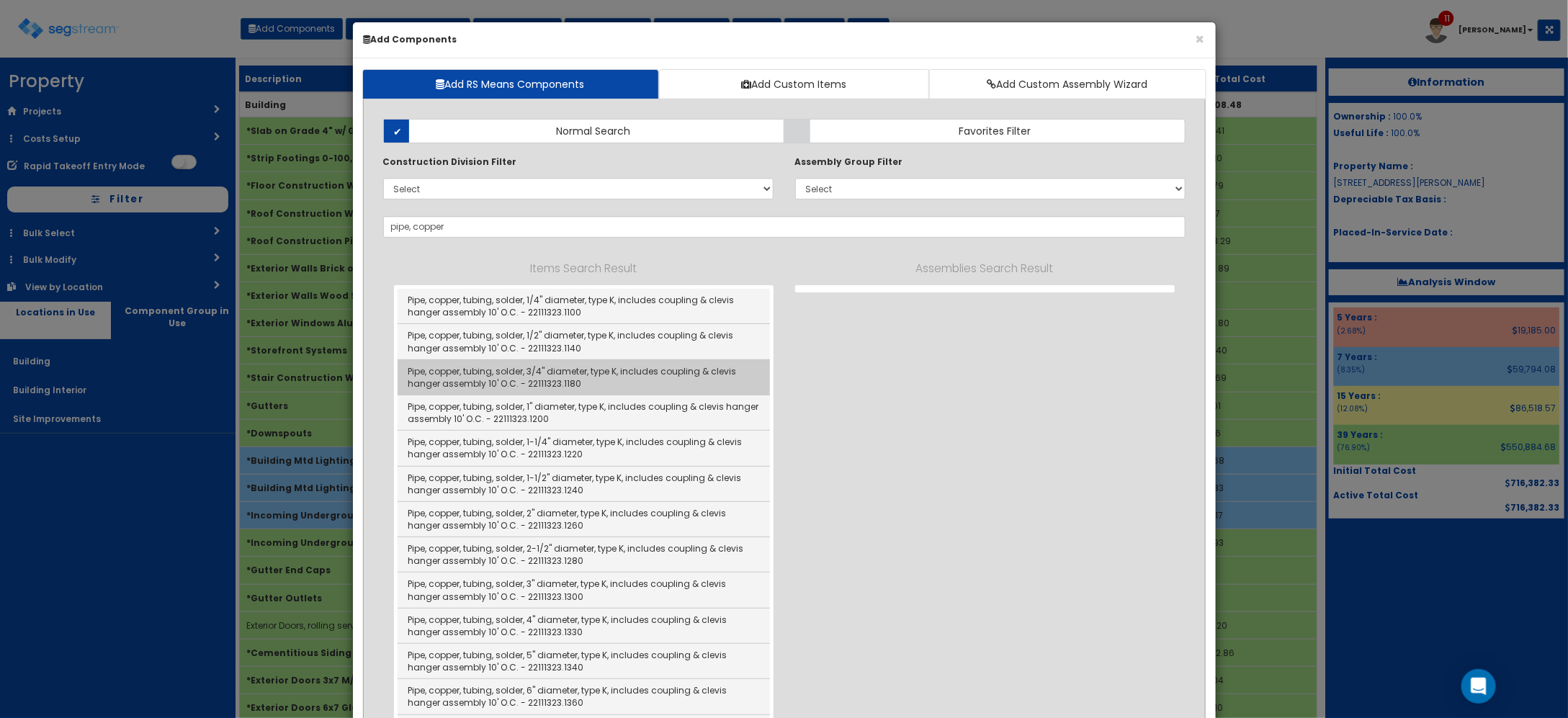
type input "hydrant"
drag, startPoint x: 578, startPoint y: 375, endPoint x: 588, endPoint y: 374, distance: 10.0
click at [578, 375] on link "Pipe, copper, tubing, solder, 3/4" diameter, type K, includes coupling & clevis…" at bounding box center [583, 377] width 372 height 35
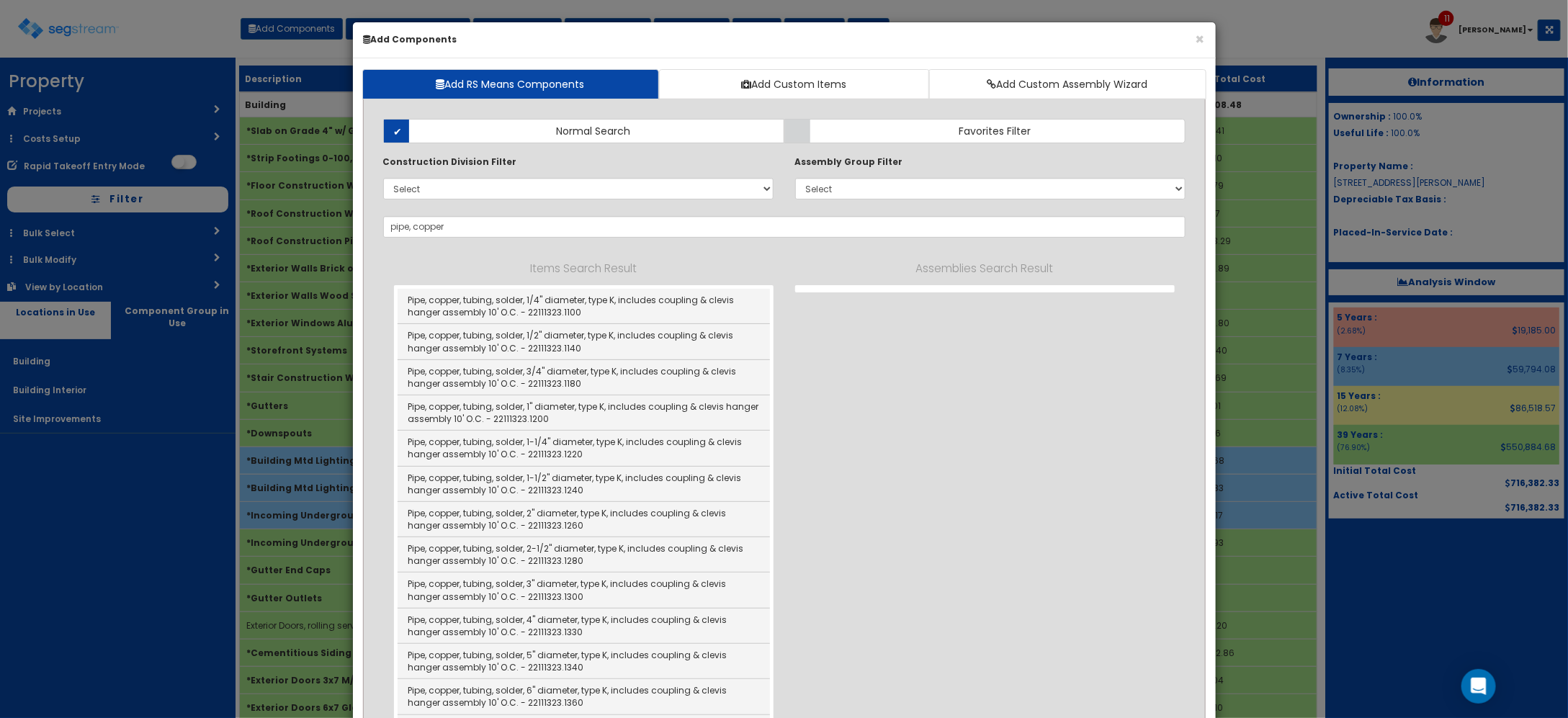
type input "Pipe, copper, tubing, solder, 3/4" diameter, type K, includes coupling & clevis…"
checkbox input "true"
type input "LF"
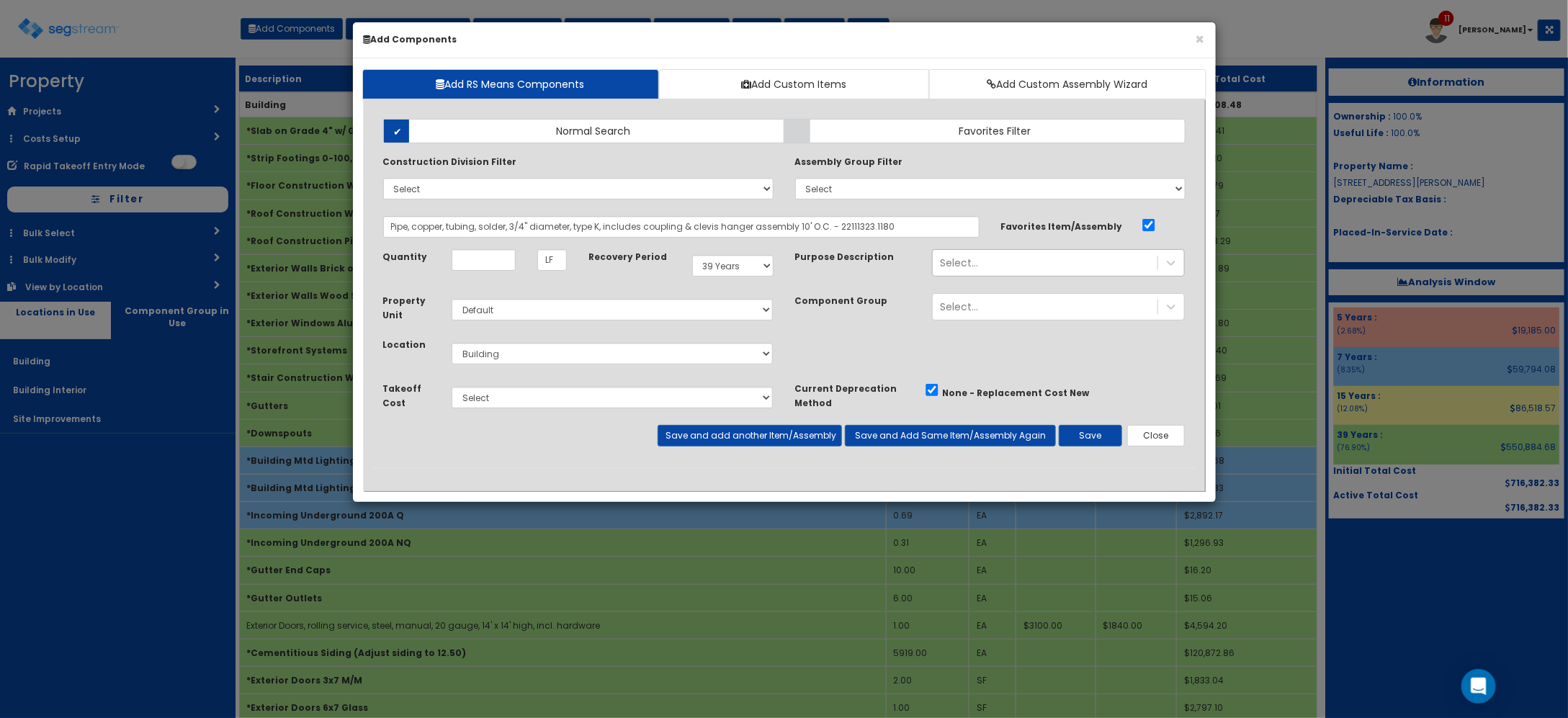
click at [1027, 268] on div "Select..." at bounding box center [1045, 263] width 224 height 23
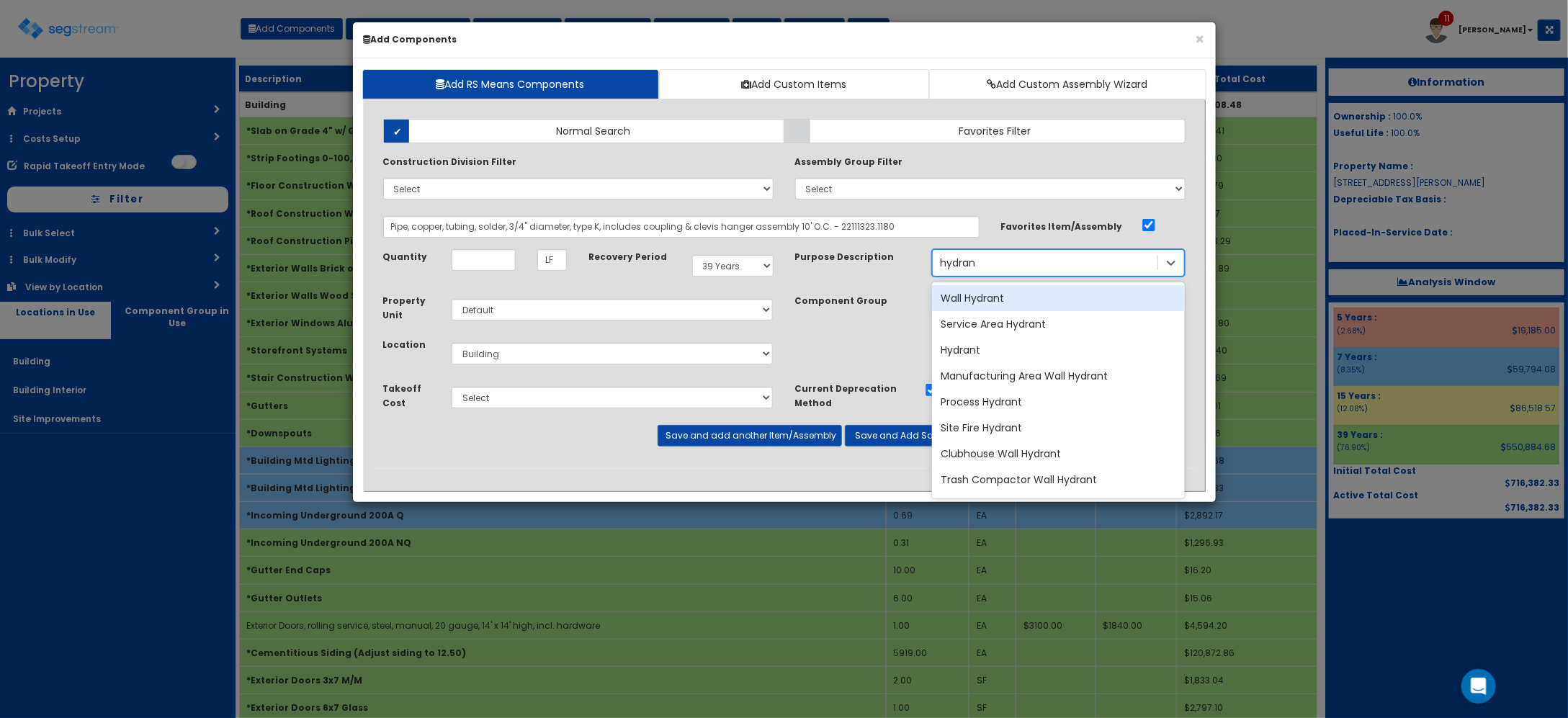
type input "hydrant"
click at [1032, 296] on div "Wall Hydrant" at bounding box center [1058, 298] width 253 height 26
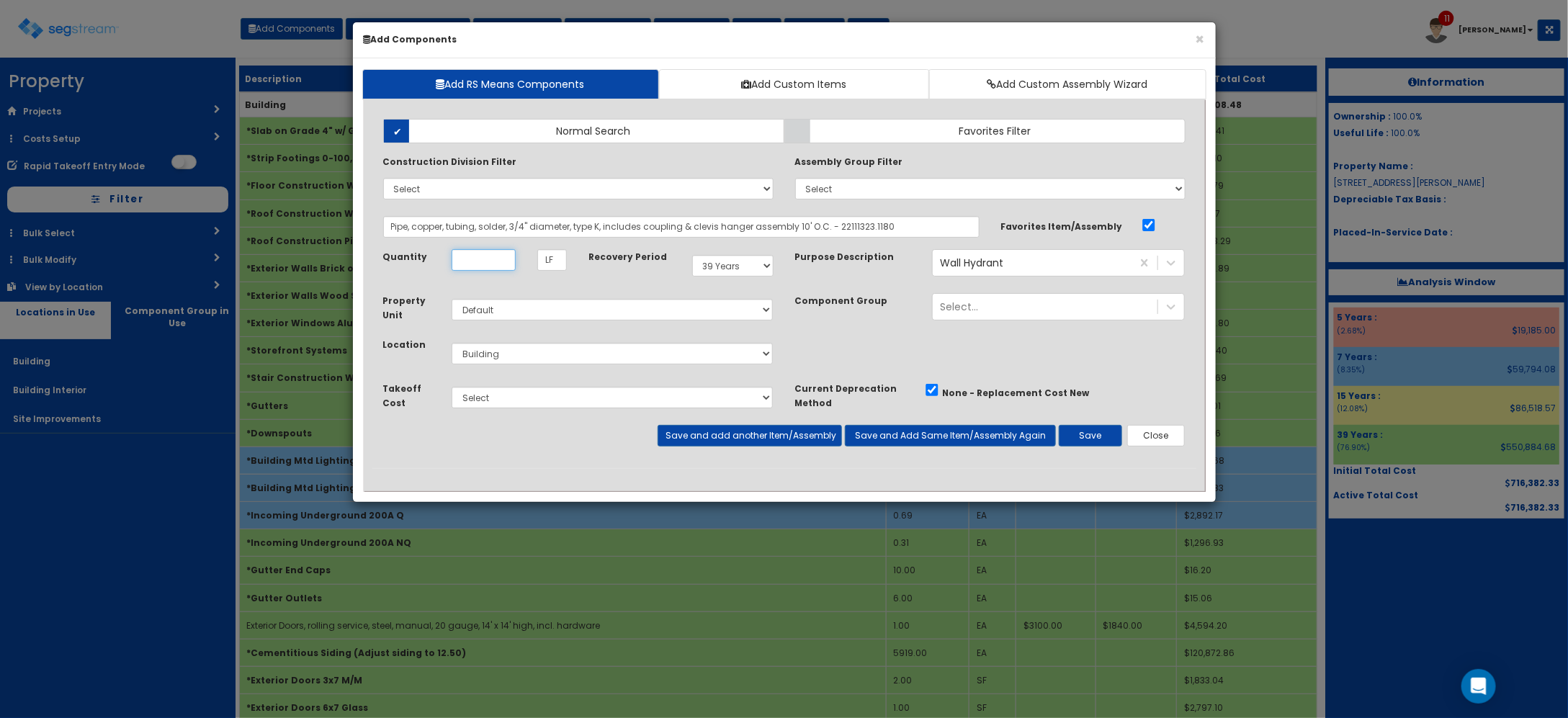
click at [497, 268] on input "Quantity" at bounding box center [484, 260] width 64 height 22
type input "12"
click at [571, 357] on select "Select Building Building Interior Site Improvements Add Additional Location" at bounding box center [612, 354] width 322 height 22
click at [571, 358] on select "Select Building Building Interior Site Improvements Add Additional Location" at bounding box center [612, 354] width 322 height 22
click at [1045, 266] on div "Wall Hydrant" at bounding box center [1032, 263] width 199 height 23
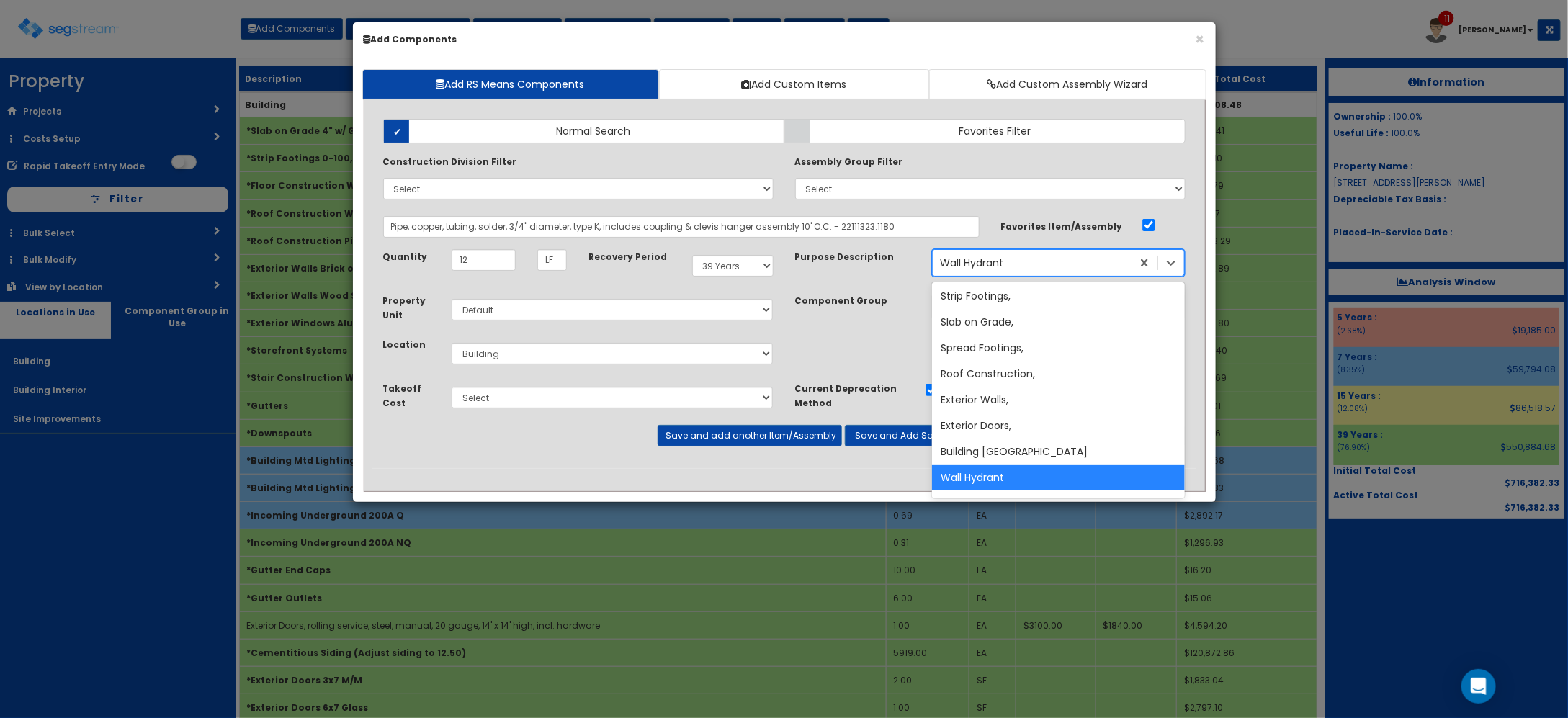
type input "j"
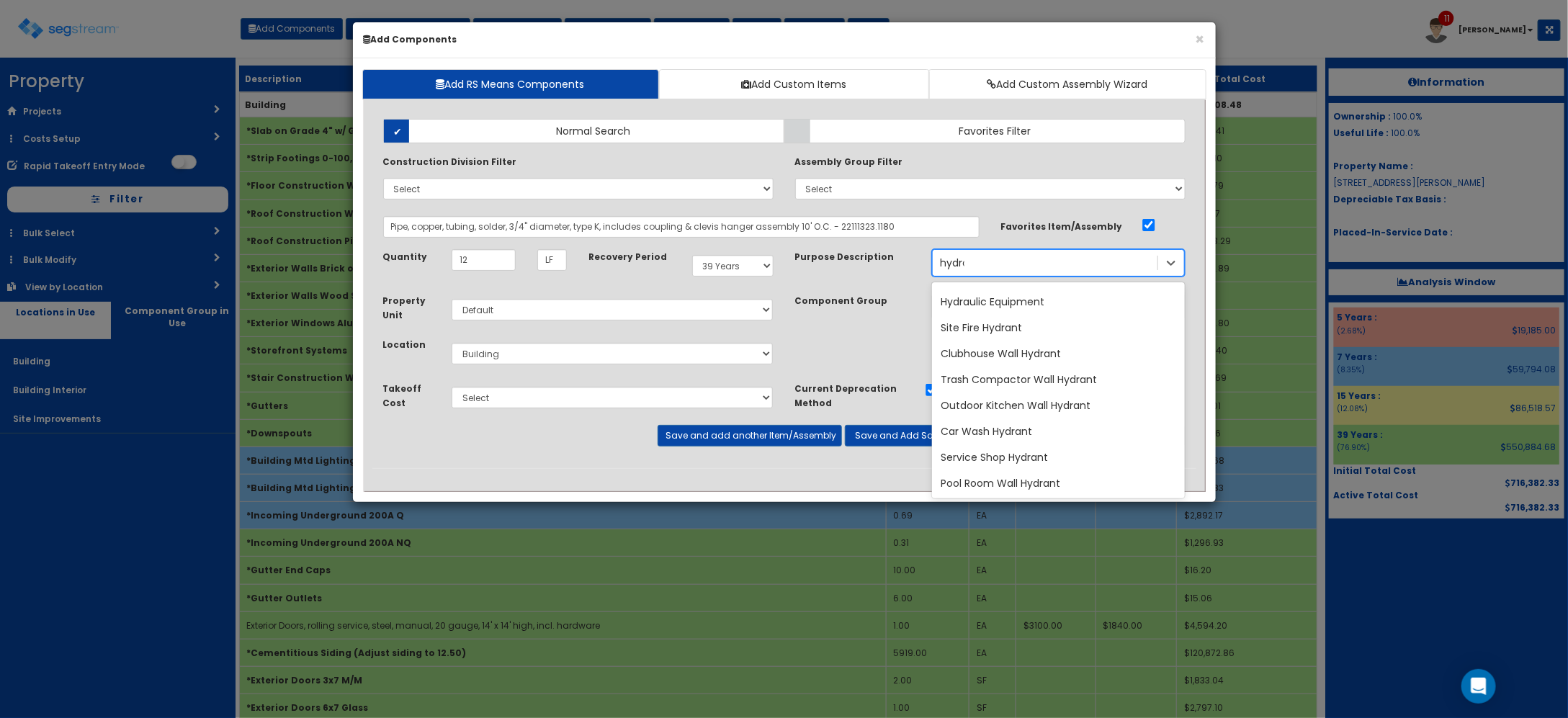
type input "hydrant"
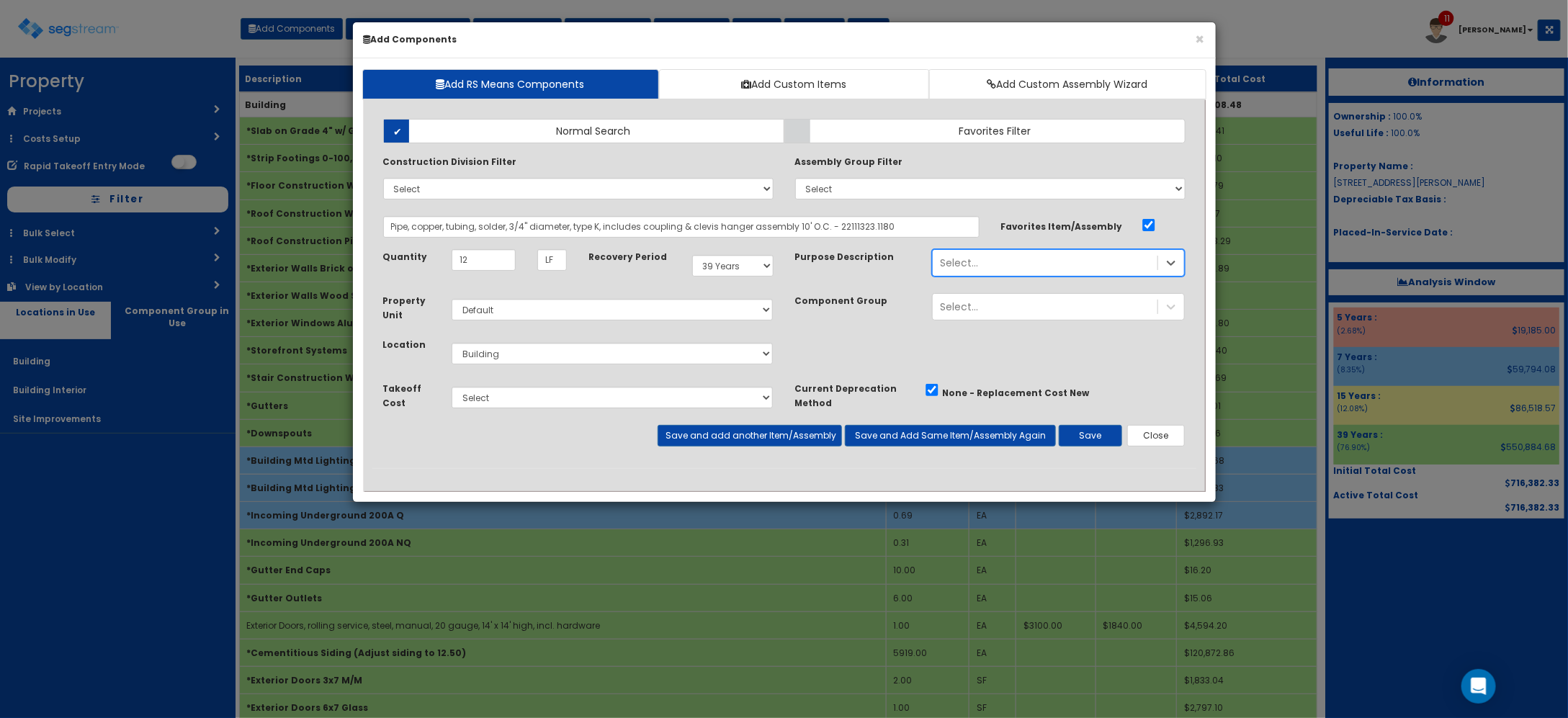
click at [1150, 267] on div "Select..." at bounding box center [1045, 263] width 224 height 23
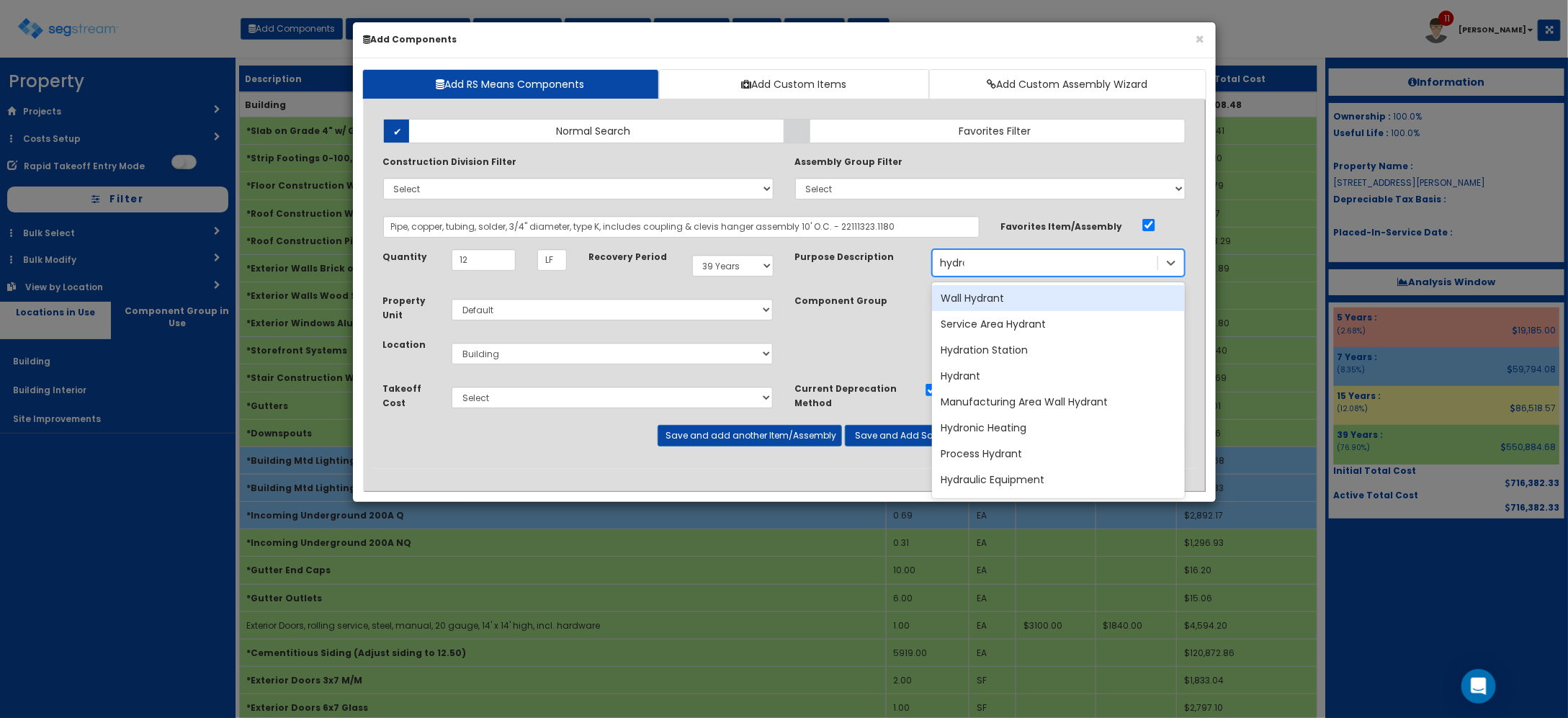
type input "hydrant"
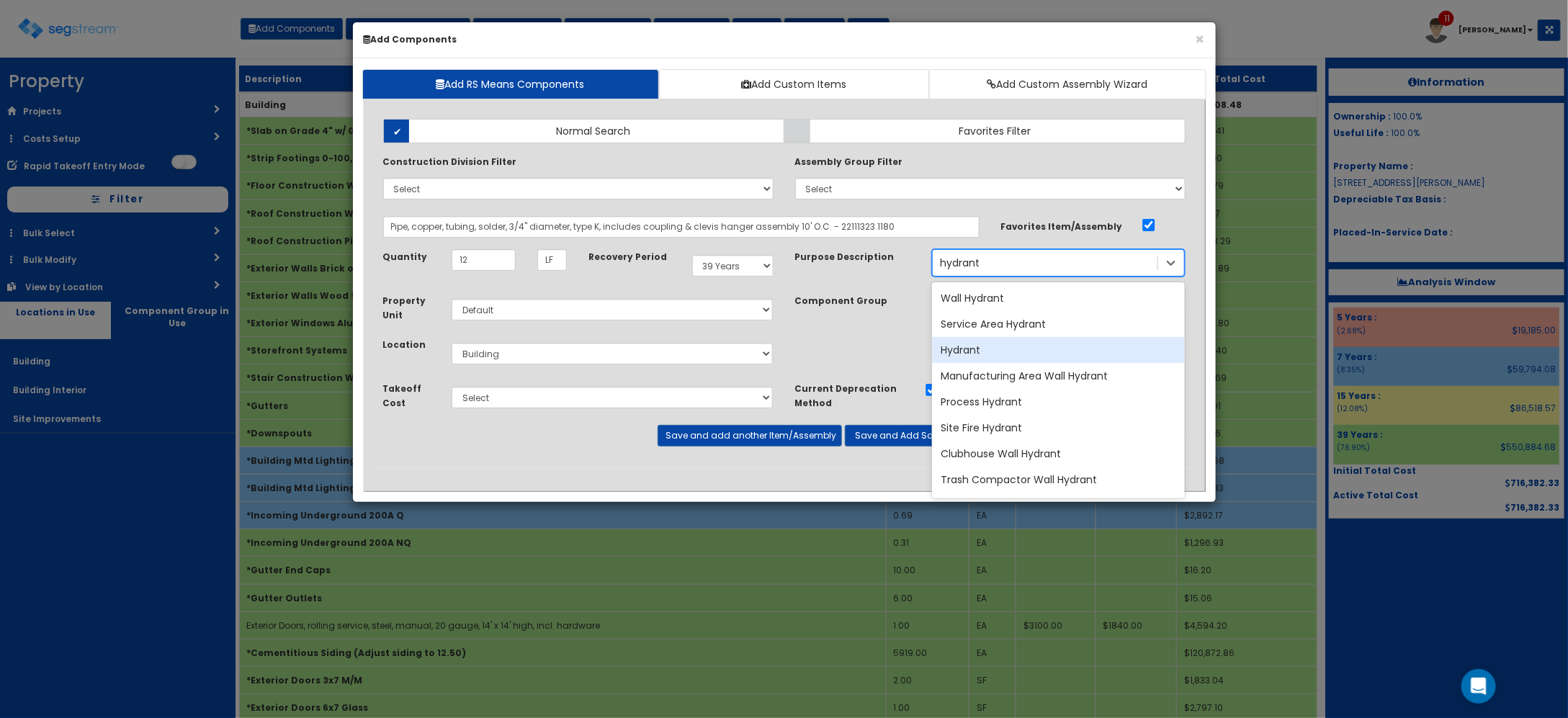
click at [1024, 363] on div "Manufacturing Area Wall Hydrant" at bounding box center [1058, 376] width 253 height 26
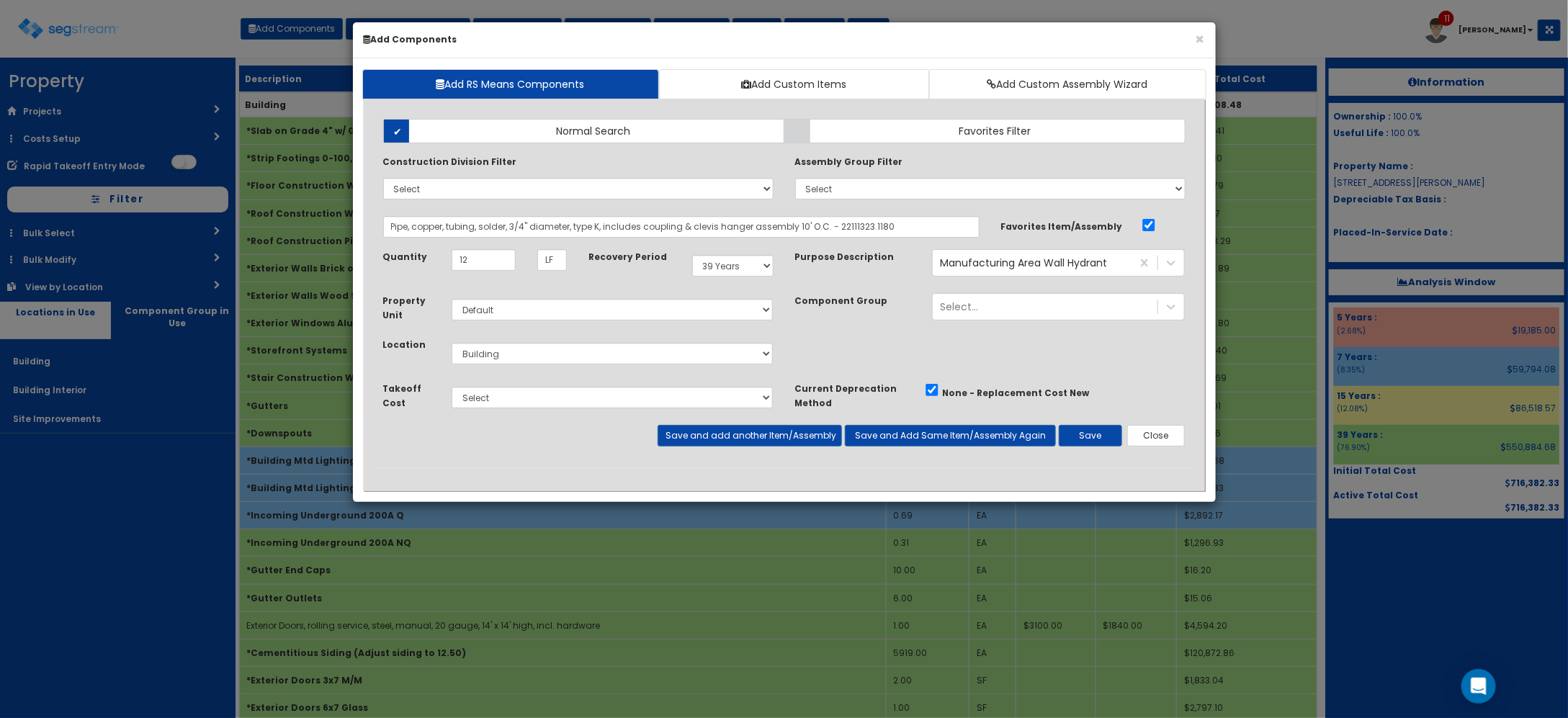
click at [1024, 360] on div "Property Unit Select Default Location Select Building" at bounding box center [784, 337] width 824 height 88
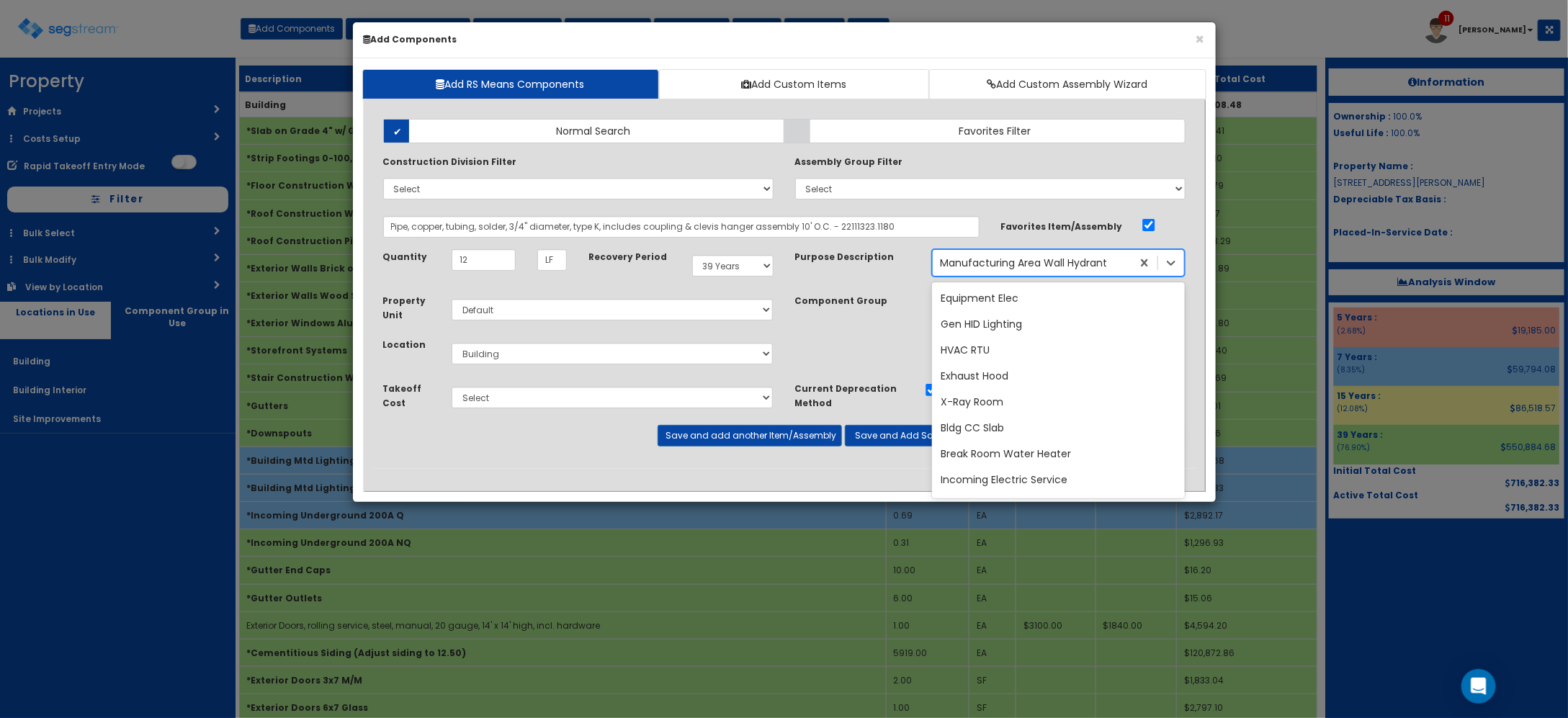
click at [1105, 270] on div "Manufacturing Area Wall Hydrant" at bounding box center [1023, 263] width 167 height 14
type input "hydrant"
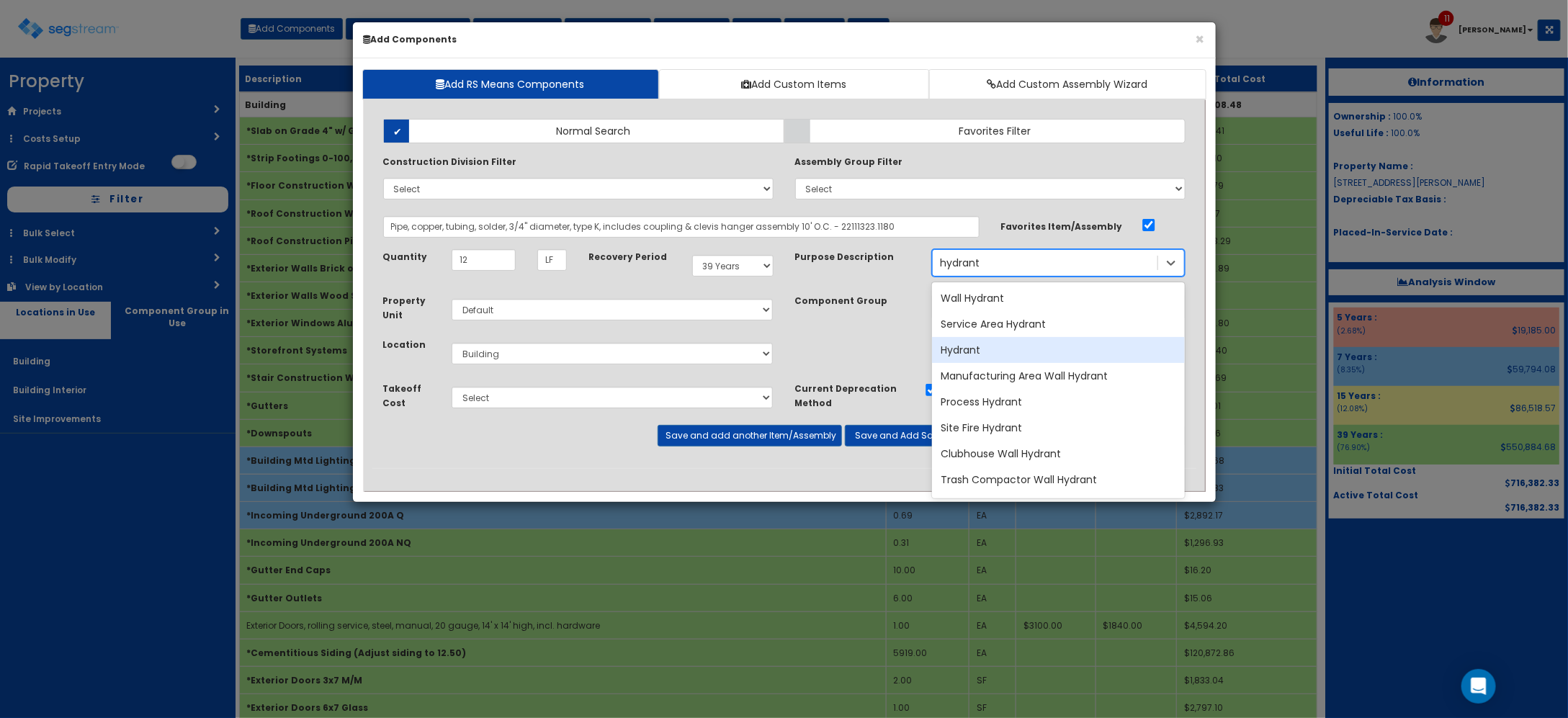
click at [1017, 360] on div "Hydrant" at bounding box center [1058, 350] width 253 height 26
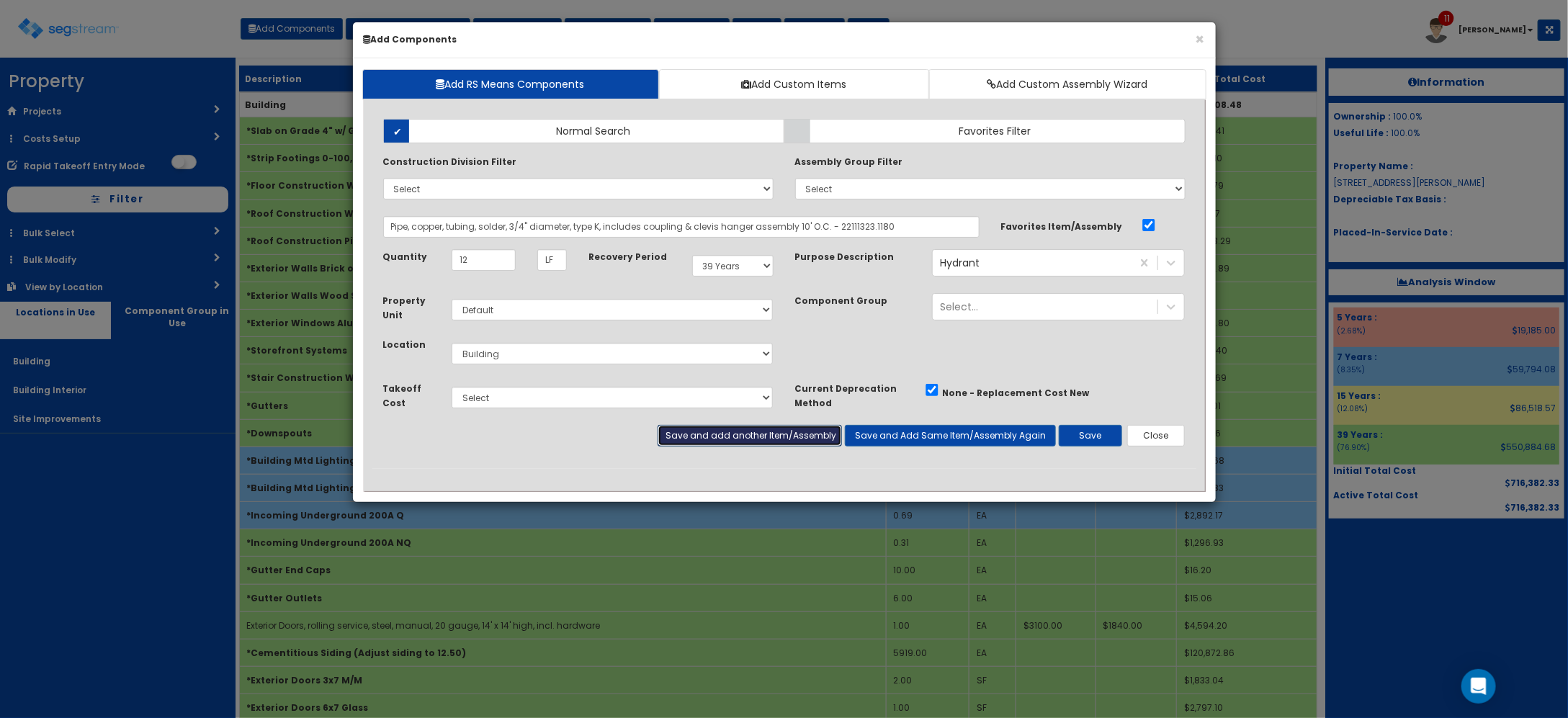
click at [718, 430] on button "Save and add another Item/Assembly" at bounding box center [749, 436] width 185 height 22
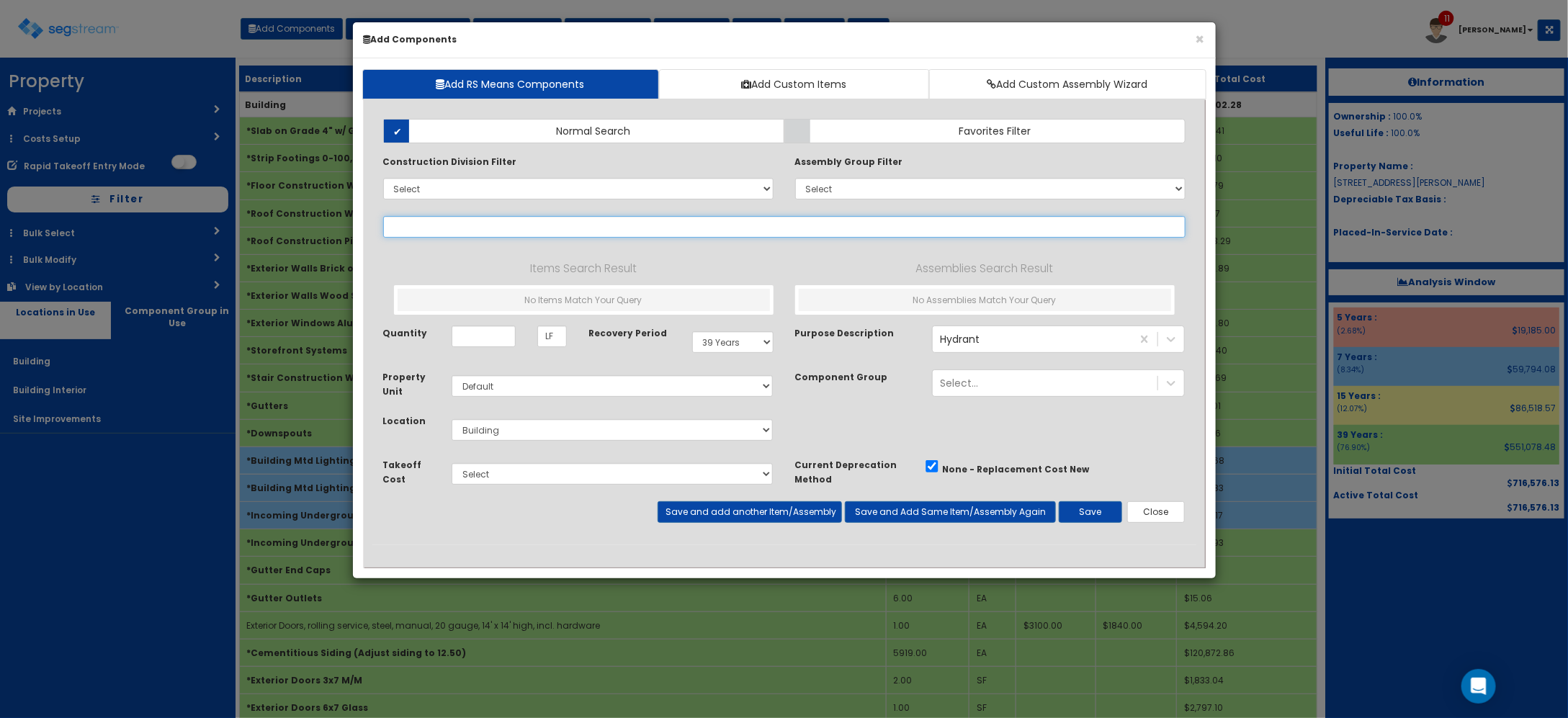
click at [535, 231] on input "text" at bounding box center [784, 227] width 802 height 22
type input "5"
click at [710, 255] on div "Items Search Result No Items Match Your Query Assemblies Search Result No Assem…" at bounding box center [784, 287] width 781 height 77
click at [704, 224] on input "60 amp" at bounding box center [784, 227] width 802 height 22
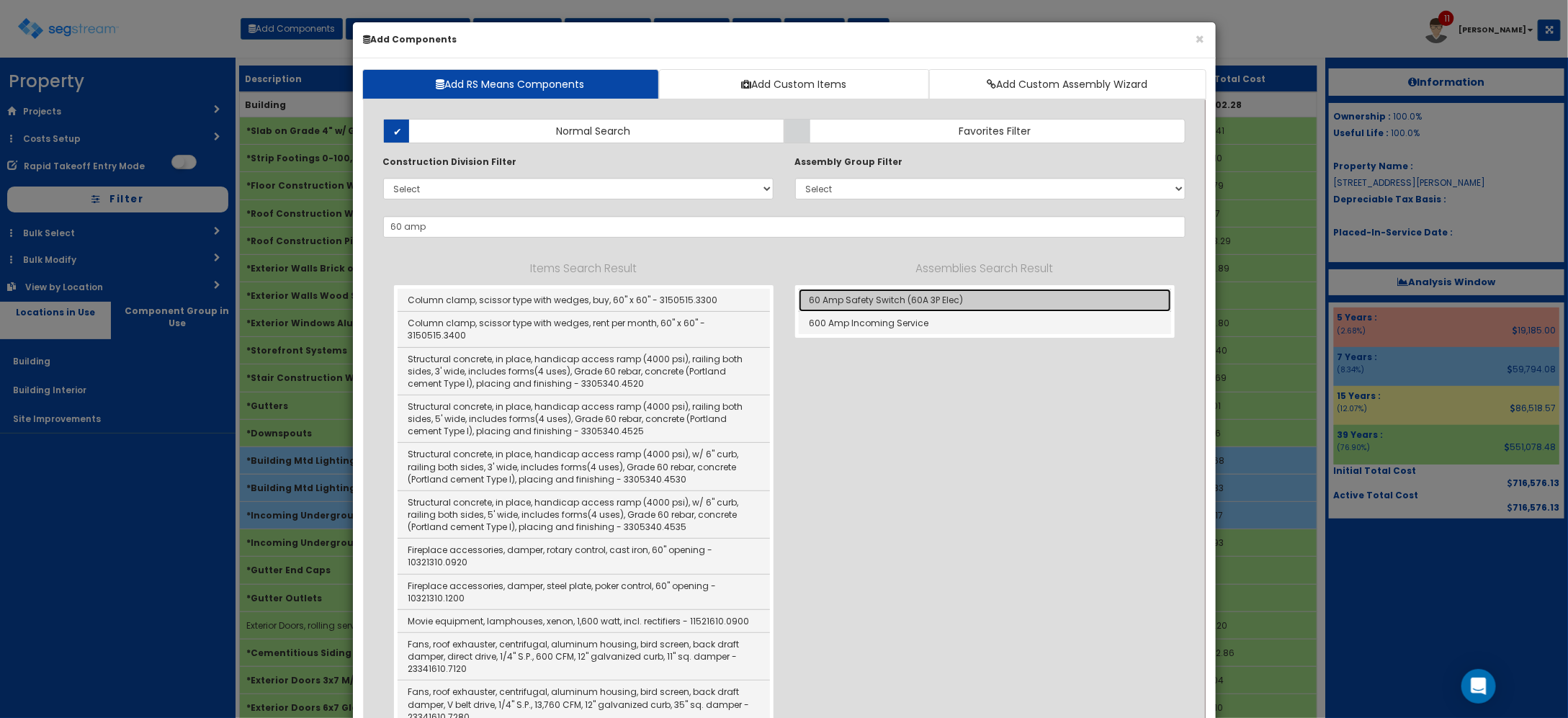
click at [955, 297] on link "60 Amp Safety Switch (60A 3P Elec)" at bounding box center [985, 300] width 372 height 23
type input "60 Amp Safety Switch (60A 3P Elec)"
type input "EA"
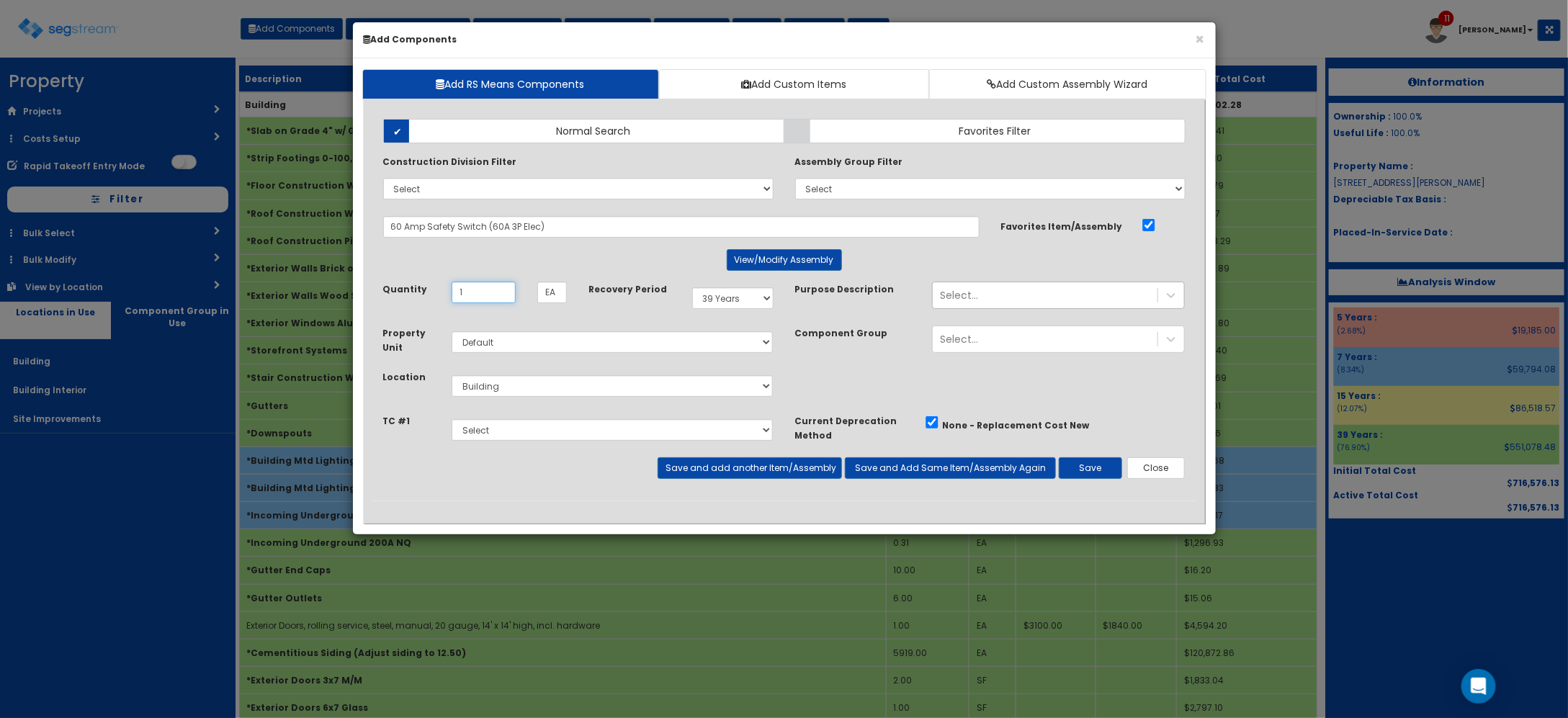
type input "1"
click at [1048, 292] on div "Select..." at bounding box center [1045, 295] width 224 height 23
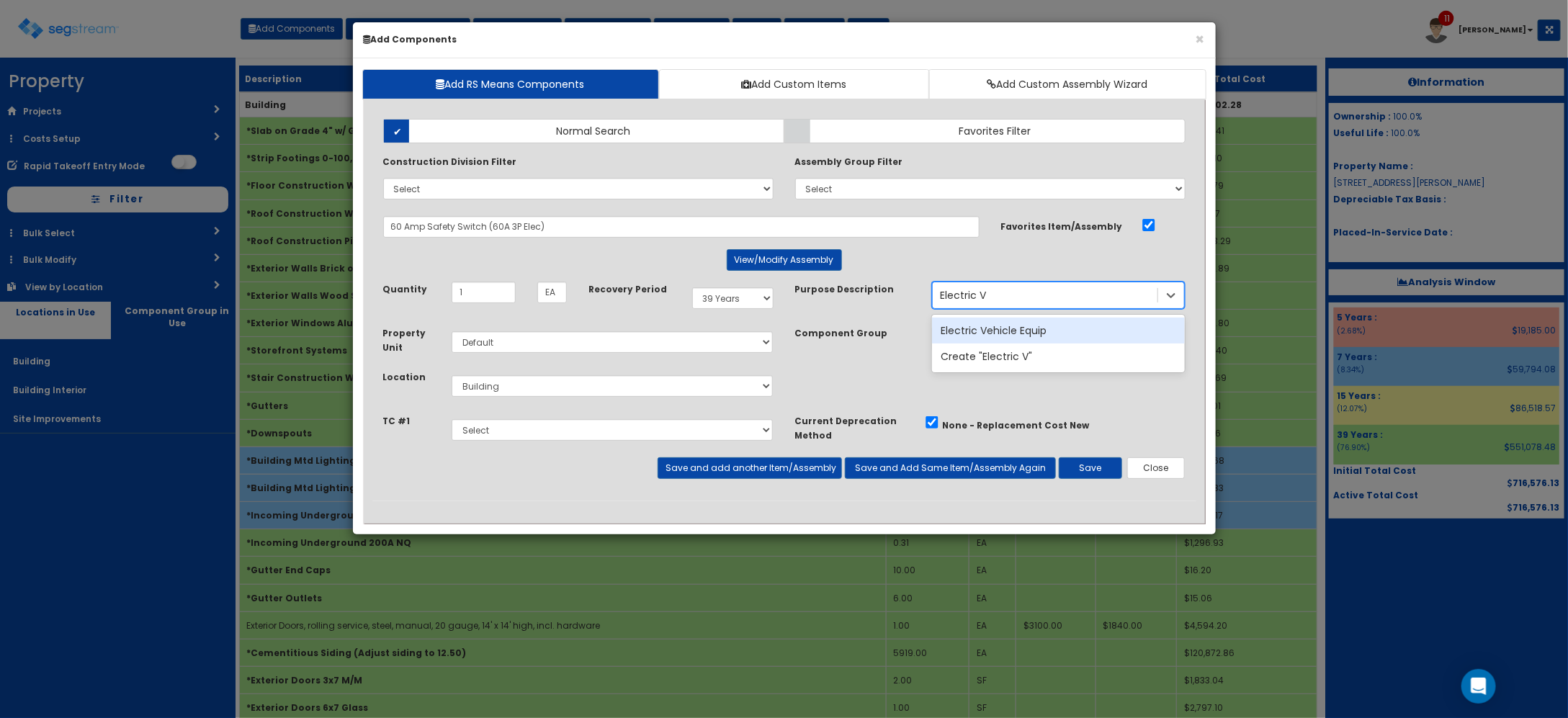
type input "Electric Ve"
drag, startPoint x: 1006, startPoint y: 290, endPoint x: 822, endPoint y: 288, distance: 184.0
click at [847, 289] on div "Purpose Description true option Hydrant, selected. 2073 results available. Sele…" at bounding box center [990, 295] width 412 height 28
type input "EV Ch"
click at [1047, 335] on div "EV Charger" at bounding box center [1058, 331] width 253 height 26
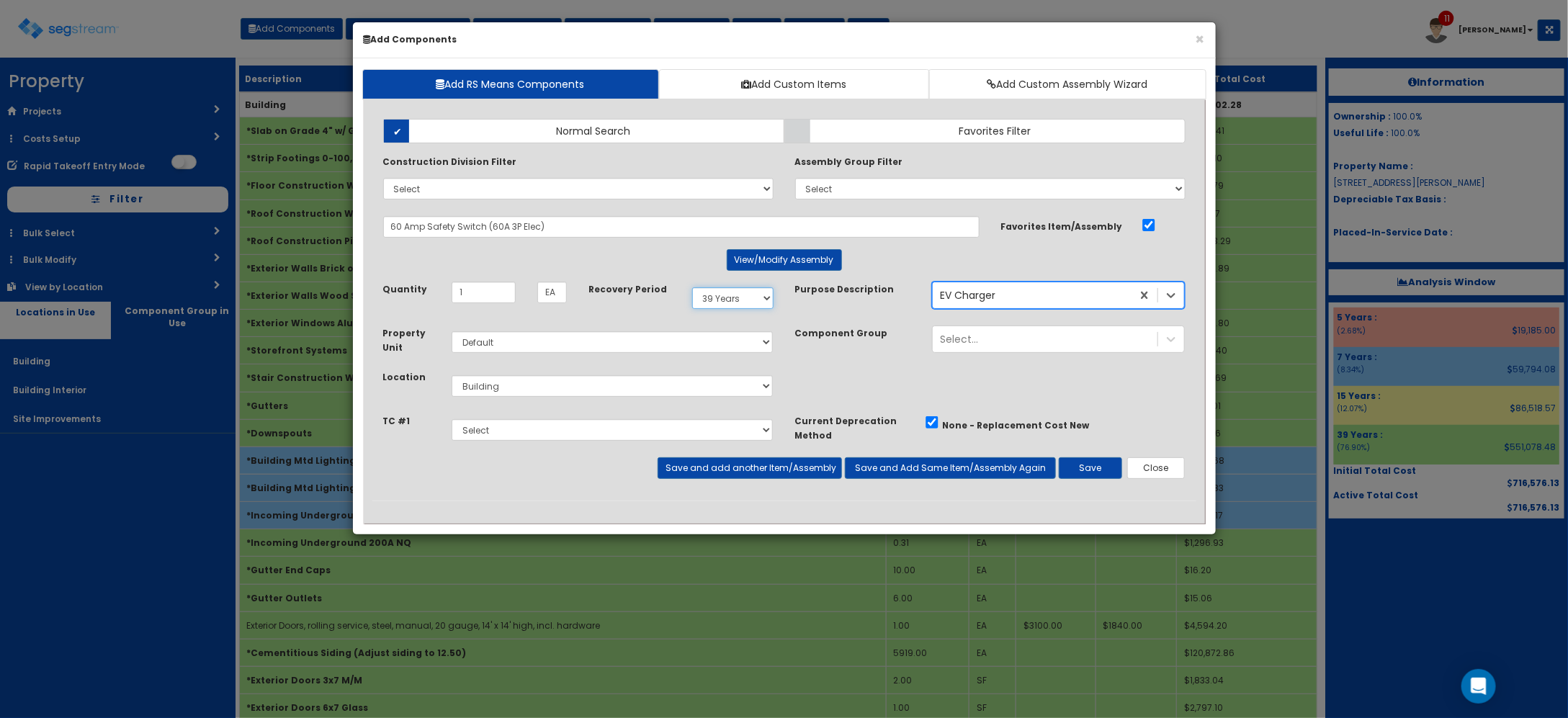
click at [764, 295] on select "Select 5 Years 7 Years 9 Years 10 Years 15 Years 15 Year QLI 15 Year QRP 15 Yea…" at bounding box center [733, 298] width 81 height 22
select select "7Y"
click at [692, 288] on select "Select 5 Years 7 Years 9 Years 10 Years 15 Years 15 Year QLI 15 Year QRP 15 Yea…" at bounding box center [733, 298] width 81 height 22
click at [764, 473] on button "Save and add another Item/Assembly" at bounding box center [749, 468] width 185 height 22
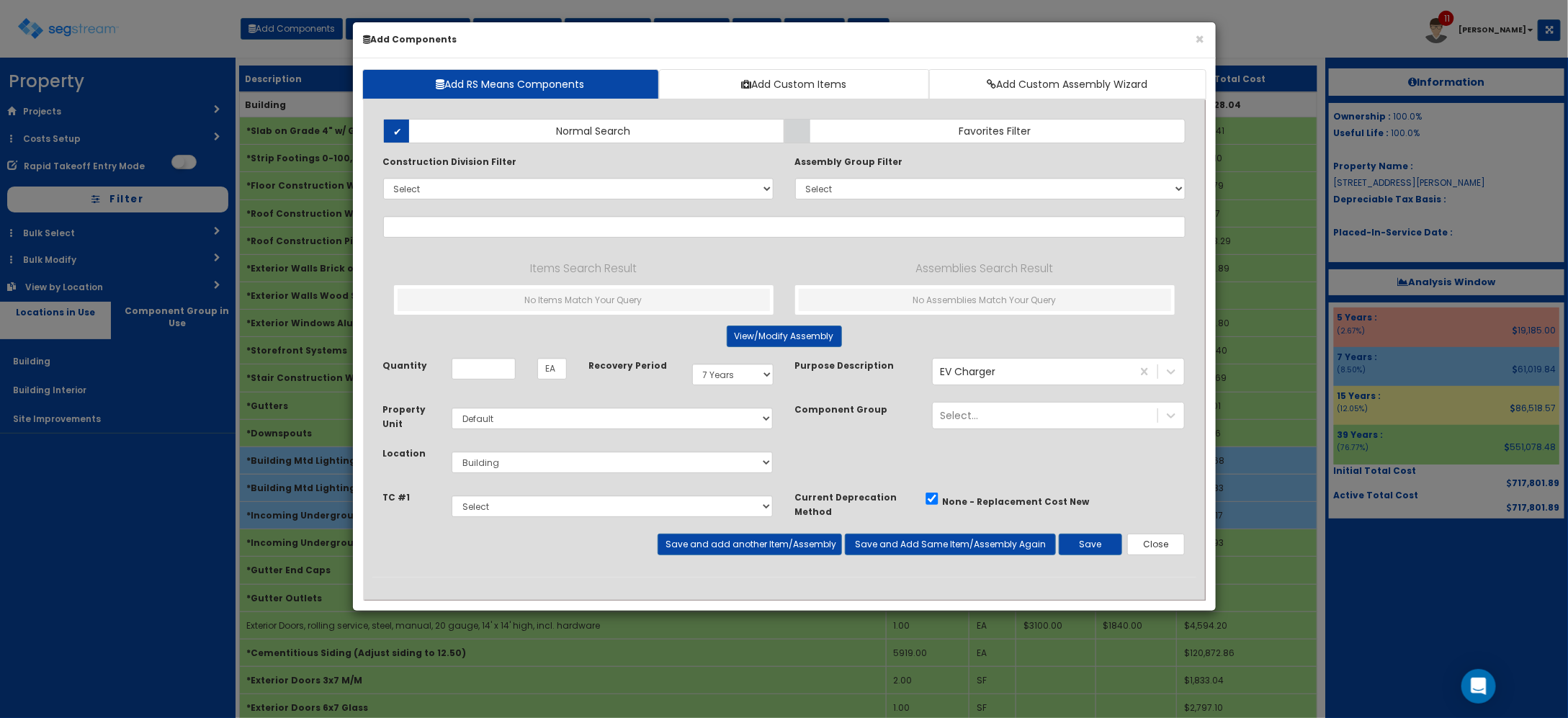
click at [462, 216] on div "Add Items Add Assemblies Both Normal Search Select" at bounding box center [784, 342] width 824 height 469
click at [462, 229] on input "text" at bounding box center [784, 227] width 802 height 22
type input "flood light"
click at [487, 368] on input "Quantity" at bounding box center [484, 368] width 64 height 22
type input "2"
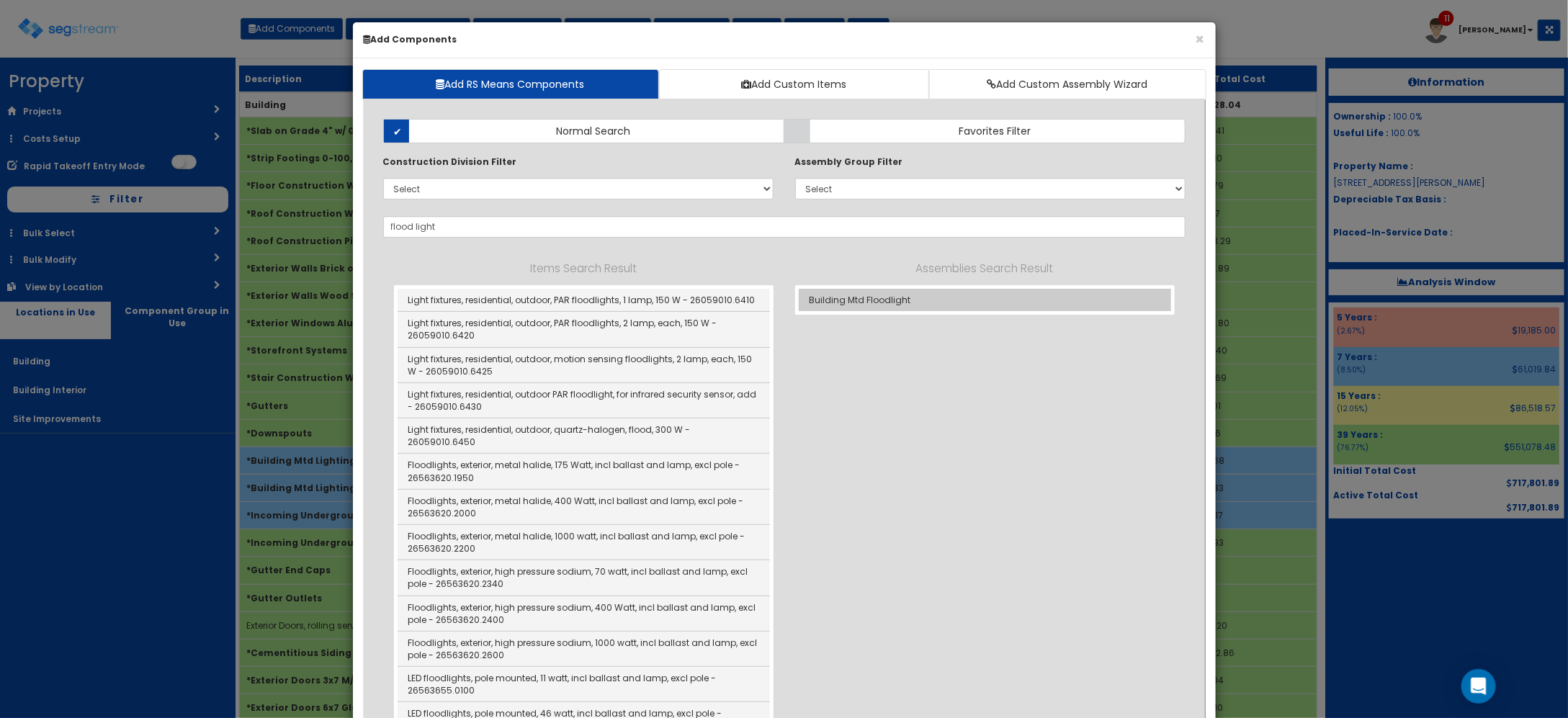
click at [976, 311] on div "Building Mtd Floodlight" at bounding box center [985, 300] width 379 height 30
click at [967, 299] on link "Building Mtd Floodlight" at bounding box center [985, 300] width 372 height 22
type input "Building Mtd Floodlight"
type input "Ea"
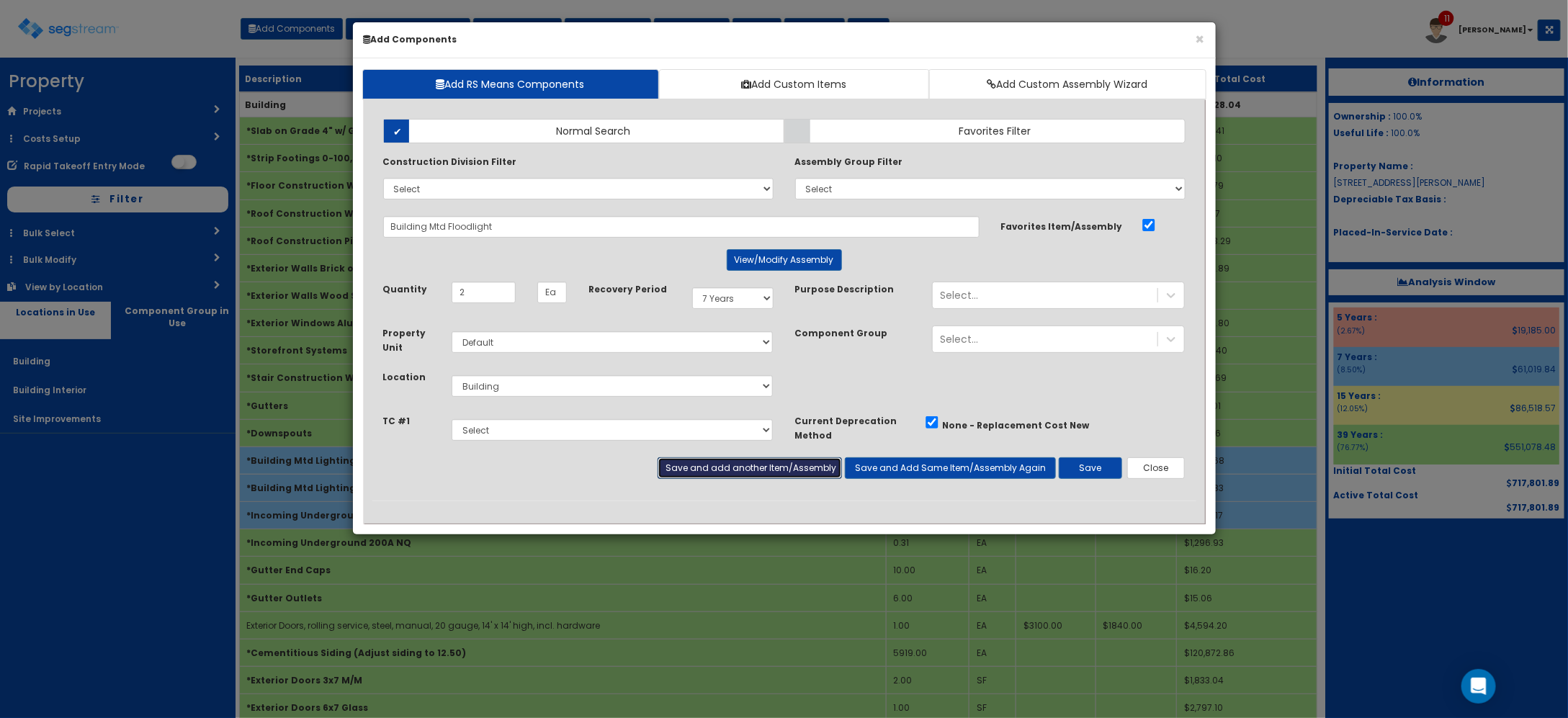
click at [773, 465] on button "Save and add another Item/Assembly" at bounding box center [749, 468] width 185 height 22
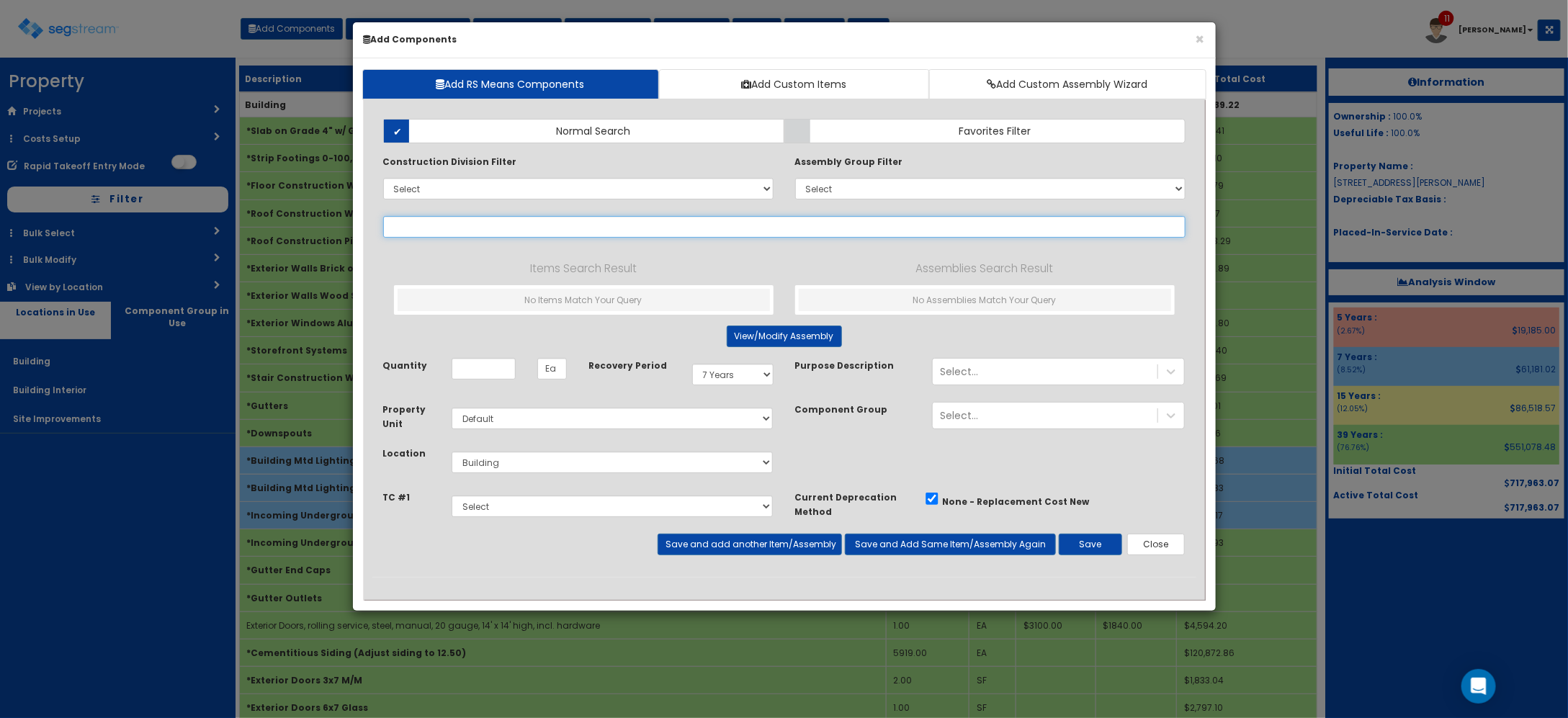
click at [581, 228] on input "text" at bounding box center [784, 227] width 802 height 22
click at [541, 227] on input "landscape up light" at bounding box center [784, 227] width 802 height 22
drag, startPoint x: 581, startPoint y: 227, endPoint x: -59, endPoint y: 144, distance: 645.4
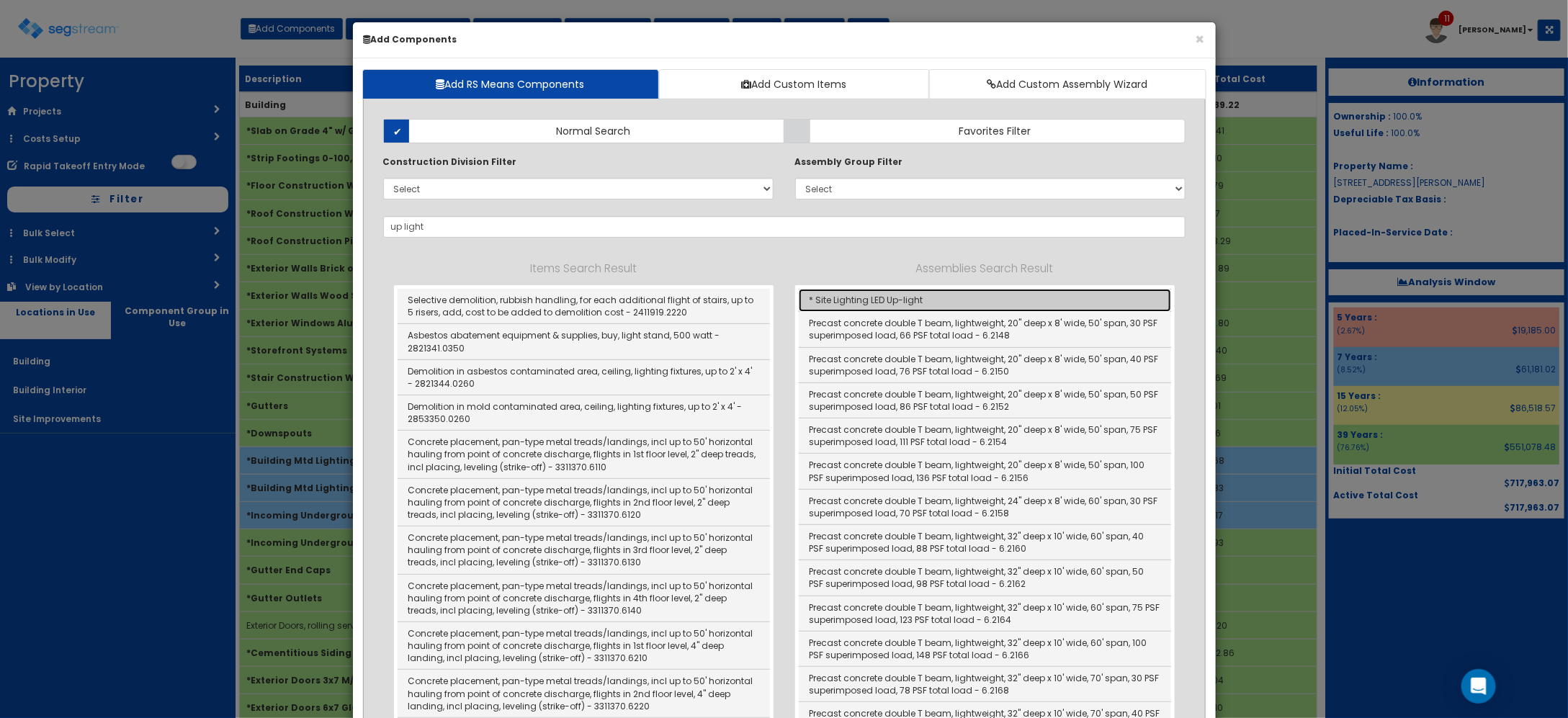
click at [923, 305] on link "* Site Lighting LED Up-light" at bounding box center [985, 300] width 372 height 23
type input "* Site Lighting LED Up-light"
type input "EA"
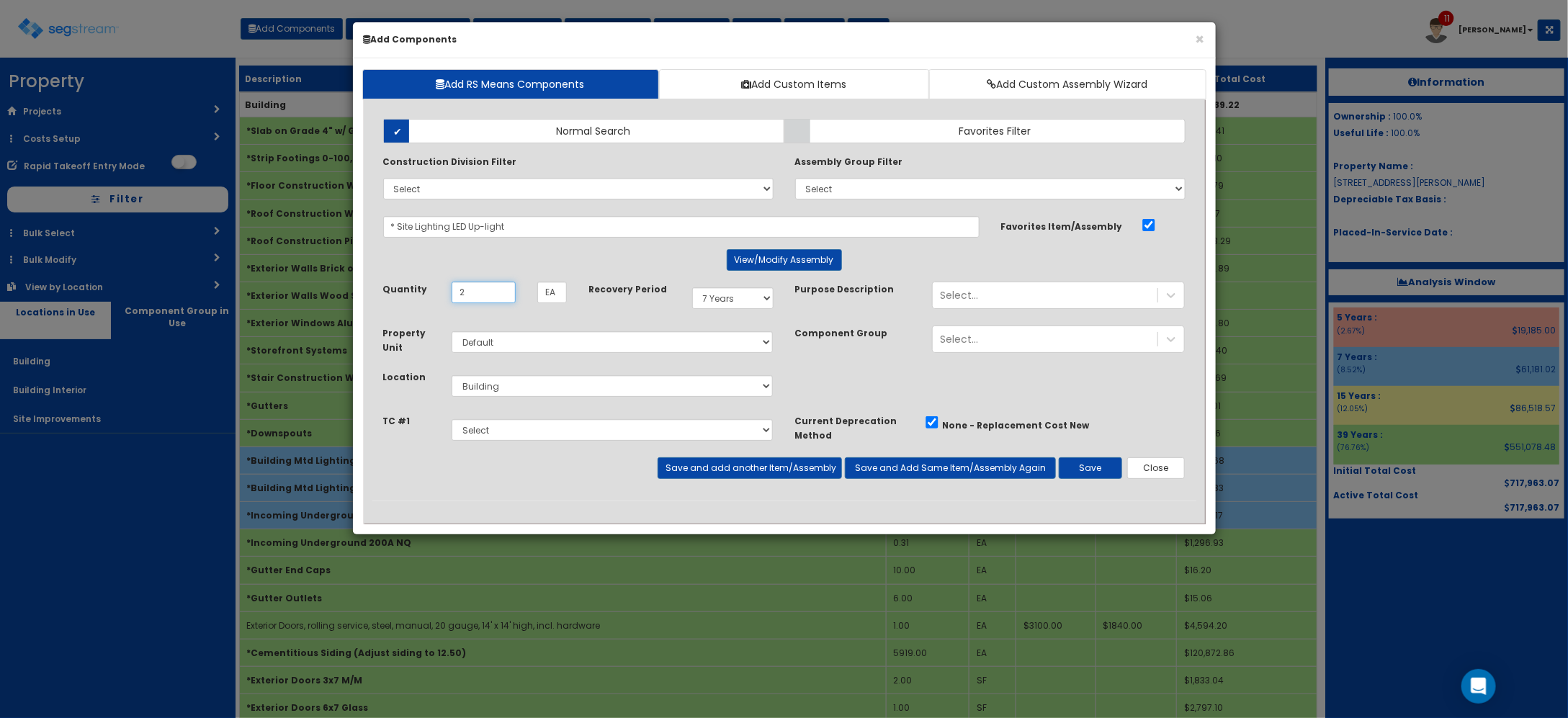
type input "2"
click at [729, 297] on select "Select 5 Years 7 Years 9 Years 10 Years 15 Years 15 Year QLI 15 Year QRP 15 Yea…" at bounding box center [733, 298] width 81 height 22
select select "15Y"
click at [692, 288] on select "Select 5 Years 7 Years 9 Years 10 Years 15 Years 15 Year QLI 15 Year QRP 15 Yea…" at bounding box center [733, 298] width 81 height 22
click at [613, 378] on select "Select Building Building Interior Site Improvements Add Additional Location" at bounding box center [612, 386] width 322 height 22
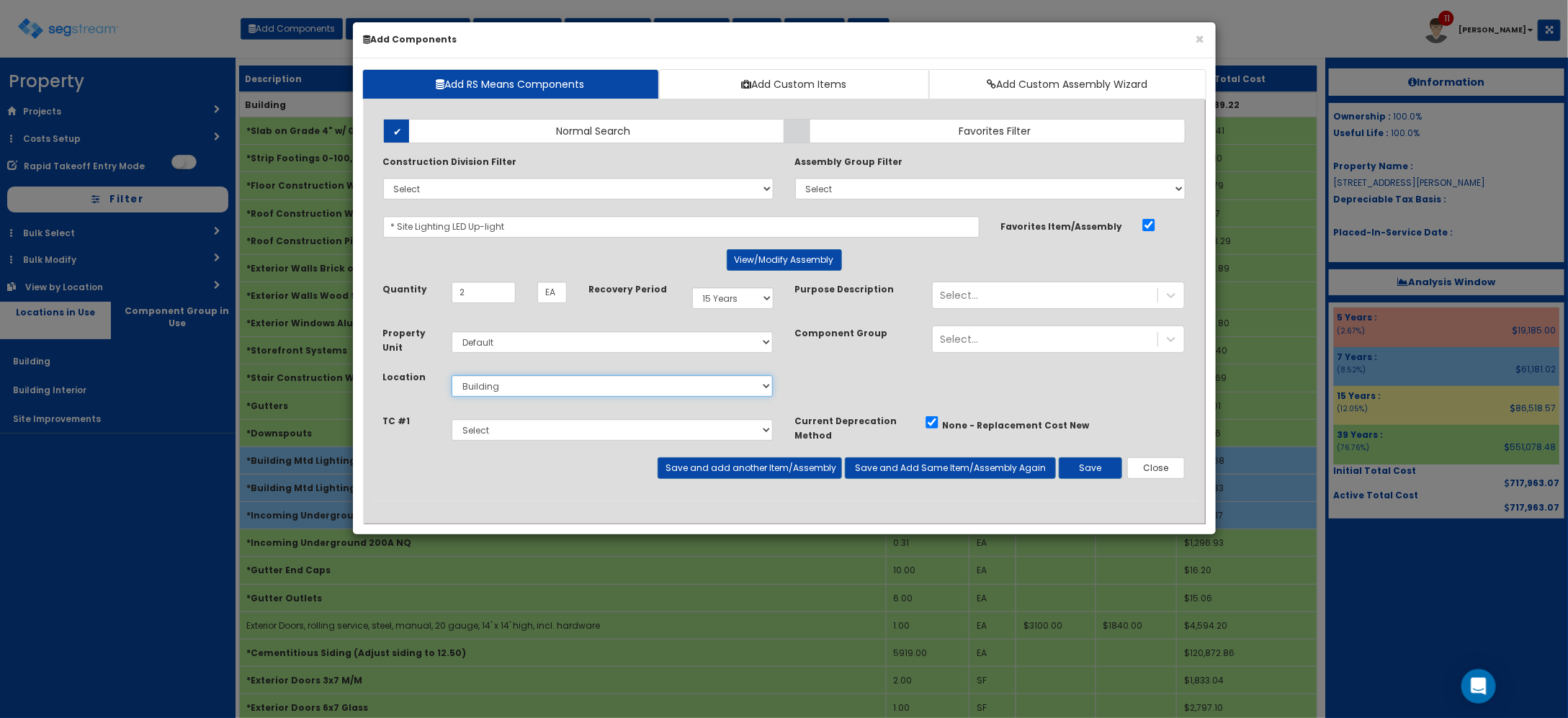
select select "27"
click at [452, 376] on select "Select Building Building Interior Site Improvements Add Additional Location" at bounding box center [612, 386] width 322 height 22
click at [788, 476] on button "Save and add another Item/Assembly" at bounding box center [749, 468] width 185 height 22
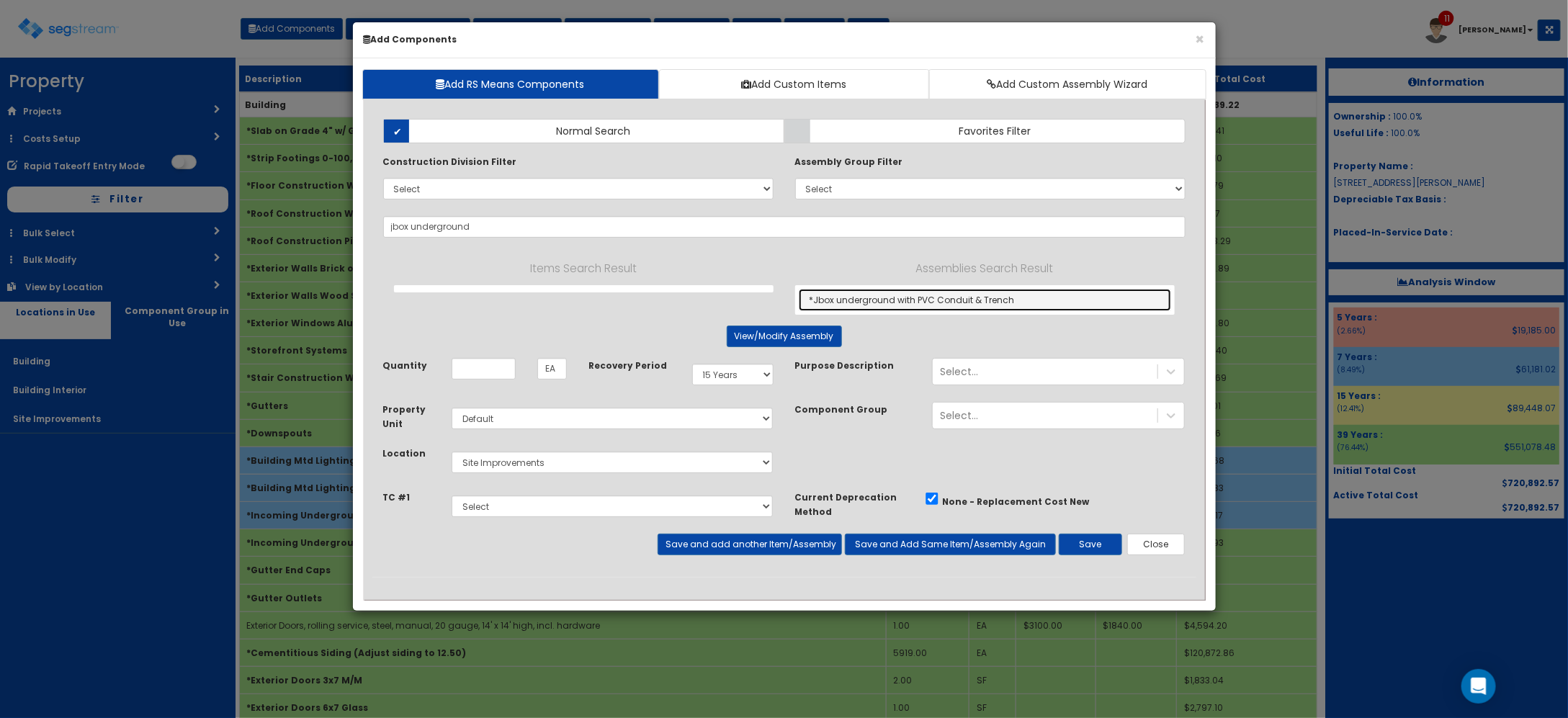
drag, startPoint x: 956, startPoint y: 306, endPoint x: 759, endPoint y: 316, distance: 197.3
click at [956, 305] on link "*Jbox underground with PVC Conduit & Trench" at bounding box center [985, 300] width 372 height 22
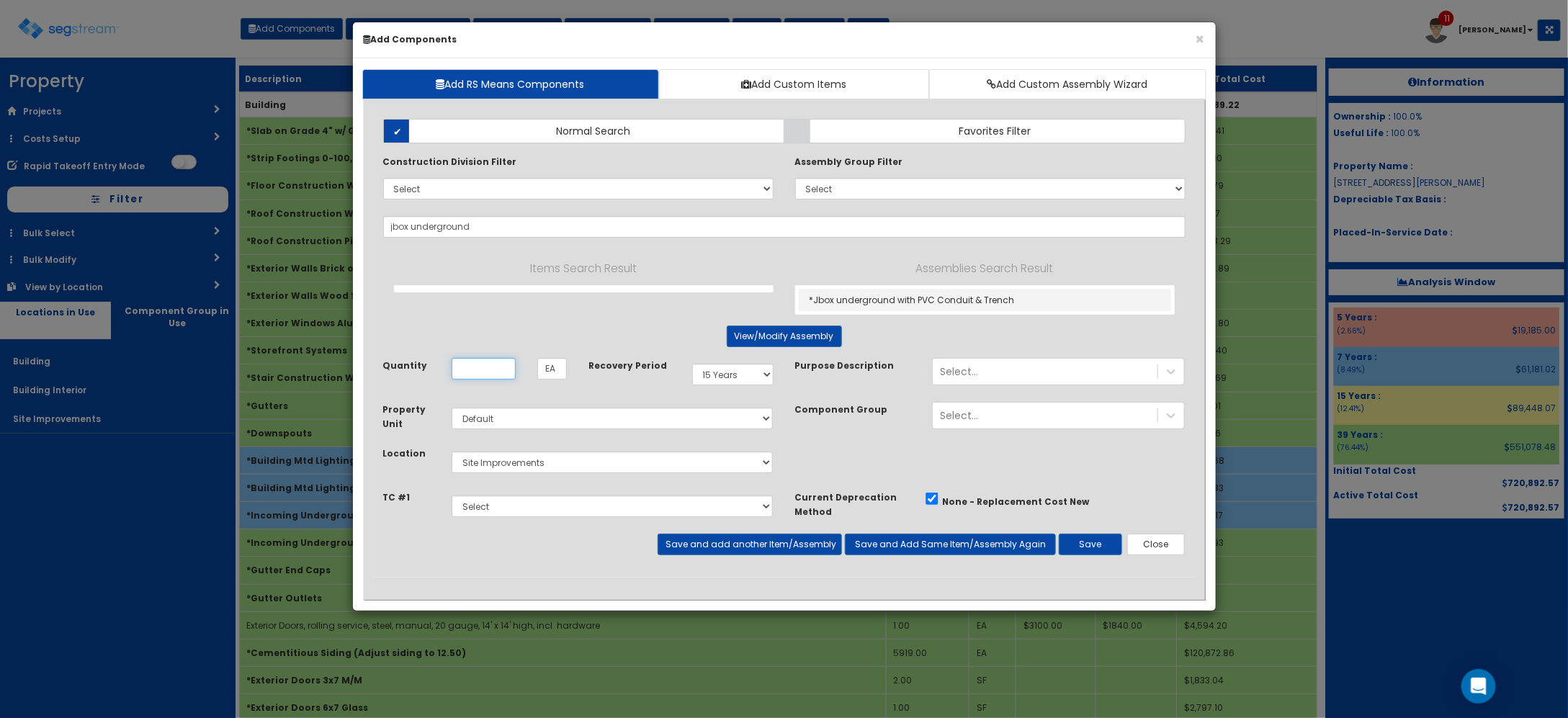
type input "*Jbox underground with PVC Conduit & Trench"
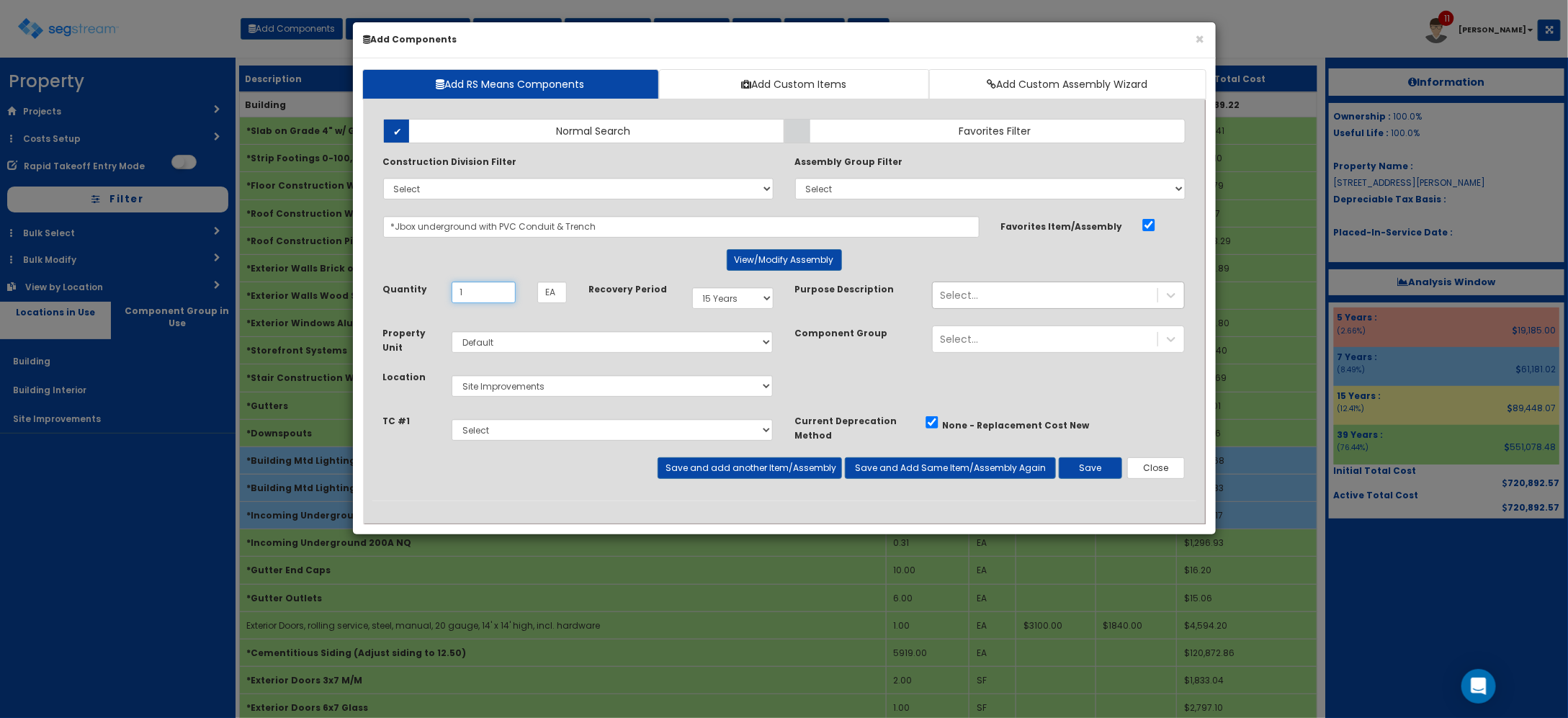
type input "1"
click at [1124, 300] on div "Select..." at bounding box center [1045, 295] width 224 height 23
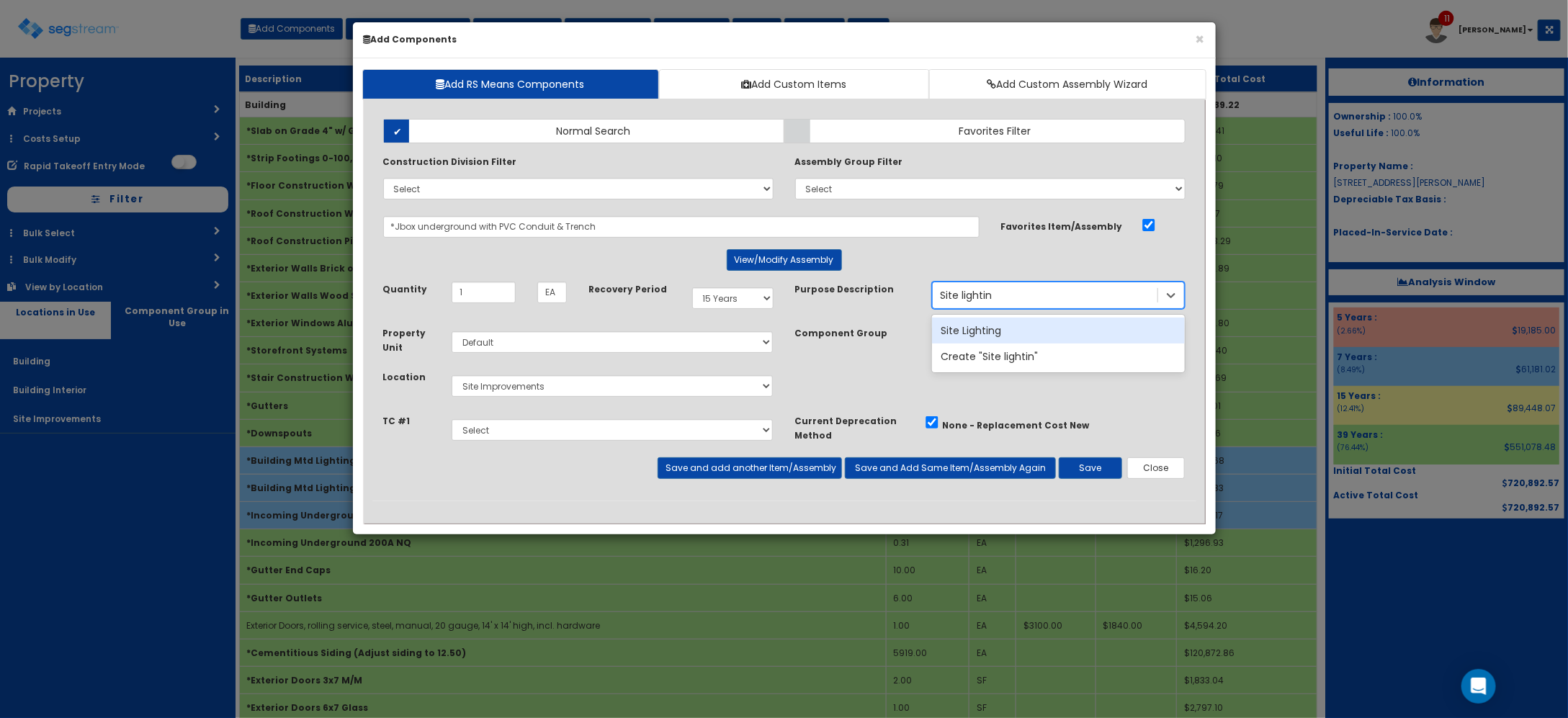
type input "Site lighting"
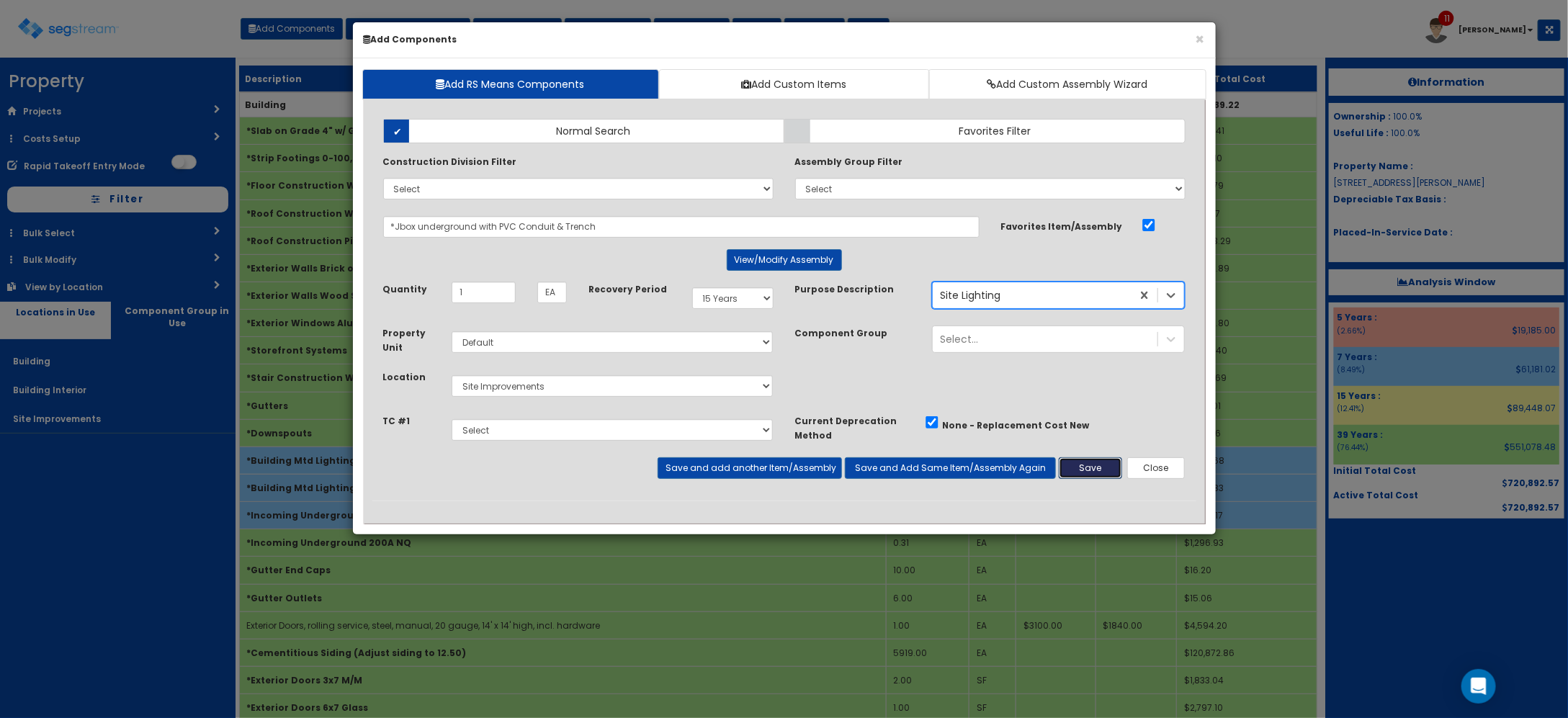
click at [1092, 469] on button "Save" at bounding box center [1091, 468] width 64 height 22
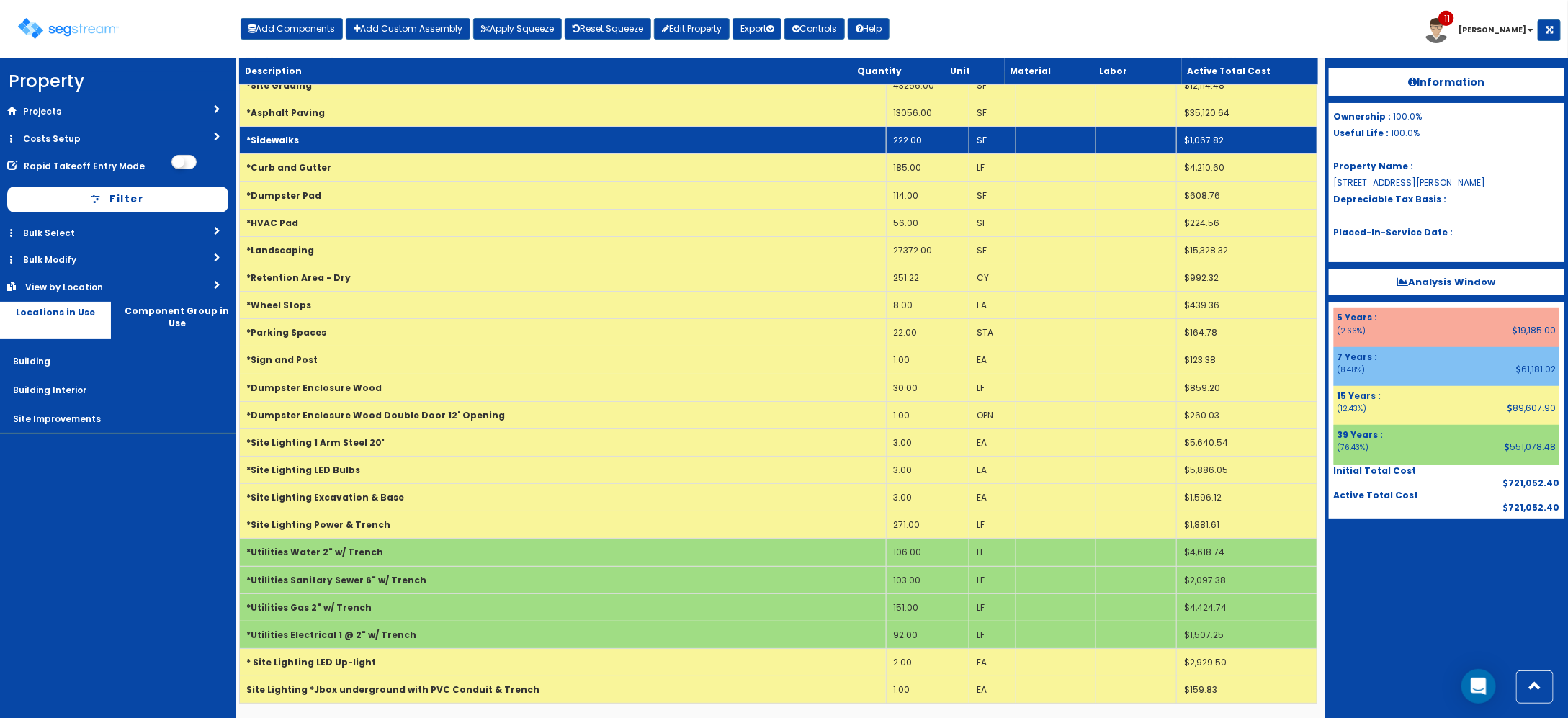
scroll to position [2972, 0]
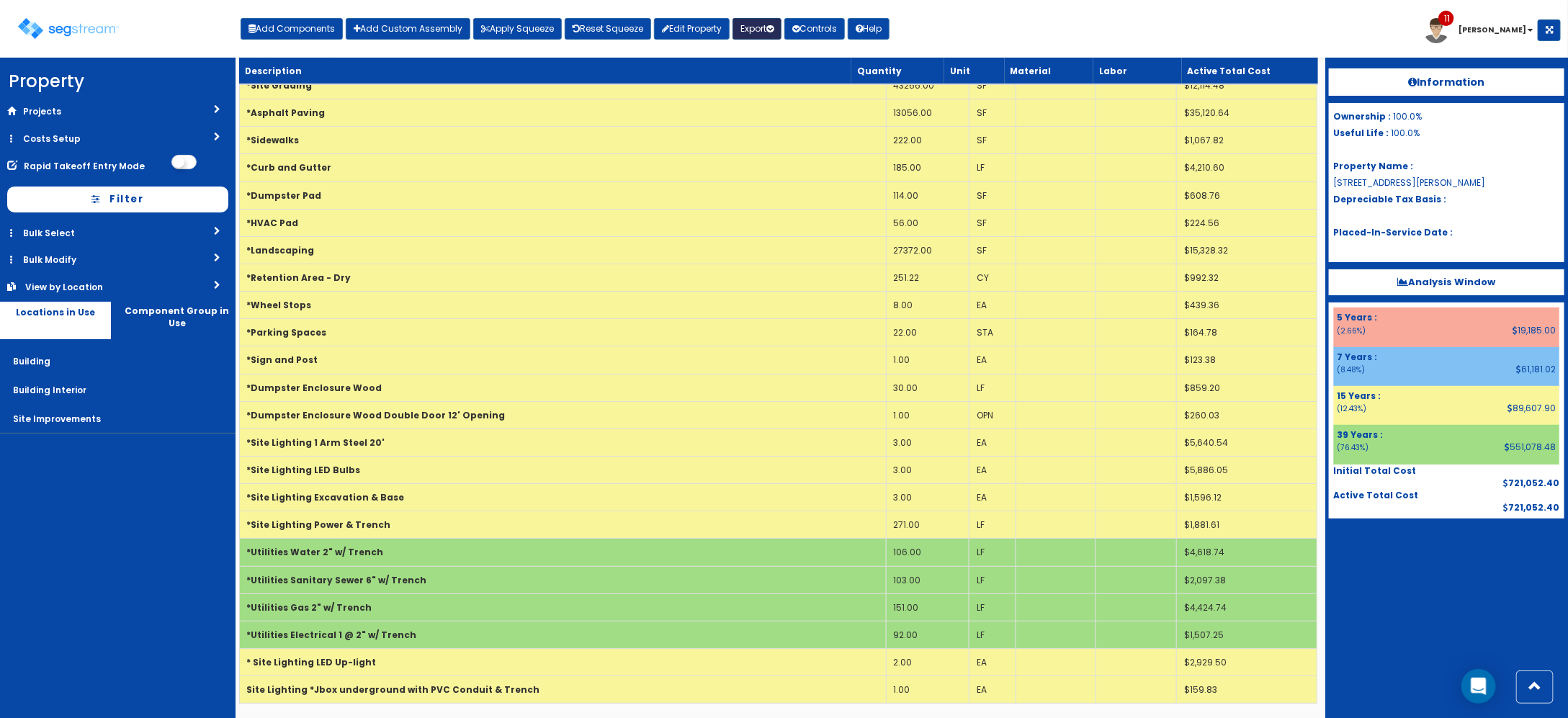
click at [772, 30] on button "Export" at bounding box center [757, 29] width 49 height 22
click at [772, 63] on link "Engineering Report(xlsx)" at bounding box center [804, 60] width 143 height 29
click at [1407, 276] on b "Analysis Window" at bounding box center [1446, 282] width 98 height 14
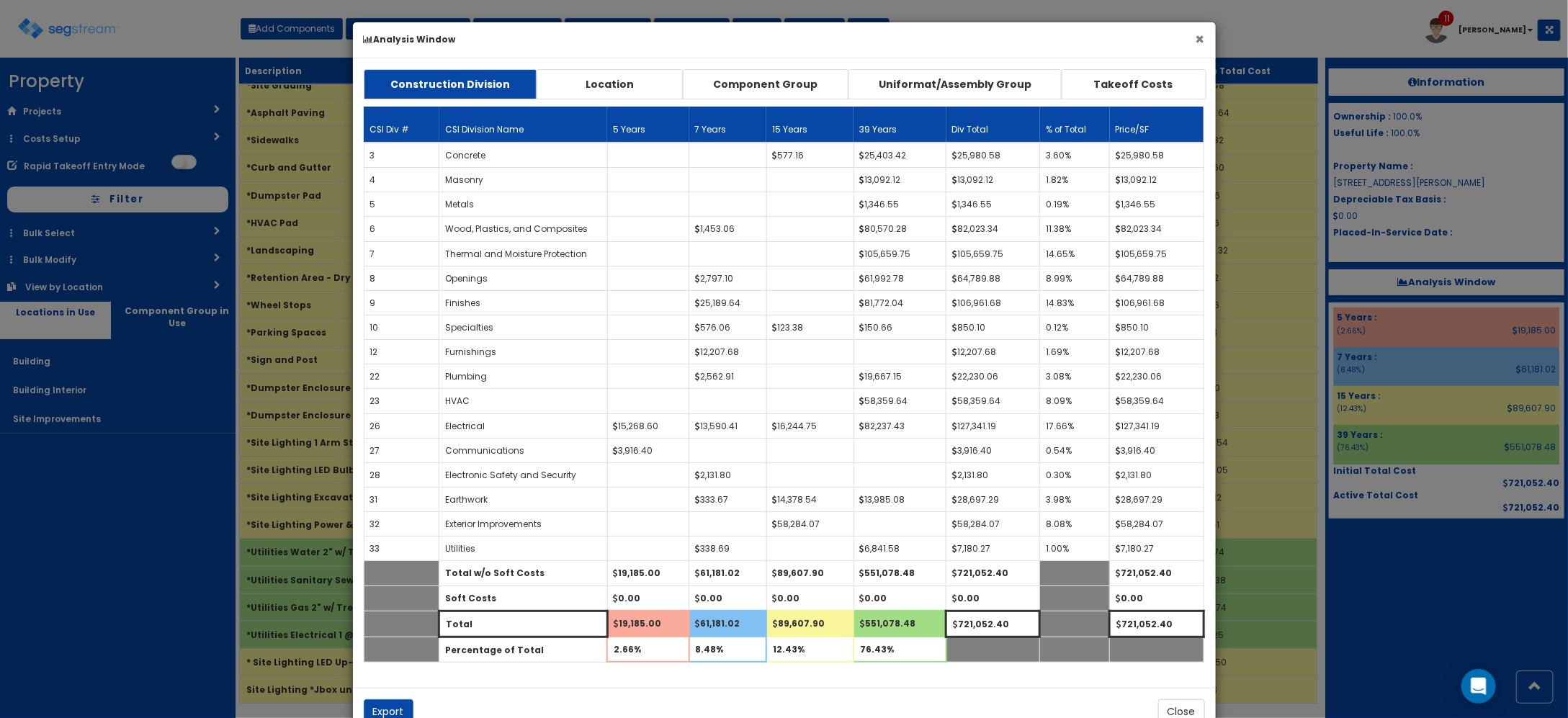
click at [1197, 37] on button "×" at bounding box center [1200, 39] width 9 height 15
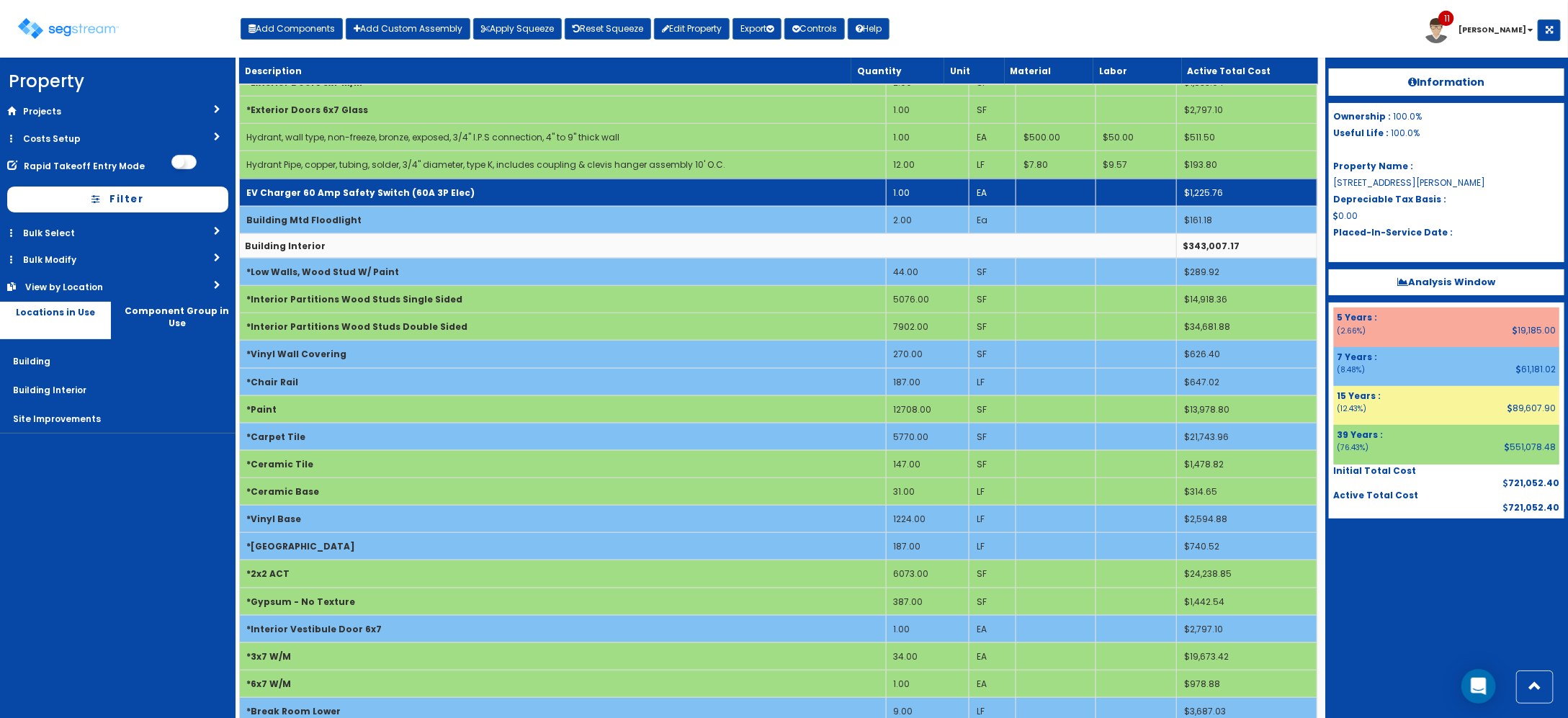
scroll to position [630, 0]
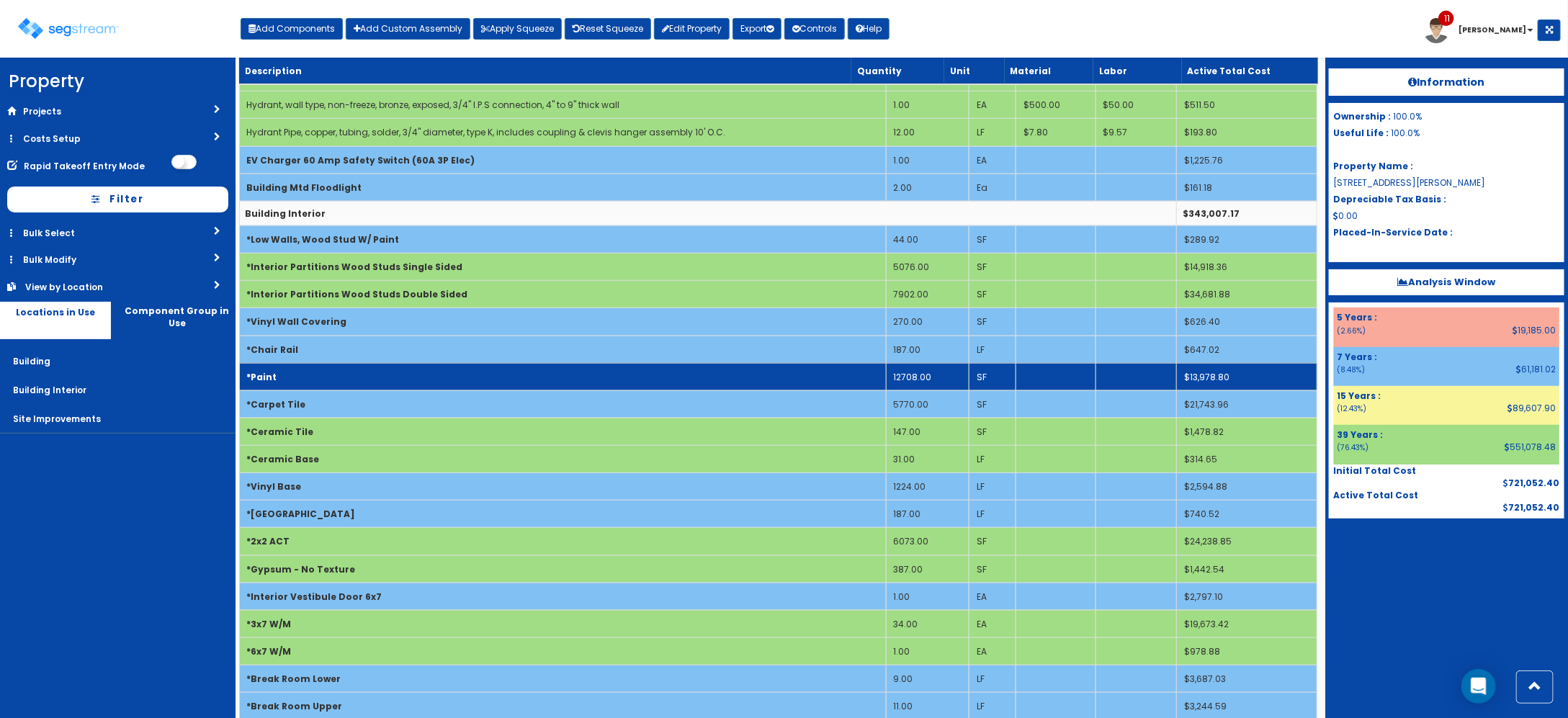
click at [908, 379] on td "12708.00" at bounding box center [927, 376] width 83 height 28
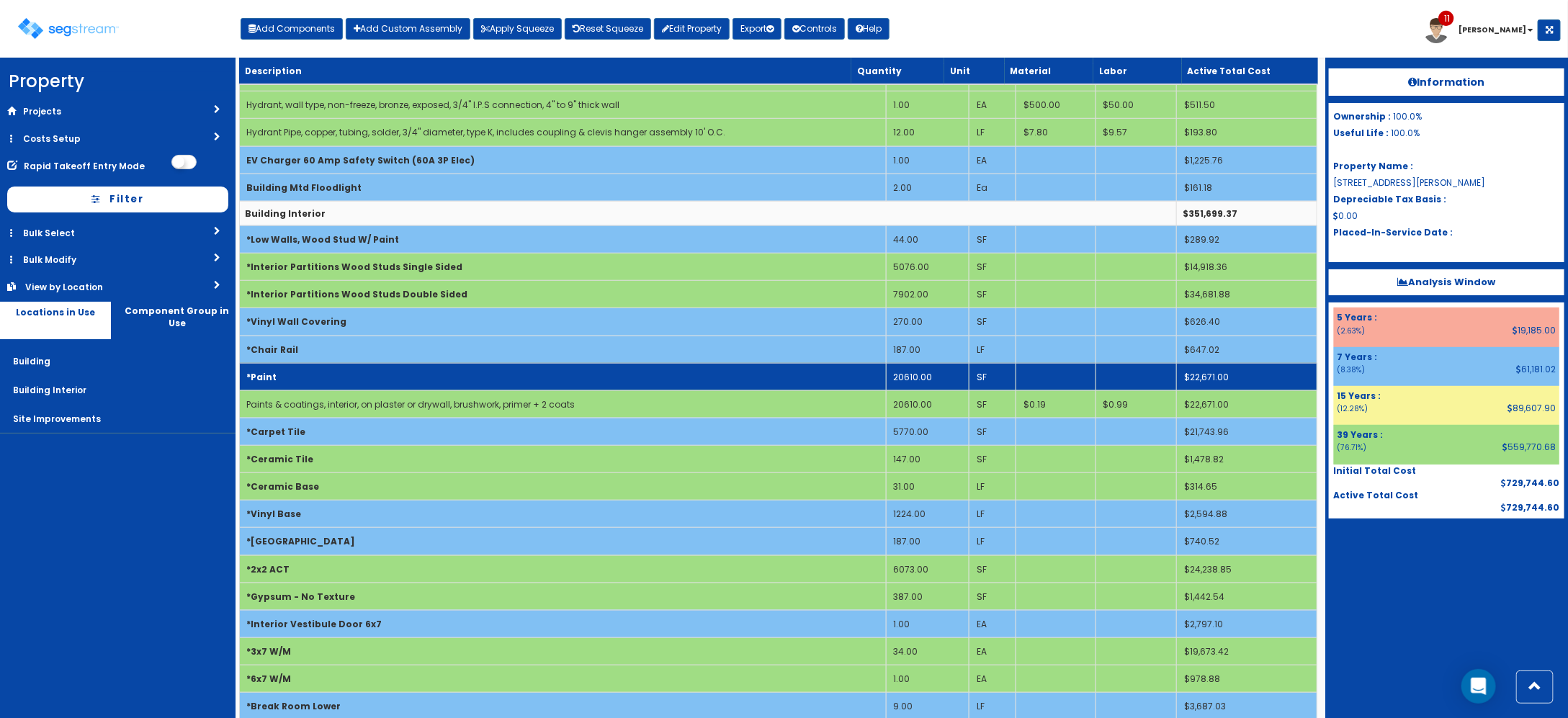
click at [379, 371] on td "*Paint" at bounding box center [562, 376] width 646 height 28
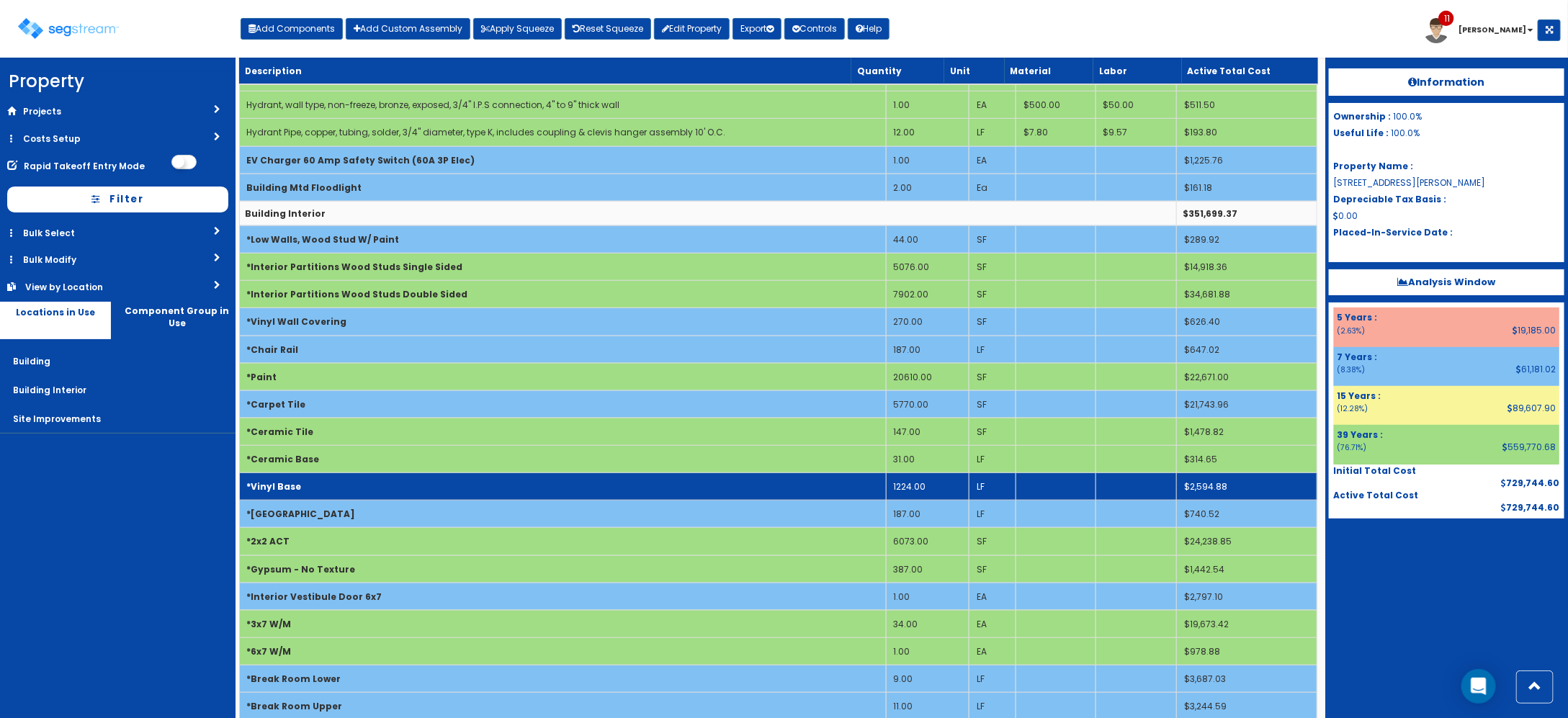
click at [905, 490] on td "1224.00" at bounding box center [927, 487] width 83 height 28
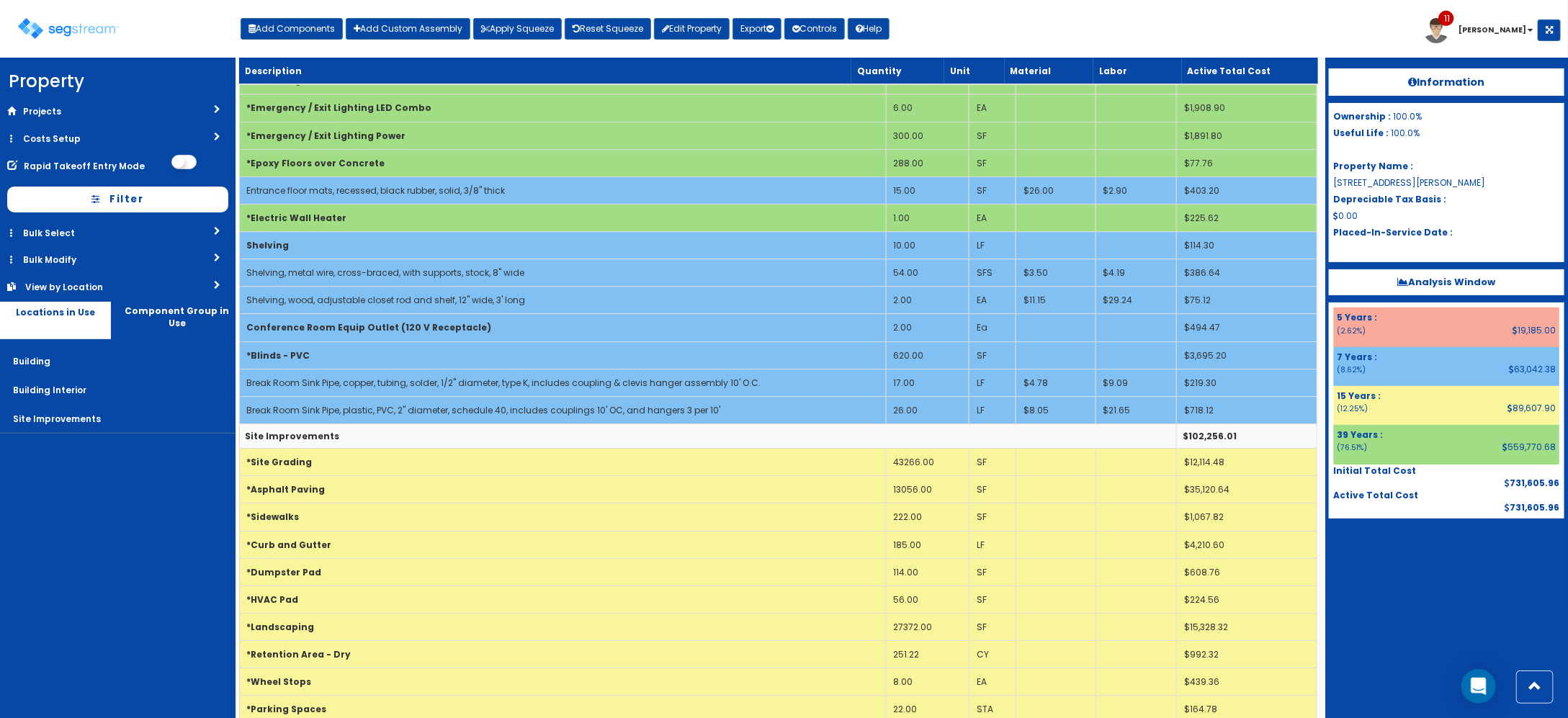
scroll to position [2611, 0]
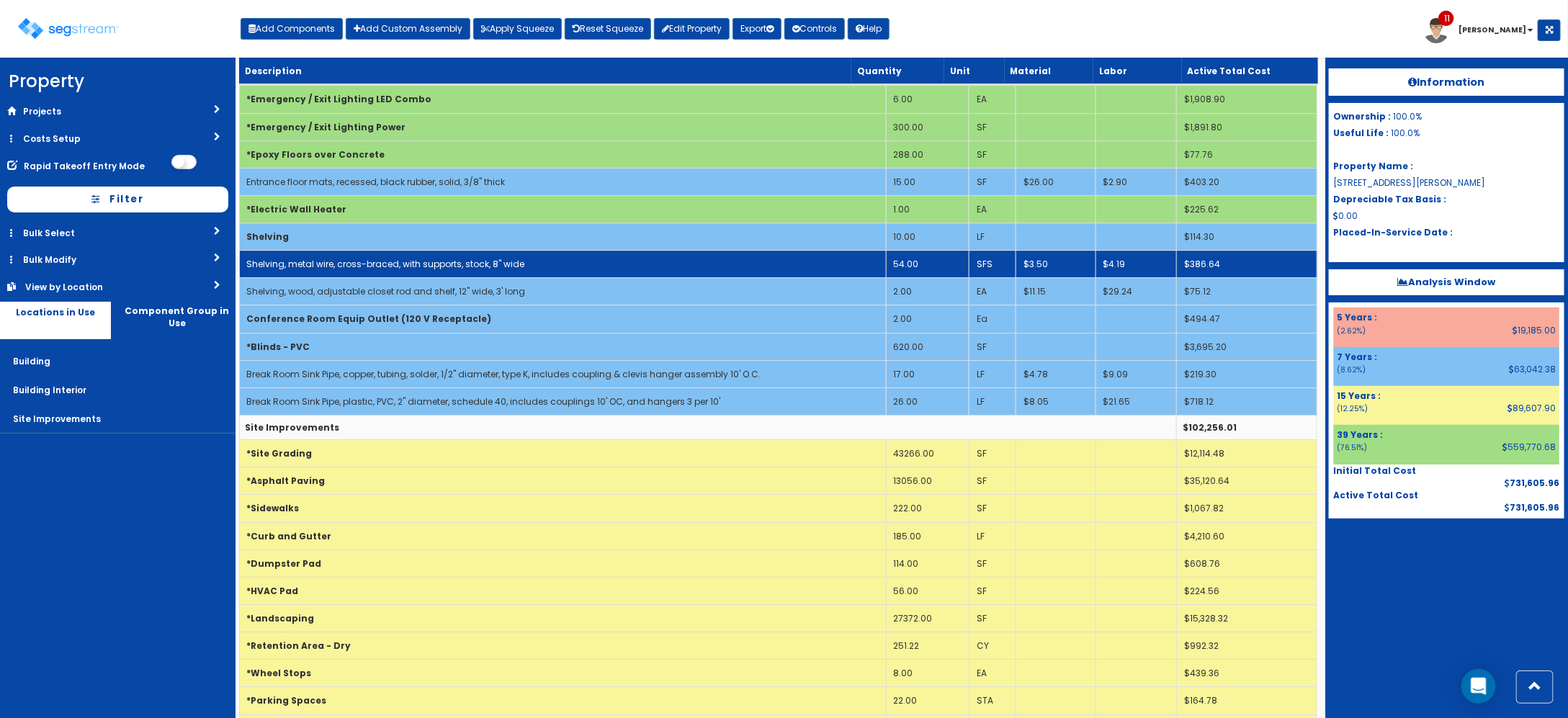
click at [992, 278] on td "SFS" at bounding box center [992, 264] width 47 height 28
click at [872, 278] on td "Shelving, metal wire, cross-braced, with supports, stock, 8" wide" at bounding box center [562, 264] width 646 height 28
click at [828, 278] on td "Shelving, metal wire, cross-braced, with supports, stock, 8" wide" at bounding box center [562, 264] width 646 height 28
click at [631, 277] on td "Shelving, metal wire, cross-braced, with supports, stock, 8" wide" at bounding box center [562, 264] width 646 height 28
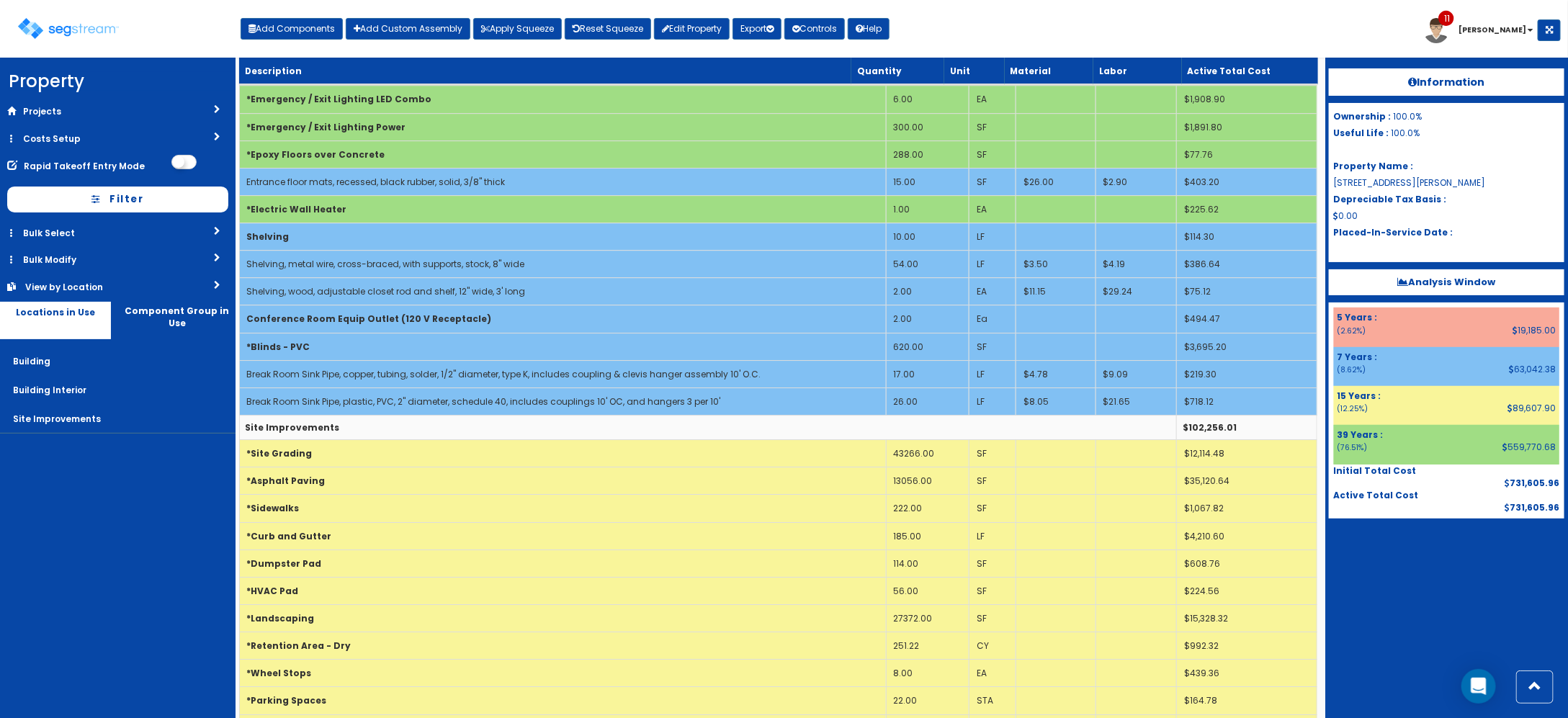
click at [1489, 570] on div at bounding box center [1446, 554] width 235 height 72
